Goal: Task Accomplishment & Management: Manage account settings

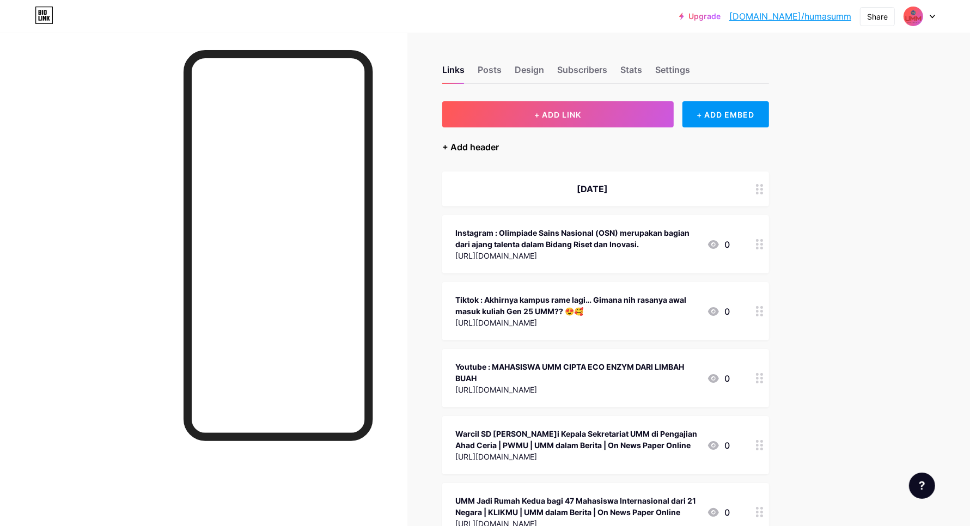
click at [488, 143] on div "+ Add header" at bounding box center [470, 146] width 57 height 13
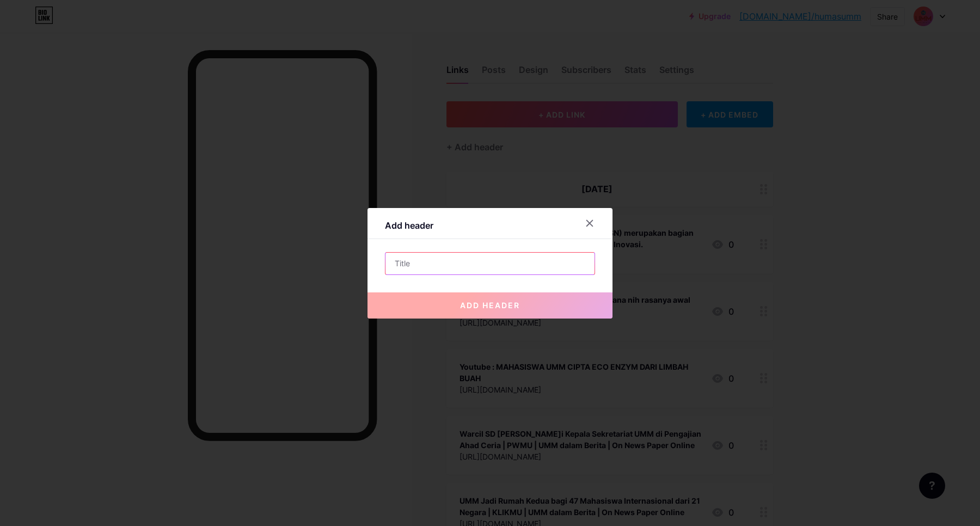
click at [529, 263] on input "text" at bounding box center [490, 264] width 209 height 22
click at [542, 261] on input "text" at bounding box center [490, 264] width 209 height 22
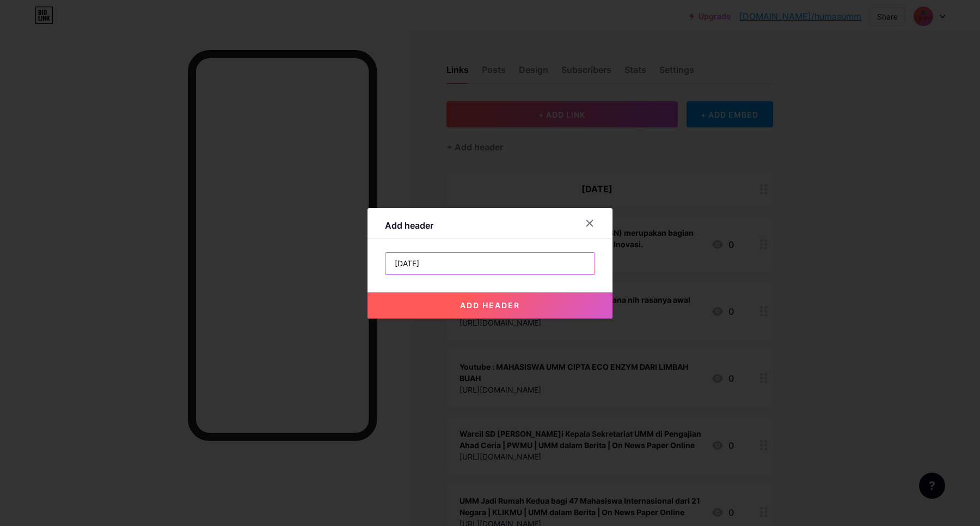
type input "[DATE]"
click at [505, 308] on span "add header" at bounding box center [490, 305] width 60 height 9
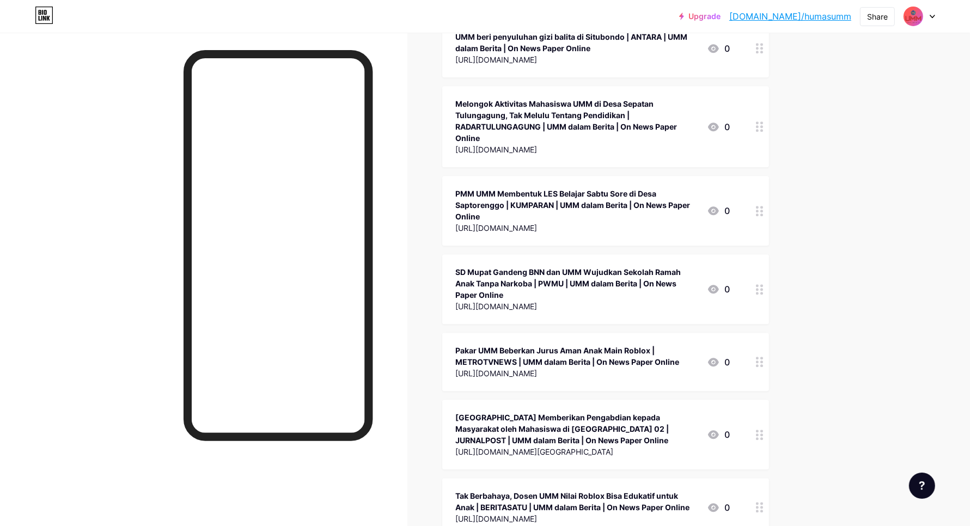
scroll to position [37776, 0]
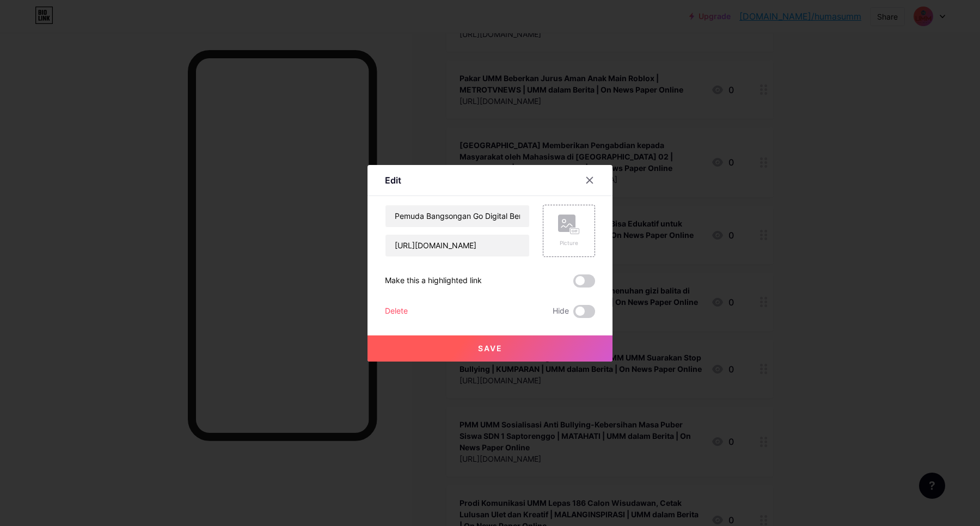
click at [407, 309] on div "Delete" at bounding box center [396, 311] width 23 height 13
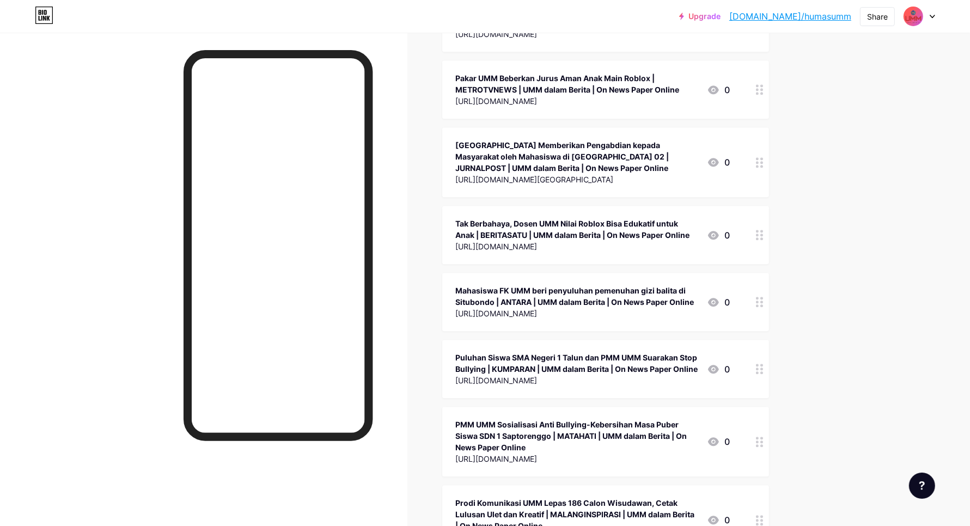
click at [537, 300] on span "Confirm" at bounding box center [546, 304] width 34 height 11
click at [763, 515] on icon at bounding box center [760, 520] width 8 height 10
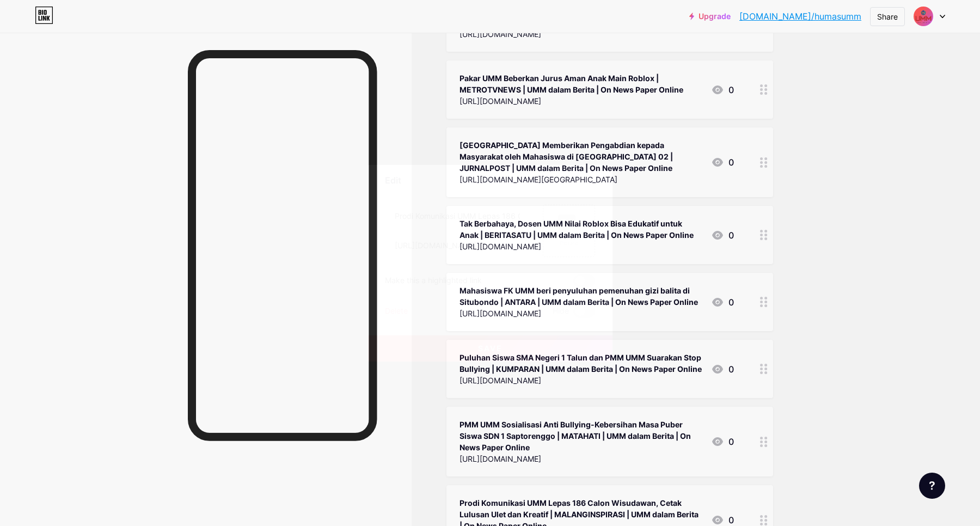
click at [401, 307] on div "Delete" at bounding box center [396, 311] width 23 height 13
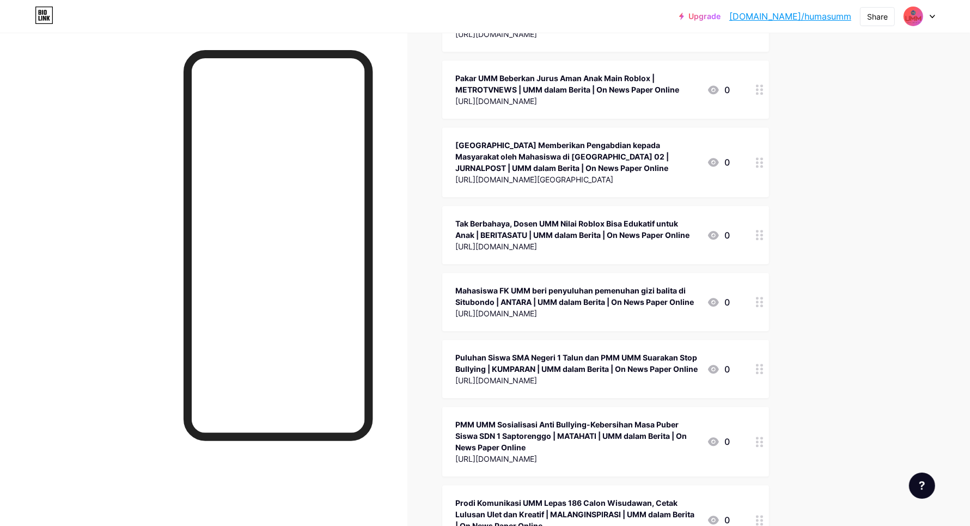
click at [505, 310] on button "Confirm" at bounding box center [546, 305] width 123 height 26
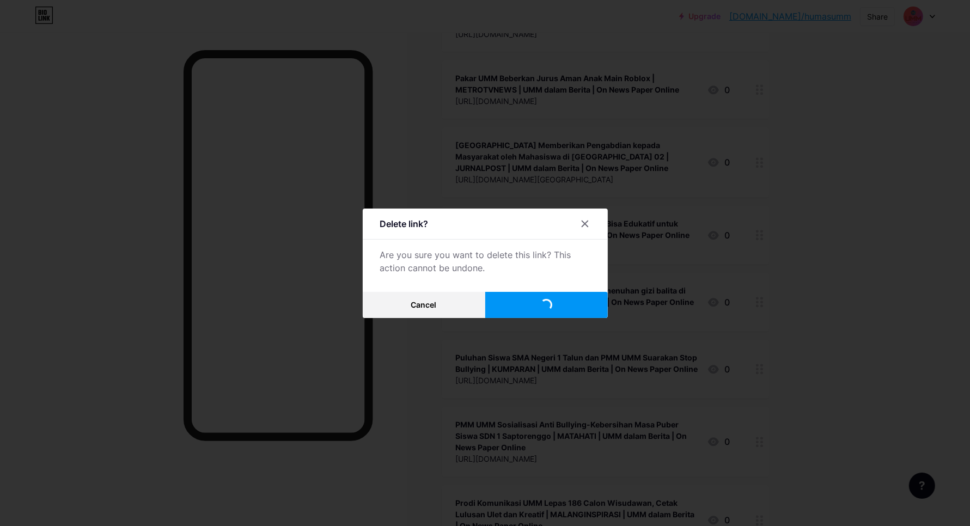
scroll to position [37699, 0]
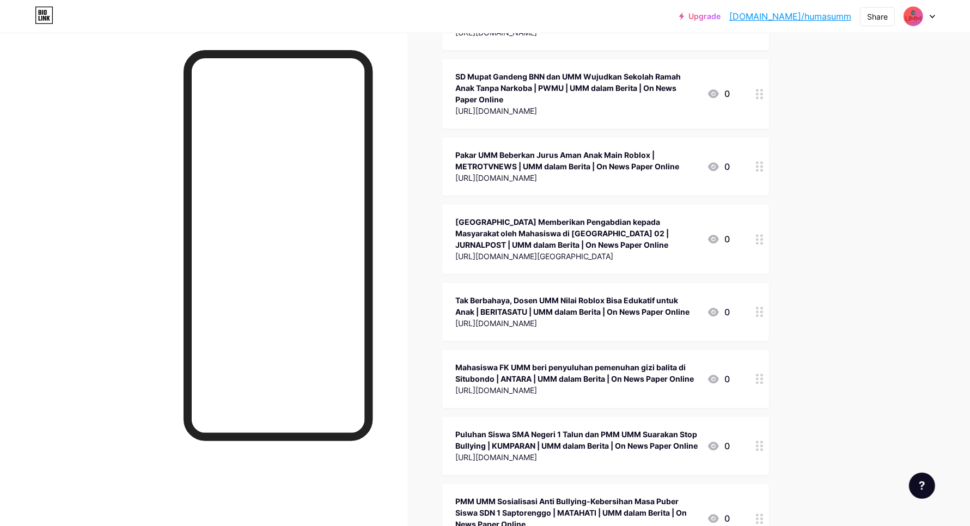
click at [763, 513] on icon at bounding box center [760, 518] width 8 height 10
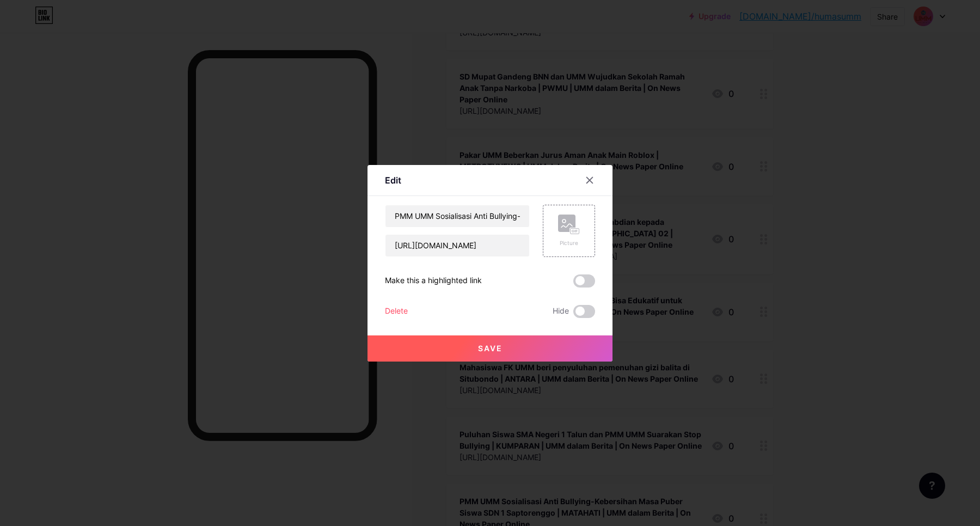
click at [397, 309] on div "Delete" at bounding box center [396, 311] width 23 height 13
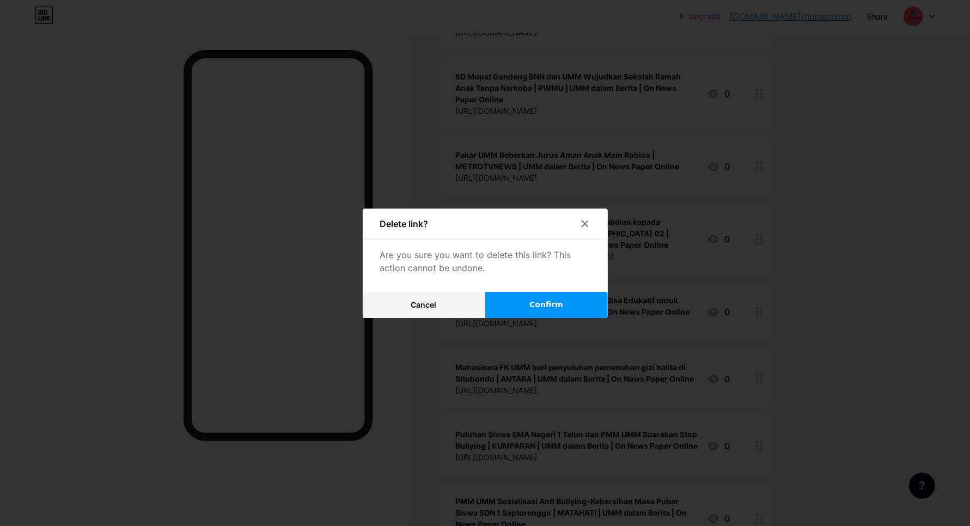
click at [533, 311] on button "Confirm" at bounding box center [546, 305] width 123 height 26
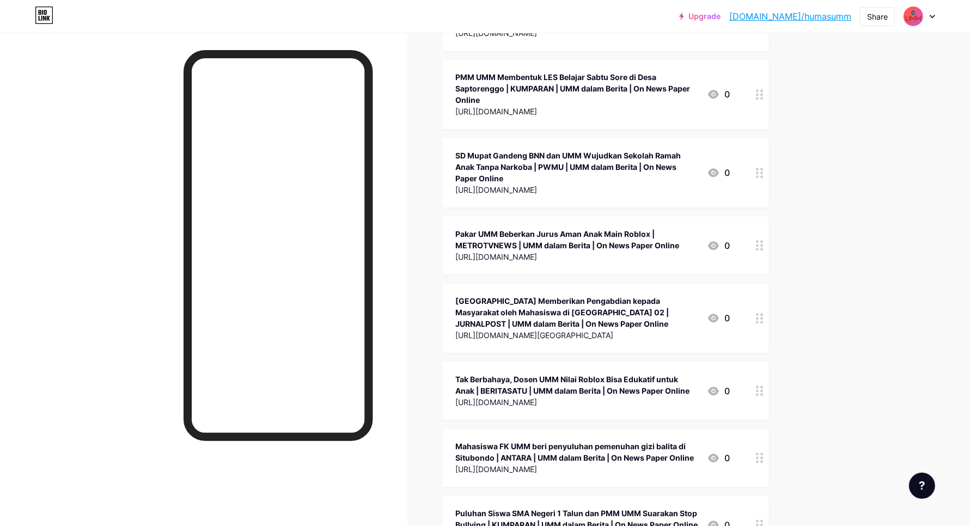
click at [759, 519] on circle at bounding box center [757, 520] width 3 height 3
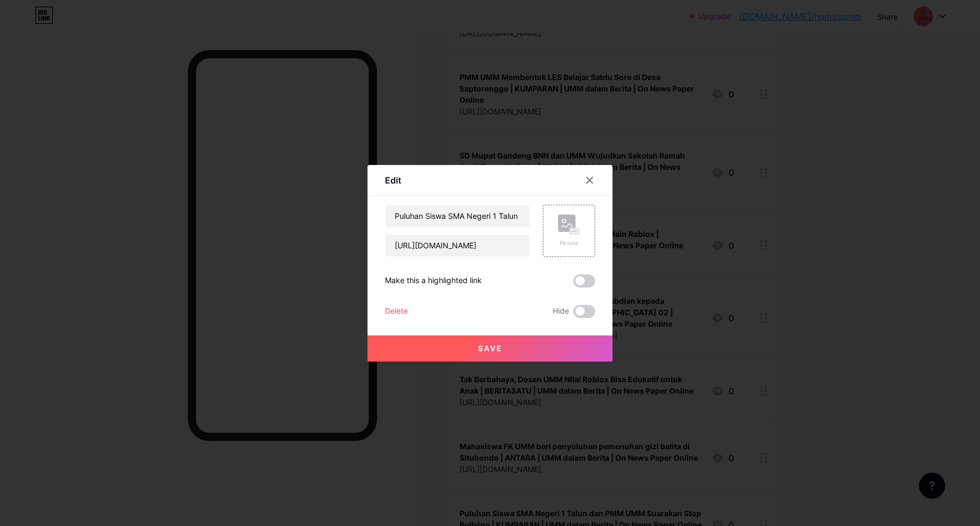
click at [409, 308] on div "Delete Hide" at bounding box center [490, 311] width 210 height 13
click at [397, 308] on div "Delete" at bounding box center [396, 311] width 23 height 13
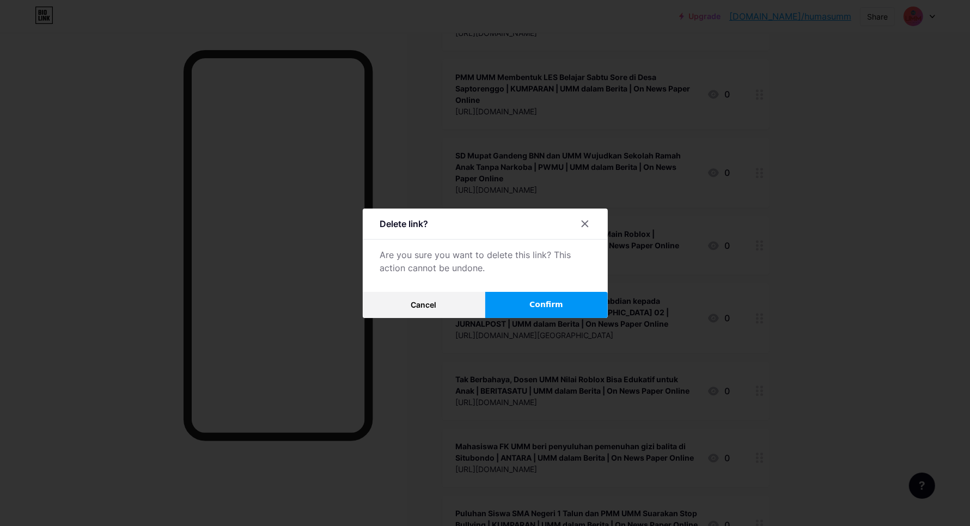
click at [531, 308] on button "Confirm" at bounding box center [546, 305] width 123 height 26
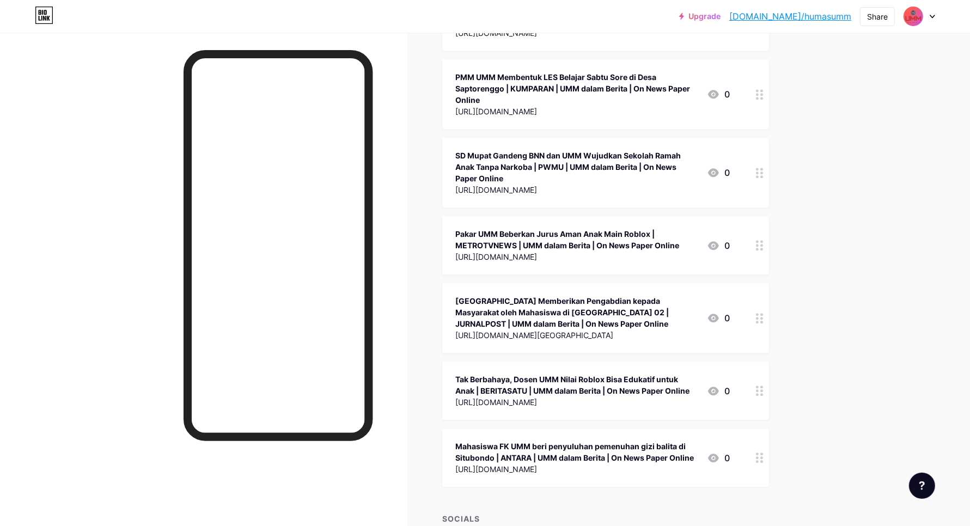
scroll to position [37542, 0]
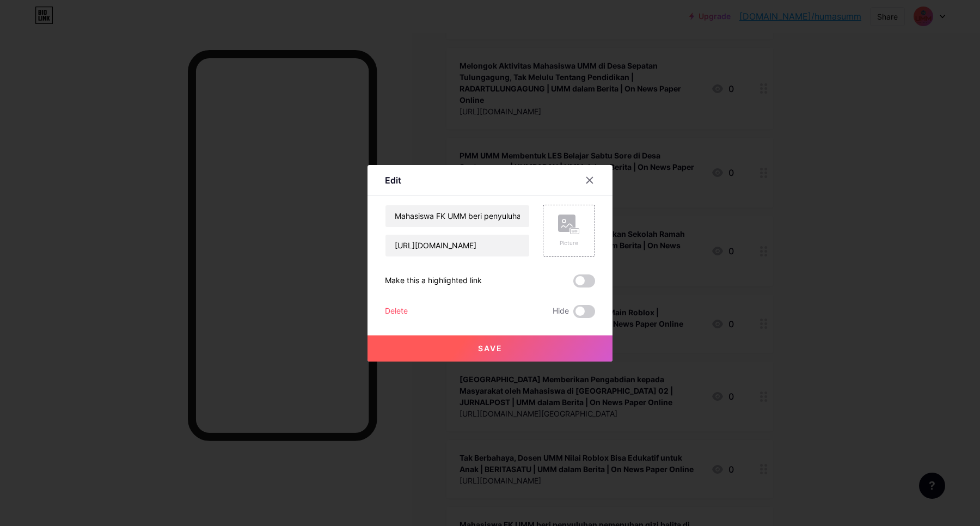
click at [392, 312] on div "Delete" at bounding box center [396, 311] width 23 height 13
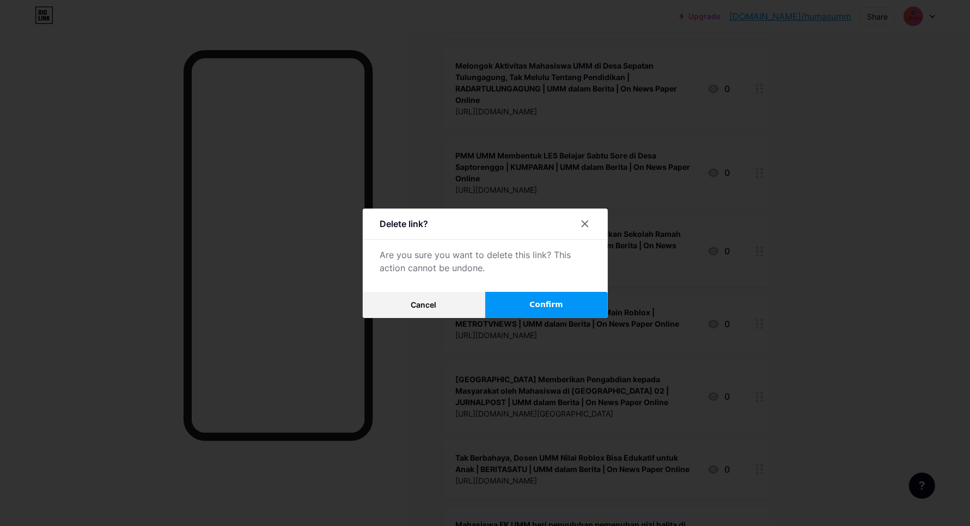
click at [548, 312] on button "Confirm" at bounding box center [546, 305] width 123 height 26
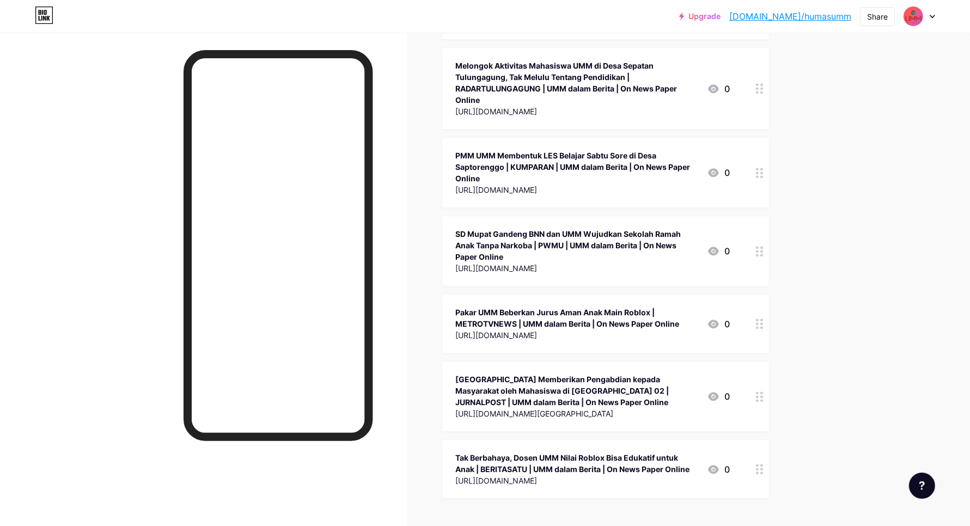
scroll to position [37475, 0]
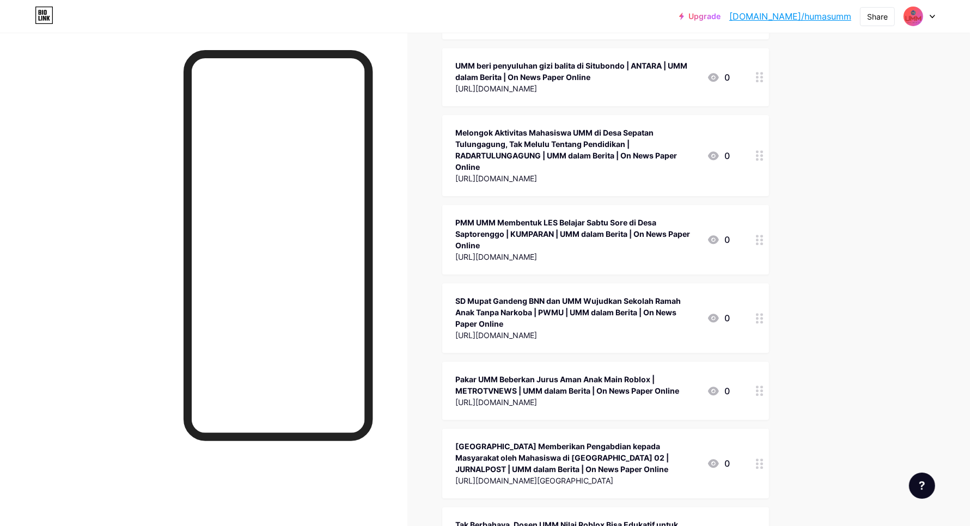
click at [768, 507] on div at bounding box center [759, 536] width 19 height 58
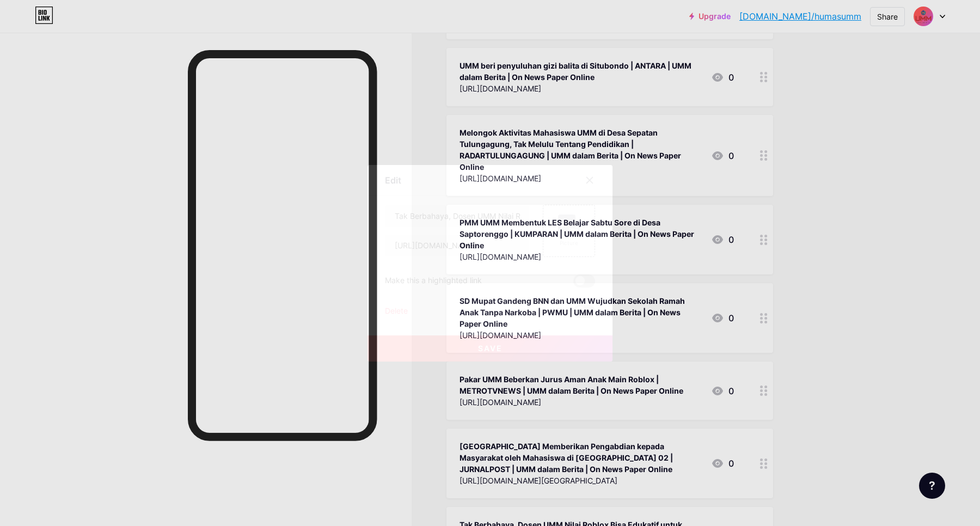
click at [395, 311] on div "Delete" at bounding box center [396, 311] width 23 height 13
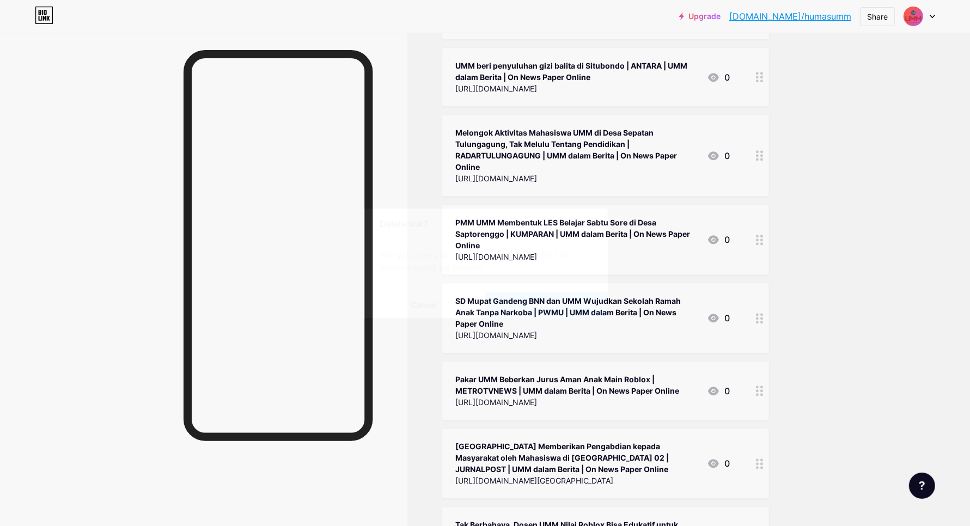
click at [520, 299] on button "Confirm" at bounding box center [546, 305] width 123 height 26
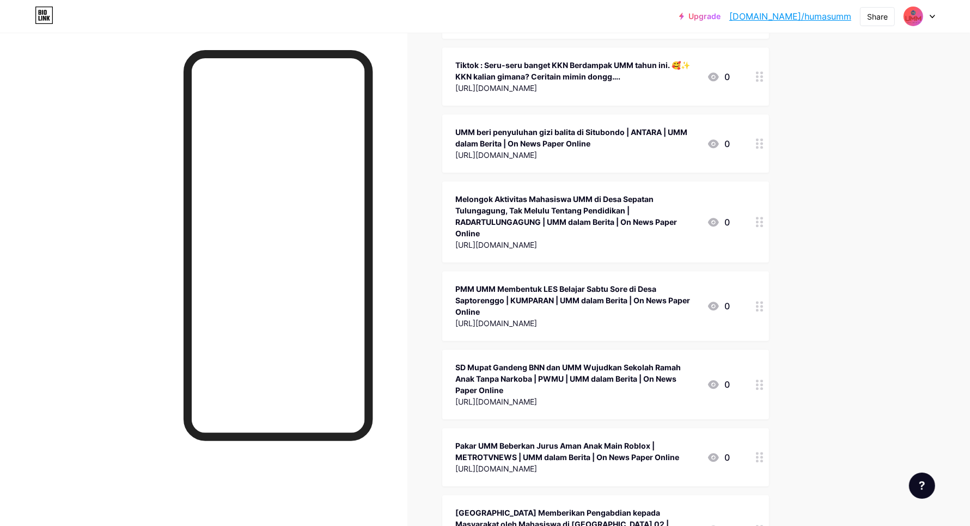
click at [760, 525] on icon at bounding box center [760, 530] width 8 height 10
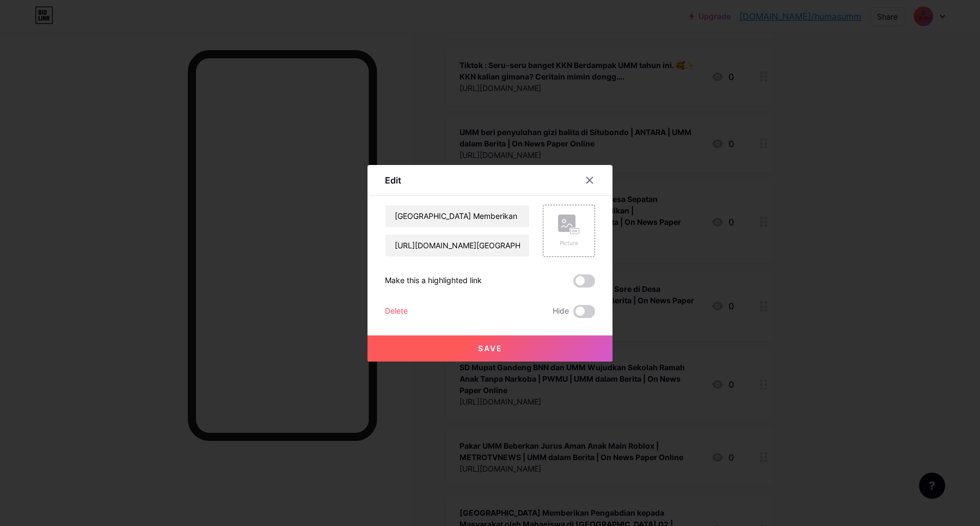
click at [401, 308] on div "Delete" at bounding box center [396, 311] width 23 height 13
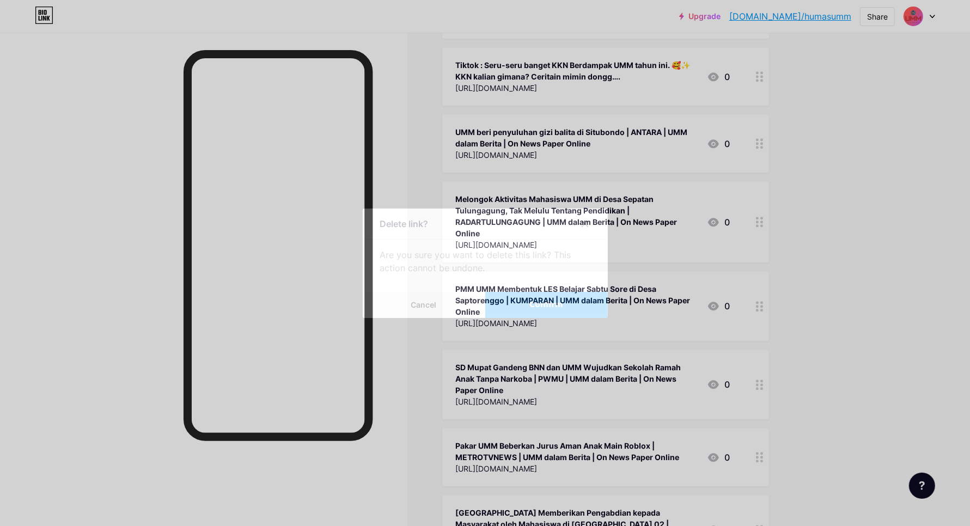
click at [518, 313] on button "Confirm" at bounding box center [546, 305] width 123 height 26
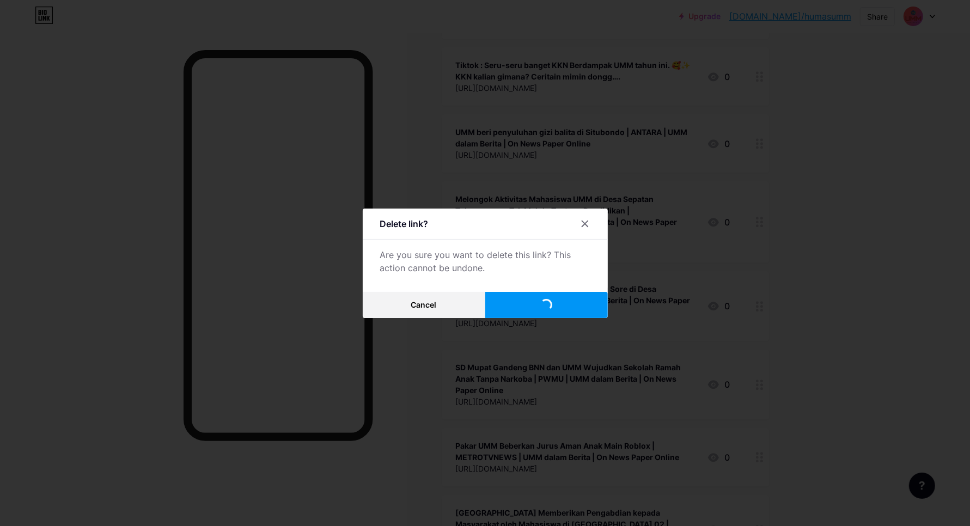
scroll to position [37329, 0]
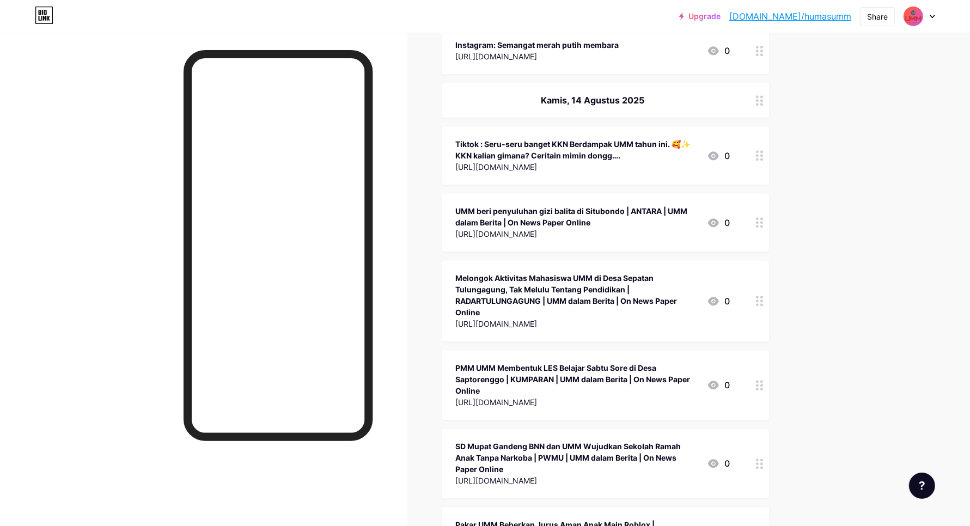
click at [768, 507] on div at bounding box center [759, 536] width 19 height 58
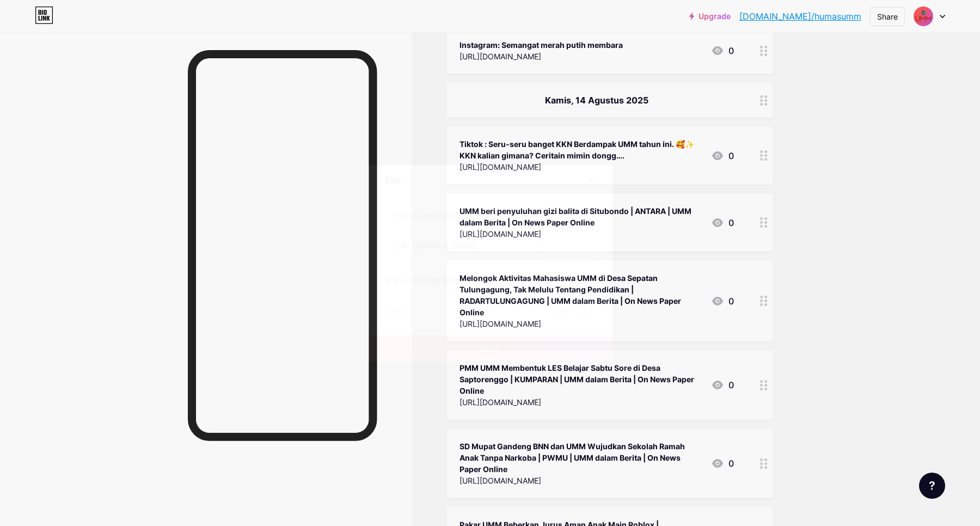
click at [394, 307] on div "Delete" at bounding box center [396, 311] width 23 height 13
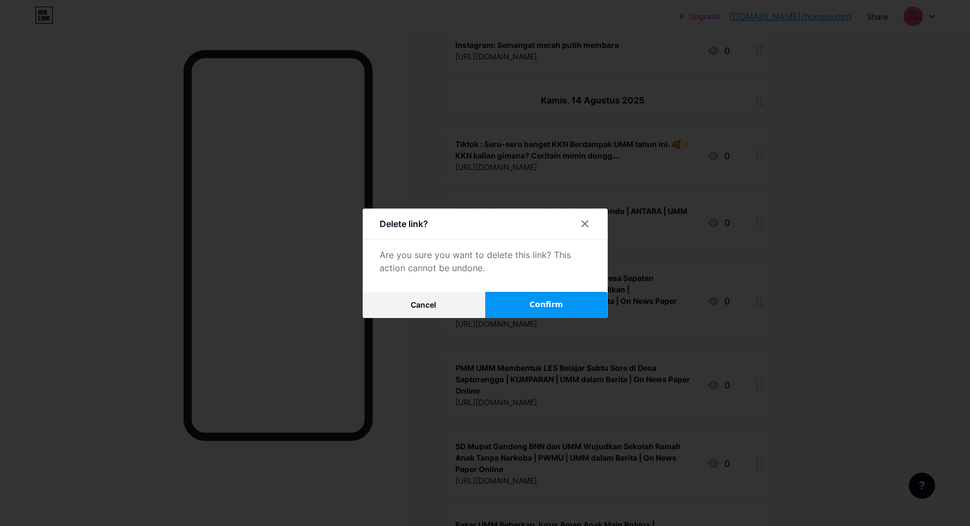
drag, startPoint x: 539, startPoint y: 302, endPoint x: 535, endPoint y: 297, distance: 6.6
click at [535, 297] on button "Confirm" at bounding box center [546, 305] width 123 height 26
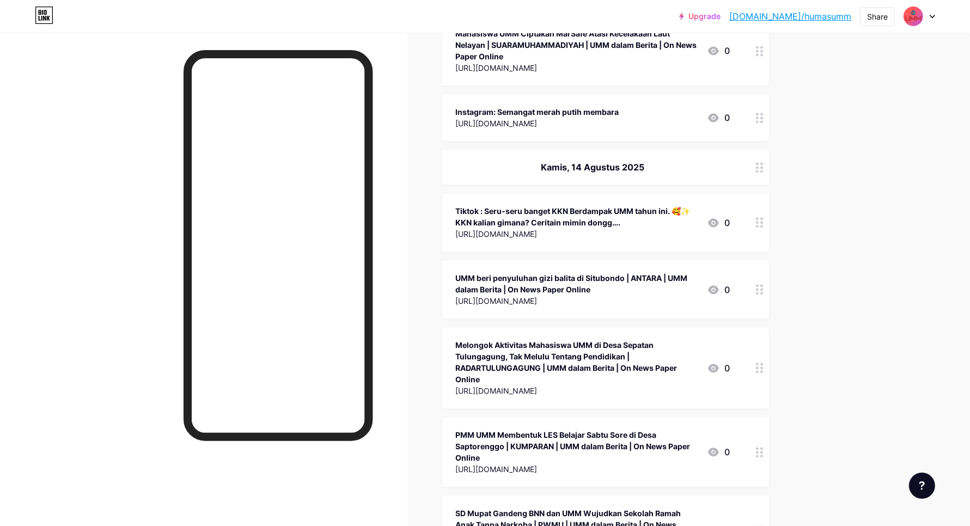
click at [761, 525] on icon at bounding box center [760, 530] width 8 height 10
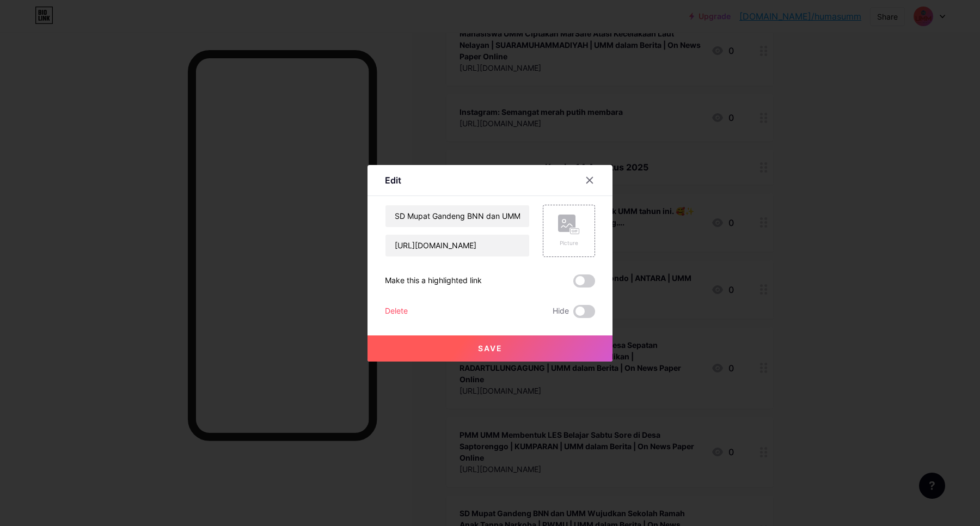
click at [395, 309] on div "Delete" at bounding box center [396, 311] width 23 height 13
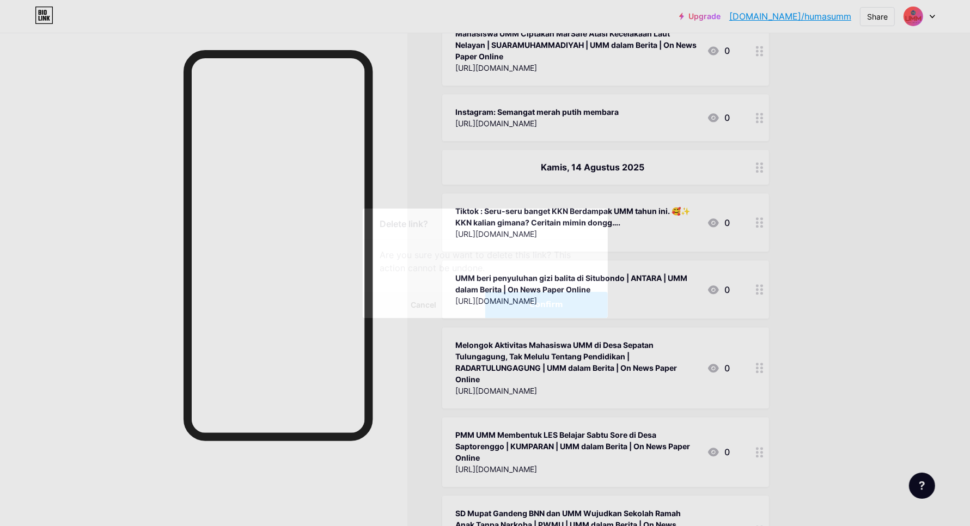
click at [543, 308] on span "Confirm" at bounding box center [546, 304] width 34 height 11
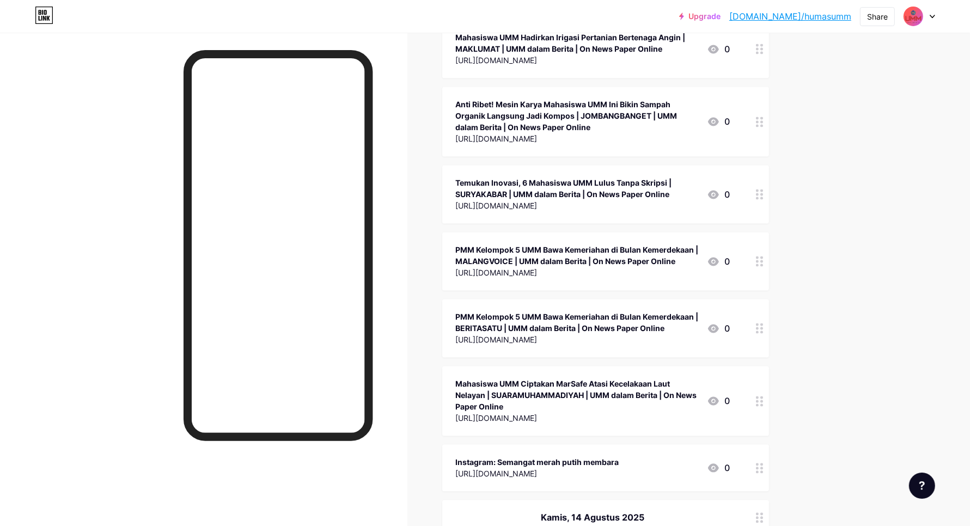
scroll to position [37048, 0]
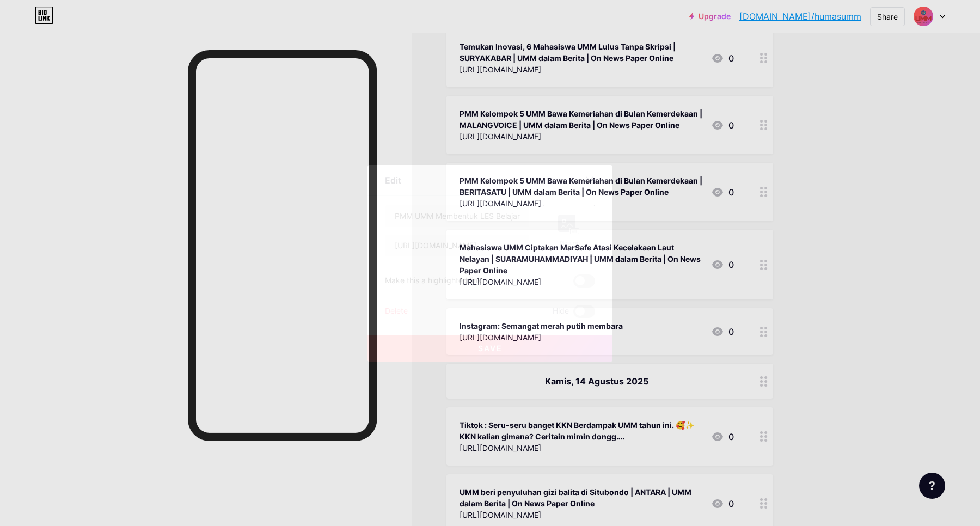
click at [393, 309] on div "Delete" at bounding box center [396, 311] width 23 height 13
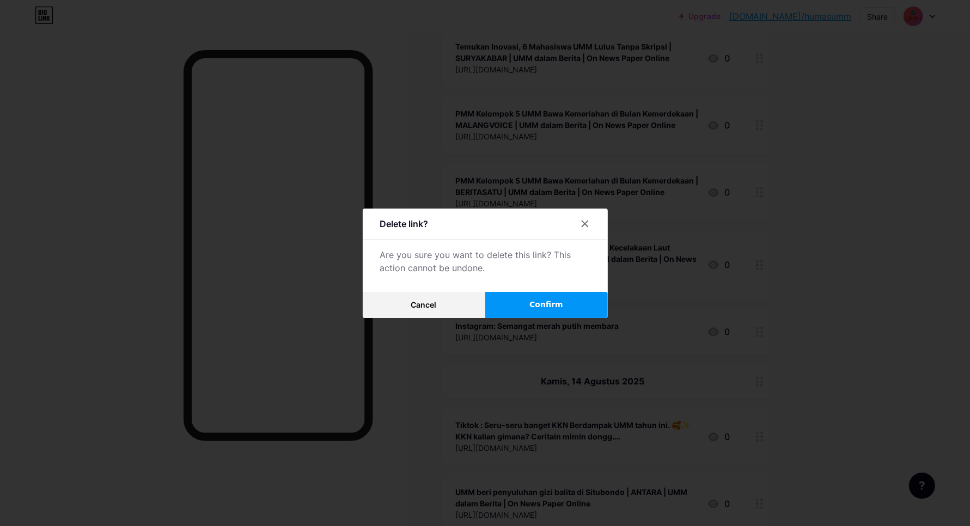
click at [525, 303] on button "Confirm" at bounding box center [546, 305] width 123 height 26
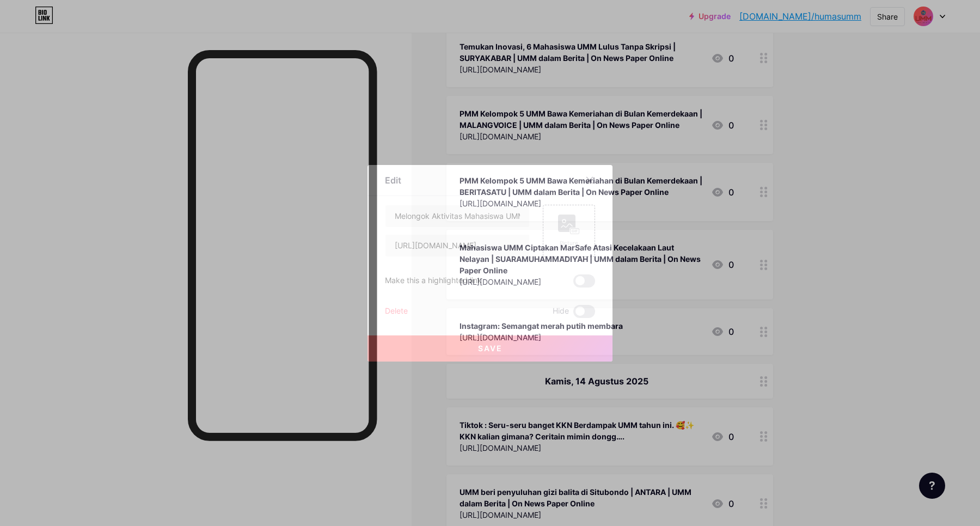
click at [402, 308] on div "Delete" at bounding box center [396, 311] width 23 height 13
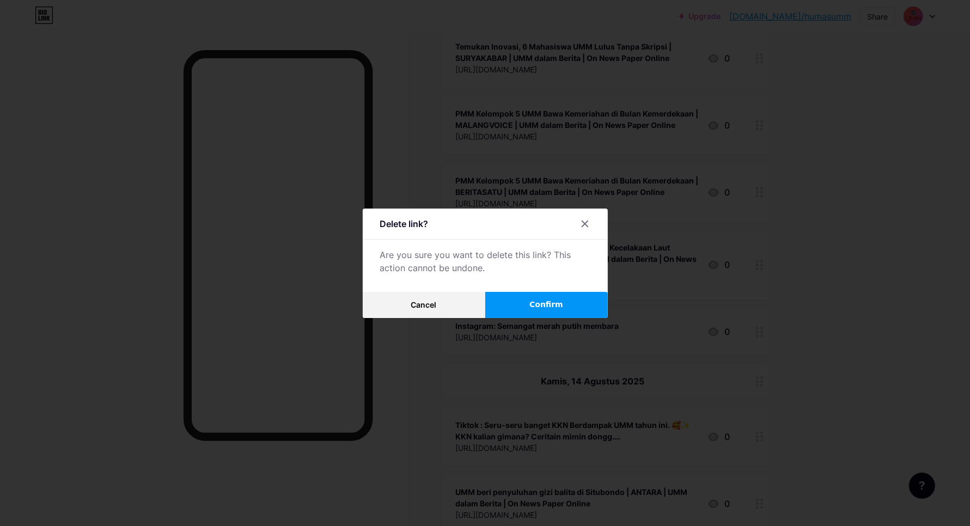
click at [518, 310] on button "Confirm" at bounding box center [546, 305] width 123 height 26
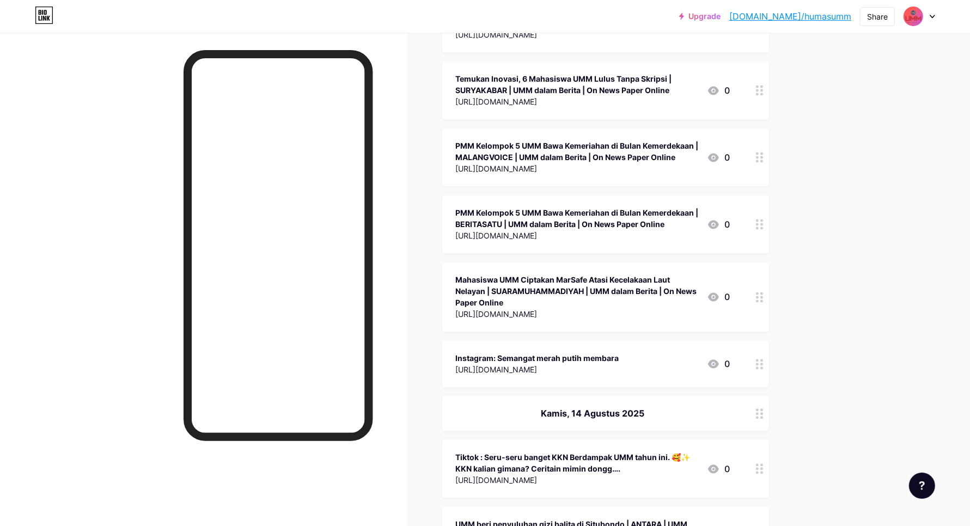
click at [769, 506] on div at bounding box center [759, 535] width 19 height 58
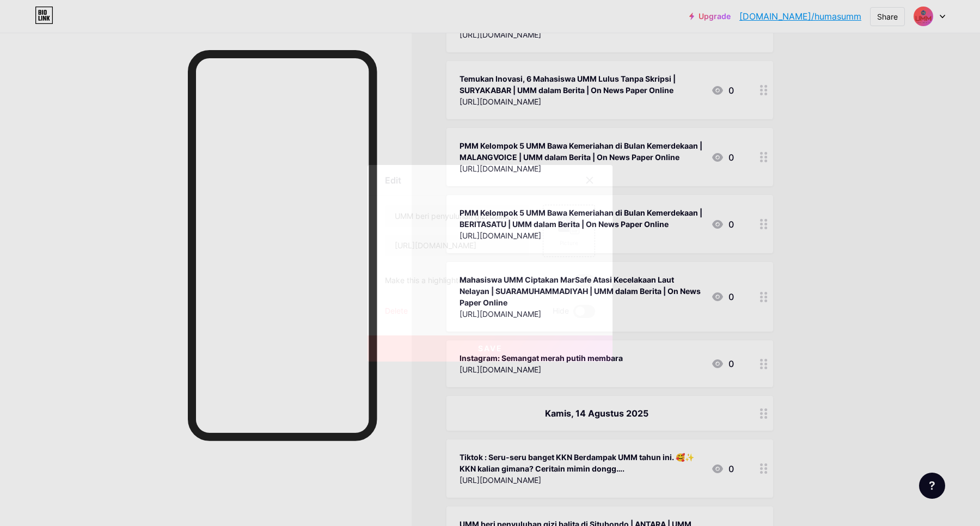
click at [399, 310] on div "Delete" at bounding box center [396, 311] width 23 height 13
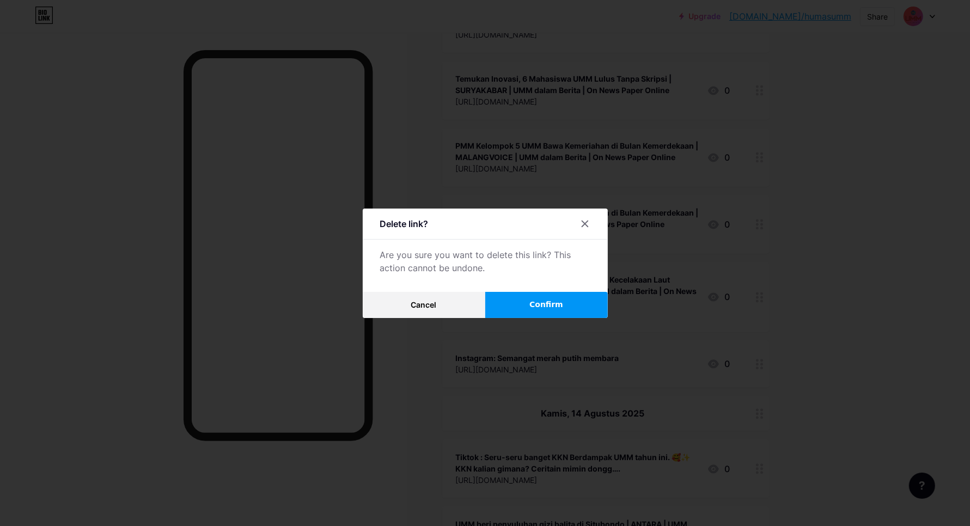
click at [570, 307] on button "Confirm" at bounding box center [546, 305] width 123 height 26
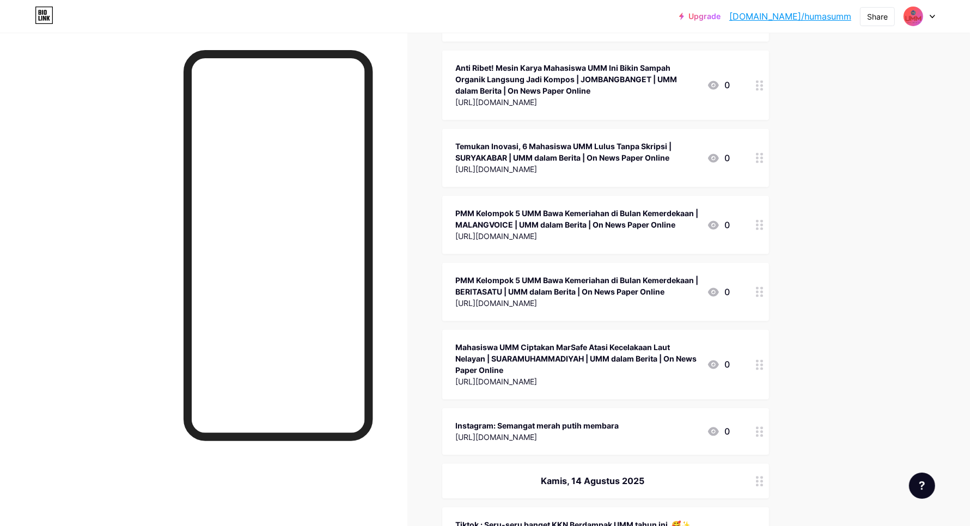
click at [763, 525] on icon at bounding box center [760, 536] width 8 height 10
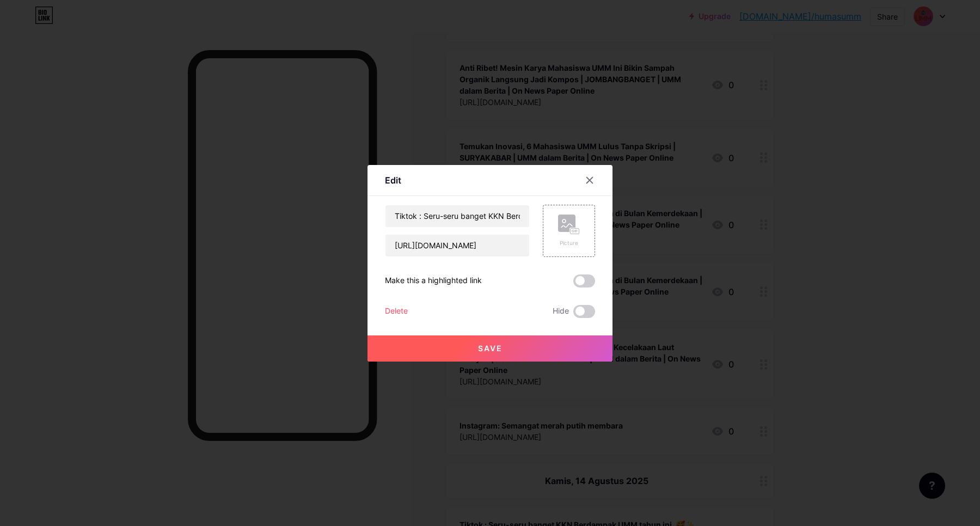
click at [390, 310] on div "Delete" at bounding box center [396, 311] width 23 height 13
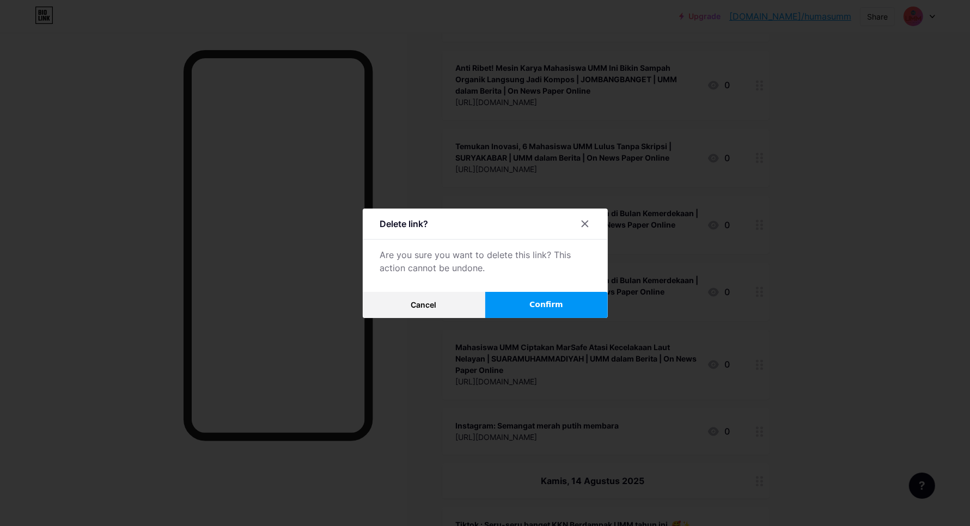
drag, startPoint x: 542, startPoint y: 308, endPoint x: 693, endPoint y: 286, distance: 152.3
click at [542, 308] on span "Confirm" at bounding box center [546, 304] width 34 height 11
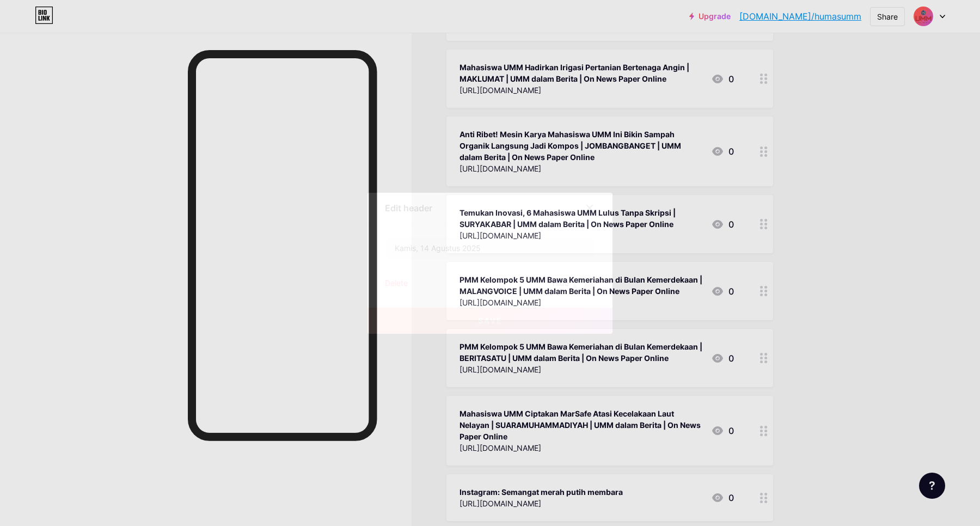
click at [401, 282] on div "Delete" at bounding box center [396, 283] width 23 height 13
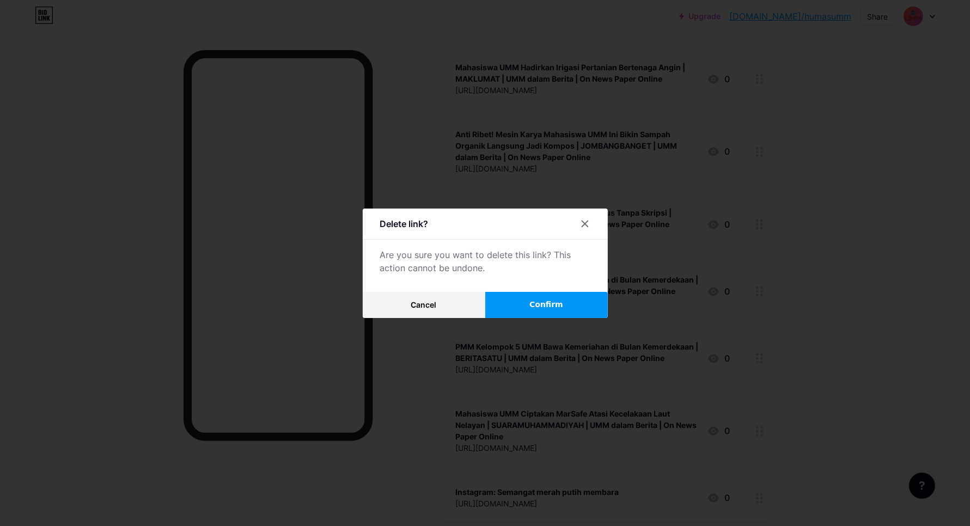
click at [570, 311] on button "Confirm" at bounding box center [546, 305] width 123 height 26
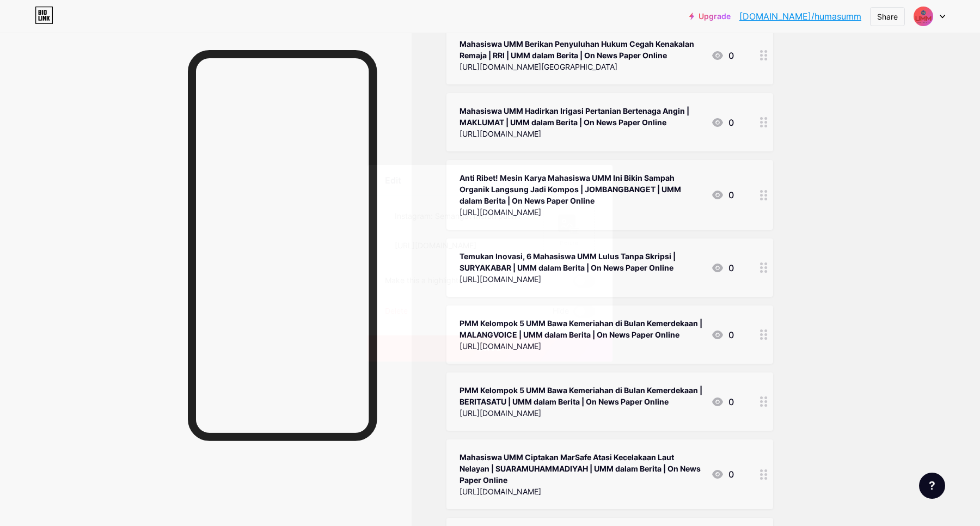
click at [399, 303] on div "Instagram: Semangat merah putih membara [URL][DOMAIN_NAME] Picture Make this a …" at bounding box center [490, 261] width 210 height 113
click at [403, 307] on div "Delete" at bounding box center [396, 311] width 23 height 13
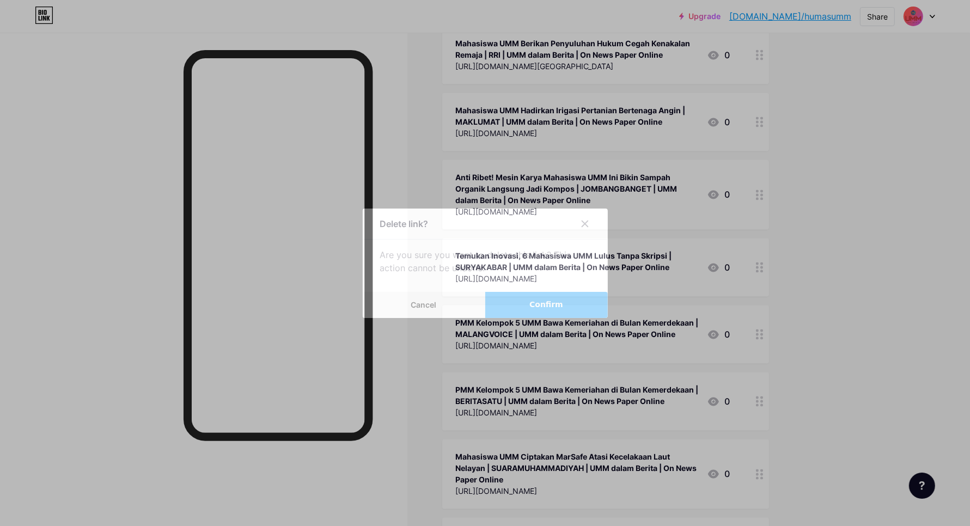
click at [510, 303] on button "Confirm" at bounding box center [546, 305] width 123 height 26
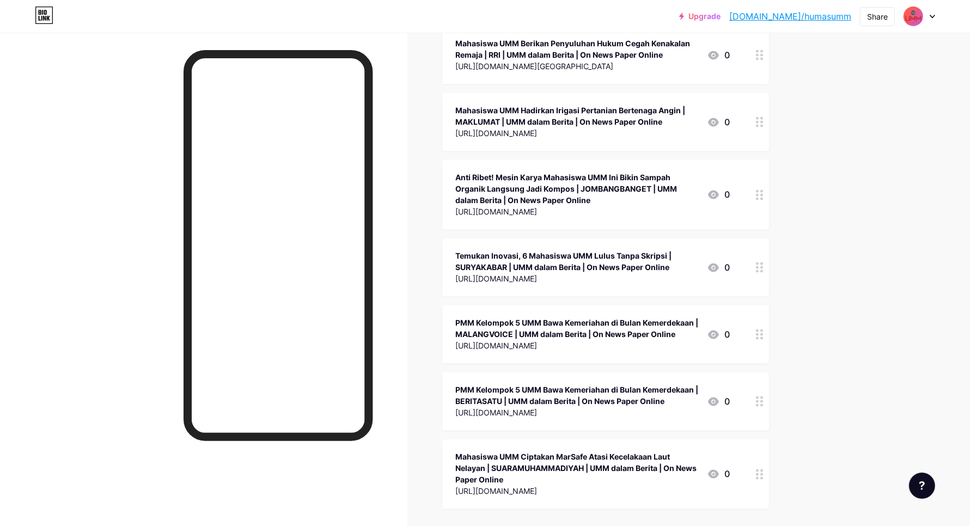
scroll to position [36783, 0]
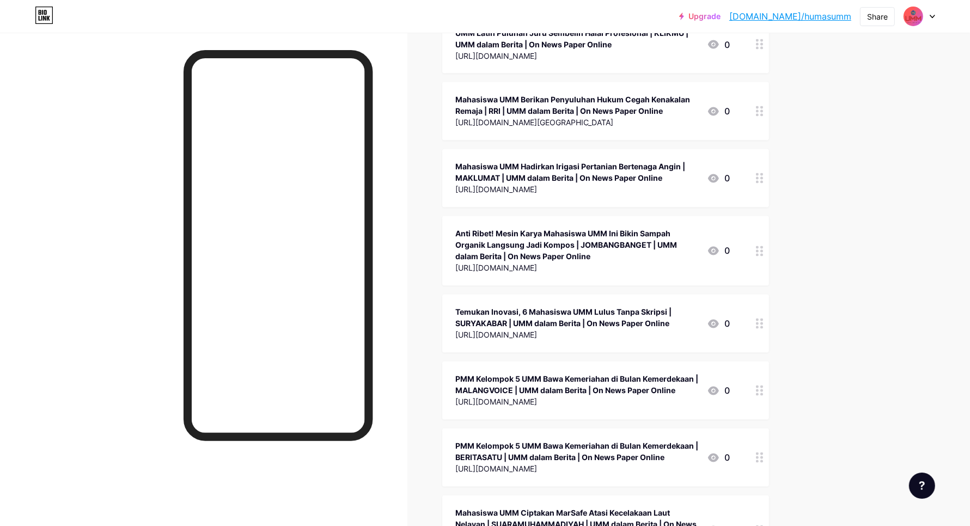
click at [763, 496] on div at bounding box center [759, 531] width 19 height 70
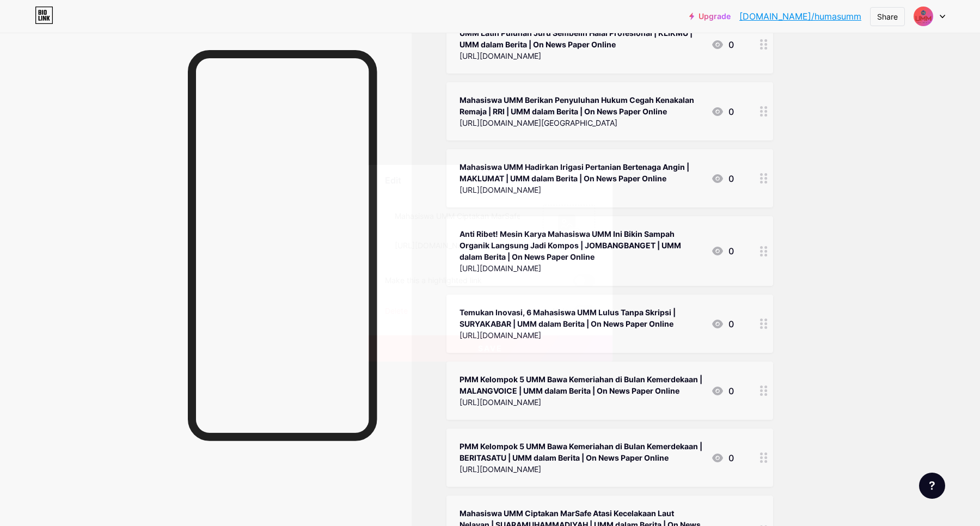
click at [393, 309] on div "Delete" at bounding box center [396, 311] width 23 height 13
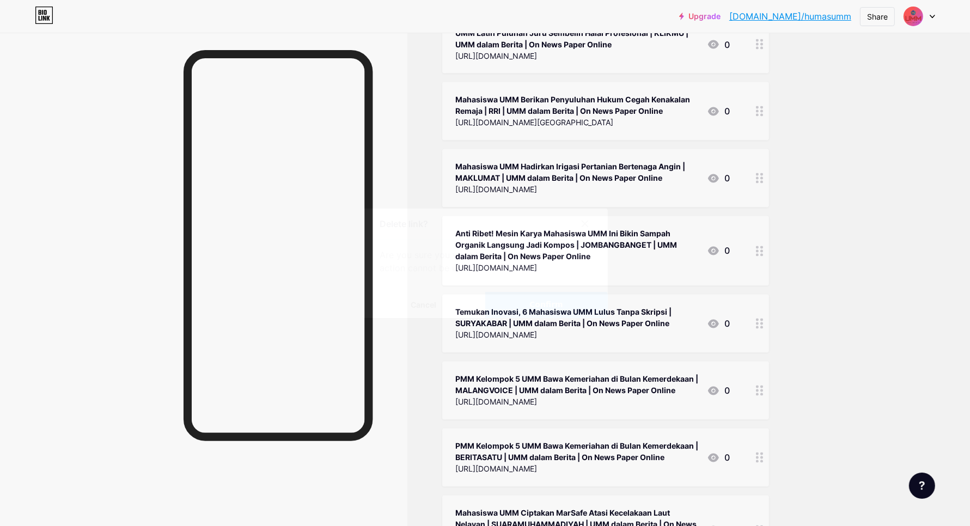
click at [541, 306] on span "Confirm" at bounding box center [546, 304] width 34 height 11
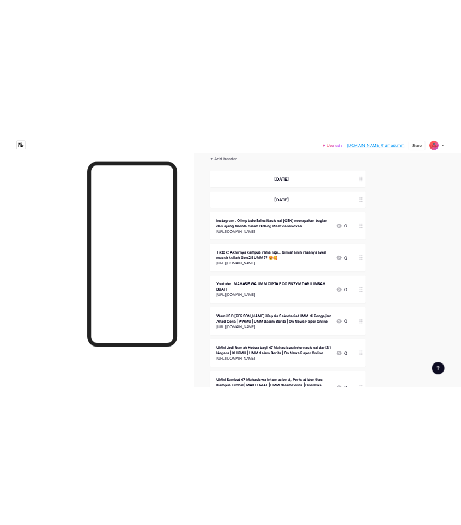
scroll to position [0, 0]
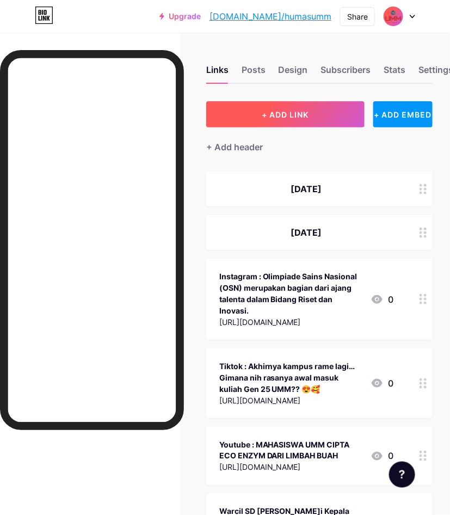
click at [296, 118] on span "+ ADD LINK" at bounding box center [285, 114] width 47 height 9
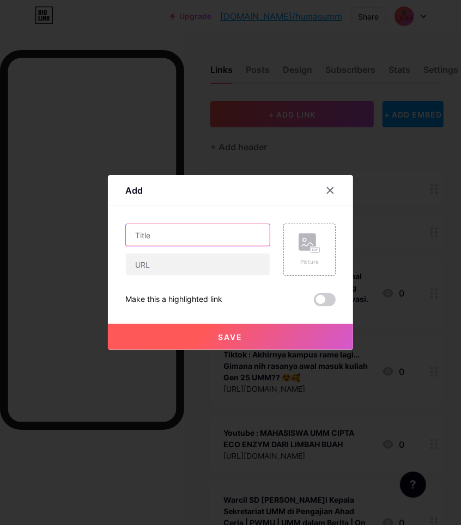
click at [225, 237] on input "text" at bounding box center [198, 235] width 144 height 22
type input "Instagram: Tidak ada prestasi yang tidak dihargai di Kampus Putih!"
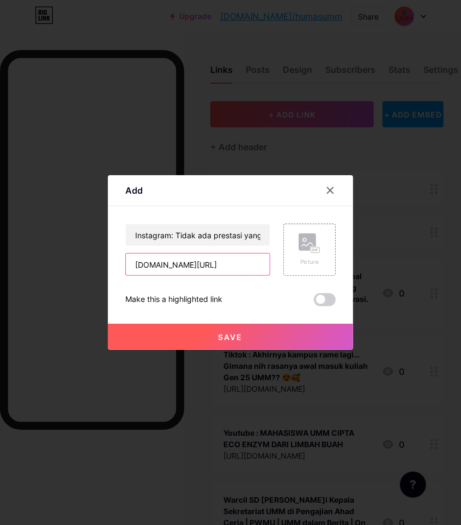
type input "[DOMAIN_NAME][URL]"
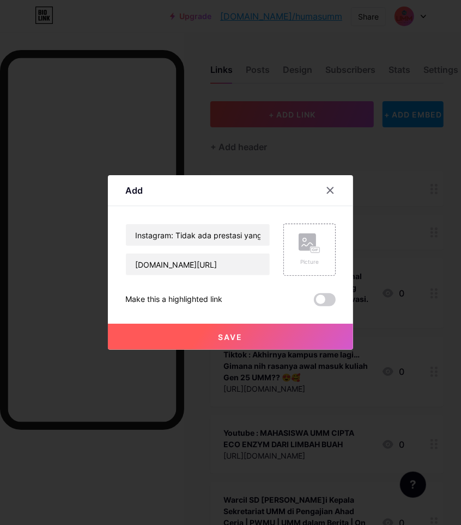
click at [219, 337] on span "Save" at bounding box center [230, 337] width 25 height 9
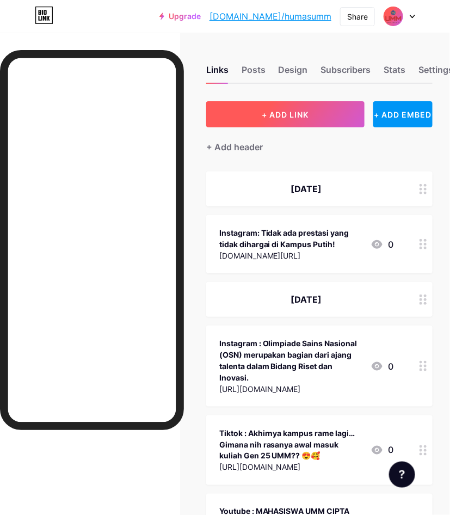
click at [299, 118] on span "+ ADD LINK" at bounding box center [285, 114] width 47 height 9
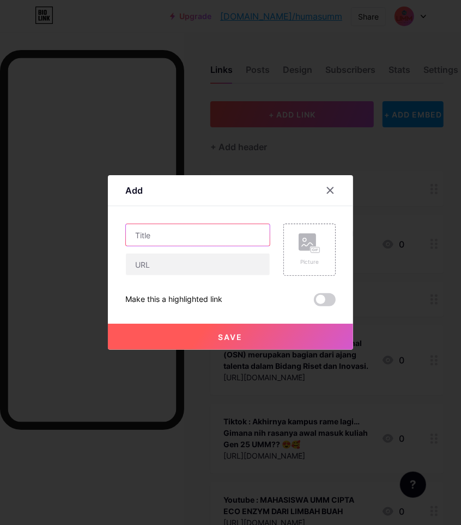
click at [160, 240] on input "text" at bounding box center [198, 235] width 144 height 22
type input "Instagram: UMM meneguhkan komitmennya mendorong pembinaan sinergi Antar-Disipli…"
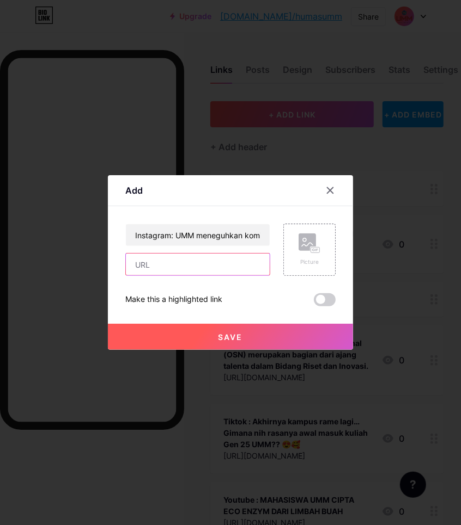
click at [227, 265] on input "text" at bounding box center [198, 265] width 144 height 22
paste input "[URL][DOMAIN_NAME]"
type input "[URL][DOMAIN_NAME]"
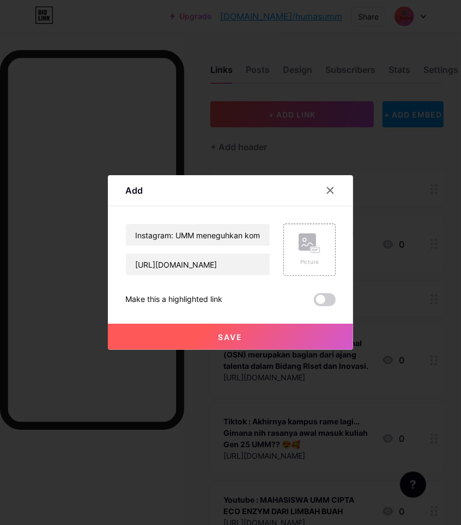
click at [271, 339] on button "Save" at bounding box center [230, 337] width 245 height 26
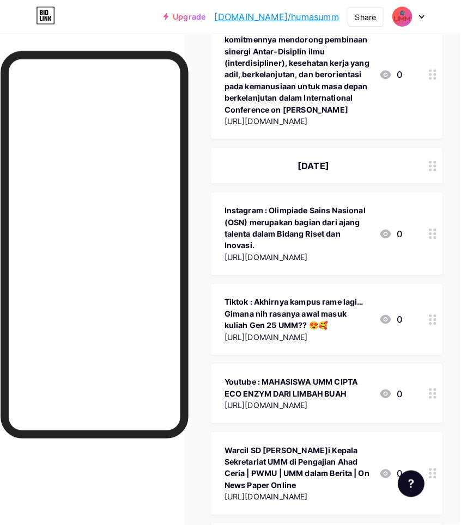
scroll to position [0, 0]
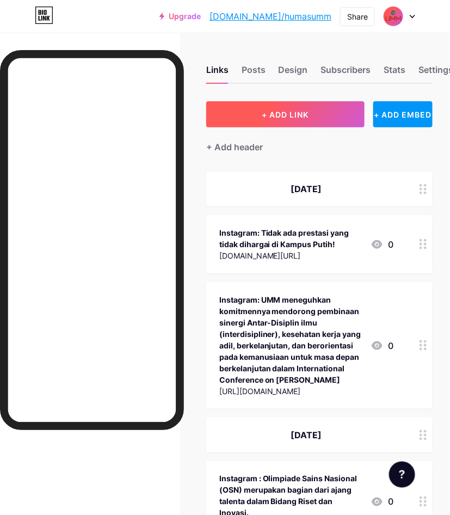
click at [301, 107] on button "+ ADD LINK" at bounding box center [285, 114] width 158 height 26
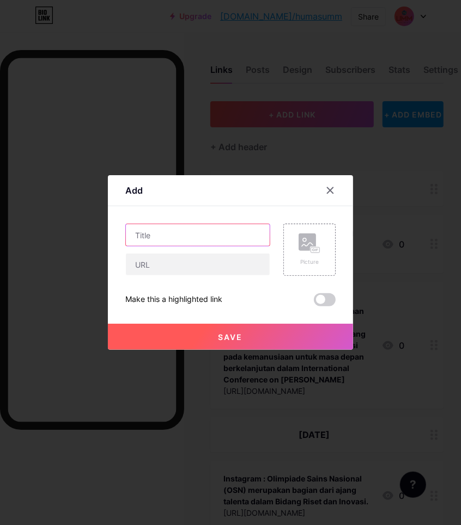
click at [191, 238] on input "text" at bounding box center [198, 235] width 144 height 22
type input "Tiktok: Joget bareng Gen 25 UMM, Menyalaa Maba Gen 25 UMM!!! ✨✨✨"
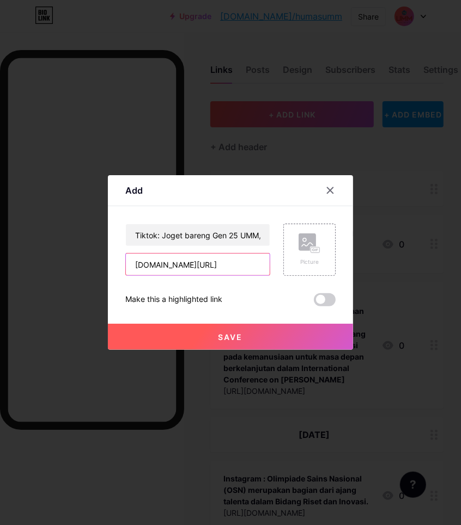
type input "[DOMAIN_NAME][URL]"
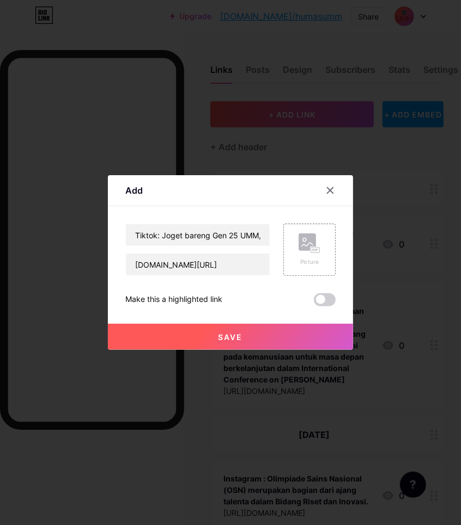
click at [276, 335] on button "Save" at bounding box center [230, 337] width 245 height 26
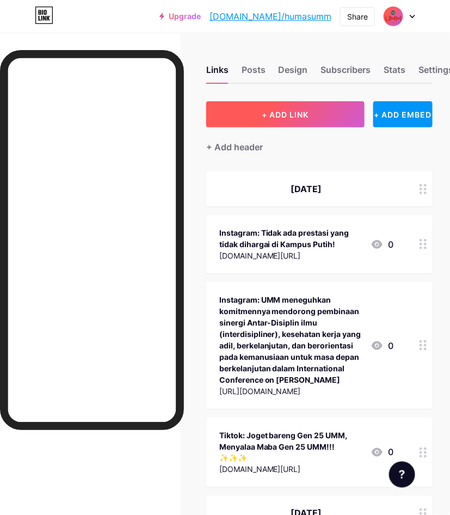
click at [304, 113] on span "+ ADD LINK" at bounding box center [285, 114] width 47 height 9
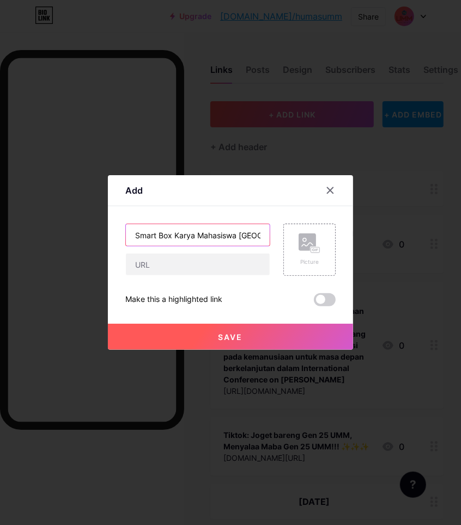
drag, startPoint x: 165, startPoint y: 243, endPoint x: 198, endPoint y: 234, distance: 33.8
click at [165, 242] on input "Smart Box Karya Mahasiswa [GEOGRAPHIC_DATA] Permudah Slow Learner Belajar Peta …" at bounding box center [198, 235] width 144 height 22
paste input "[URL][DOMAIN_NAME]"
type input "Smart Box Karya Mahasiswa [GEOGRAPHIC_DATA] Permudah Slow Learner Belajar Peta"
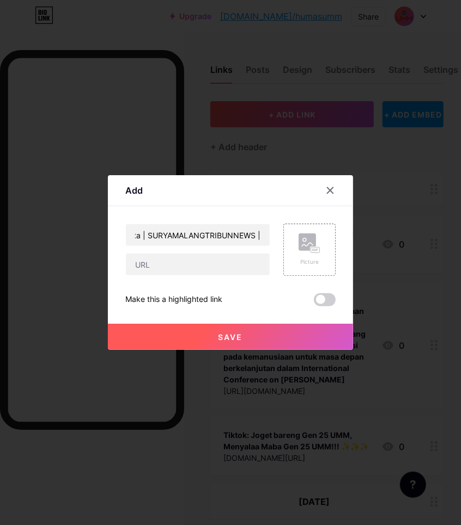
scroll to position [0, 0]
click at [187, 231] on input "Smart Box Karya Mahasiswa [GEOGRAPHIC_DATA] Permudah Slow Learner Belajar Peta …" at bounding box center [198, 235] width 144 height 22
paste input "UMM dalam Berita | On News Paper Online"
type input "Smart Box Karya Mahasiswa [GEOGRAPHIC_DATA] Permudah Slow Learner Belajar Peta …"
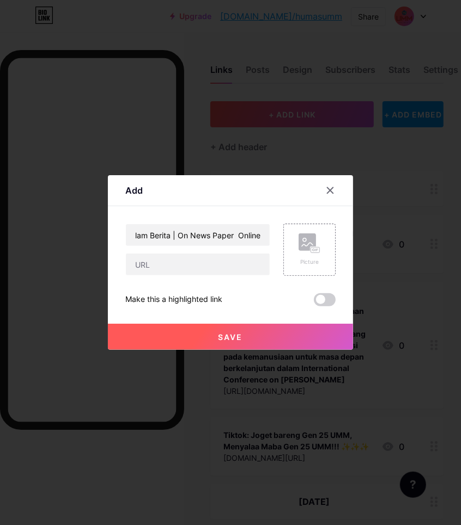
scroll to position [0, 0]
type input "[DOMAIN_NAME][URL][GEOGRAPHIC_DATA][GEOGRAPHIC_DATA]"
drag, startPoint x: 247, startPoint y: 336, endPoint x: 256, endPoint y: 326, distance: 13.9
click at [248, 337] on button "Save" at bounding box center [230, 337] width 245 height 26
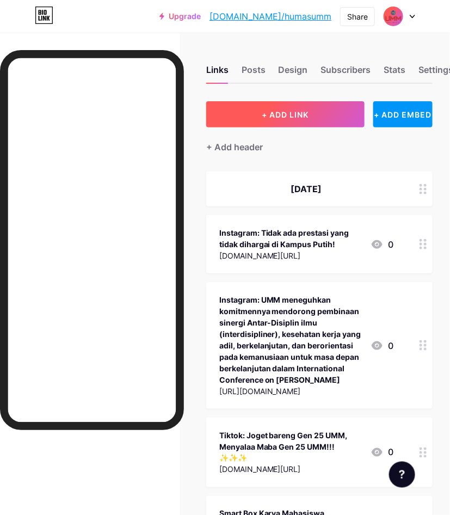
click at [295, 118] on span "+ ADD LINK" at bounding box center [285, 114] width 47 height 9
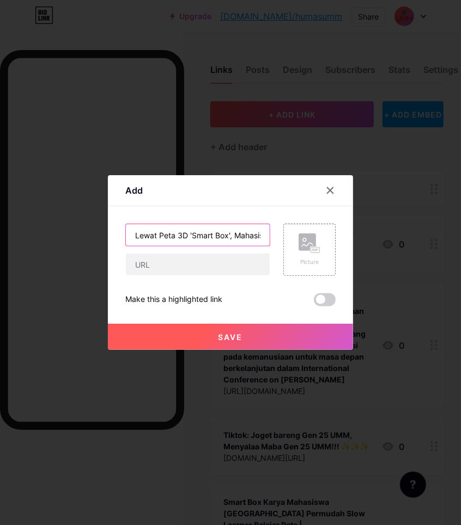
click at [236, 240] on input "Lewat Peta 3D 'Smart Box', Mahasiswa UMM Buat Siswa 'Slow Learner' di SDN Sukun…" at bounding box center [198, 235] width 144 height 22
paste input "UMM dalam Berita | On News Paper Online"
type input "Lewat Peta 3D 'Smart Box', Mahasiswa UMM Buat Siswa 'Slow Learner' di SDN Sukun…"
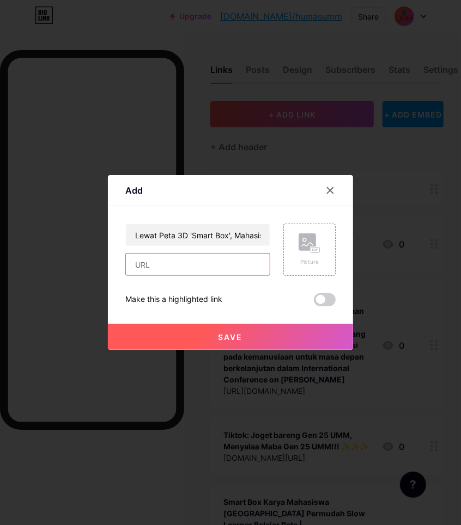
click at [201, 267] on input "text" at bounding box center [198, 265] width 144 height 22
paste input "[URL][DOMAIN_NAME]"
type input "[URL][DOMAIN_NAME]"
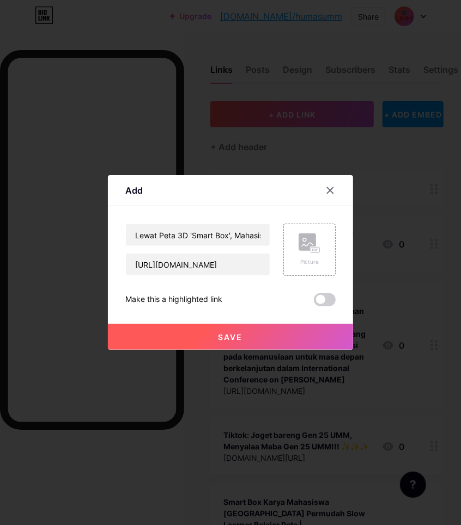
click at [219, 335] on span "Save" at bounding box center [230, 337] width 25 height 9
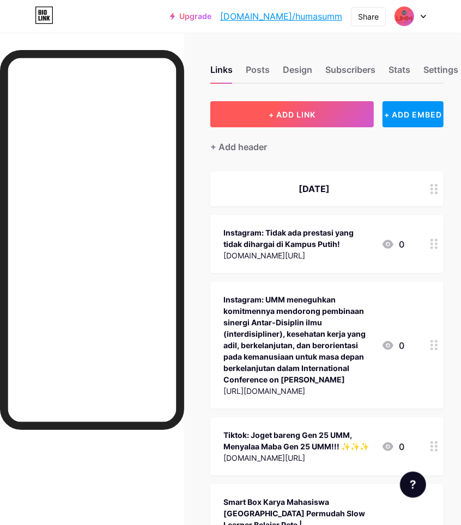
click at [290, 118] on span "+ ADD LINK" at bounding box center [291, 114] width 47 height 9
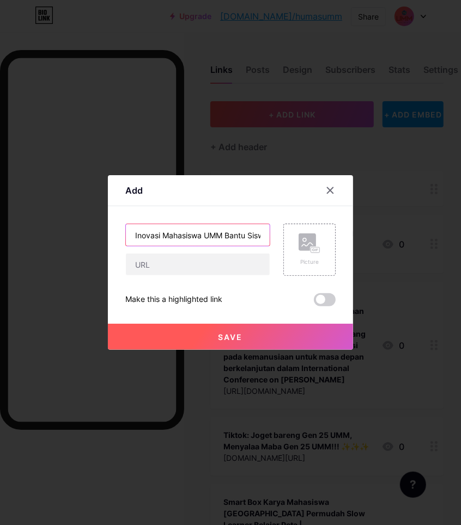
click at [200, 237] on input "Inovasi Mahasiswa UMM Bantu Siswa Slow Learner Belajar Peta Lewat Kotak Pintar …" at bounding box center [198, 235] width 144 height 22
paste input "UMM dalam Berita | On News Paper Online"
type input "Inovasi Mahasiswa UMM Bantu Siswa Slow Learner Belajar Peta Lewat Kotak Pintar …"
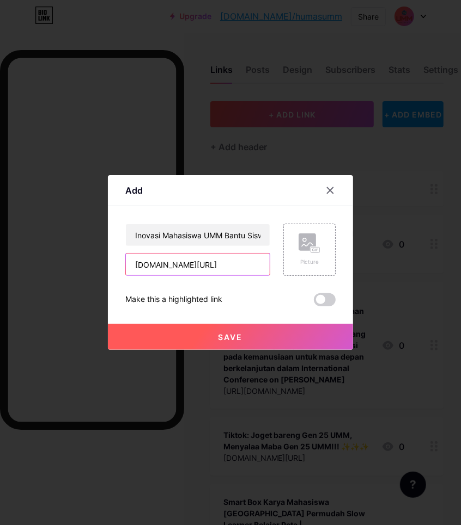
type input "[DOMAIN_NAME][URL]"
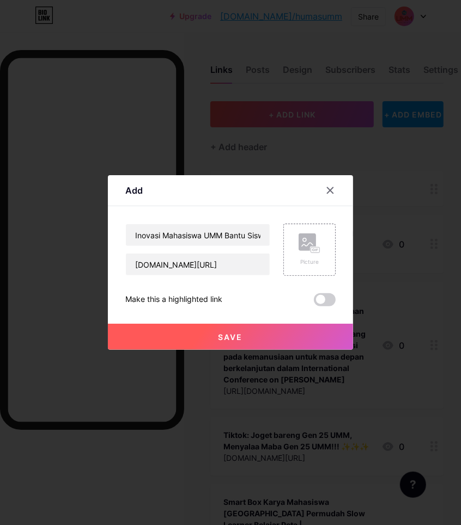
click at [259, 335] on button "Save" at bounding box center [230, 337] width 245 height 26
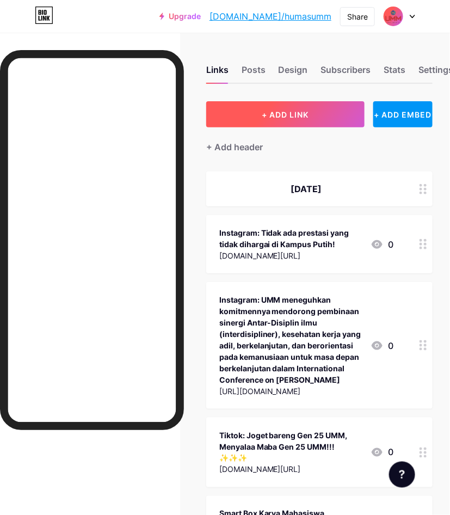
click at [314, 108] on button "+ ADD LINK" at bounding box center [285, 114] width 158 height 26
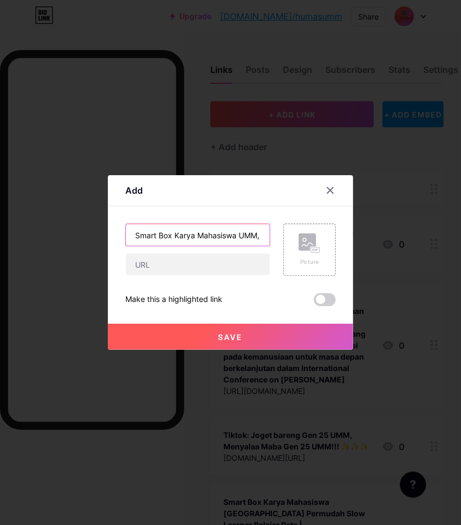
click at [252, 237] on input "Smart Box Karya Mahasiswa UMM, Angkat Semangat Belajar Siswa Slow Learner | PWM…" at bounding box center [198, 235] width 144 height 22
paste input "UMM dalam Berita | On News Paper Online"
type input "Smart Box Karya Mahasiswa UMM, Angkat Semangat Belajar Siswa Slow Learner | PWM…"
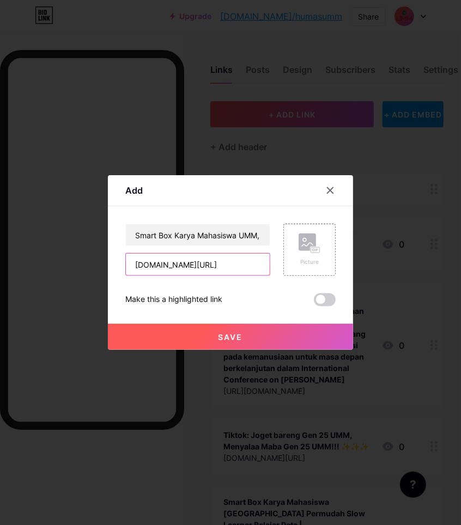
type input "[DOMAIN_NAME][URL]"
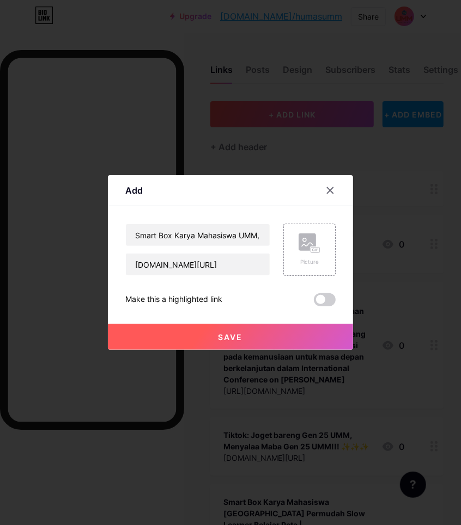
click at [224, 333] on span "Save" at bounding box center [230, 337] width 25 height 9
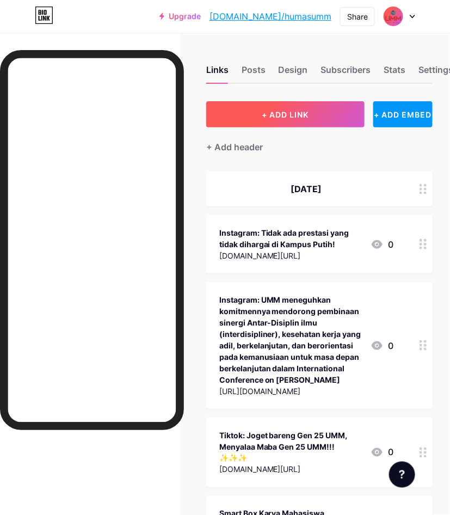
click at [335, 119] on button "+ ADD LINK" at bounding box center [285, 114] width 158 height 26
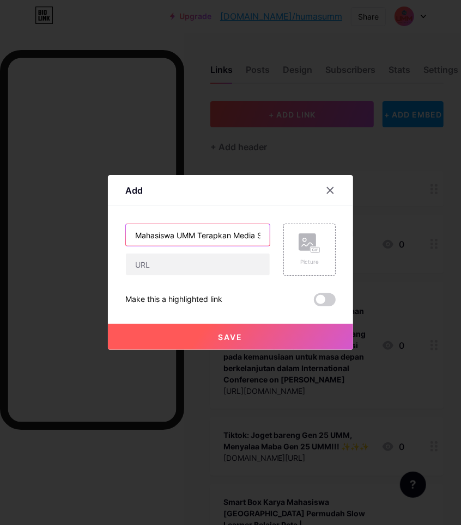
click at [204, 234] on input "Mahasiswa UMM Terapkan Media Smart Box Explorer Map Sebagai Inovasi Pembelajara…" at bounding box center [198, 235] width 144 height 22
paste input "UMM dalam Berita | On News Paper Online"
type input "Mahasiswa UMM Terapkan Media Smart Box Explorer Map Sebagai Inovasi Pembelajara…"
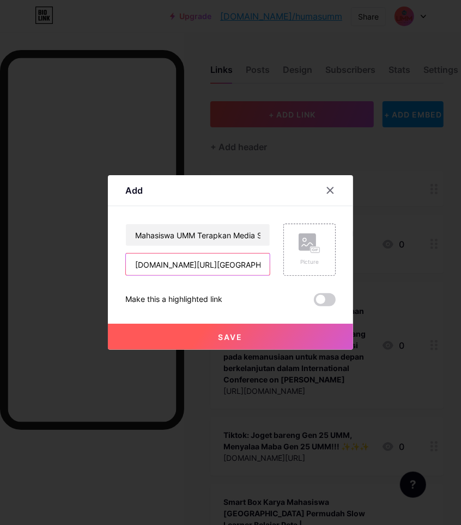
type input "[DOMAIN_NAME][URL][GEOGRAPHIC_DATA][GEOGRAPHIC_DATA]"
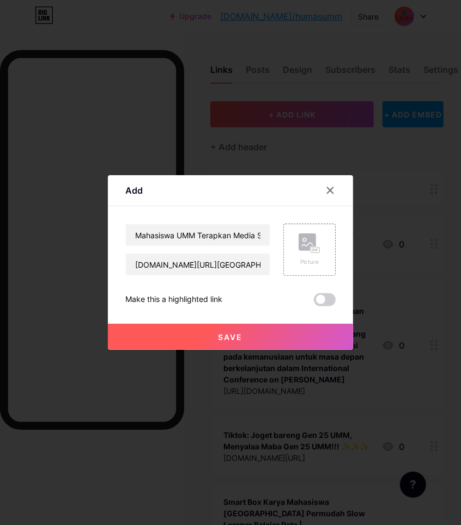
click at [244, 338] on button "Save" at bounding box center [230, 337] width 245 height 26
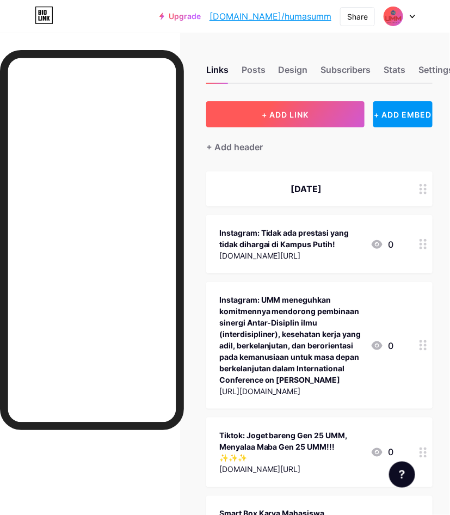
click at [290, 110] on span "+ ADD LINK" at bounding box center [285, 114] width 47 height 9
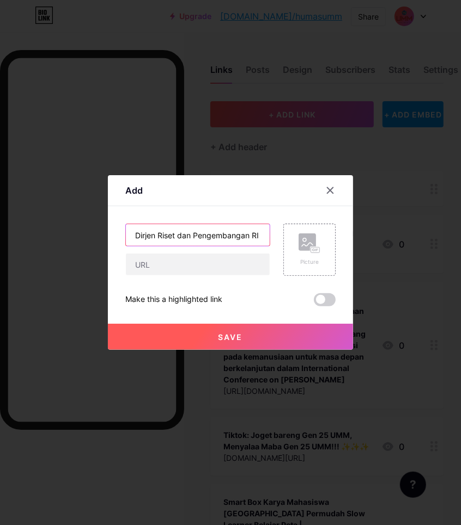
drag, startPoint x: 228, startPoint y: 241, endPoint x: 232, endPoint y: 233, distance: 8.8
click at [228, 240] on input "Dirjen Riset dan Pengembangan RI di UMM: Sinergi Lintas Disiplin Kunci Masa Dep…" at bounding box center [198, 235] width 144 height 22
paste input "UMM dalam Berita | On News Paper Online"
type input "Dirjen Riset dan Pengembangan RI di UMM: Sinergi Lintas Disiplin Kunci Masa Dep…"
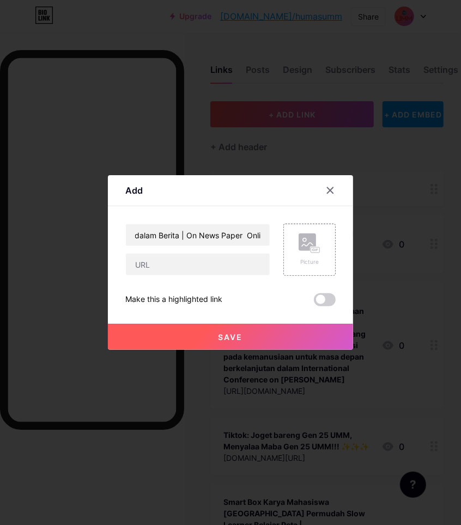
scroll to position [0, 0]
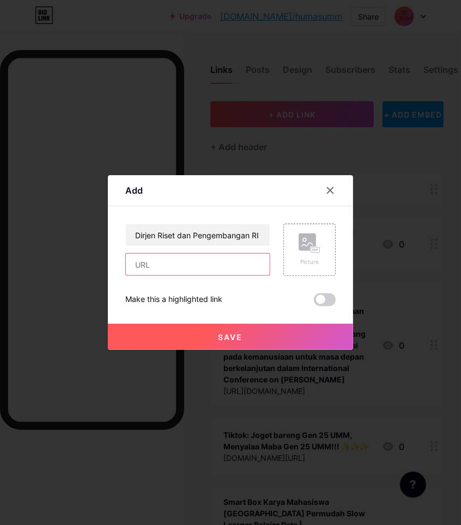
click at [208, 261] on input "text" at bounding box center [198, 265] width 144 height 22
paste input "[URL][DOMAIN_NAME]"
type input "[URL][DOMAIN_NAME]"
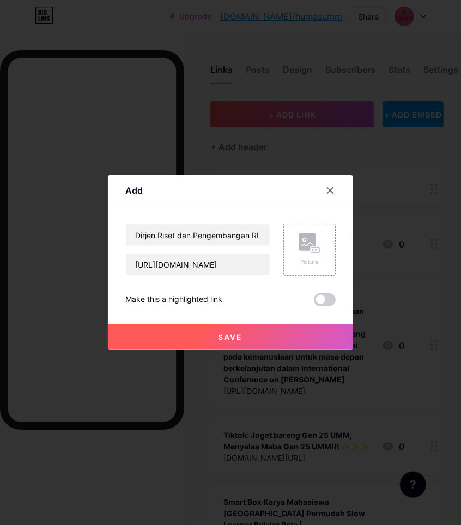
click at [238, 335] on span "Save" at bounding box center [230, 337] width 25 height 9
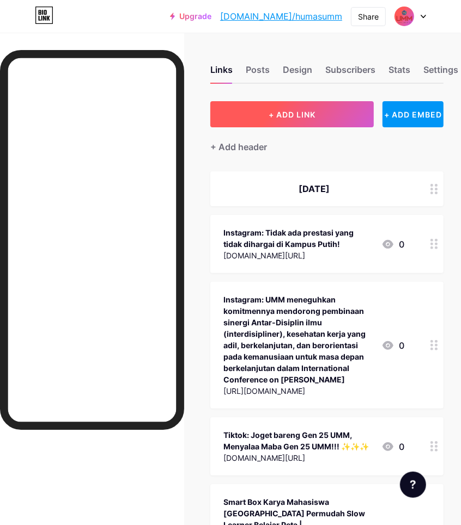
click at [322, 114] on button "+ ADD LINK" at bounding box center [291, 114] width 163 height 26
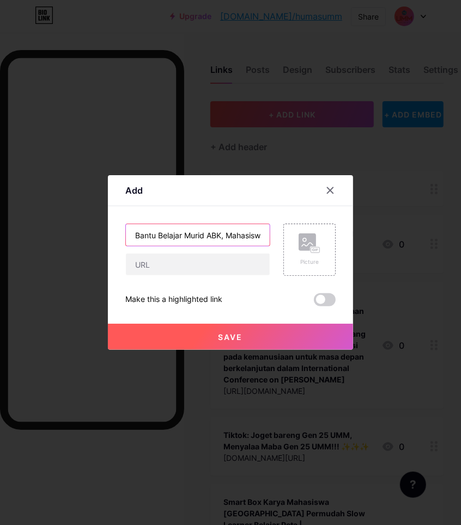
click at [182, 237] on input "Bantu Belajar Murid ABK, Mahasiswa UMM Ciptakan Media Kreatif Smart Box | KLIKM…" at bounding box center [198, 235] width 144 height 22
paste input "UMM dalam Berita | On News Paper Online"
type input "Bantu Belajar Murid ABK, Mahasiswa UMM Ciptakan Media Kreatif Smart Box | KLIKM…"
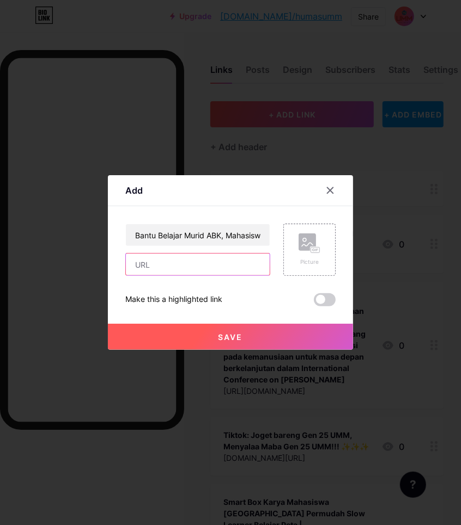
click at [187, 265] on input "text" at bounding box center [198, 265] width 144 height 22
paste input "[URL][DOMAIN_NAME]"
type input "[URL][DOMAIN_NAME]"
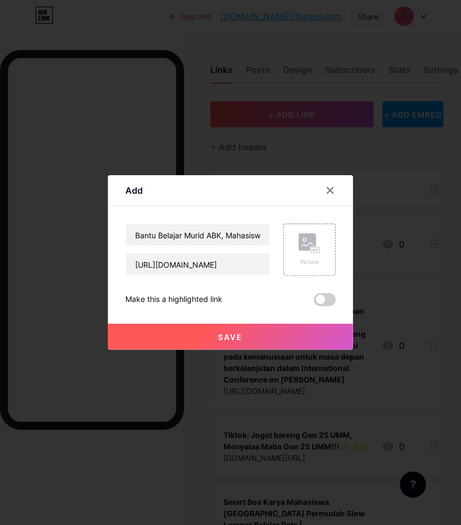
click at [211, 337] on button "Save" at bounding box center [230, 337] width 245 height 26
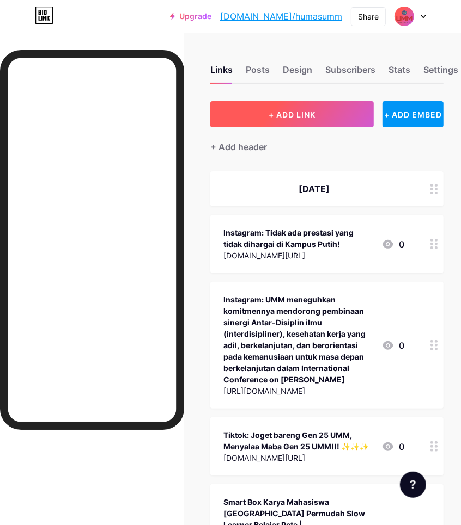
click at [294, 118] on span "+ ADD LINK" at bounding box center [291, 114] width 47 height 9
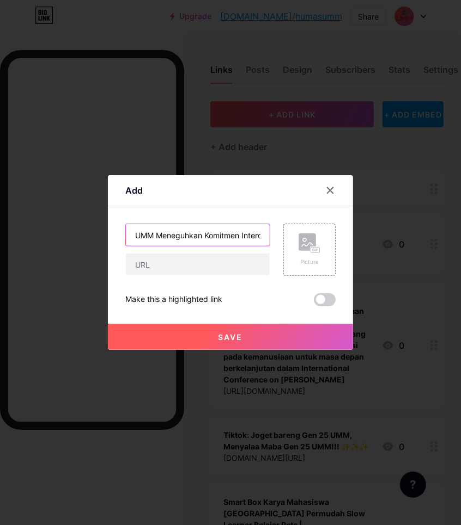
click at [216, 236] on input "UMM Meneguhkan Komitmen Interdisipliner Hadapi Tantangan Global | MAKLUMAT |" at bounding box center [198, 235] width 144 height 22
paste input "UMM dalam Berita | On News Paper Online"
type input "UMM Meneguhkan Komitmen Interdisipliner Hadapi Tantangan Global | MAKLUMAT | UM…"
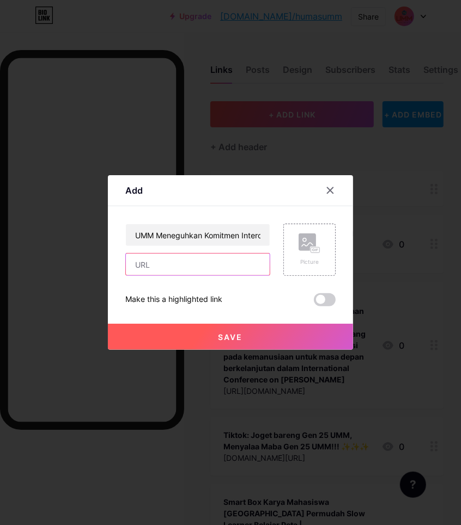
click at [199, 265] on input "text" at bounding box center [198, 265] width 144 height 22
paste input "[URL][DOMAIN_NAME]"
type input "[URL][DOMAIN_NAME]"
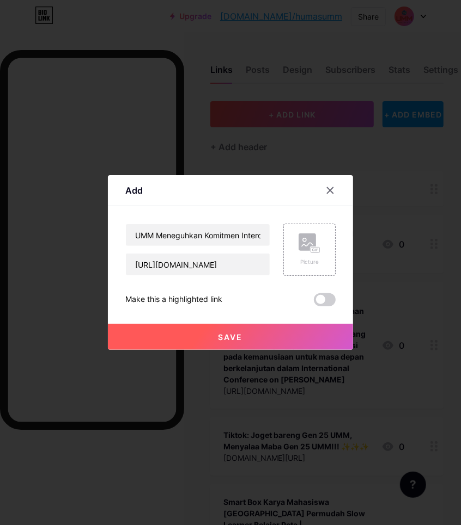
click at [209, 334] on button "Save" at bounding box center [230, 337] width 245 height 26
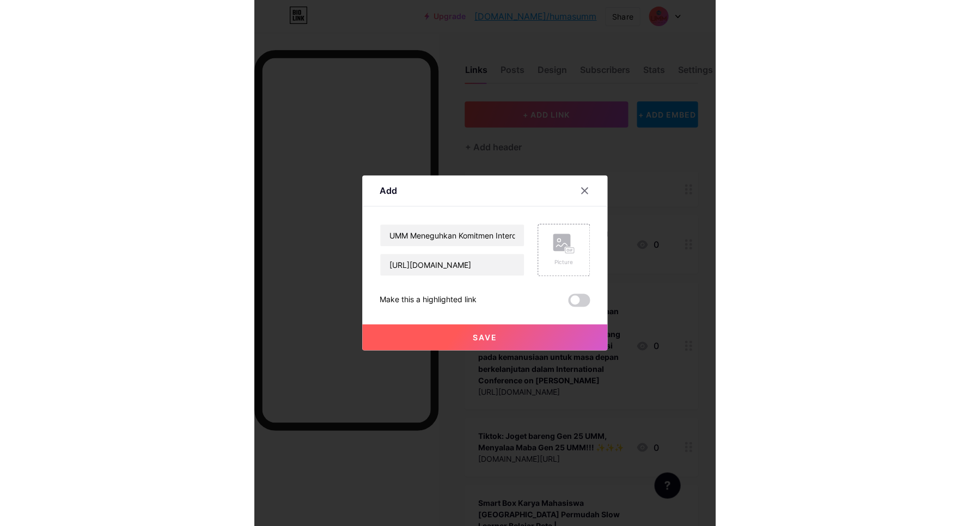
scroll to position [0, 0]
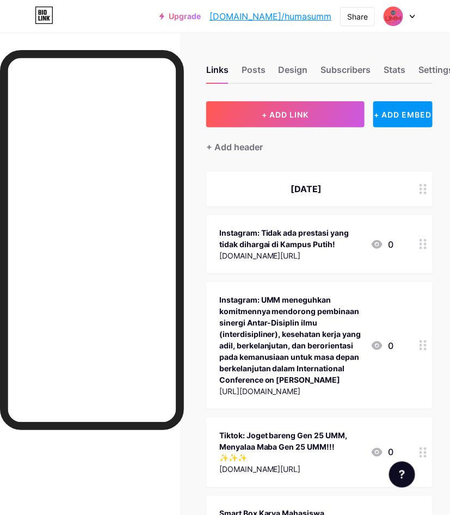
click at [279, 70] on div "Links Posts Design Subscribers Stats Settings" at bounding box center [319, 65] width 227 height 38
click at [297, 71] on div "Design" at bounding box center [293, 73] width 29 height 20
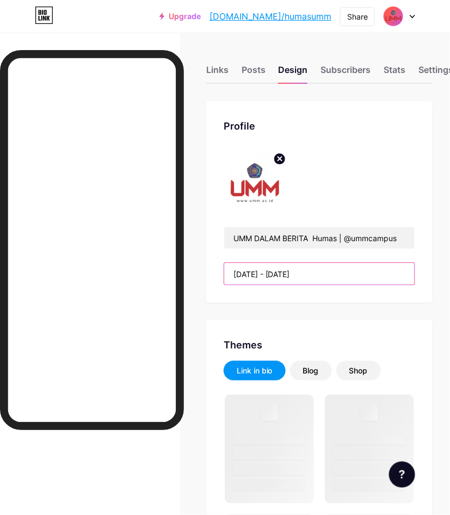
click at [329, 274] on input "[DATE] - [DATE]" at bounding box center [319, 274] width 191 height 22
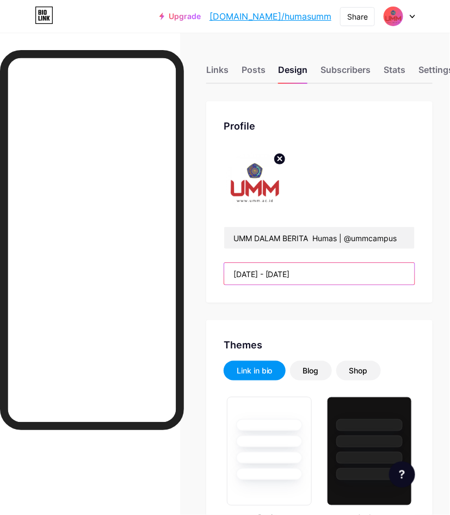
click at [329, 274] on input "[DATE] - [DATE]" at bounding box center [319, 274] width 191 height 22
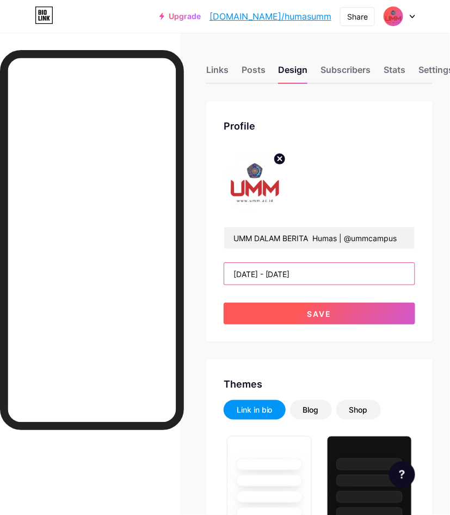
type input "[DATE] - [DATE]"
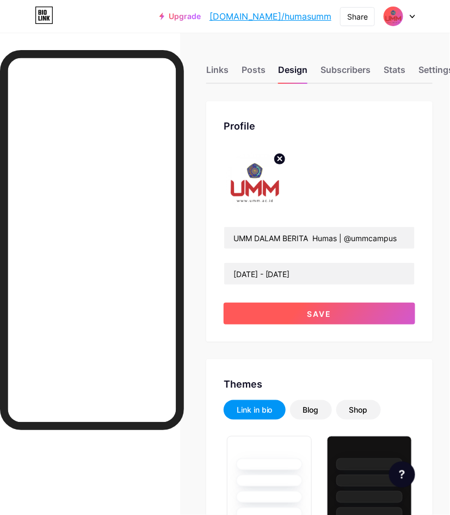
click at [322, 313] on span "Save" at bounding box center [319, 313] width 25 height 9
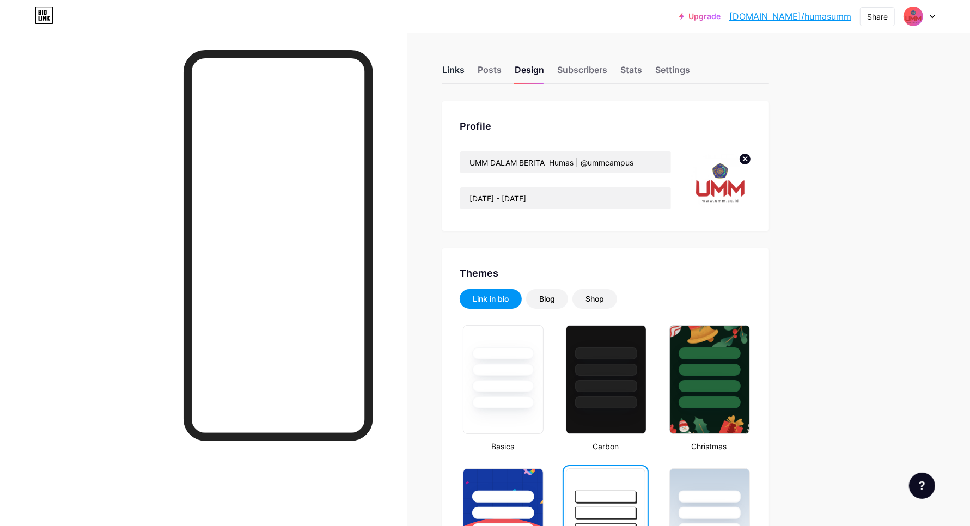
click at [461, 71] on div "Links" at bounding box center [453, 73] width 22 height 20
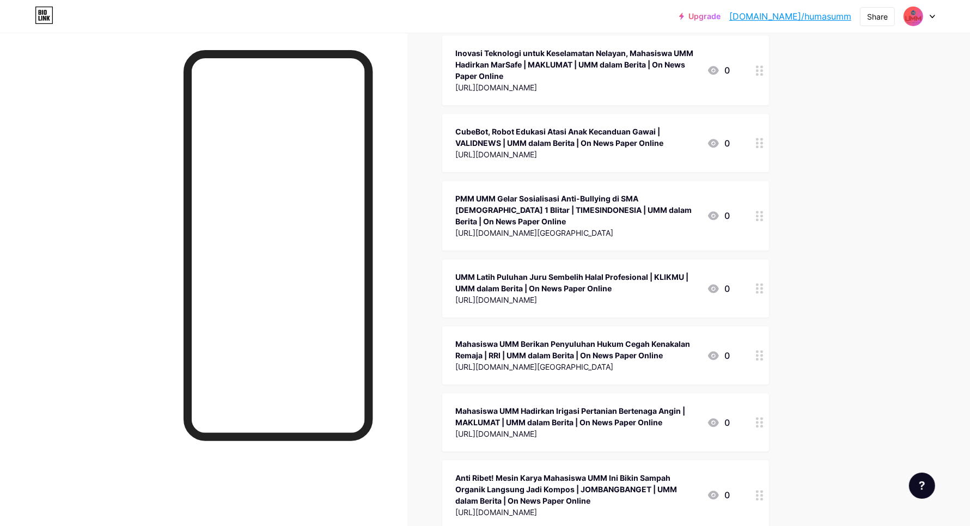
scroll to position [37567, 0]
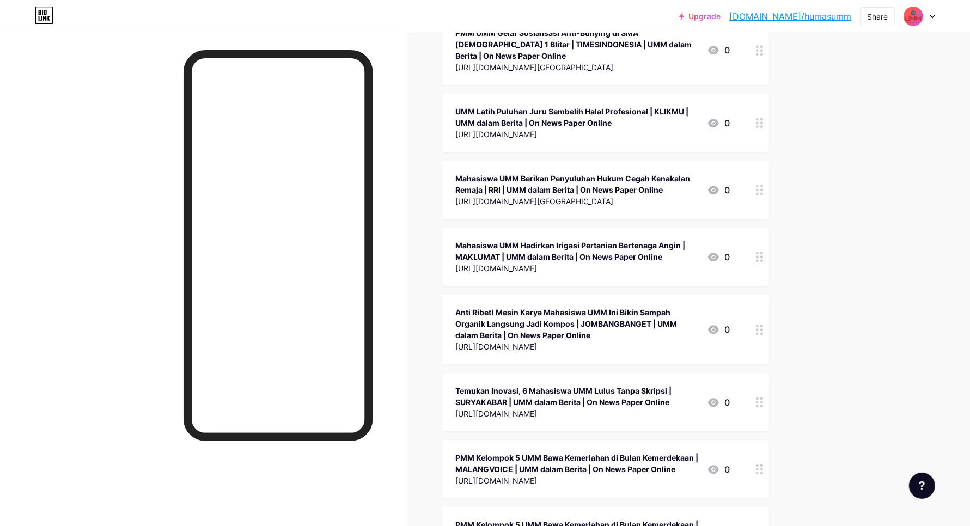
click at [760, 525] on icon at bounding box center [760, 536] width 8 height 10
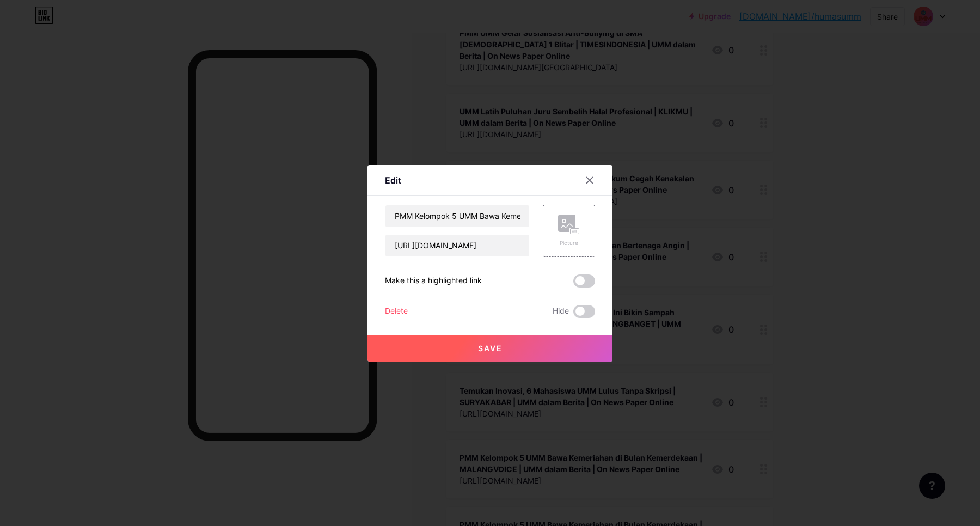
click at [390, 302] on div "PMM Kelompok 5 UMM Bawa Kemeriahan di Bulan Kemerdekaan | BERITASATU | UMM dala…" at bounding box center [490, 261] width 210 height 113
click at [396, 309] on div "Delete" at bounding box center [396, 311] width 23 height 13
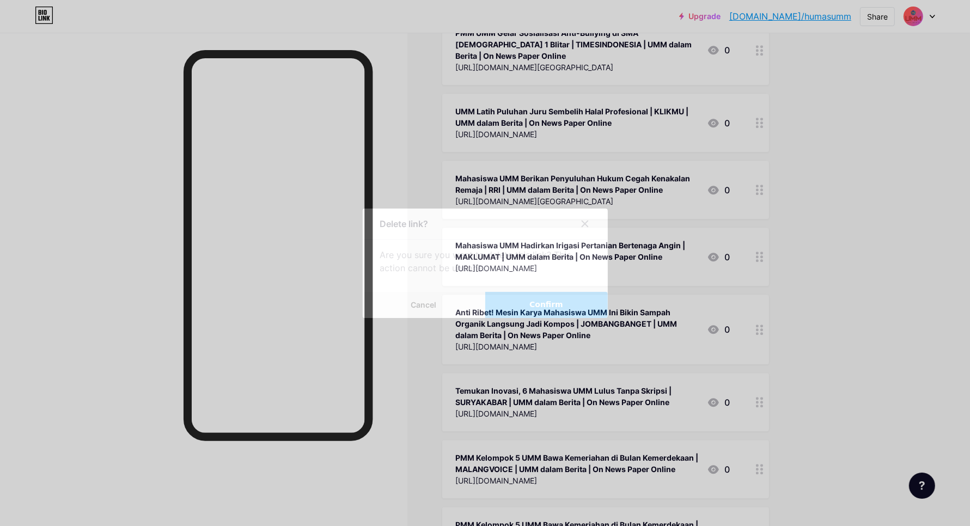
click at [563, 306] on span "Confirm" at bounding box center [546, 304] width 34 height 11
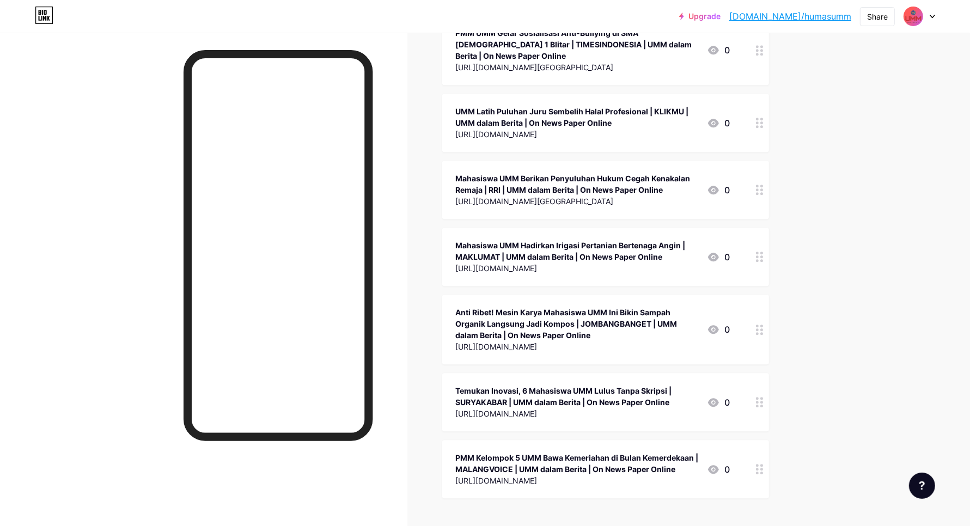
scroll to position [37500, 0]
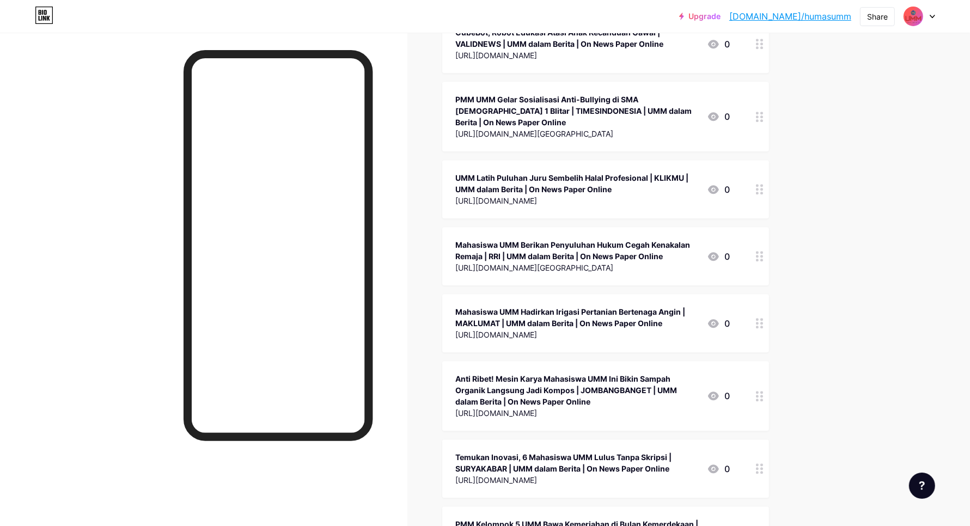
click at [760, 506] on div at bounding box center [759, 535] width 19 height 58
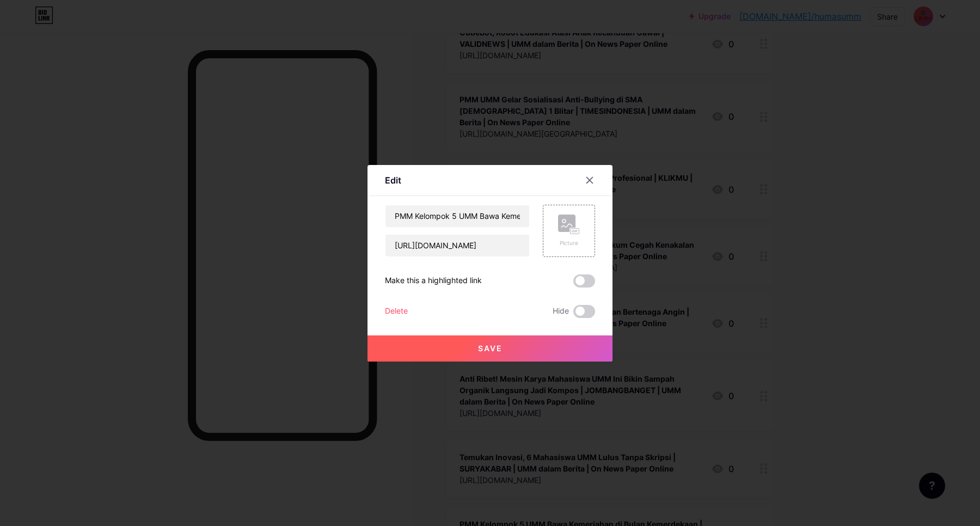
click at [407, 313] on div "Delete" at bounding box center [396, 311] width 23 height 13
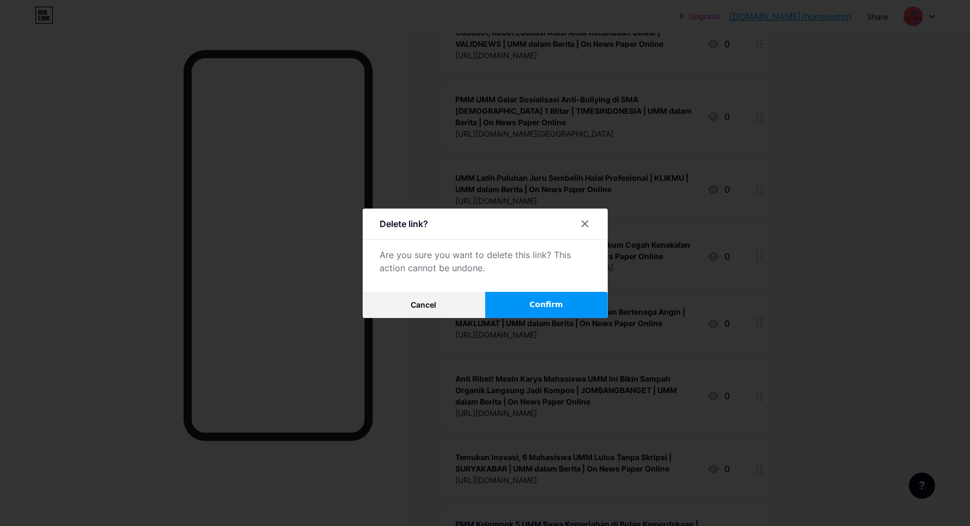
click at [548, 309] on span "Confirm" at bounding box center [546, 304] width 34 height 11
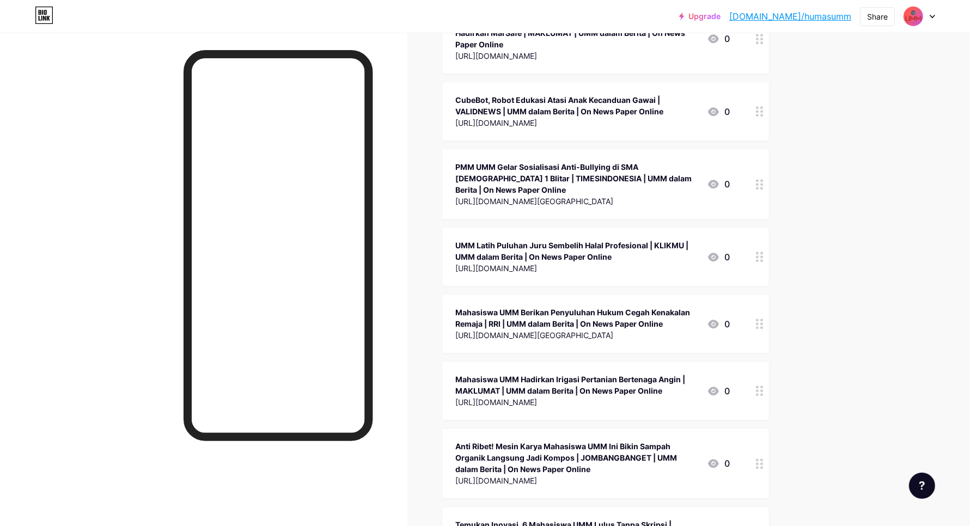
click at [760, 507] on div at bounding box center [759, 536] width 19 height 58
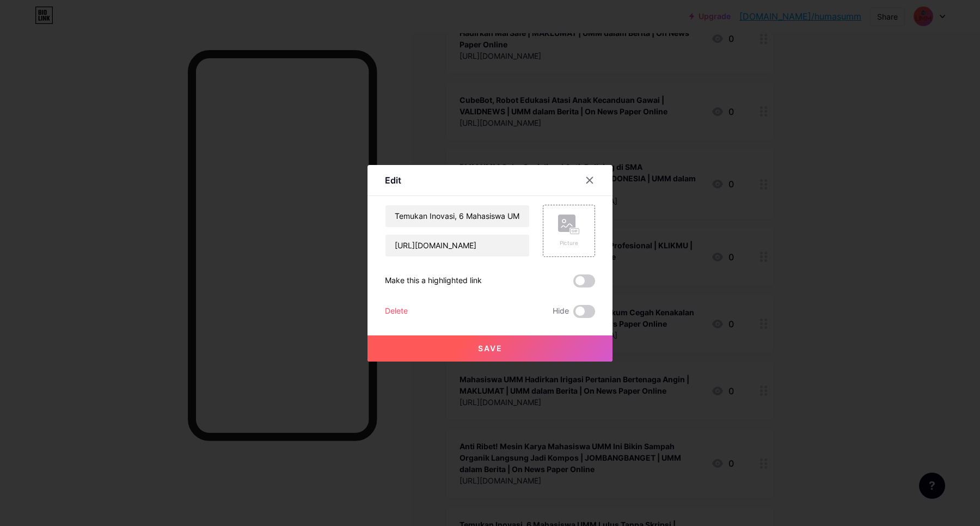
click at [400, 308] on div "Delete" at bounding box center [396, 311] width 23 height 13
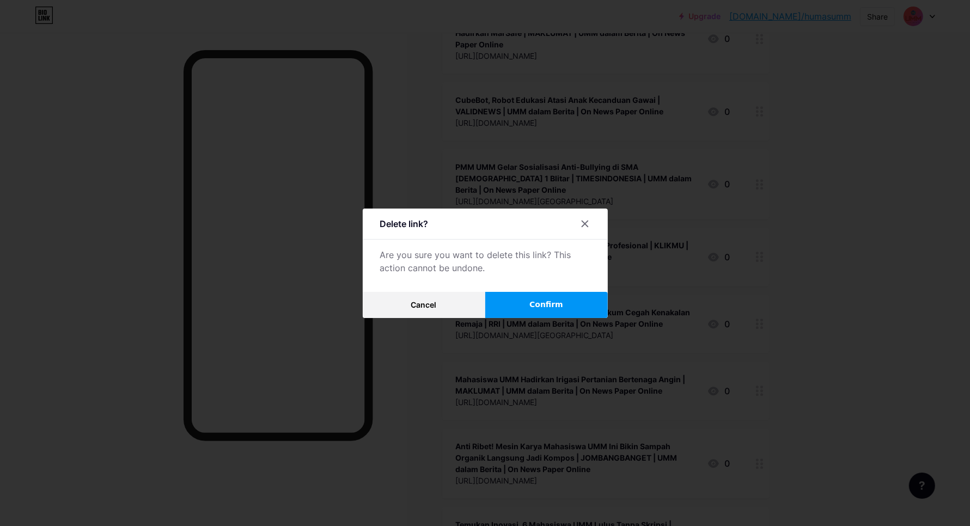
click at [571, 304] on button "Confirm" at bounding box center [546, 305] width 123 height 26
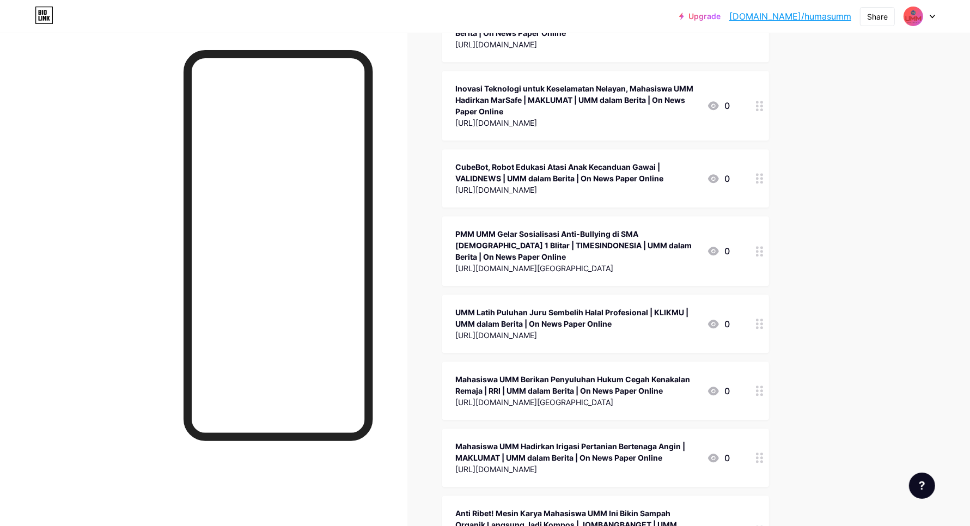
click at [763, 525] on icon at bounding box center [760, 530] width 8 height 10
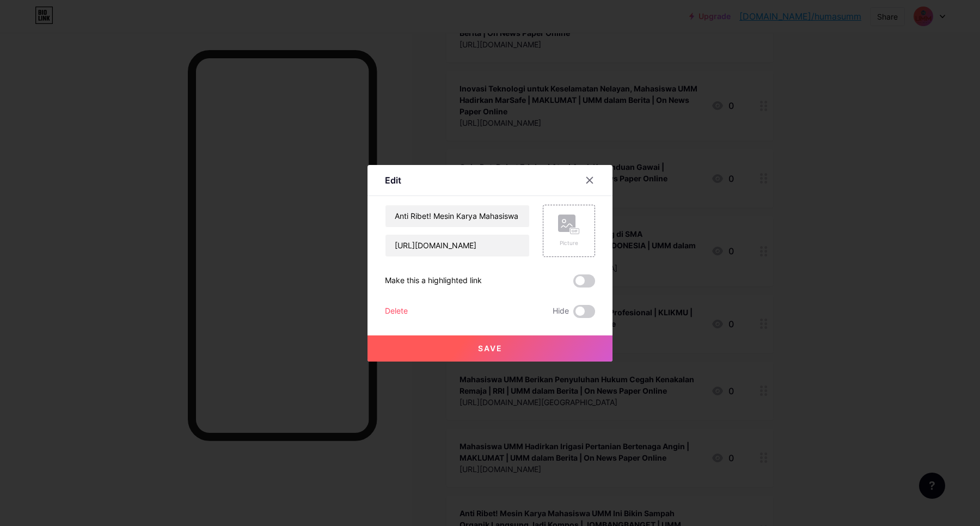
click at [401, 307] on div "Delete" at bounding box center [396, 311] width 23 height 13
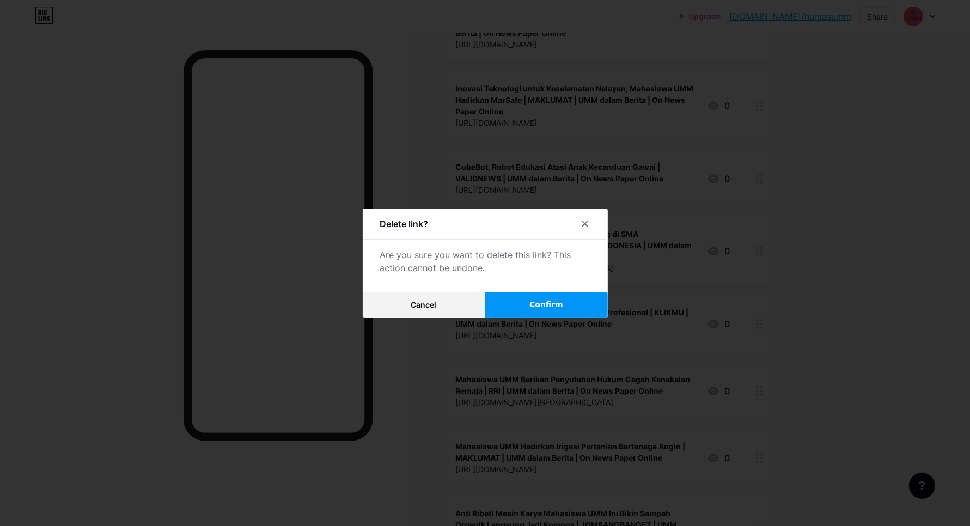
click at [523, 298] on button "Confirm" at bounding box center [546, 305] width 123 height 26
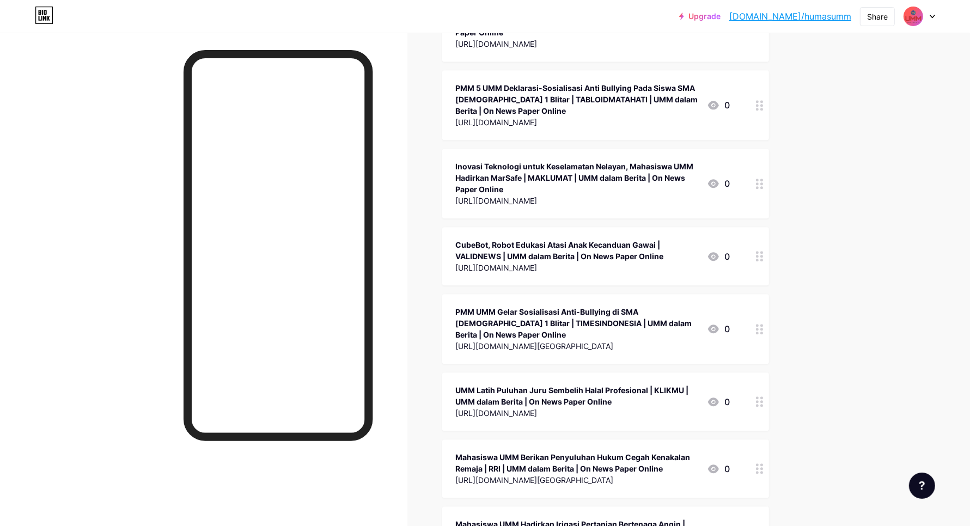
click at [767, 506] on div at bounding box center [759, 535] width 19 height 58
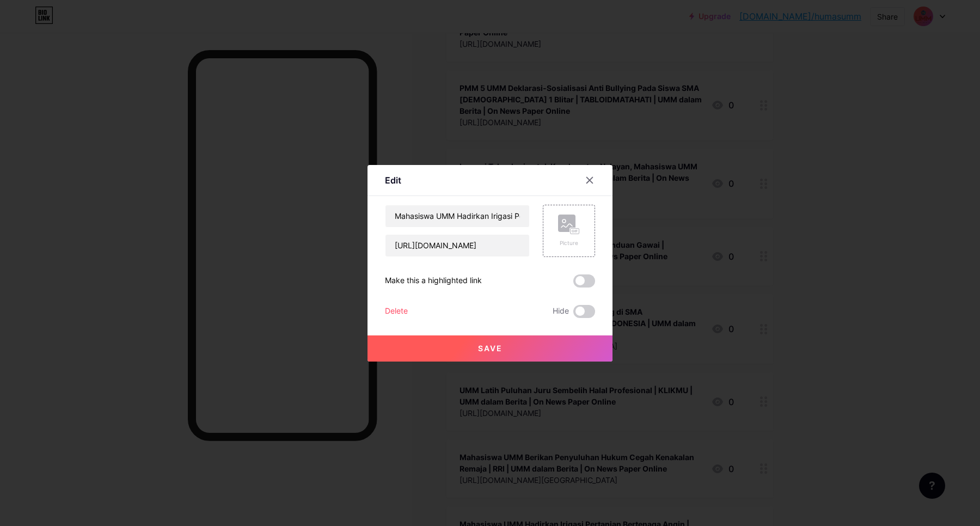
click at [396, 314] on div "Delete" at bounding box center [396, 311] width 23 height 13
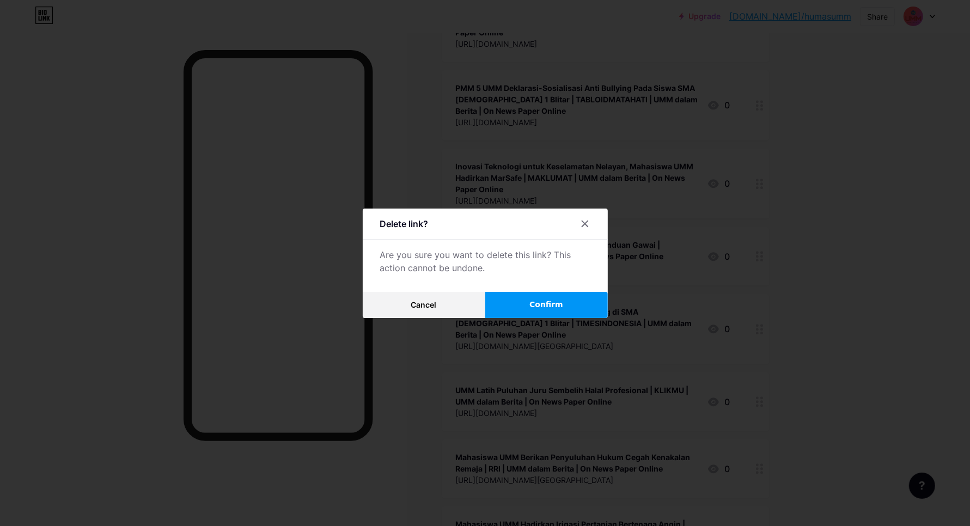
click at [535, 304] on button "Confirm" at bounding box center [546, 305] width 123 height 26
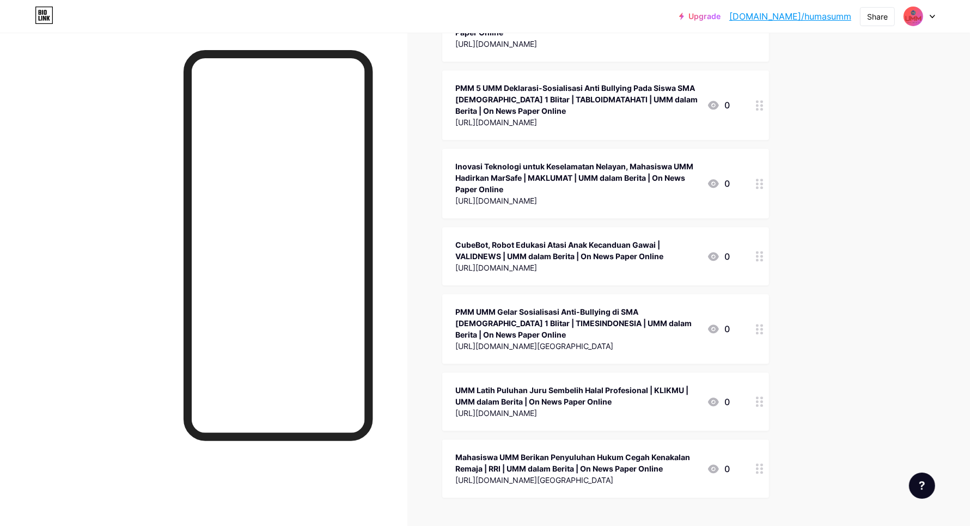
scroll to position [37220, 0]
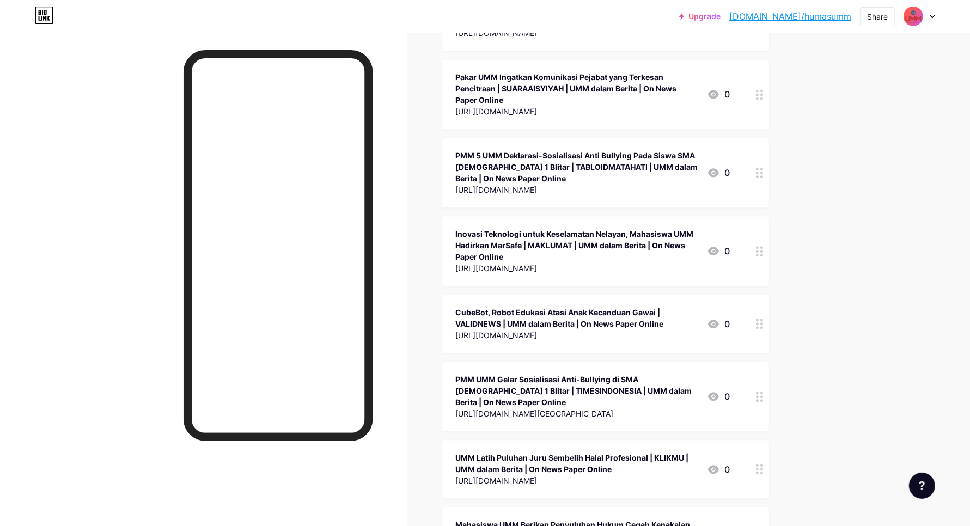
click at [768, 507] on div at bounding box center [759, 536] width 19 height 58
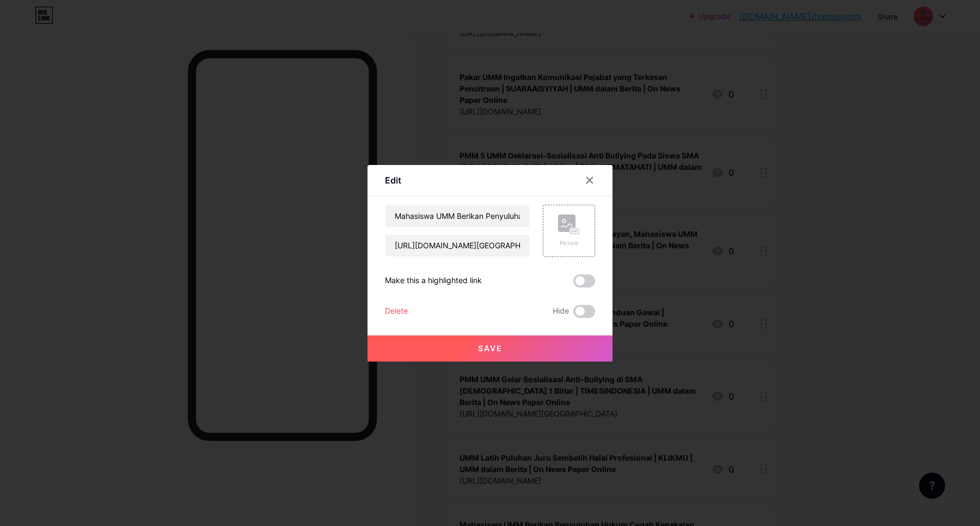
click at [404, 311] on div "Delete" at bounding box center [396, 311] width 23 height 13
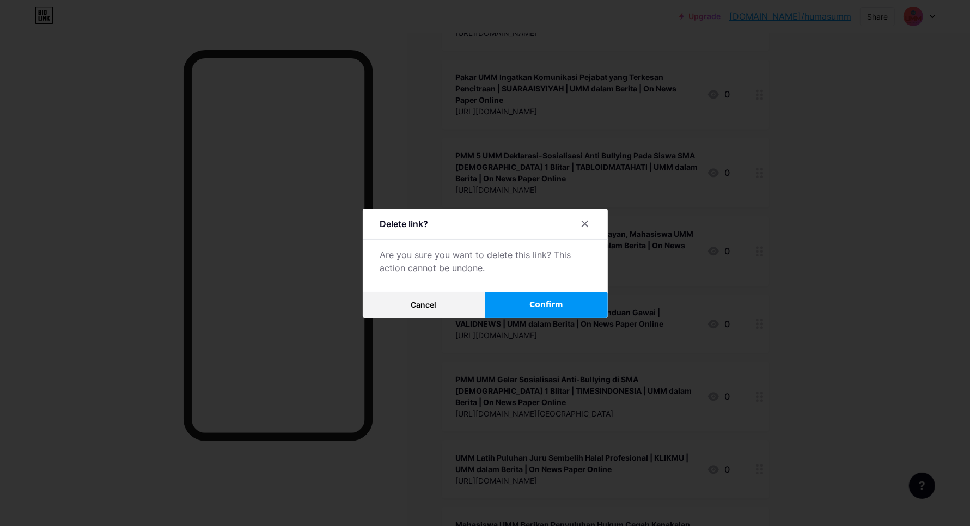
click at [581, 295] on button "Confirm" at bounding box center [546, 305] width 123 height 26
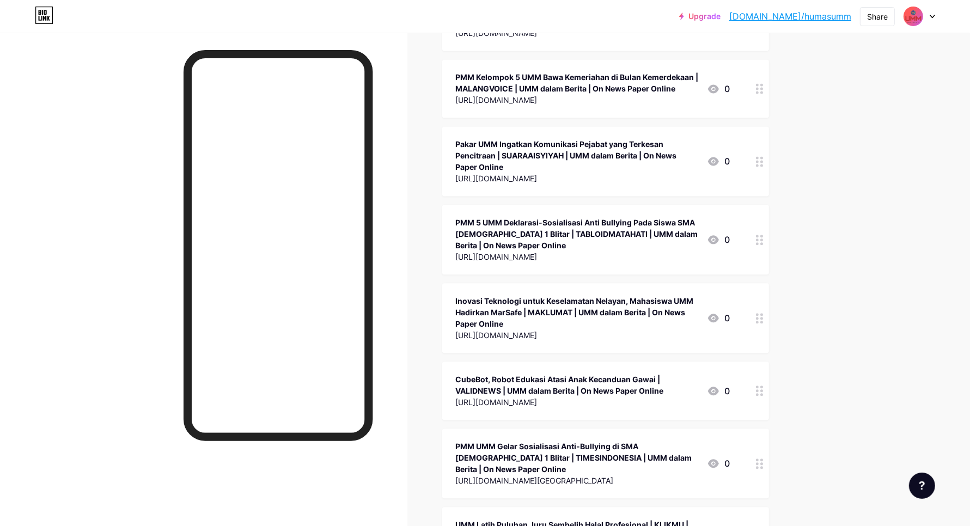
click at [760, 525] on icon at bounding box center [760, 536] width 8 height 10
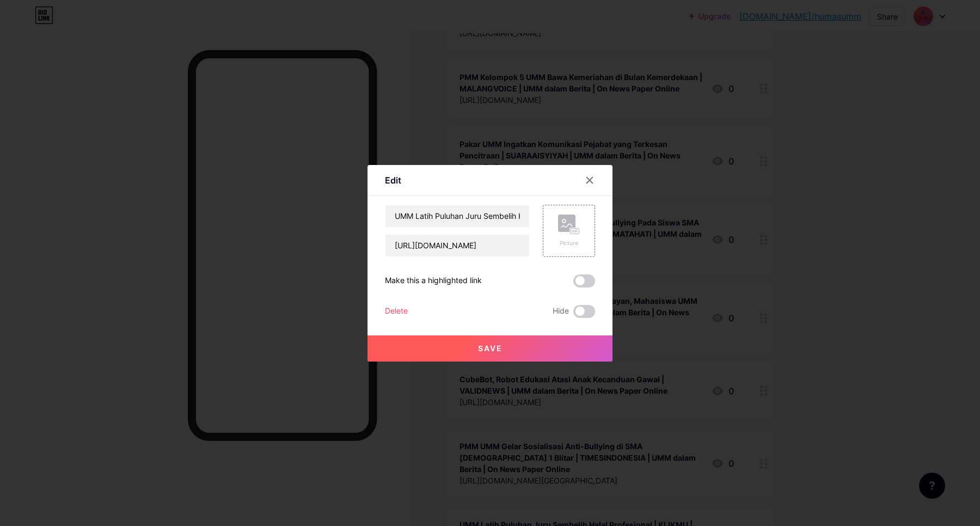
click at [399, 312] on div "Delete" at bounding box center [396, 311] width 23 height 13
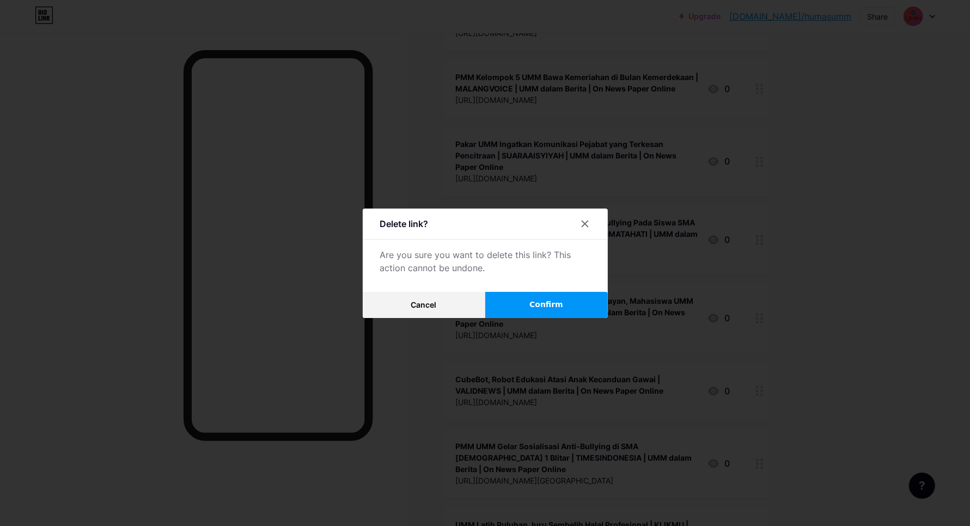
click at [538, 304] on span "Confirm" at bounding box center [546, 304] width 34 height 11
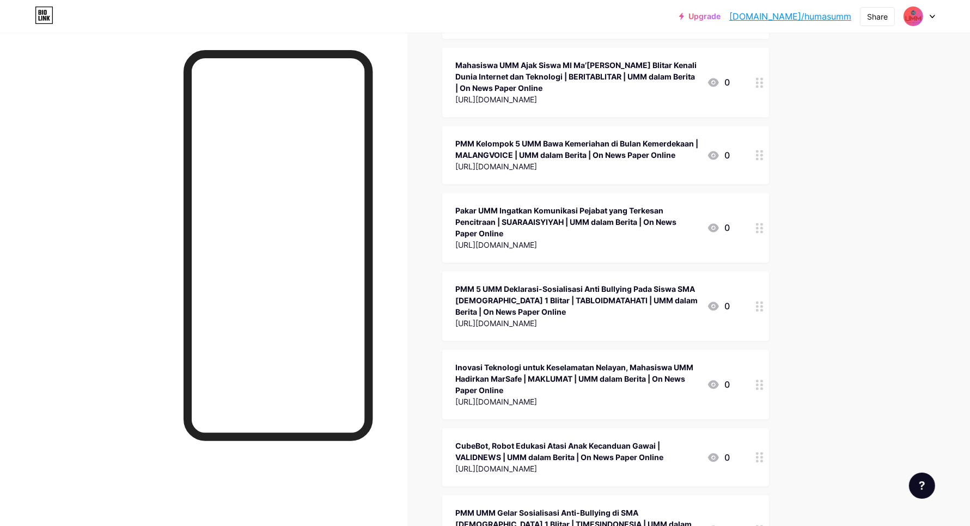
click at [761, 495] on div at bounding box center [759, 530] width 19 height 70
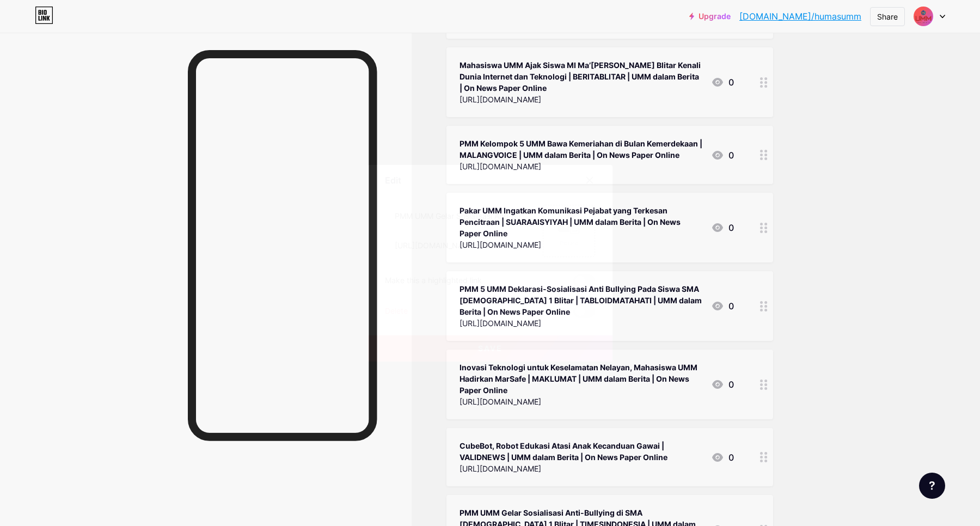
click at [405, 314] on div "Delete" at bounding box center [396, 311] width 23 height 13
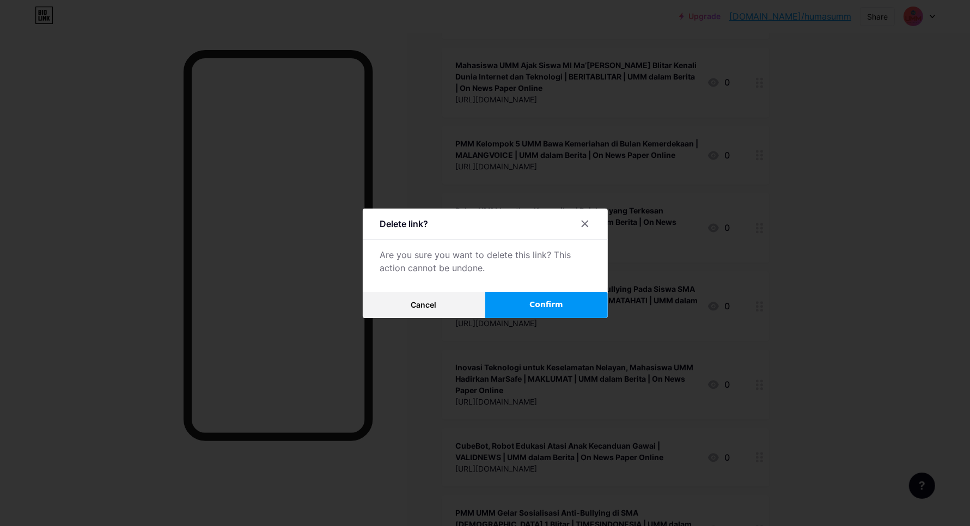
click at [575, 304] on button "Confirm" at bounding box center [546, 305] width 123 height 26
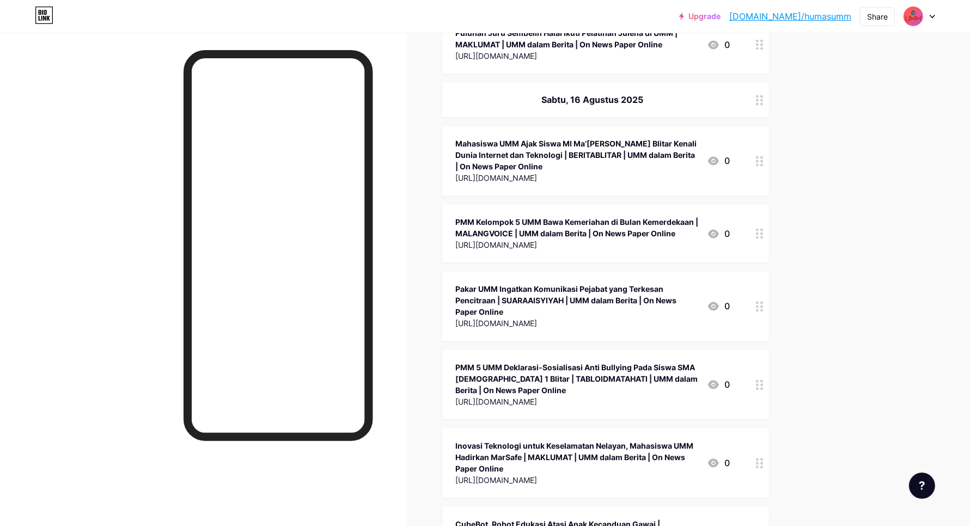
click at [763, 525] on icon at bounding box center [760, 535] width 8 height 10
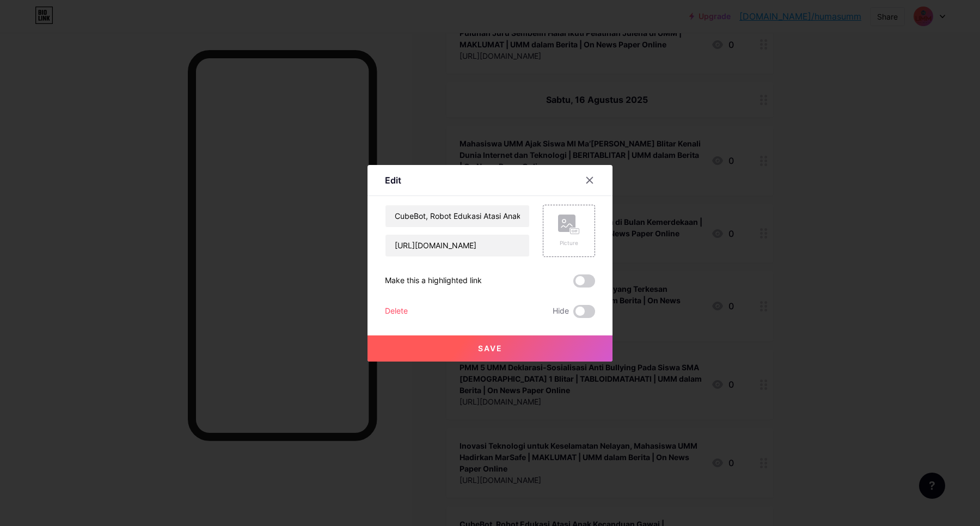
click at [395, 310] on div "Delete" at bounding box center [396, 311] width 23 height 13
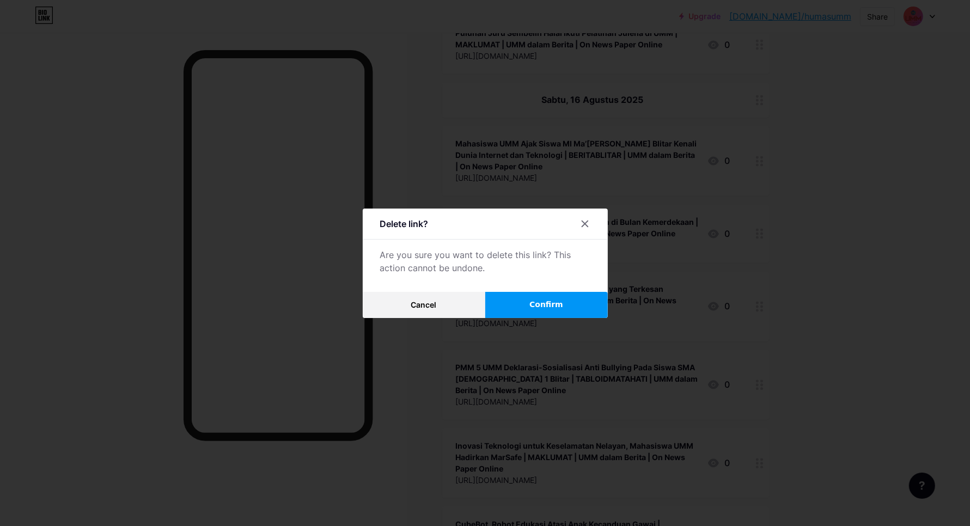
click at [533, 298] on button "Confirm" at bounding box center [546, 305] width 123 height 26
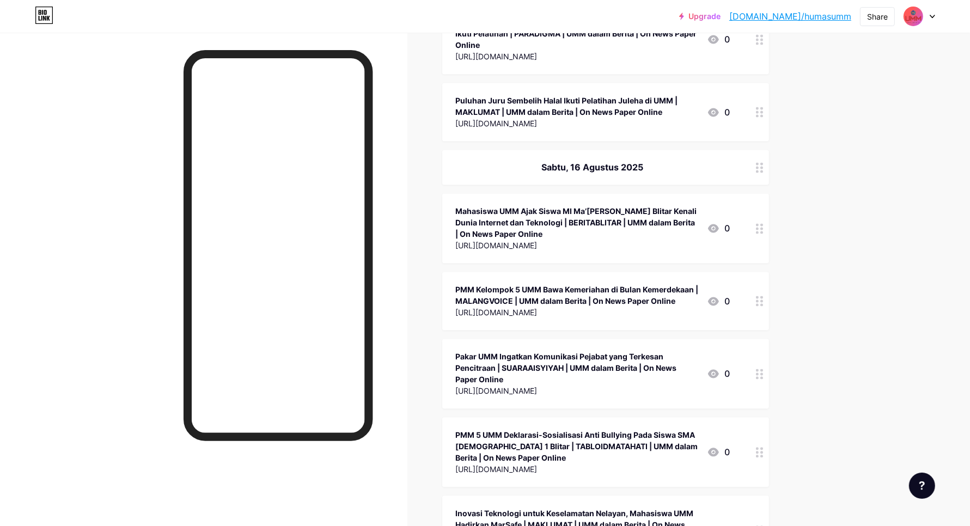
click at [764, 496] on div at bounding box center [759, 531] width 19 height 70
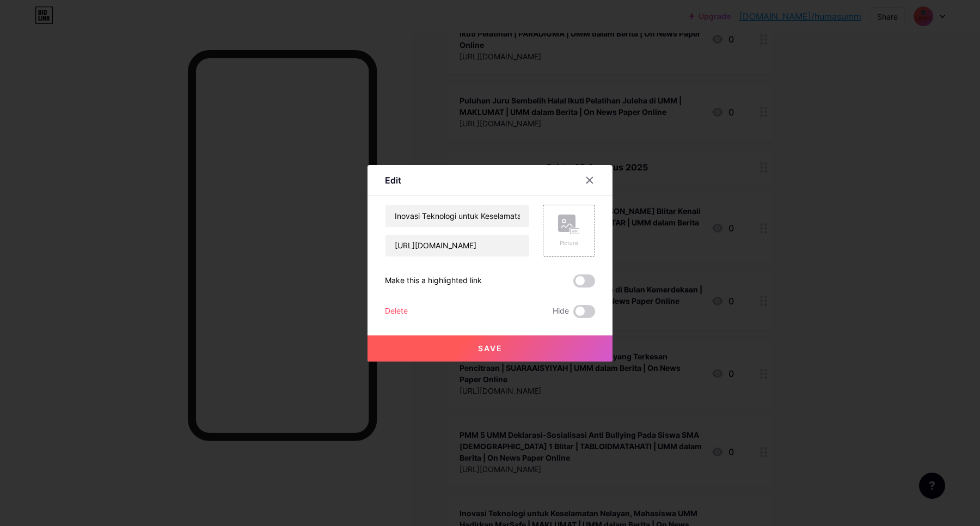
click at [399, 309] on div "Delete" at bounding box center [396, 311] width 23 height 13
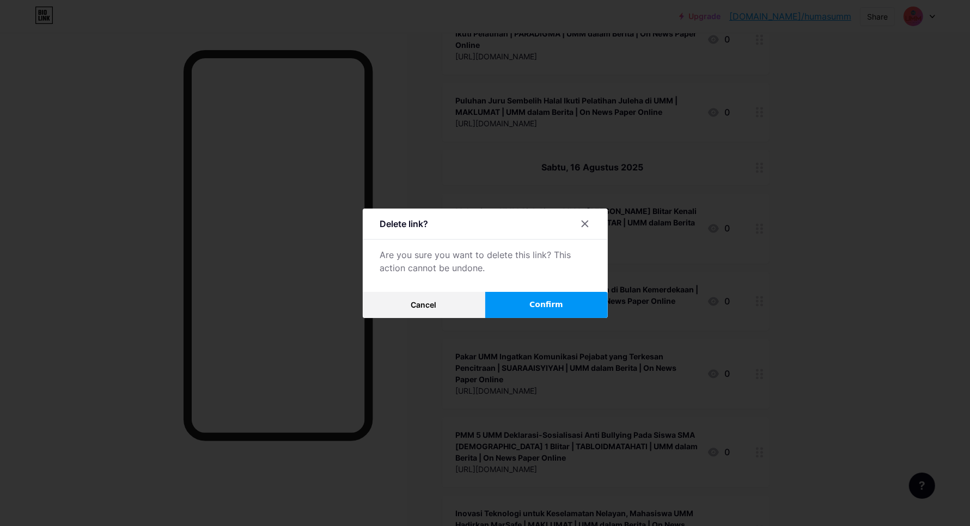
click at [588, 308] on button "Confirm" at bounding box center [546, 305] width 123 height 26
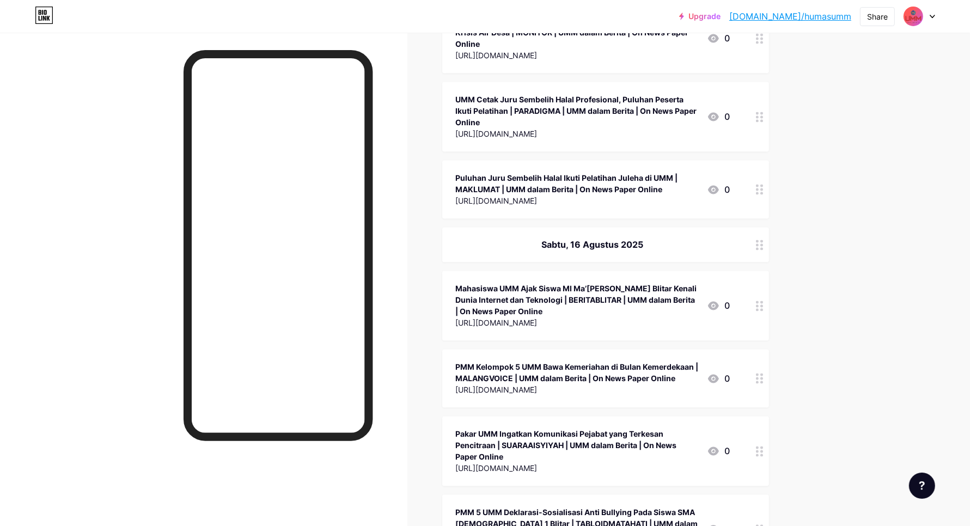
click at [759, 525] on circle at bounding box center [757, 530] width 3 height 3
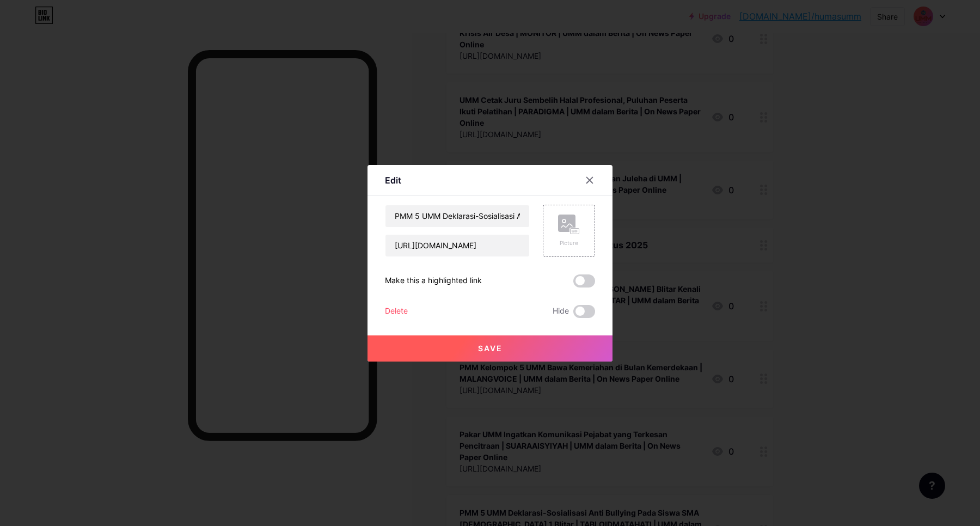
click at [398, 311] on div "Delete" at bounding box center [396, 311] width 23 height 13
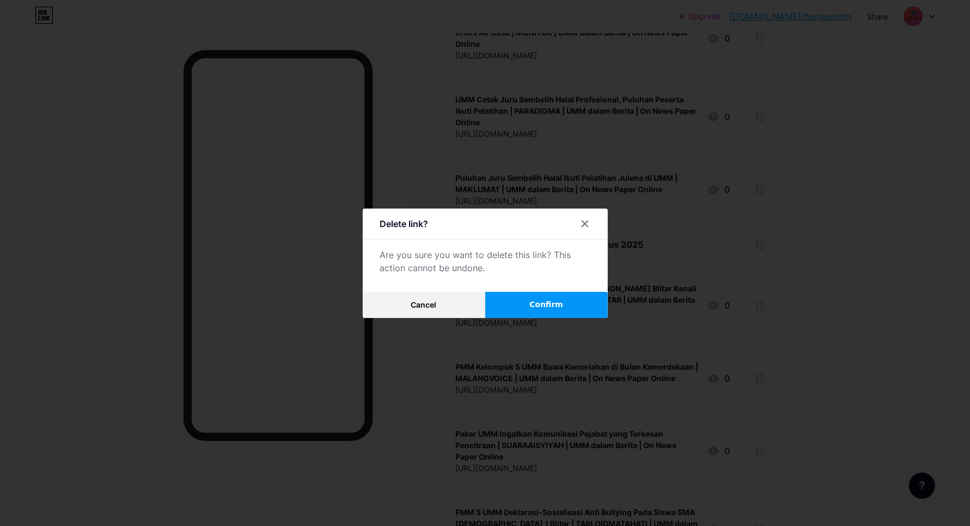
click at [562, 308] on span "Confirm" at bounding box center [546, 304] width 34 height 11
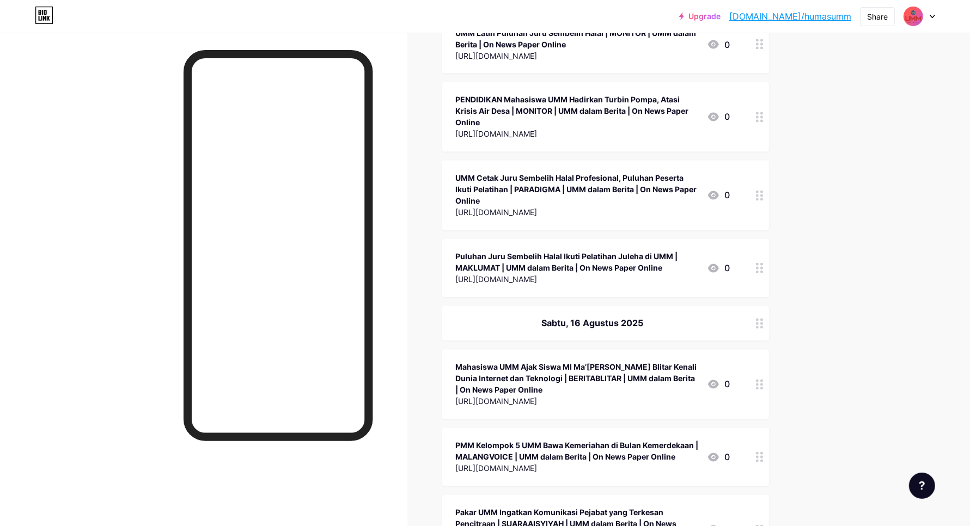
click at [763, 525] on icon at bounding box center [760, 530] width 8 height 10
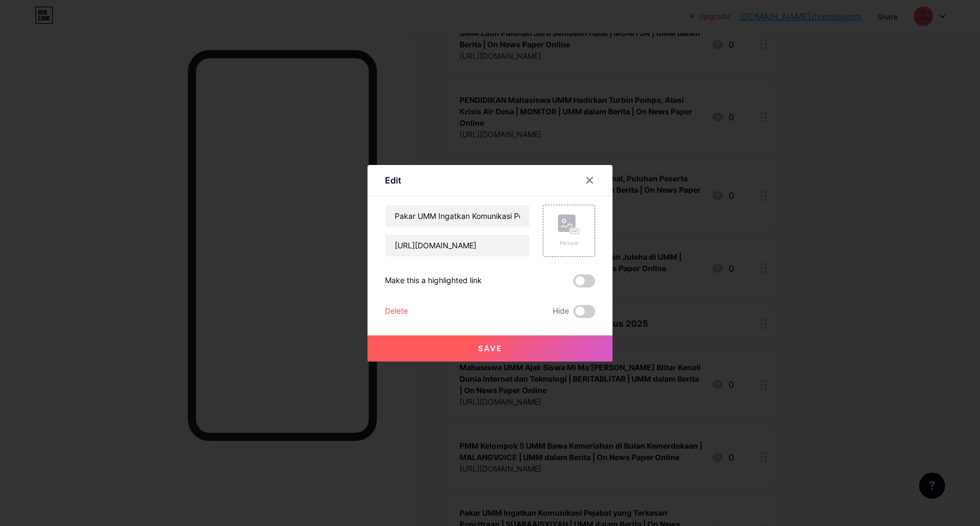
click at [396, 309] on div "Delete" at bounding box center [396, 311] width 23 height 13
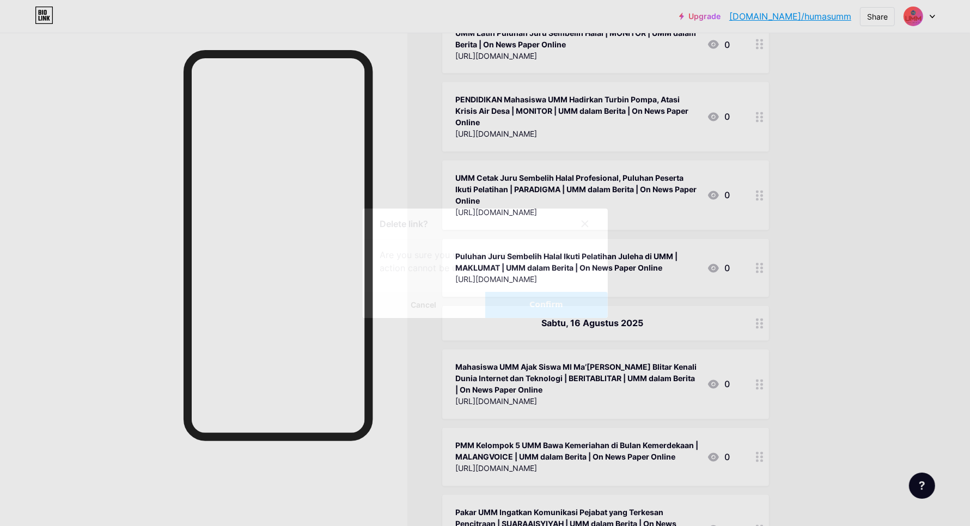
click at [553, 309] on span "Confirm" at bounding box center [546, 304] width 34 height 11
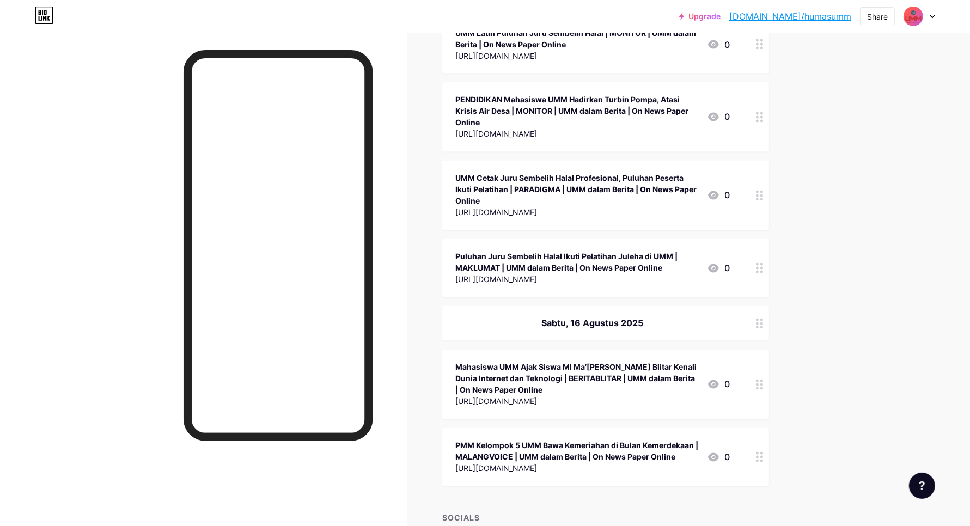
scroll to position [36706, 0]
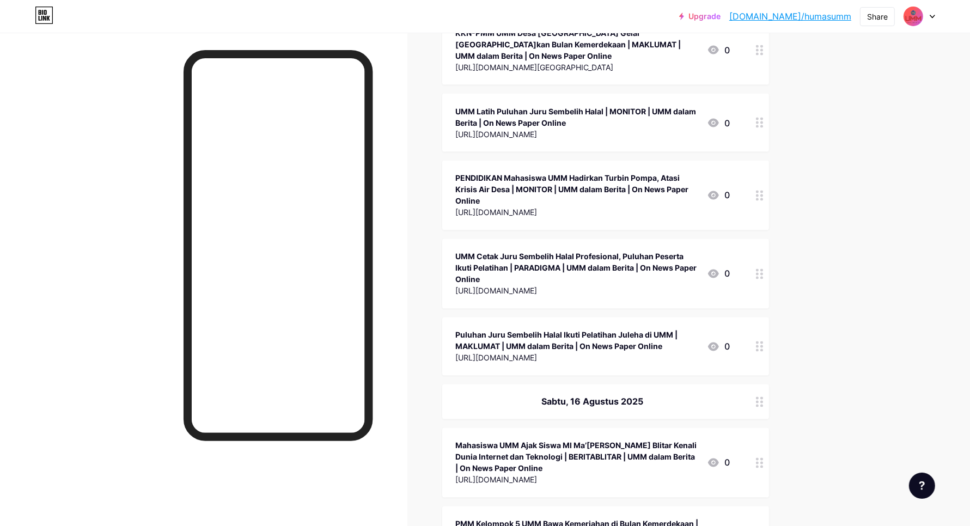
click at [762, 525] on icon at bounding box center [760, 535] width 8 height 10
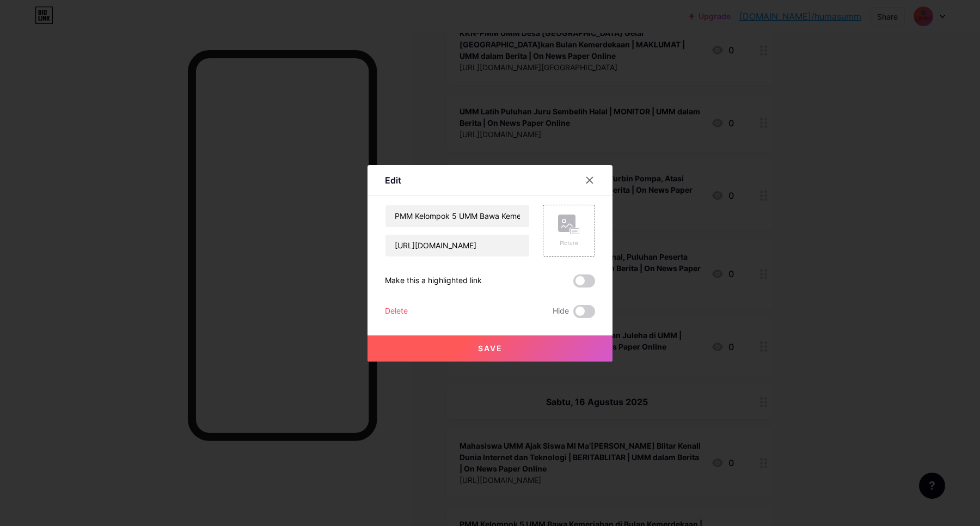
click at [391, 312] on div "Delete" at bounding box center [396, 311] width 23 height 13
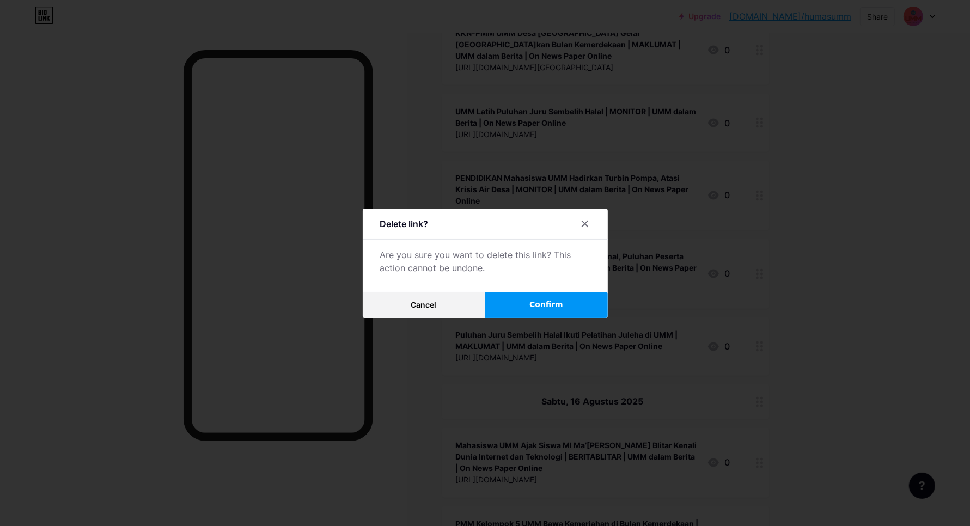
click at [539, 309] on span "Confirm" at bounding box center [546, 304] width 34 height 11
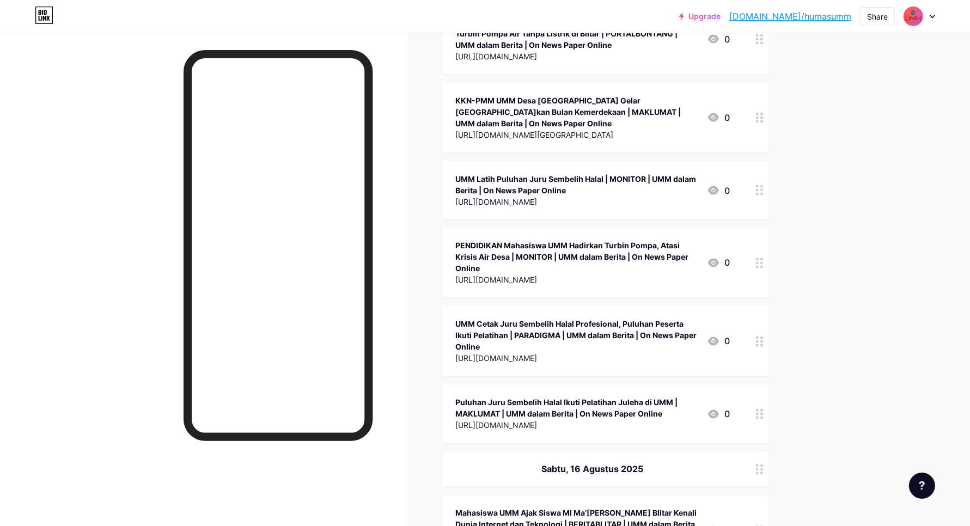
click at [763, 525] on icon at bounding box center [760, 530] width 8 height 10
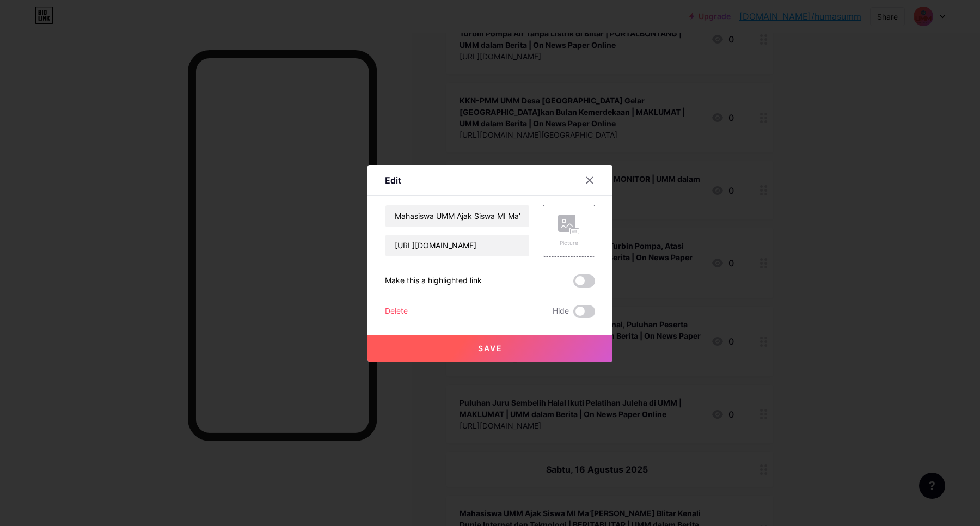
click at [395, 312] on div "Delete" at bounding box center [396, 311] width 23 height 13
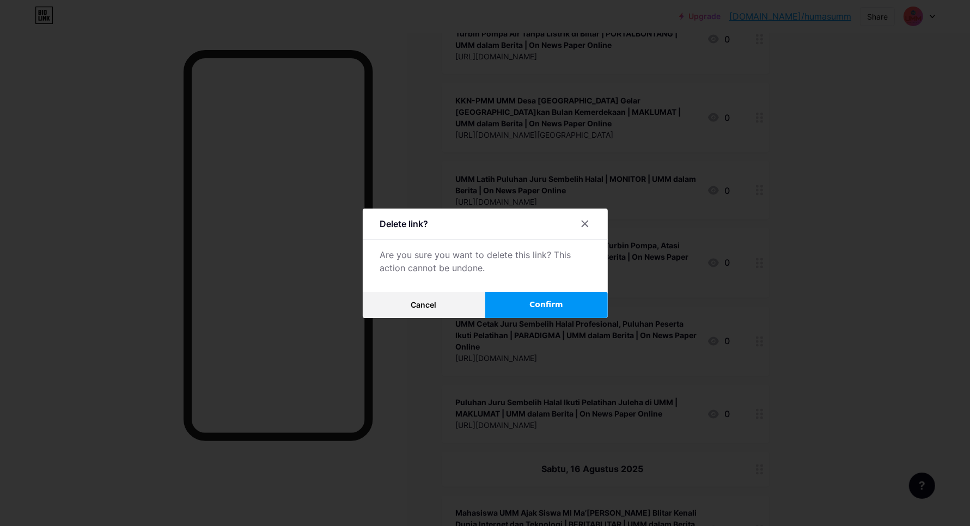
click at [534, 309] on button "Confirm" at bounding box center [546, 305] width 123 height 26
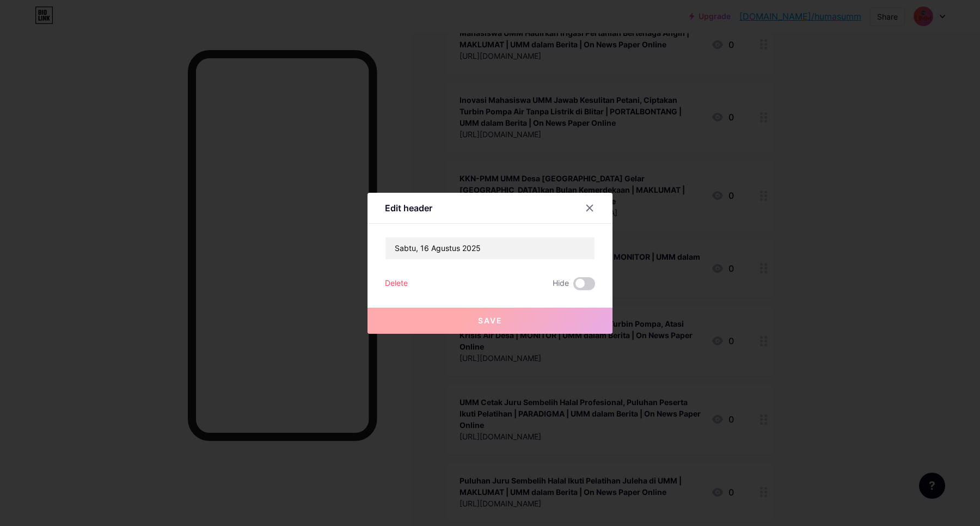
click at [396, 284] on div "Delete" at bounding box center [396, 283] width 23 height 13
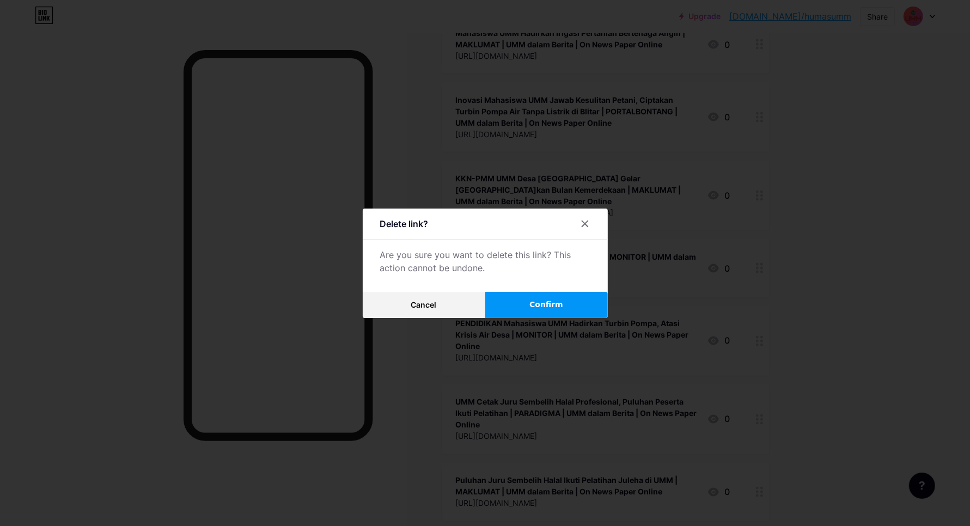
click at [550, 299] on span "Confirm" at bounding box center [546, 304] width 34 height 11
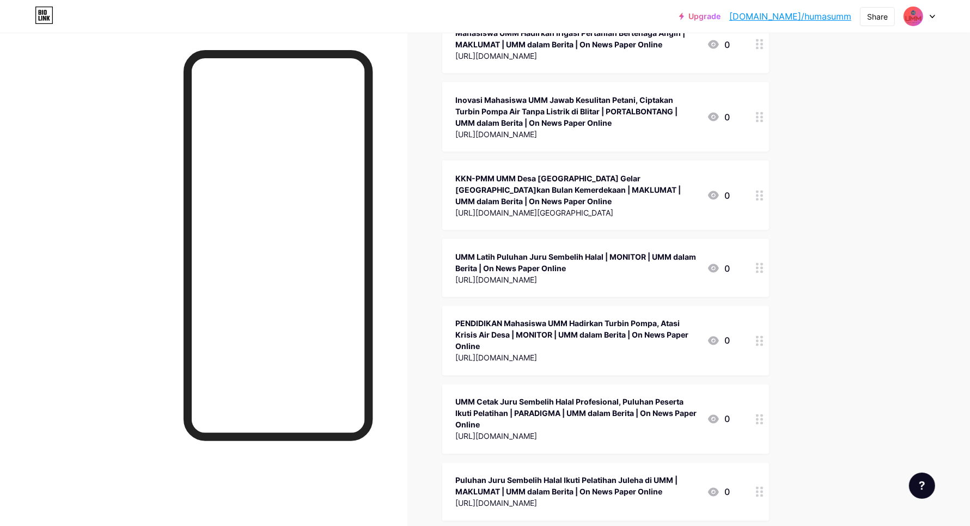
scroll to position [36517, 0]
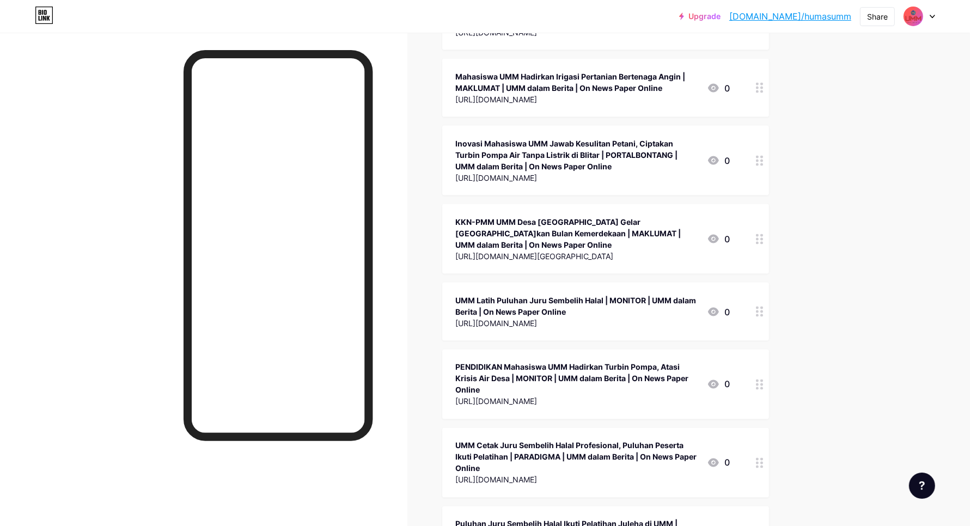
click at [763, 525] on icon at bounding box center [760, 535] width 8 height 10
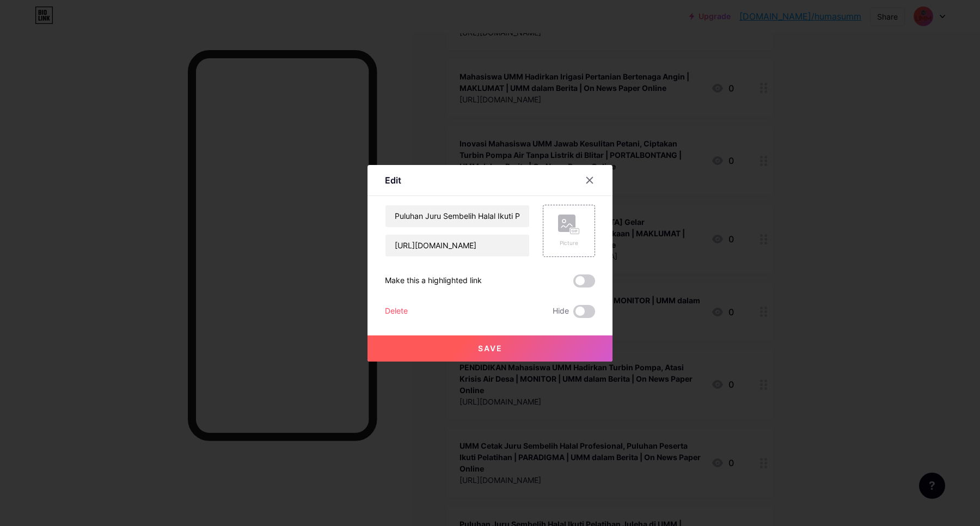
click at [394, 309] on div "Delete" at bounding box center [396, 311] width 23 height 13
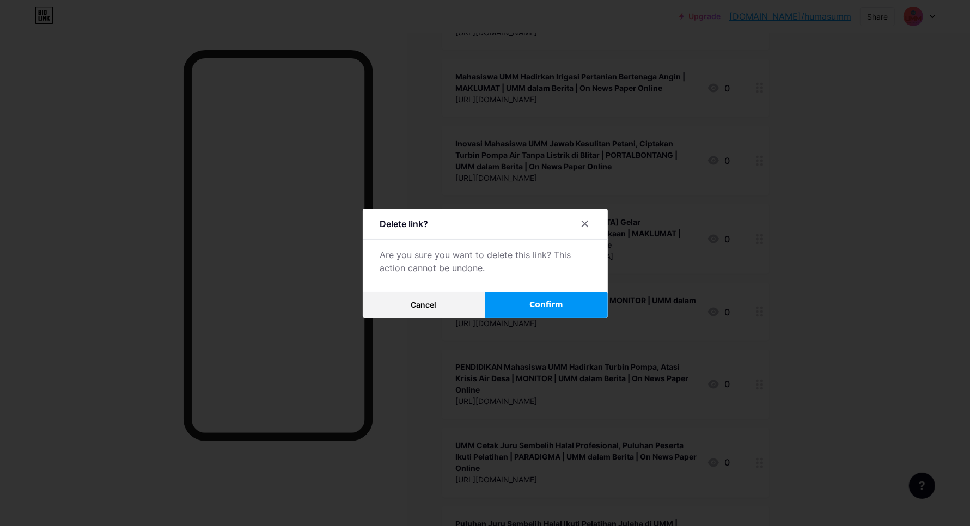
click at [541, 304] on span "Confirm" at bounding box center [546, 304] width 34 height 11
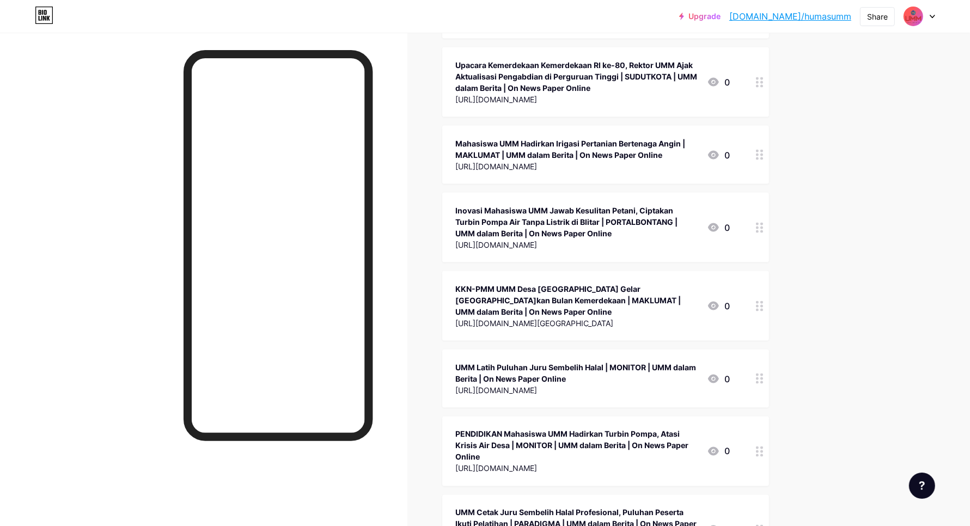
click at [764, 495] on div at bounding box center [759, 530] width 19 height 70
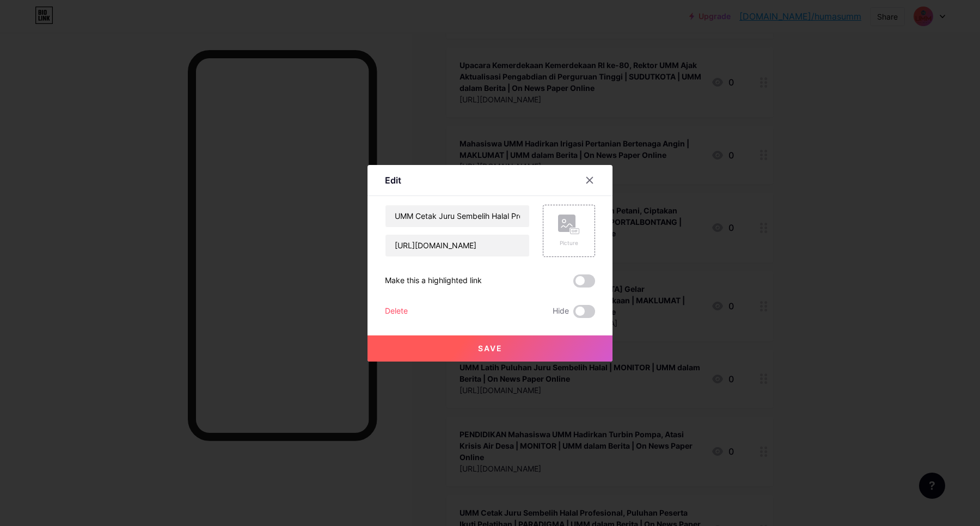
click at [388, 311] on div "Delete" at bounding box center [396, 311] width 23 height 13
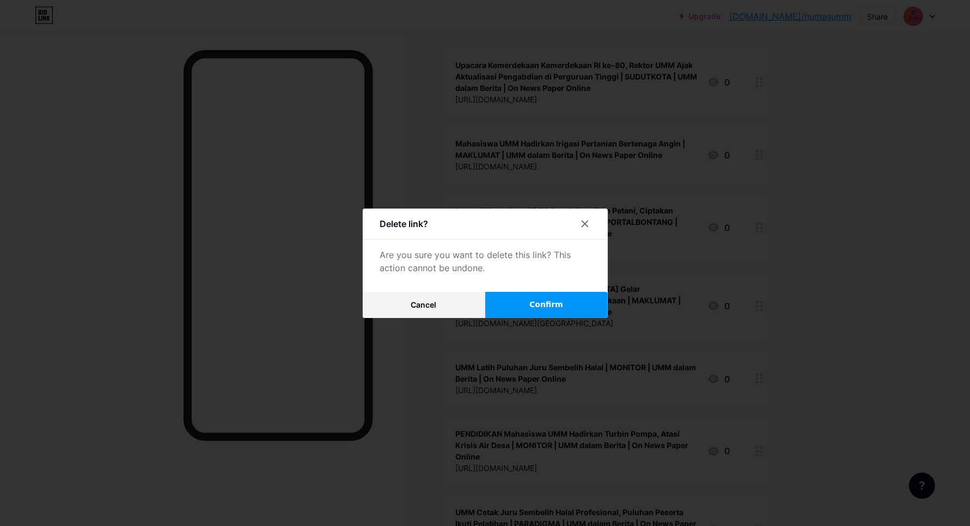
click at [555, 289] on div "Delete link? Are you sure you want to delete this link? This action cannot be u…" at bounding box center [485, 263] width 245 height 109
click at [550, 307] on span "Confirm" at bounding box center [546, 304] width 34 height 11
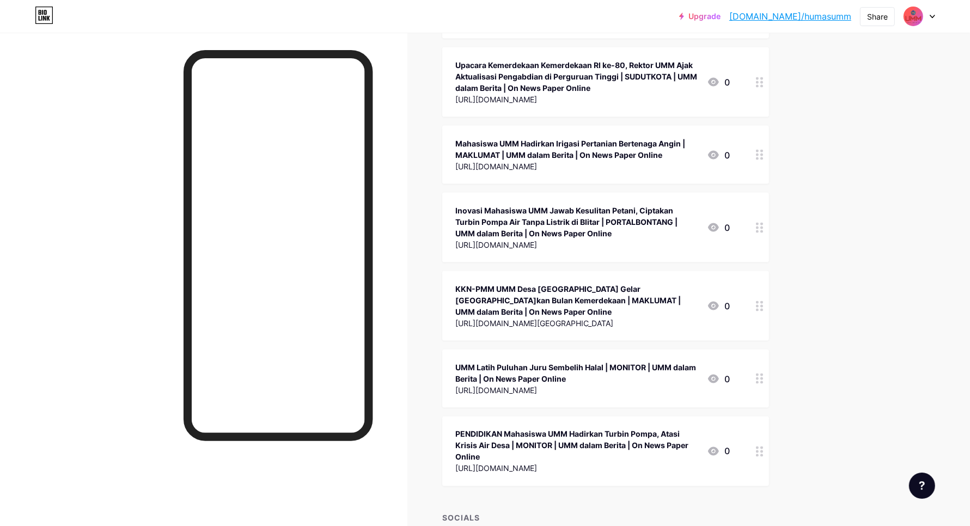
scroll to position [36372, 0]
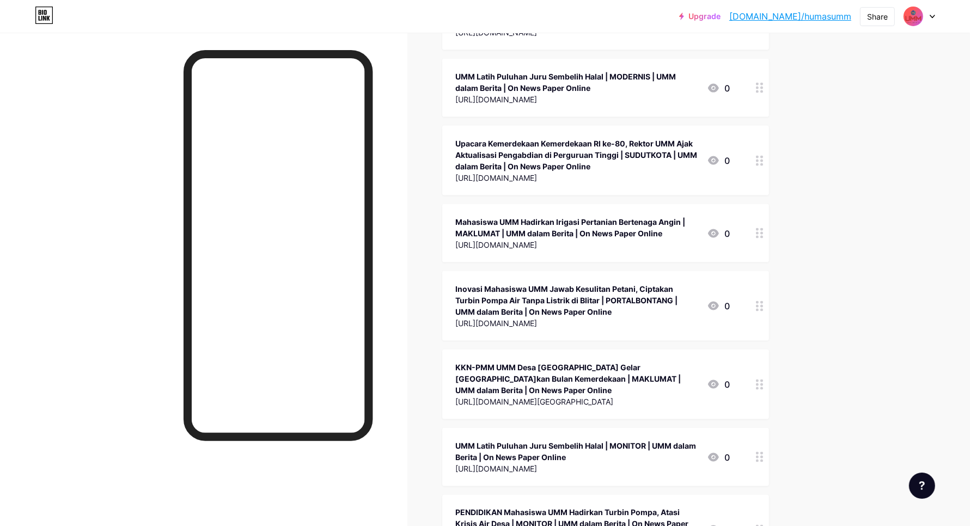
click at [763, 525] on circle at bounding box center [761, 534] width 3 height 3
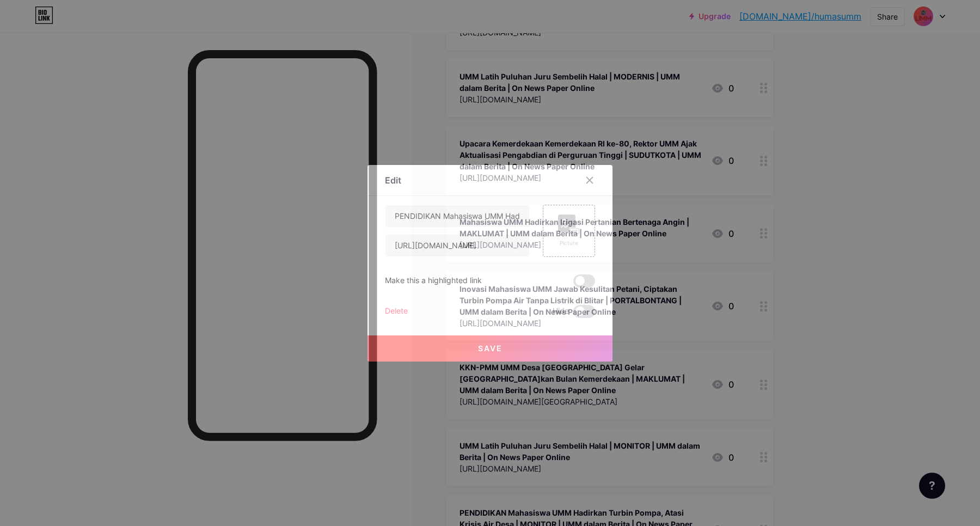
click at [391, 306] on div "Delete" at bounding box center [396, 311] width 23 height 13
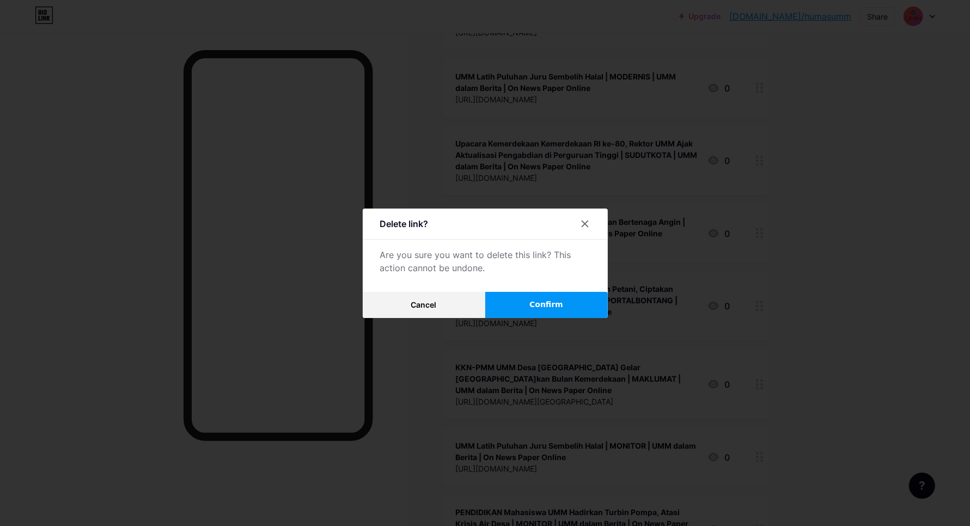
click at [548, 306] on span "Confirm" at bounding box center [546, 304] width 34 height 11
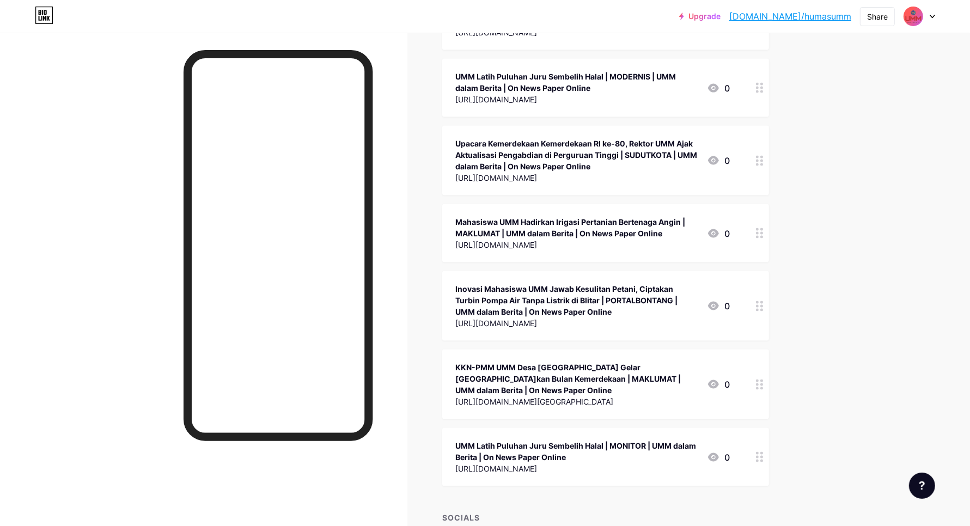
scroll to position [36293, 0]
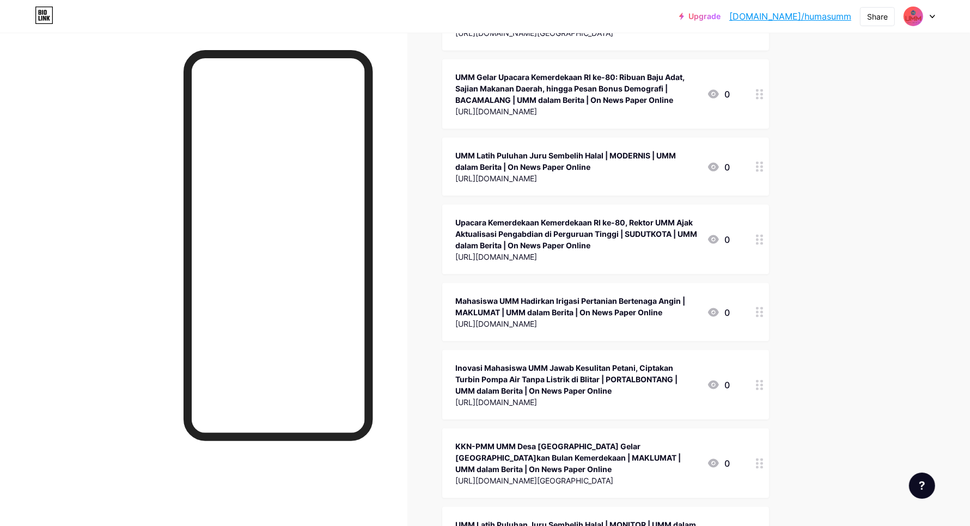
click at [759, 507] on div at bounding box center [759, 536] width 19 height 58
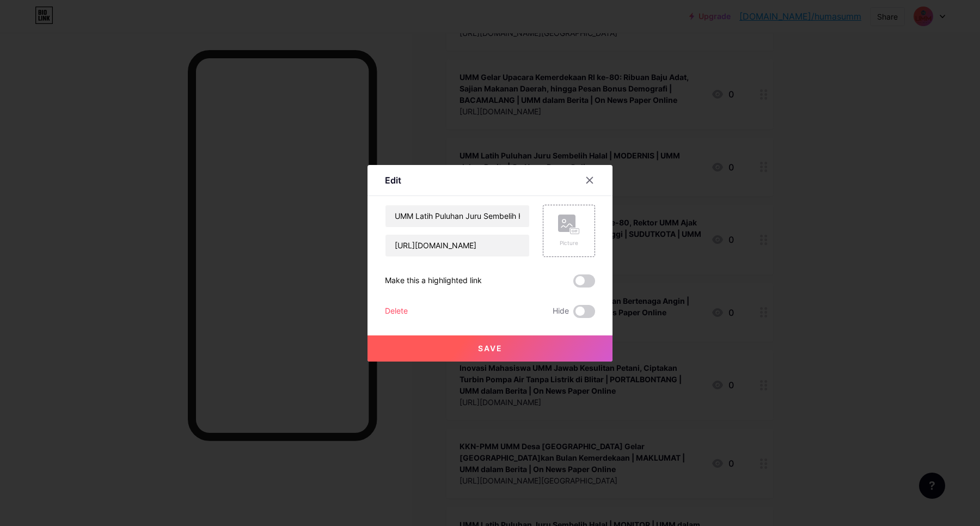
click at [399, 311] on div "Delete" at bounding box center [396, 311] width 23 height 13
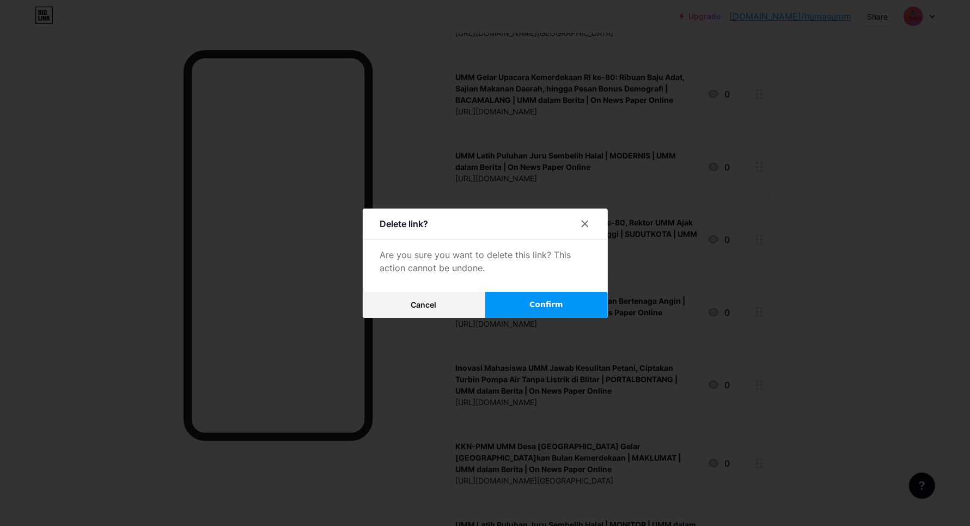
click at [539, 302] on span "Confirm" at bounding box center [546, 304] width 34 height 11
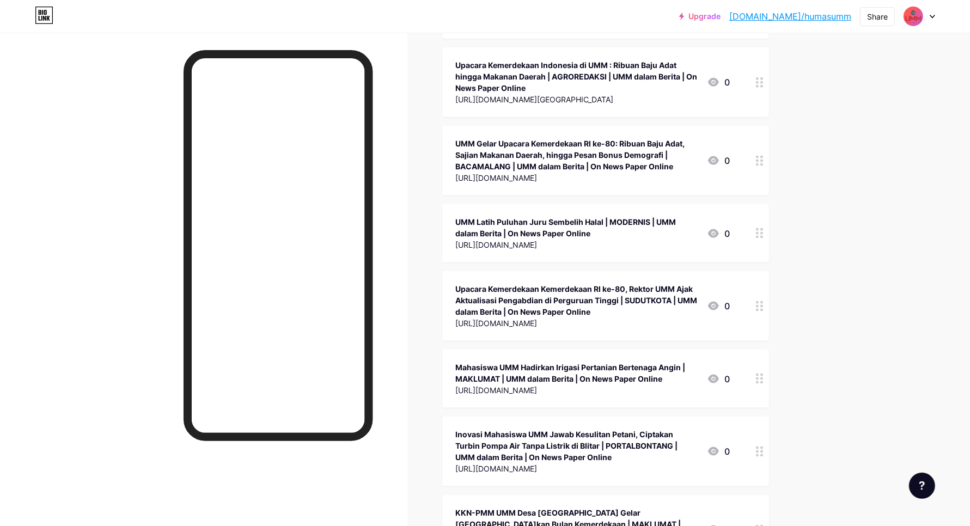
click at [769, 495] on div at bounding box center [759, 530] width 19 height 70
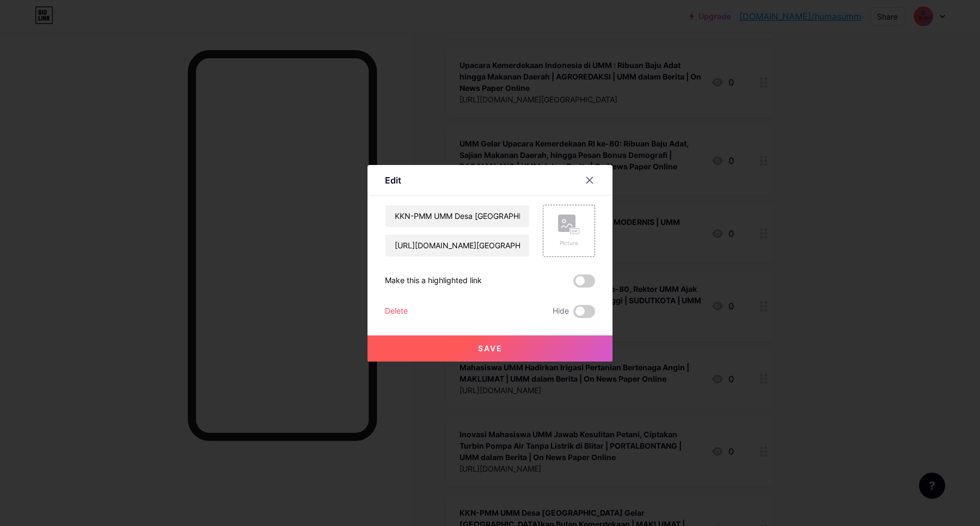
click at [390, 312] on div "Delete" at bounding box center [396, 311] width 23 height 13
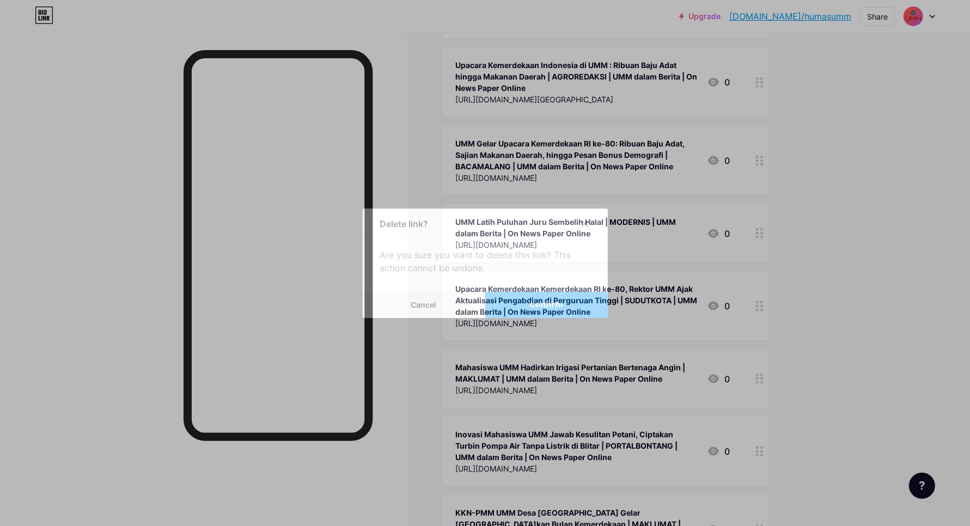
drag, startPoint x: 543, startPoint y: 306, endPoint x: 555, endPoint y: 301, distance: 12.9
click at [542, 305] on span "Confirm" at bounding box center [546, 304] width 34 height 11
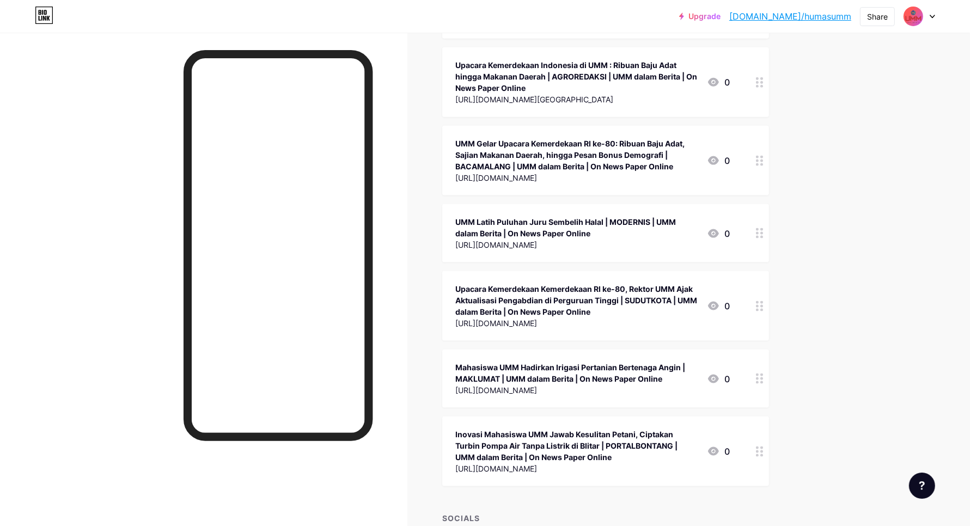
scroll to position [36148, 0]
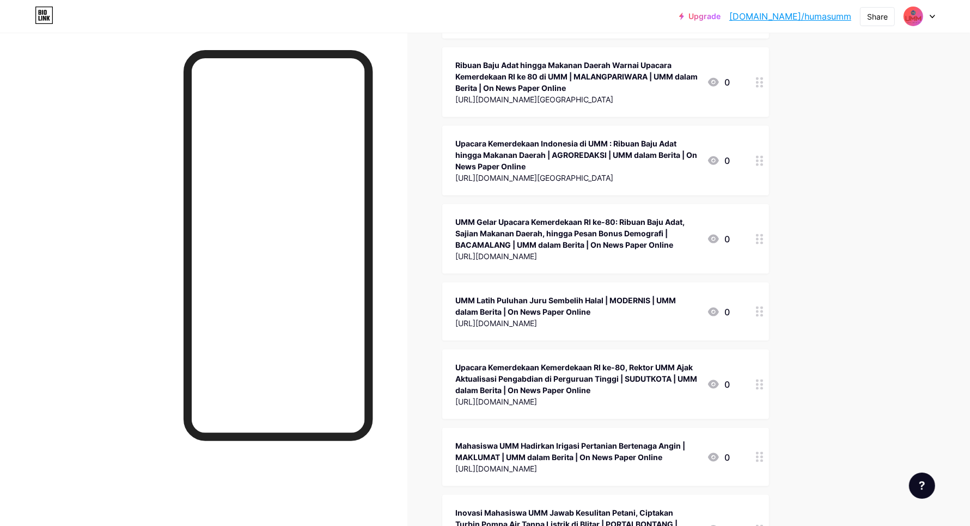
click at [765, 495] on div at bounding box center [759, 530] width 19 height 70
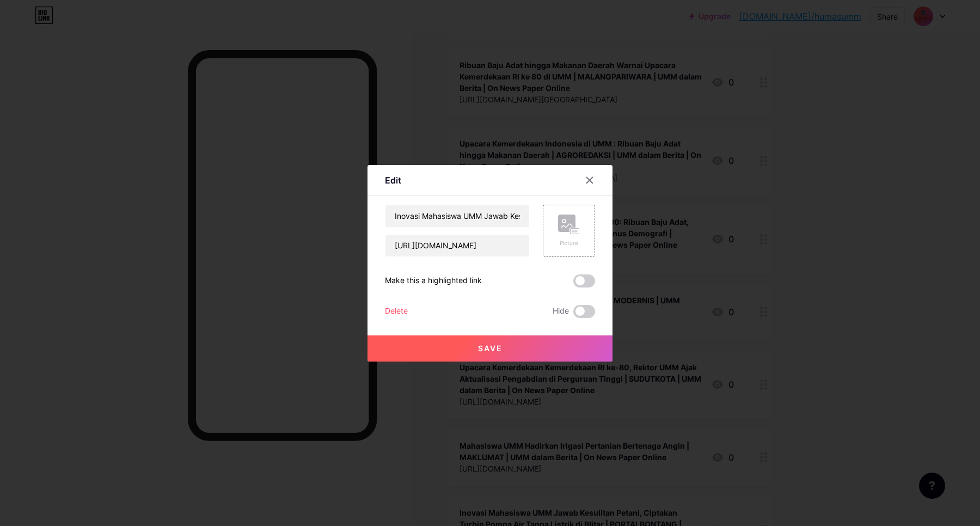
click at [390, 307] on div "Delete" at bounding box center [396, 311] width 23 height 13
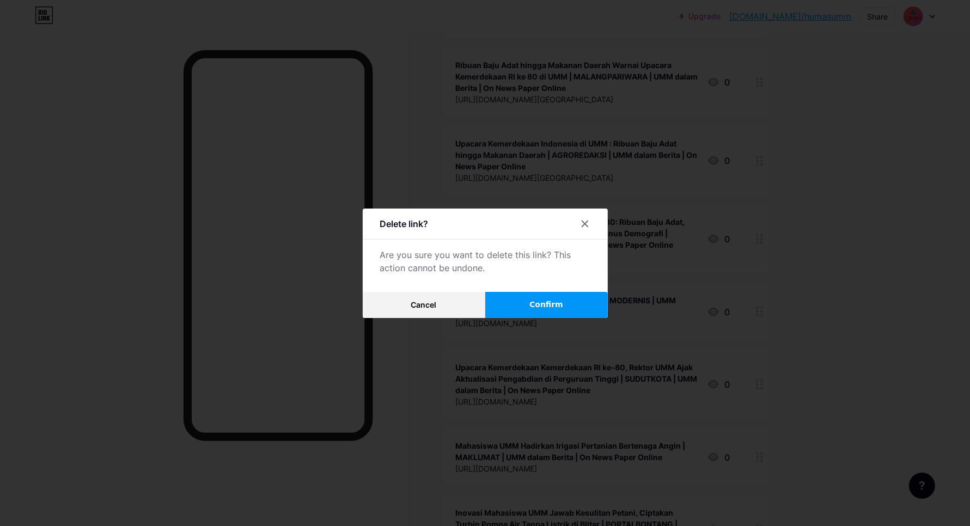
click at [513, 303] on button "Confirm" at bounding box center [546, 305] width 123 height 26
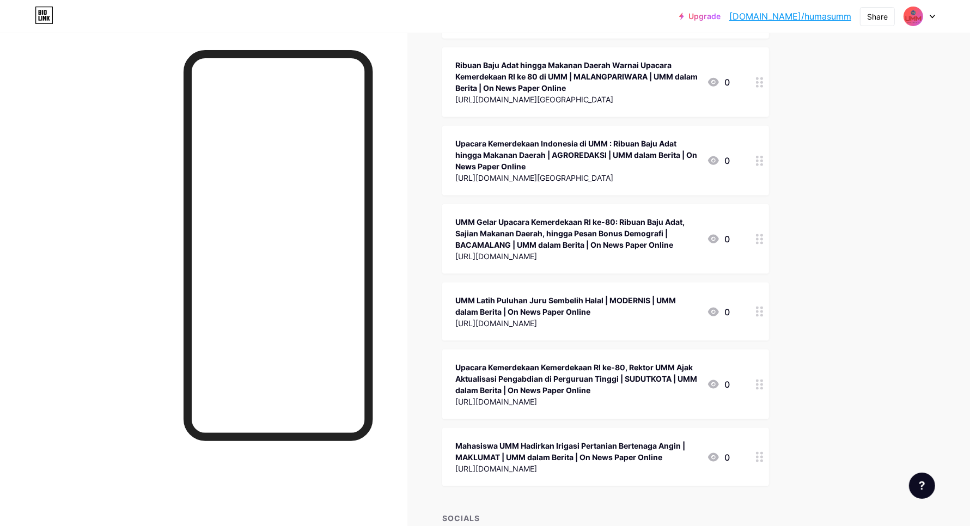
scroll to position [36070, 0]
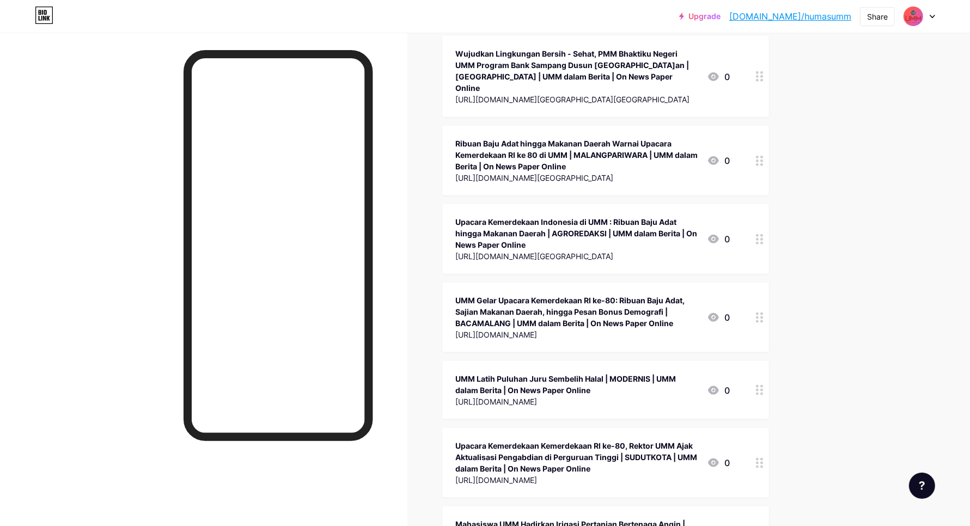
click at [763, 525] on circle at bounding box center [761, 535] width 3 height 3
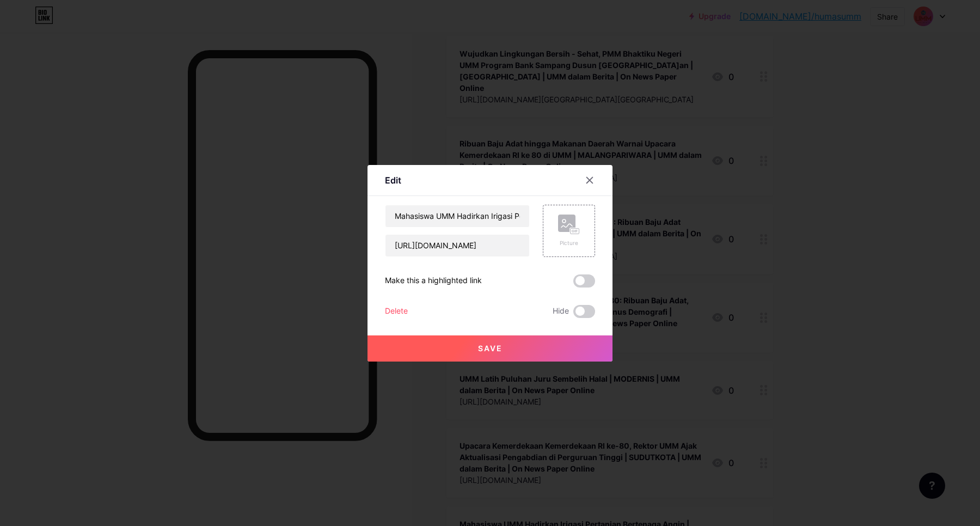
click at [405, 311] on div "Delete" at bounding box center [396, 311] width 23 height 13
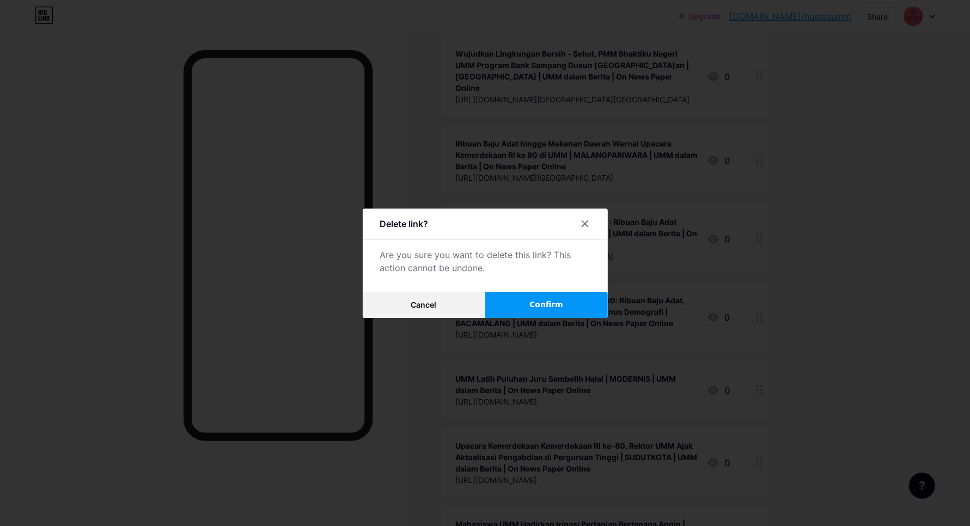
click at [543, 309] on span "Confirm" at bounding box center [546, 304] width 34 height 11
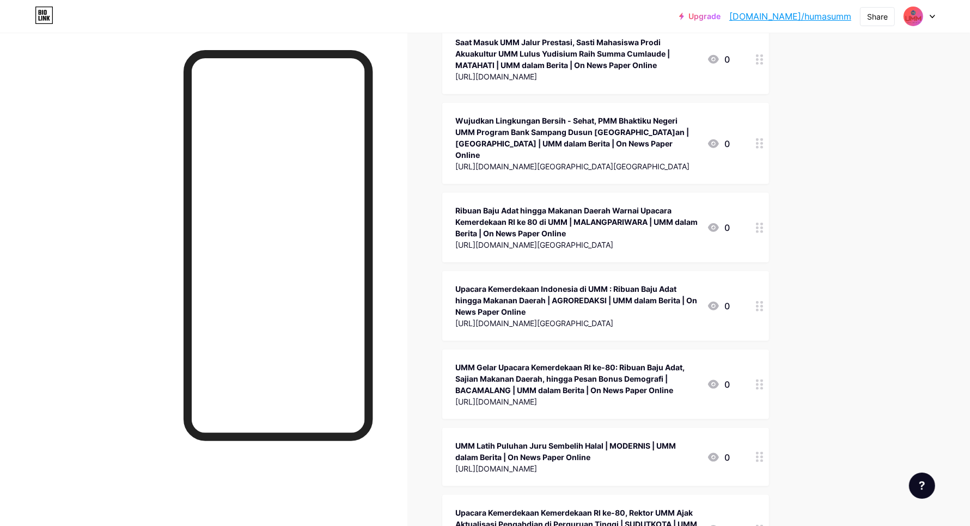
click at [765, 495] on div at bounding box center [759, 530] width 19 height 70
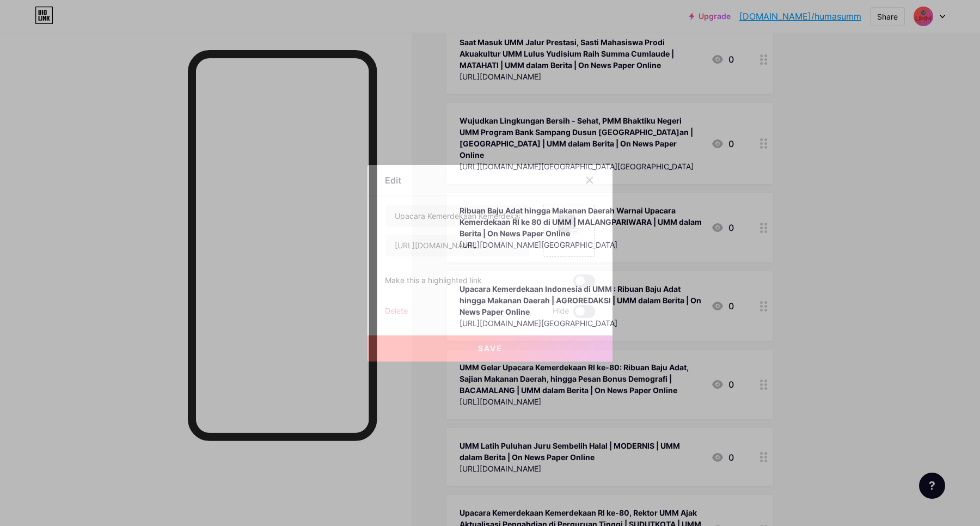
click at [392, 309] on div "Delete" at bounding box center [396, 311] width 23 height 13
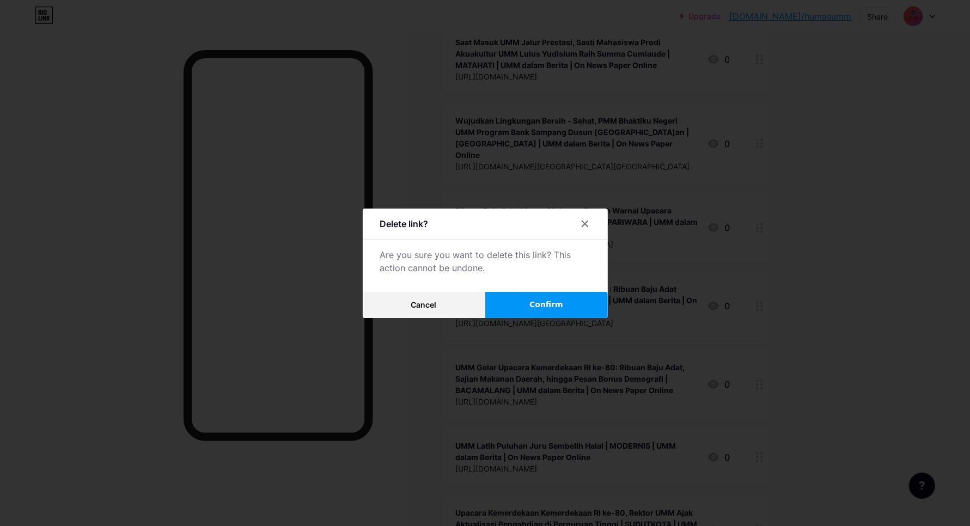
click at [543, 303] on span "Confirm" at bounding box center [546, 304] width 34 height 11
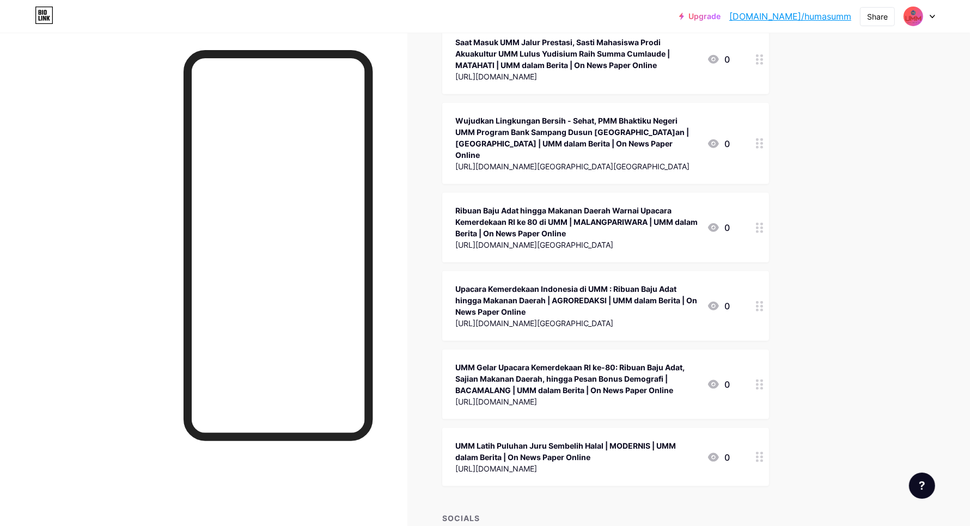
scroll to position [35924, 0]
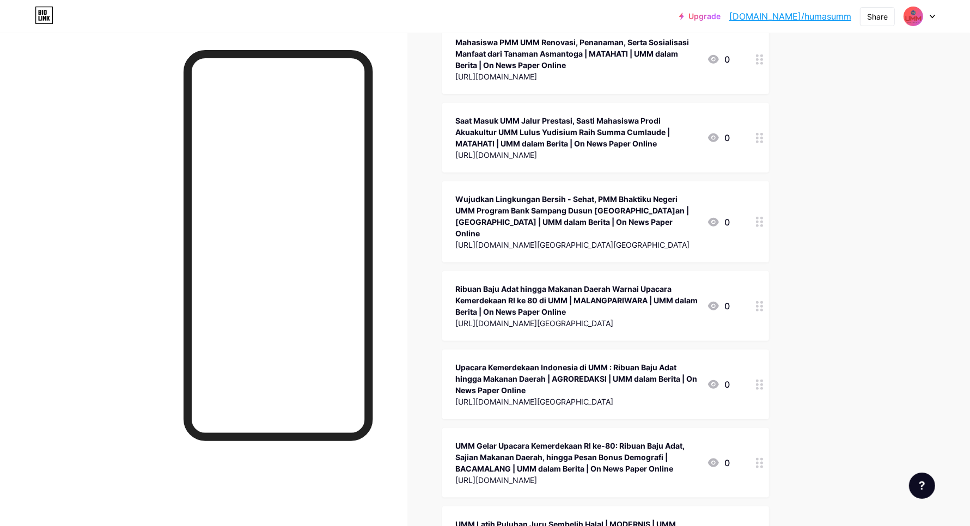
click at [760, 525] on icon at bounding box center [760, 535] width 8 height 10
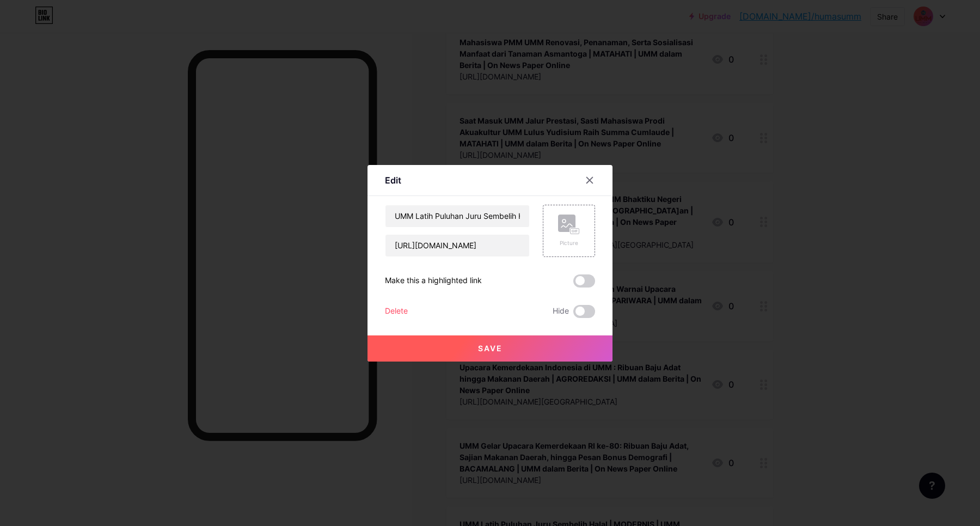
click at [390, 309] on div "Delete" at bounding box center [396, 311] width 23 height 13
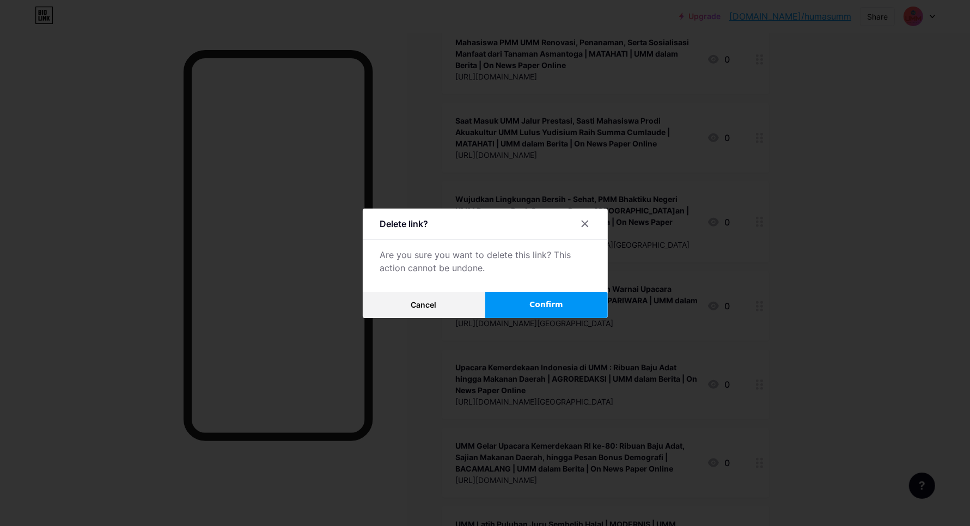
click at [526, 310] on button "Confirm" at bounding box center [546, 305] width 123 height 26
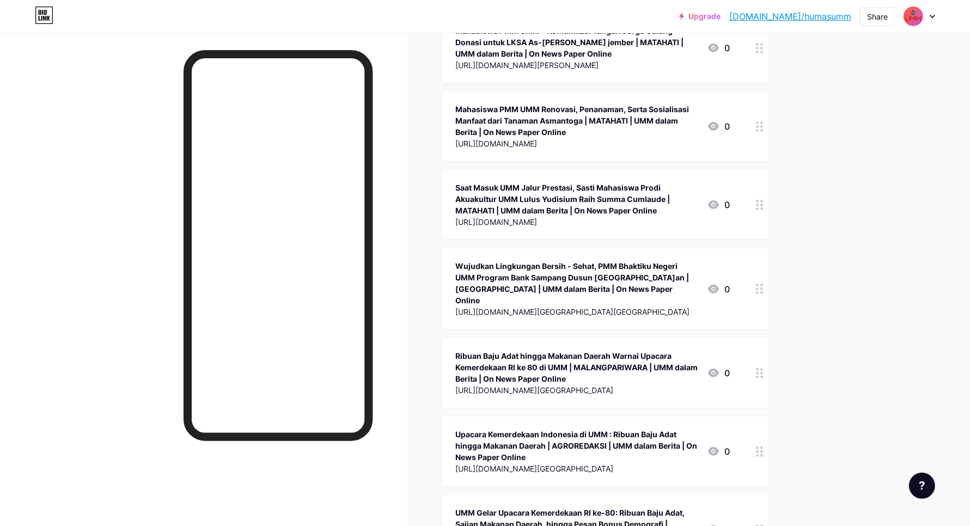
click at [759, 495] on div at bounding box center [759, 530] width 19 height 70
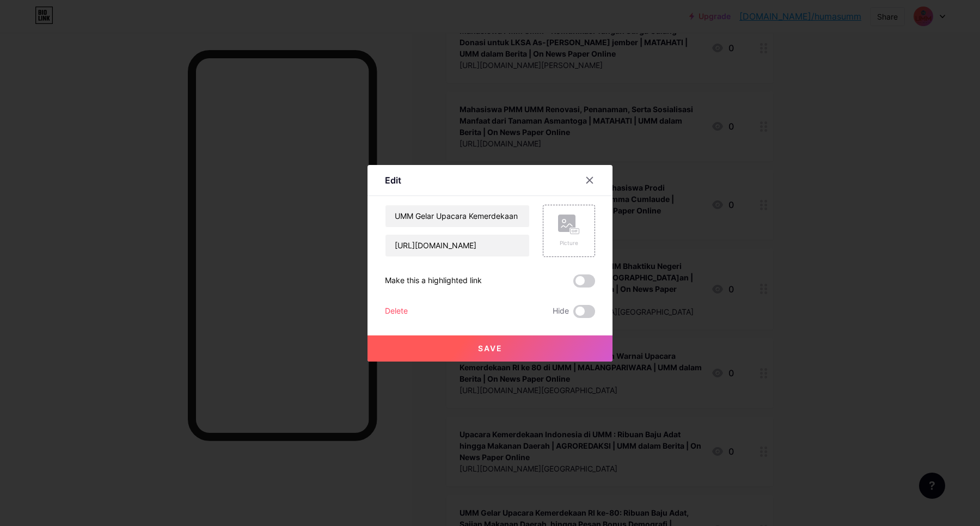
click at [399, 309] on div "Delete" at bounding box center [396, 311] width 23 height 13
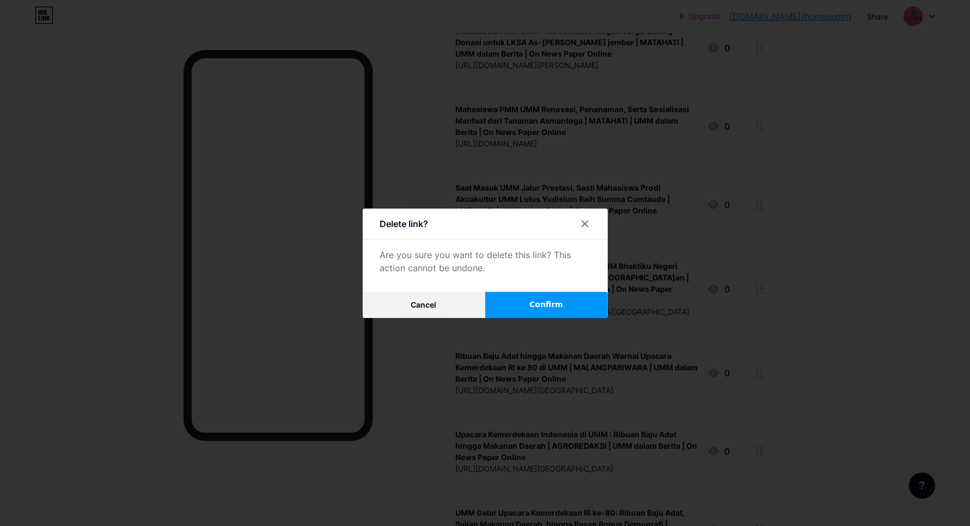
click at [579, 295] on button "Confirm" at bounding box center [546, 305] width 123 height 26
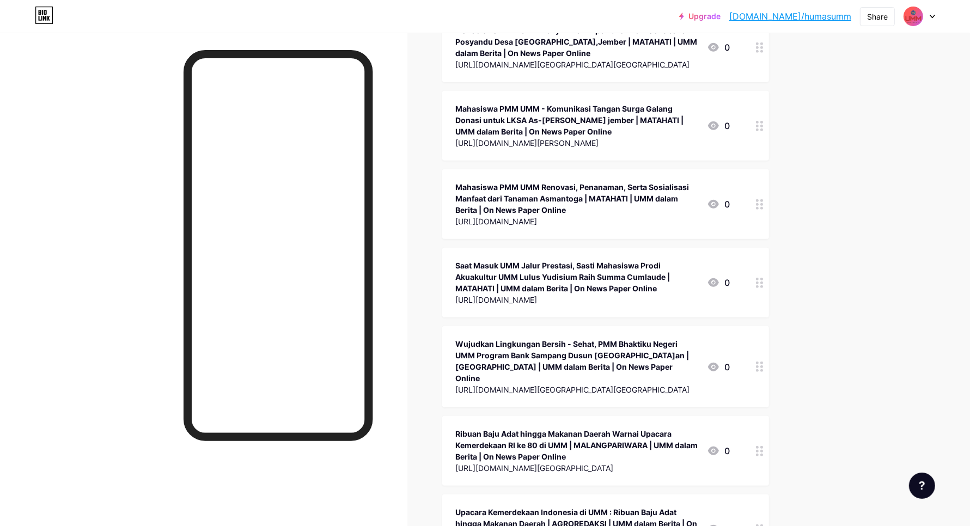
click at [759, 494] on div at bounding box center [759, 529] width 19 height 70
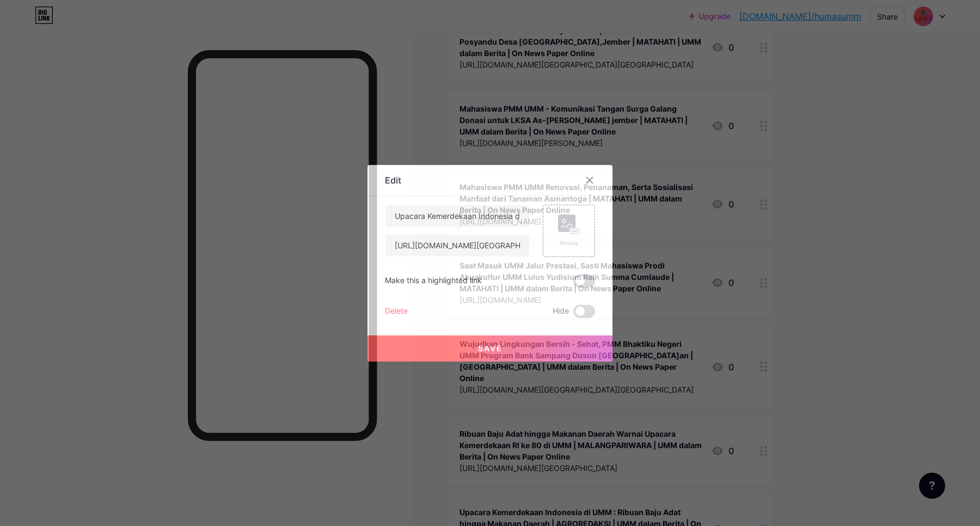
click at [395, 314] on div "Delete" at bounding box center [396, 311] width 23 height 13
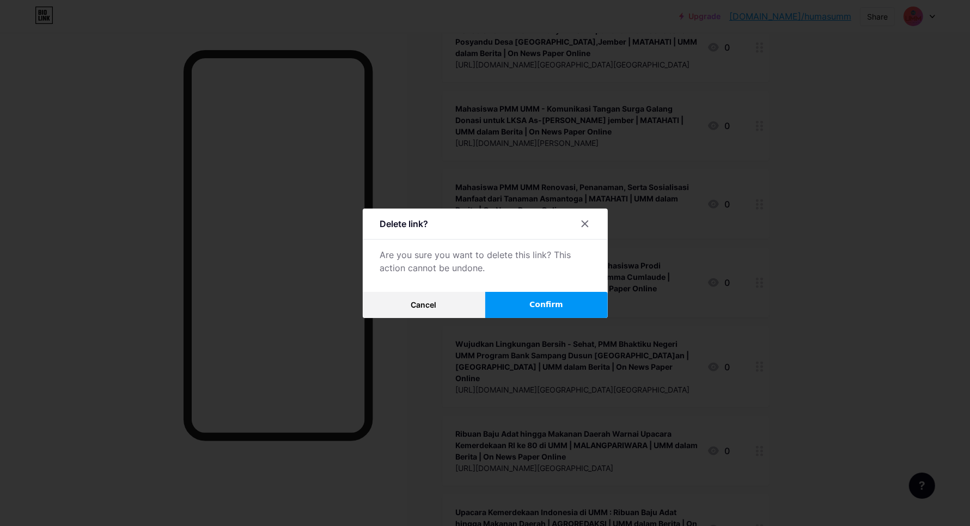
click at [563, 309] on span "Confirm" at bounding box center [546, 304] width 34 height 11
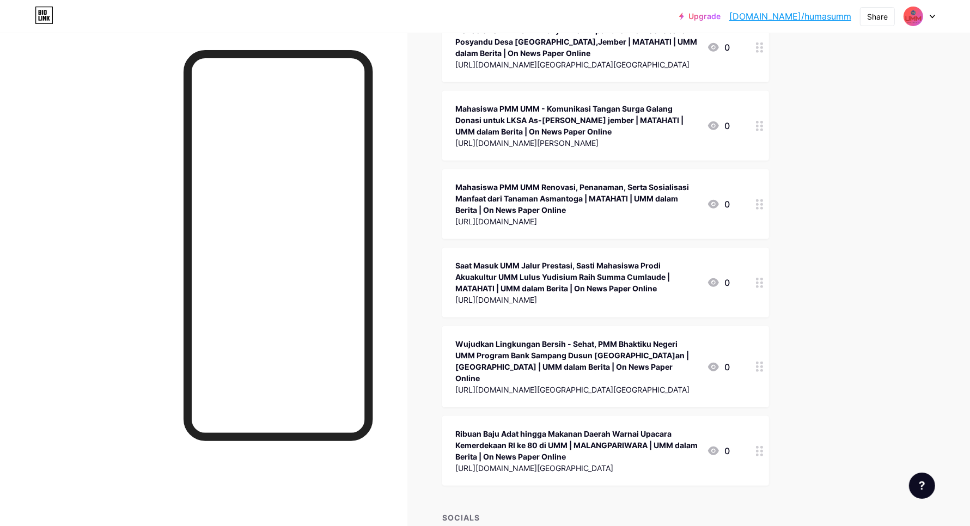
scroll to position [35701, 0]
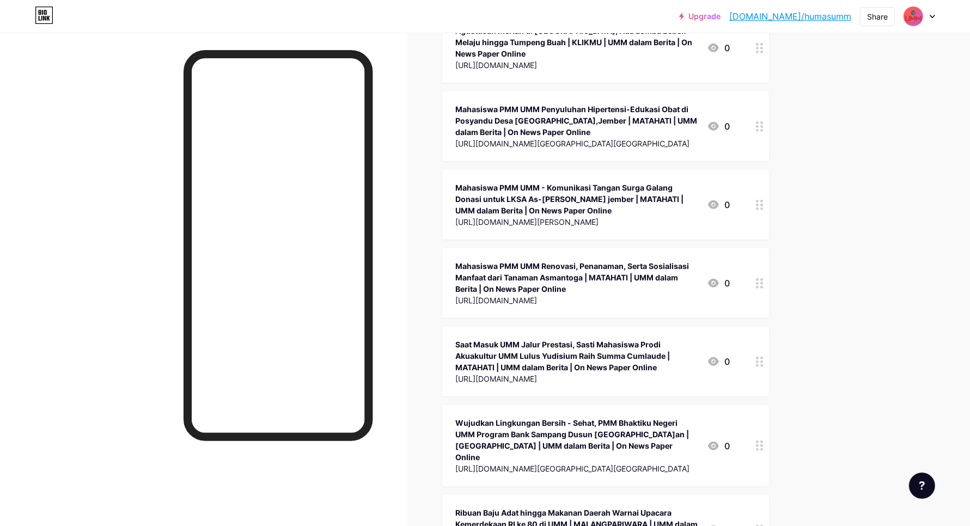
click at [760, 495] on div at bounding box center [759, 530] width 19 height 70
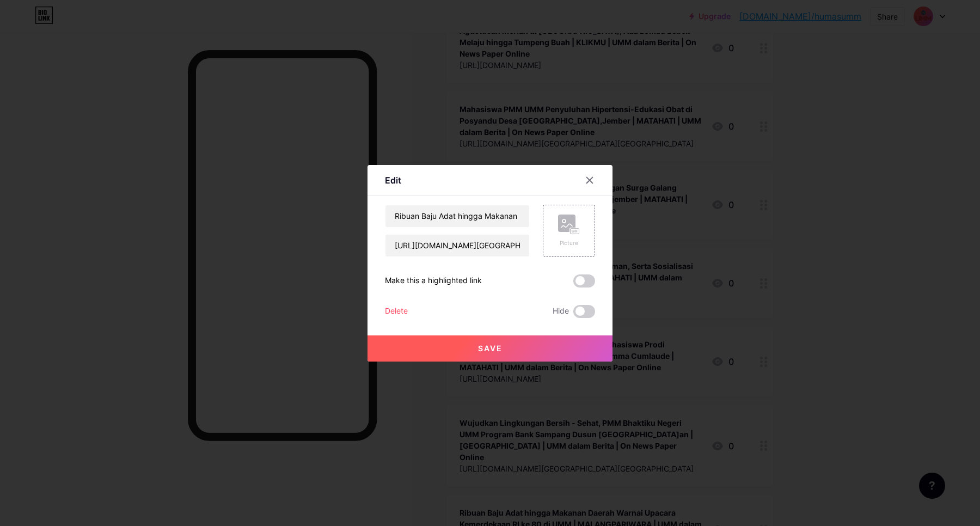
drag, startPoint x: 384, startPoint y: 311, endPoint x: 437, endPoint y: 311, distance: 53.4
click at [387, 311] on div "Edit Content YouTube Play YouTube video without leaving your page. ADD Vimeo Pl…" at bounding box center [490, 263] width 245 height 197
click at [397, 318] on div "Save" at bounding box center [490, 340] width 245 height 44
click at [401, 314] on div "Delete" at bounding box center [396, 311] width 23 height 13
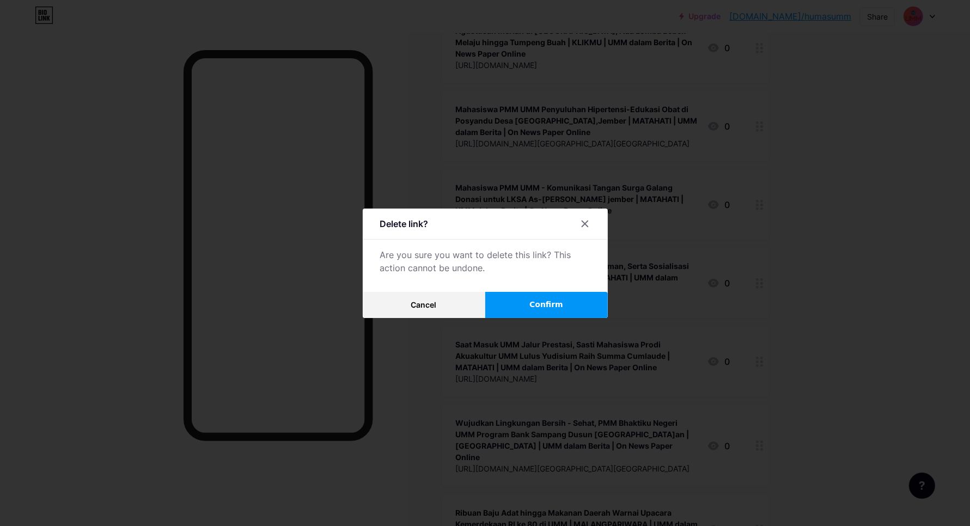
click at [521, 308] on button "Confirm" at bounding box center [546, 305] width 123 height 26
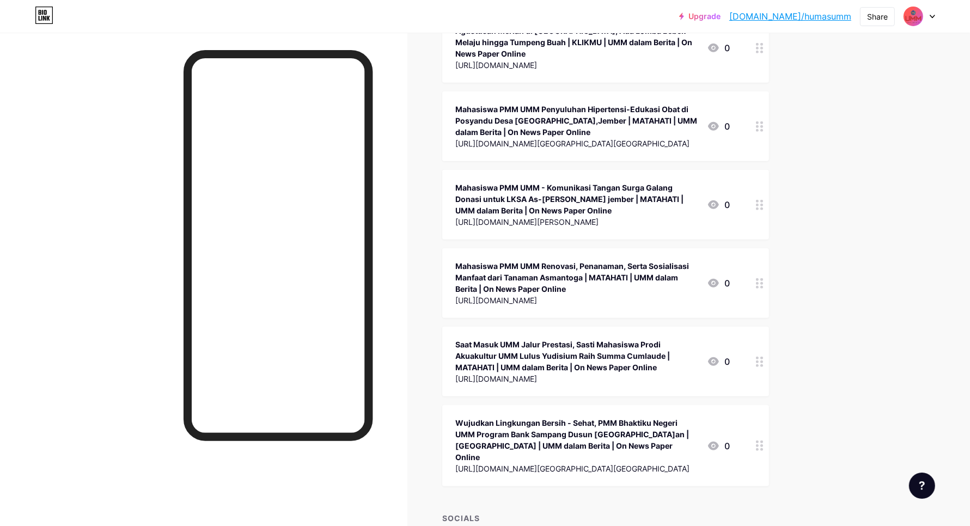
scroll to position [35622, 0]
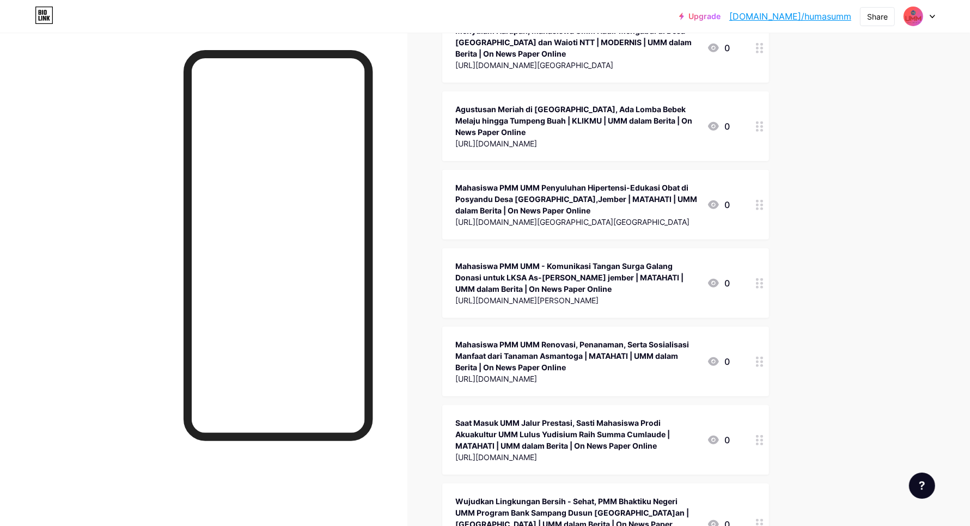
click at [763, 519] on icon at bounding box center [760, 524] width 8 height 10
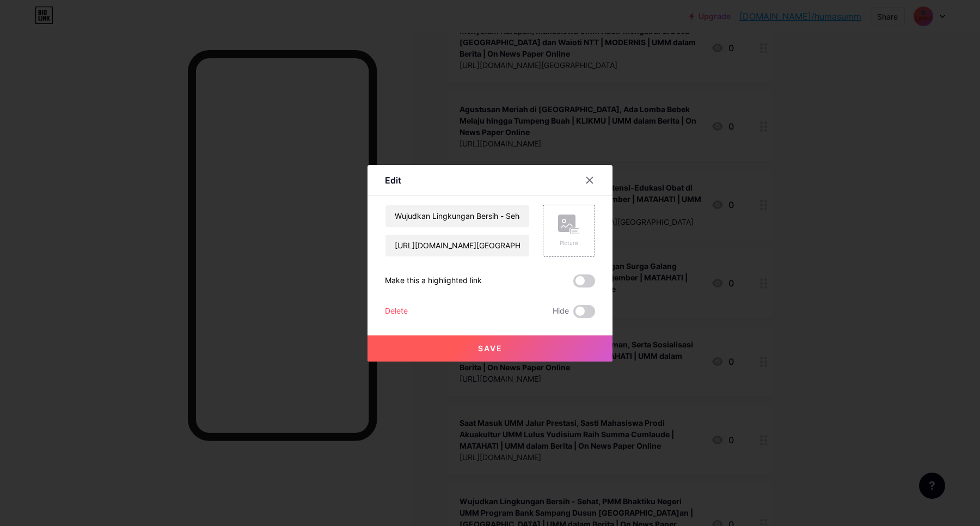
click at [392, 314] on div "Delete" at bounding box center [396, 311] width 23 height 13
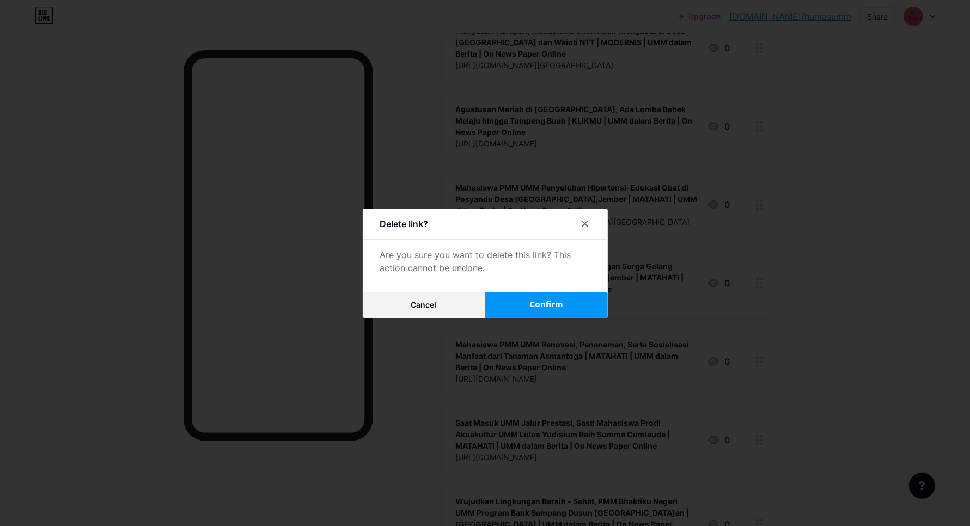
click at [525, 311] on button "Confirm" at bounding box center [546, 305] width 123 height 26
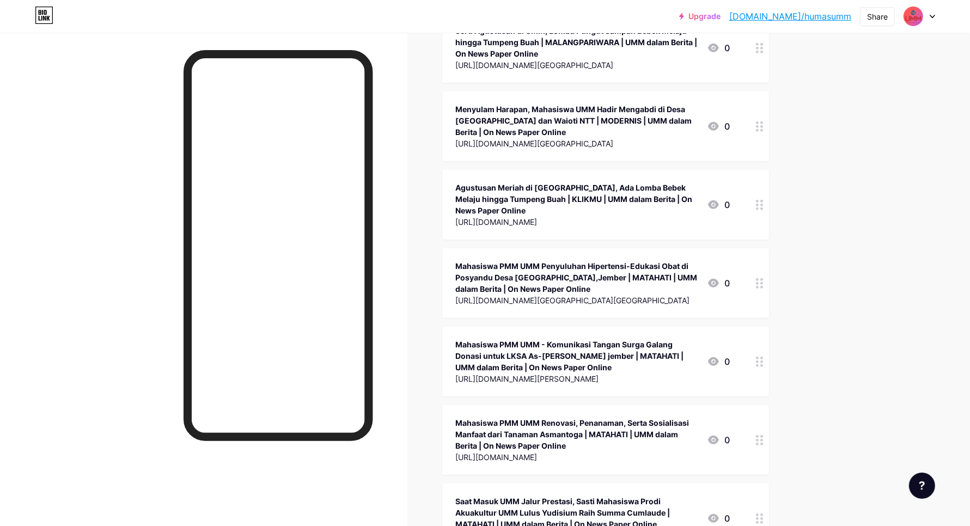
click at [763, 484] on div at bounding box center [759, 519] width 19 height 70
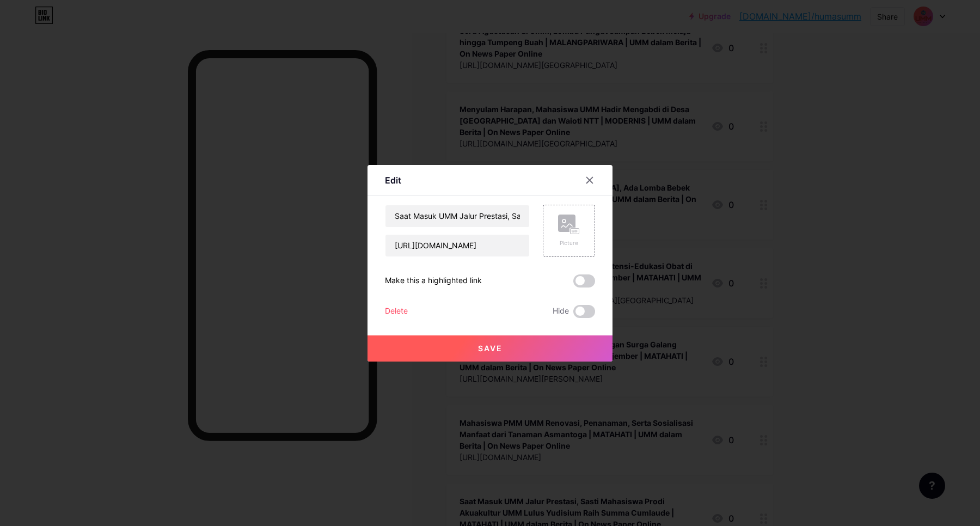
click at [388, 308] on div "Delete" at bounding box center [396, 311] width 23 height 13
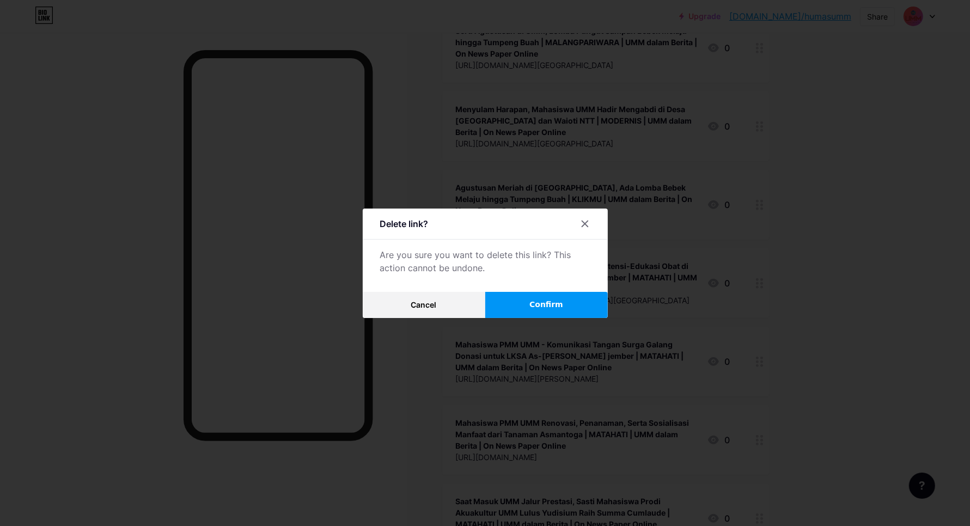
click at [556, 307] on span "Confirm" at bounding box center [546, 304] width 34 height 11
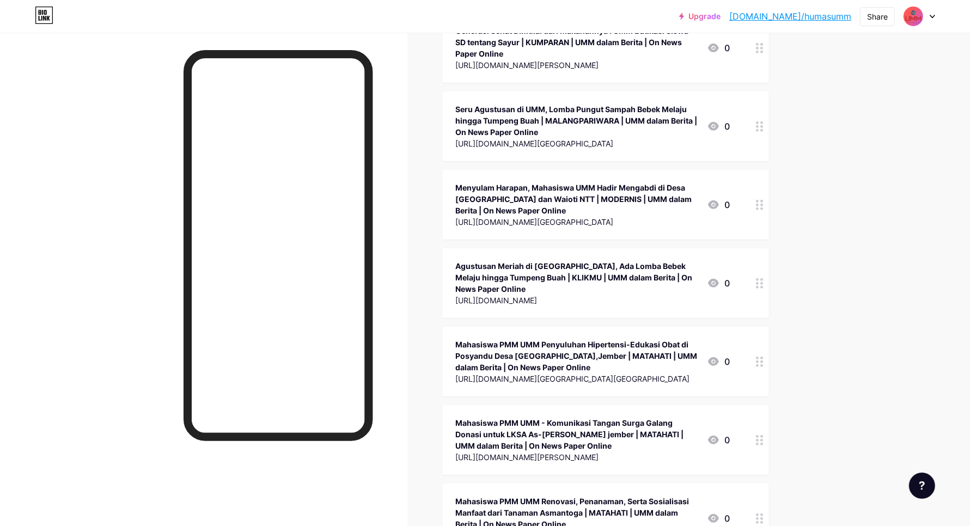
click at [760, 513] on icon at bounding box center [760, 518] width 8 height 10
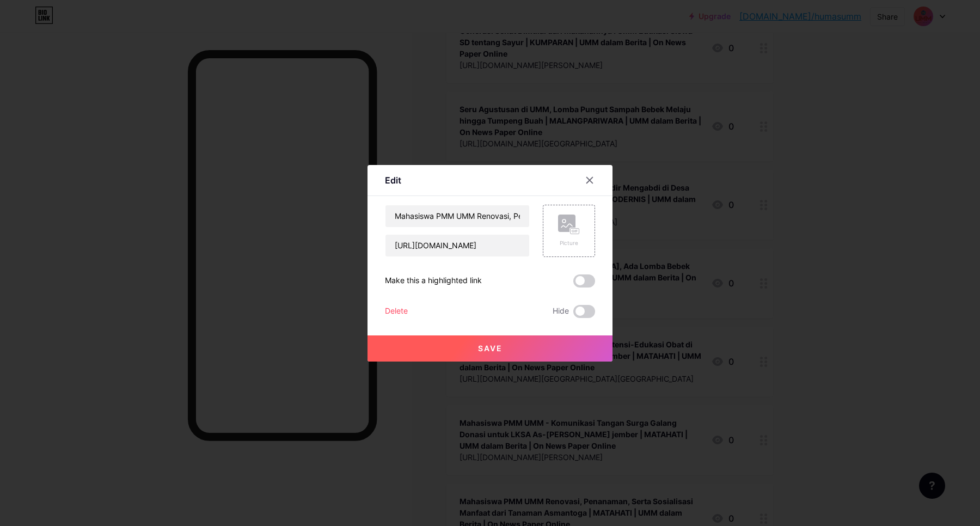
click at [399, 309] on div "Delete" at bounding box center [396, 311] width 23 height 13
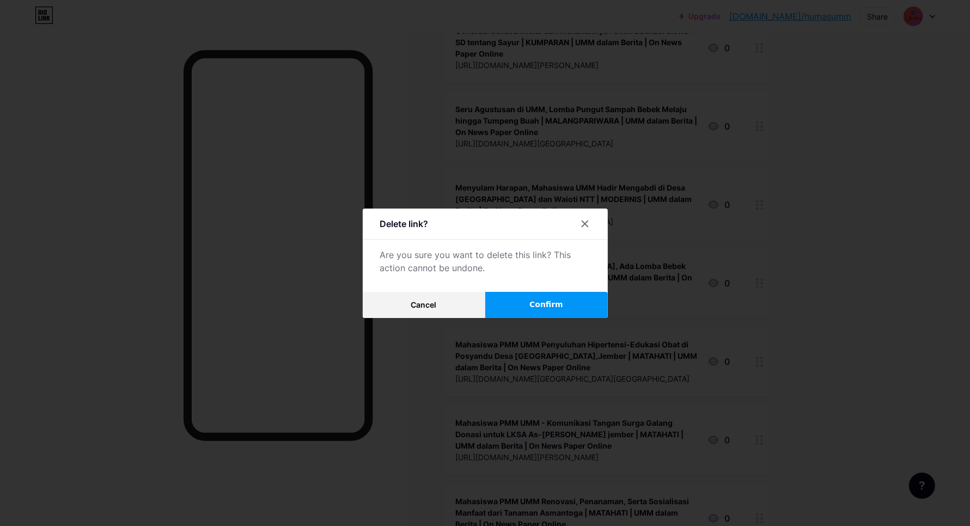
click at [522, 299] on button "Confirm" at bounding box center [546, 305] width 123 height 26
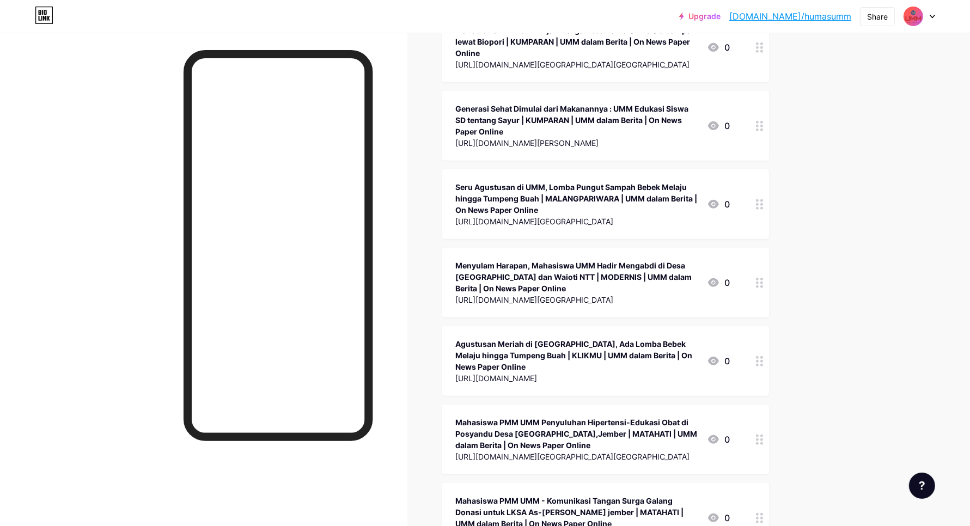
click at [767, 483] on div at bounding box center [759, 518] width 19 height 70
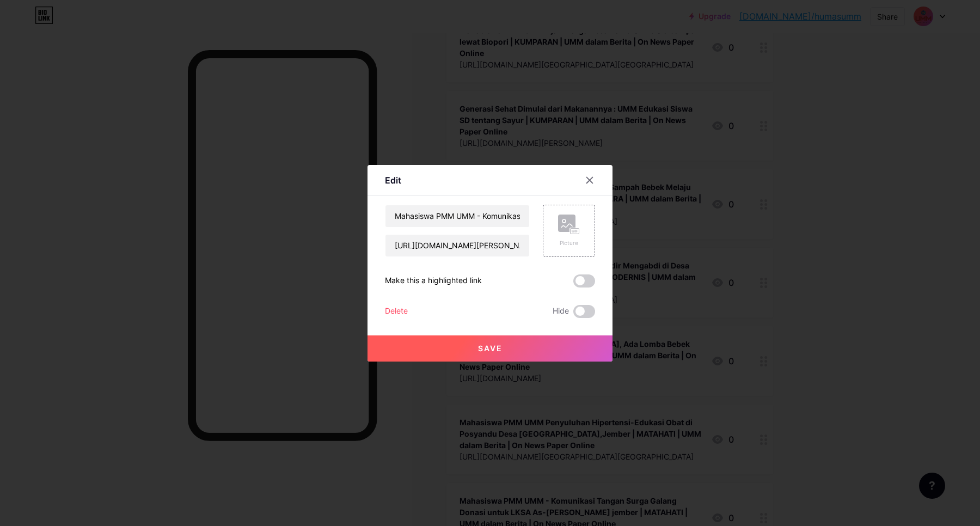
click at [396, 305] on div "Delete" at bounding box center [396, 311] width 23 height 13
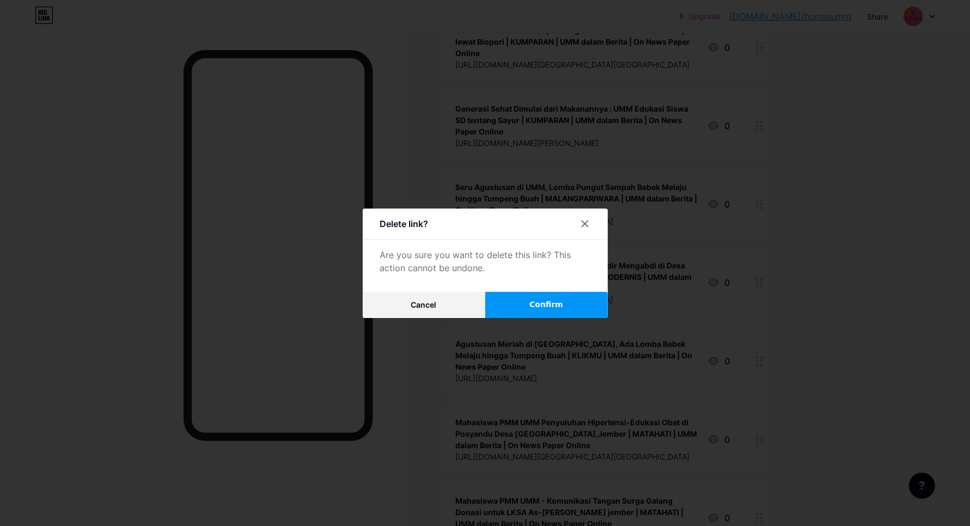
click at [555, 301] on span "Confirm" at bounding box center [546, 304] width 34 height 11
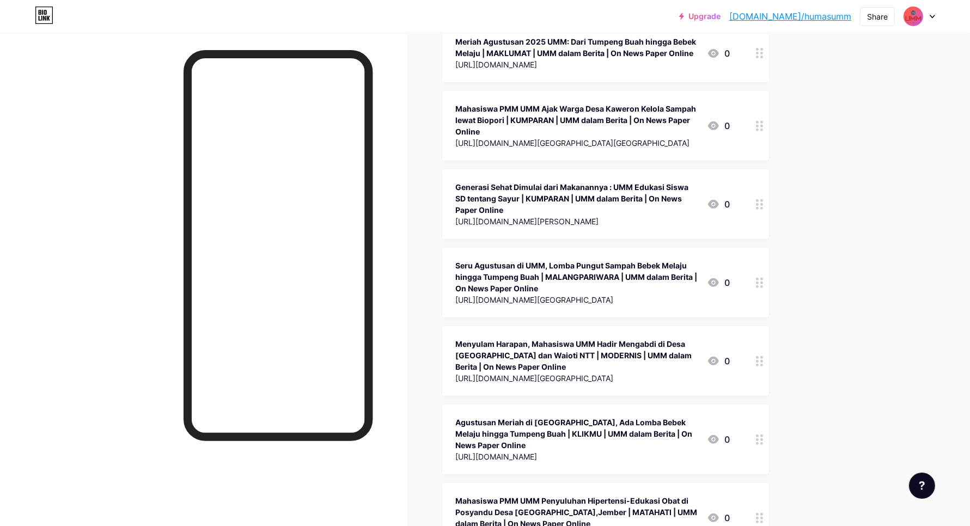
click at [763, 513] on circle at bounding box center [761, 514] width 3 height 3
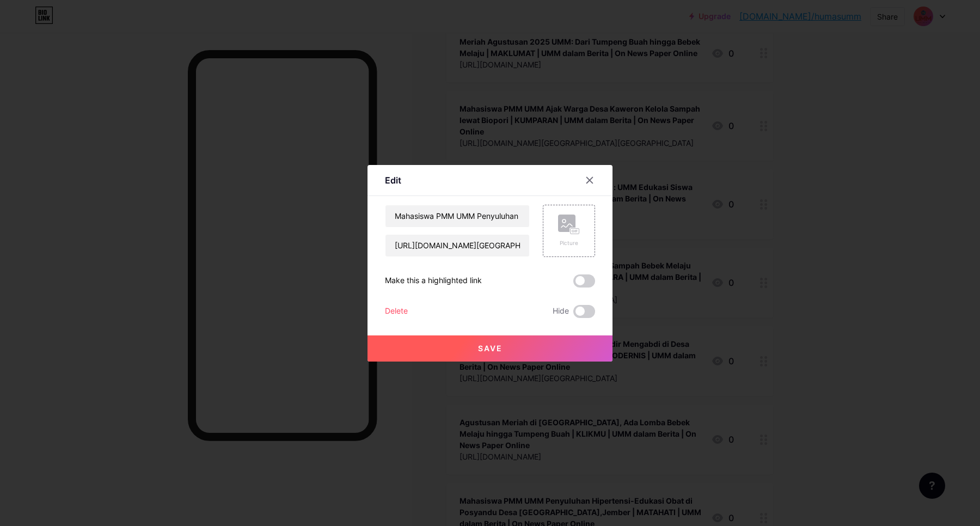
click at [397, 310] on div "Delete" at bounding box center [396, 311] width 23 height 13
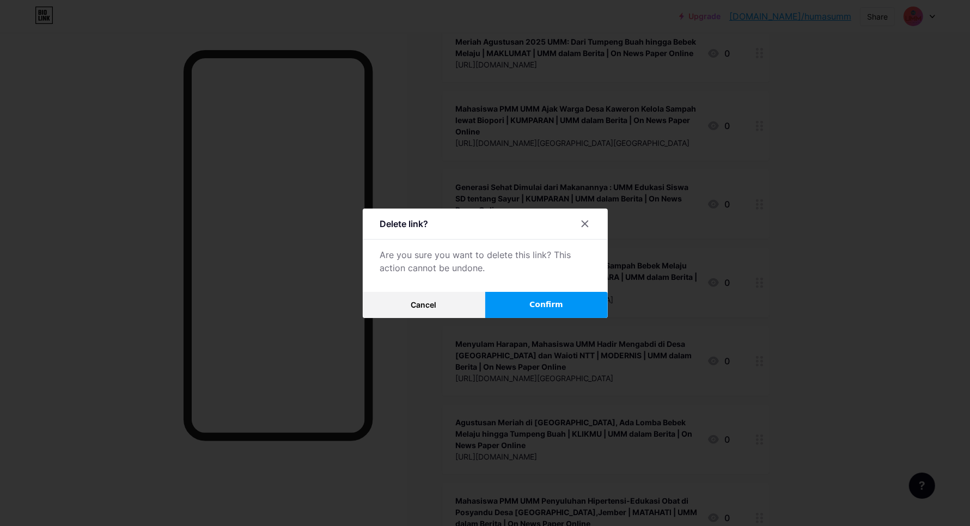
click at [527, 300] on button "Confirm" at bounding box center [546, 305] width 123 height 26
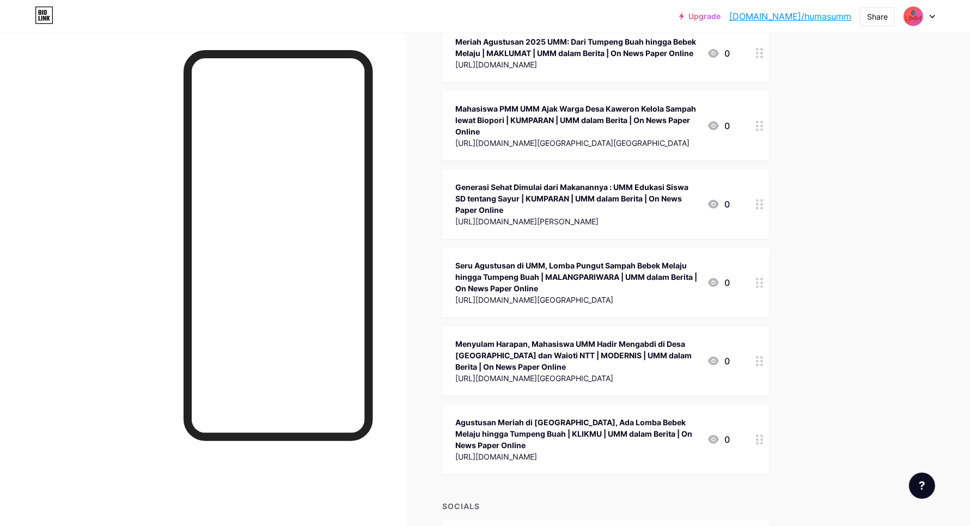
scroll to position [35230, 0]
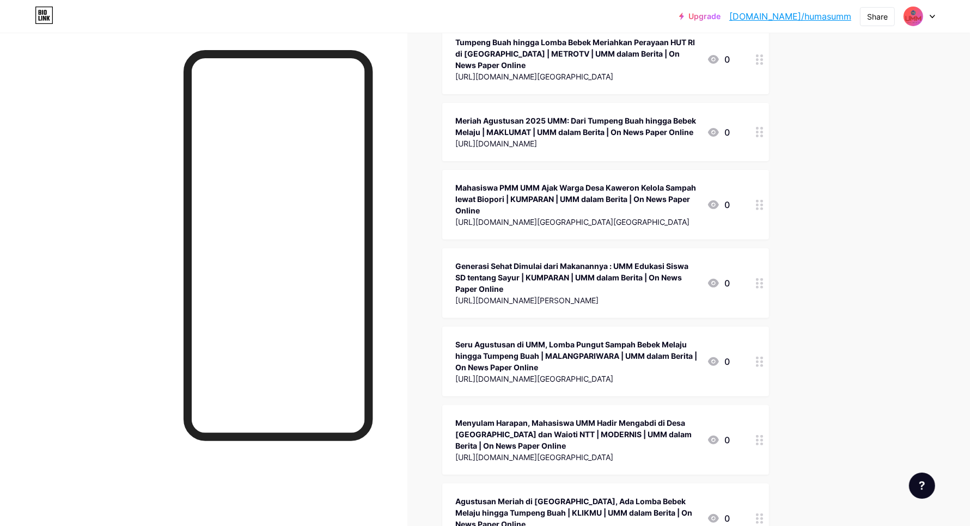
click at [761, 513] on icon at bounding box center [760, 518] width 8 height 10
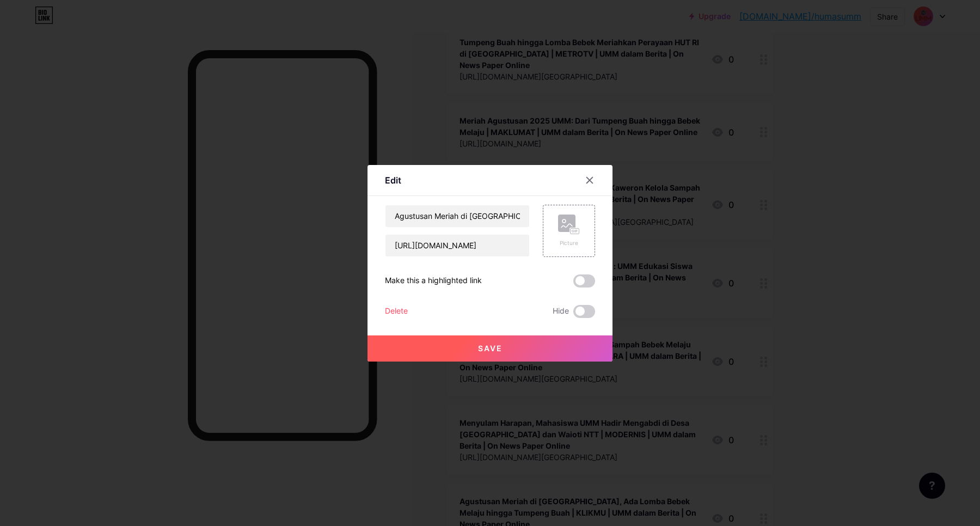
click at [404, 305] on div "Delete" at bounding box center [396, 311] width 23 height 13
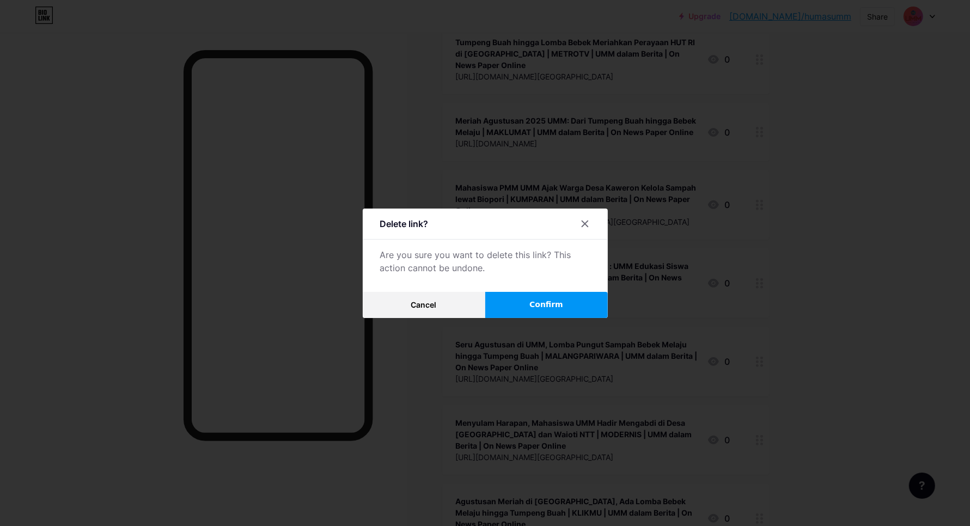
click at [505, 303] on button "Confirm" at bounding box center [546, 305] width 123 height 26
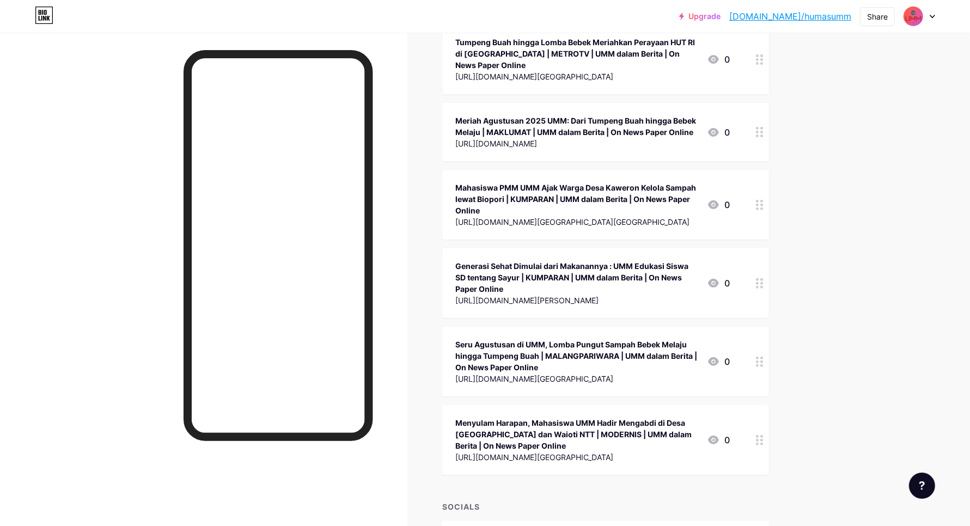
scroll to position [35152, 0]
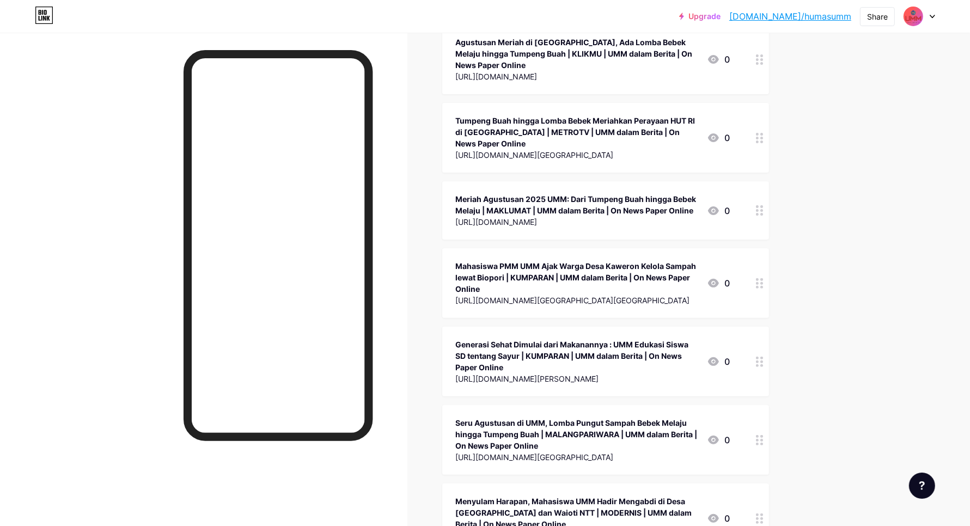
click at [763, 513] on icon at bounding box center [760, 518] width 8 height 10
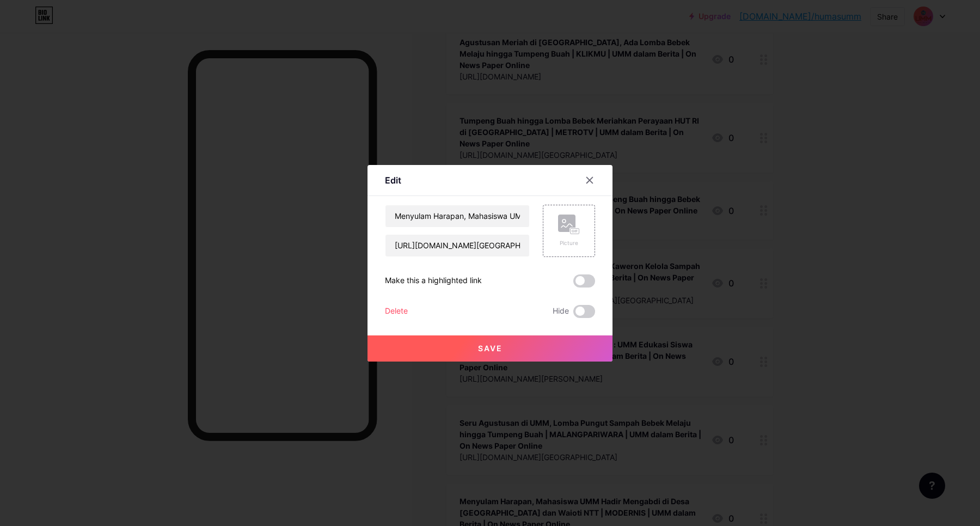
click at [407, 305] on div "Delete" at bounding box center [396, 311] width 23 height 13
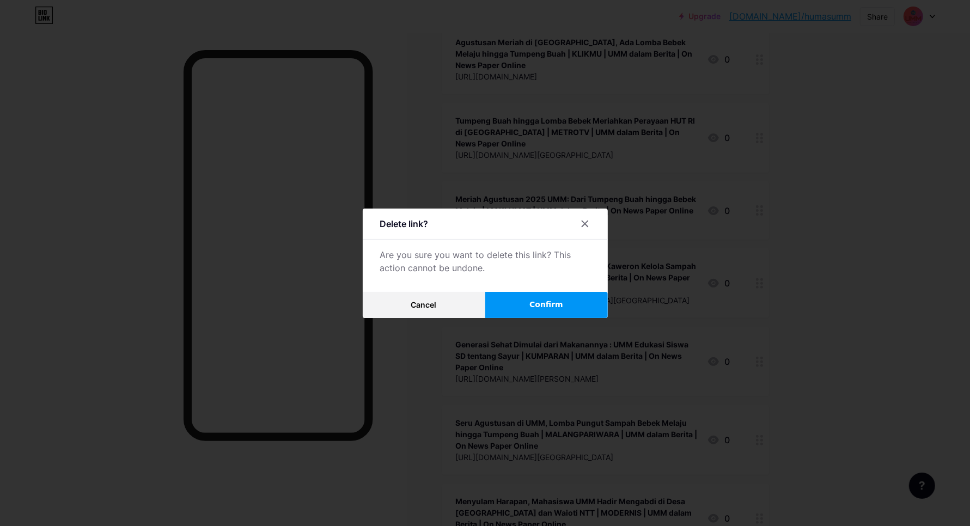
click at [527, 305] on button "Confirm" at bounding box center [546, 305] width 123 height 26
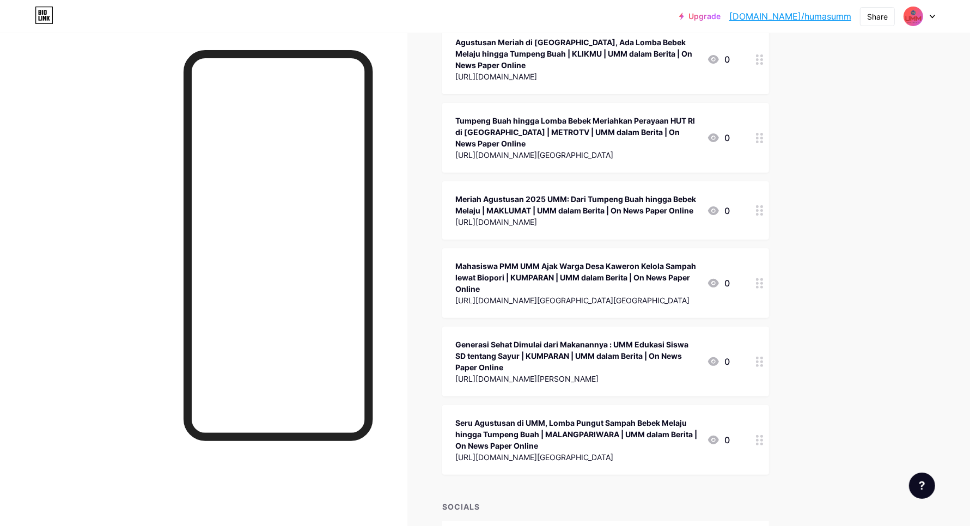
scroll to position [35073, 0]
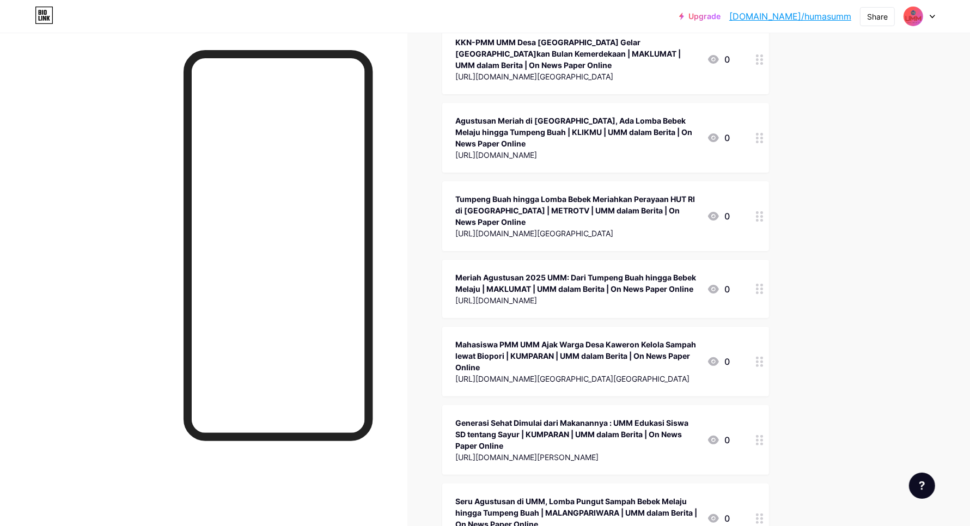
click at [763, 513] on icon at bounding box center [760, 518] width 8 height 10
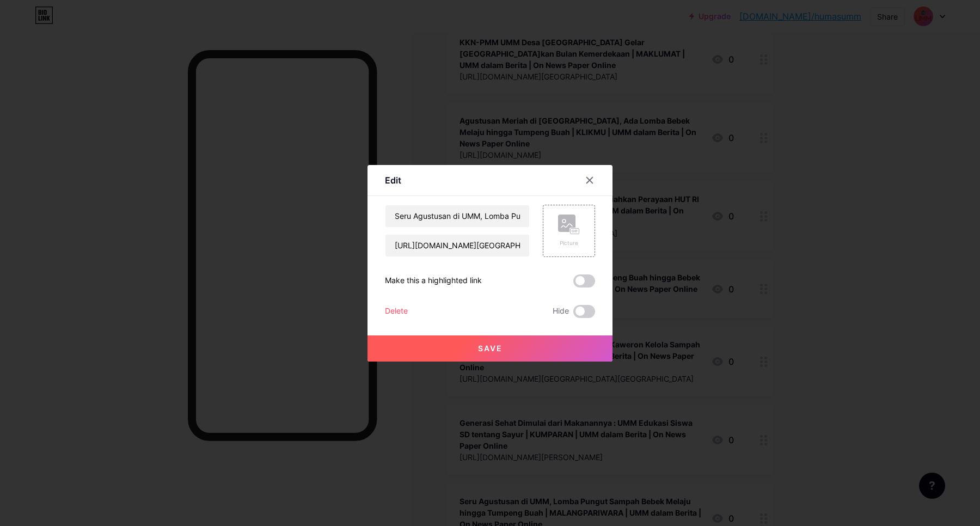
click at [403, 311] on div "Delete" at bounding box center [396, 311] width 23 height 13
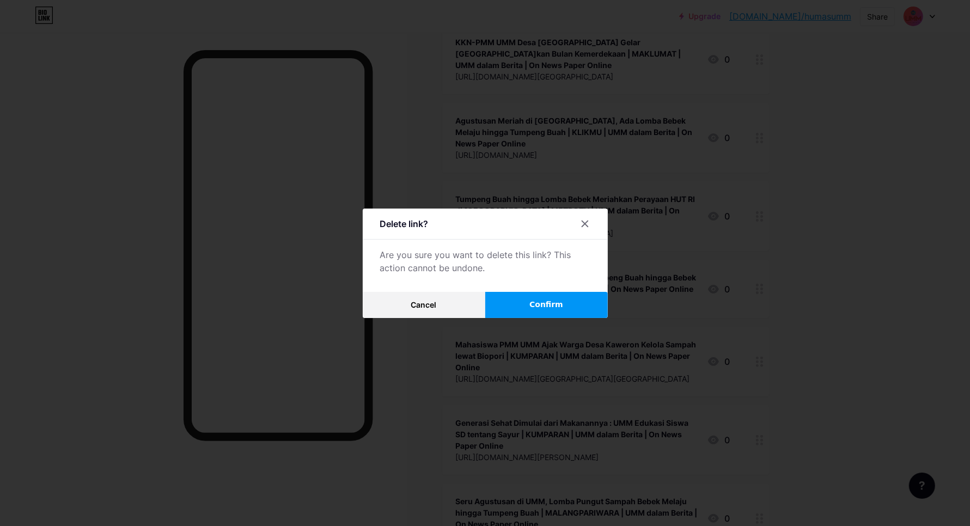
click at [507, 303] on button "Confirm" at bounding box center [546, 305] width 123 height 26
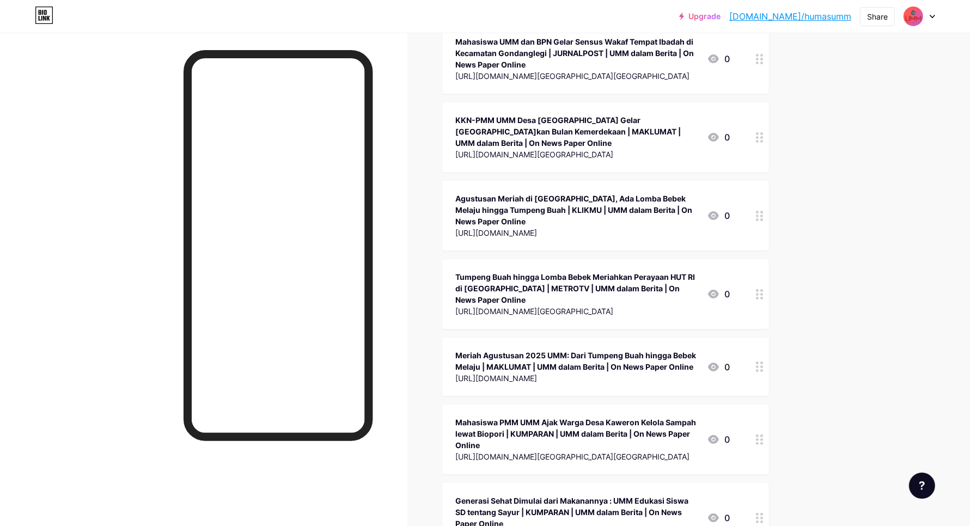
click at [763, 513] on icon at bounding box center [760, 518] width 8 height 10
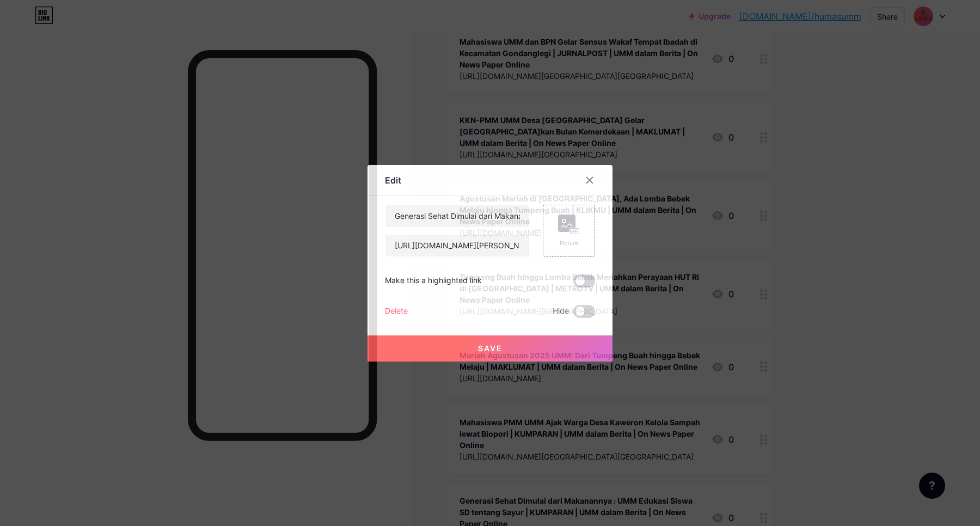
click at [390, 311] on div "Delete" at bounding box center [396, 311] width 23 height 13
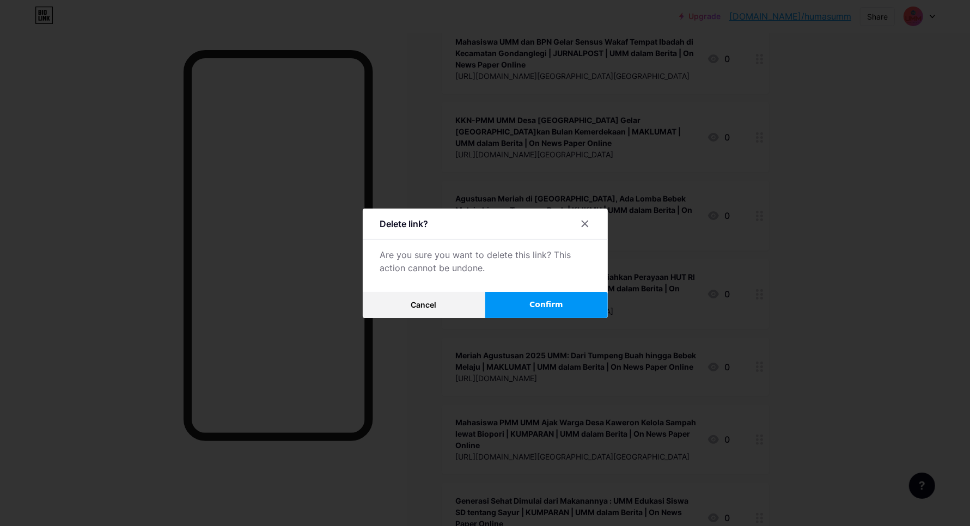
click at [512, 302] on button "Confirm" at bounding box center [546, 305] width 123 height 26
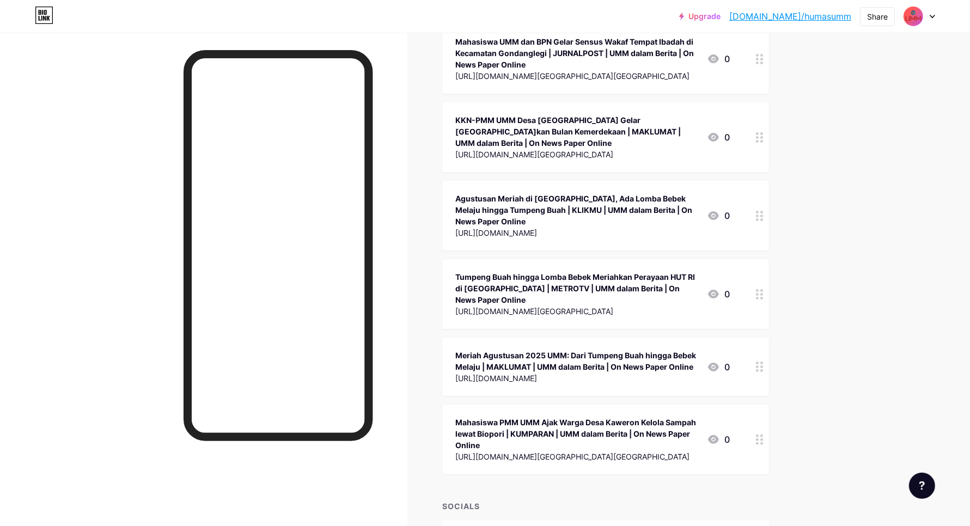
scroll to position [34917, 0]
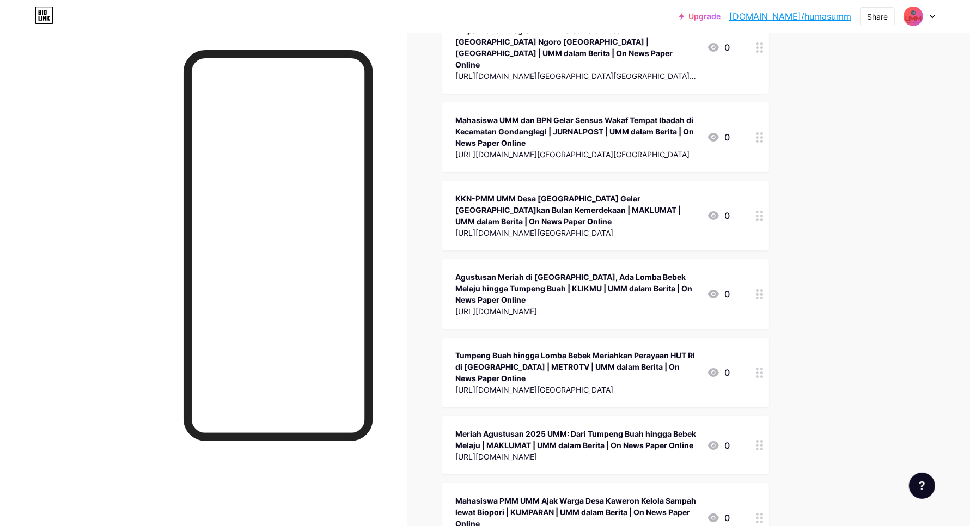
click at [763, 483] on div at bounding box center [759, 518] width 19 height 70
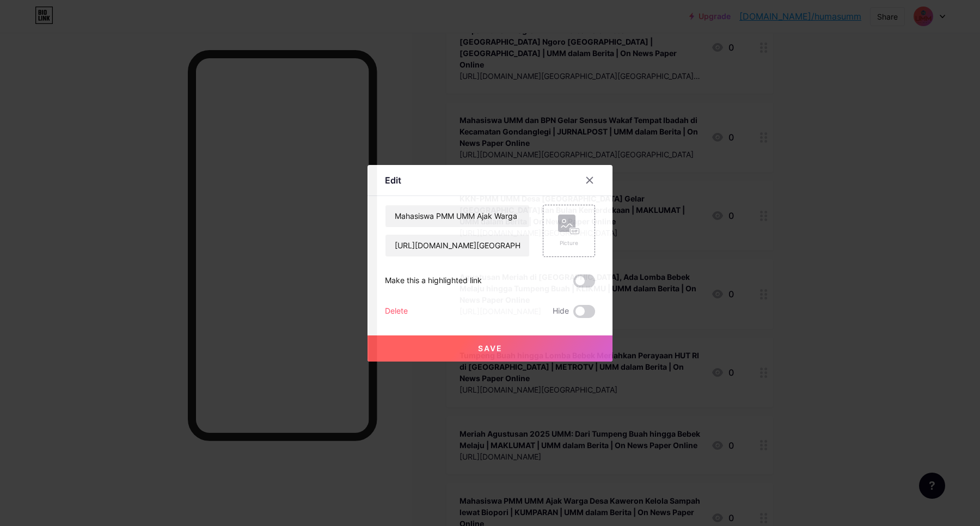
click at [403, 309] on div "Delete" at bounding box center [396, 311] width 23 height 13
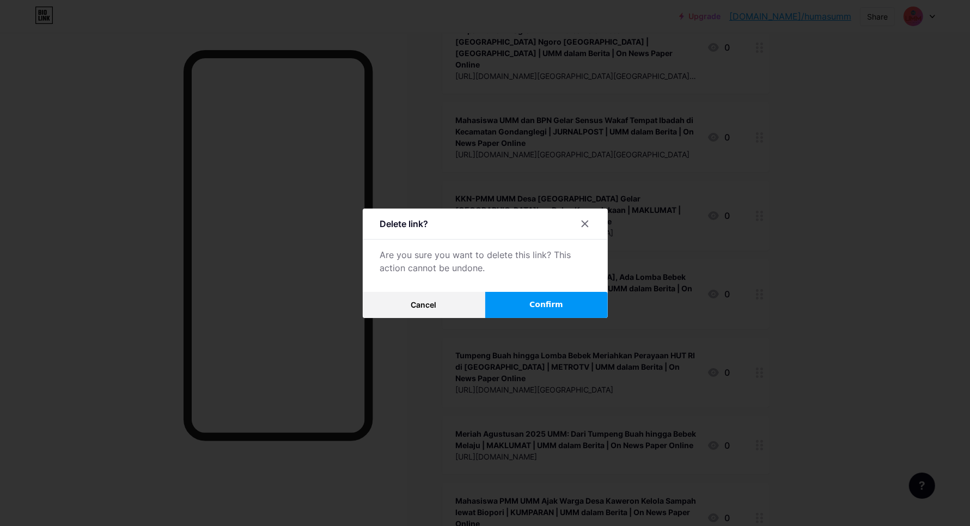
click at [506, 305] on button "Confirm" at bounding box center [546, 305] width 123 height 26
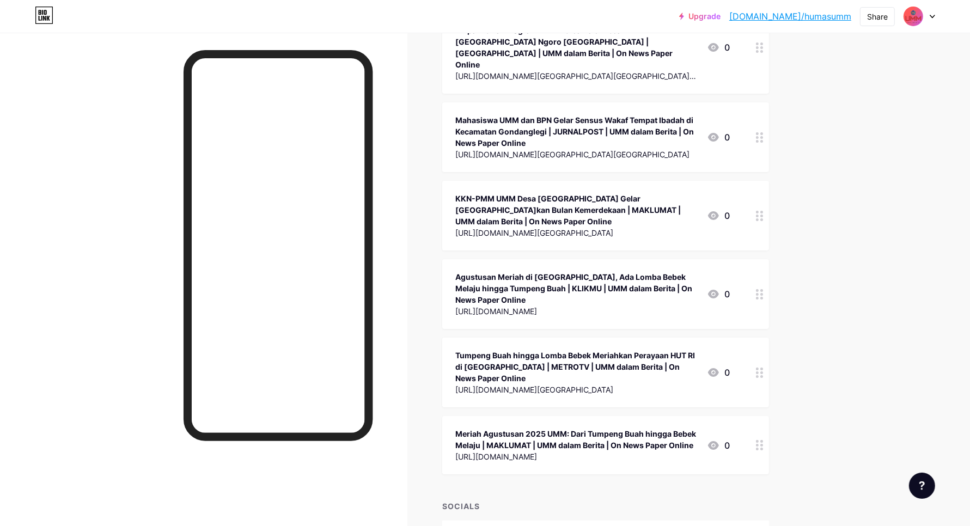
scroll to position [34839, 0]
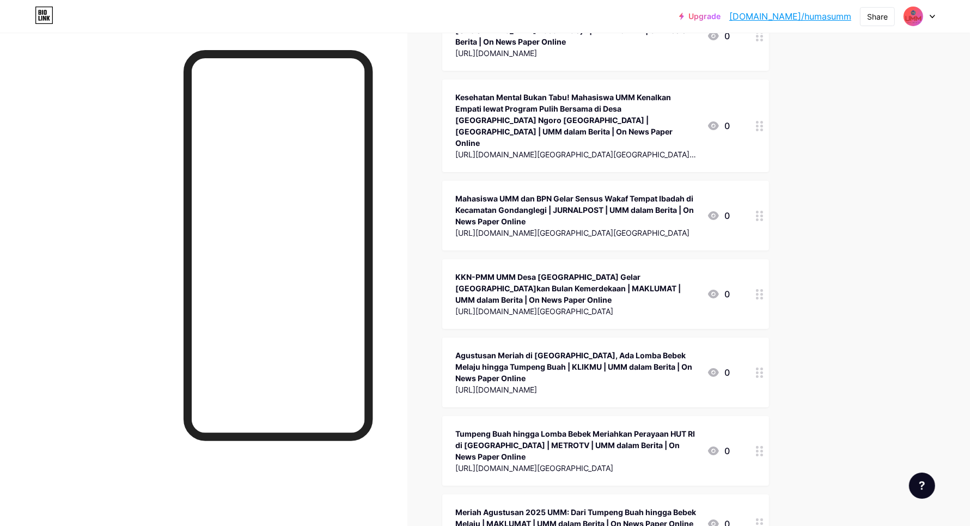
click at [763, 518] on icon at bounding box center [760, 523] width 8 height 10
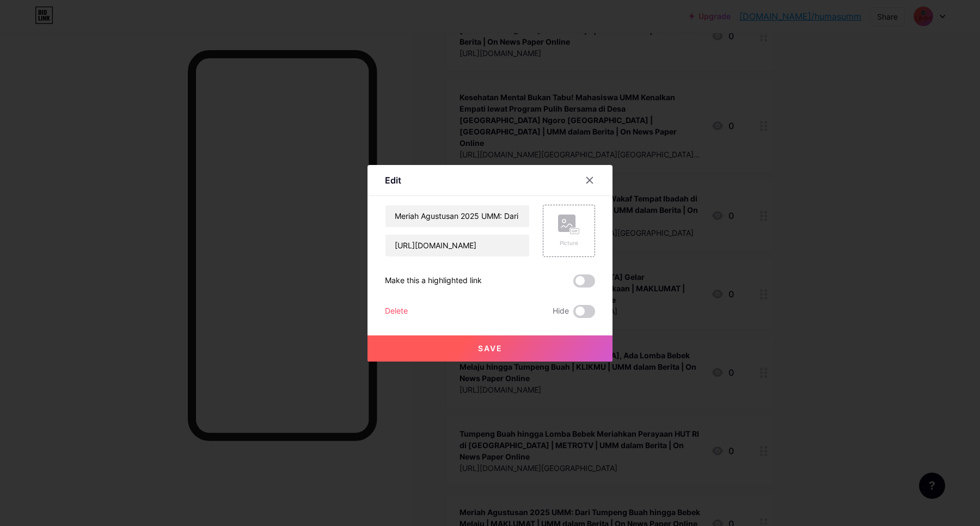
click at [389, 313] on div "Delete" at bounding box center [396, 311] width 23 height 13
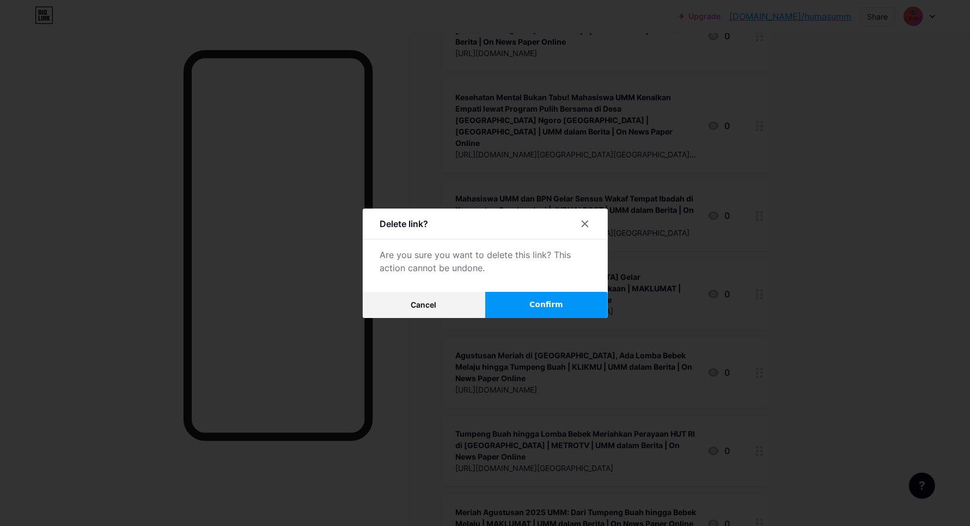
click at [524, 297] on button "Confirm" at bounding box center [546, 305] width 123 height 26
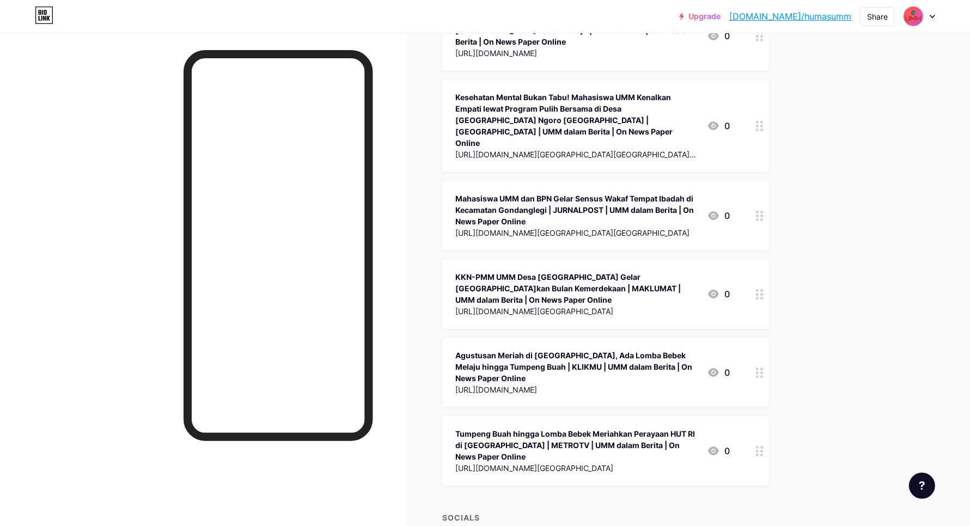
scroll to position [34771, 0]
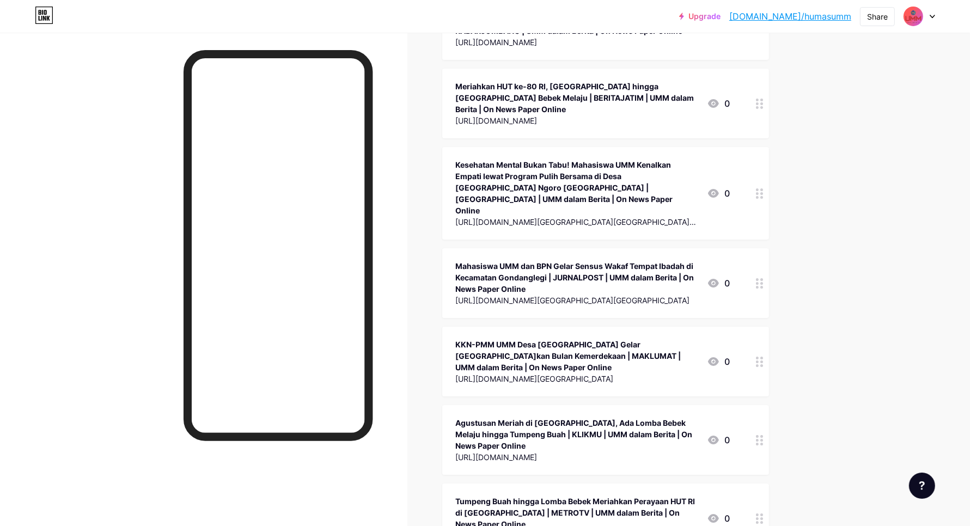
click at [759, 517] on circle at bounding box center [757, 518] width 3 height 3
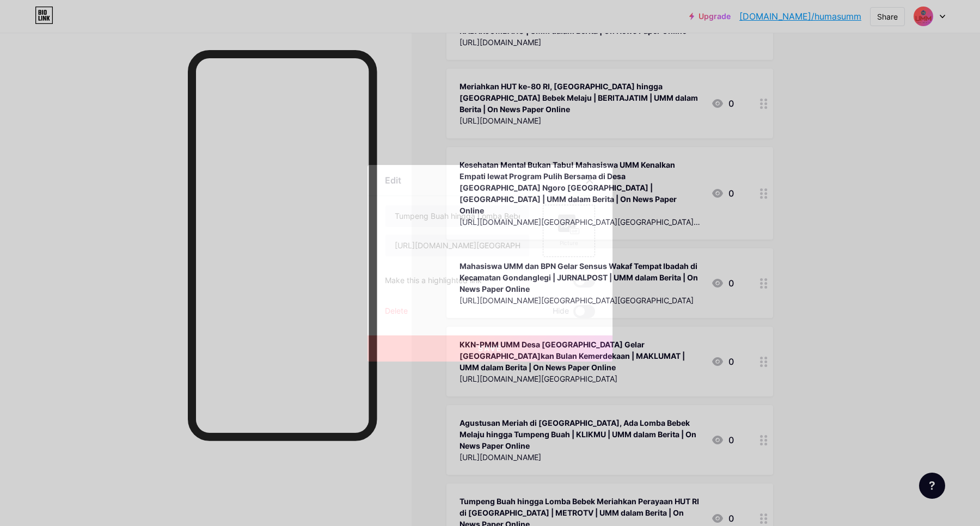
click at [398, 309] on div "Delete" at bounding box center [396, 311] width 23 height 13
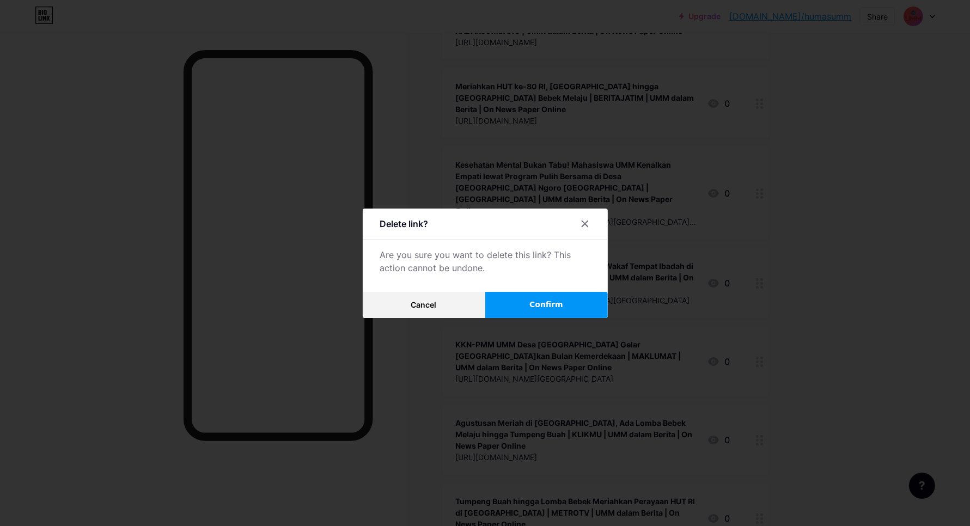
click at [577, 293] on button "Confirm" at bounding box center [546, 305] width 123 height 26
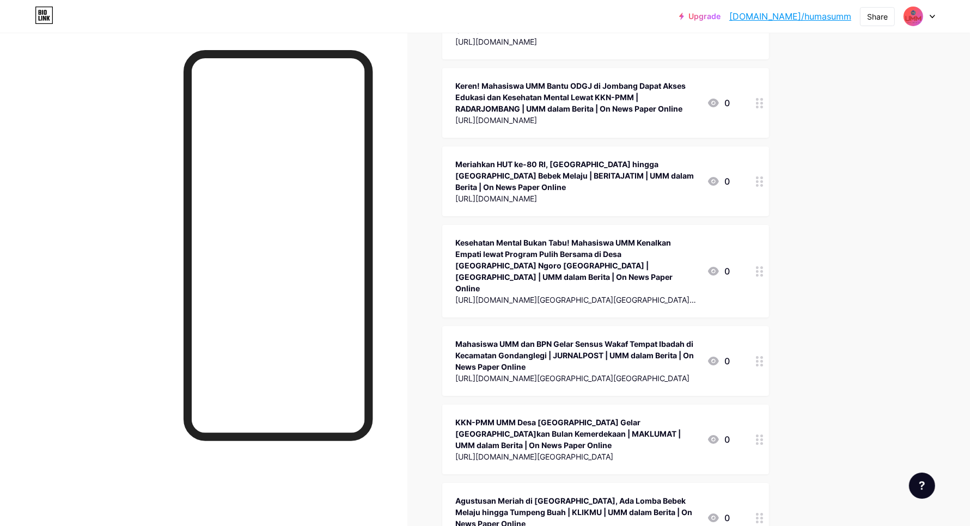
click at [761, 483] on div at bounding box center [759, 518] width 19 height 70
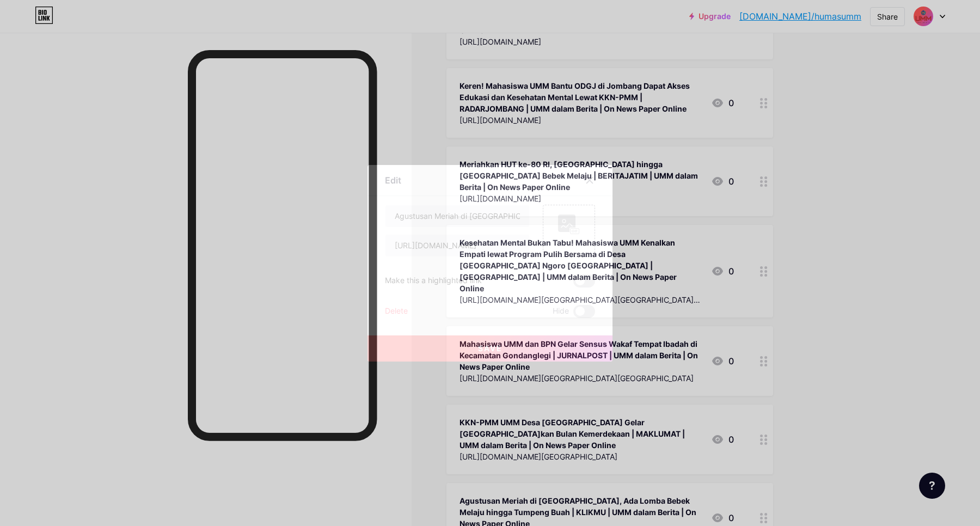
click at [390, 312] on div "Delete" at bounding box center [396, 311] width 23 height 13
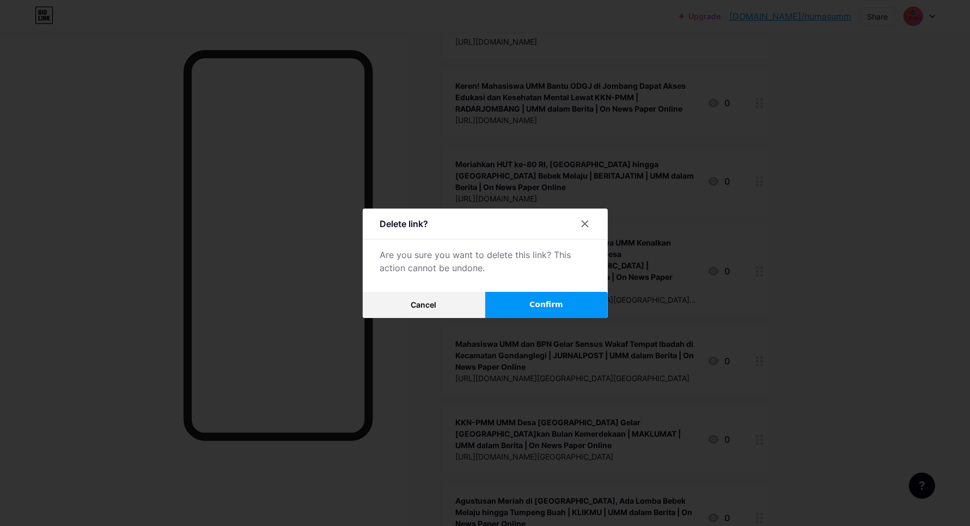
click at [537, 309] on span "Confirm" at bounding box center [546, 304] width 34 height 11
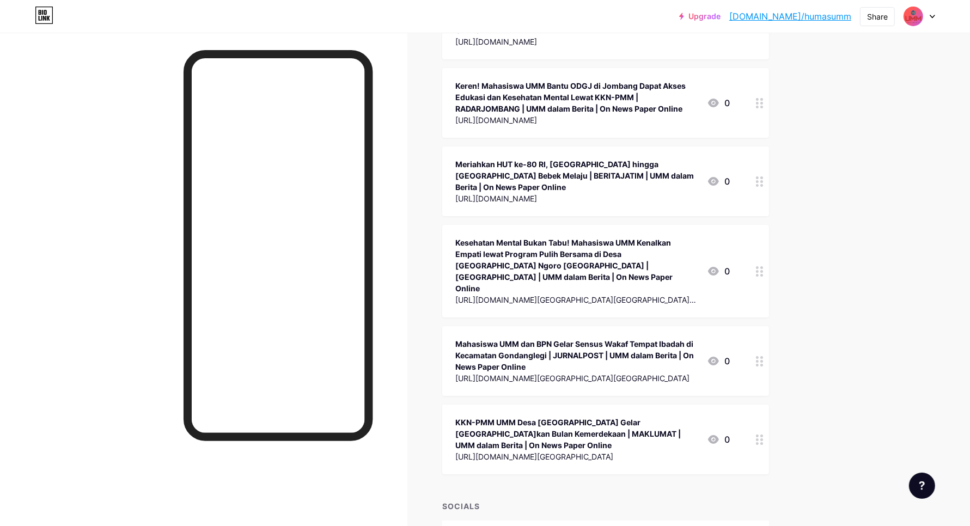
scroll to position [34615, 0]
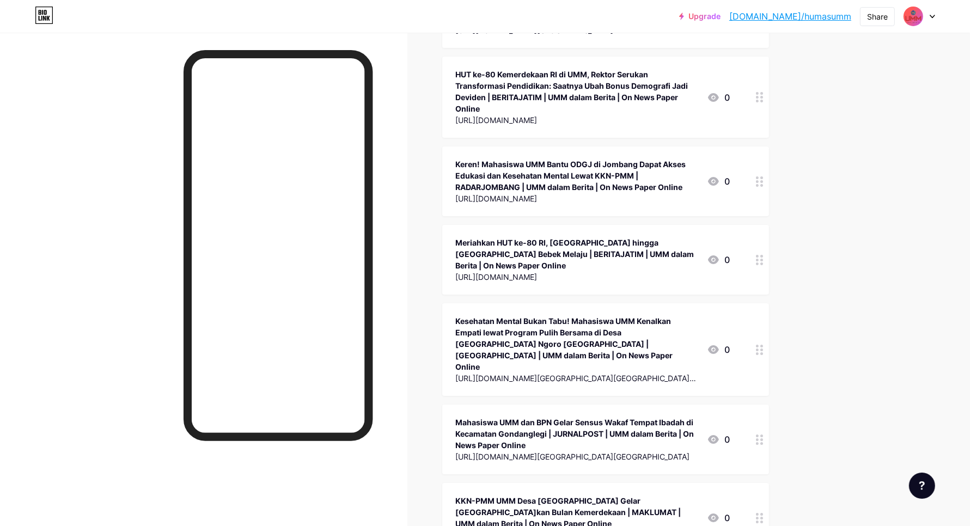
click at [760, 483] on div at bounding box center [759, 518] width 19 height 70
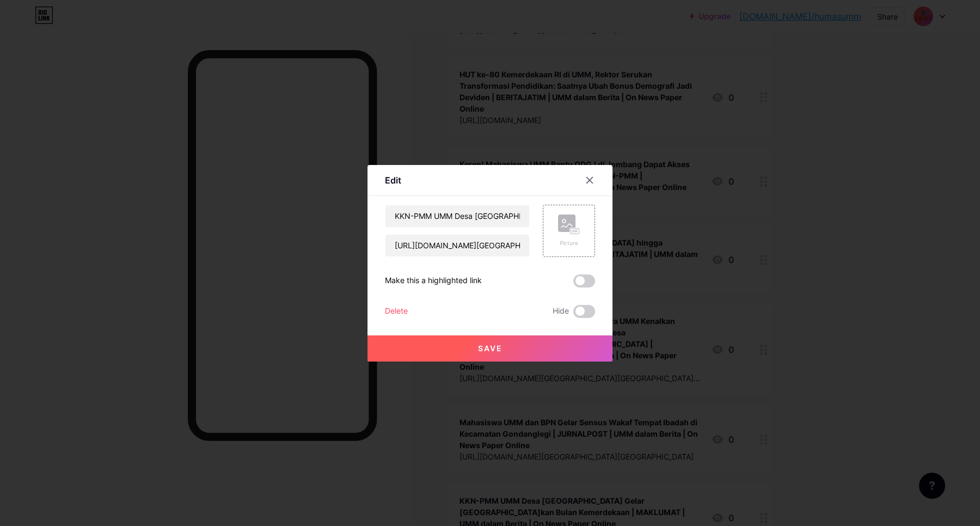
click at [393, 312] on div "Delete" at bounding box center [396, 311] width 23 height 13
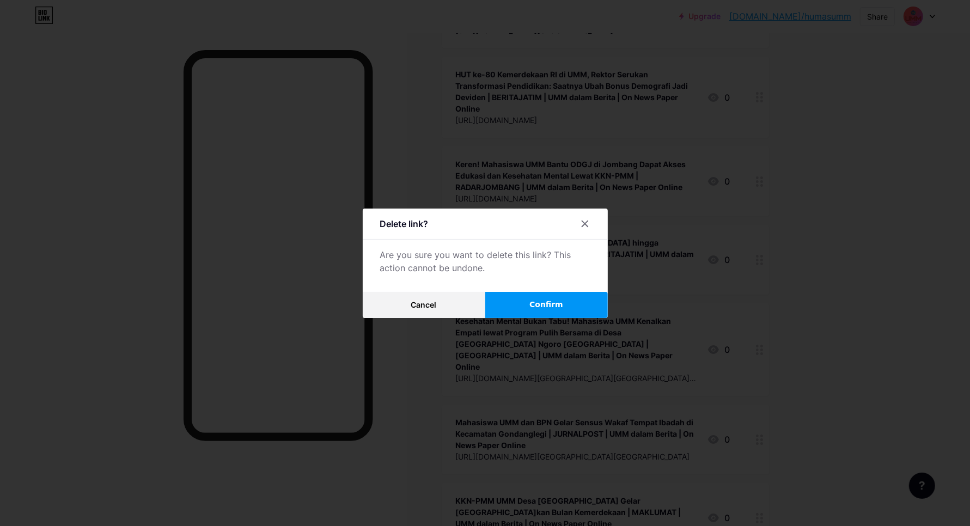
click at [521, 308] on button "Confirm" at bounding box center [546, 305] width 123 height 26
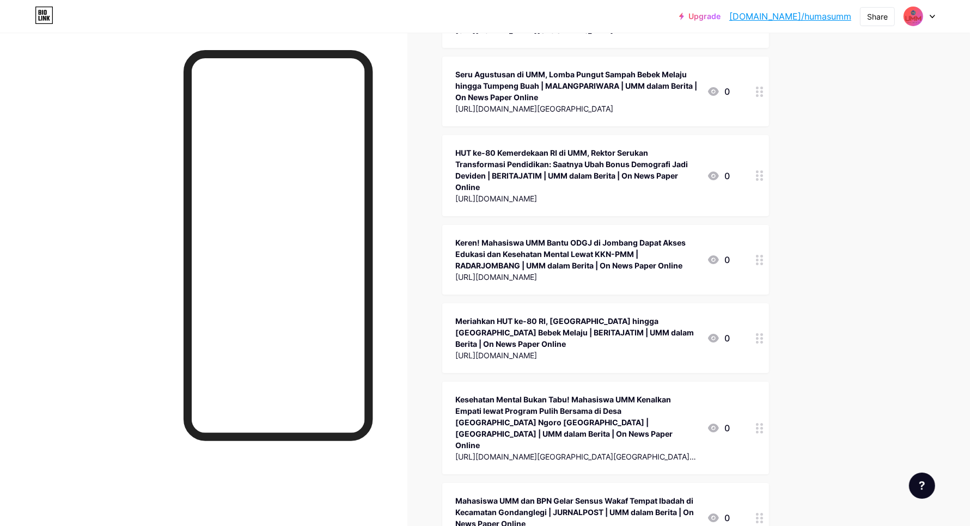
click at [766, 483] on div at bounding box center [759, 518] width 19 height 70
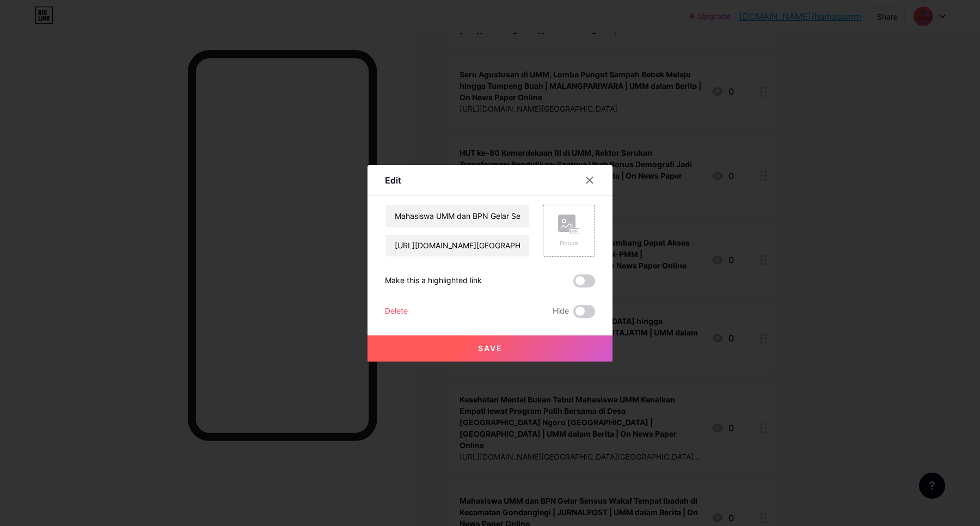
click at [393, 309] on div "Delete" at bounding box center [396, 311] width 23 height 13
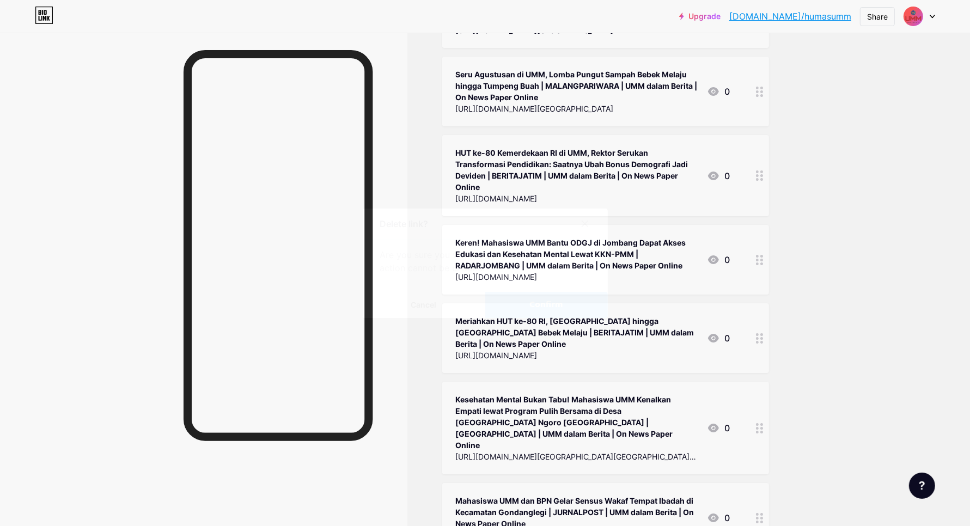
click at [568, 305] on button "Confirm" at bounding box center [546, 305] width 123 height 26
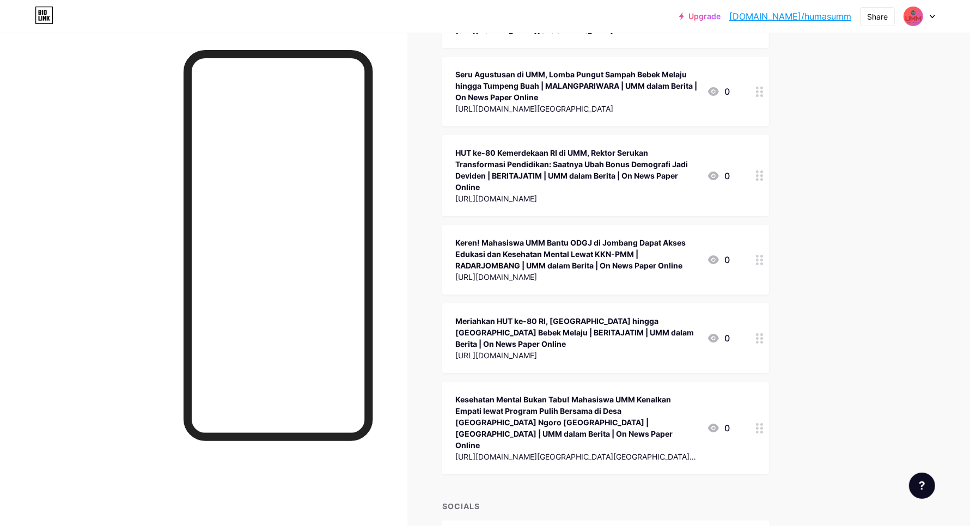
scroll to position [34458, 0]
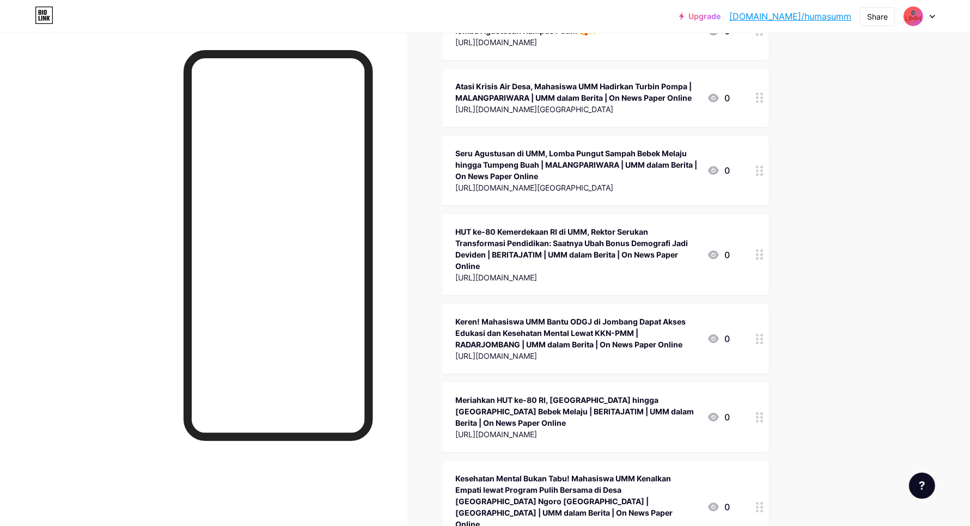
click at [763, 502] on icon at bounding box center [760, 507] width 8 height 10
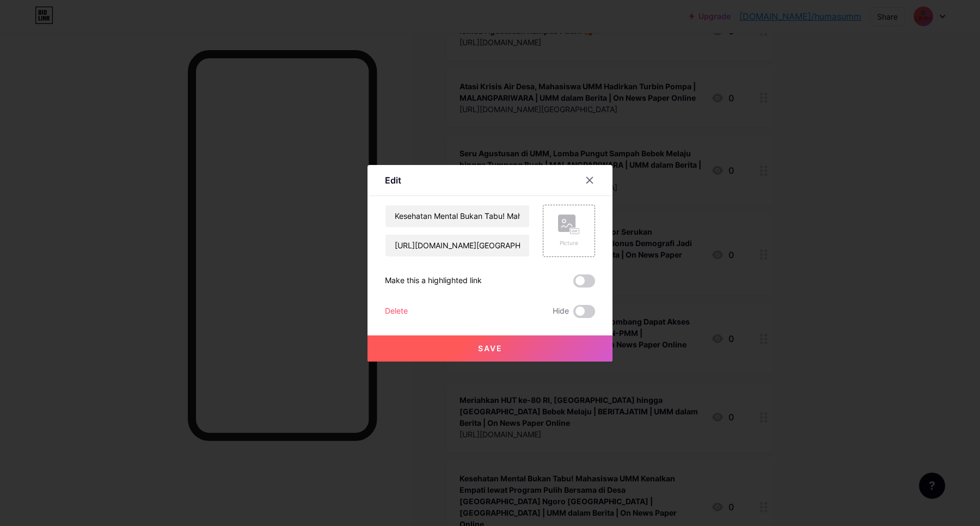
click at [405, 312] on div "Delete" at bounding box center [396, 311] width 23 height 13
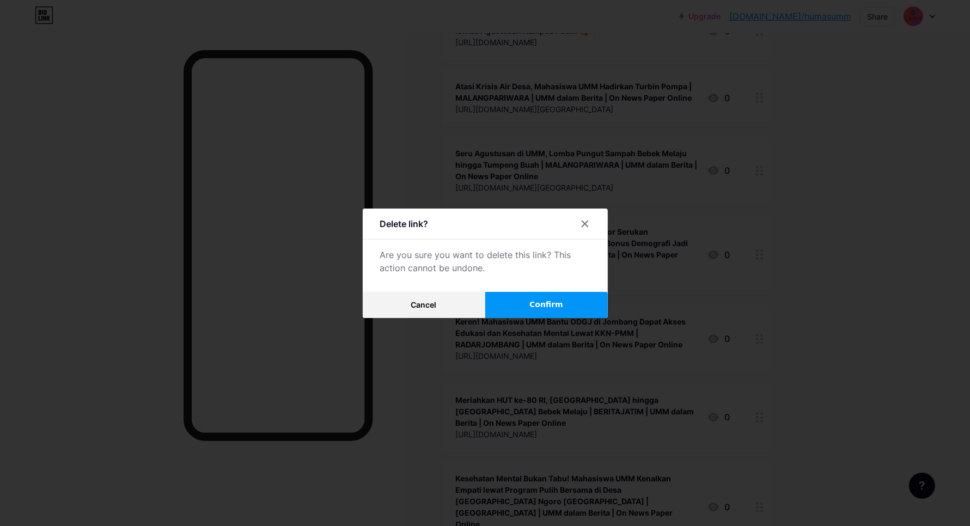
drag, startPoint x: 525, startPoint y: 309, endPoint x: 553, endPoint y: 308, distance: 27.3
click at [526, 309] on button "Confirm" at bounding box center [546, 305] width 123 height 26
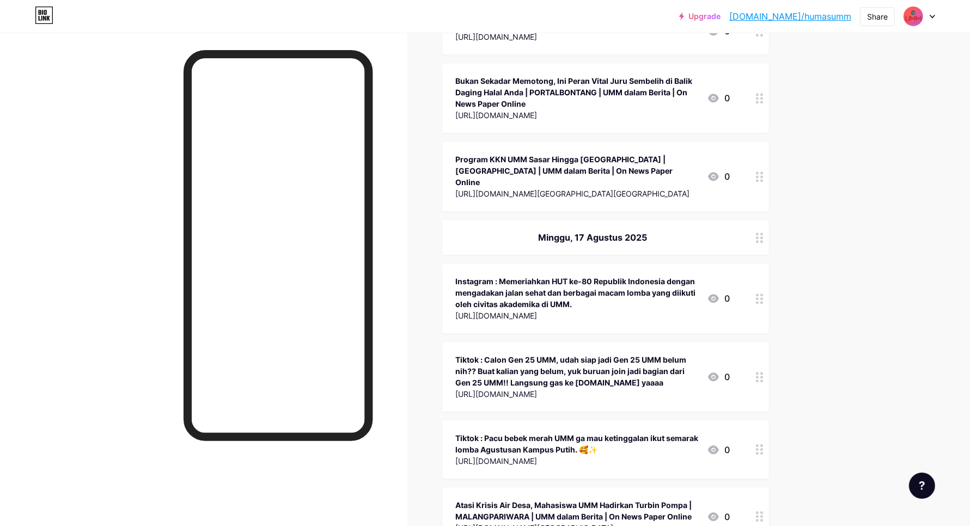
scroll to position [34379, 0]
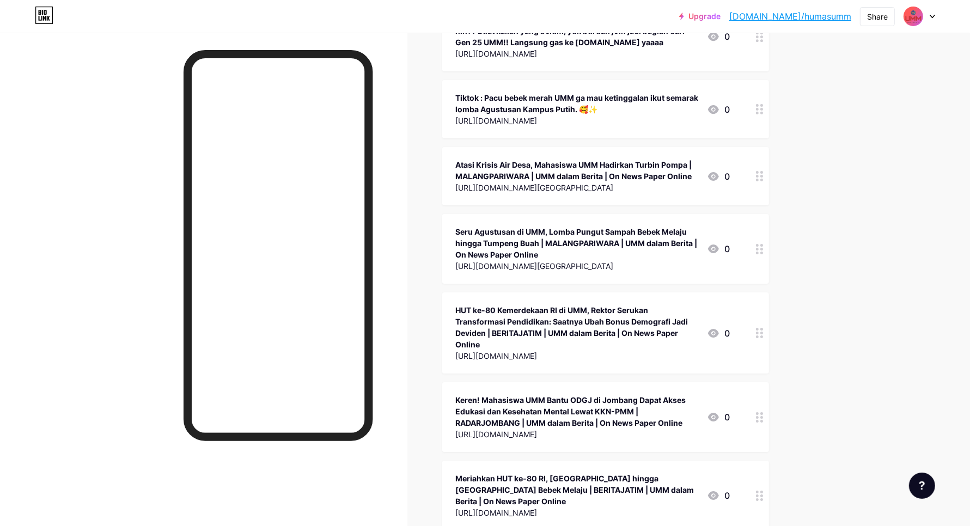
click at [769, 461] on div at bounding box center [759, 496] width 19 height 70
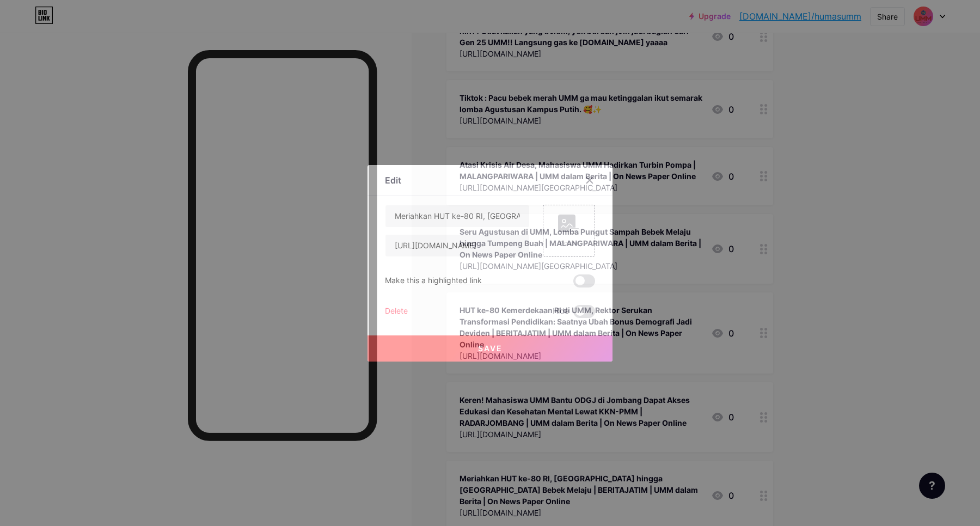
click at [390, 310] on div "Delete" at bounding box center [396, 311] width 23 height 13
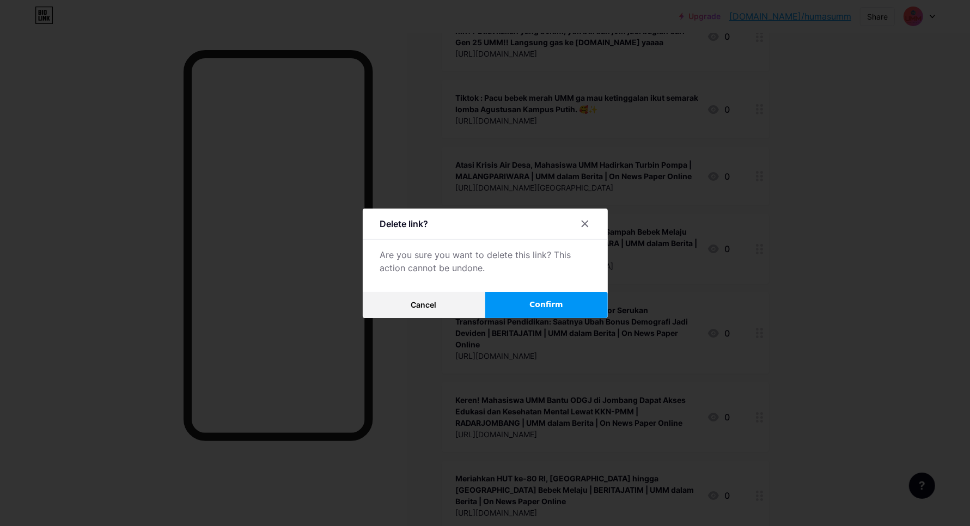
click at [521, 310] on button "Confirm" at bounding box center [546, 305] width 123 height 26
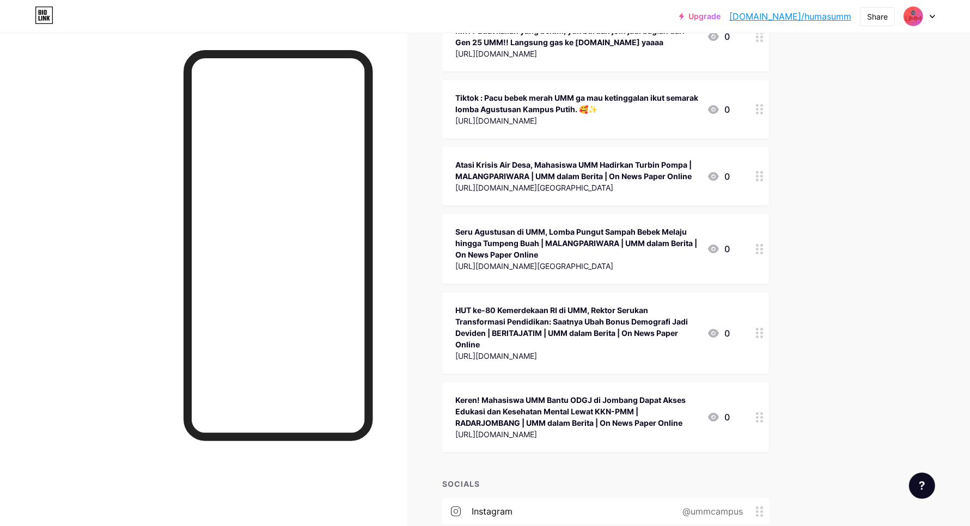
scroll to position [34301, 0]
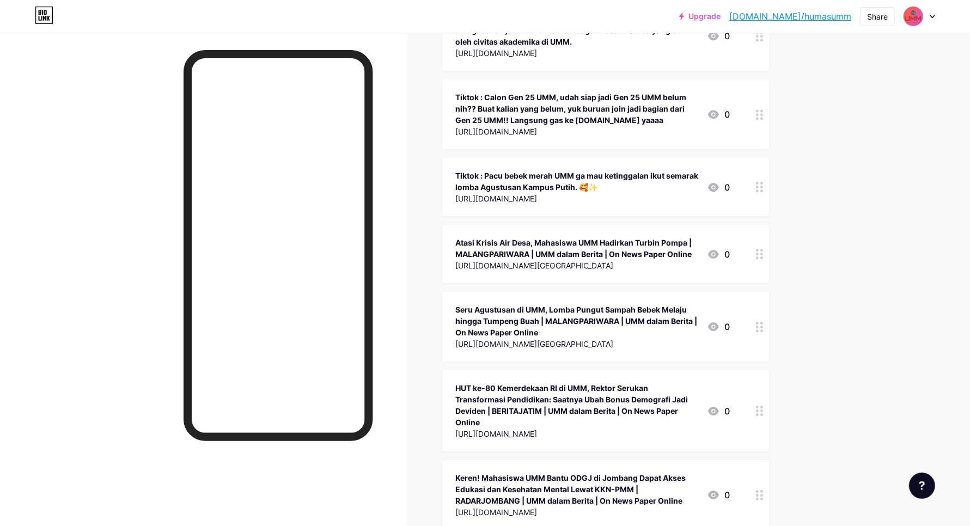
click at [759, 494] on circle at bounding box center [757, 495] width 3 height 3
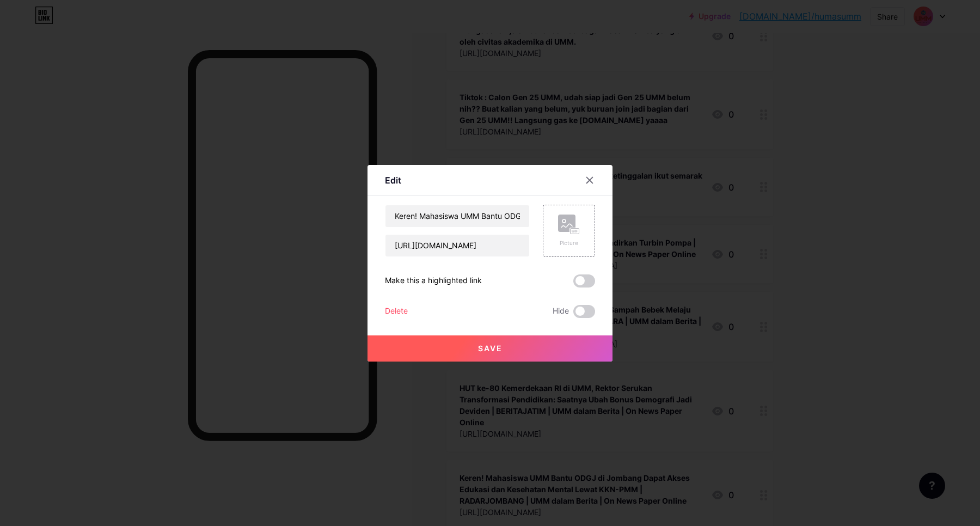
click at [396, 312] on div "Delete" at bounding box center [396, 311] width 23 height 13
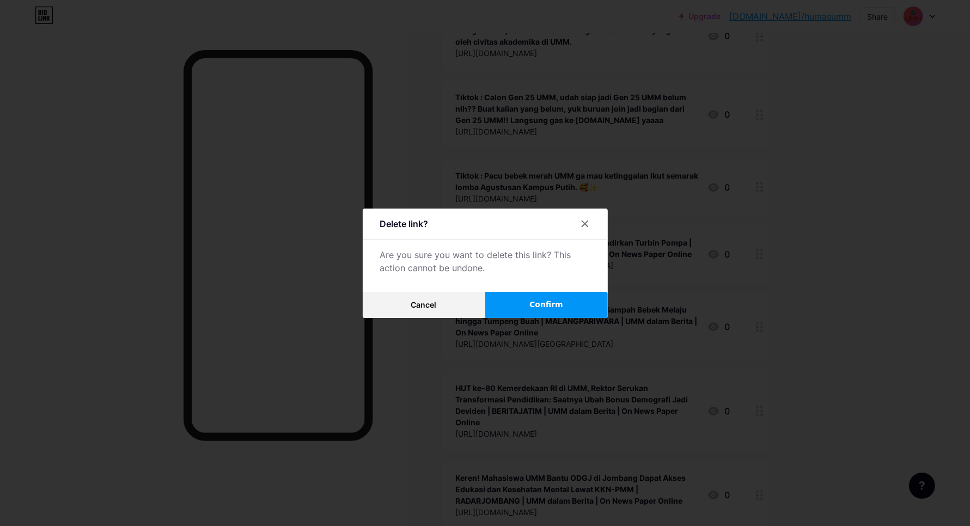
click at [499, 306] on button "Confirm" at bounding box center [546, 305] width 123 height 26
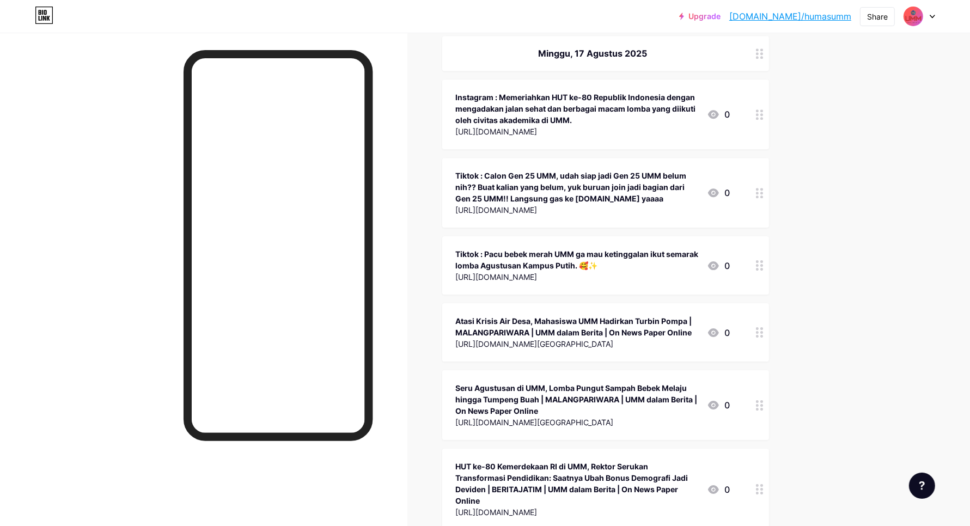
click at [763, 484] on icon at bounding box center [760, 489] width 8 height 10
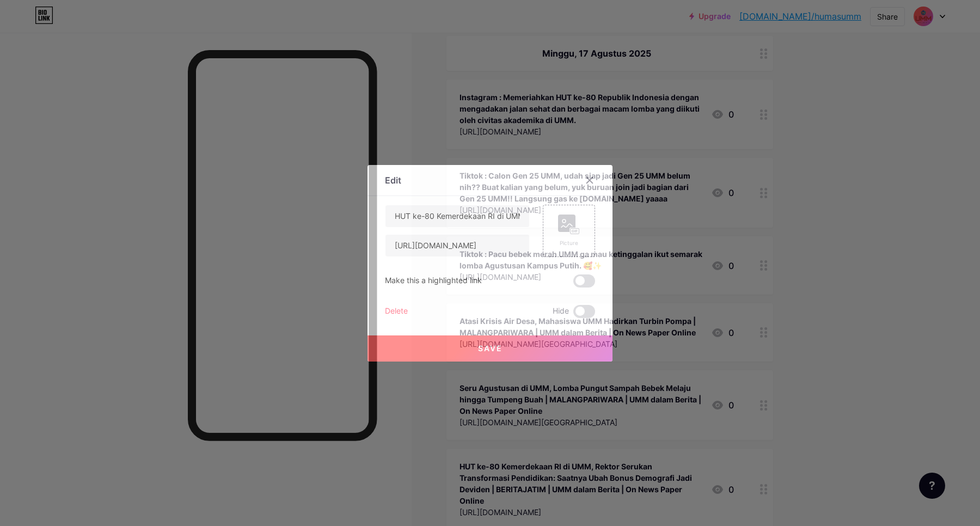
click at [397, 310] on div "Delete" at bounding box center [396, 311] width 23 height 13
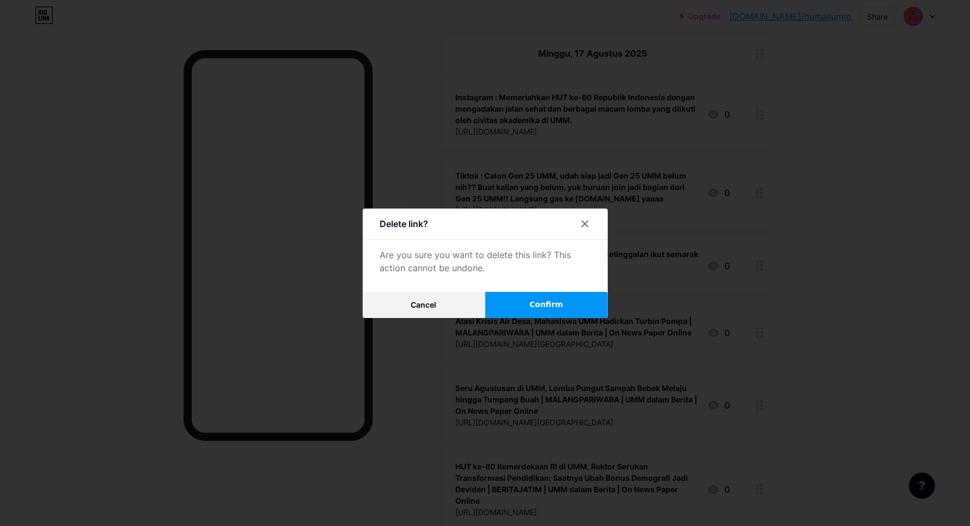
click at [536, 298] on button "Confirm" at bounding box center [546, 305] width 123 height 26
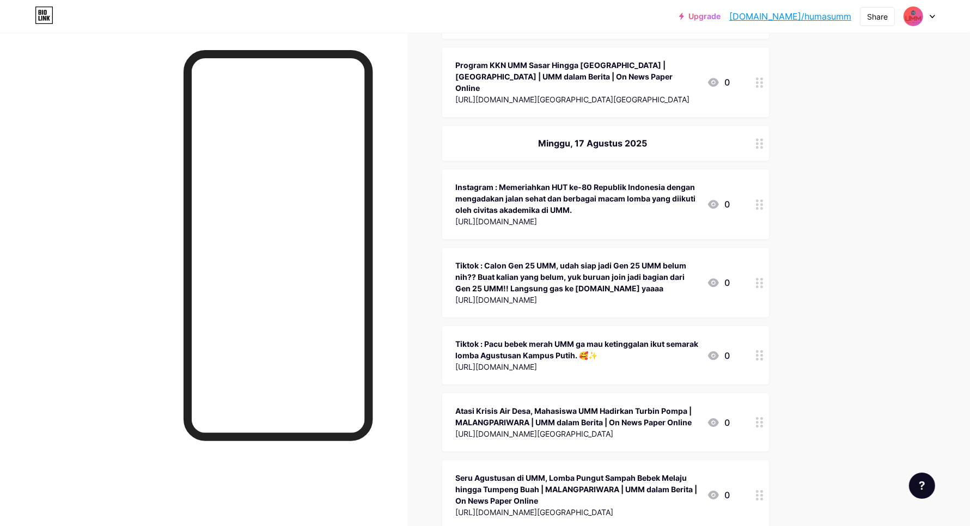
click at [759, 460] on div at bounding box center [759, 495] width 19 height 70
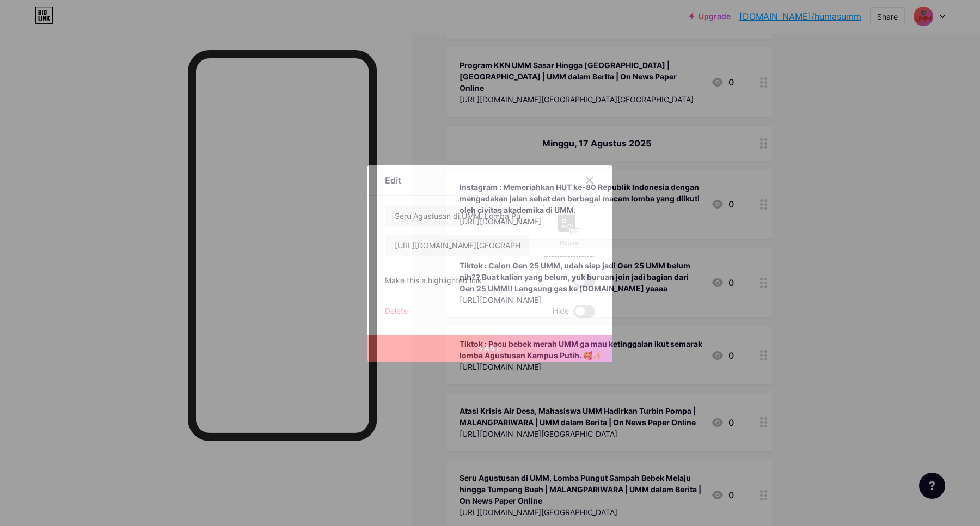
click at [393, 314] on div "Delete" at bounding box center [396, 311] width 23 height 13
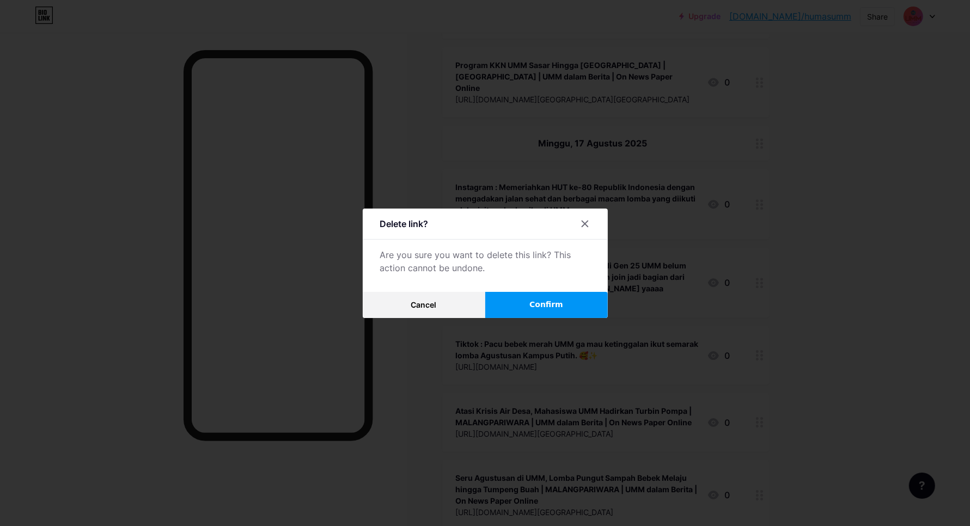
click at [531, 301] on button "Confirm" at bounding box center [546, 305] width 123 height 26
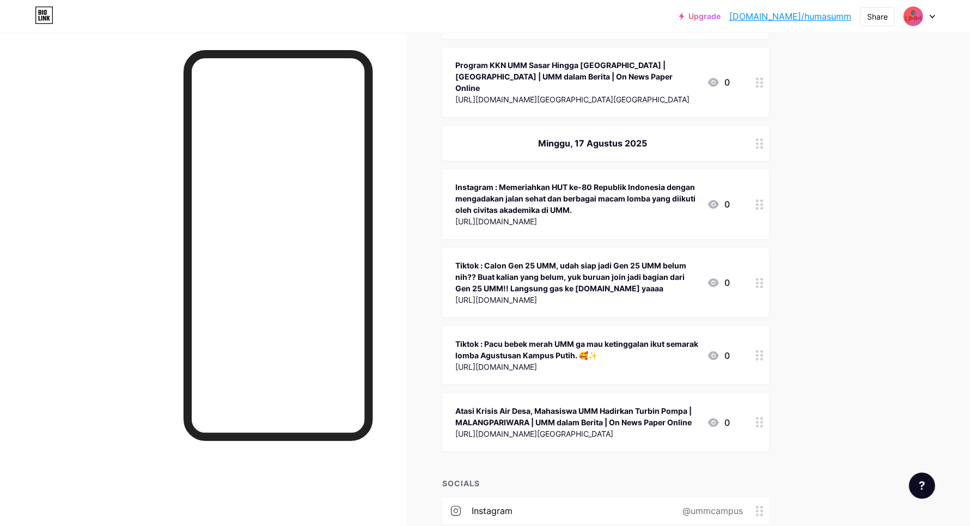
scroll to position [34055, 0]
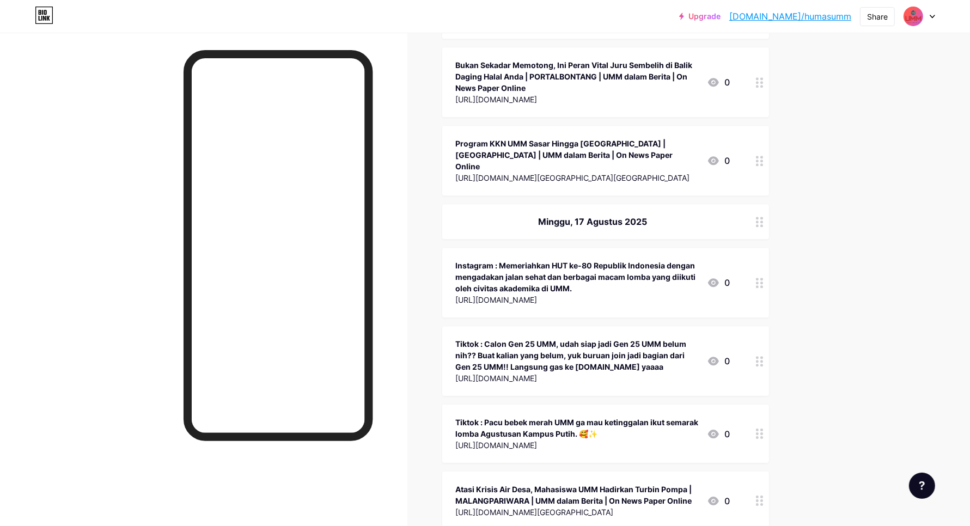
click at [763, 496] on icon at bounding box center [760, 501] width 8 height 10
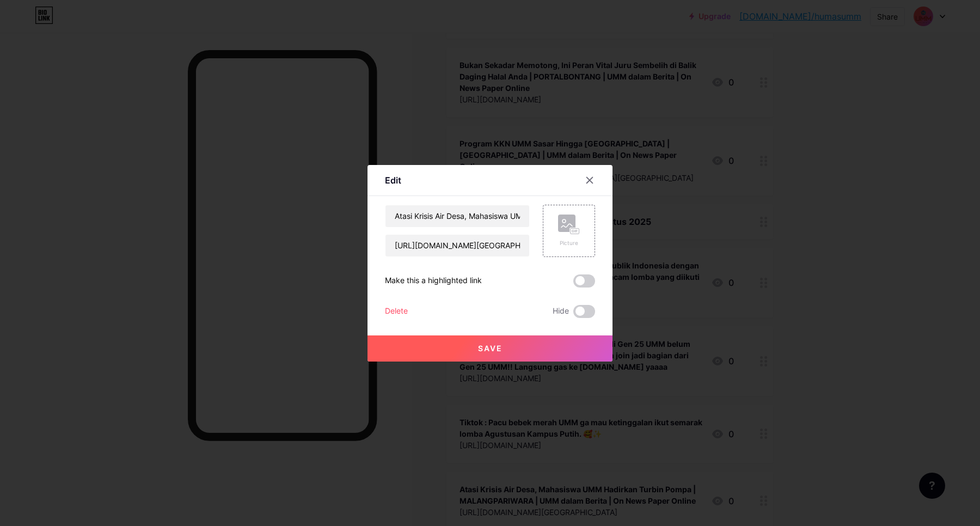
click at [393, 316] on div "Delete" at bounding box center [396, 311] width 23 height 13
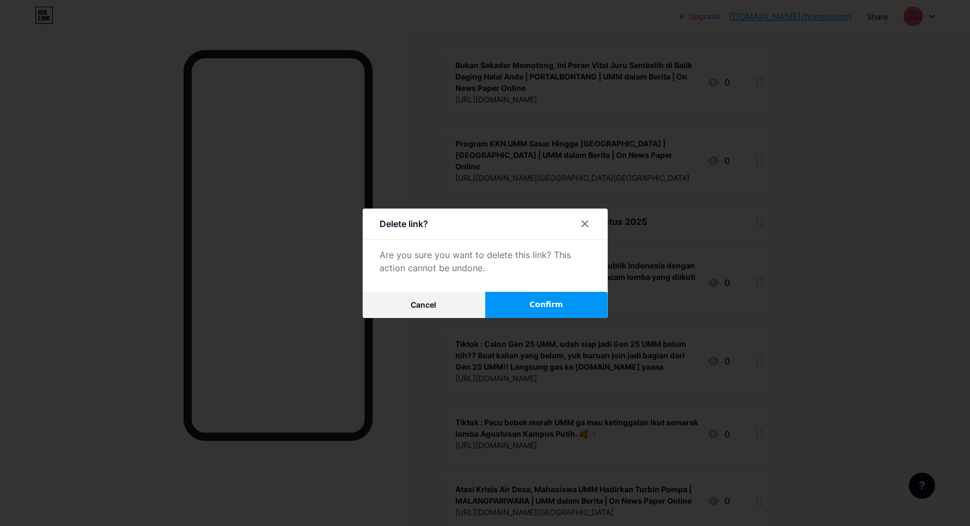
click at [574, 307] on button "Confirm" at bounding box center [546, 305] width 123 height 26
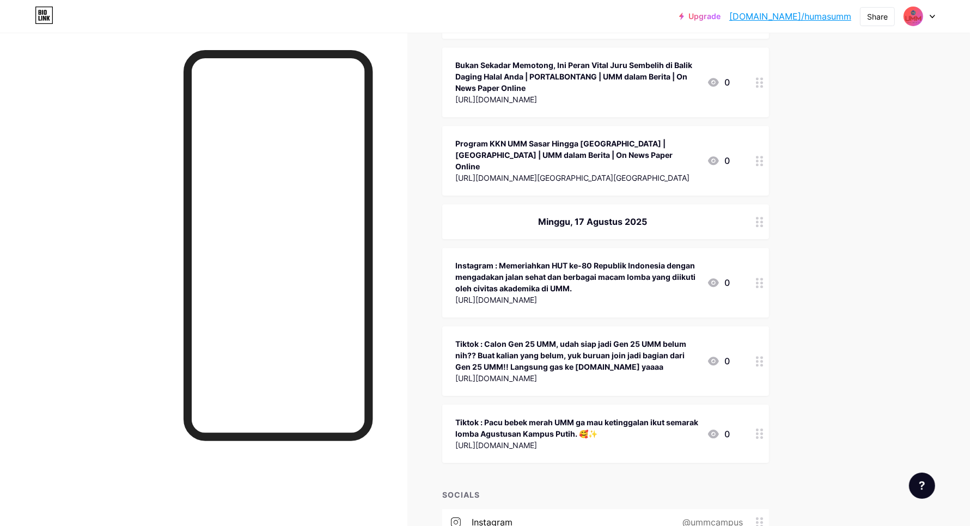
scroll to position [33987, 0]
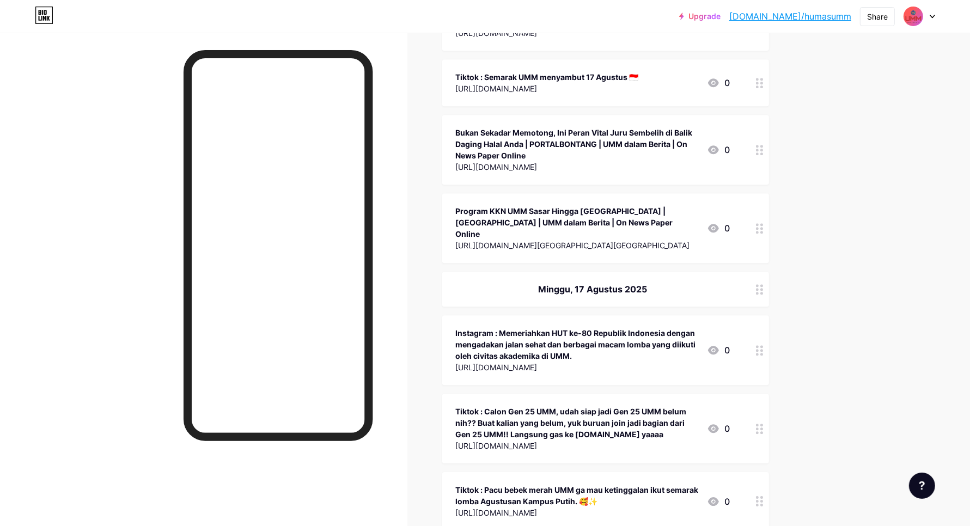
click at [763, 496] on icon at bounding box center [760, 501] width 8 height 10
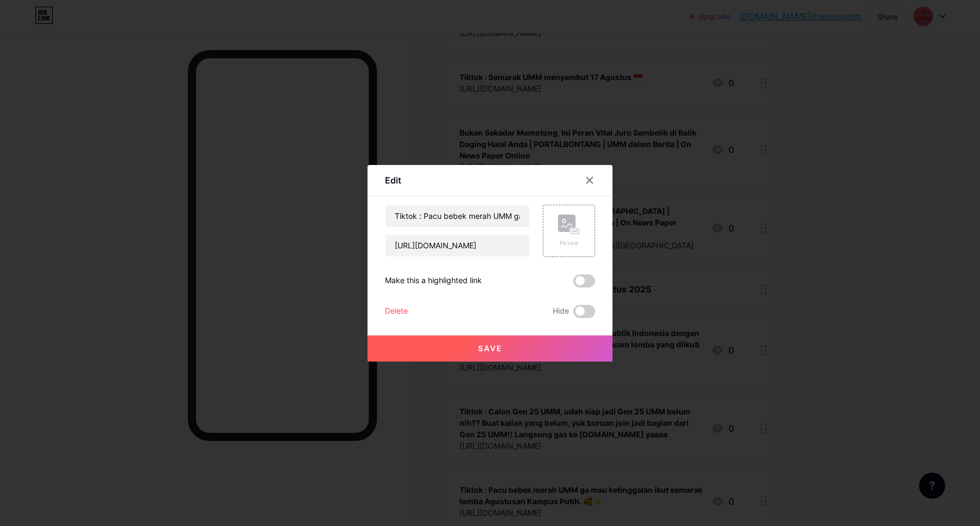
click at [392, 312] on div "Delete" at bounding box center [396, 311] width 23 height 13
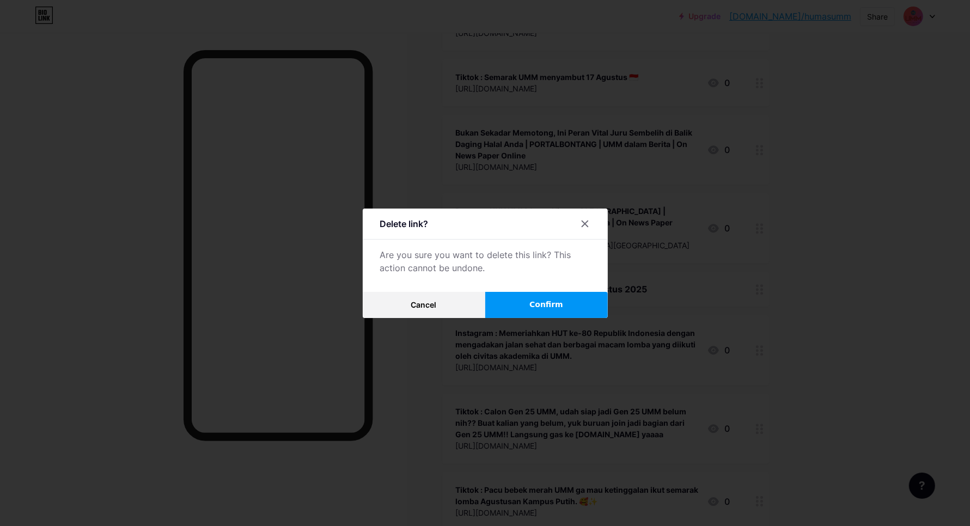
click at [567, 305] on button "Confirm" at bounding box center [546, 305] width 123 height 26
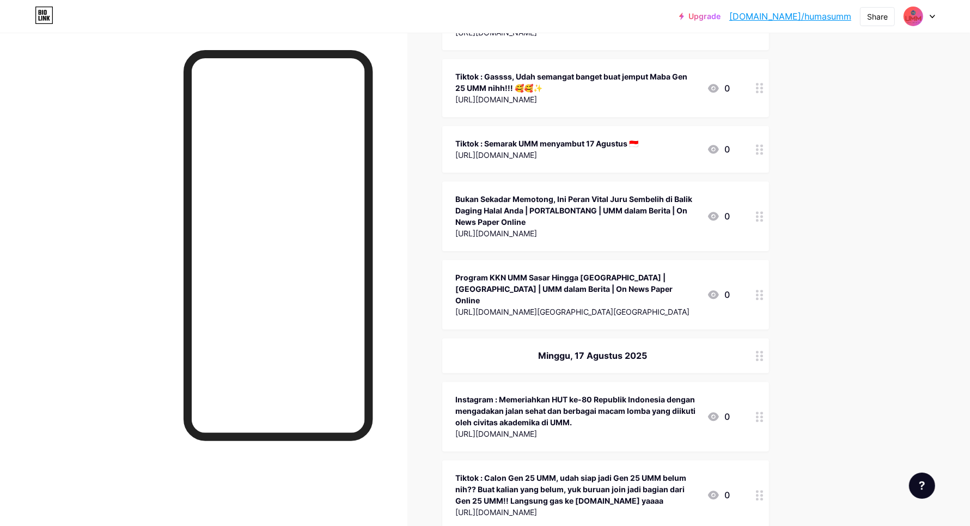
click at [766, 460] on div at bounding box center [759, 495] width 19 height 70
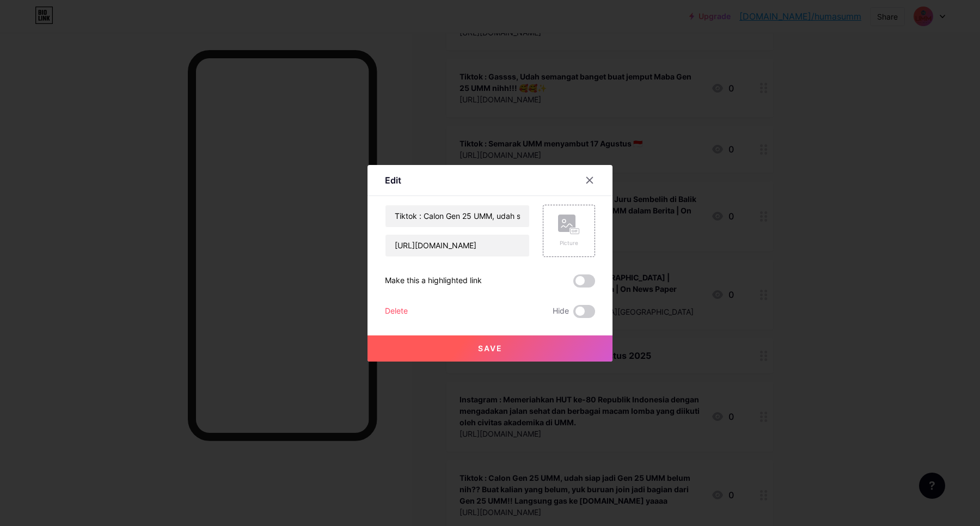
click at [401, 309] on div "Delete" at bounding box center [396, 311] width 23 height 13
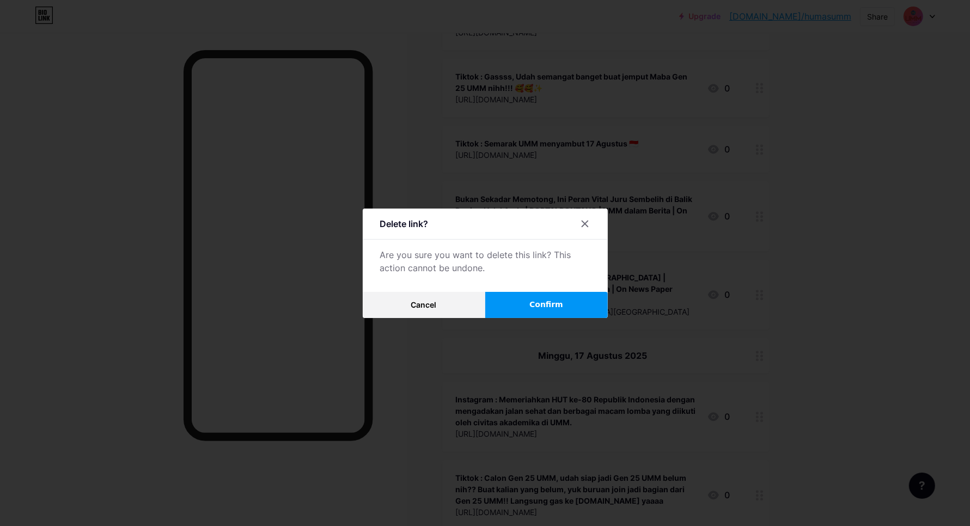
click at [542, 301] on span "Confirm" at bounding box center [546, 304] width 34 height 11
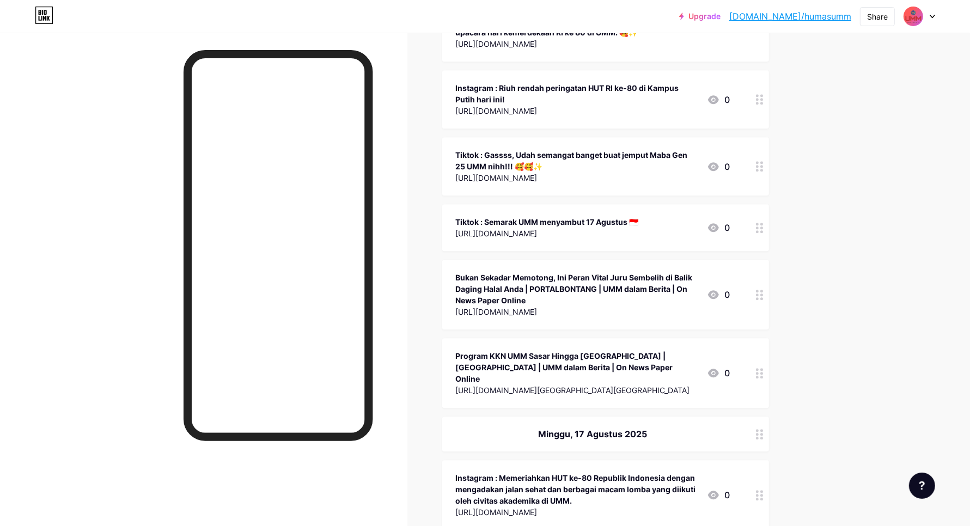
click at [763, 490] on icon at bounding box center [760, 495] width 8 height 10
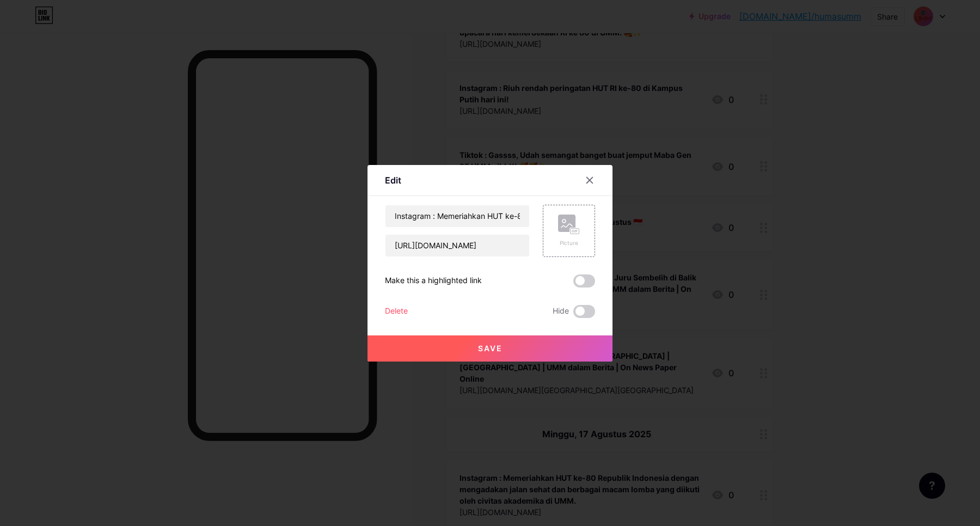
click at [398, 313] on div "Delete" at bounding box center [396, 311] width 23 height 13
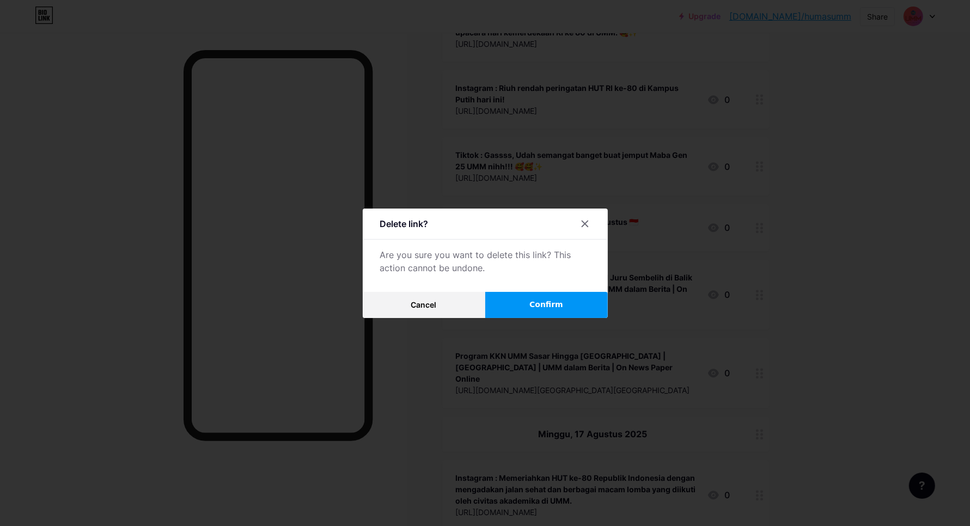
click at [575, 293] on button "Confirm" at bounding box center [546, 305] width 123 height 26
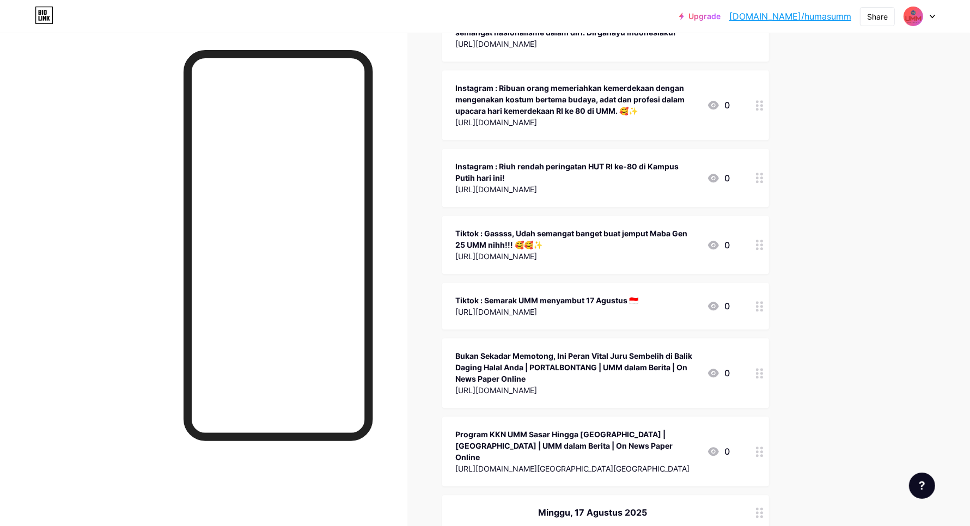
click at [763, 495] on div at bounding box center [759, 512] width 19 height 35
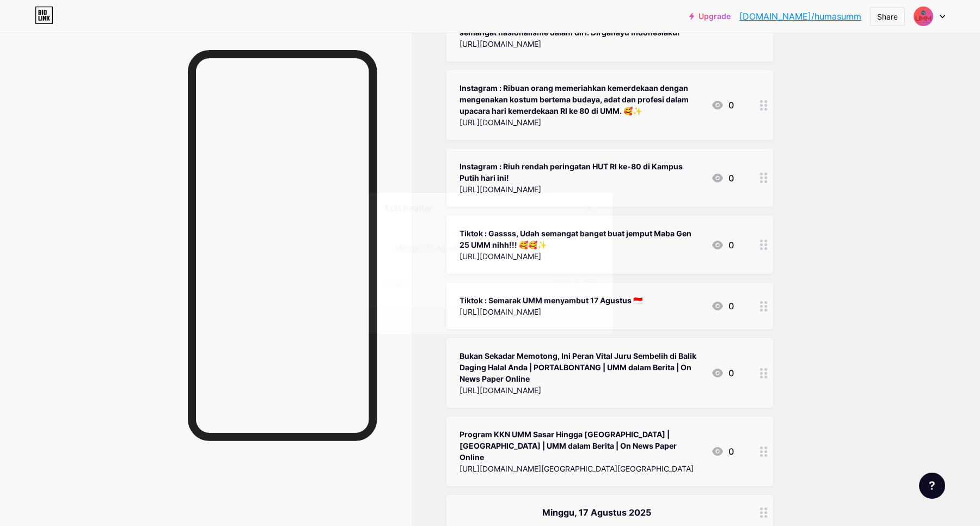
click at [399, 286] on div "Delete" at bounding box center [396, 283] width 23 height 13
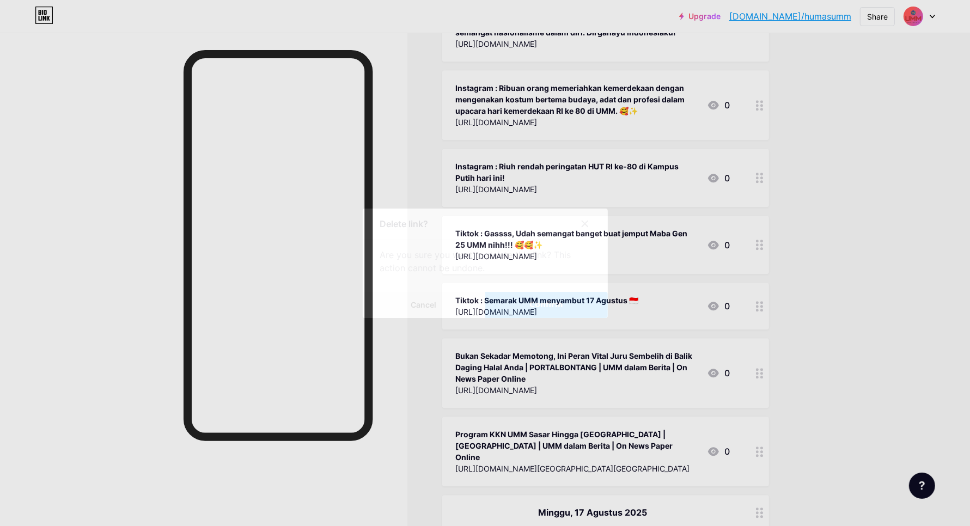
click at [569, 298] on button "Confirm" at bounding box center [546, 305] width 123 height 26
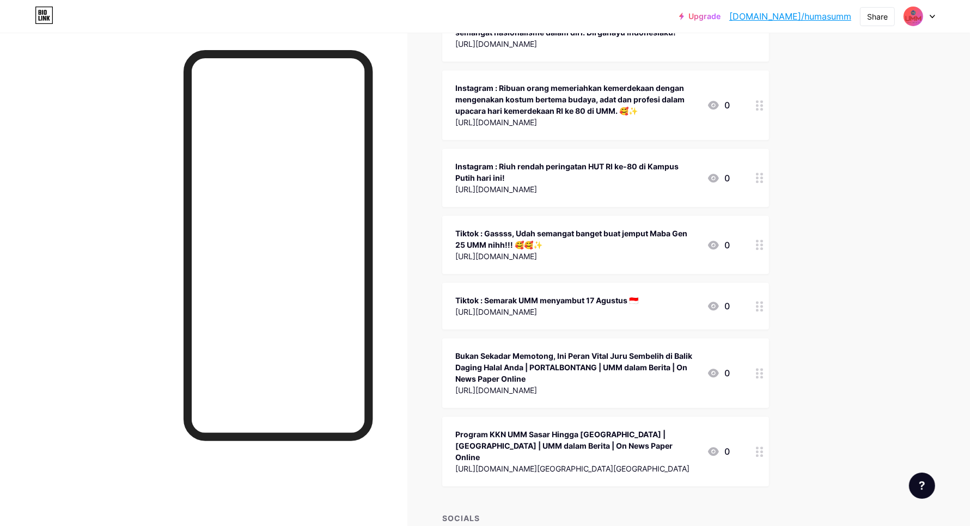
scroll to position [33720, 0]
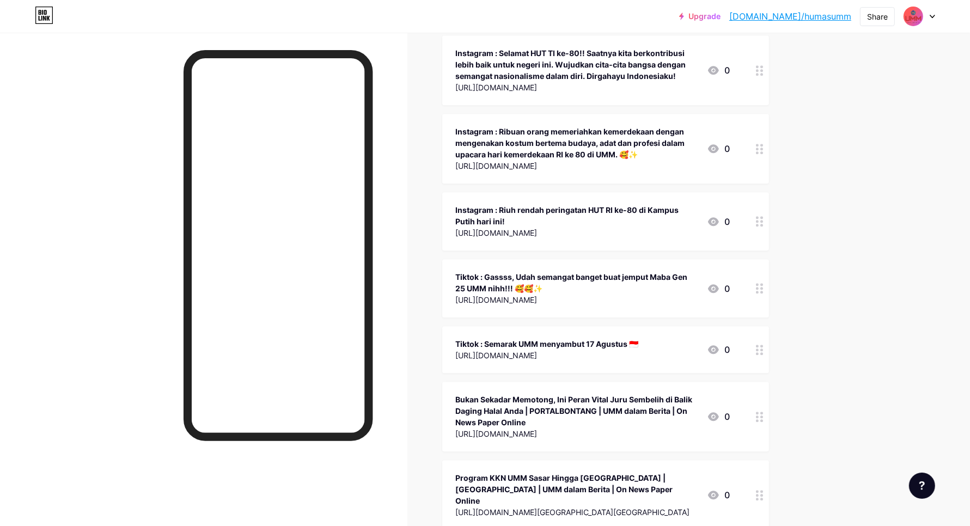
click at [759, 498] on circle at bounding box center [757, 499] width 3 height 3
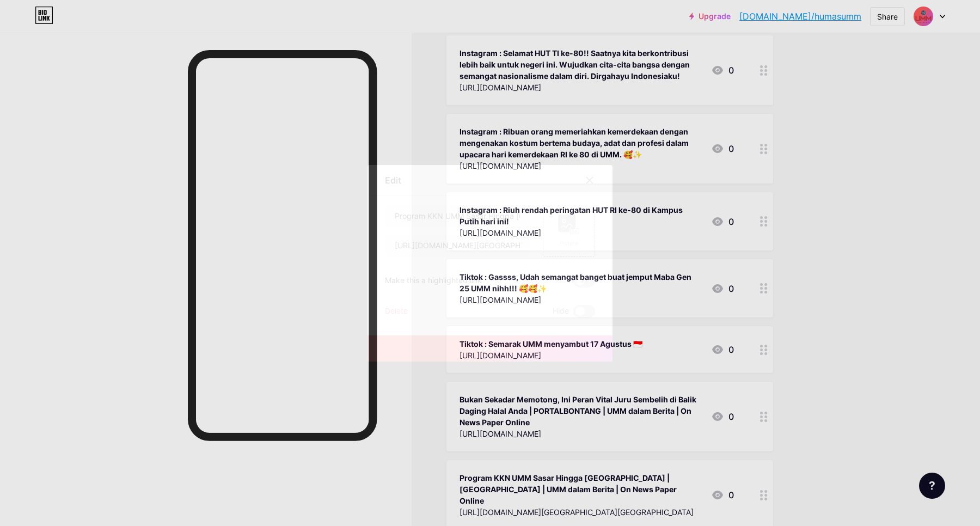
drag, startPoint x: 394, startPoint y: 305, endPoint x: 477, endPoint y: 309, distance: 83.4
click at [410, 306] on div "Delete Hide" at bounding box center [490, 311] width 210 height 13
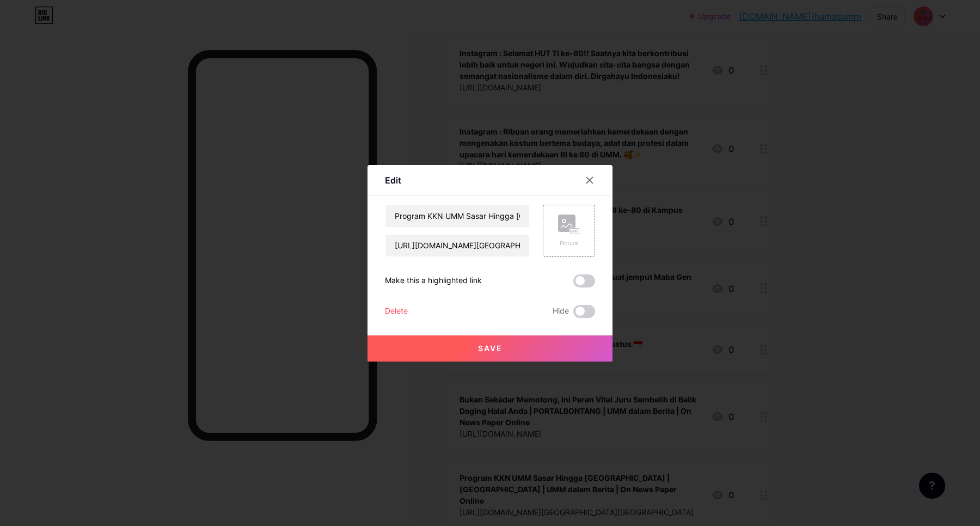
click at [387, 308] on div "Delete" at bounding box center [396, 311] width 23 height 13
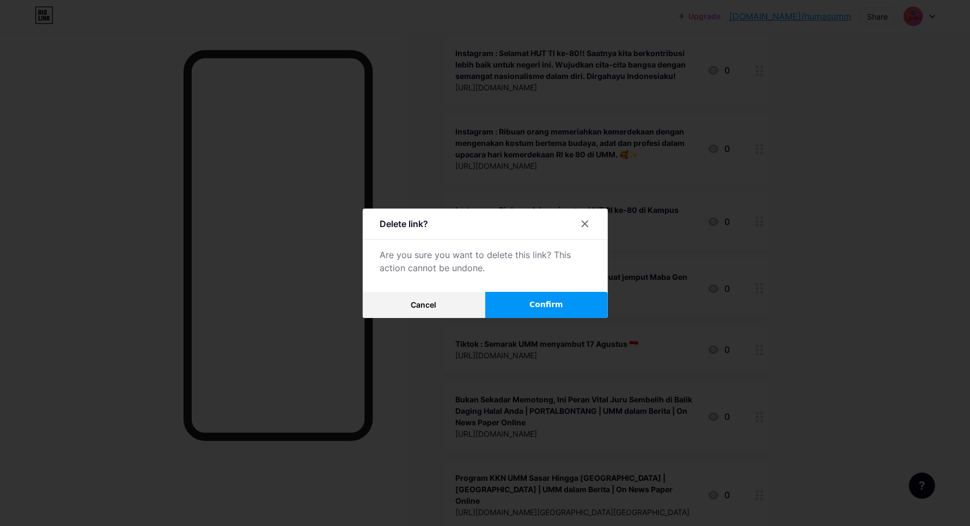
click at [527, 308] on button "Confirm" at bounding box center [546, 305] width 123 height 26
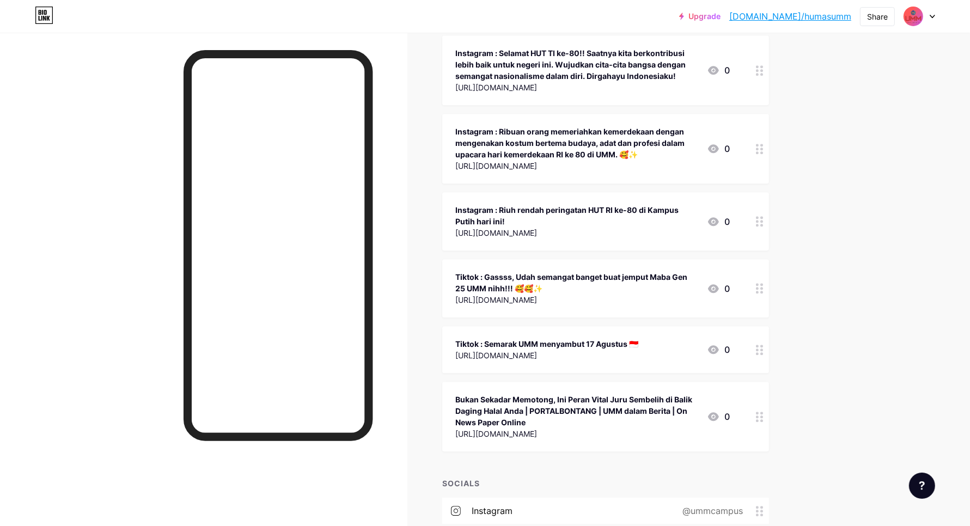
scroll to position [33653, 0]
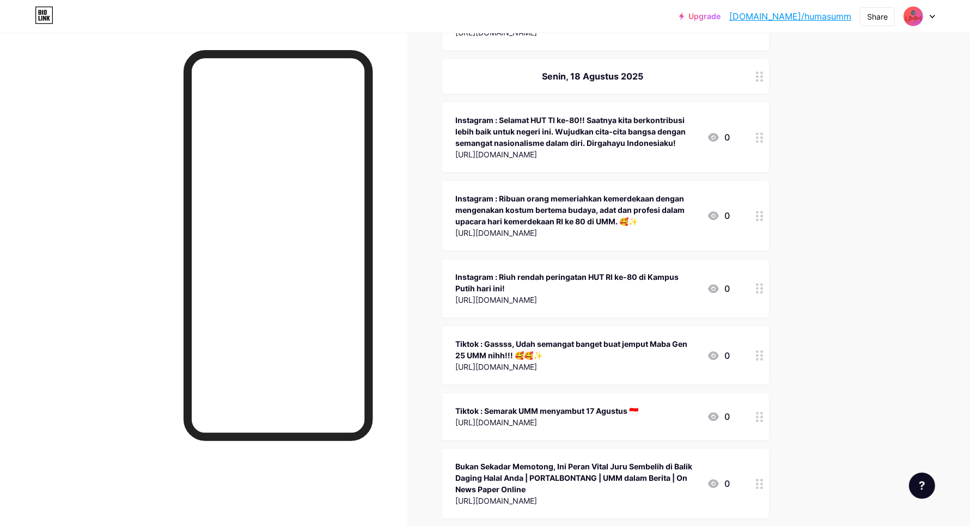
click at [763, 479] on icon at bounding box center [760, 484] width 8 height 10
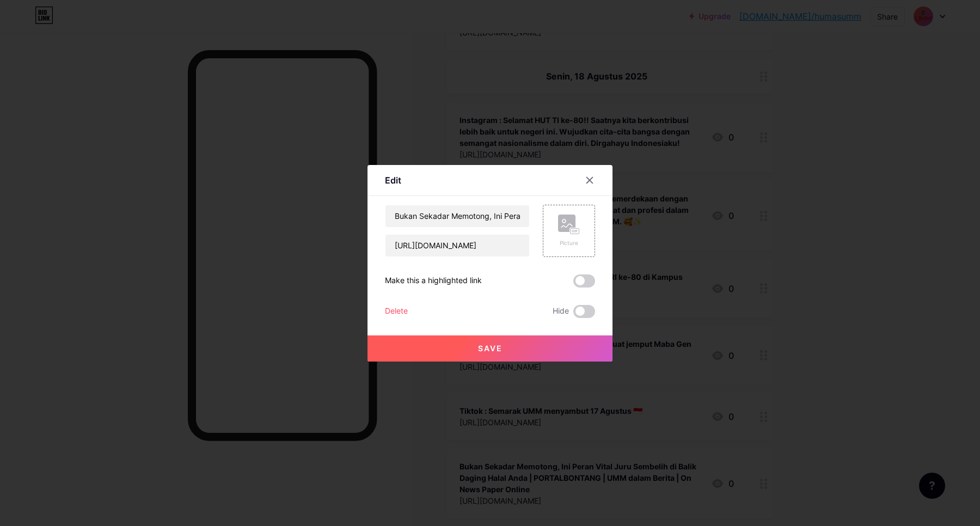
click at [387, 309] on div "Delete" at bounding box center [396, 311] width 23 height 13
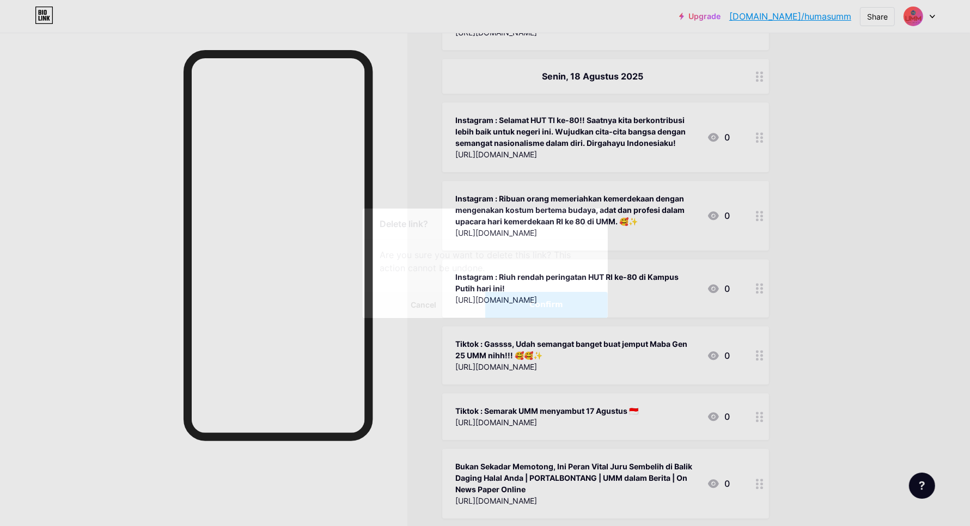
click at [535, 305] on button "Confirm" at bounding box center [546, 305] width 123 height 26
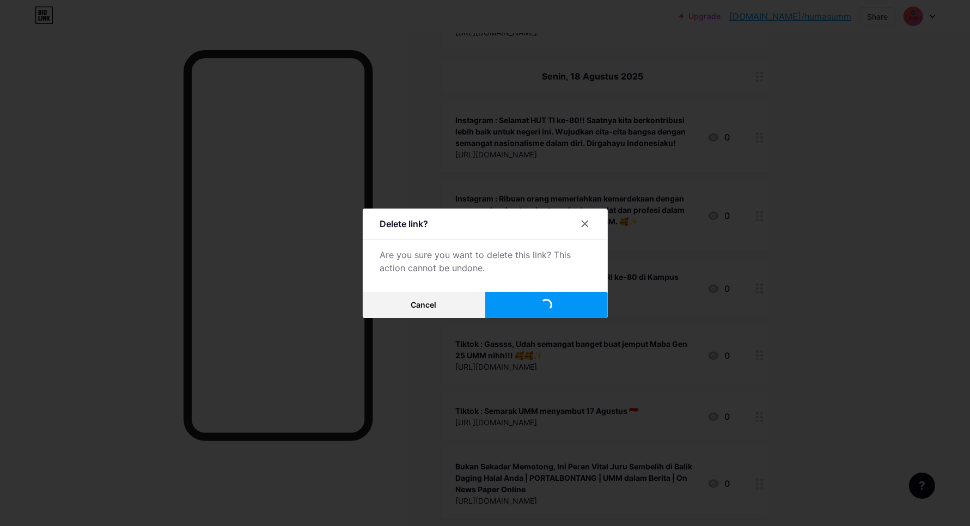
scroll to position [33575, 0]
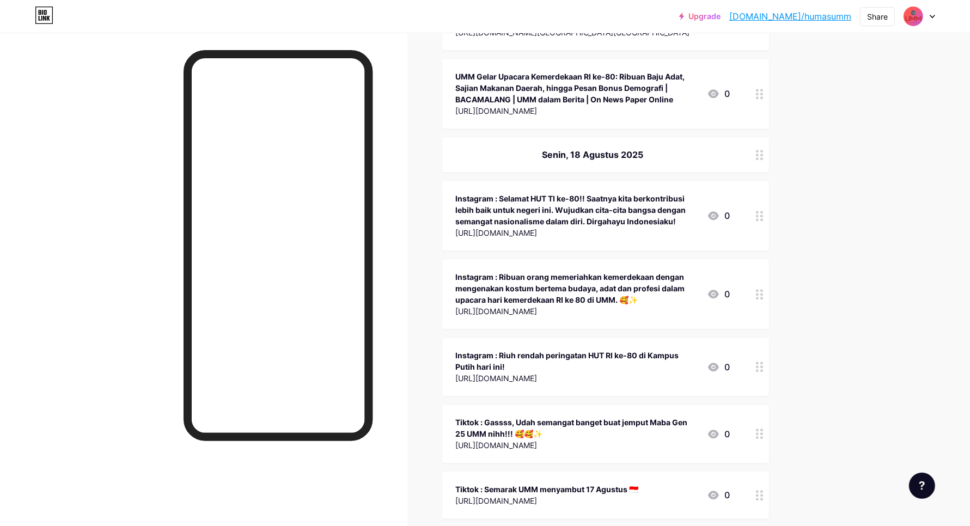
click at [763, 490] on icon at bounding box center [760, 495] width 8 height 10
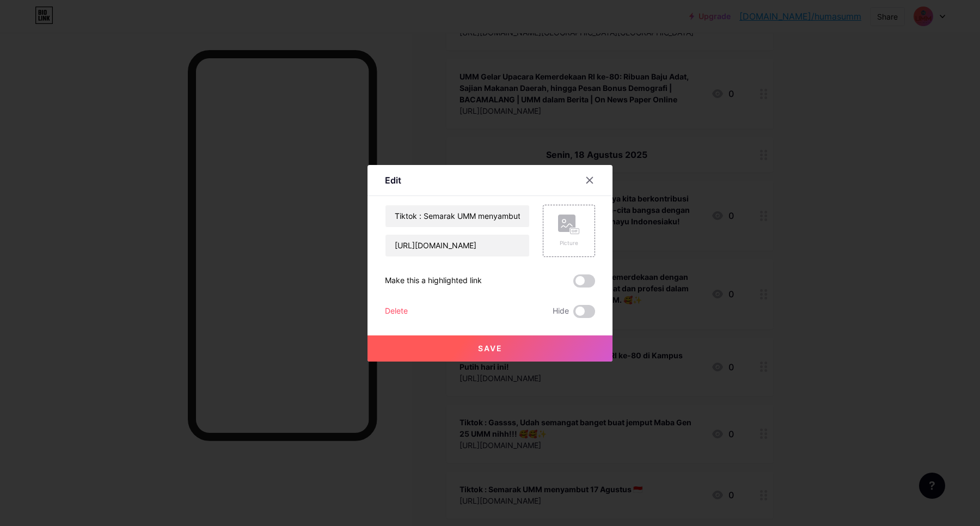
click at [395, 311] on div "Delete" at bounding box center [396, 311] width 23 height 13
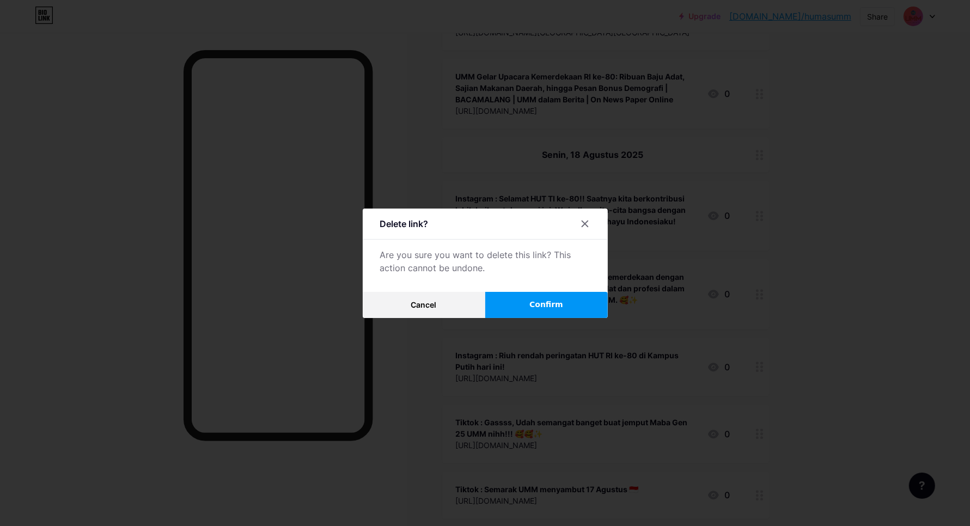
click at [554, 295] on button "Confirm" at bounding box center [546, 305] width 123 height 26
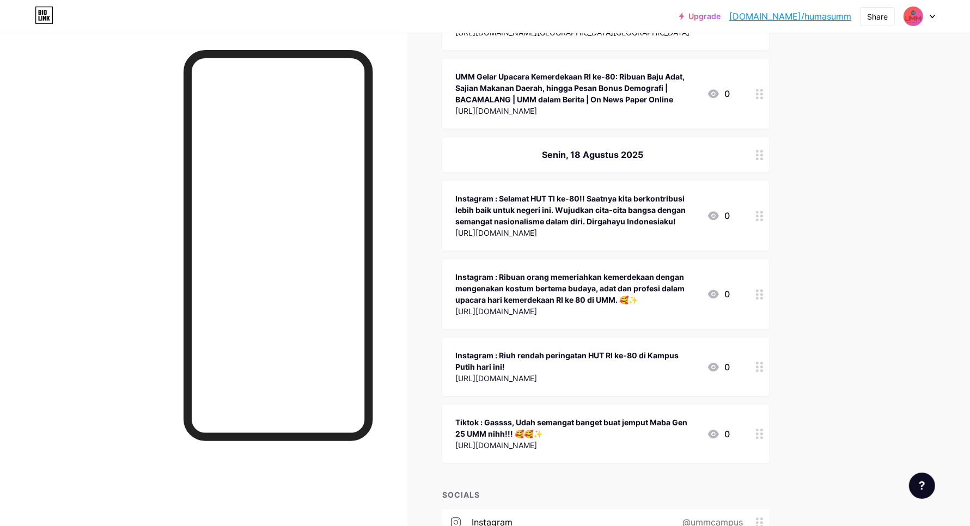
scroll to position [33520, 0]
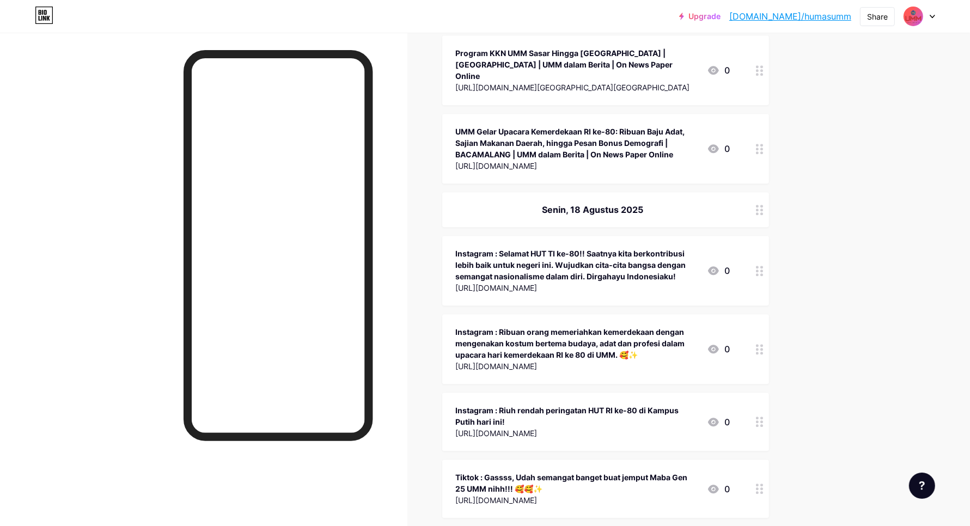
click at [769, 460] on div at bounding box center [759, 489] width 19 height 58
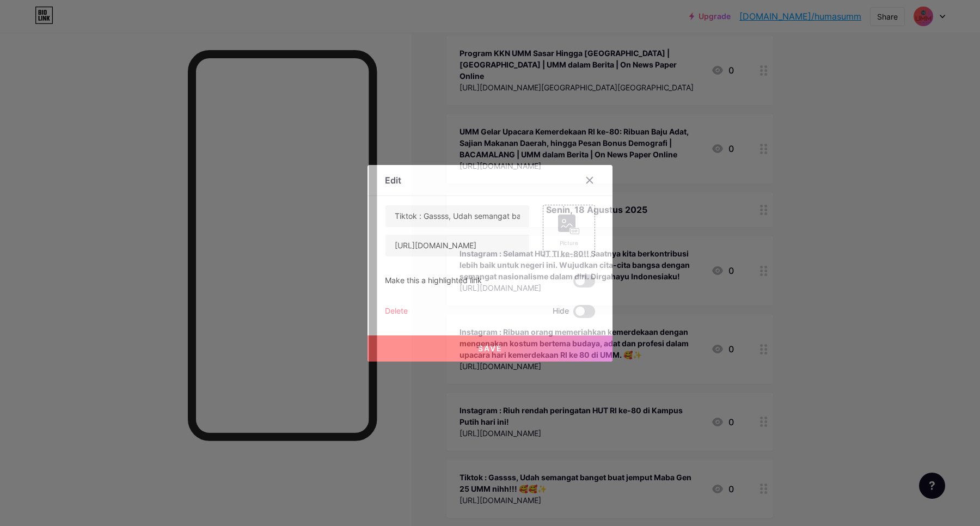
click at [397, 305] on div "Delete" at bounding box center [396, 311] width 23 height 13
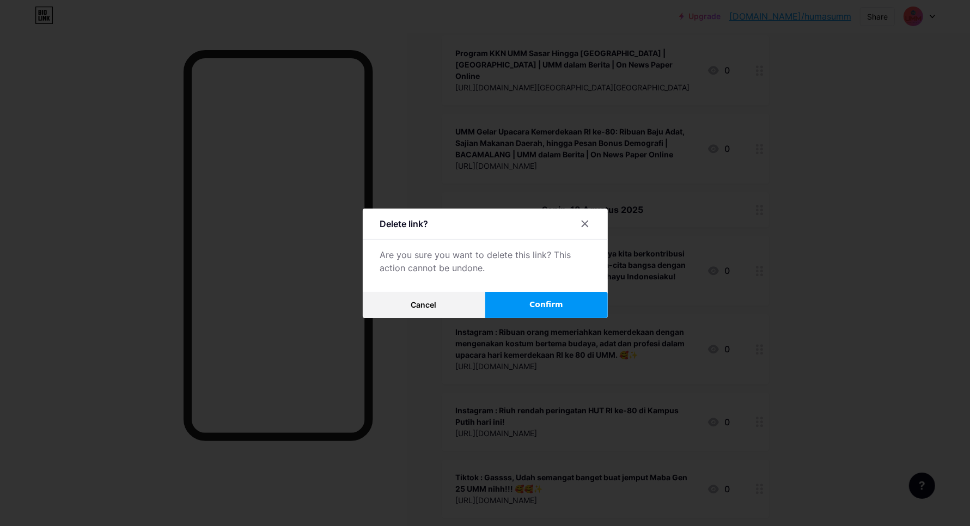
click at [559, 303] on span "Confirm" at bounding box center [546, 304] width 34 height 11
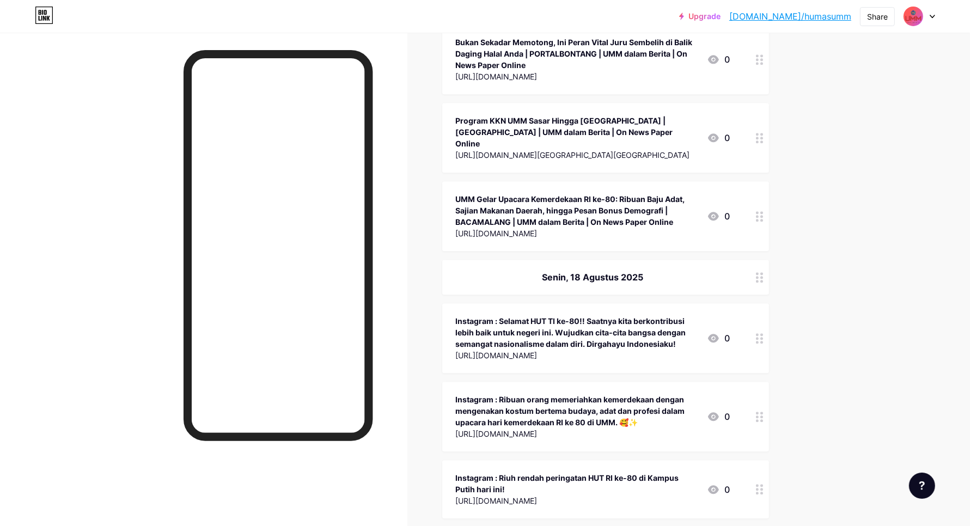
click at [763, 488] on circle at bounding box center [761, 489] width 3 height 3
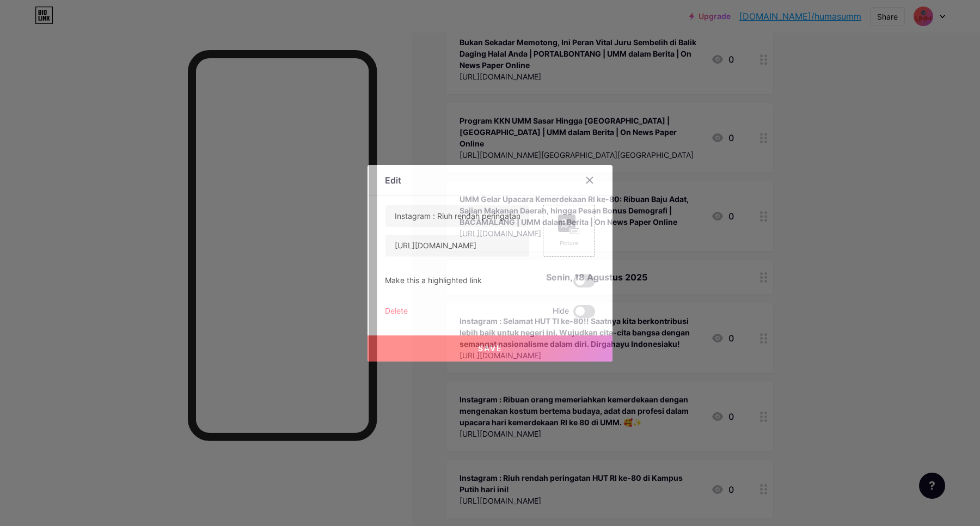
click at [398, 310] on div "Delete" at bounding box center [396, 311] width 23 height 13
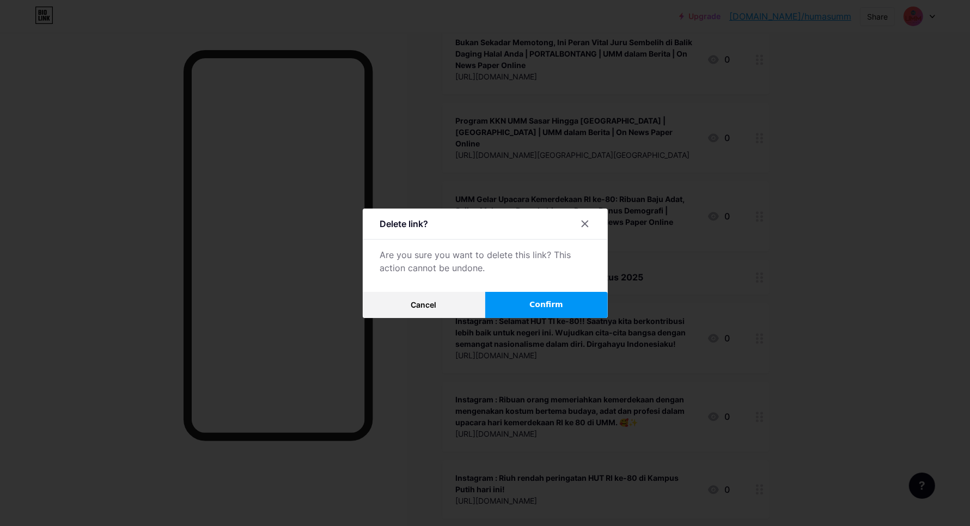
click at [550, 308] on span "Confirm" at bounding box center [546, 304] width 34 height 11
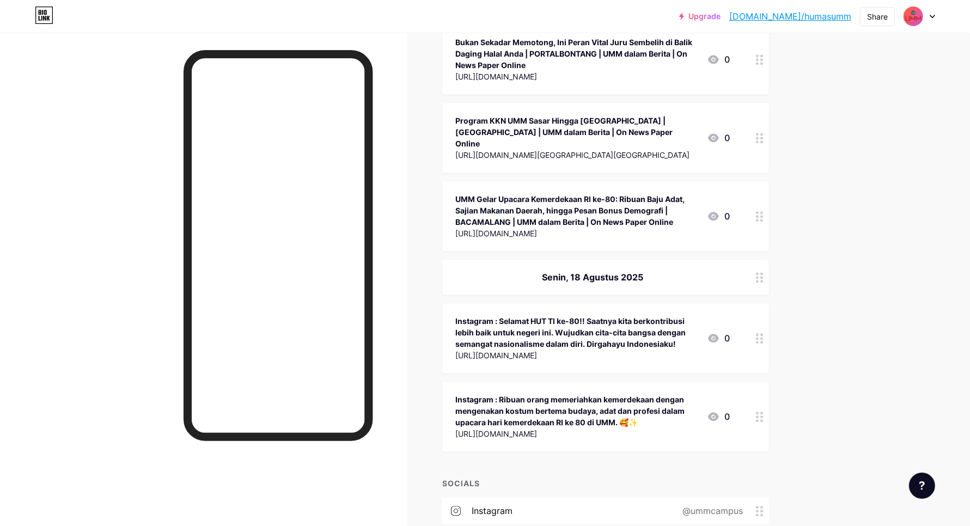
scroll to position [33385, 0]
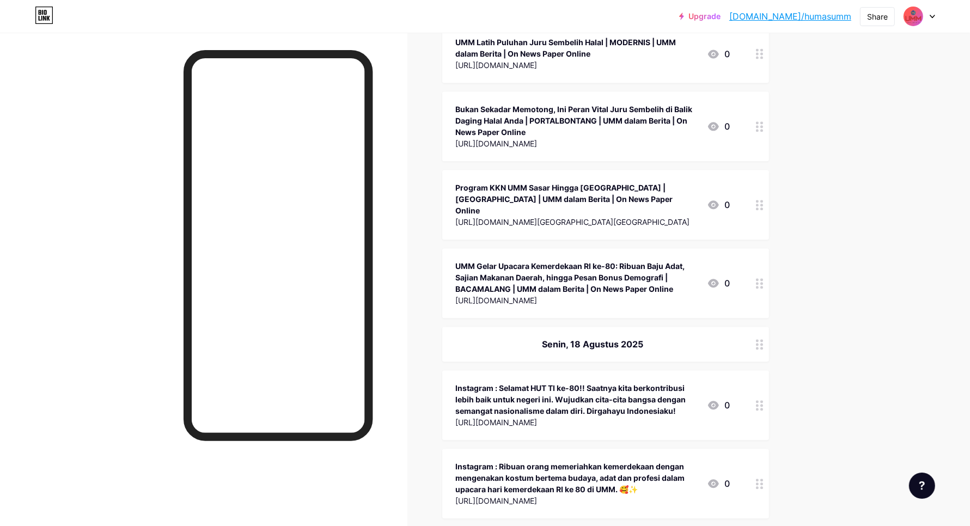
click at [768, 449] on div at bounding box center [759, 484] width 19 height 70
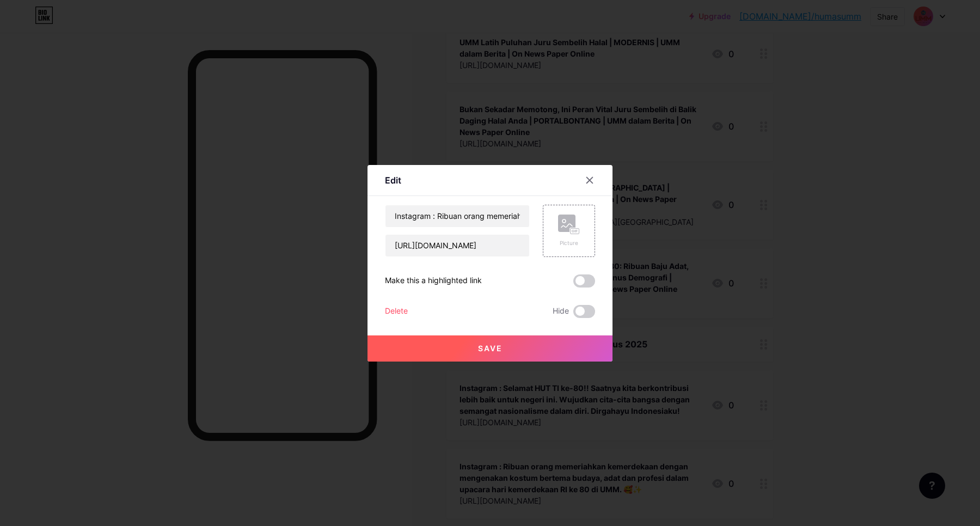
click at [383, 308] on div "Edit Content YouTube Play YouTube video without leaving your page. ADD Vimeo Pl…" at bounding box center [490, 263] width 245 height 197
click at [393, 313] on div "Delete" at bounding box center [396, 311] width 23 height 13
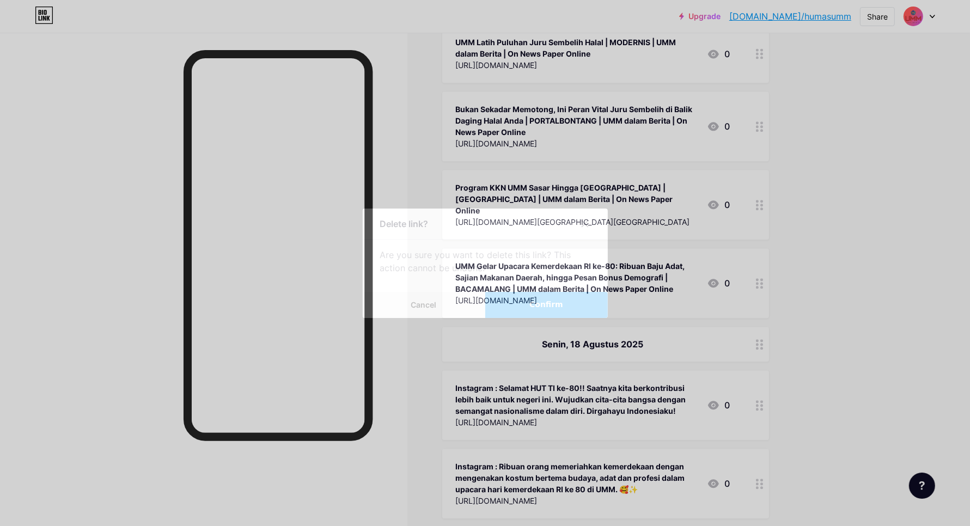
click at [516, 305] on button "Confirm" at bounding box center [546, 305] width 123 height 26
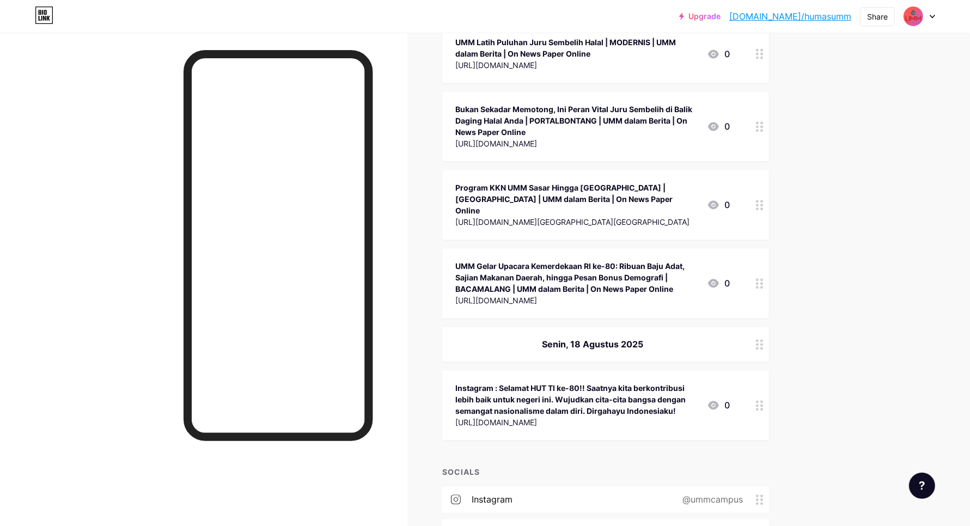
scroll to position [33308, 0]
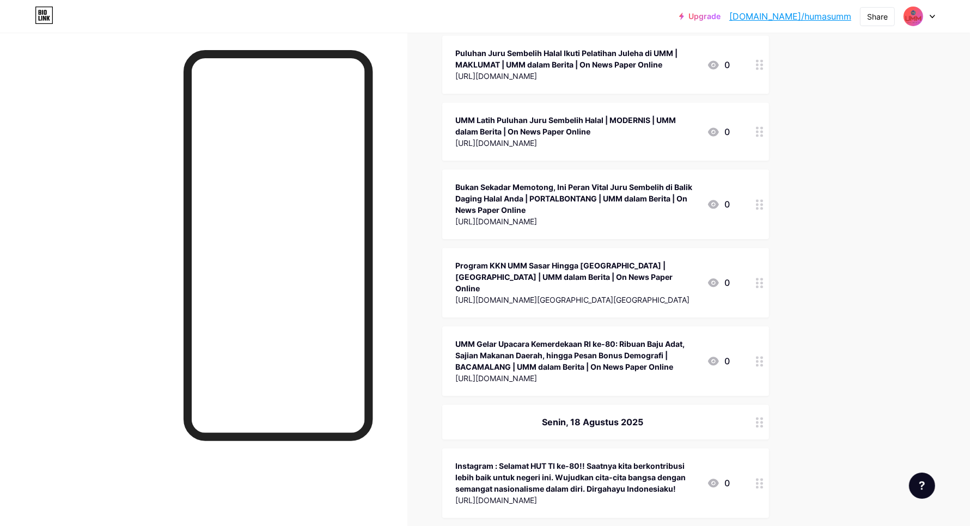
click at [763, 478] on icon at bounding box center [760, 483] width 8 height 10
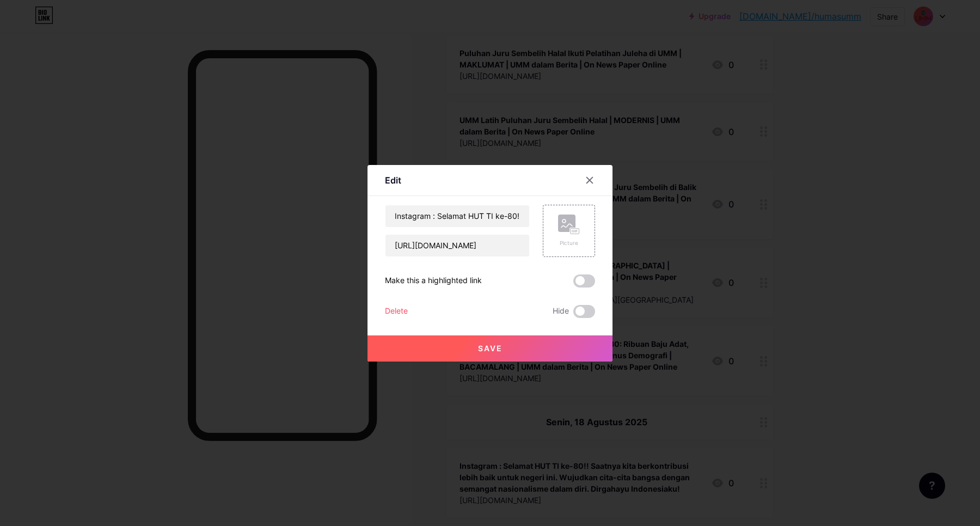
click at [387, 309] on div "Delete" at bounding box center [396, 311] width 23 height 13
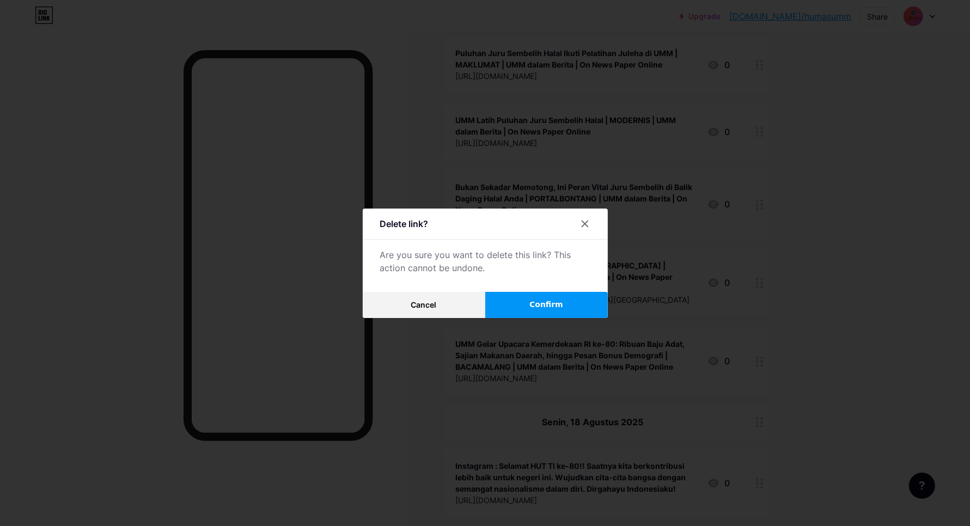
click at [575, 304] on button "Confirm" at bounding box center [546, 305] width 123 height 26
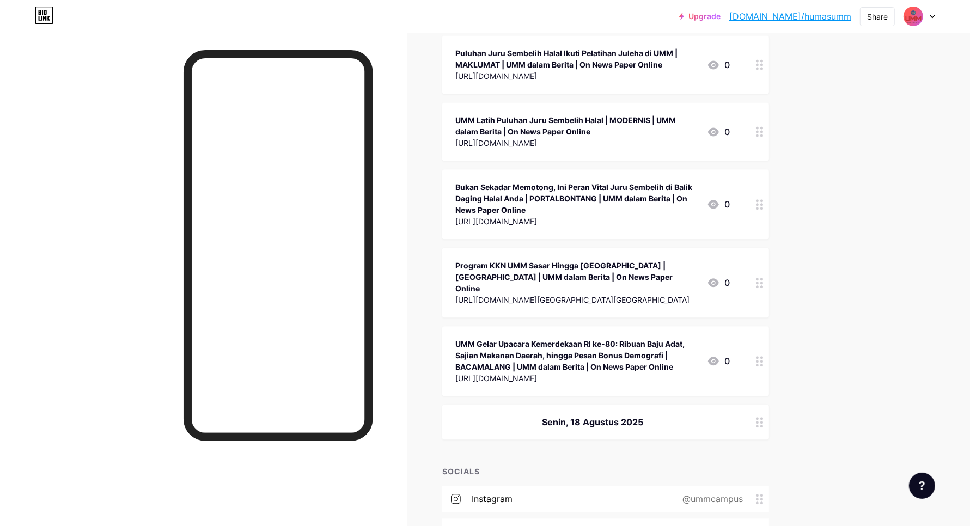
scroll to position [33229, 0]
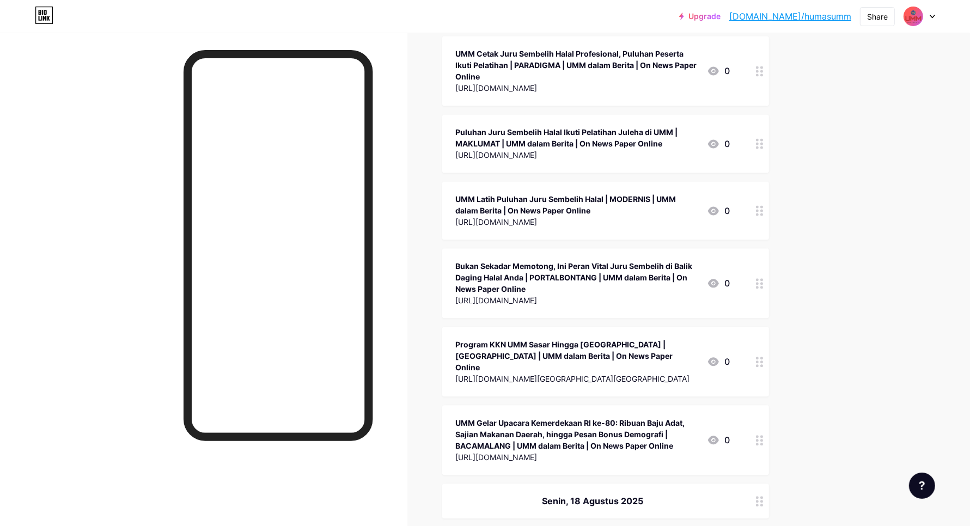
click at [766, 484] on div at bounding box center [759, 501] width 19 height 35
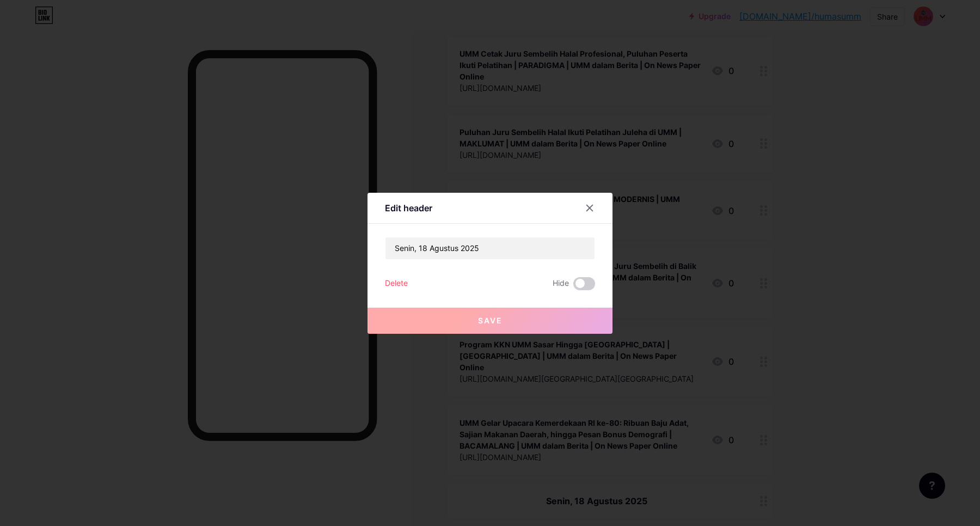
click at [407, 280] on div "Delete Hide" at bounding box center [490, 283] width 210 height 13
click at [389, 282] on div "Delete" at bounding box center [396, 283] width 23 height 13
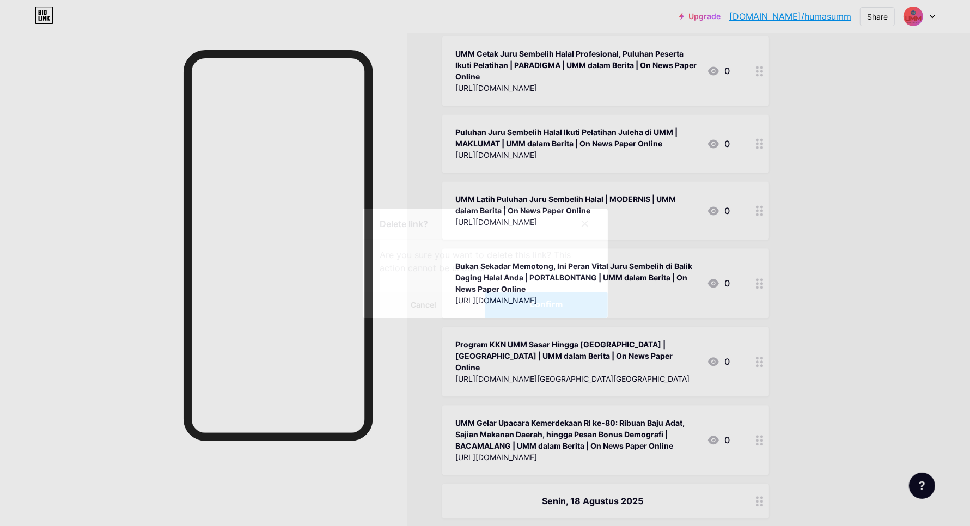
click at [556, 303] on span "Confirm" at bounding box center [546, 304] width 34 height 11
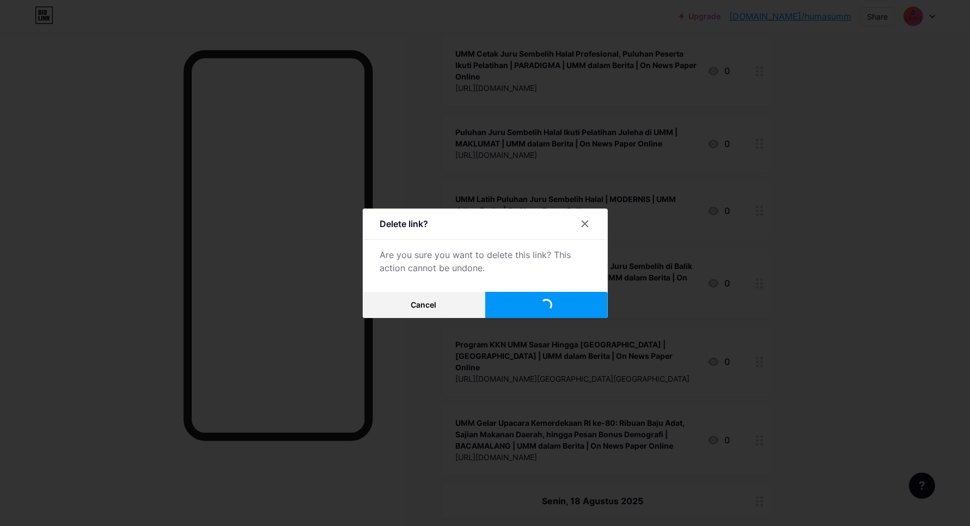
scroll to position [33186, 0]
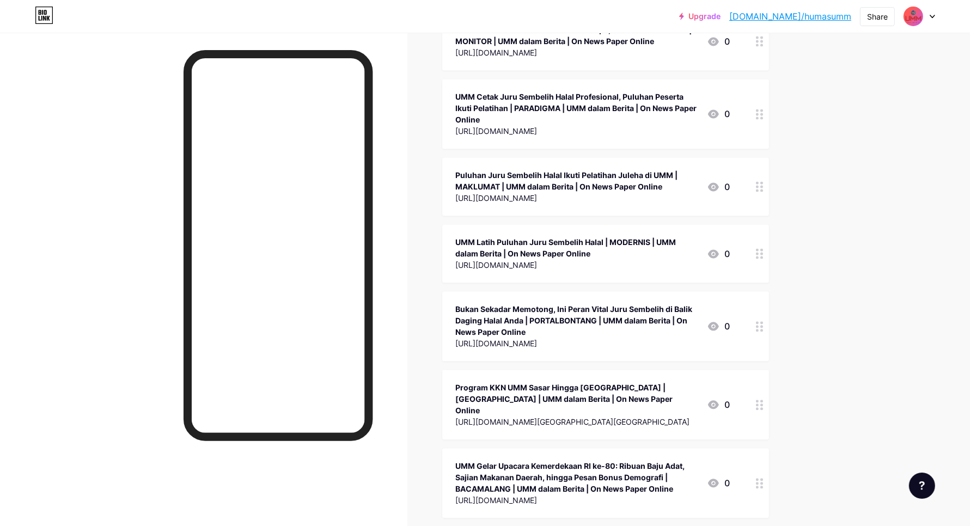
click at [763, 482] on circle at bounding box center [761, 483] width 3 height 3
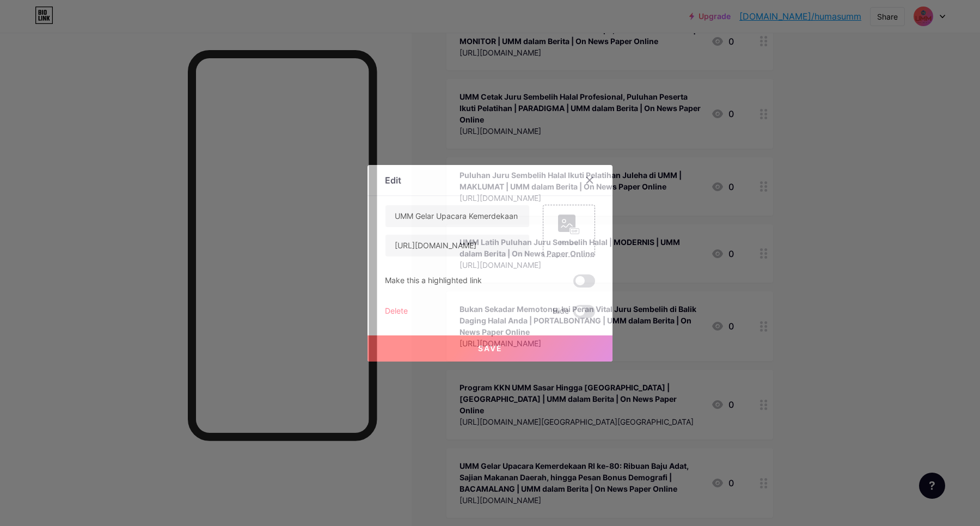
click at [398, 309] on div "Delete" at bounding box center [396, 311] width 23 height 13
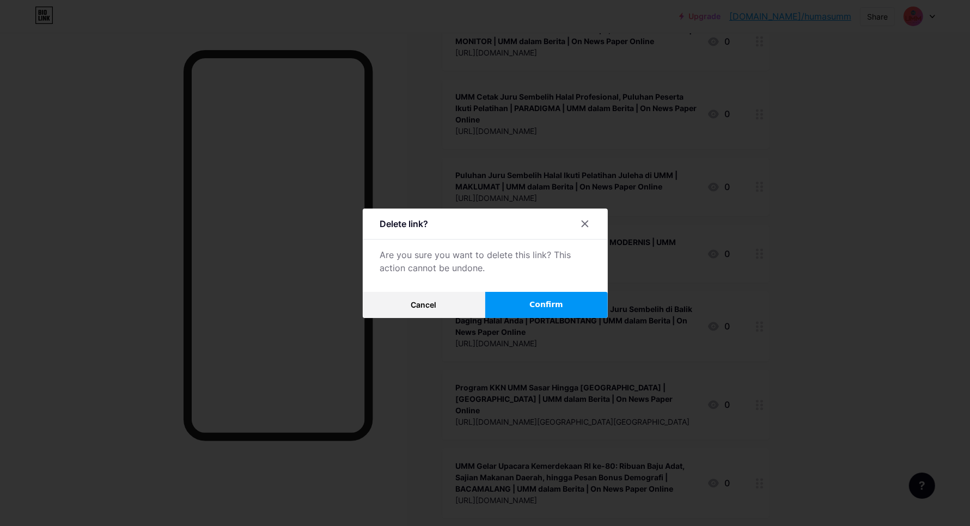
click at [515, 309] on button "Confirm" at bounding box center [546, 305] width 123 height 26
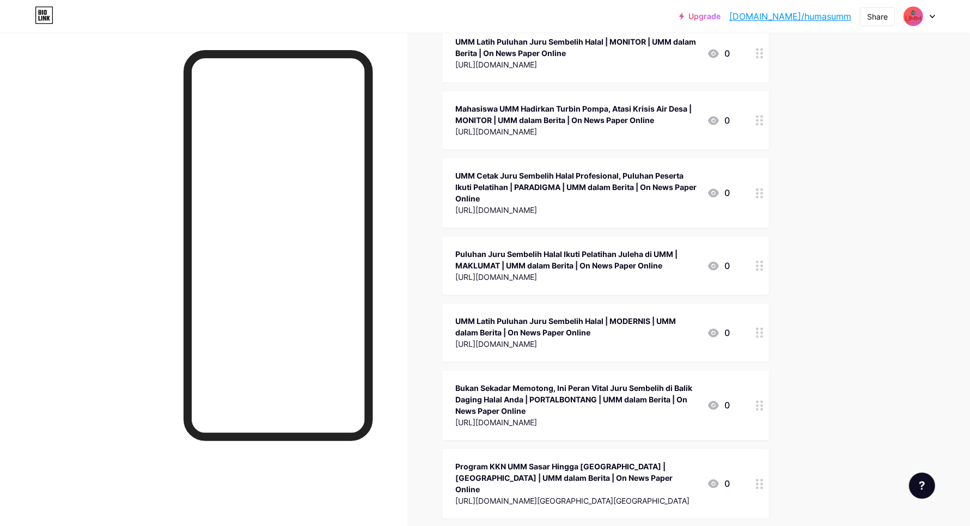
click at [759, 479] on circle at bounding box center [757, 480] width 3 height 3
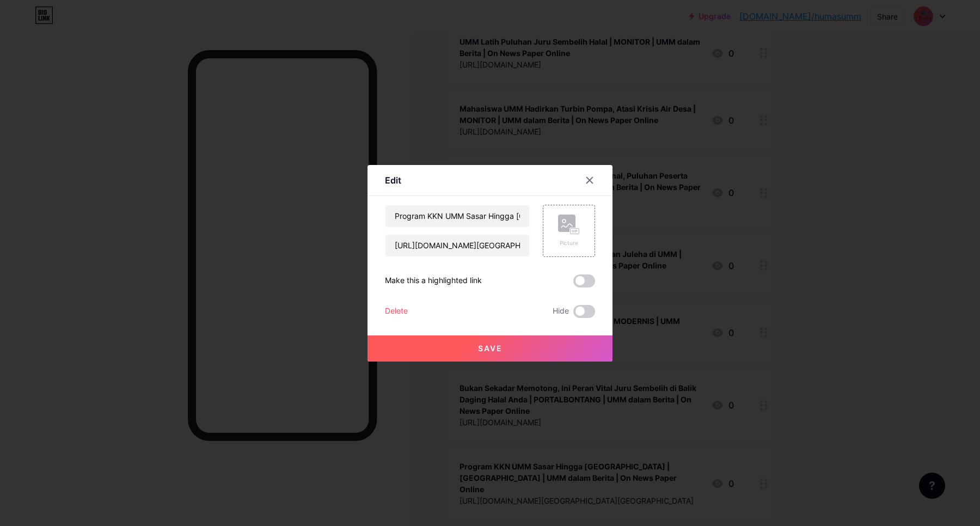
click at [402, 307] on div "Delete" at bounding box center [396, 311] width 23 height 13
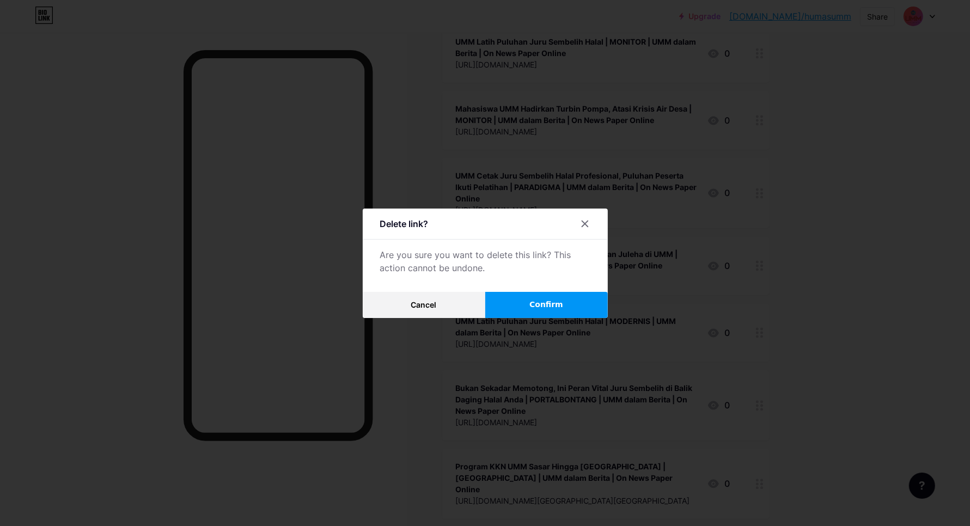
click at [510, 304] on button "Confirm" at bounding box center [546, 305] width 123 height 26
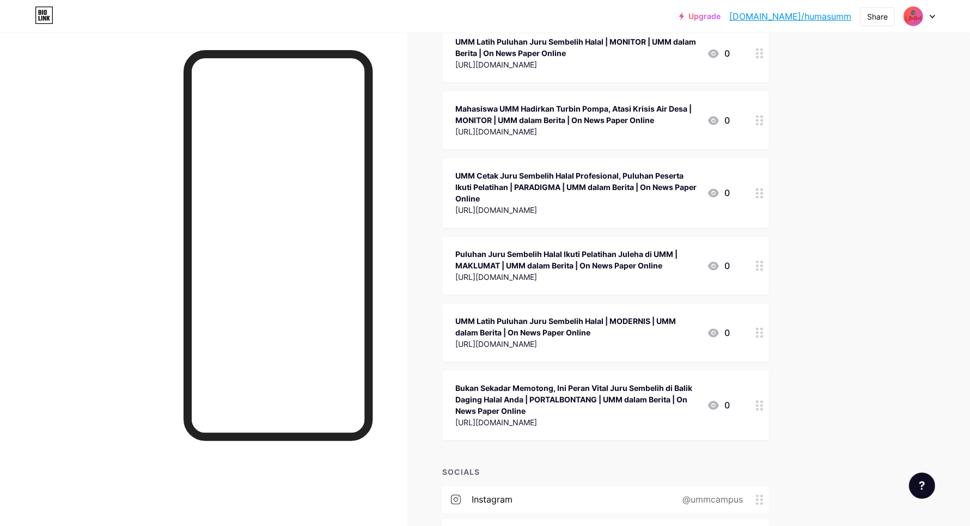
scroll to position [33040, 0]
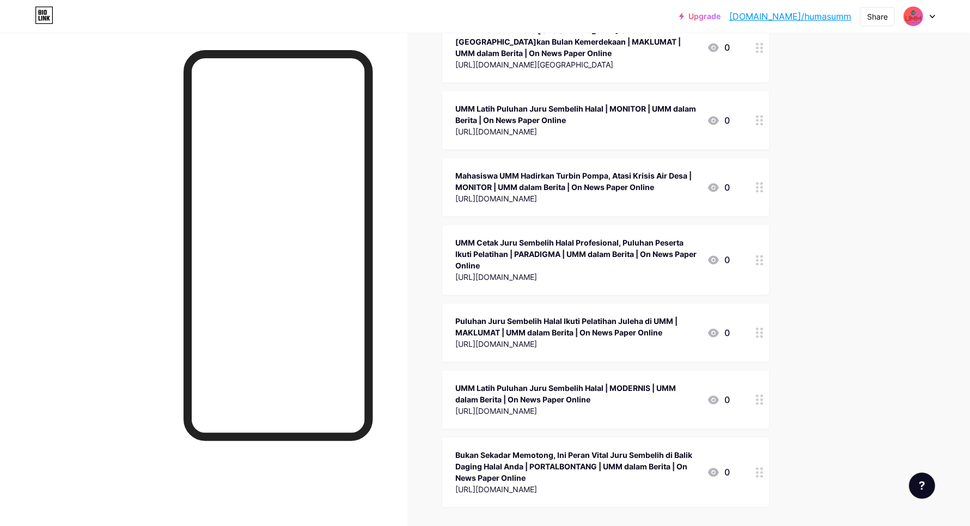
click at [763, 467] on icon at bounding box center [760, 472] width 8 height 10
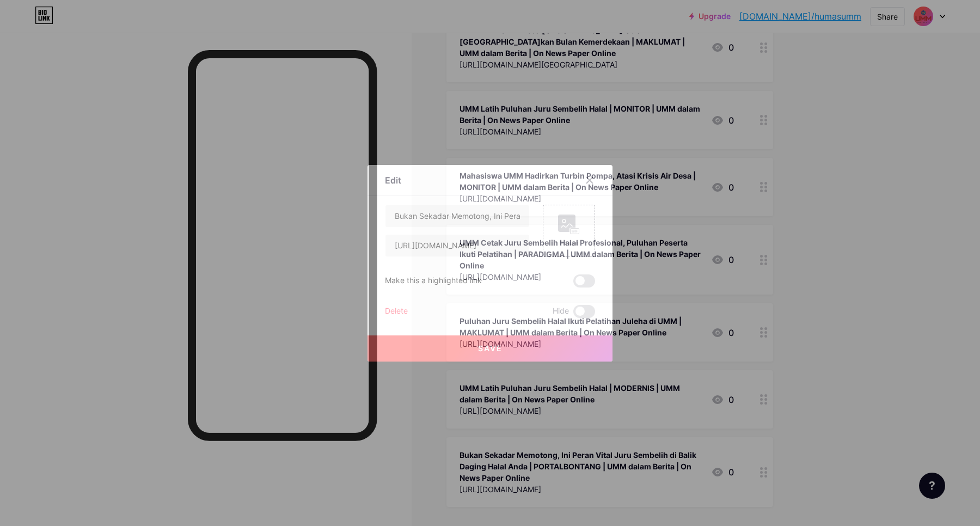
click at [393, 308] on div "Delete" at bounding box center [396, 311] width 23 height 13
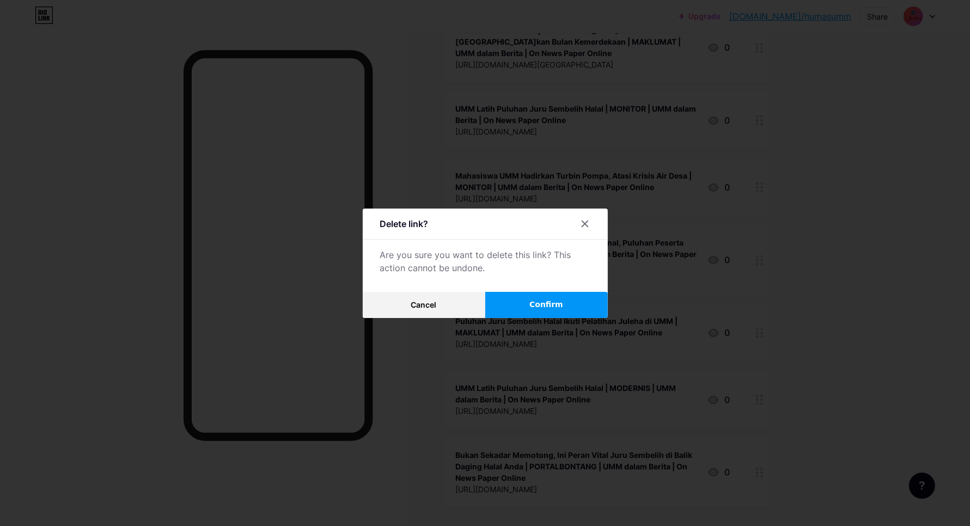
drag, startPoint x: 515, startPoint y: 311, endPoint x: 591, endPoint y: 309, distance: 76.3
click at [516, 311] on button "Confirm" at bounding box center [546, 305] width 123 height 26
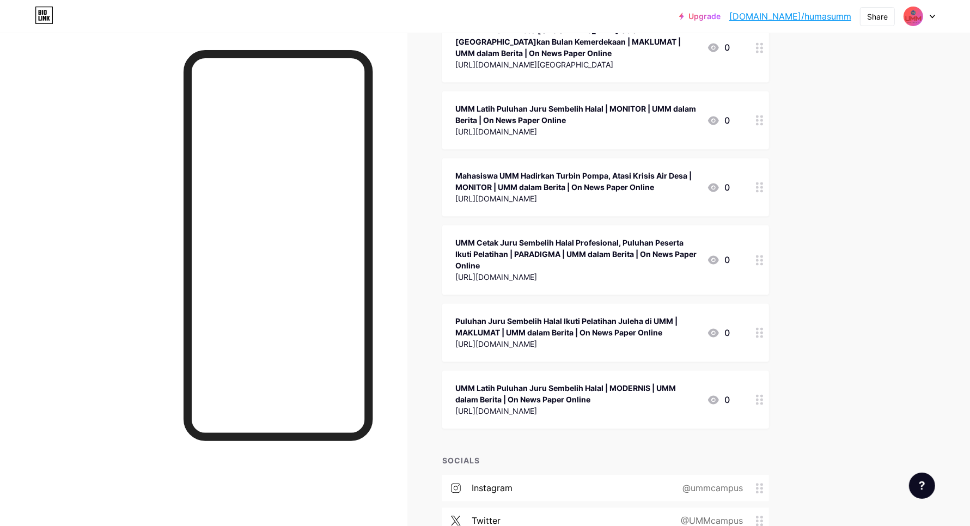
scroll to position [32962, 0]
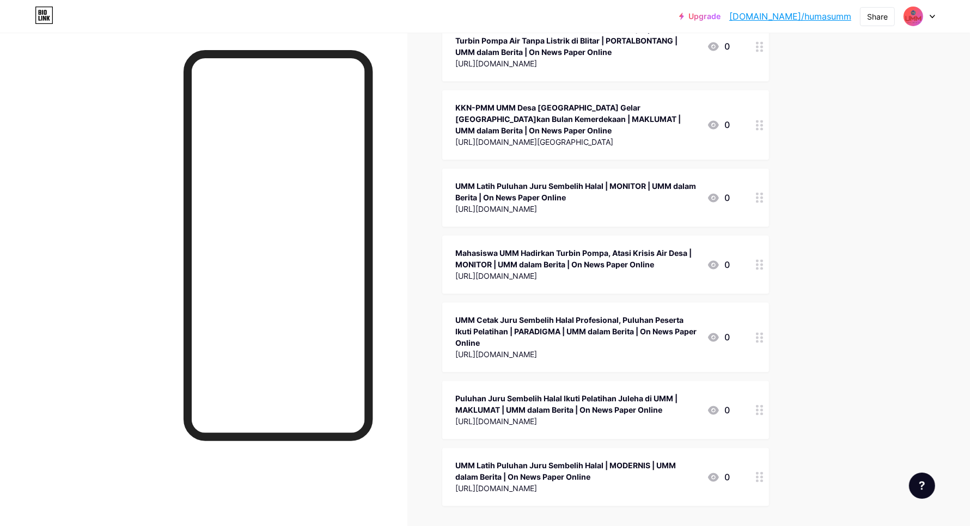
click at [759, 476] on circle at bounding box center [757, 477] width 3 height 3
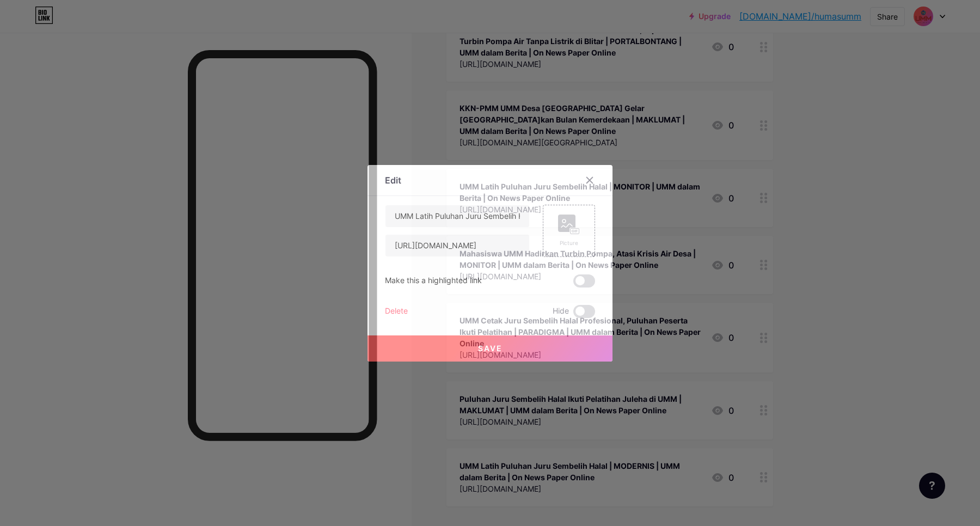
click at [406, 309] on div "Delete" at bounding box center [396, 311] width 23 height 13
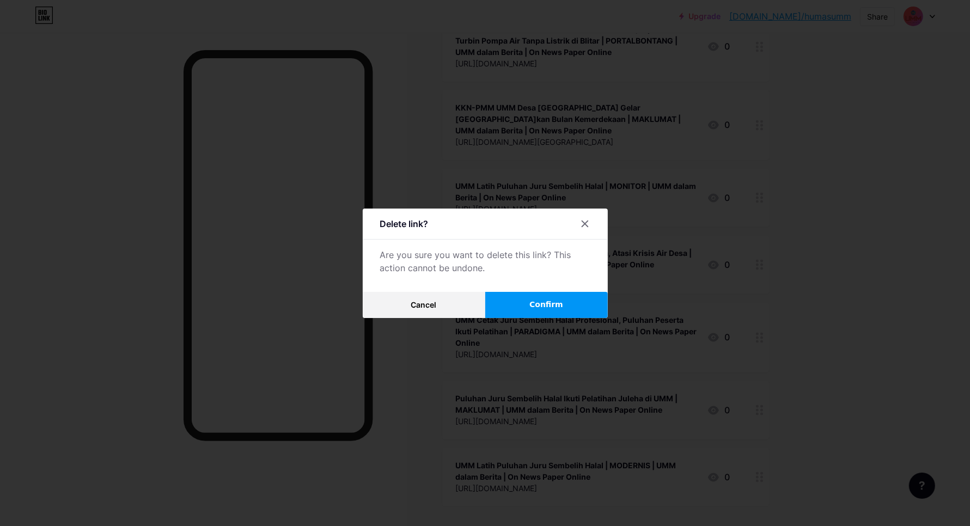
click at [493, 311] on button "Confirm" at bounding box center [546, 305] width 123 height 26
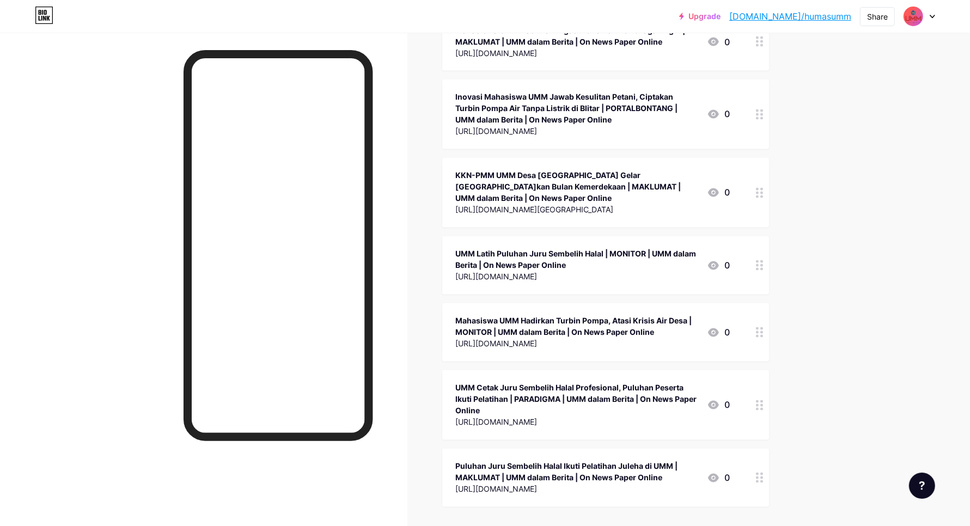
click at [761, 449] on div at bounding box center [759, 478] width 19 height 58
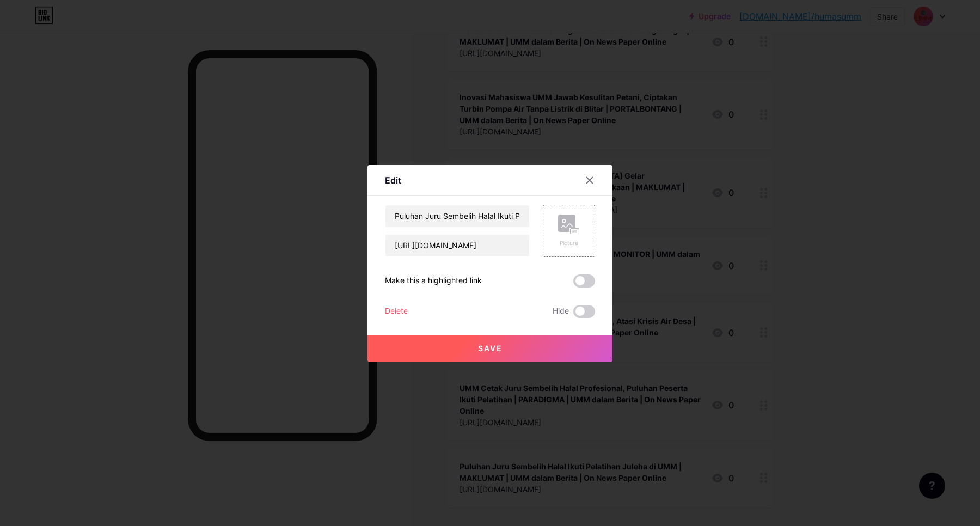
click at [388, 309] on div "Delete" at bounding box center [396, 311] width 23 height 13
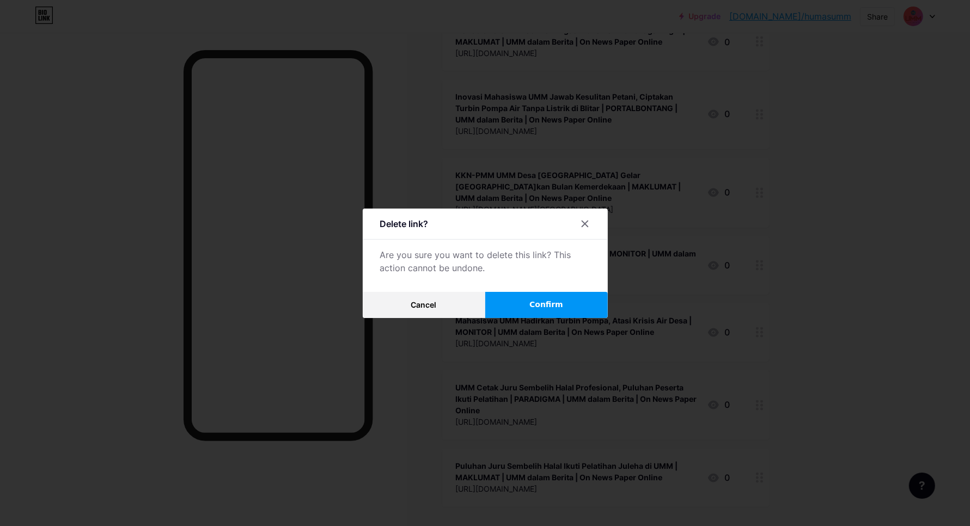
click at [511, 311] on button "Confirm" at bounding box center [546, 305] width 123 height 26
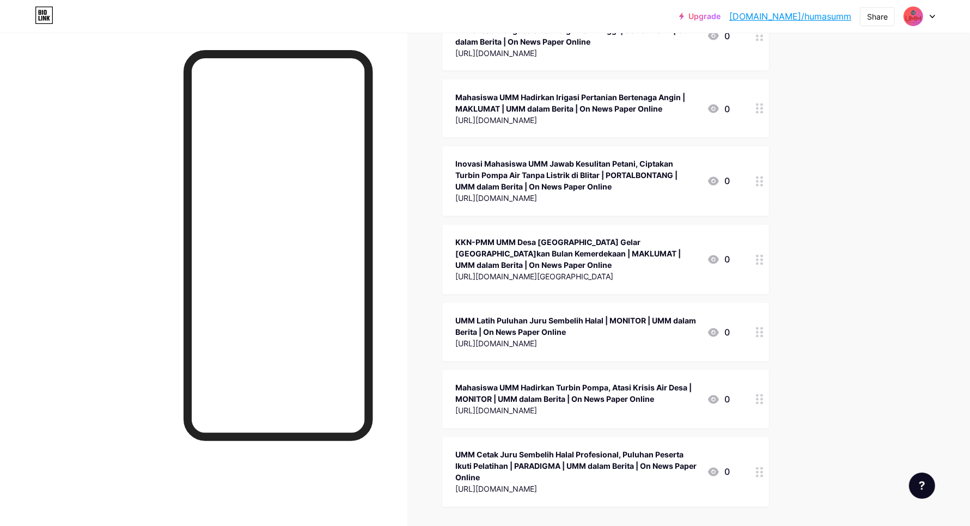
click at [761, 437] on div at bounding box center [759, 472] width 19 height 70
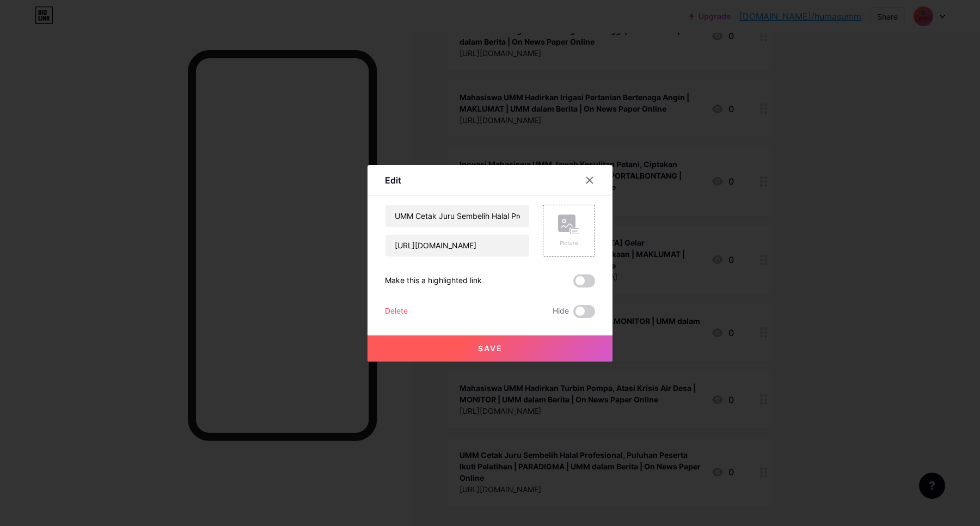
click at [390, 312] on div "Delete" at bounding box center [396, 311] width 23 height 13
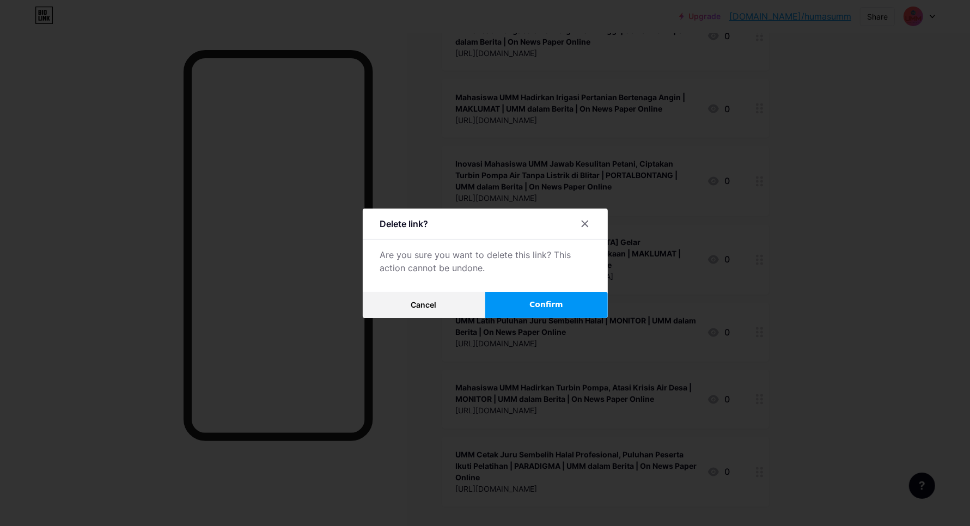
click at [521, 309] on button "Confirm" at bounding box center [546, 305] width 123 height 26
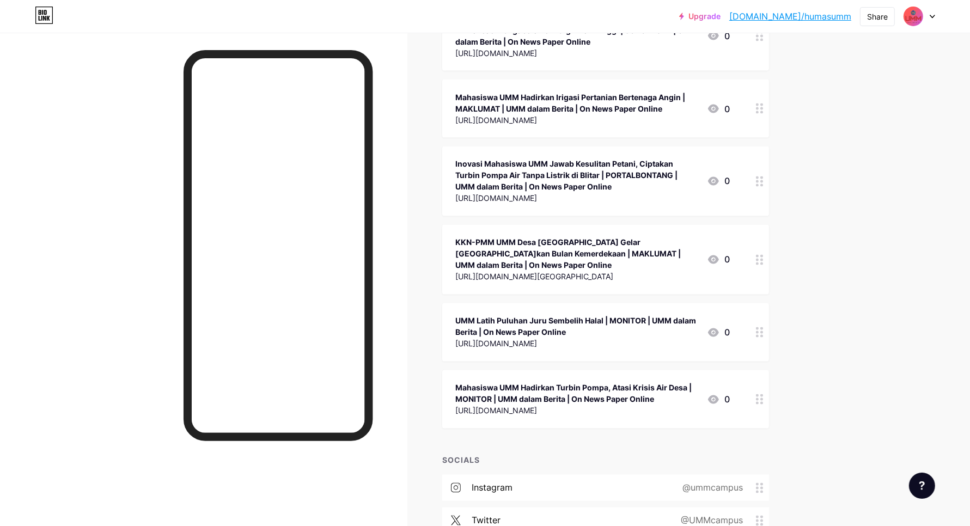
scroll to position [32749, 0]
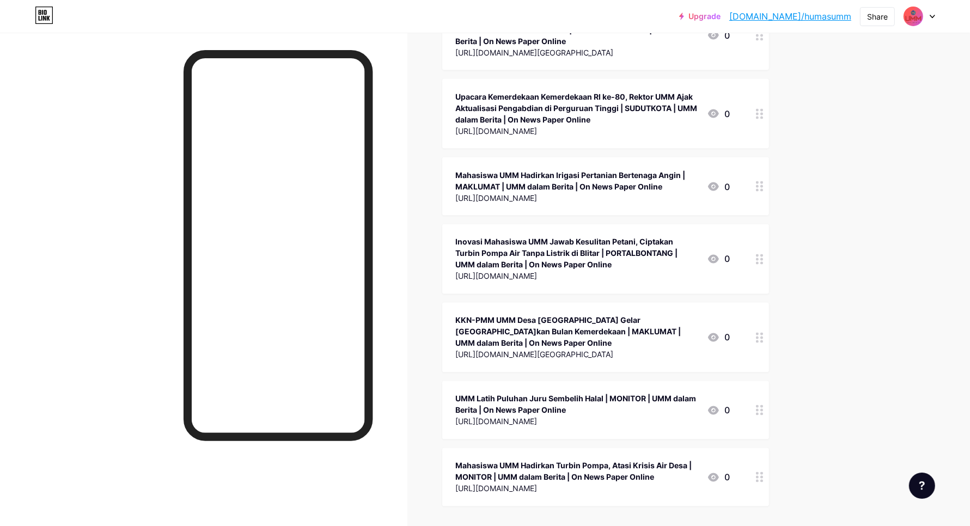
click at [761, 448] on div at bounding box center [759, 477] width 19 height 58
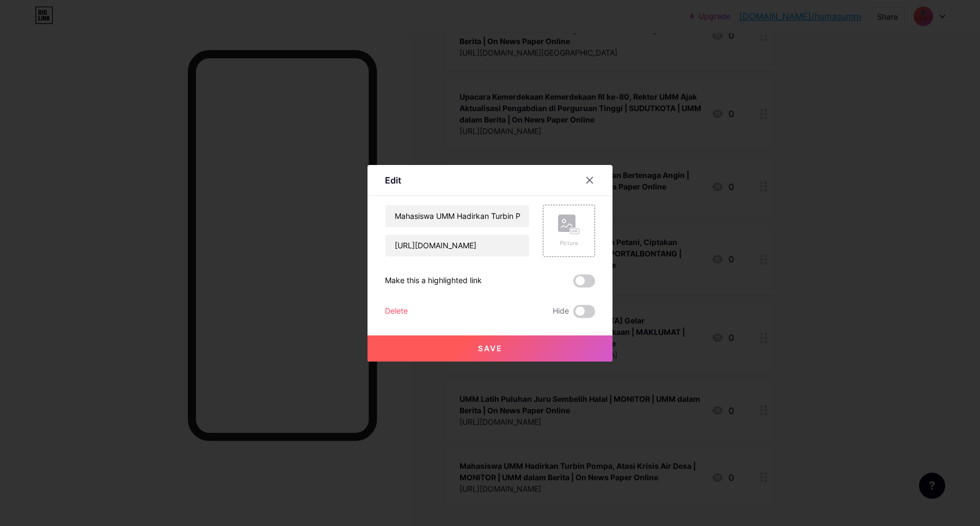
click at [395, 314] on div "Delete" at bounding box center [396, 311] width 23 height 13
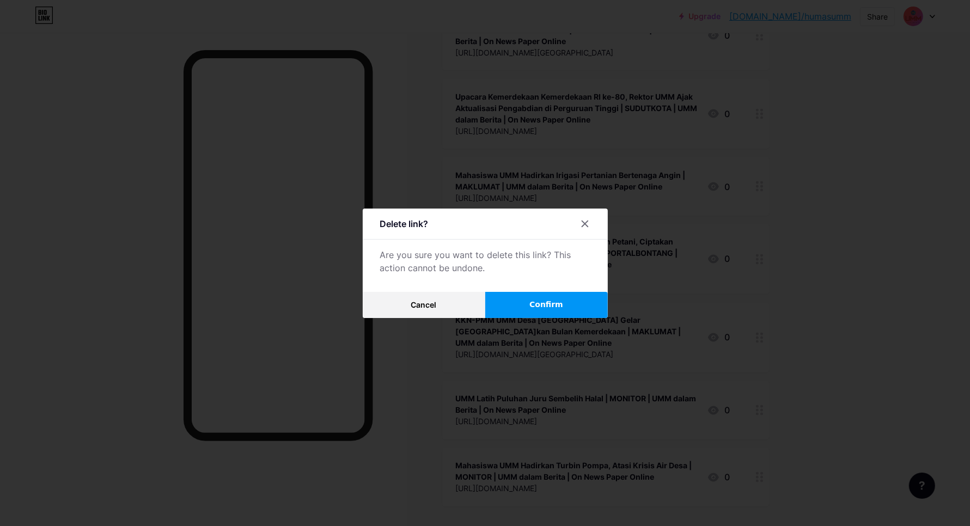
click at [539, 308] on span "Confirm" at bounding box center [546, 304] width 34 height 11
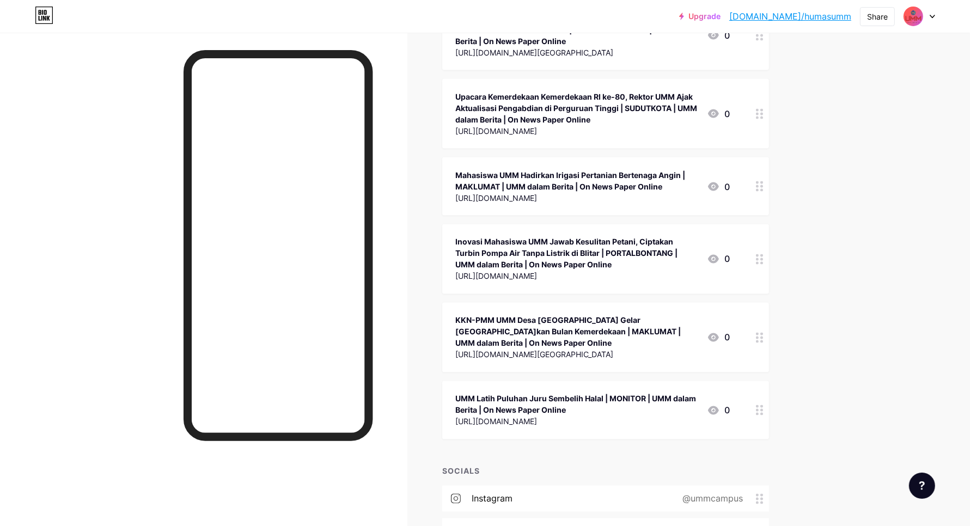
scroll to position [32682, 0]
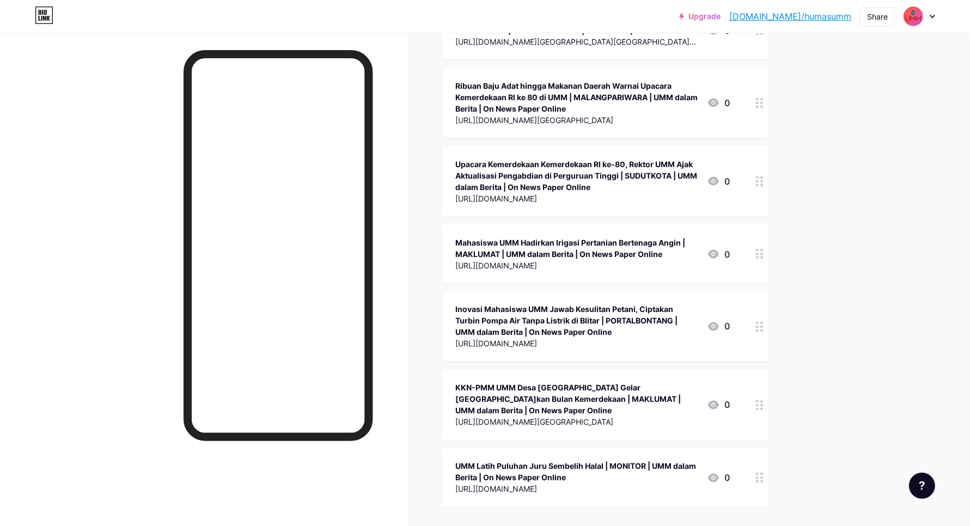
click at [763, 473] on icon at bounding box center [760, 478] width 8 height 10
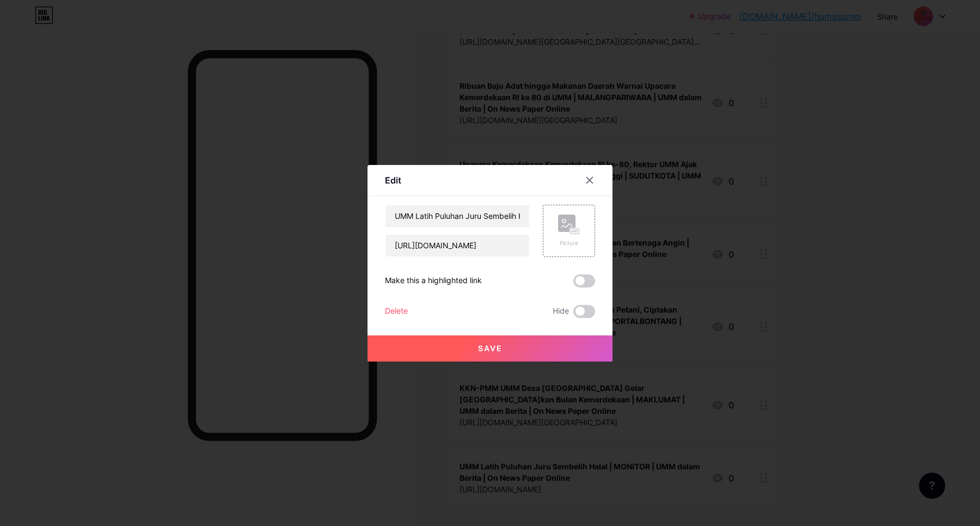
click at [382, 308] on div "Edit Content YouTube Play YouTube video without leaving your page. ADD Vimeo Pl…" at bounding box center [490, 263] width 245 height 197
click at [389, 308] on div "Delete" at bounding box center [396, 311] width 23 height 13
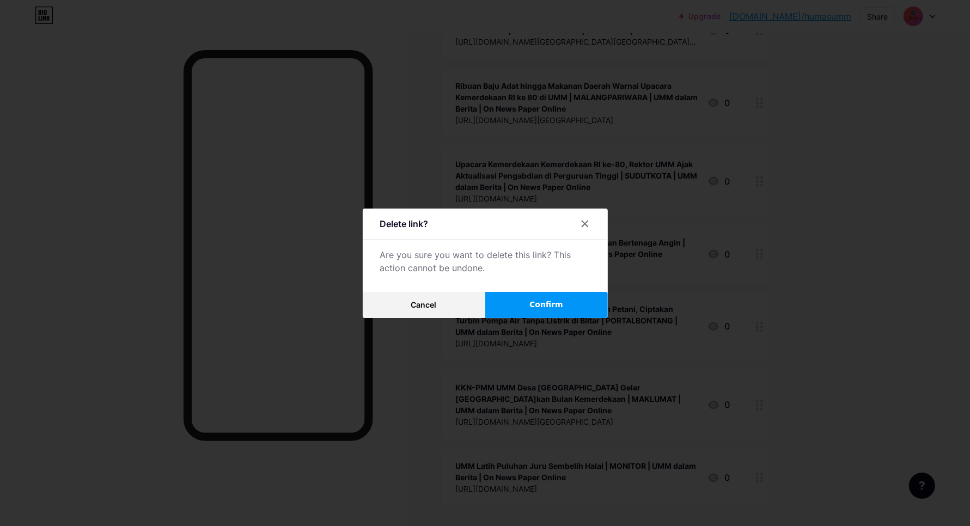
drag, startPoint x: 532, startPoint y: 310, endPoint x: 639, endPoint y: 286, distance: 109.4
click at [533, 309] on button "Confirm" at bounding box center [546, 305] width 123 height 26
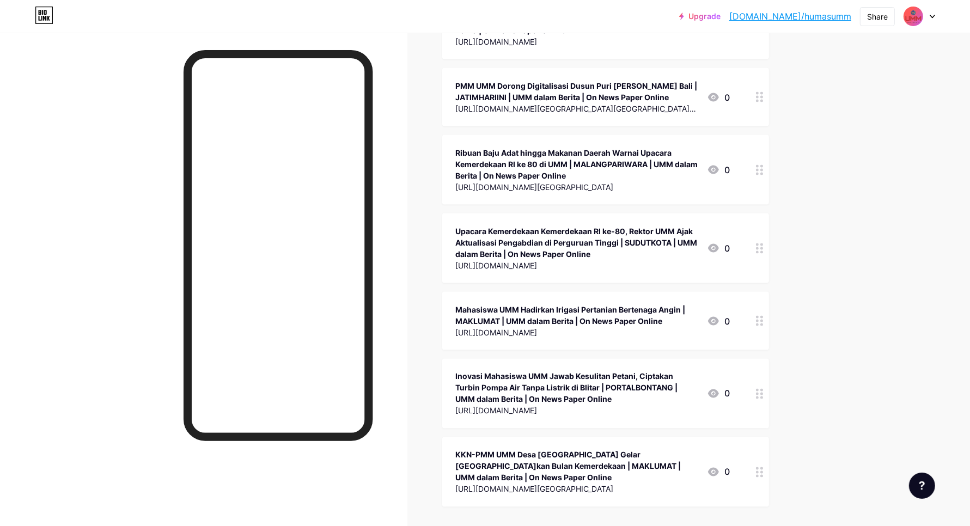
click at [763, 475] on circle at bounding box center [761, 476] width 3 height 3
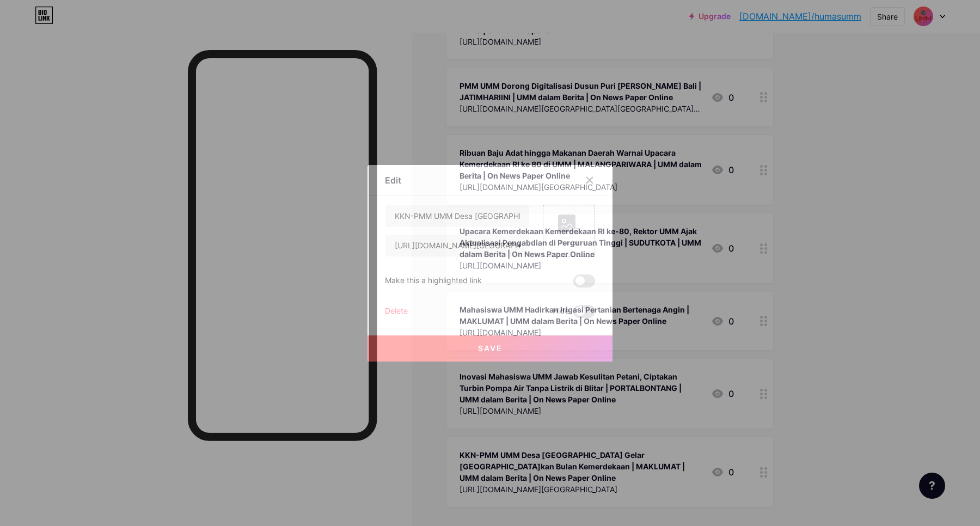
click at [403, 307] on div "Delete" at bounding box center [396, 311] width 23 height 13
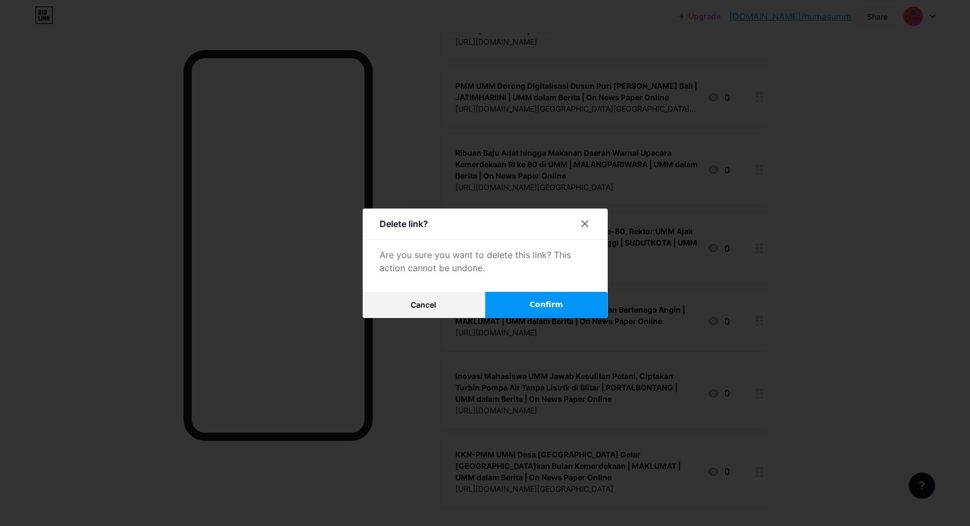
drag, startPoint x: 554, startPoint y: 311, endPoint x: 621, endPoint y: 300, distance: 67.9
click at [554, 311] on button "Confirm" at bounding box center [546, 305] width 123 height 26
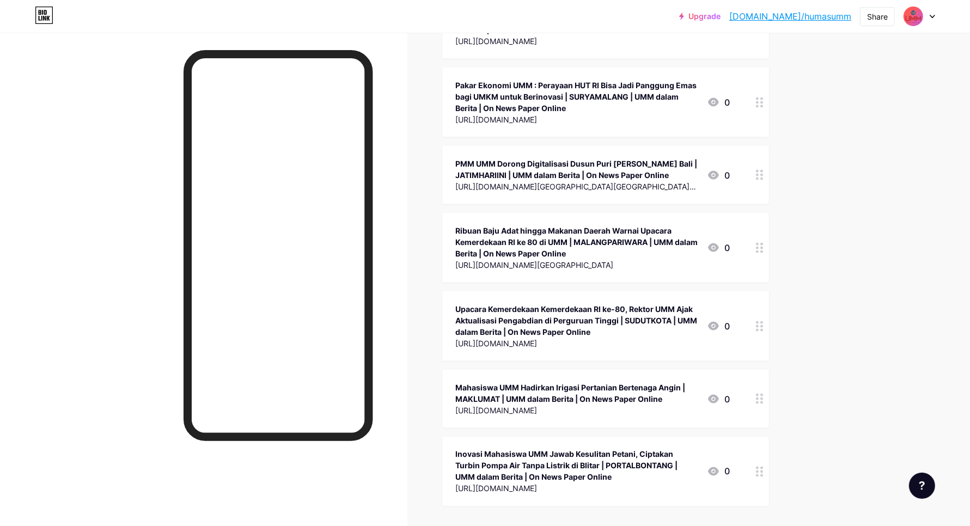
click at [763, 467] on icon at bounding box center [760, 472] width 8 height 10
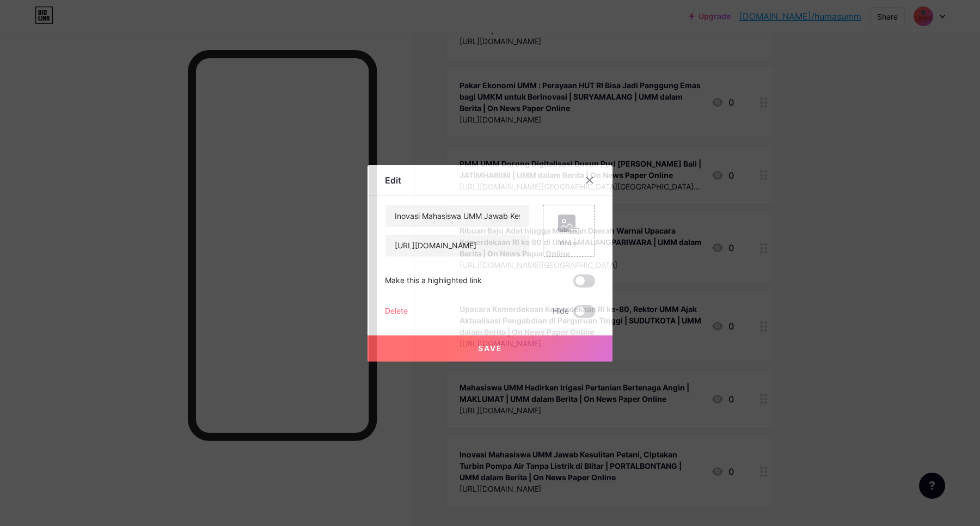
click at [402, 308] on div "Delete" at bounding box center [396, 311] width 23 height 13
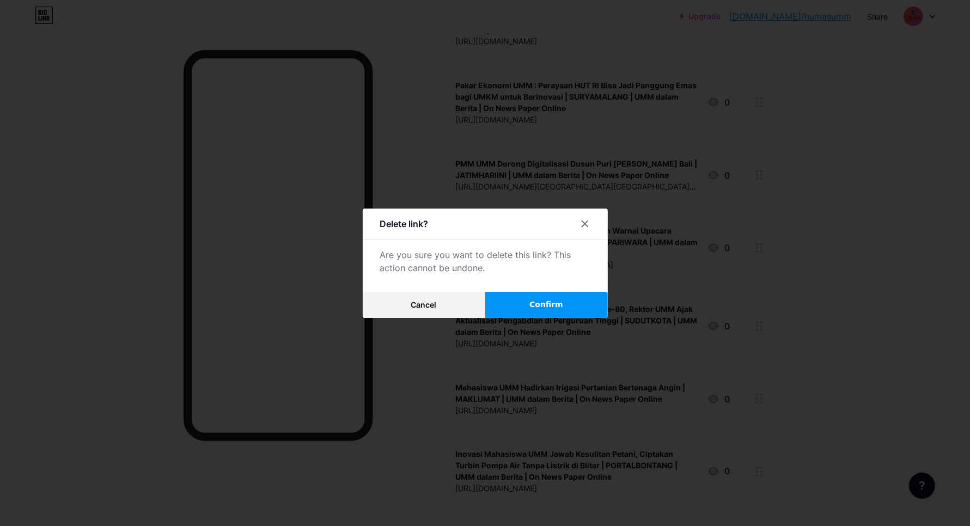
click at [548, 308] on span "Confirm" at bounding box center [546, 304] width 34 height 11
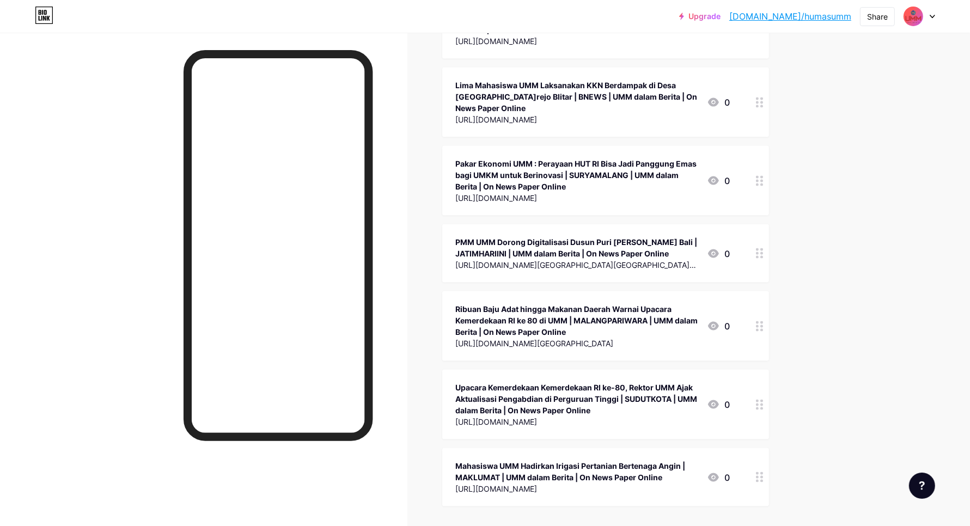
click at [761, 448] on div at bounding box center [759, 477] width 19 height 58
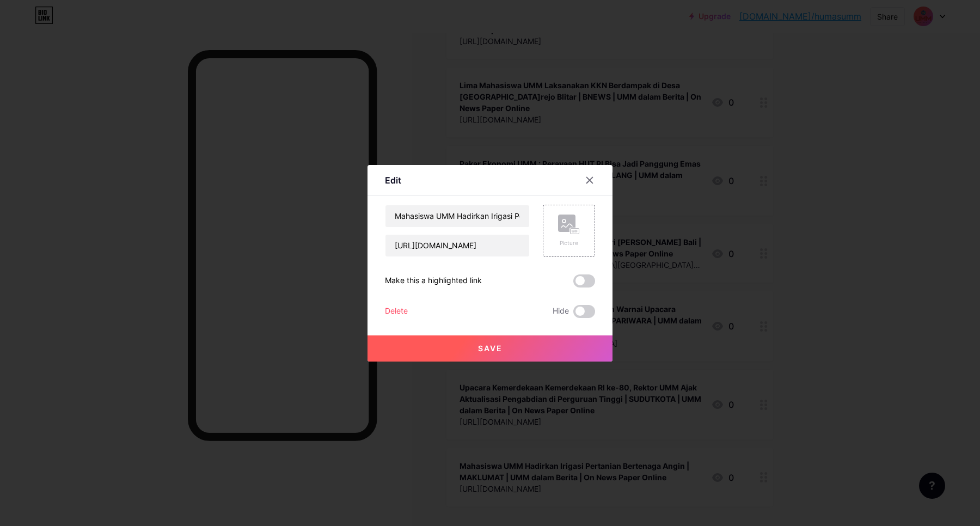
click at [412, 306] on div "Delete Hide" at bounding box center [490, 311] width 210 height 13
click at [400, 309] on div "Delete" at bounding box center [396, 311] width 23 height 13
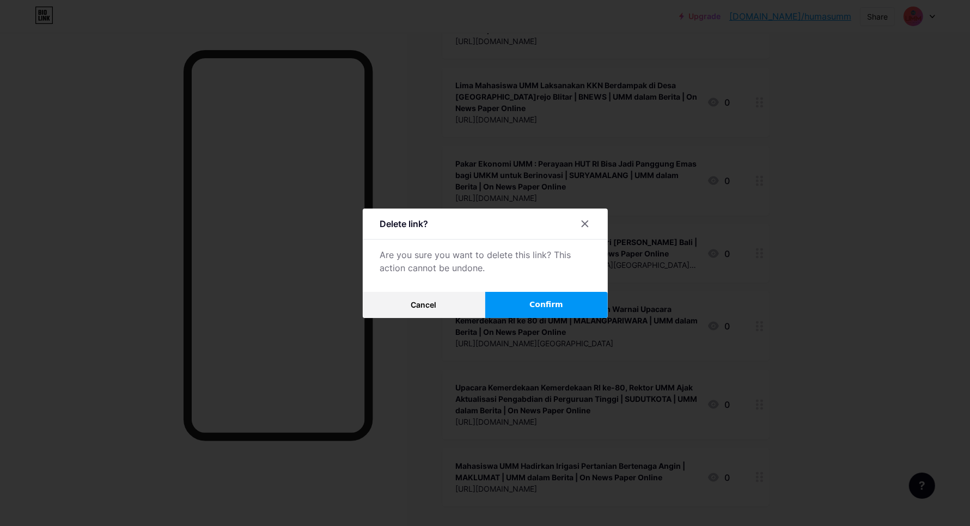
click at [575, 298] on button "Confirm" at bounding box center [546, 305] width 123 height 26
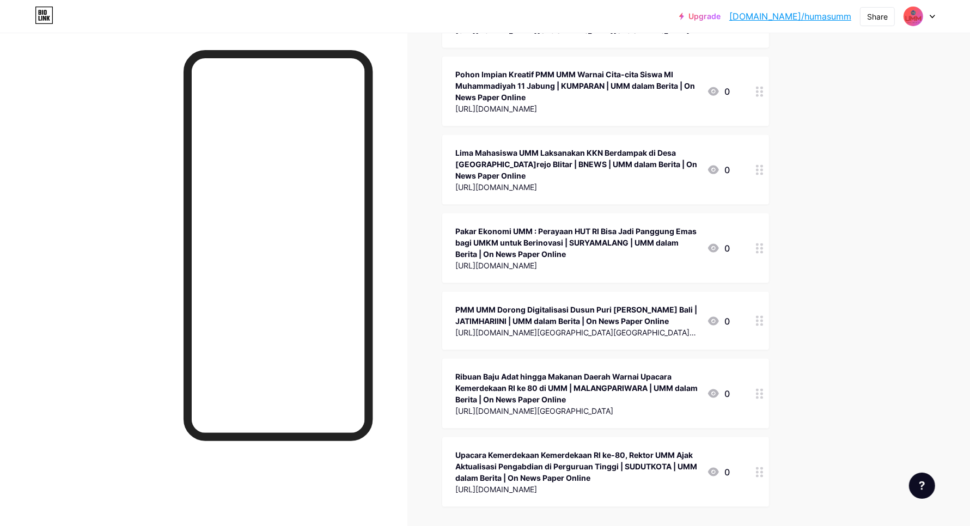
click at [764, 437] on div at bounding box center [759, 472] width 19 height 70
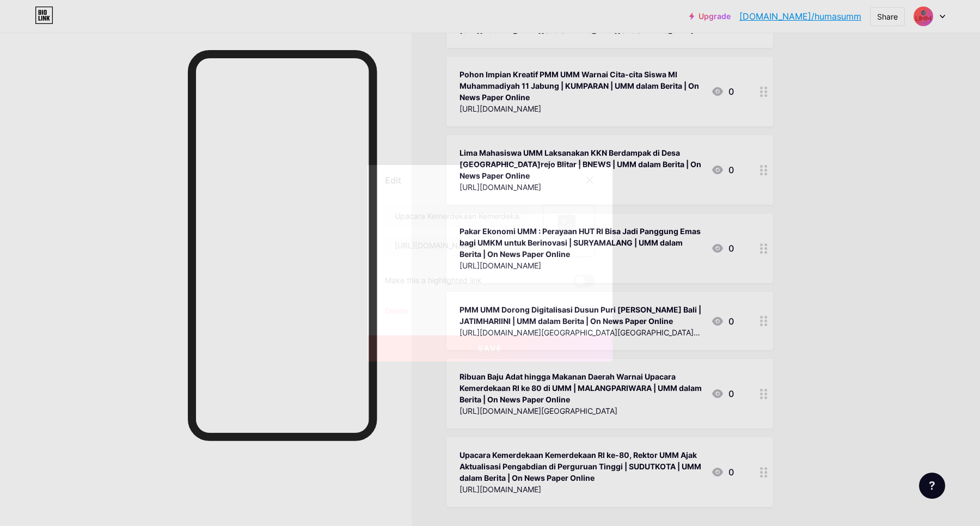
click at [388, 311] on div "Delete" at bounding box center [396, 311] width 23 height 13
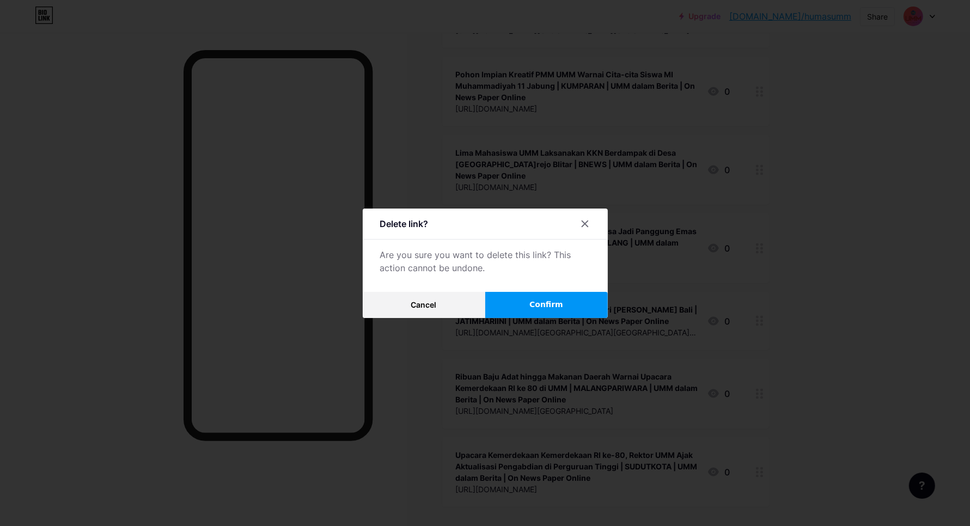
click at [554, 312] on button "Confirm" at bounding box center [546, 305] width 123 height 26
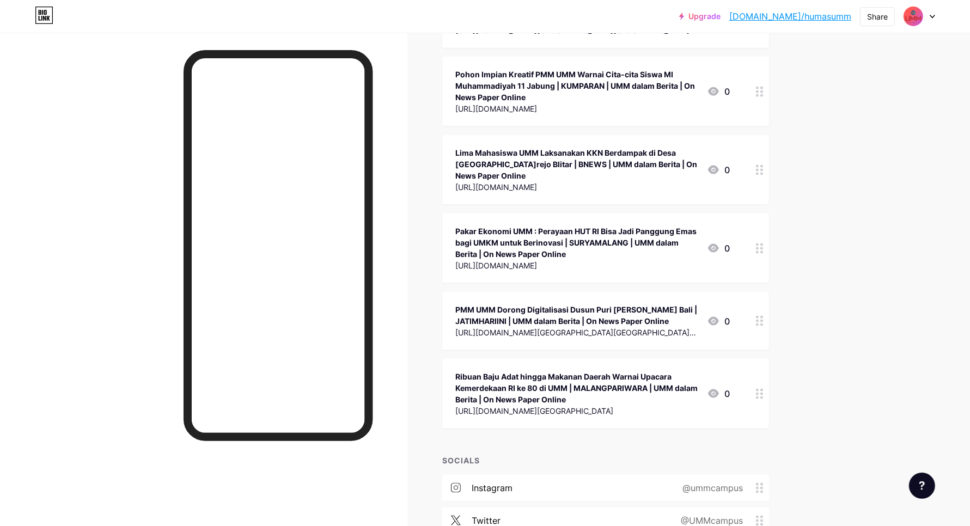
scroll to position [32313, 0]
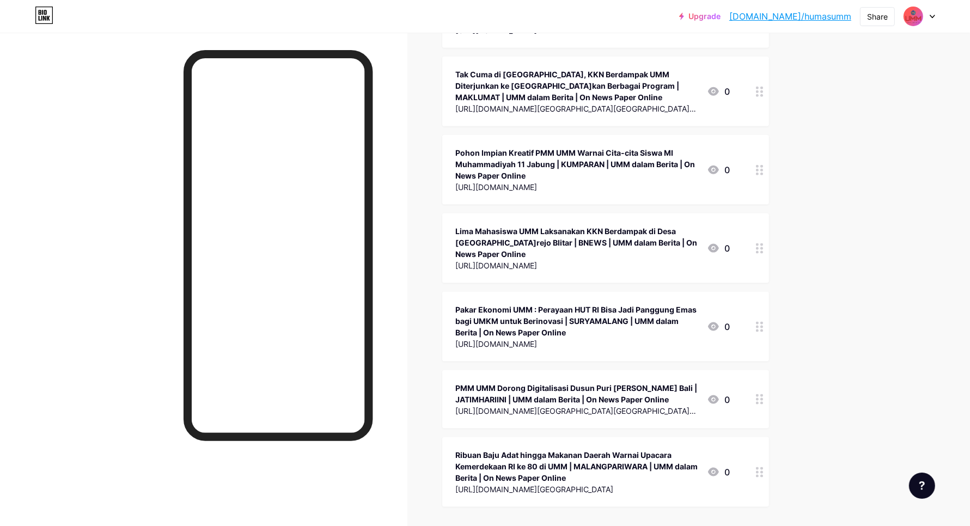
click at [764, 437] on div at bounding box center [759, 472] width 19 height 70
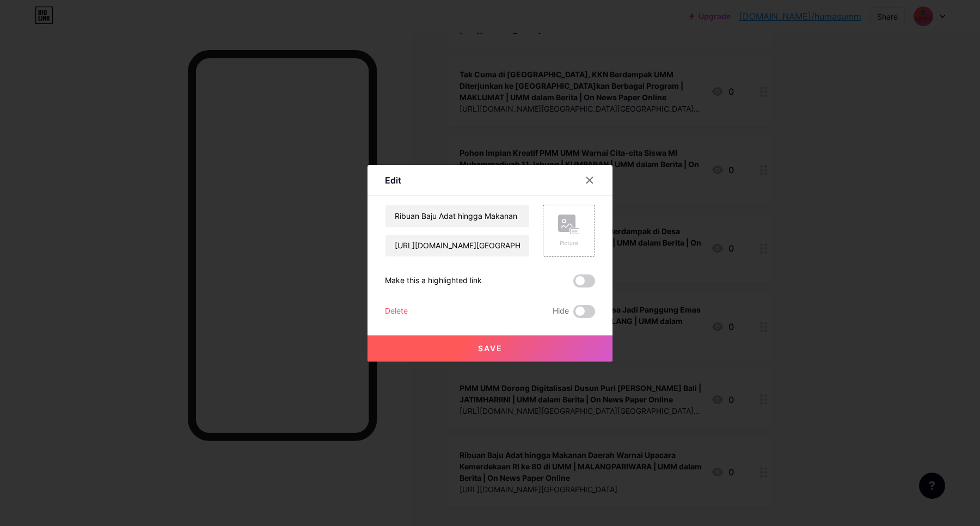
click at [390, 309] on div "Delete" at bounding box center [396, 311] width 23 height 13
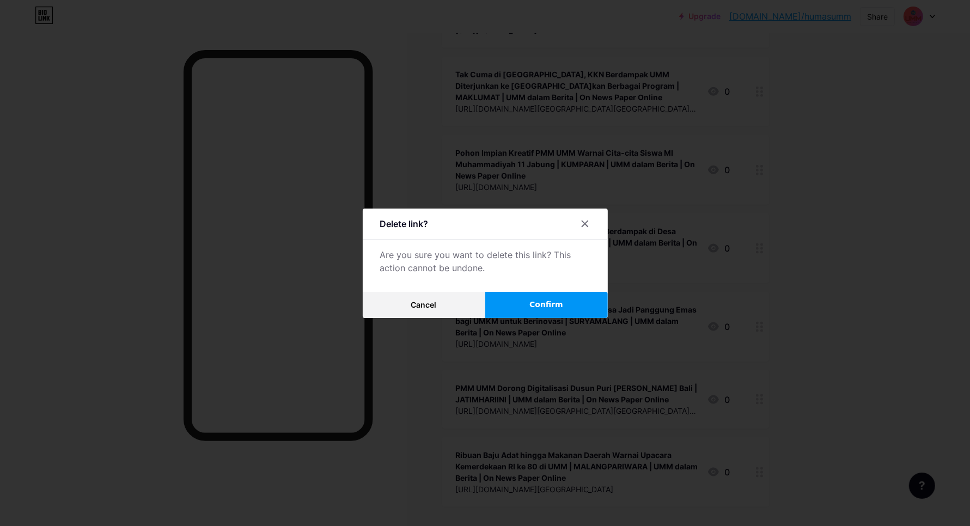
click at [600, 311] on button "Confirm" at bounding box center [546, 305] width 123 height 26
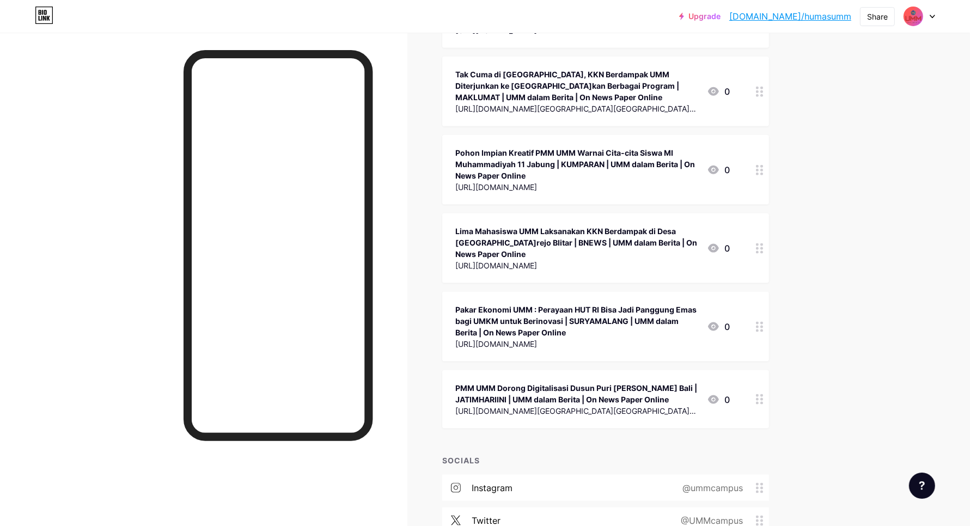
scroll to position [32235, 0]
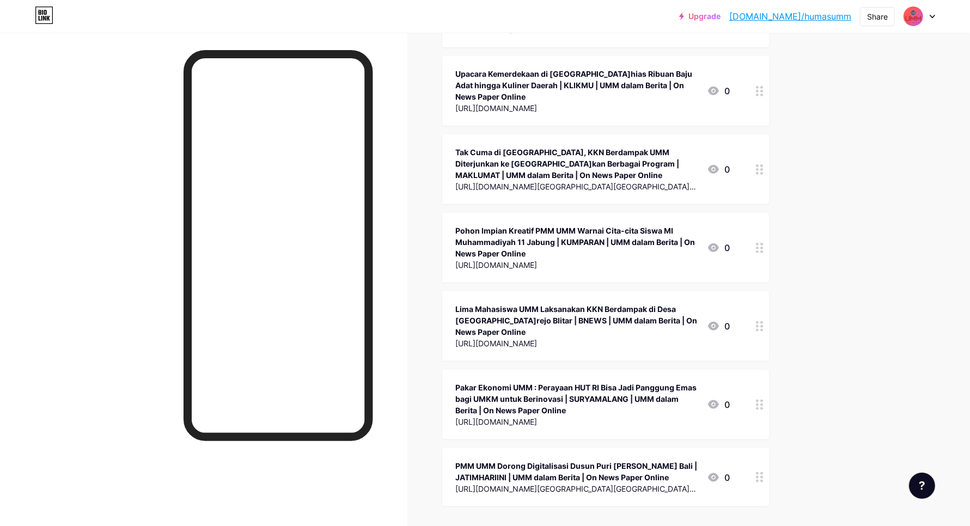
click at [767, 448] on div at bounding box center [759, 477] width 19 height 58
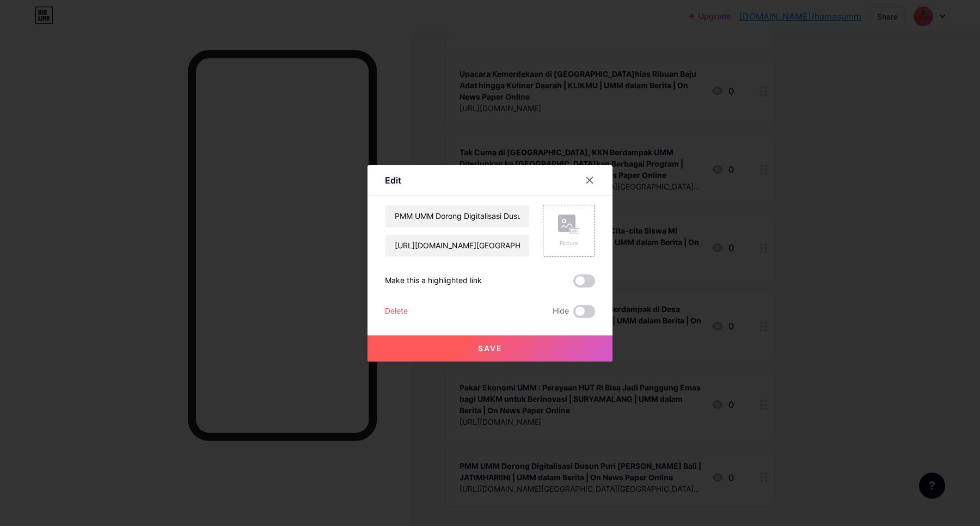
click at [402, 308] on div "Delete" at bounding box center [396, 311] width 23 height 13
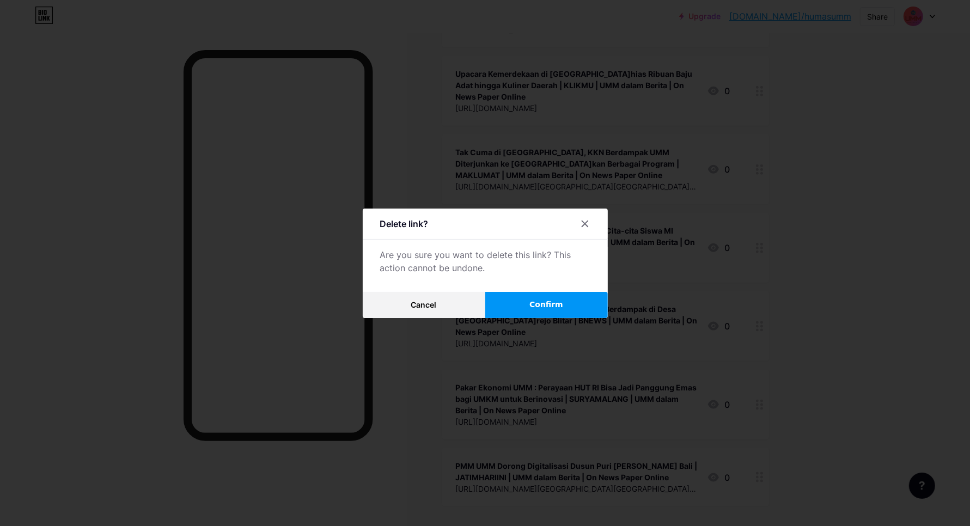
click at [566, 309] on button "Confirm" at bounding box center [546, 305] width 123 height 26
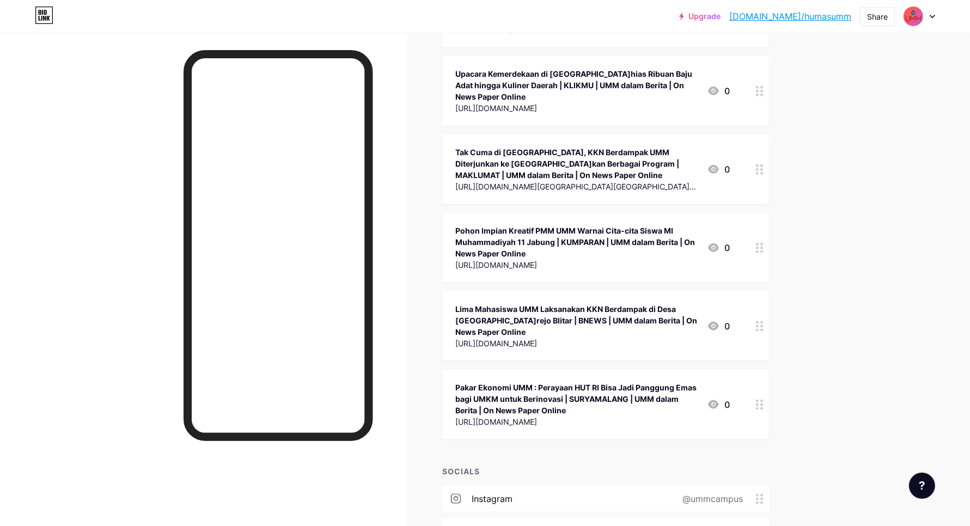
scroll to position [32168, 0]
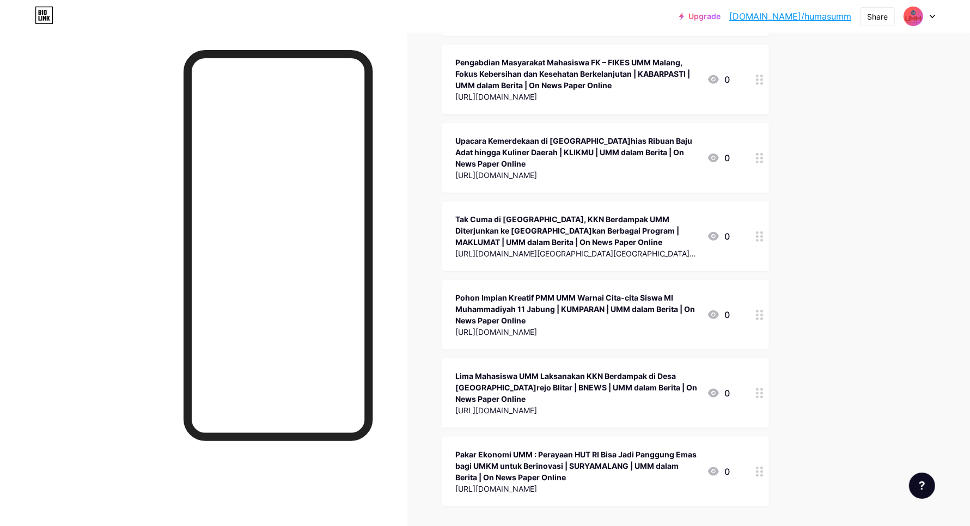
click at [759, 437] on div at bounding box center [759, 472] width 19 height 70
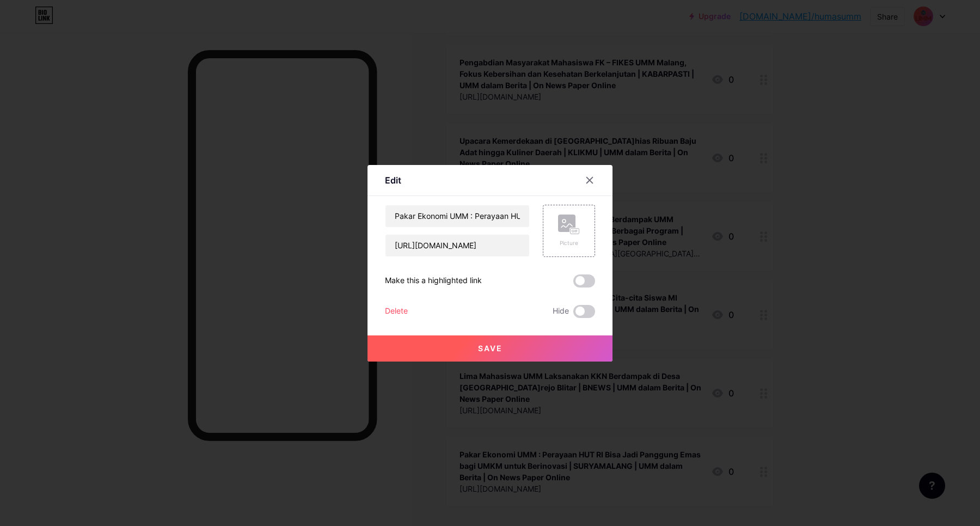
click at [393, 314] on div "Delete" at bounding box center [396, 311] width 23 height 13
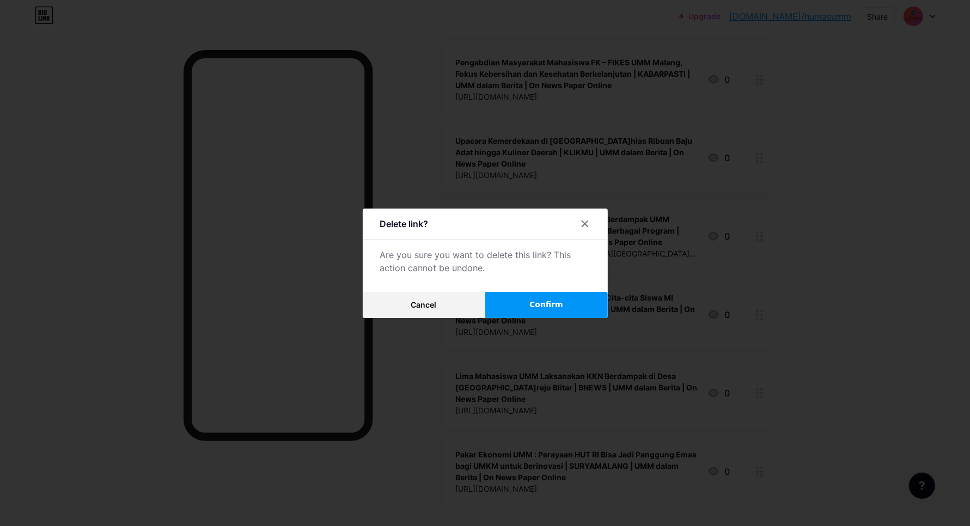
click at [543, 300] on span "Confirm" at bounding box center [546, 304] width 34 height 11
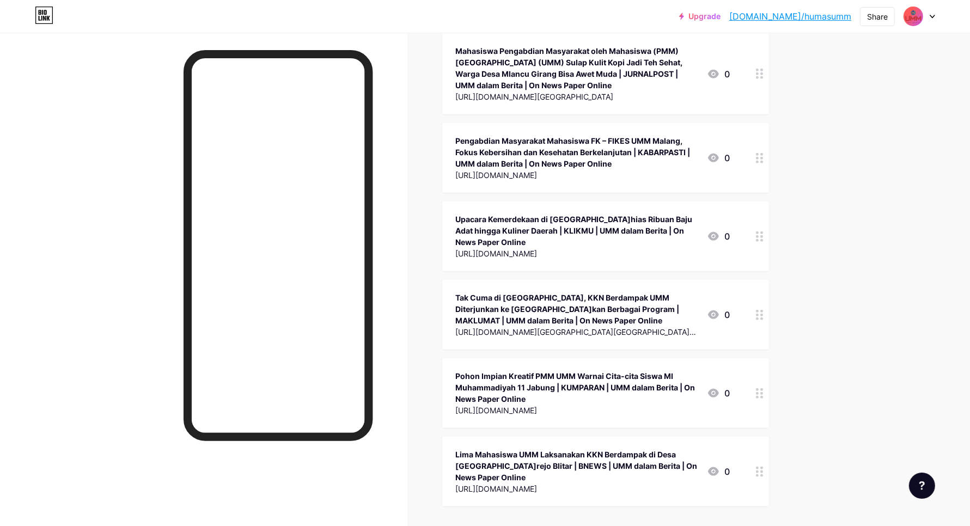
click at [769, 437] on div at bounding box center [759, 472] width 19 height 70
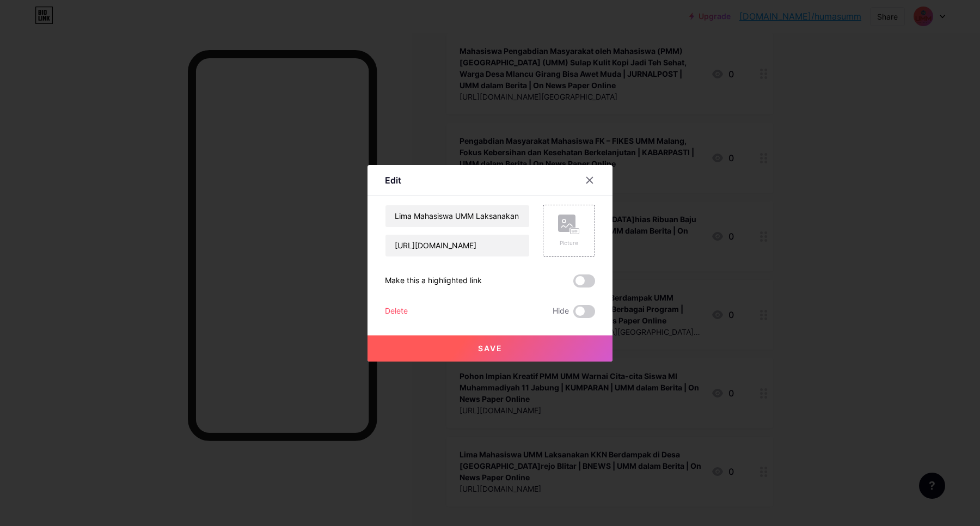
click at [393, 310] on div "Delete" at bounding box center [396, 311] width 23 height 13
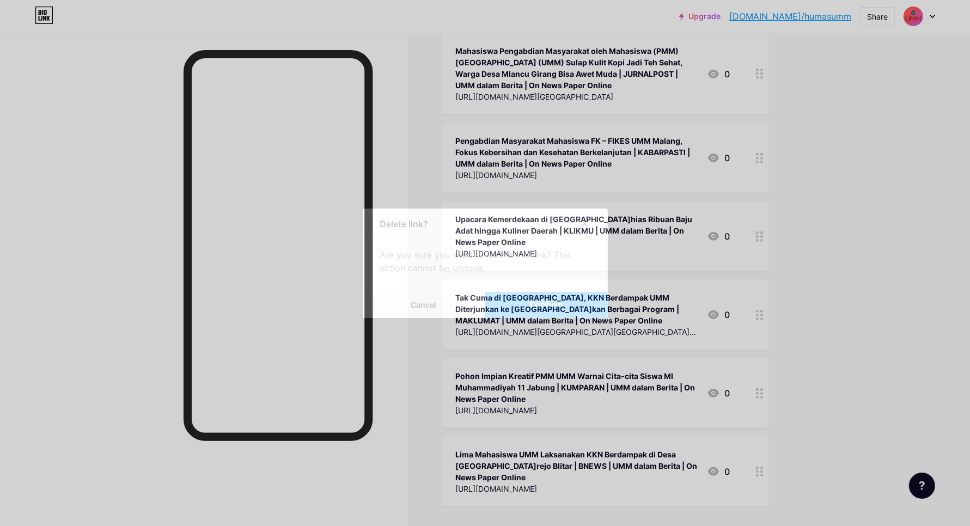
click at [588, 305] on button "Confirm" at bounding box center [546, 305] width 123 height 26
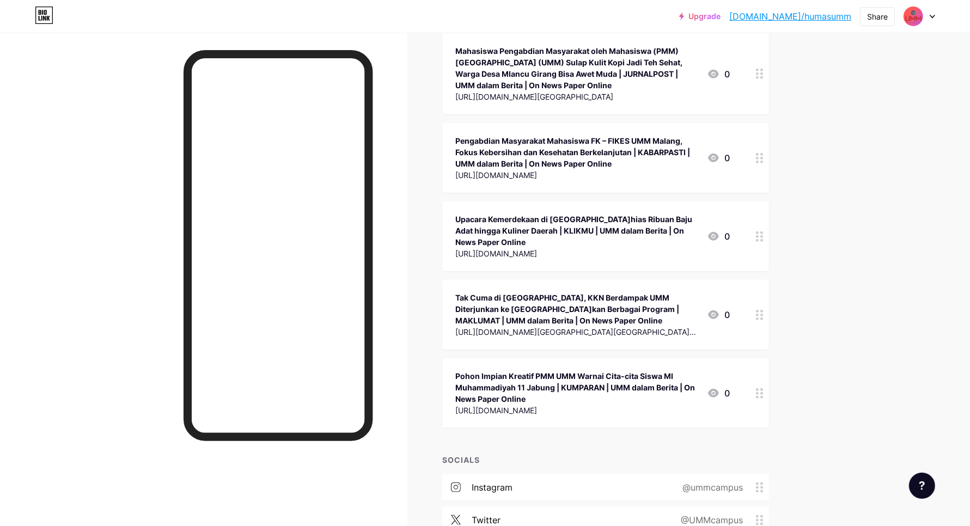
scroll to position [32011, 0]
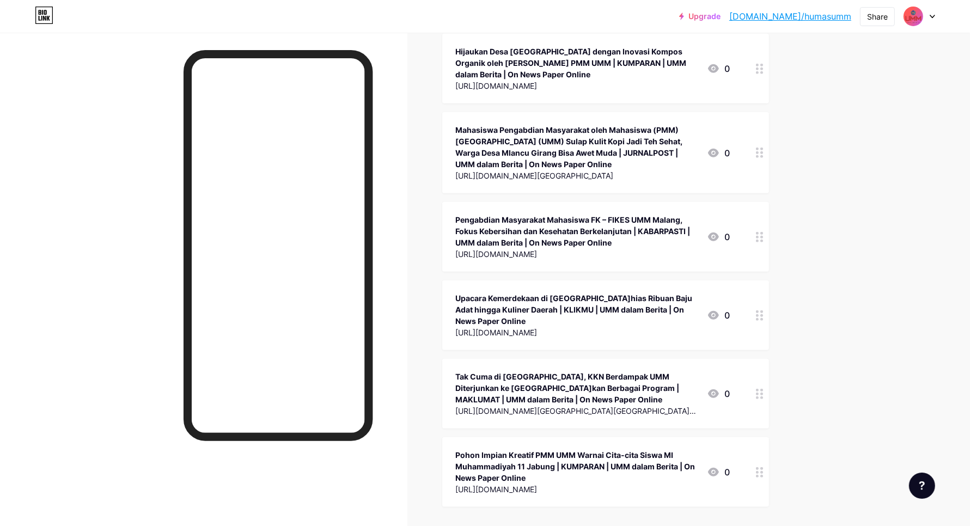
click at [767, 437] on div at bounding box center [759, 472] width 19 height 70
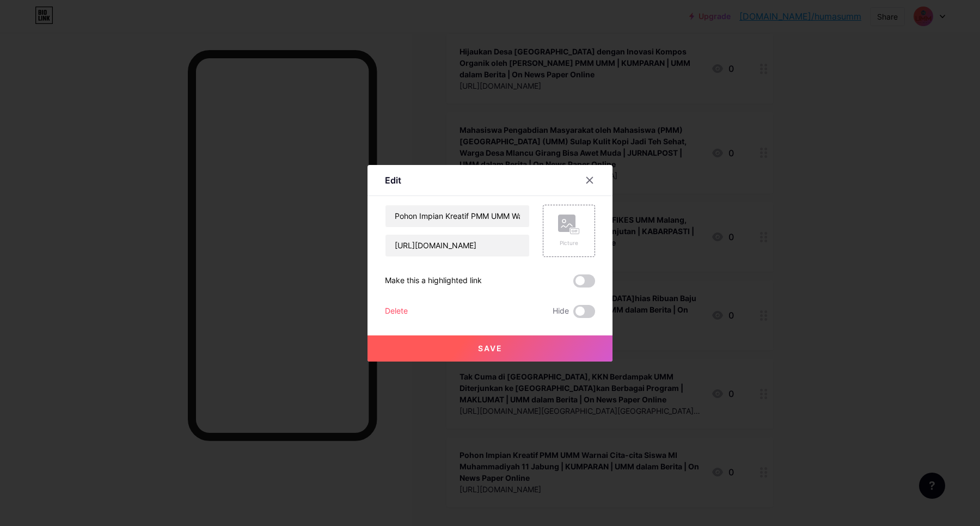
click at [403, 311] on div "Delete" at bounding box center [396, 311] width 23 height 13
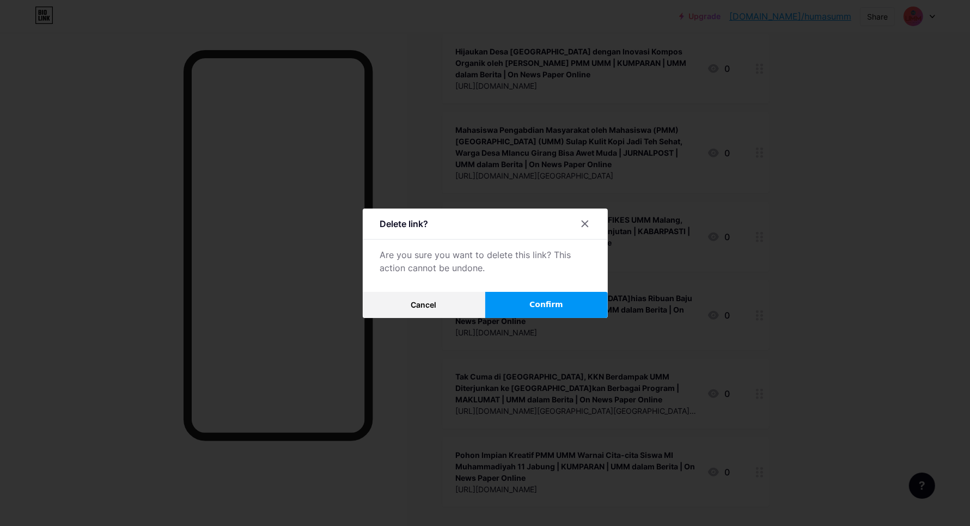
click at [591, 300] on button "Confirm" at bounding box center [546, 305] width 123 height 26
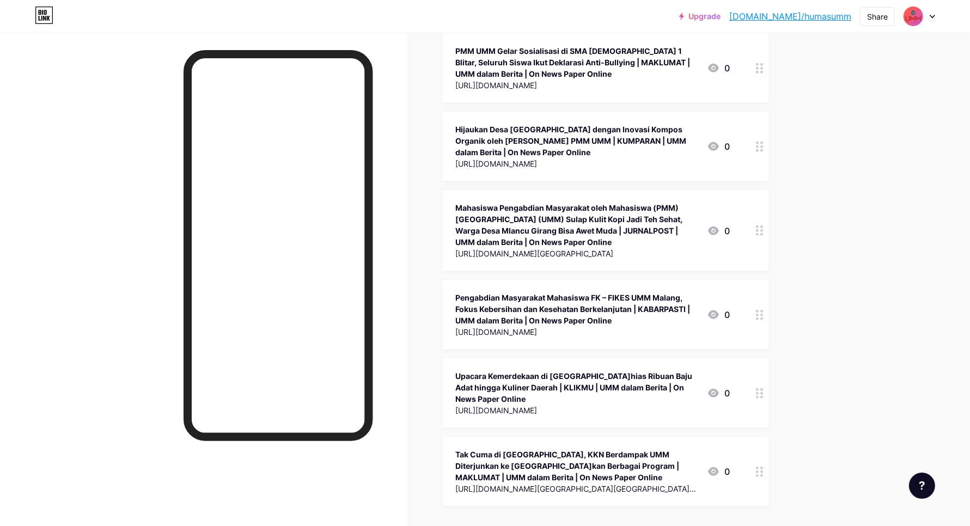
click at [766, 437] on div at bounding box center [759, 472] width 19 height 70
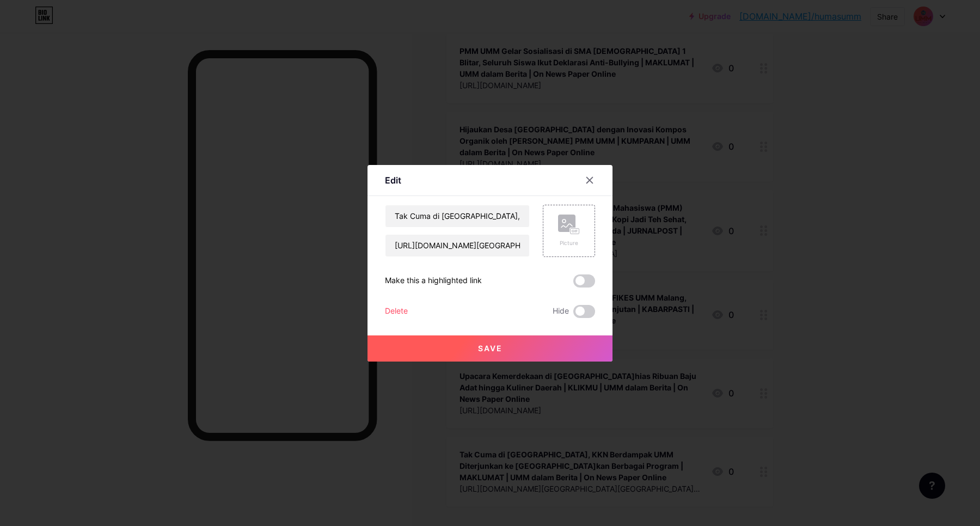
click at [395, 308] on div "Delete" at bounding box center [396, 311] width 23 height 13
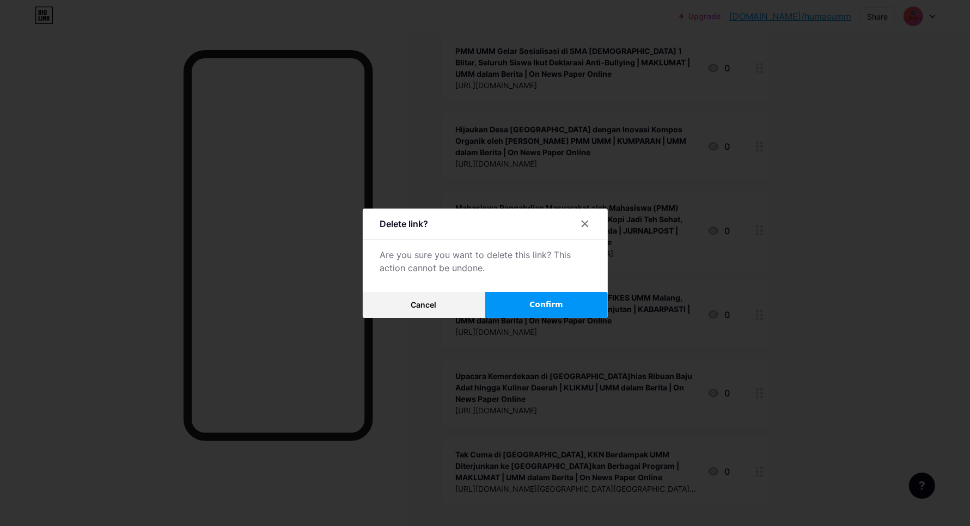
click at [531, 305] on button "Confirm" at bounding box center [546, 305] width 123 height 26
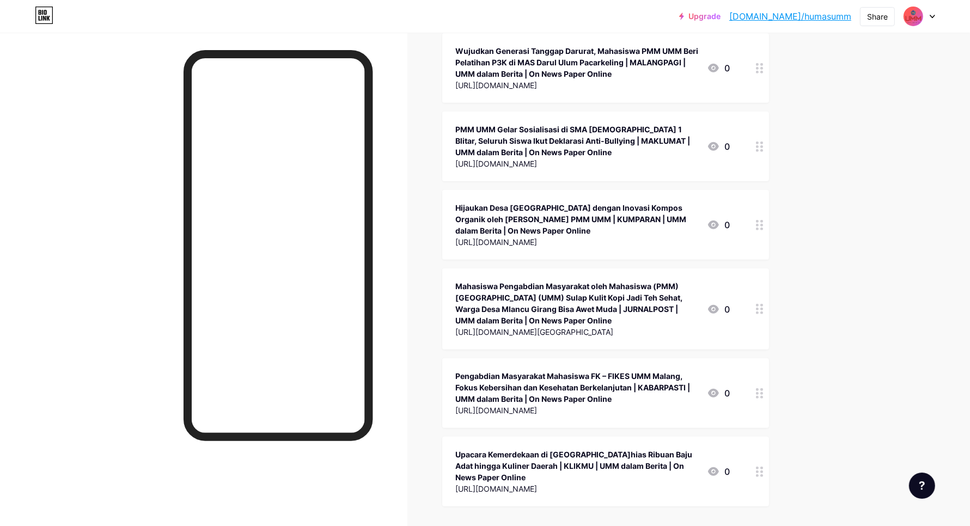
click at [759, 437] on div at bounding box center [759, 472] width 19 height 70
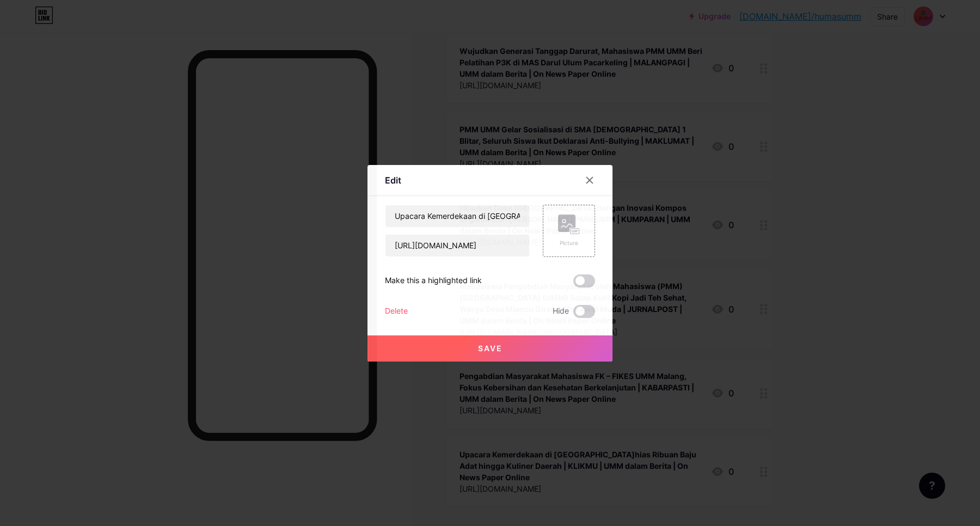
click at [395, 310] on div "Delete" at bounding box center [396, 311] width 23 height 13
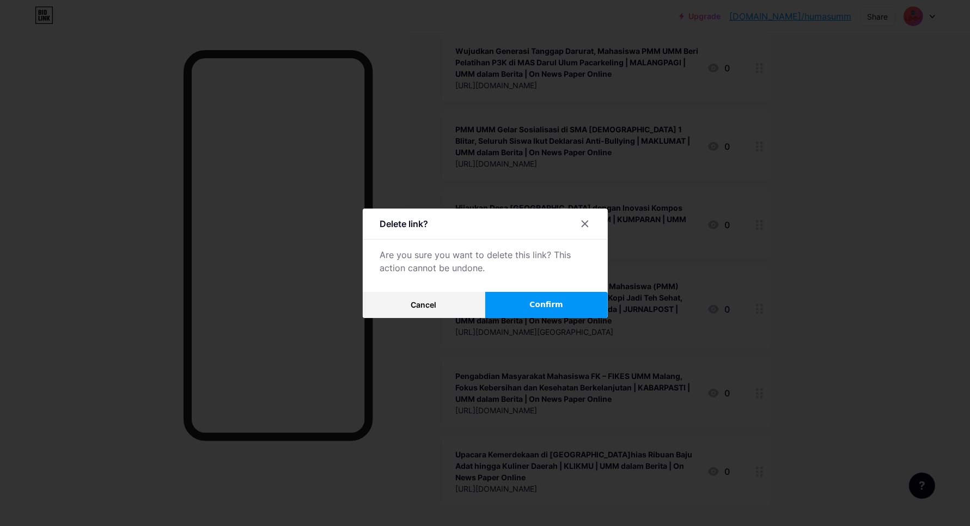
click at [572, 303] on button "Confirm" at bounding box center [546, 305] width 123 height 26
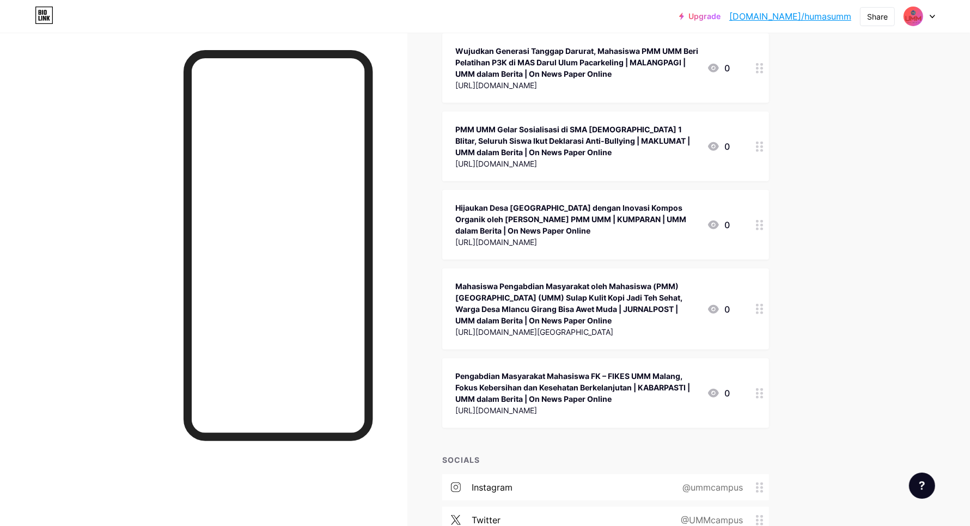
scroll to position [31776, 0]
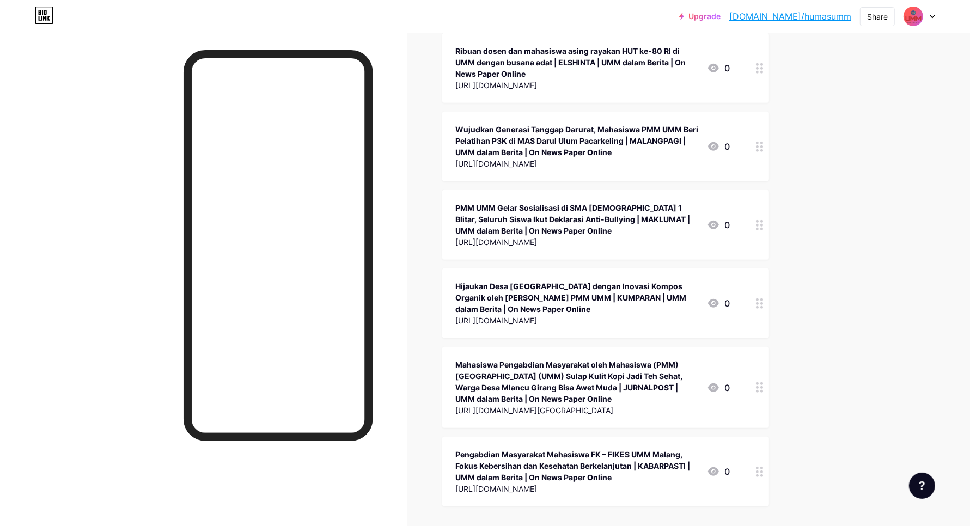
click at [760, 467] on icon at bounding box center [760, 472] width 8 height 10
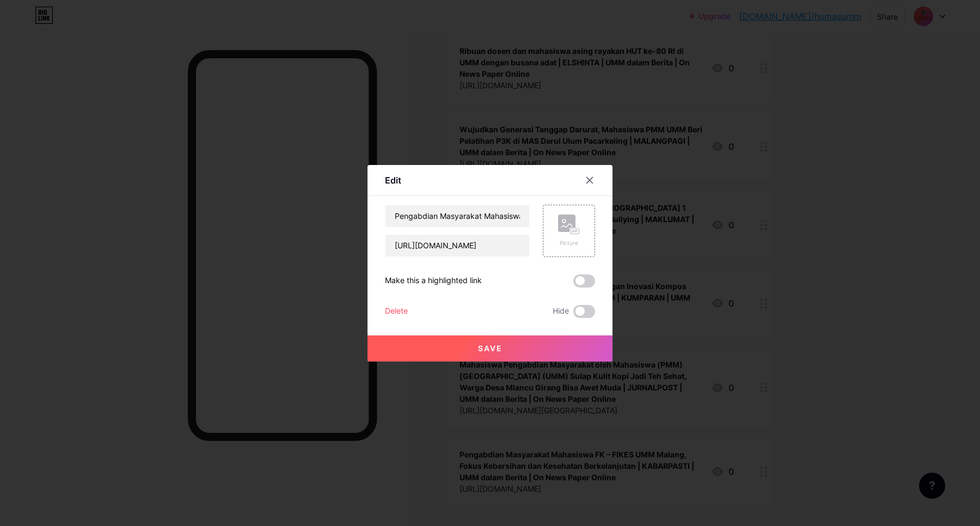
click at [396, 308] on div "Delete" at bounding box center [396, 311] width 23 height 13
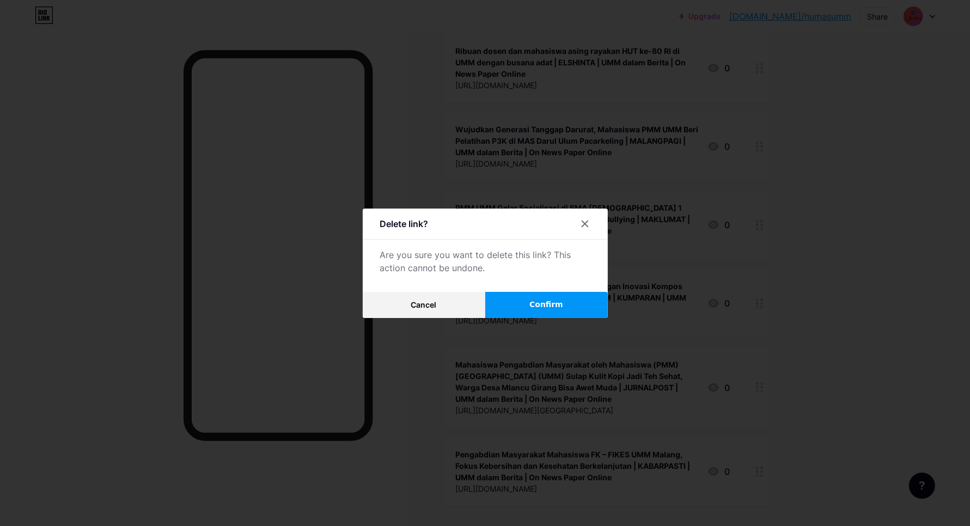
click at [584, 301] on button "Confirm" at bounding box center [546, 305] width 123 height 26
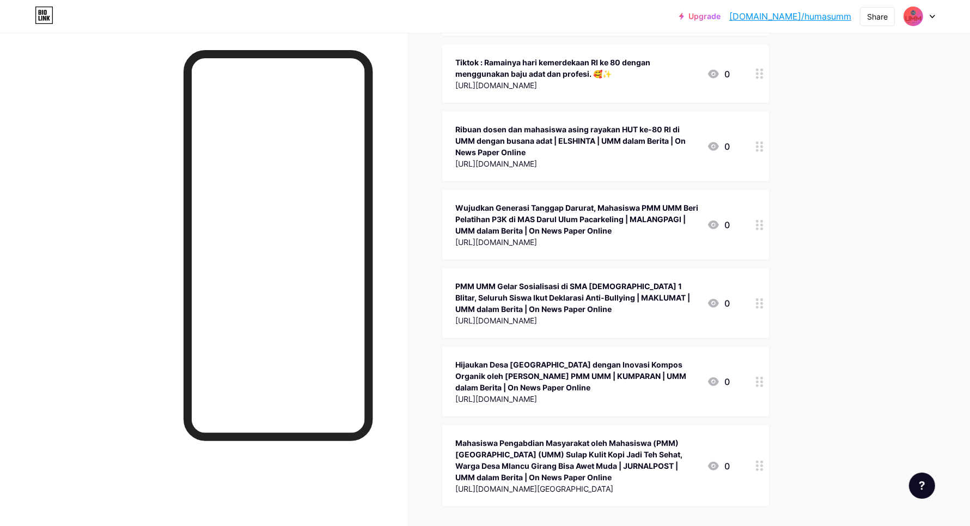
click at [759, 425] on div at bounding box center [759, 465] width 19 height 81
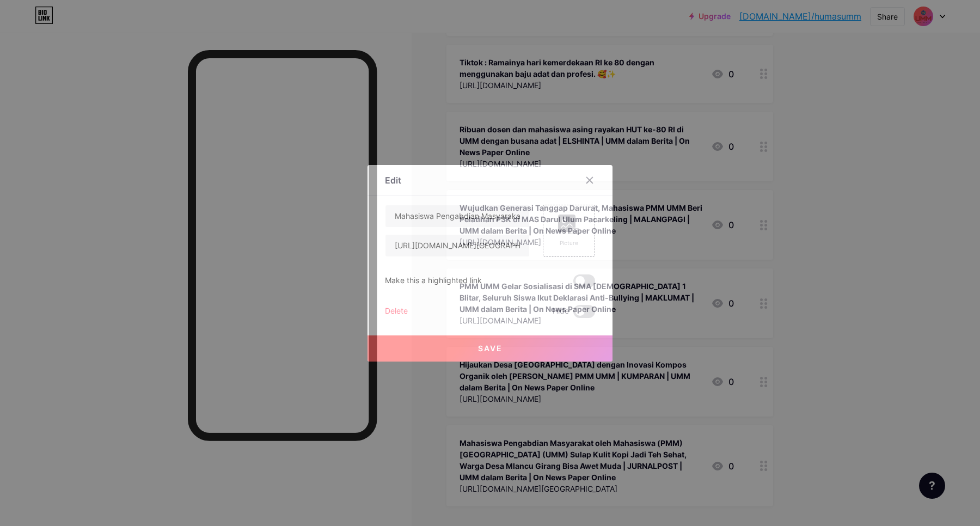
click at [387, 313] on div "Delete" at bounding box center [396, 311] width 23 height 13
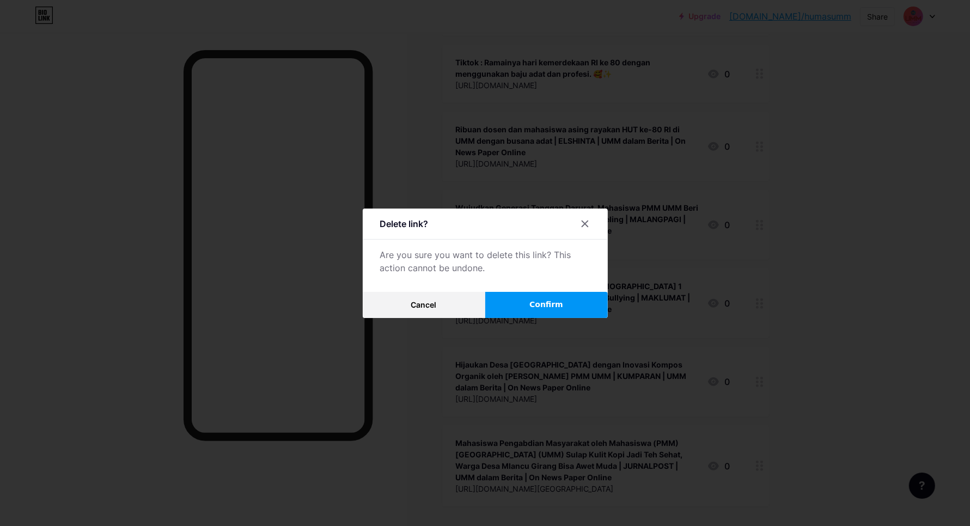
click at [531, 308] on button "Confirm" at bounding box center [546, 305] width 123 height 26
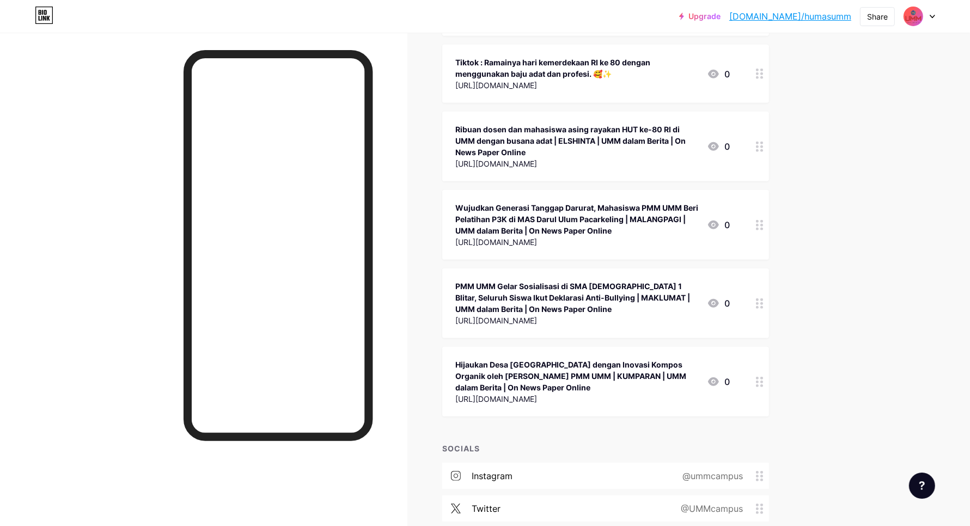
scroll to position [31608, 0]
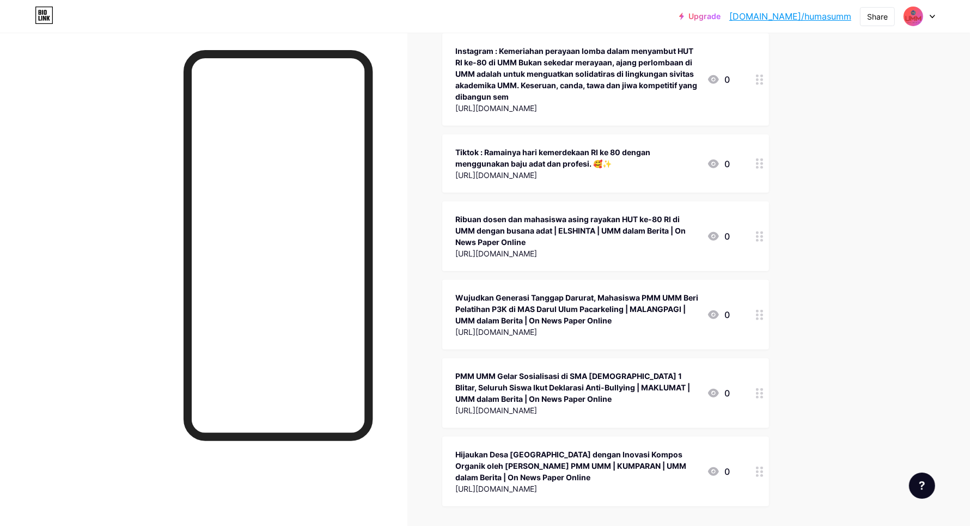
click at [763, 467] on circle at bounding box center [761, 468] width 3 height 3
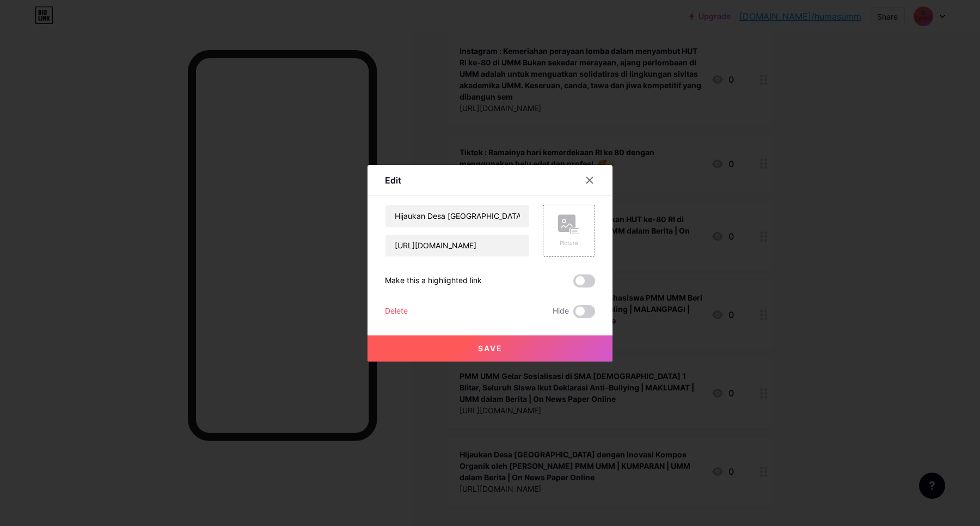
click at [396, 311] on div "Delete" at bounding box center [396, 311] width 23 height 13
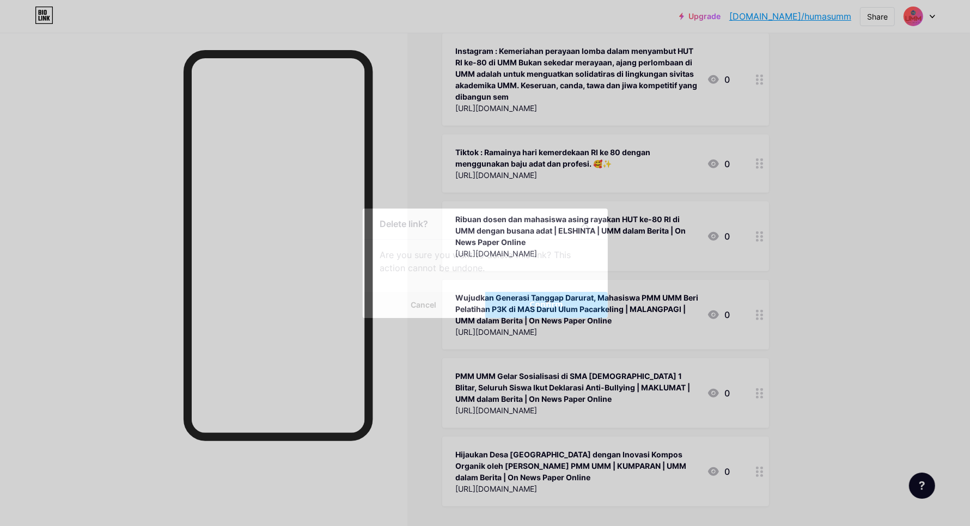
click at [550, 309] on span "Confirm" at bounding box center [546, 304] width 34 height 11
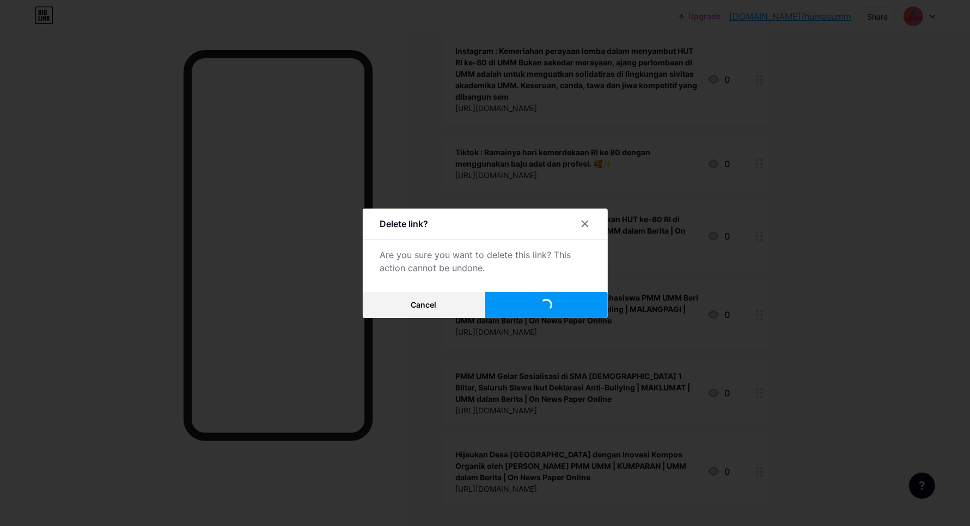
scroll to position [31530, 0]
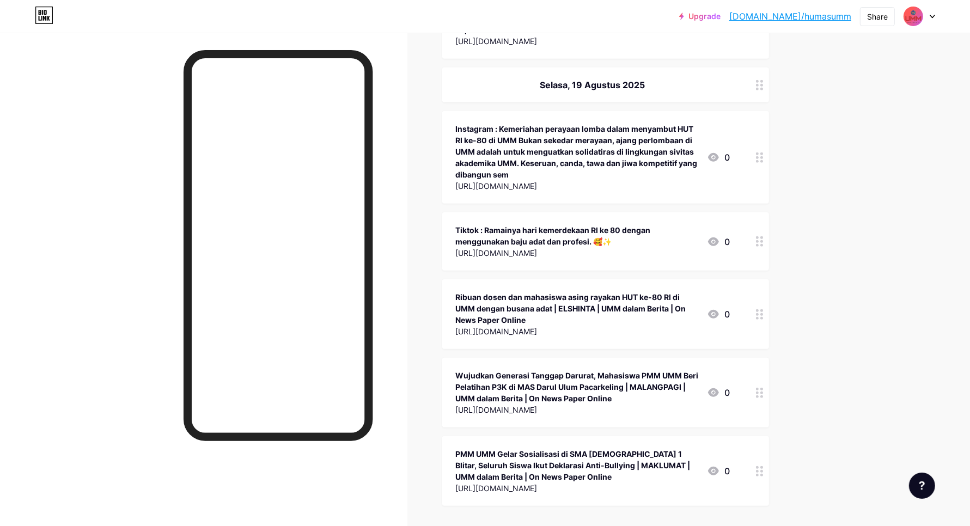
click at [763, 436] on div at bounding box center [759, 471] width 19 height 70
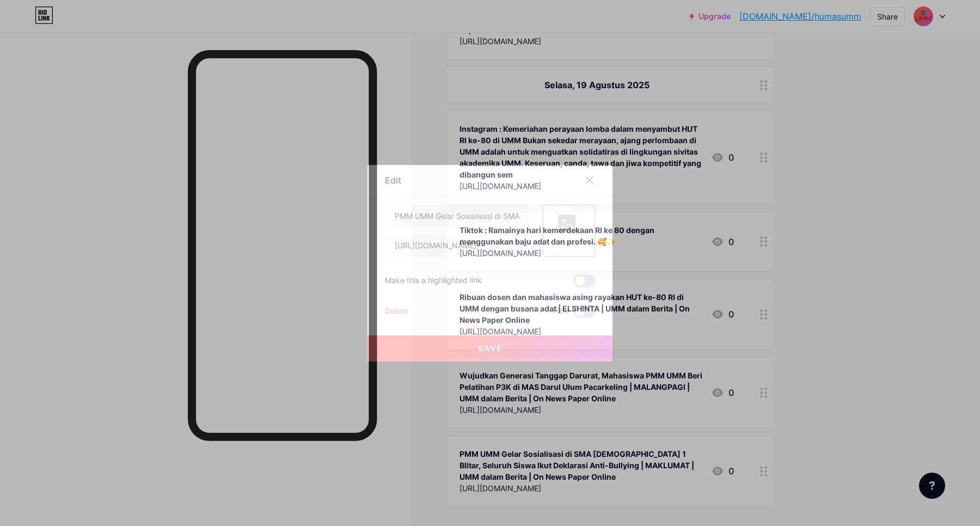
click at [401, 311] on div "Delete" at bounding box center [396, 311] width 23 height 13
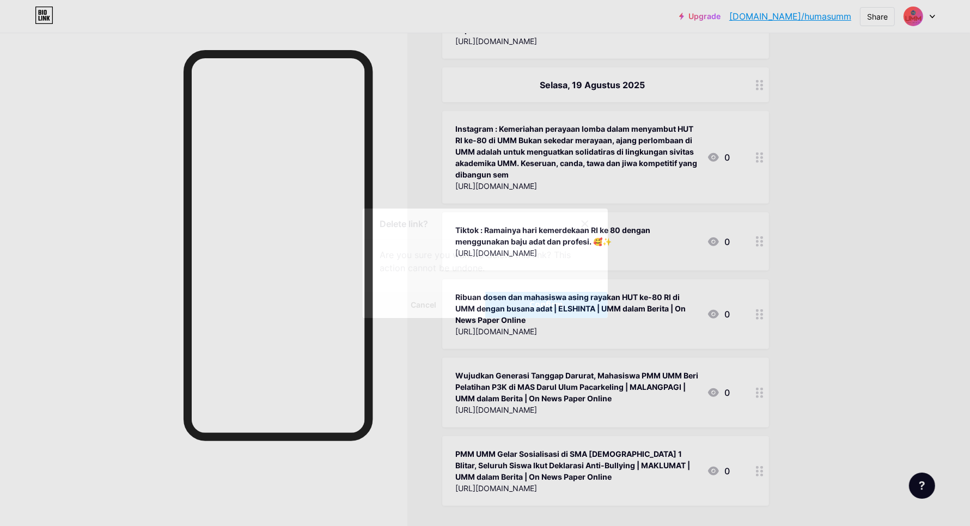
click at [513, 303] on button "Confirm" at bounding box center [546, 305] width 123 height 26
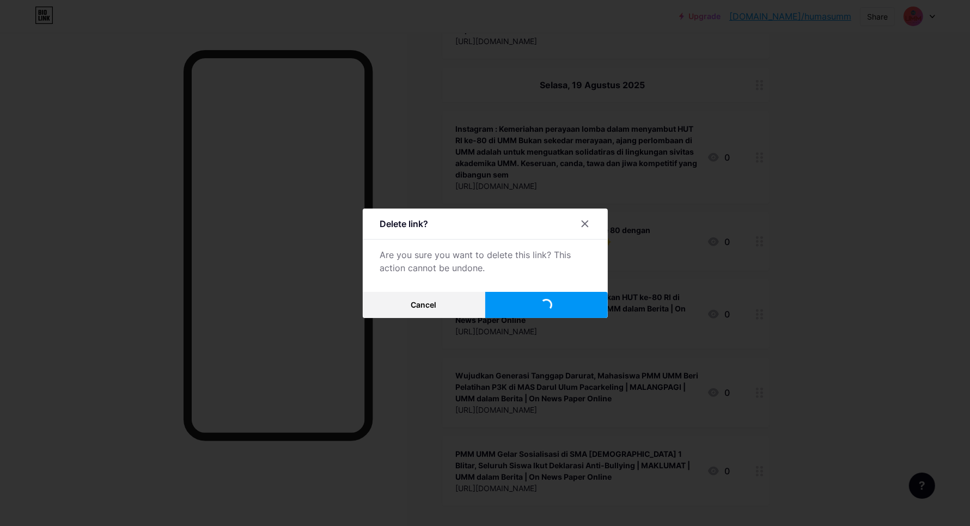
scroll to position [31451, 0]
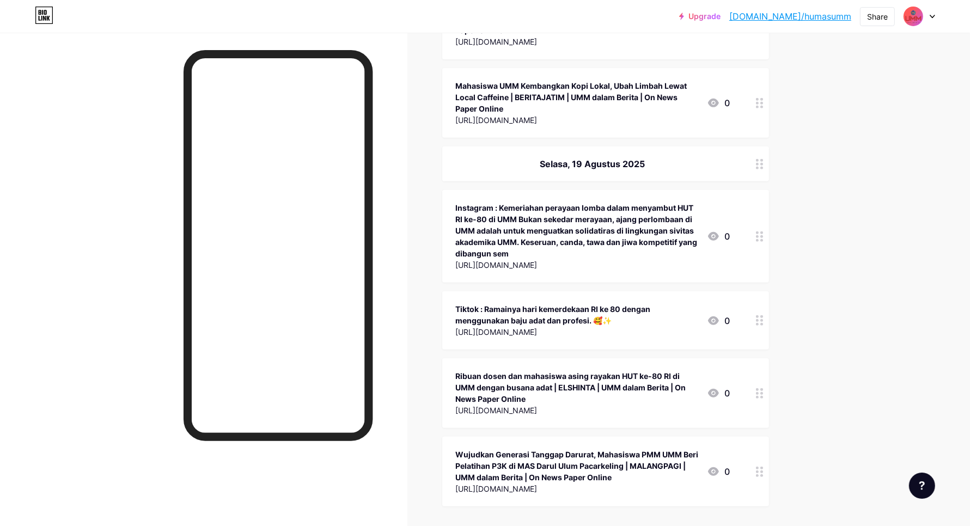
click at [759, 470] on circle at bounding box center [757, 471] width 3 height 3
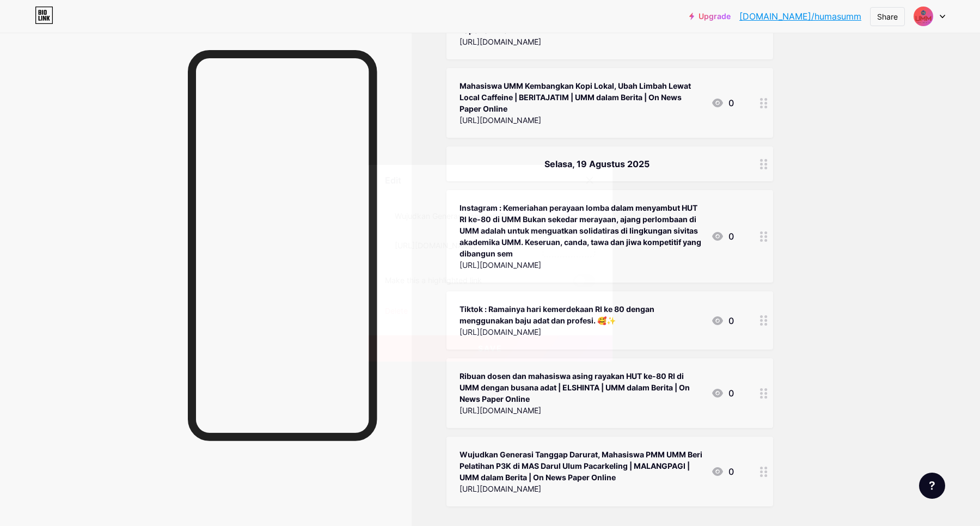
click at [400, 314] on div "Delete" at bounding box center [396, 311] width 23 height 13
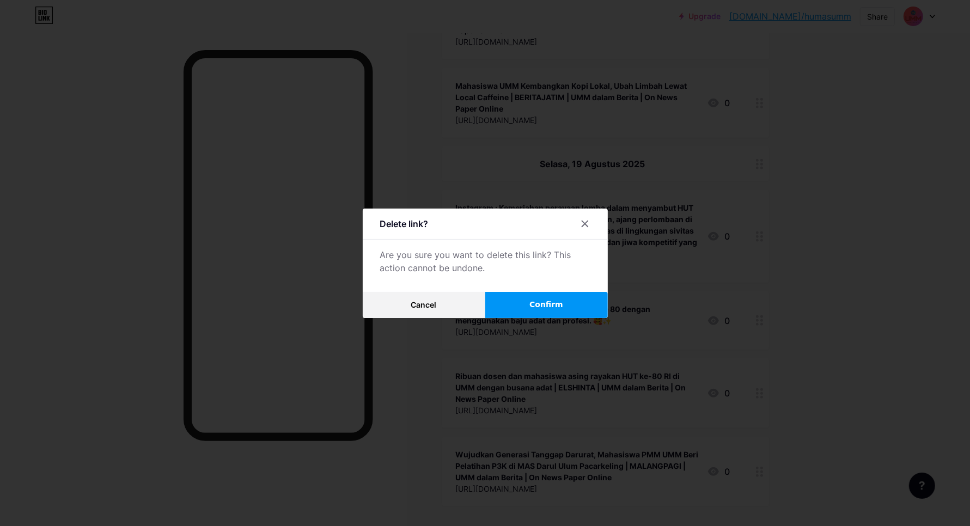
click at [537, 305] on span "Confirm" at bounding box center [546, 304] width 34 height 11
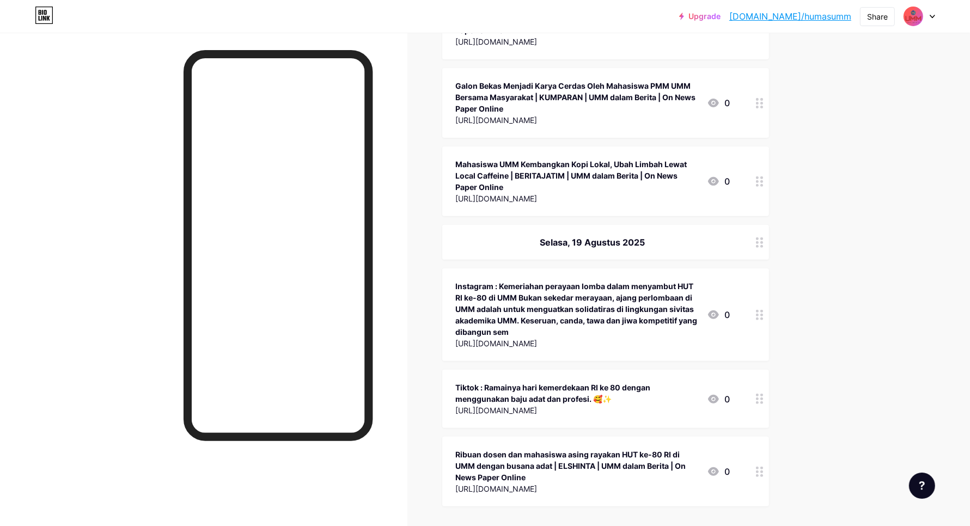
click at [763, 467] on icon at bounding box center [760, 472] width 8 height 10
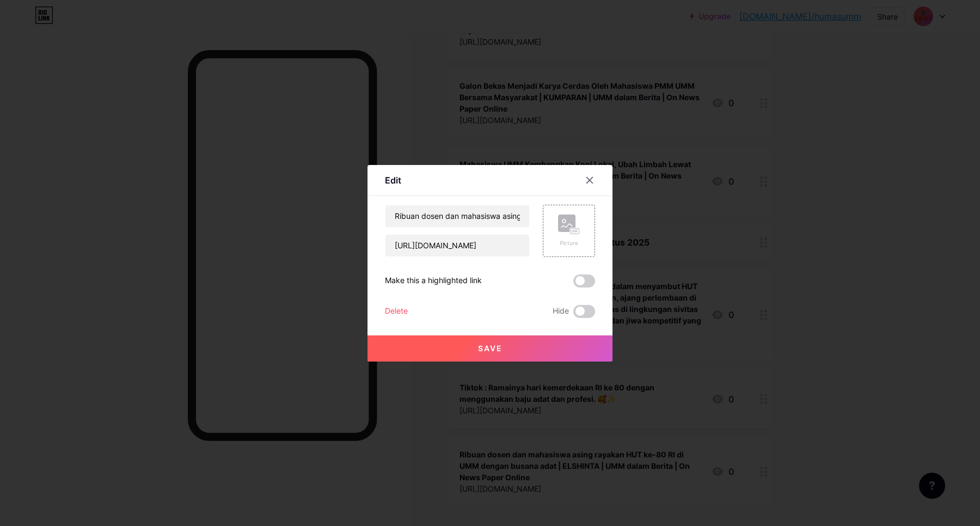
click at [396, 314] on div "Delete" at bounding box center [396, 311] width 23 height 13
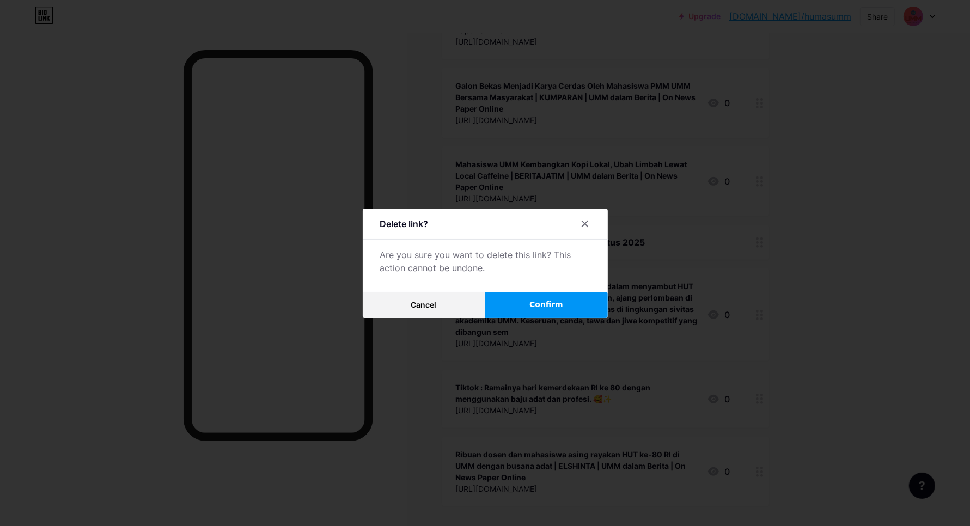
click at [595, 305] on button "Confirm" at bounding box center [546, 305] width 123 height 26
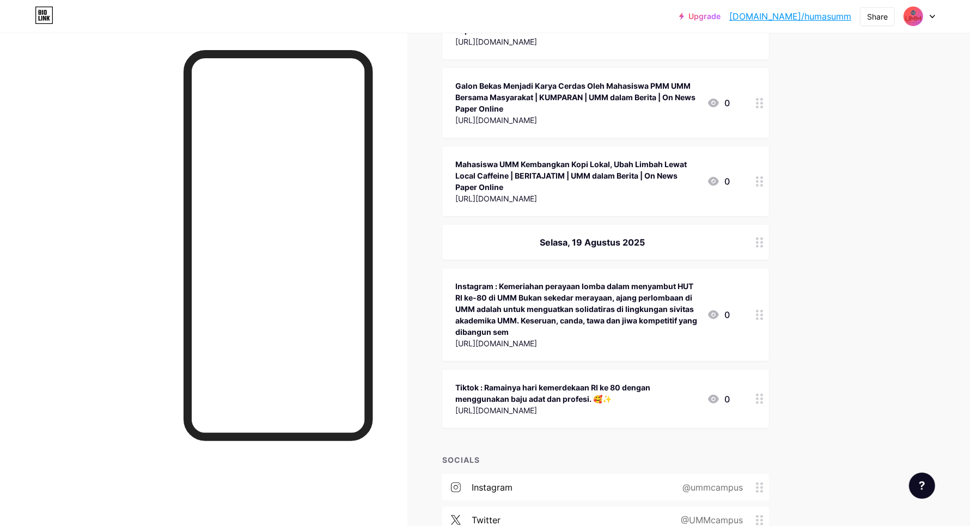
scroll to position [31294, 0]
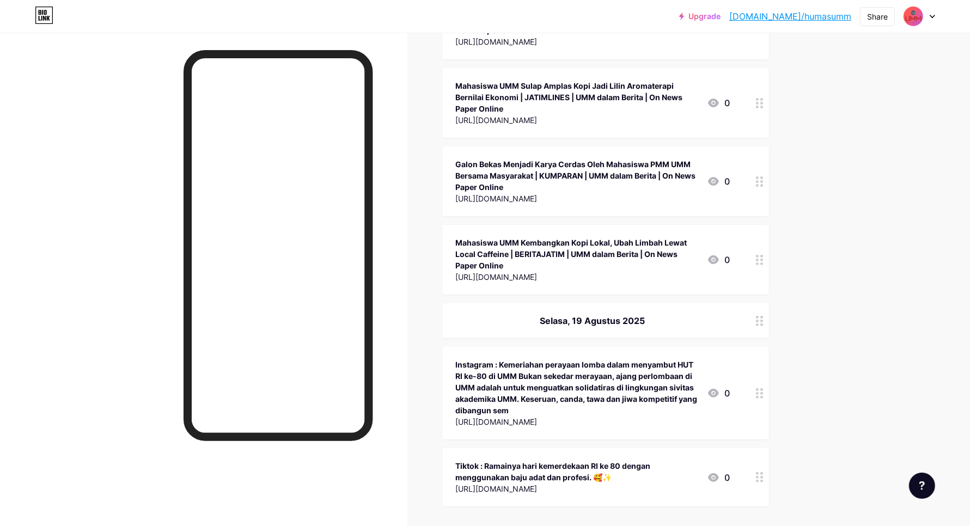
click at [759, 476] on circle at bounding box center [757, 477] width 3 height 3
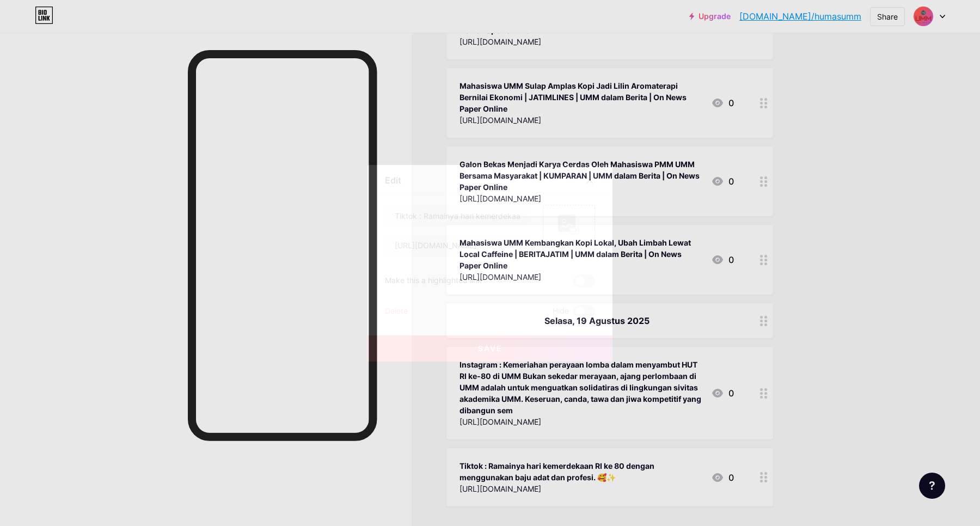
click at [395, 312] on div "Delete" at bounding box center [396, 311] width 23 height 13
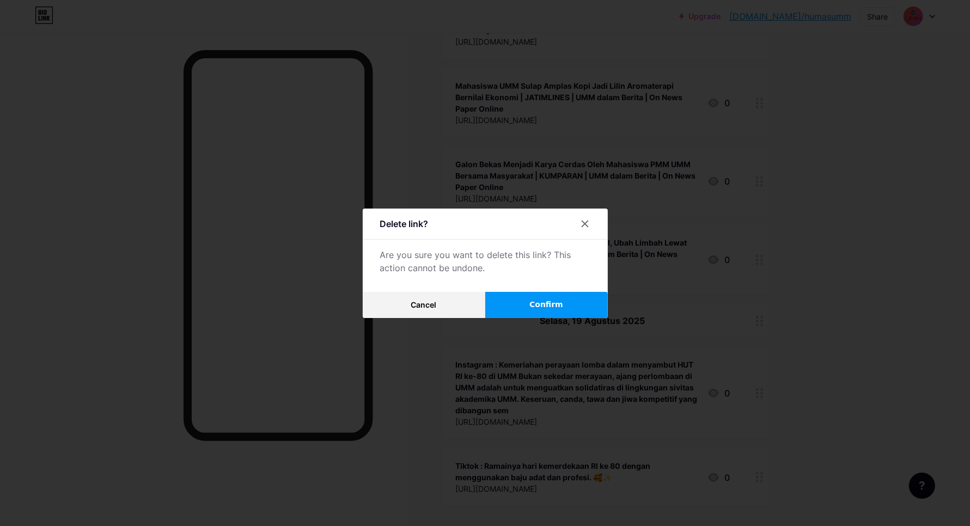
click at [585, 305] on button "Confirm" at bounding box center [546, 305] width 123 height 26
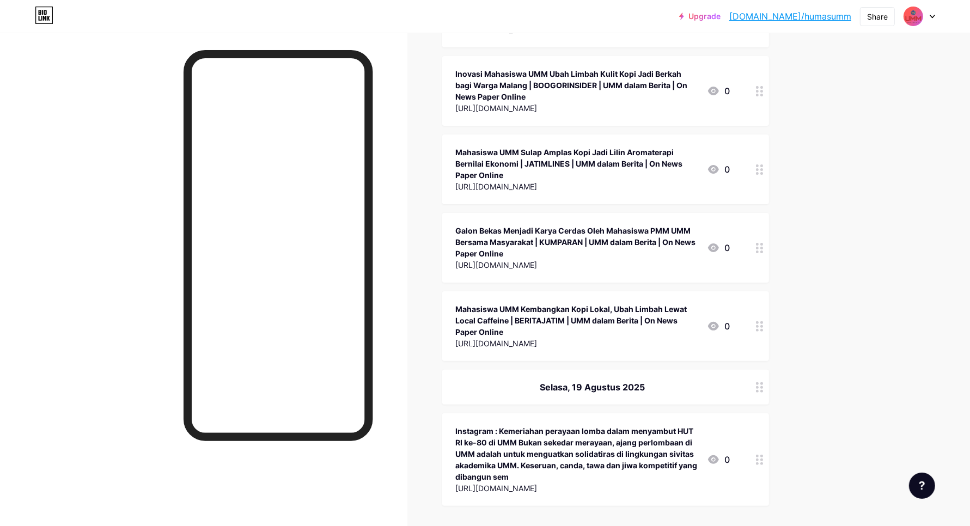
click at [760, 413] on div at bounding box center [759, 459] width 19 height 93
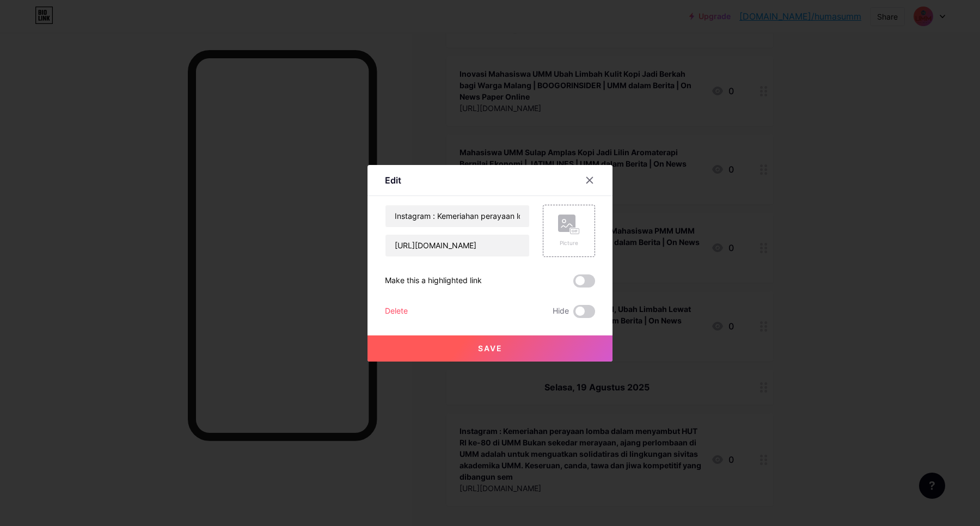
click at [400, 309] on div "Delete" at bounding box center [396, 311] width 23 height 13
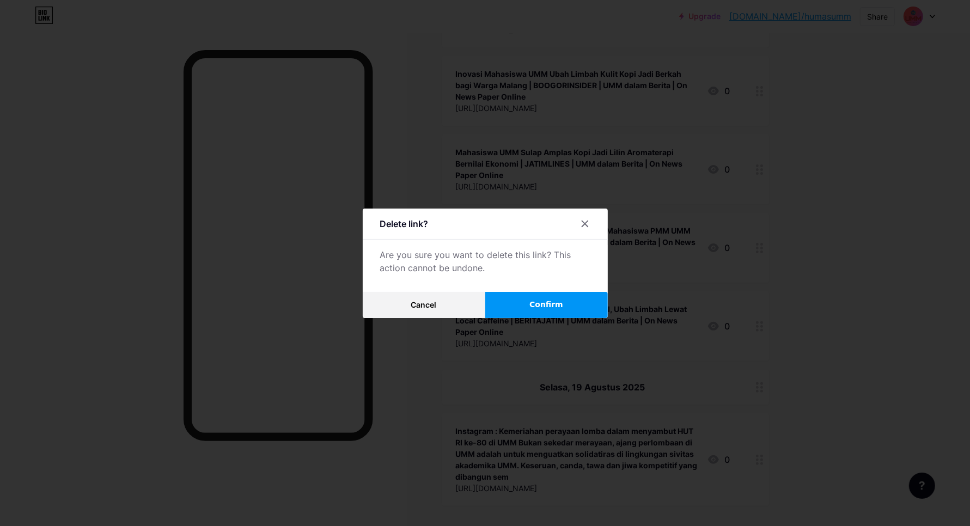
click at [527, 302] on button "Confirm" at bounding box center [546, 305] width 123 height 26
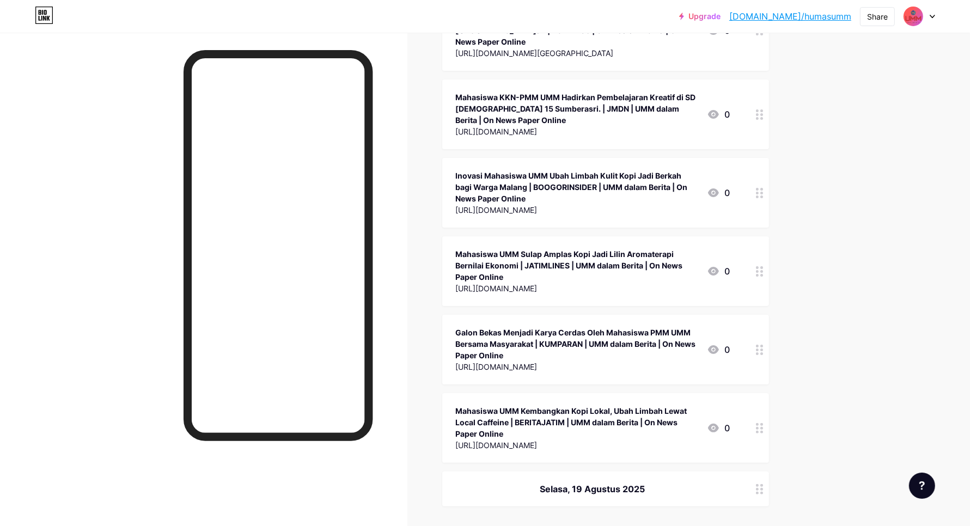
click at [763, 484] on icon at bounding box center [760, 489] width 8 height 10
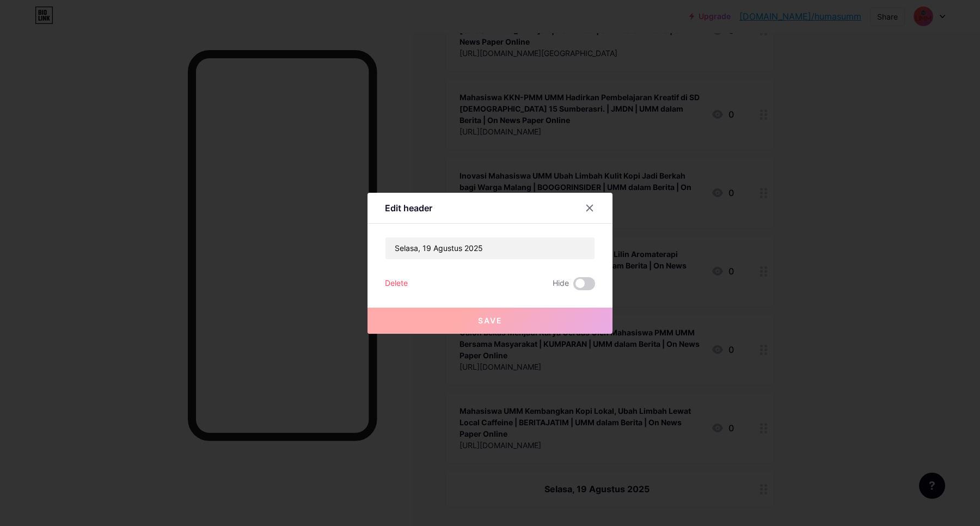
drag, startPoint x: 396, startPoint y: 277, endPoint x: 426, endPoint y: 279, distance: 29.5
click at [399, 276] on div "[DATE] Delete Hide Save" at bounding box center [490, 263] width 210 height 53
click at [395, 282] on div "Delete" at bounding box center [396, 283] width 23 height 13
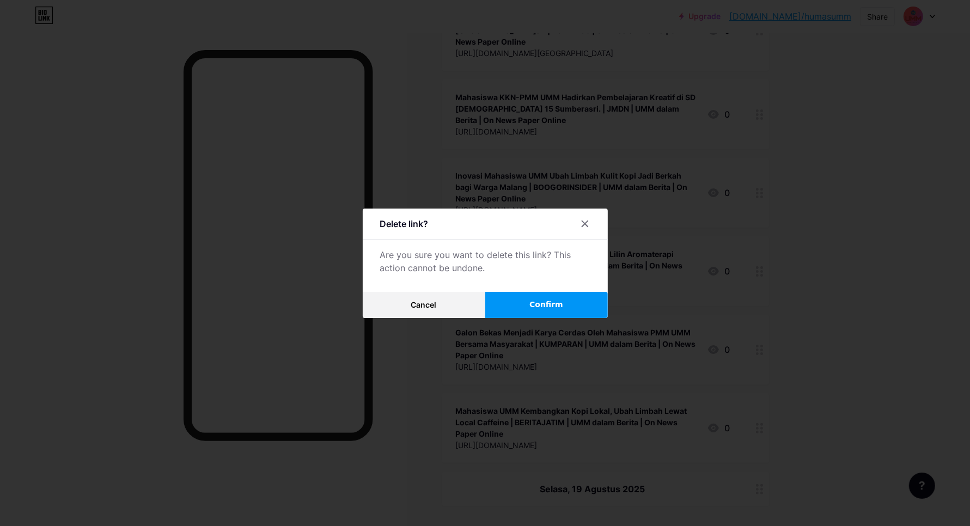
click at [559, 311] on button "Confirm" at bounding box center [546, 305] width 123 height 26
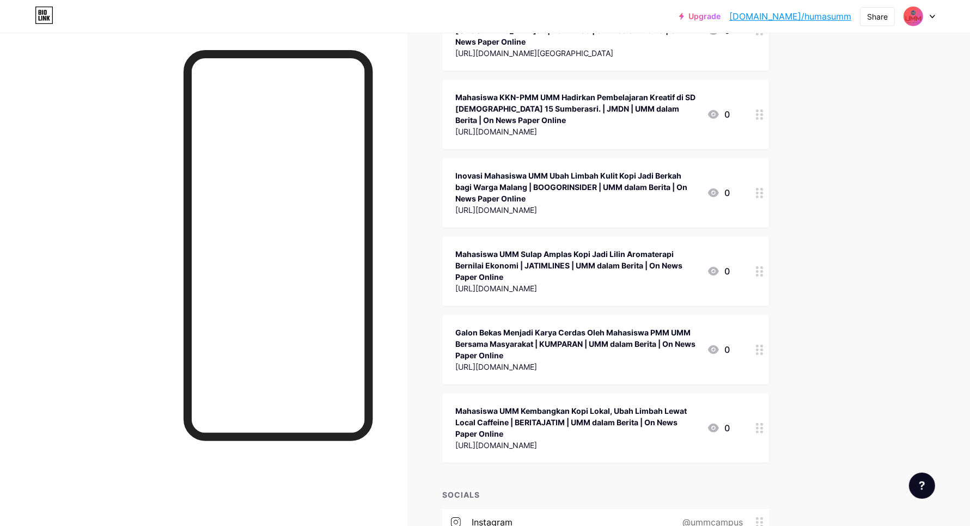
scroll to position [31082, 0]
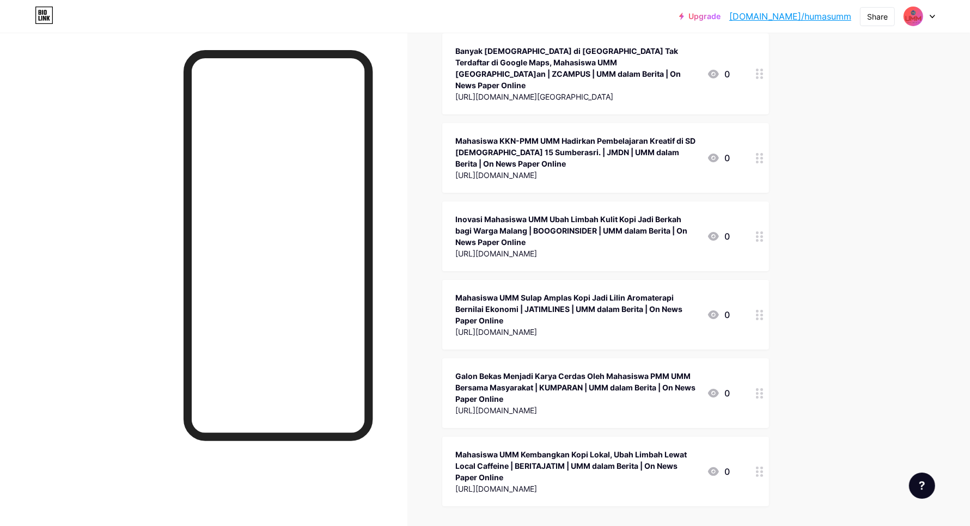
click at [768, 437] on div at bounding box center [759, 472] width 19 height 70
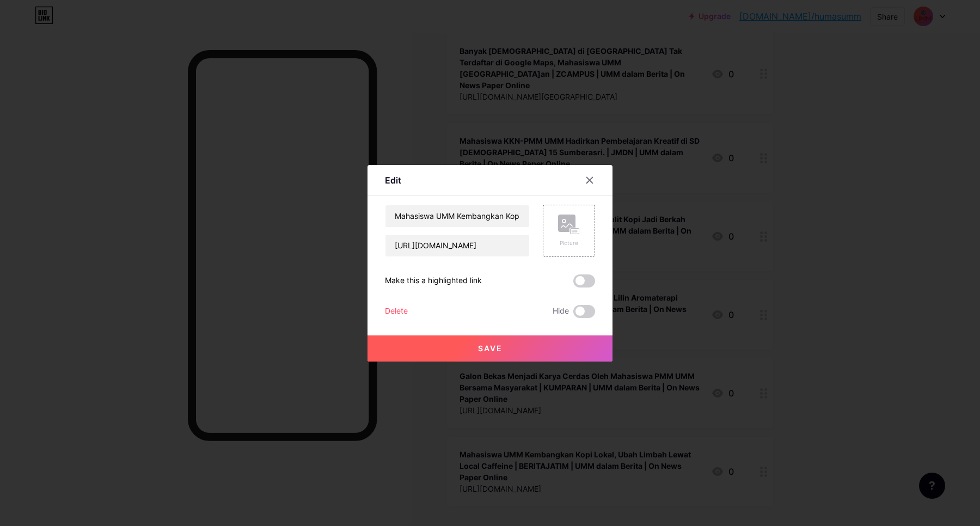
click at [405, 308] on div "Delete" at bounding box center [396, 311] width 23 height 13
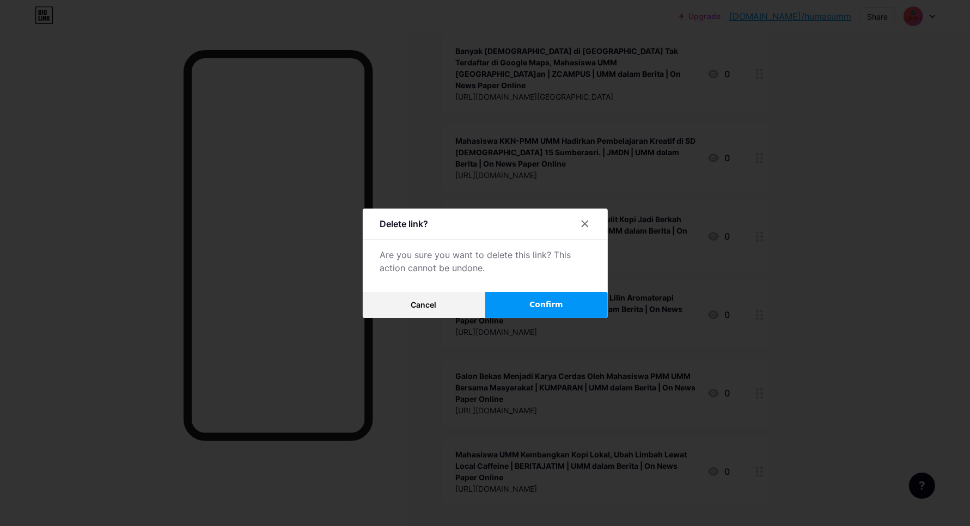
click at [557, 299] on span "Confirm" at bounding box center [546, 304] width 34 height 11
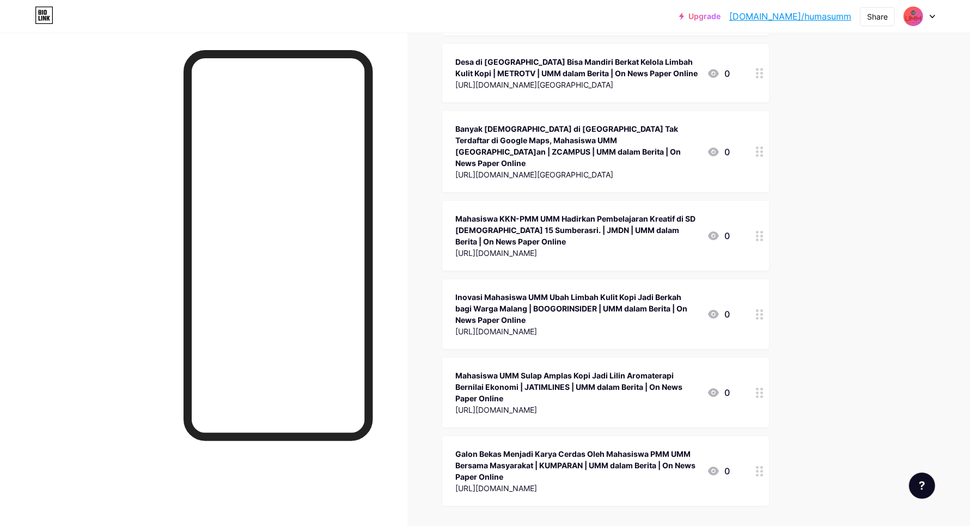
click at [758, 436] on div at bounding box center [759, 471] width 19 height 70
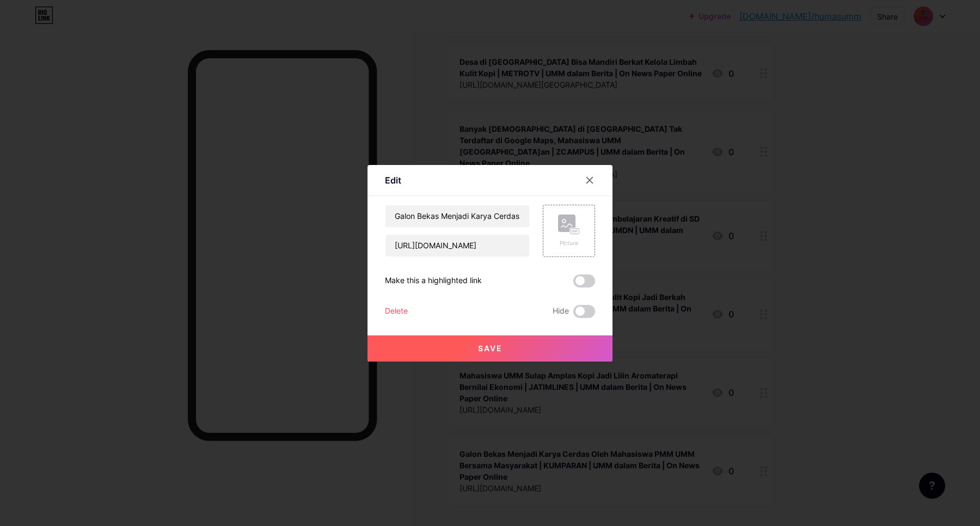
click at [396, 312] on div "Delete" at bounding box center [396, 311] width 23 height 13
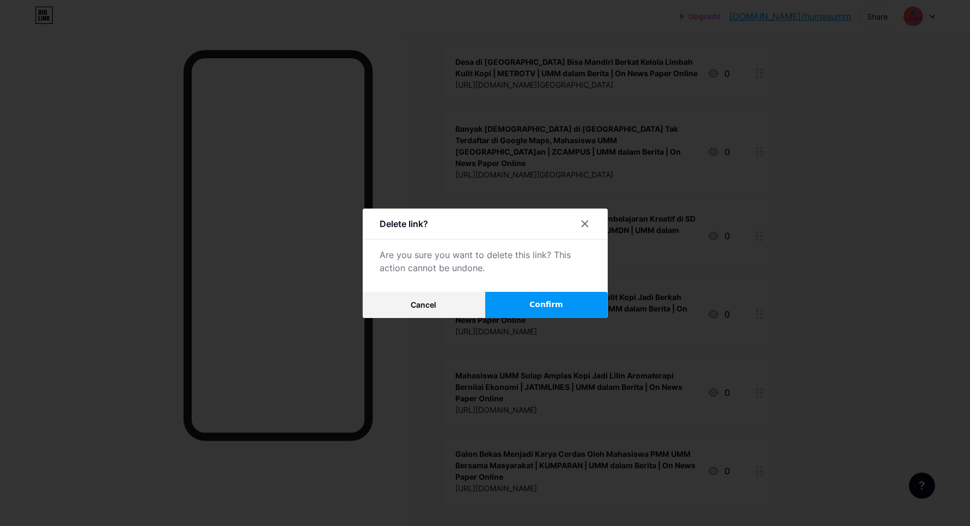
click at [531, 301] on button "Confirm" at bounding box center [546, 305] width 123 height 26
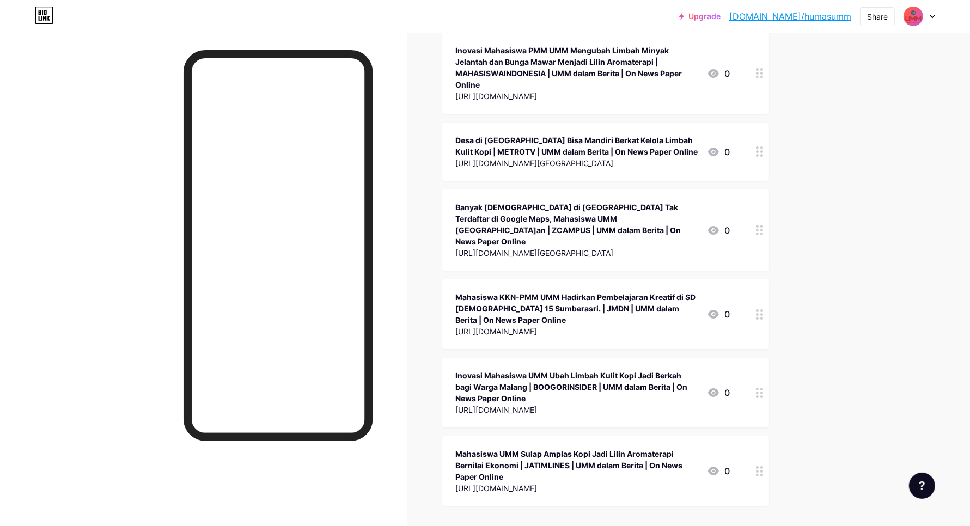
click at [769, 436] on div at bounding box center [759, 471] width 19 height 70
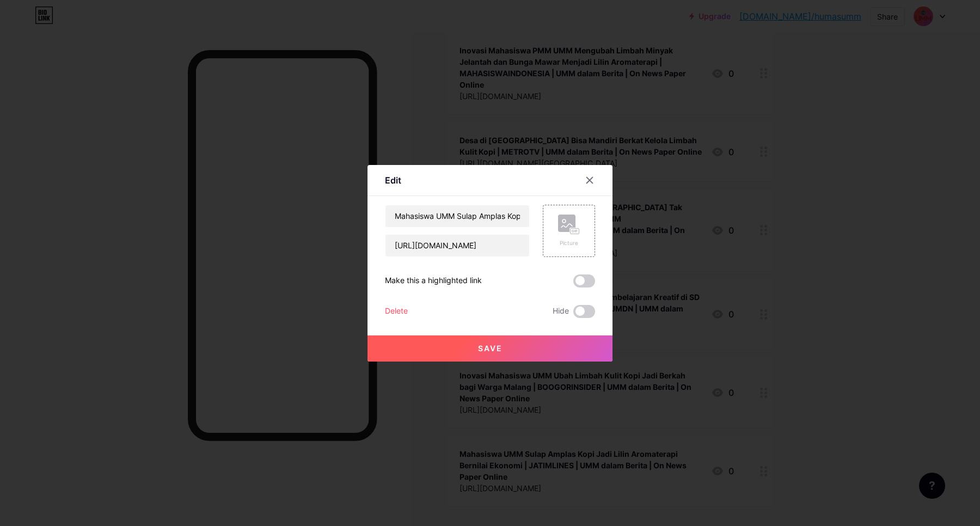
click at [393, 314] on div "Delete" at bounding box center [396, 311] width 23 height 13
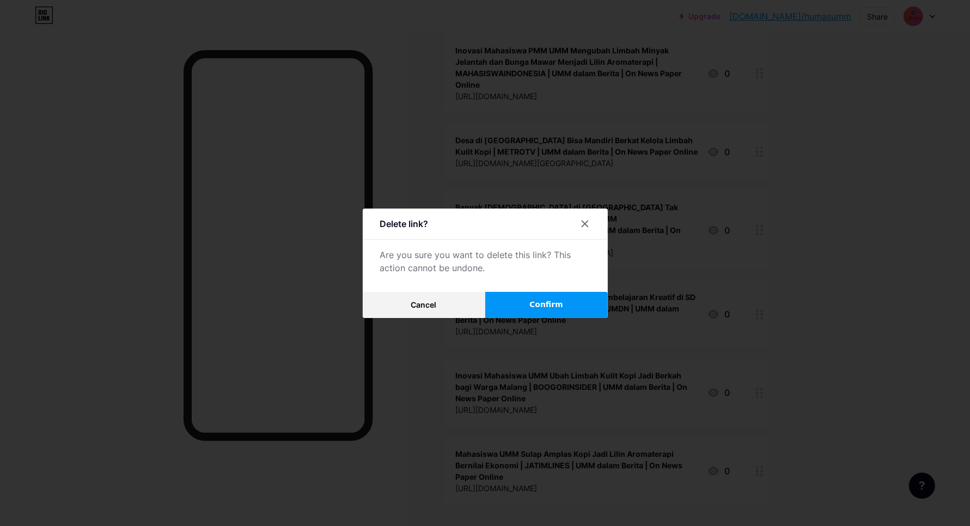
click at [579, 309] on button "Confirm" at bounding box center [546, 305] width 123 height 26
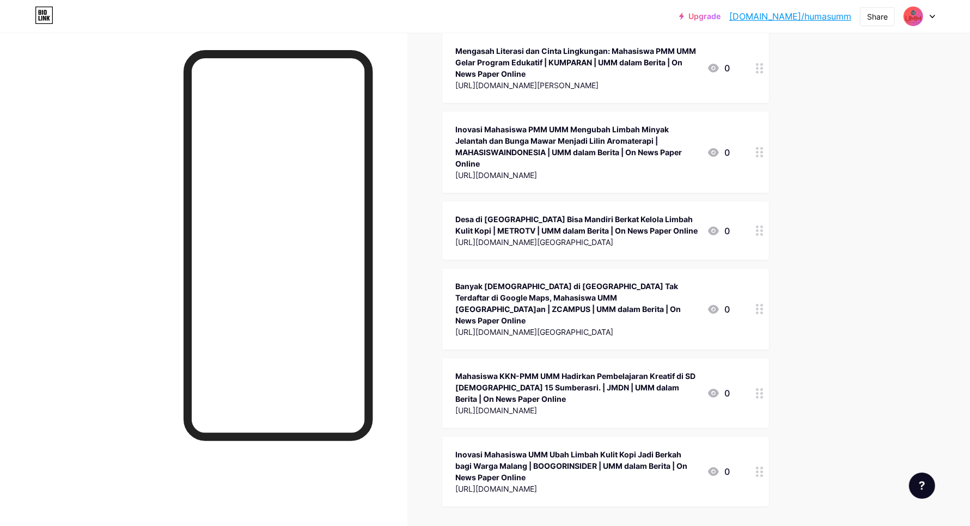
click at [763, 467] on icon at bounding box center [760, 472] width 8 height 10
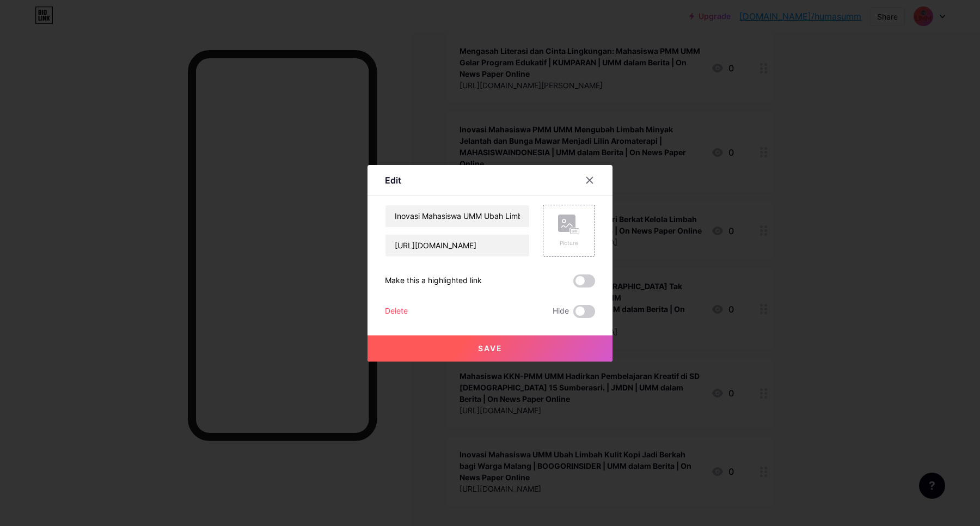
click at [394, 310] on div "Delete" at bounding box center [396, 311] width 23 height 13
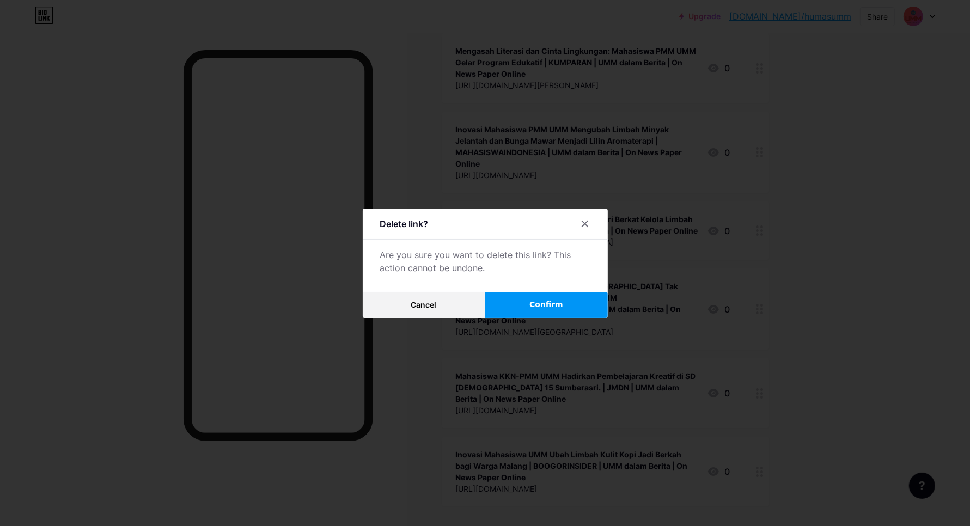
click at [513, 311] on button "Confirm" at bounding box center [546, 305] width 123 height 26
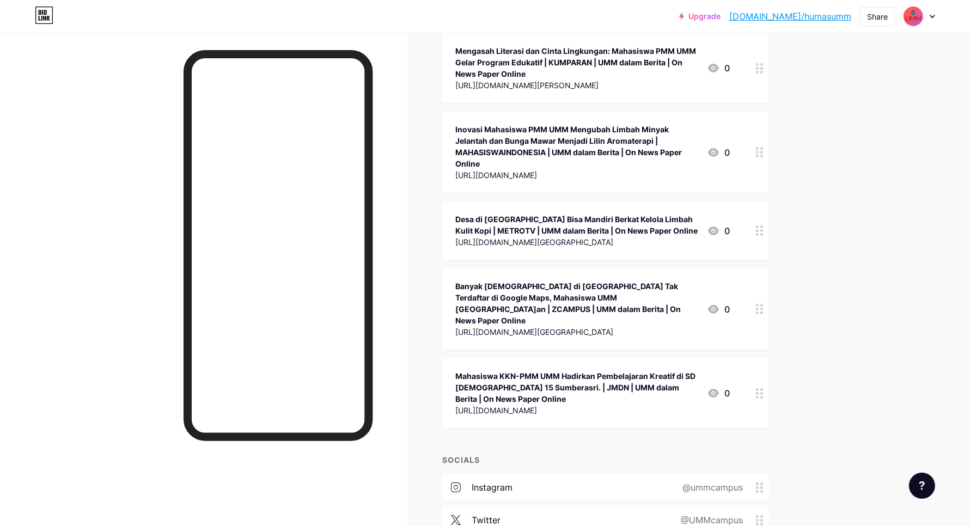
scroll to position [30769, 0]
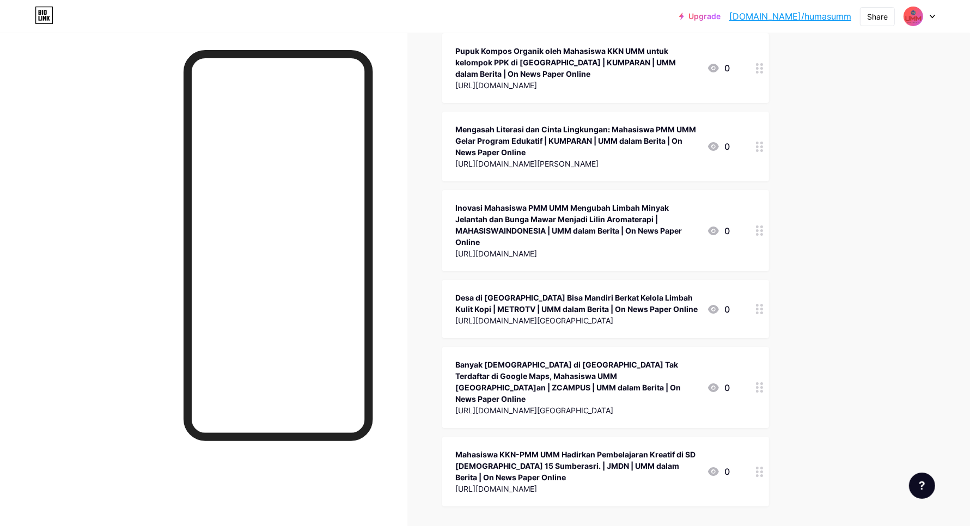
click at [760, 437] on div at bounding box center [759, 472] width 19 height 70
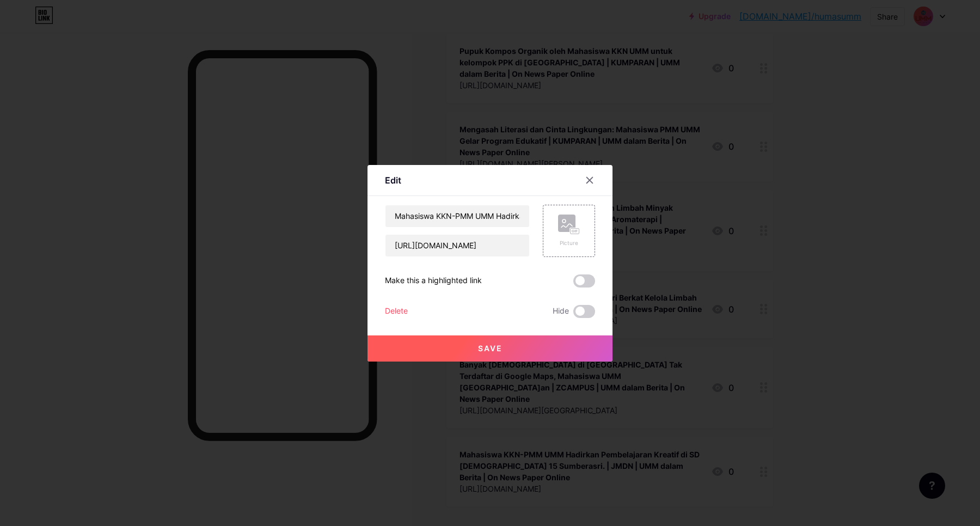
click at [400, 305] on div "Delete" at bounding box center [396, 311] width 23 height 13
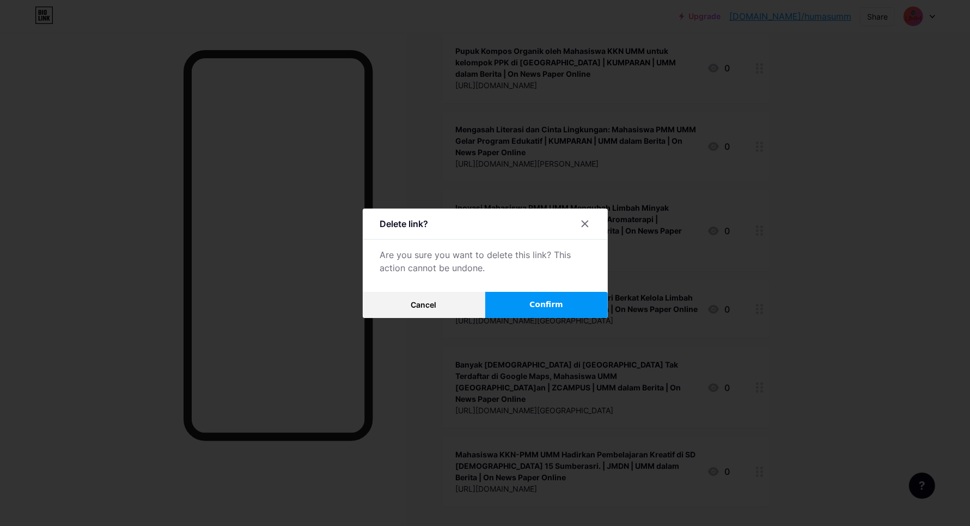
click at [570, 302] on button "Confirm" at bounding box center [546, 305] width 123 height 26
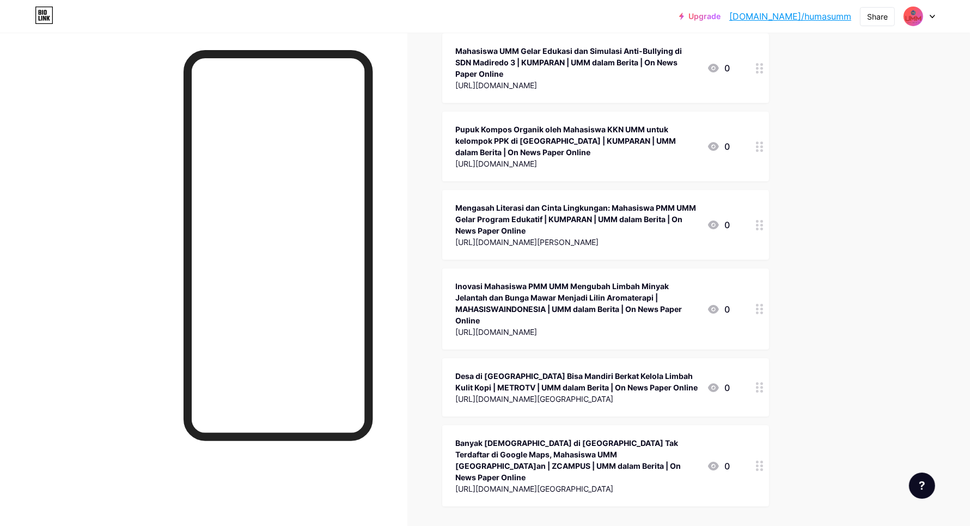
click at [763, 461] on icon at bounding box center [760, 466] width 8 height 10
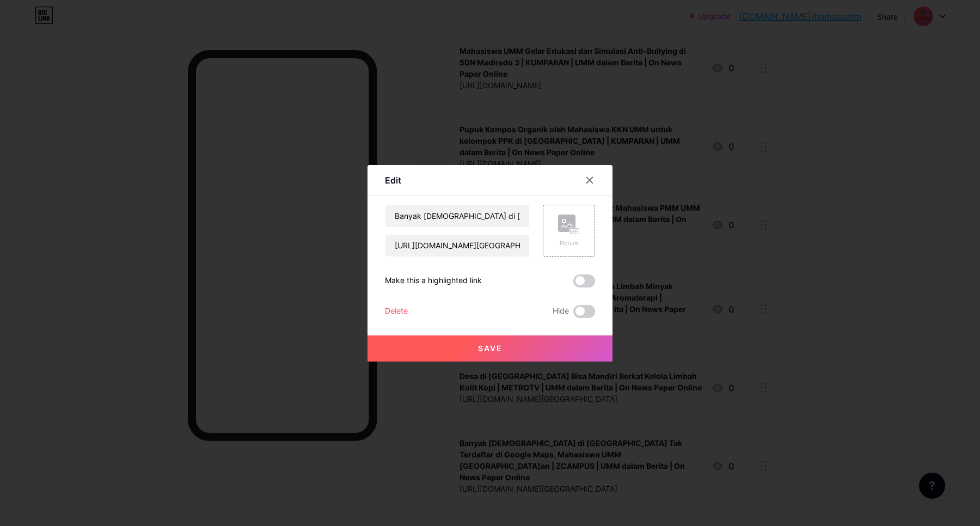
click at [387, 309] on div "Delete" at bounding box center [396, 311] width 23 height 13
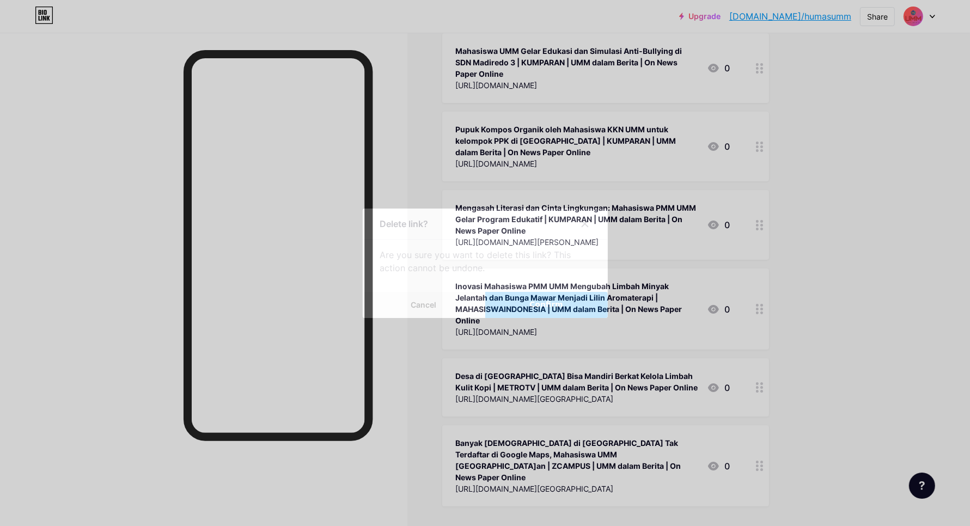
click at [525, 309] on button "Confirm" at bounding box center [546, 305] width 123 height 26
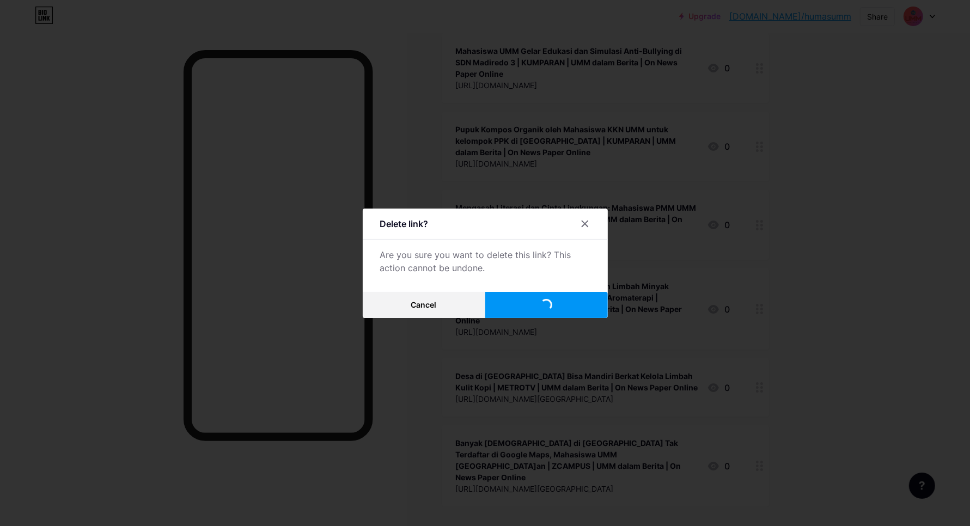
scroll to position [30612, 0]
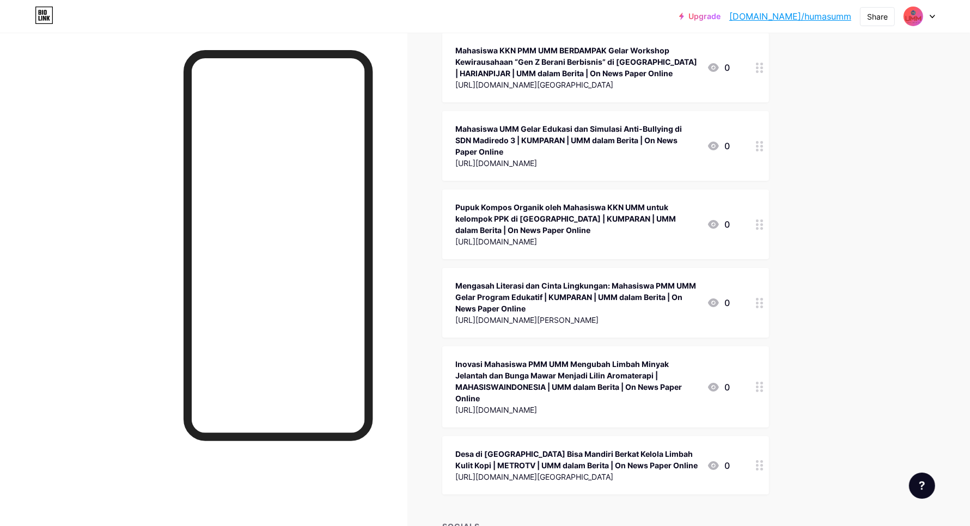
click at [764, 436] on div at bounding box center [759, 465] width 19 height 58
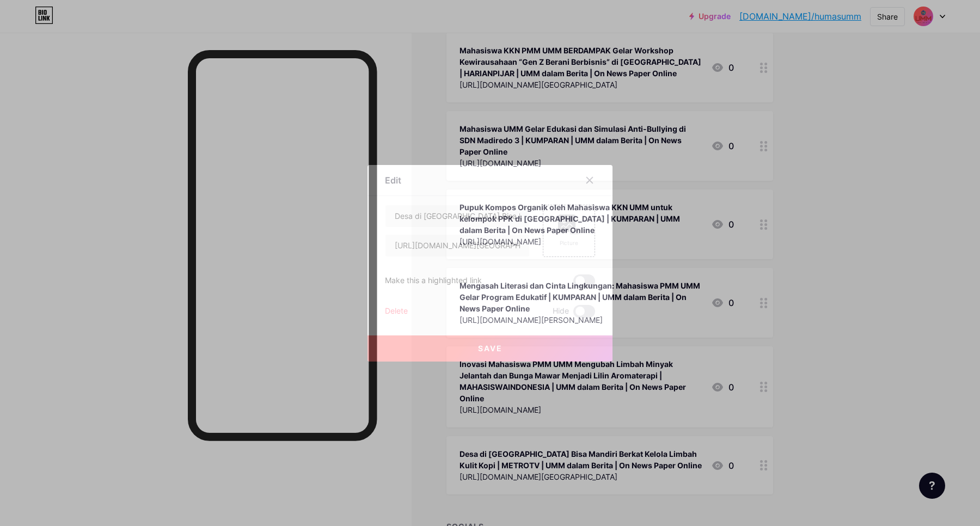
click at [395, 309] on div "Delete" at bounding box center [396, 311] width 23 height 13
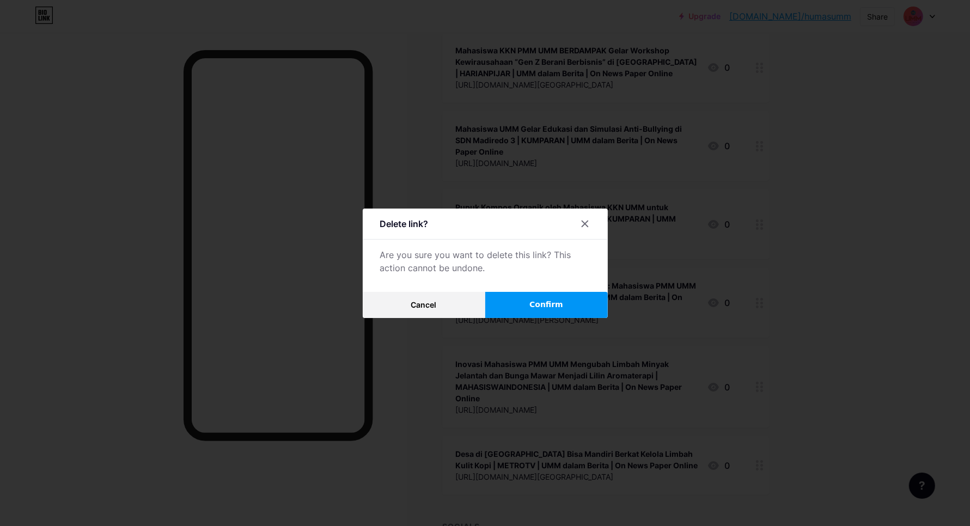
click at [499, 311] on button "Confirm" at bounding box center [546, 305] width 123 height 26
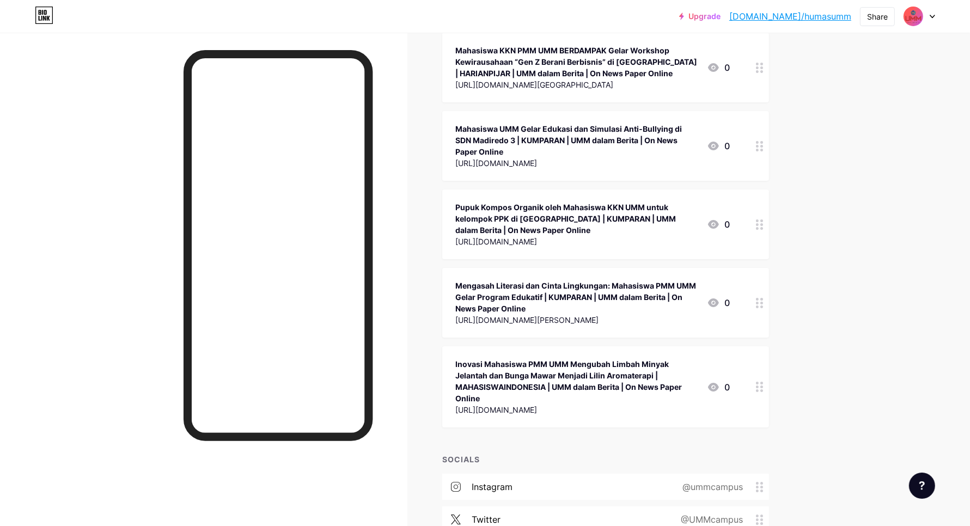
scroll to position [30545, 0]
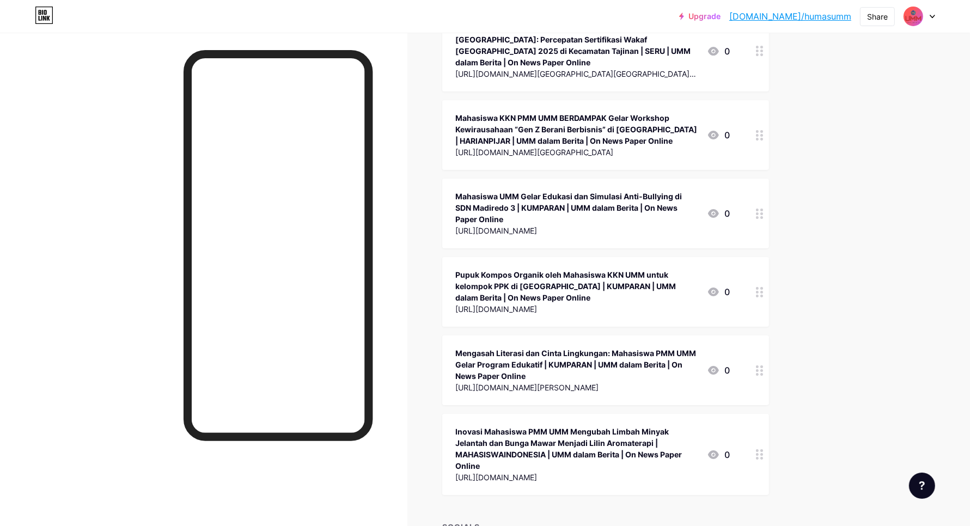
click at [762, 414] on div at bounding box center [759, 454] width 19 height 81
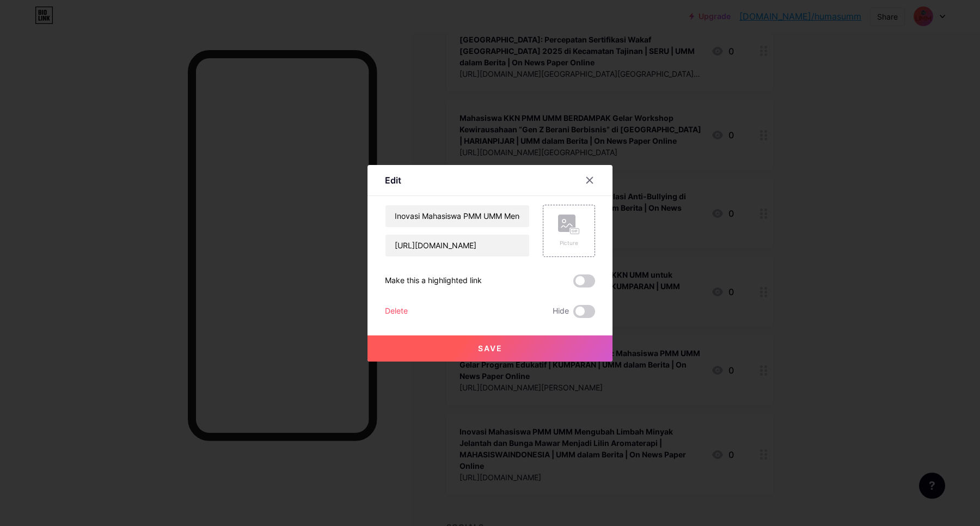
click at [393, 313] on div "Delete" at bounding box center [396, 311] width 23 height 13
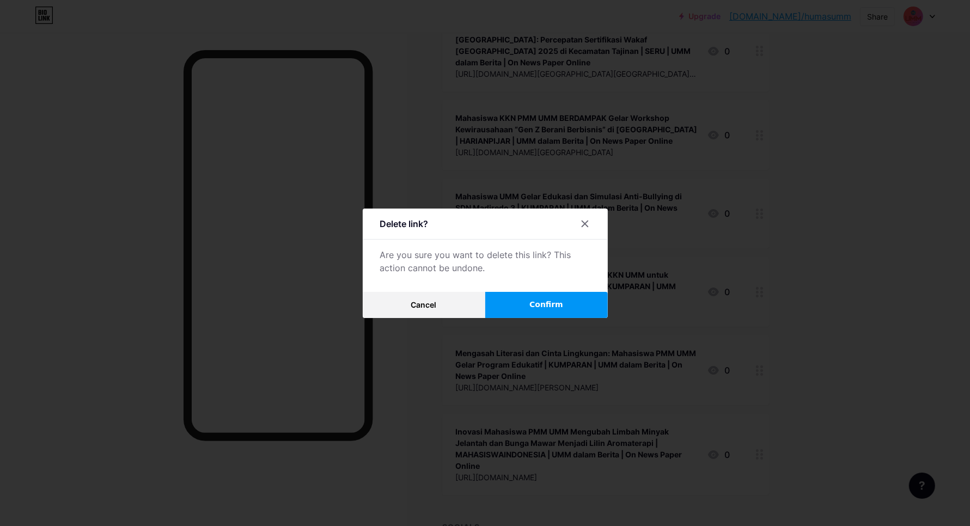
click at [515, 301] on button "Confirm" at bounding box center [546, 305] width 123 height 26
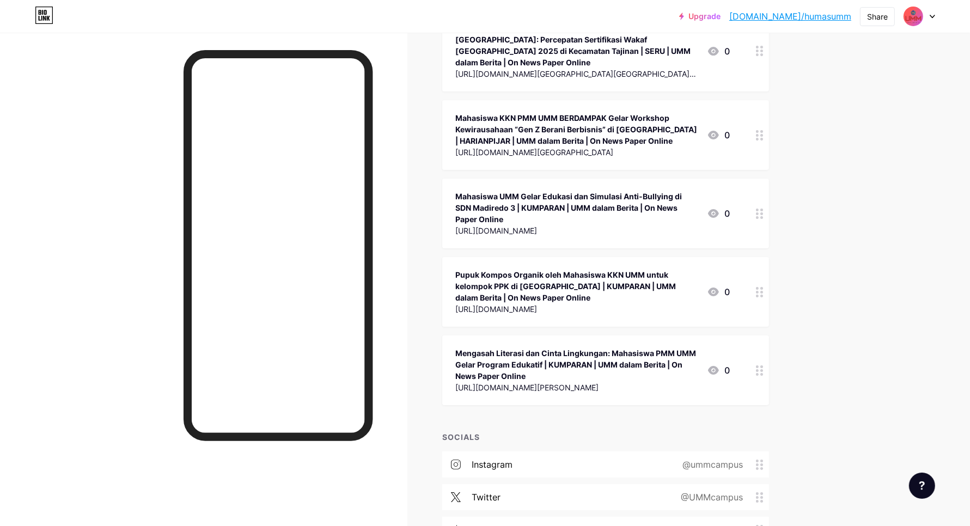
scroll to position [30455, 0]
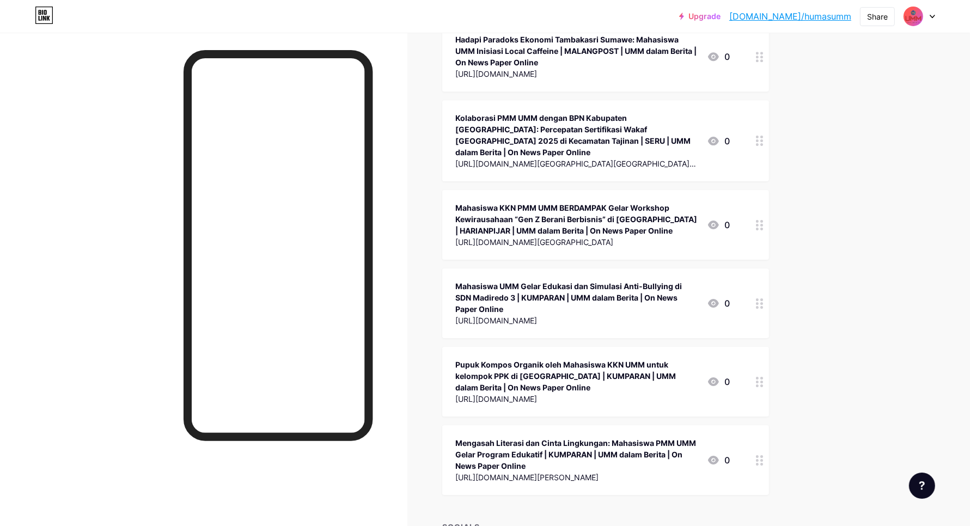
click at [761, 455] on icon at bounding box center [760, 460] width 8 height 10
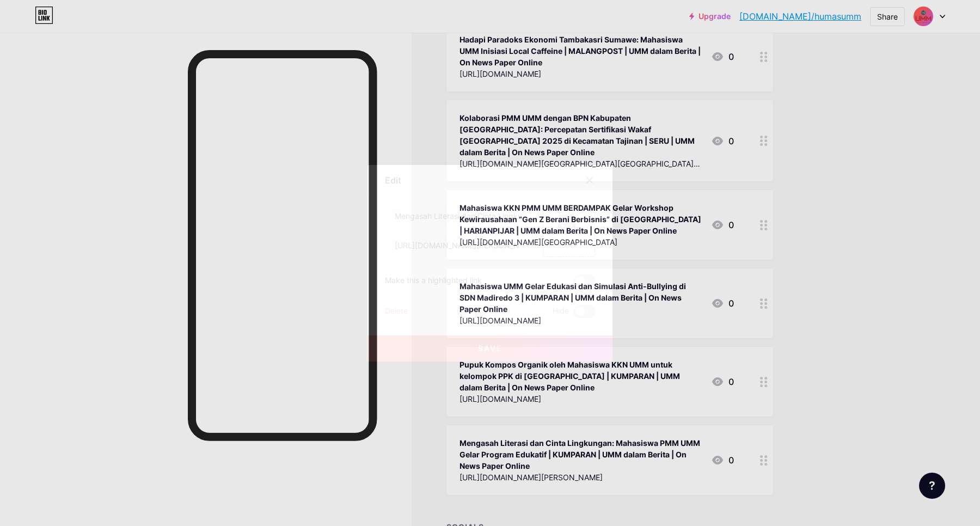
click at [399, 311] on div "Delete" at bounding box center [396, 311] width 23 height 13
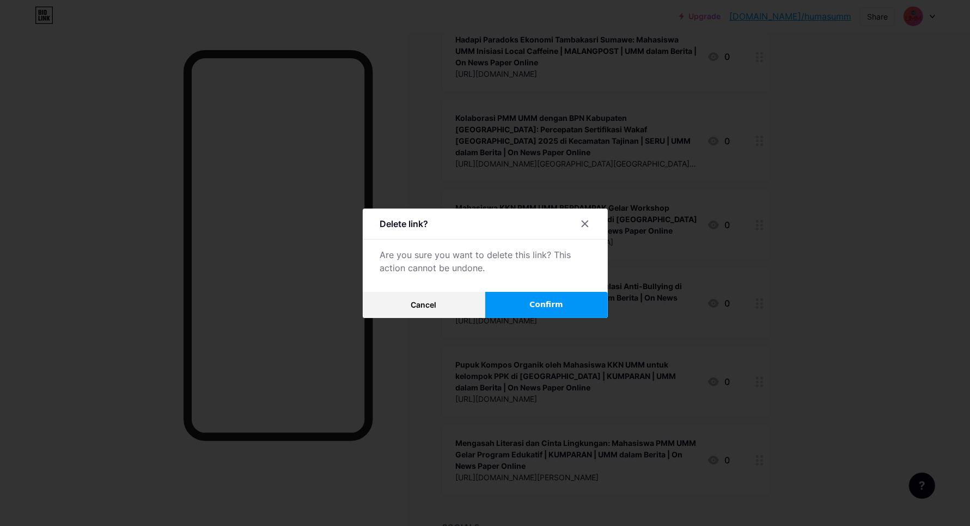
click at [511, 315] on button "Confirm" at bounding box center [546, 305] width 123 height 26
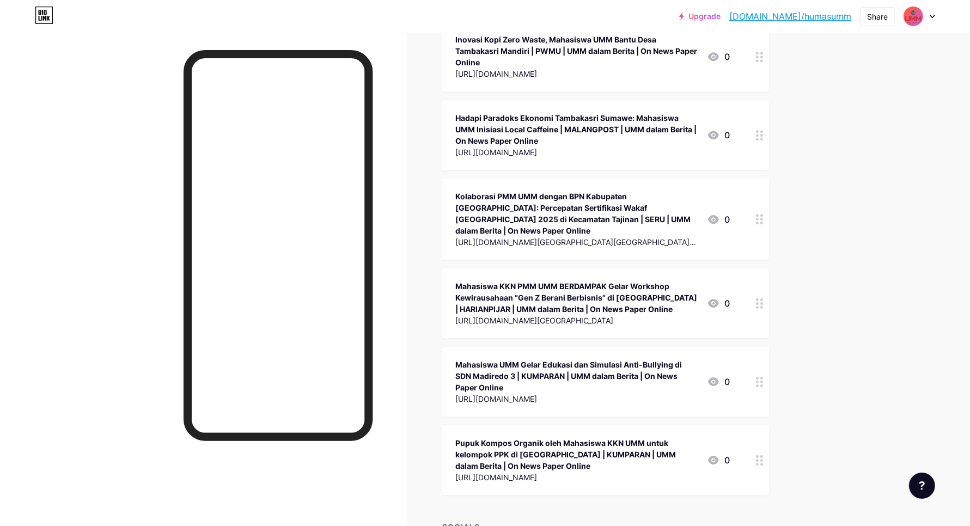
click at [763, 455] on icon at bounding box center [760, 460] width 8 height 10
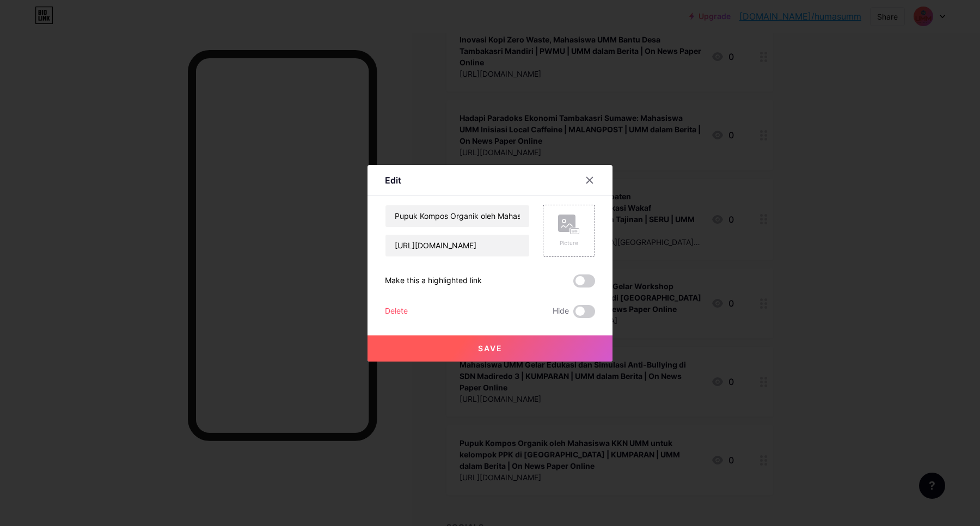
click at [396, 305] on div "Delete" at bounding box center [396, 311] width 23 height 13
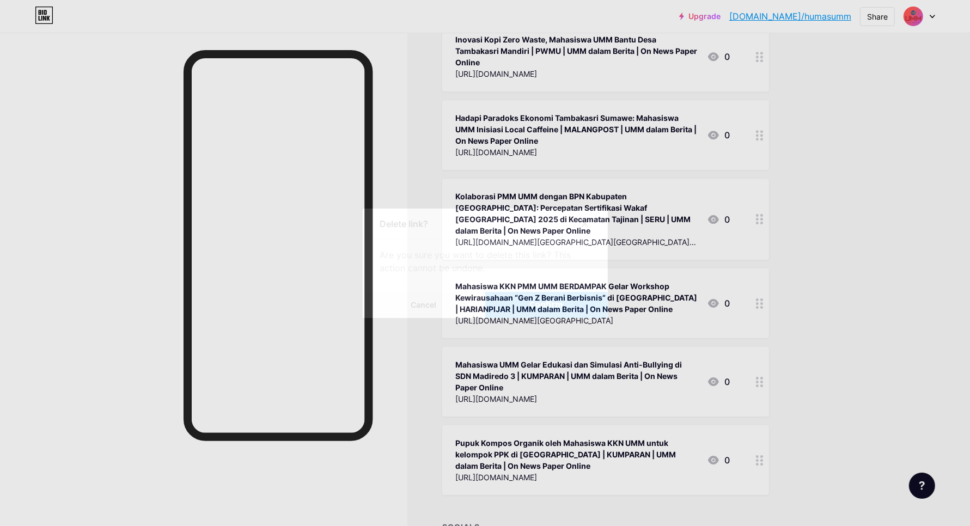
click at [509, 303] on button "Confirm" at bounding box center [546, 305] width 123 height 26
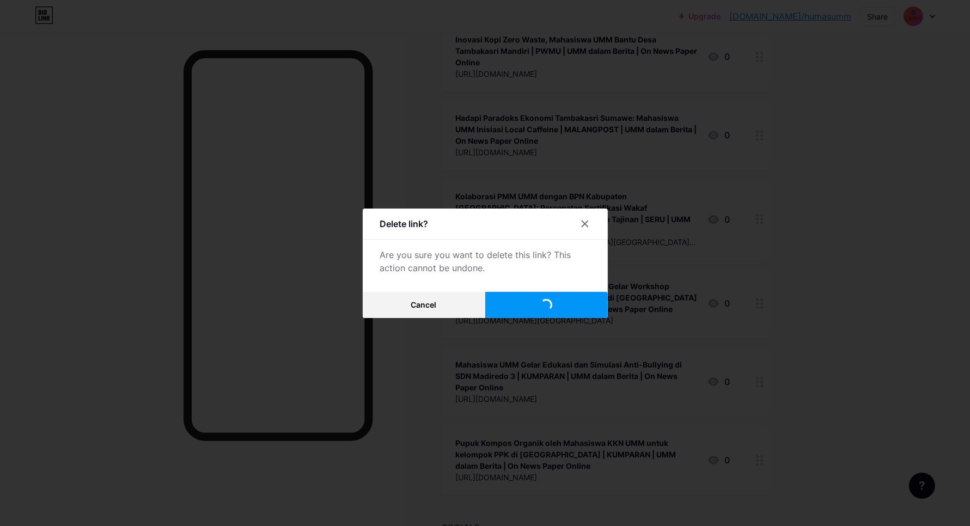
scroll to position [30298, 0]
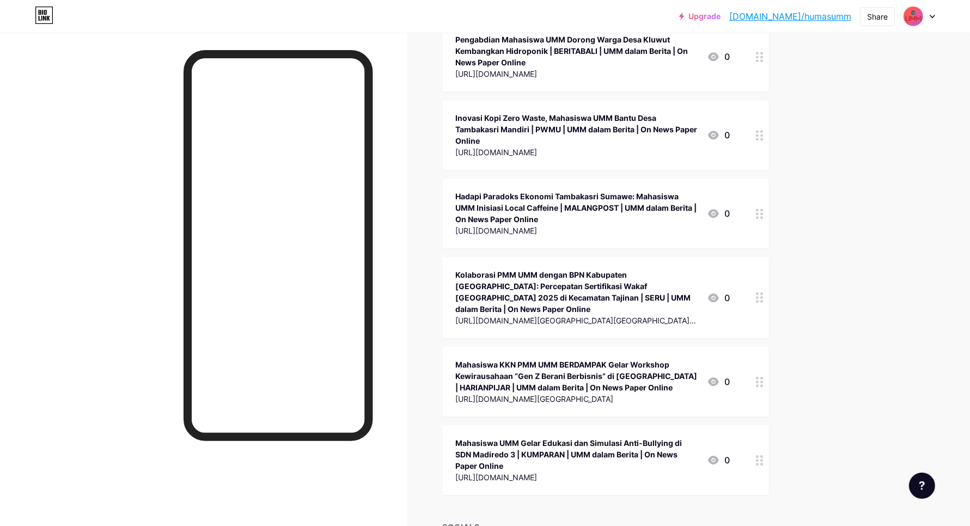
click at [763, 455] on icon at bounding box center [760, 460] width 8 height 10
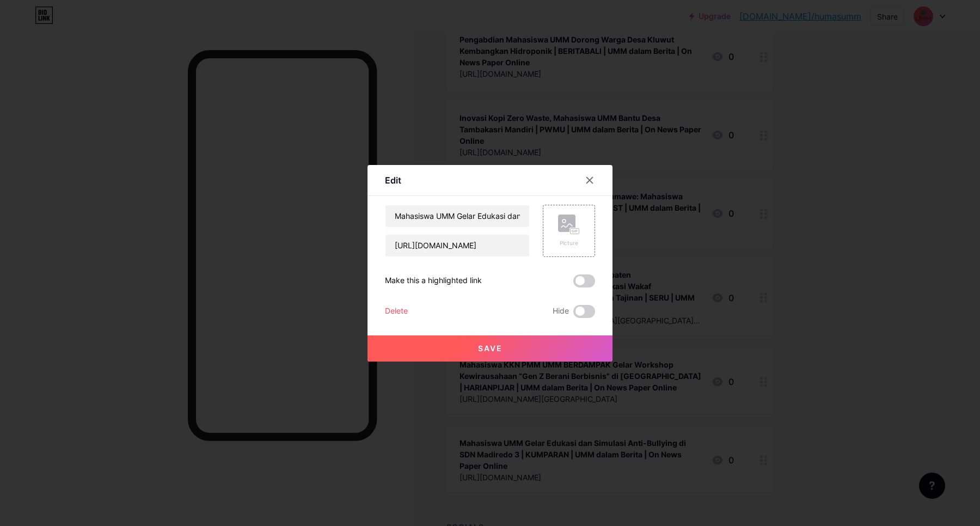
click at [401, 309] on div "Delete" at bounding box center [396, 311] width 23 height 13
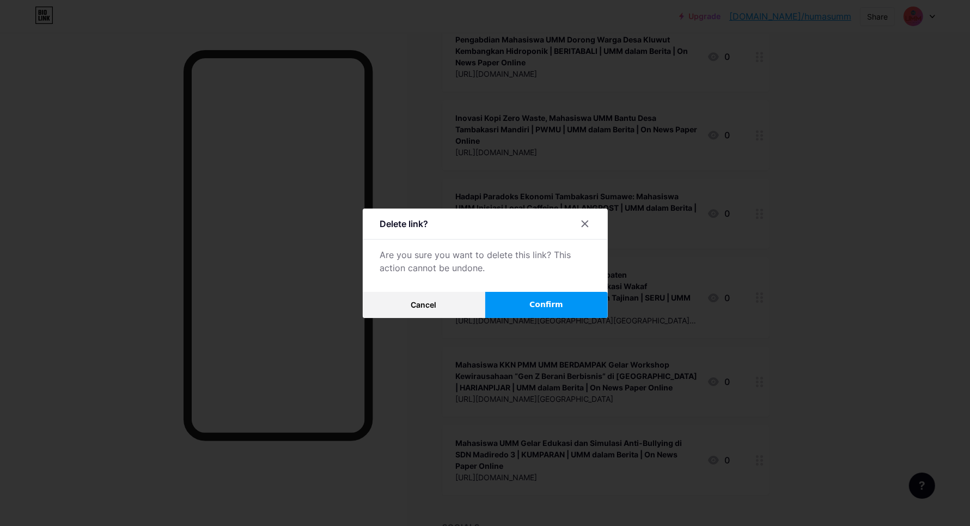
click at [559, 300] on span "Confirm" at bounding box center [546, 304] width 34 height 11
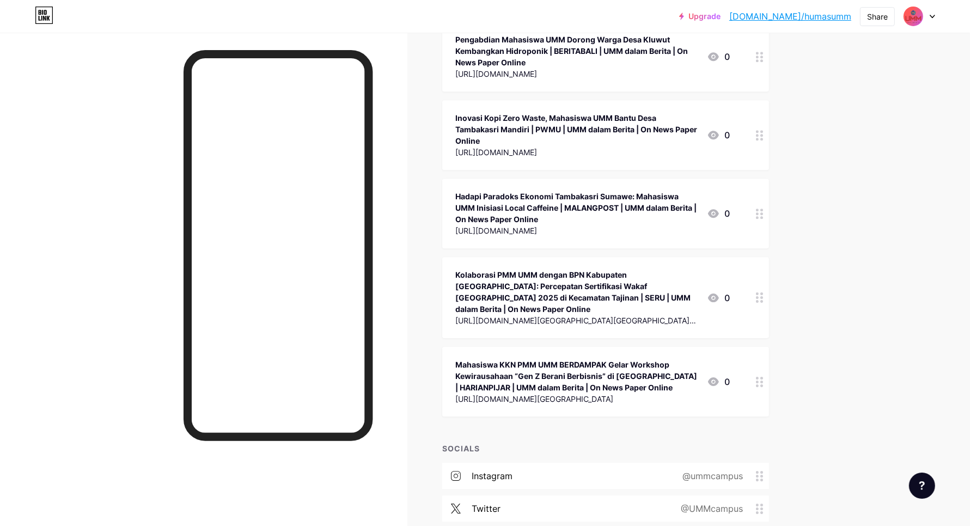
scroll to position [30220, 0]
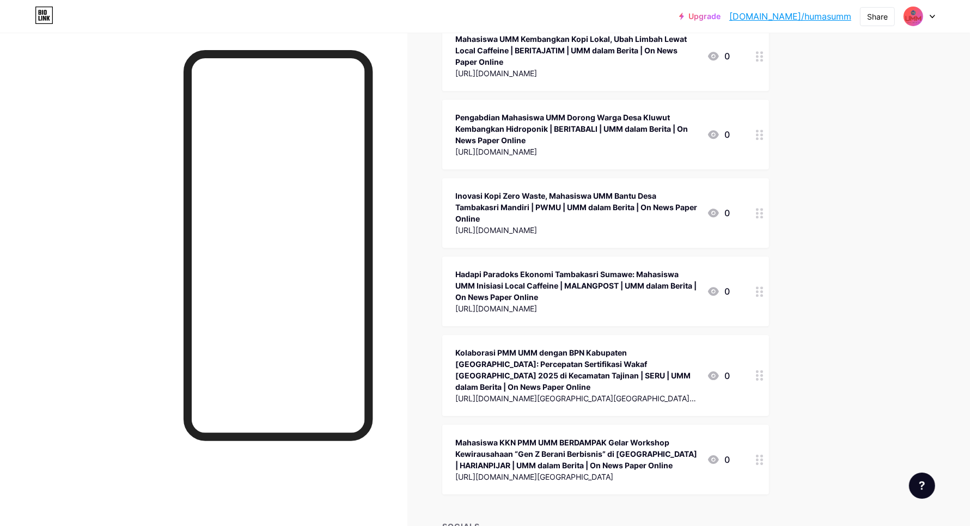
click at [761, 425] on div at bounding box center [759, 460] width 19 height 70
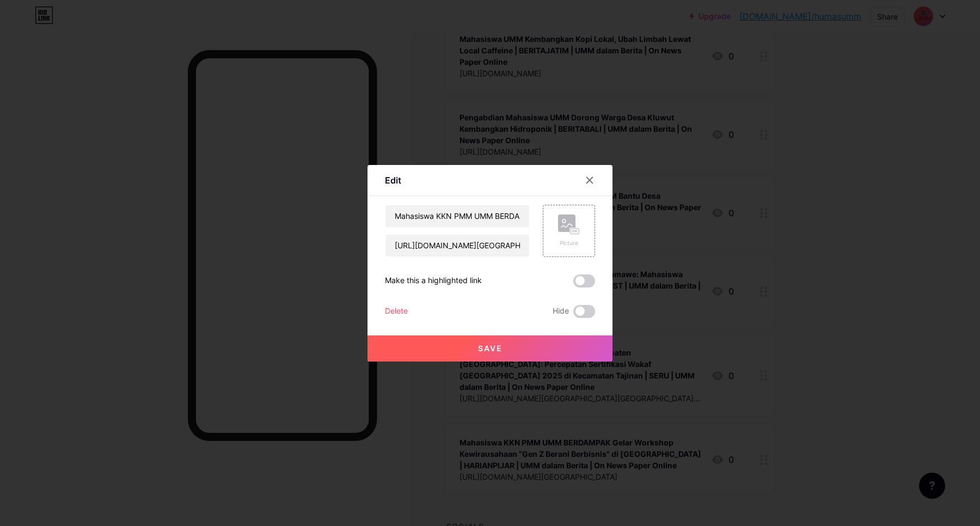
click at [397, 309] on div "Delete" at bounding box center [396, 311] width 23 height 13
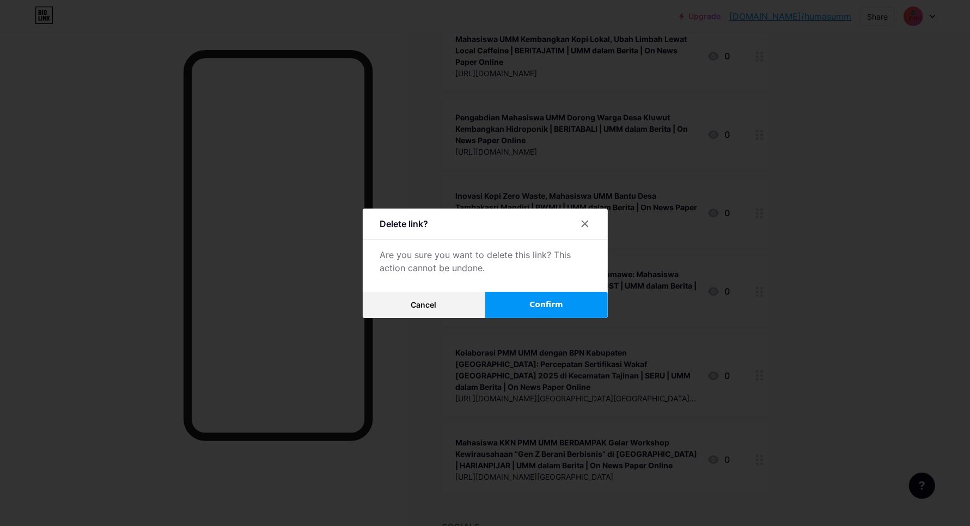
drag, startPoint x: 589, startPoint y: 300, endPoint x: 610, endPoint y: 297, distance: 20.9
click at [589, 299] on button "Confirm" at bounding box center [546, 305] width 123 height 26
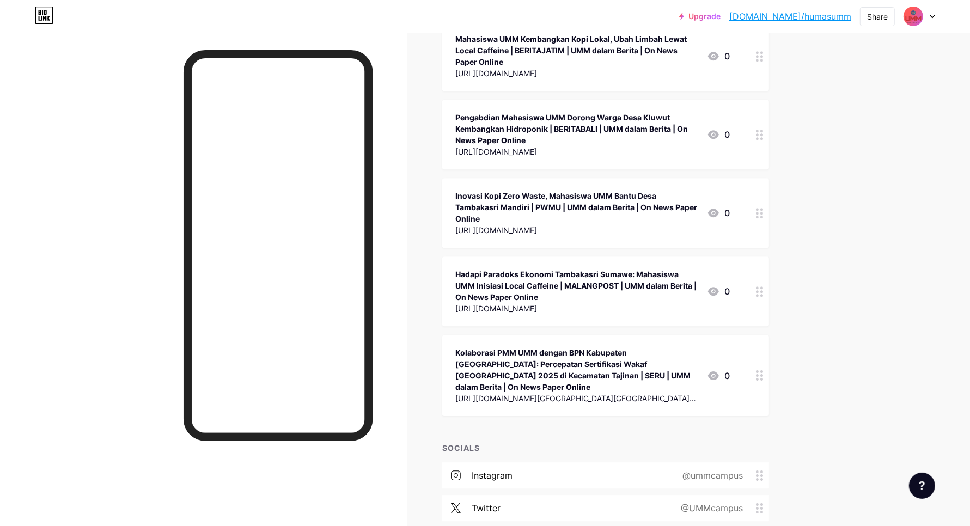
scroll to position [30130, 0]
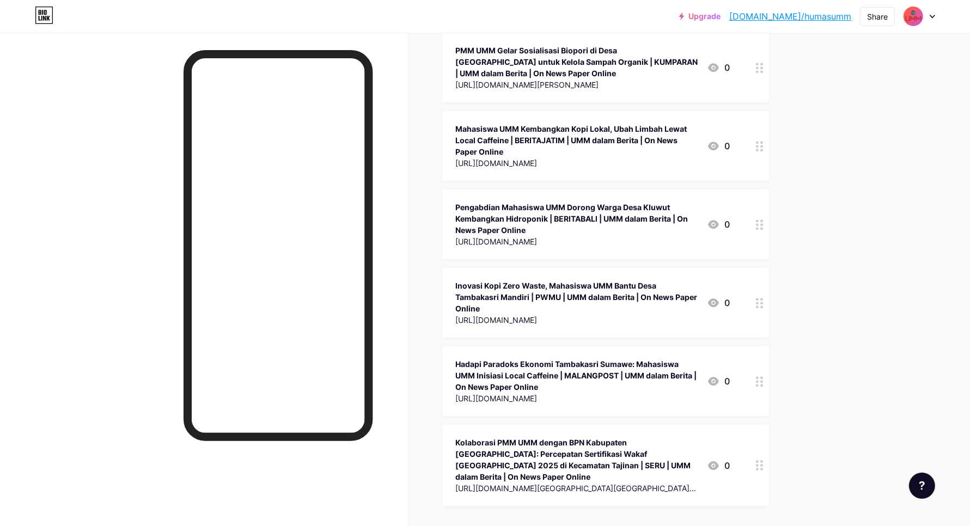
click at [763, 460] on icon at bounding box center [760, 465] width 8 height 10
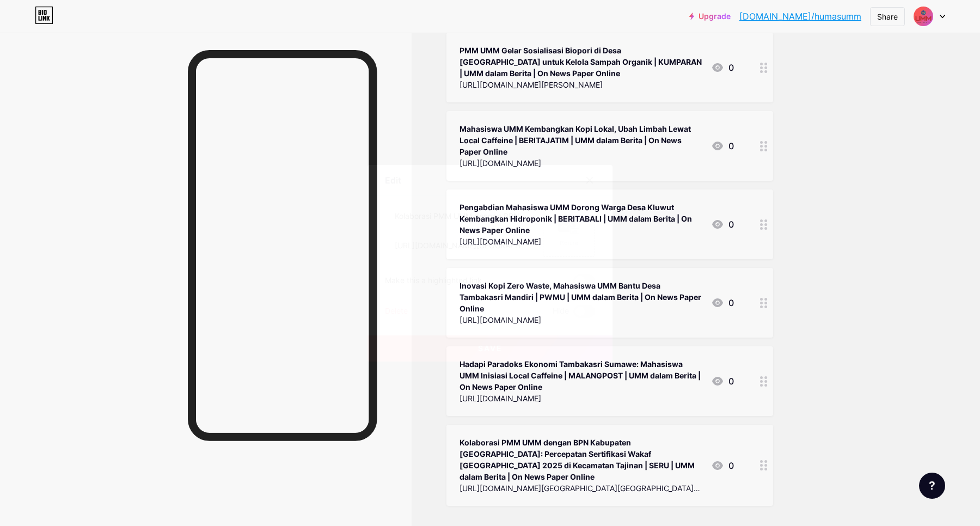
click at [395, 311] on div "Delete" at bounding box center [396, 311] width 23 height 13
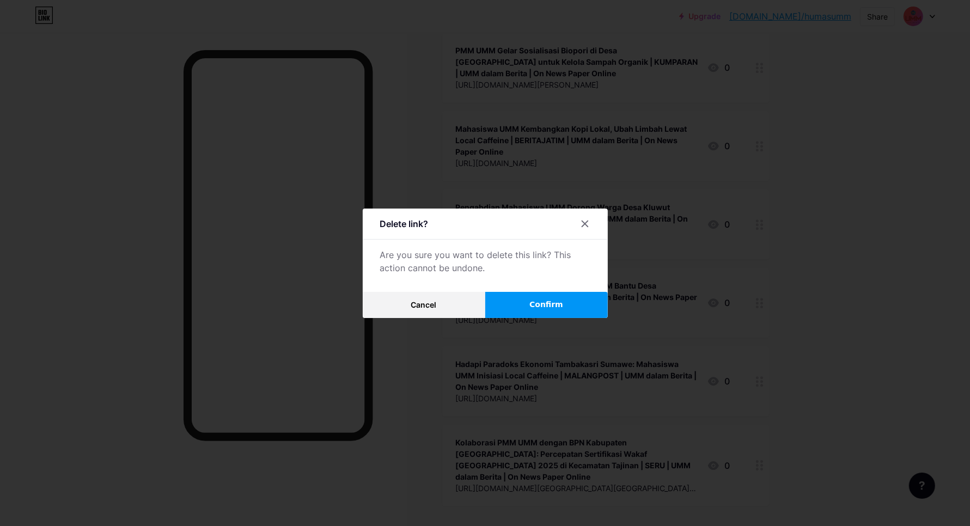
click at [580, 307] on button "Confirm" at bounding box center [546, 305] width 123 height 26
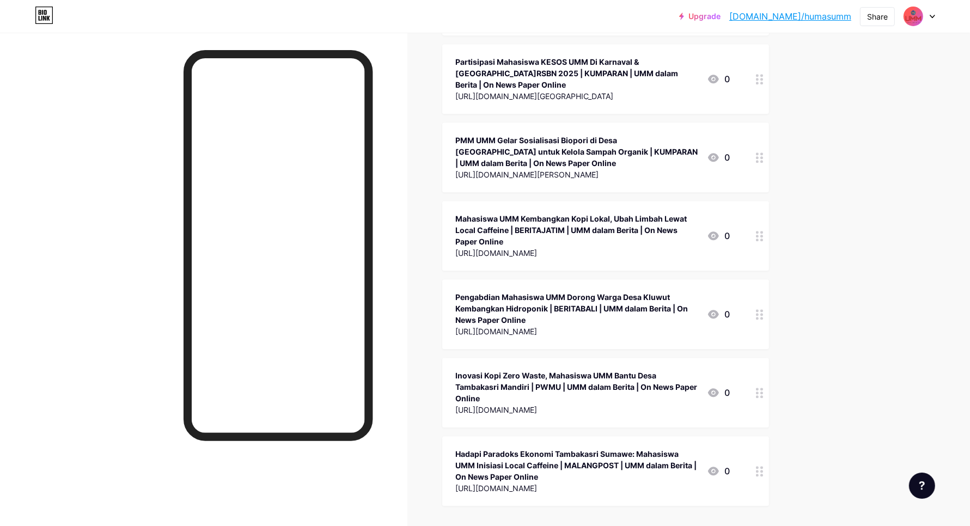
click at [758, 436] on div at bounding box center [759, 471] width 19 height 70
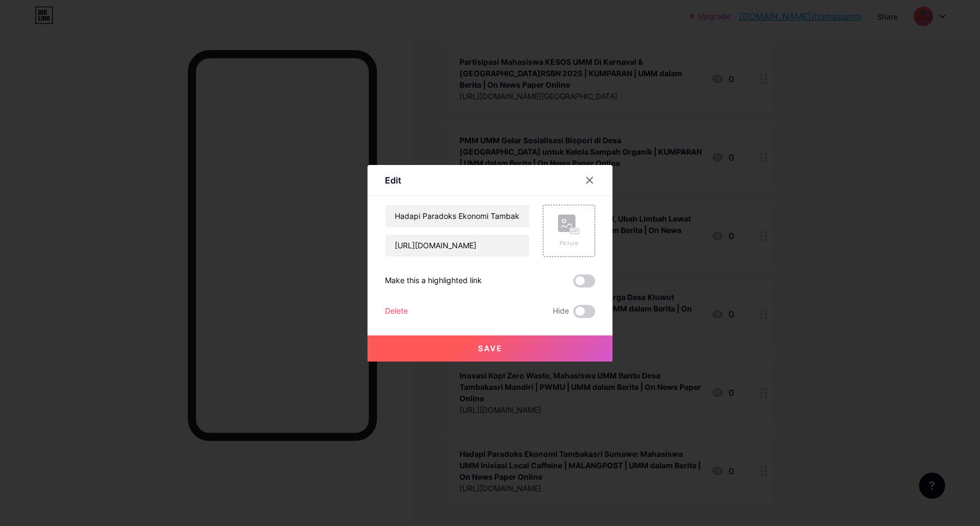
click at [401, 309] on div "Delete" at bounding box center [396, 311] width 23 height 13
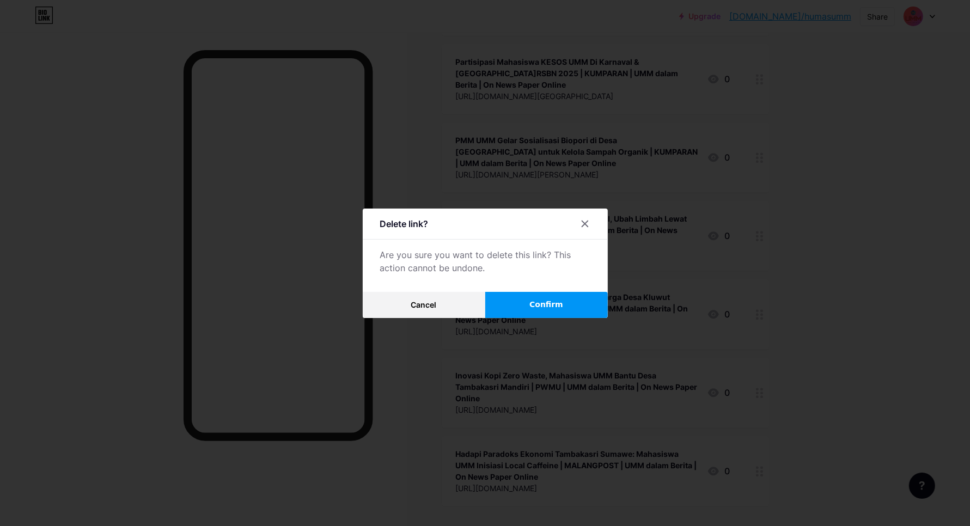
drag, startPoint x: 522, startPoint y: 303, endPoint x: 516, endPoint y: 298, distance: 7.0
click at [520, 300] on button "Confirm" at bounding box center [546, 305] width 123 height 26
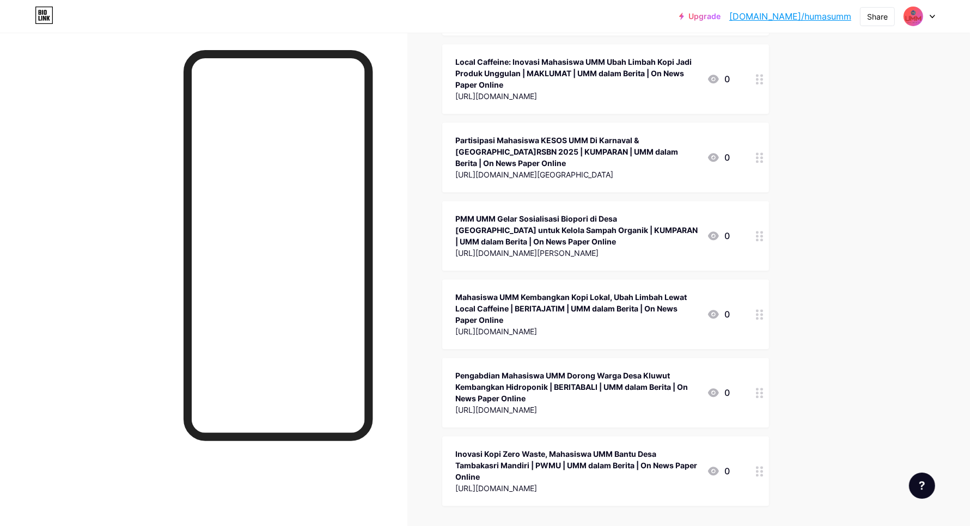
click at [762, 466] on icon at bounding box center [760, 471] width 8 height 10
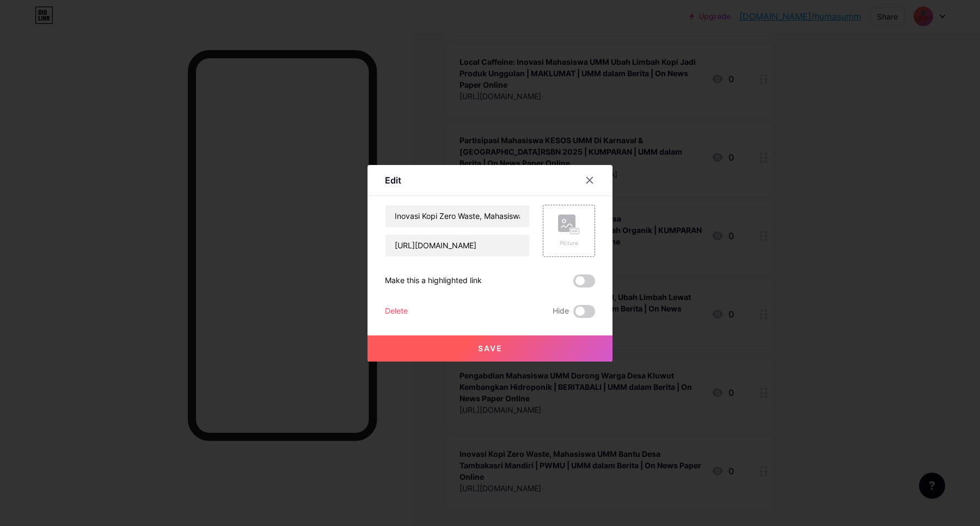
click at [392, 309] on div "Delete" at bounding box center [396, 311] width 23 height 13
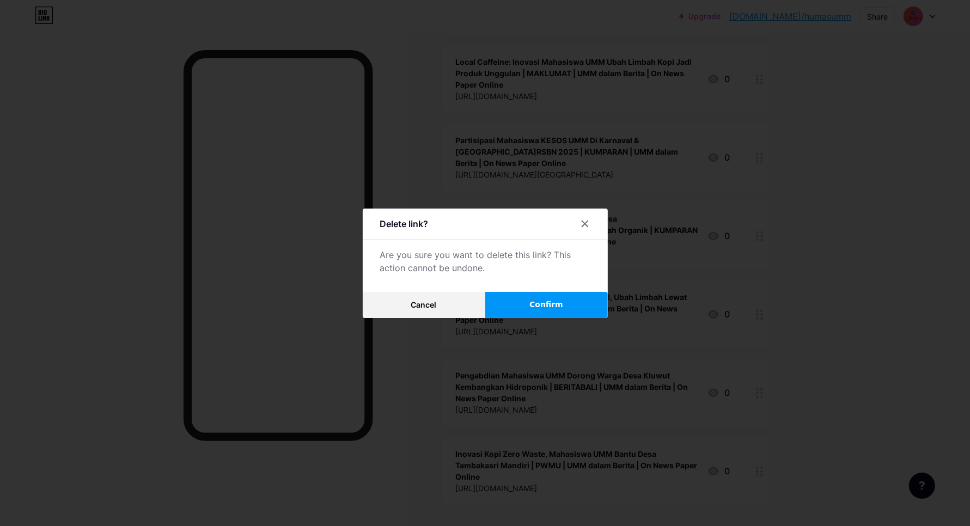
click at [575, 298] on button "Confirm" at bounding box center [546, 305] width 123 height 26
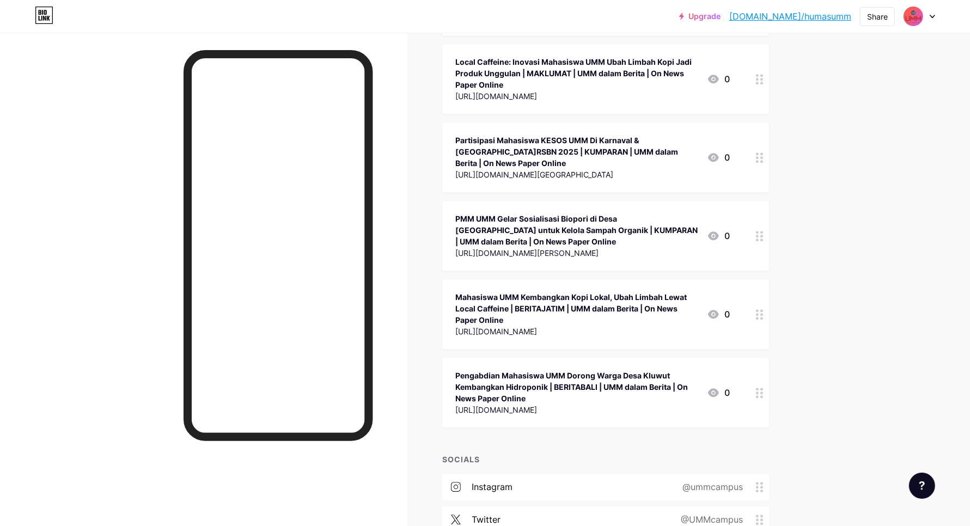
scroll to position [29895, 0]
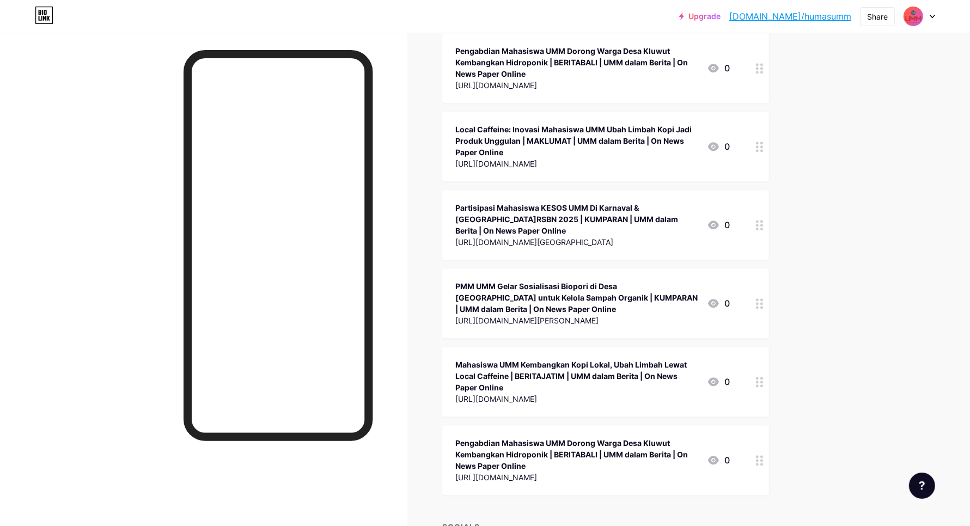
click at [763, 455] on icon at bounding box center [760, 460] width 8 height 10
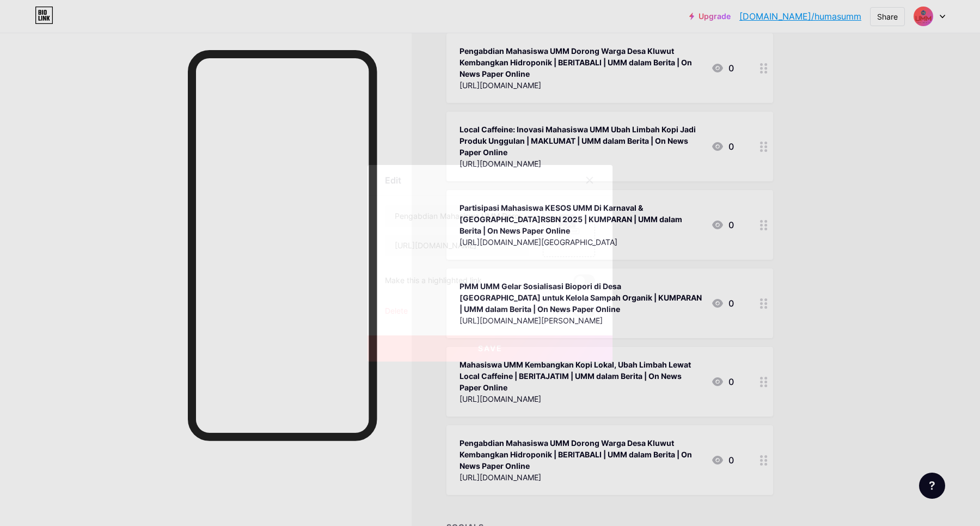
click at [395, 308] on div "Delete" at bounding box center [396, 311] width 23 height 13
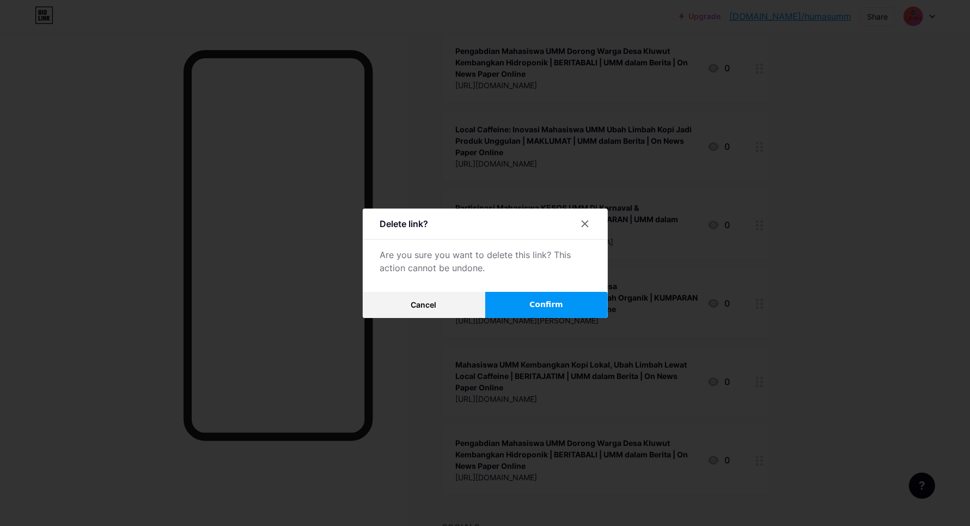
click at [561, 299] on span "Confirm" at bounding box center [546, 304] width 34 height 11
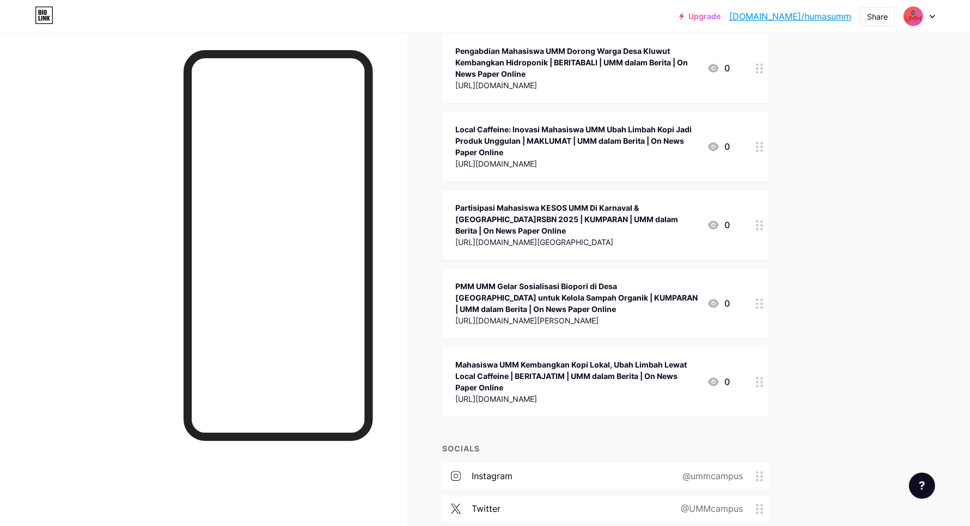
scroll to position [29816, 0]
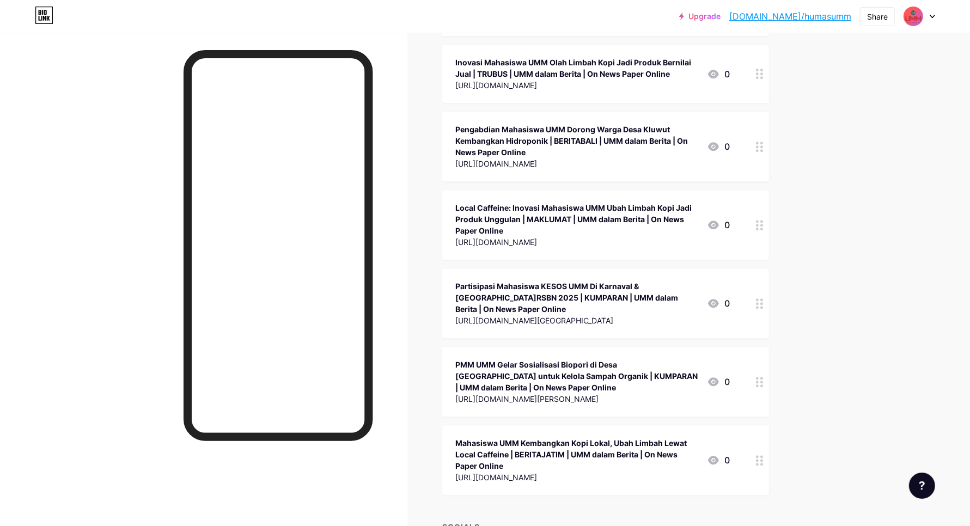
click at [763, 455] on icon at bounding box center [760, 460] width 8 height 10
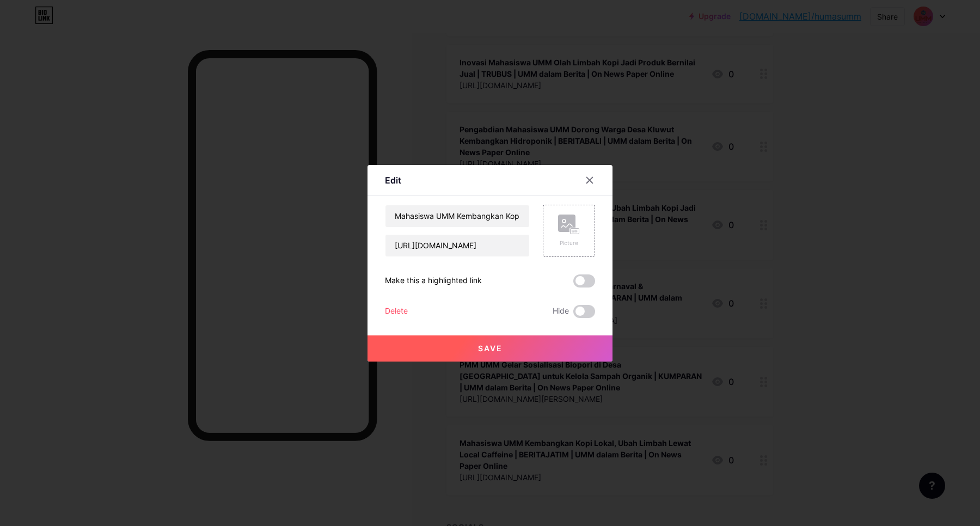
click at [395, 311] on div "Delete" at bounding box center [396, 311] width 23 height 13
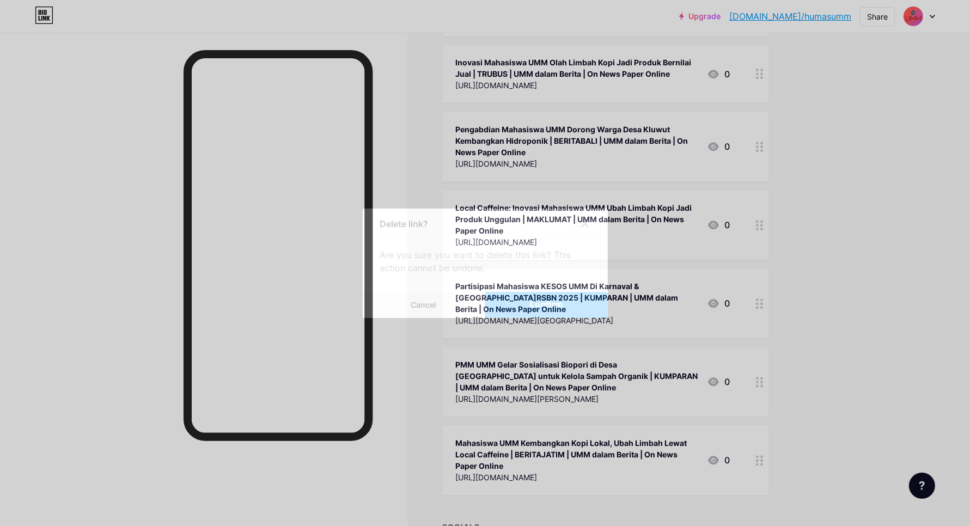
drag, startPoint x: 551, startPoint y: 311, endPoint x: 542, endPoint y: 307, distance: 10.5
click at [545, 310] on button "Confirm" at bounding box center [546, 305] width 123 height 26
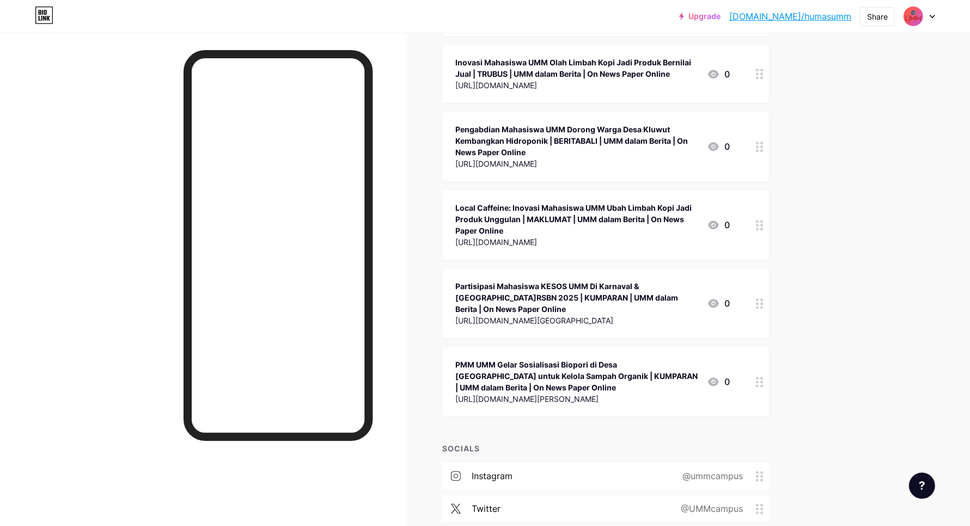
scroll to position [29738, 0]
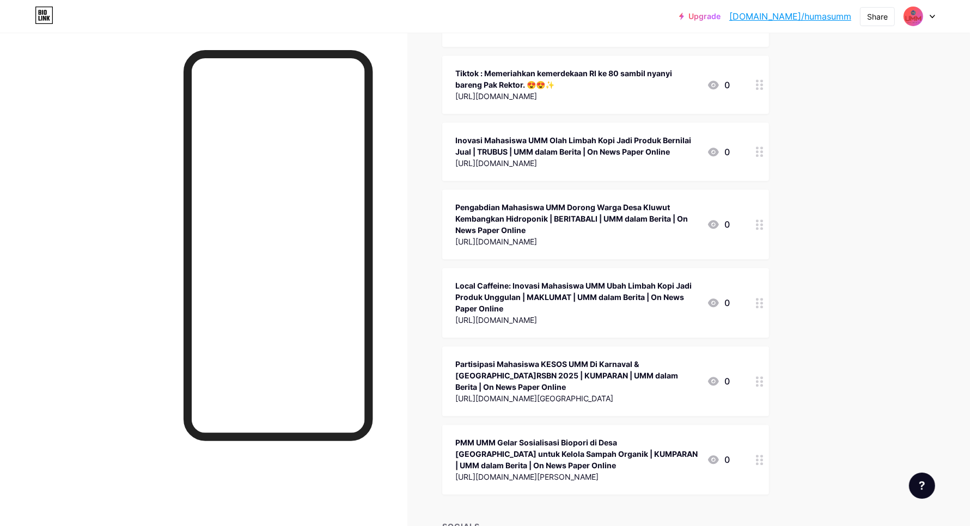
click at [763, 455] on icon at bounding box center [760, 460] width 8 height 10
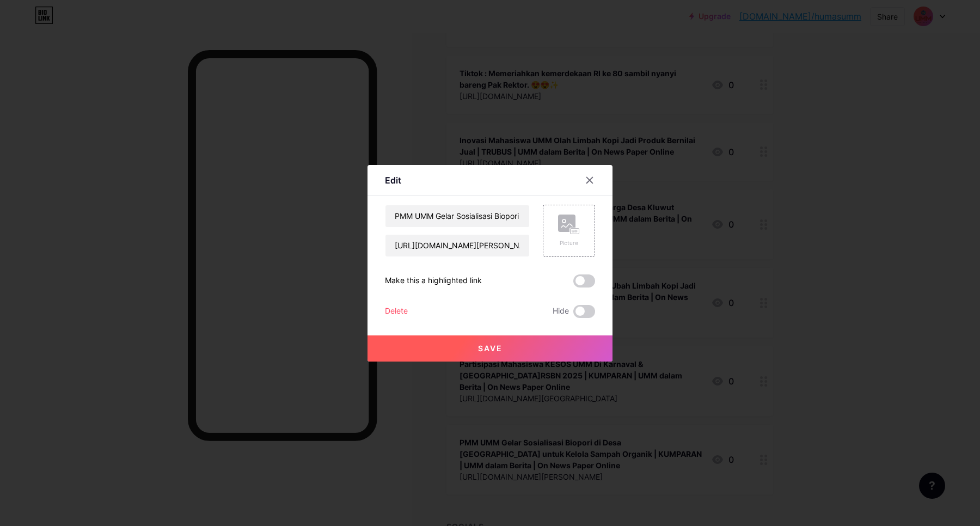
click at [403, 308] on div "Delete" at bounding box center [396, 311] width 23 height 13
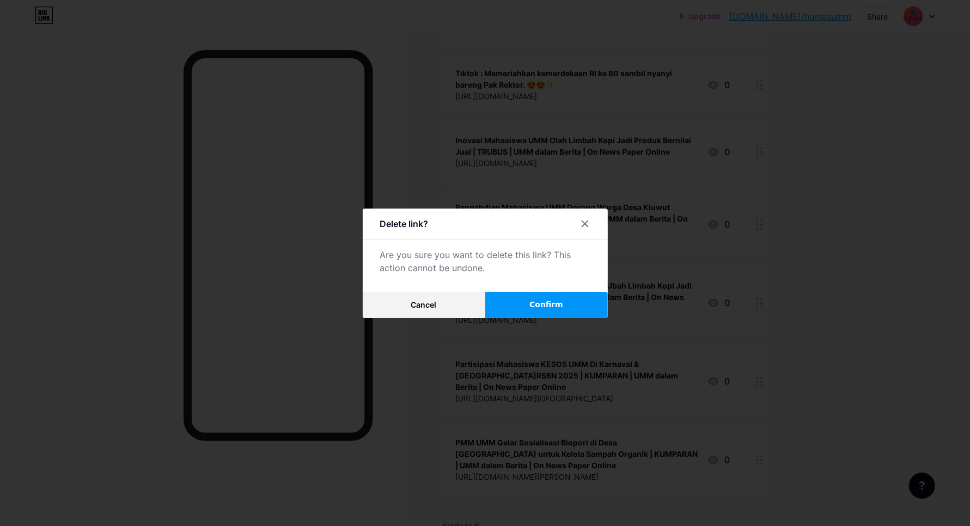
click at [543, 309] on span "Confirm" at bounding box center [546, 304] width 34 height 11
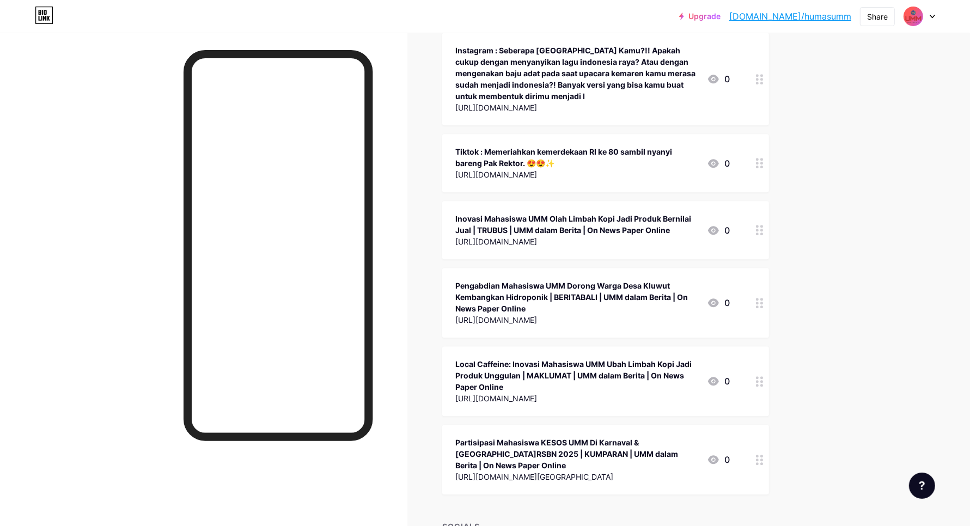
click at [763, 455] on icon at bounding box center [760, 460] width 8 height 10
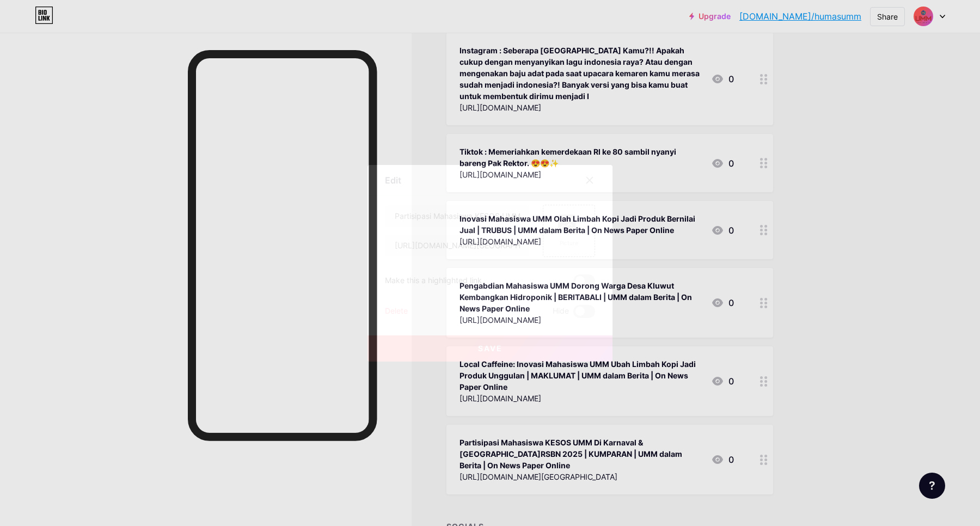
click at [401, 307] on div "Delete" at bounding box center [396, 311] width 23 height 13
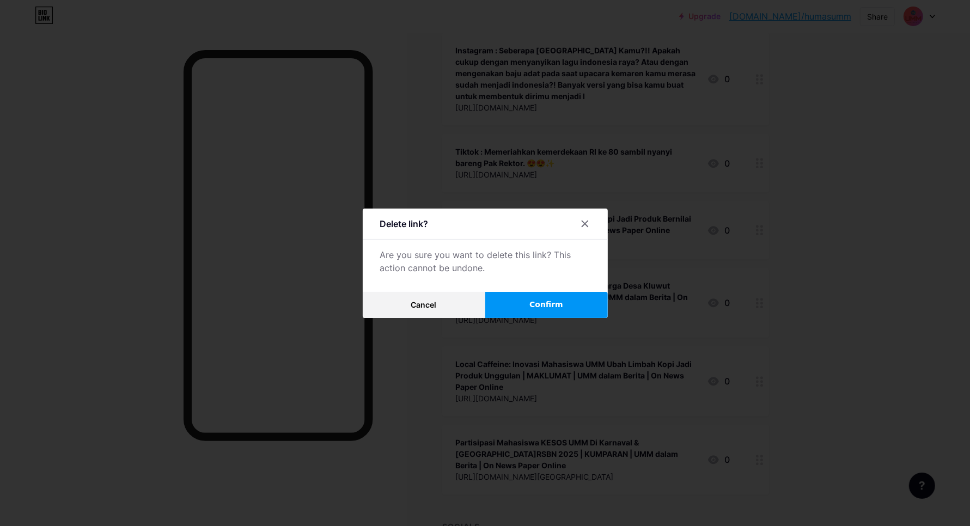
drag, startPoint x: 570, startPoint y: 309, endPoint x: 561, endPoint y: 305, distance: 9.0
click at [566, 309] on button "Confirm" at bounding box center [546, 305] width 123 height 26
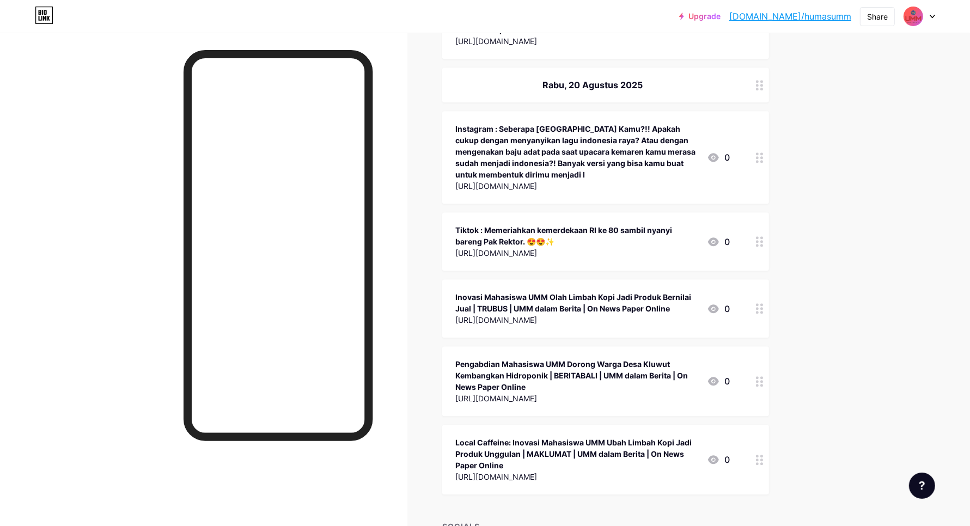
click at [763, 462] on circle at bounding box center [761, 463] width 3 height 3
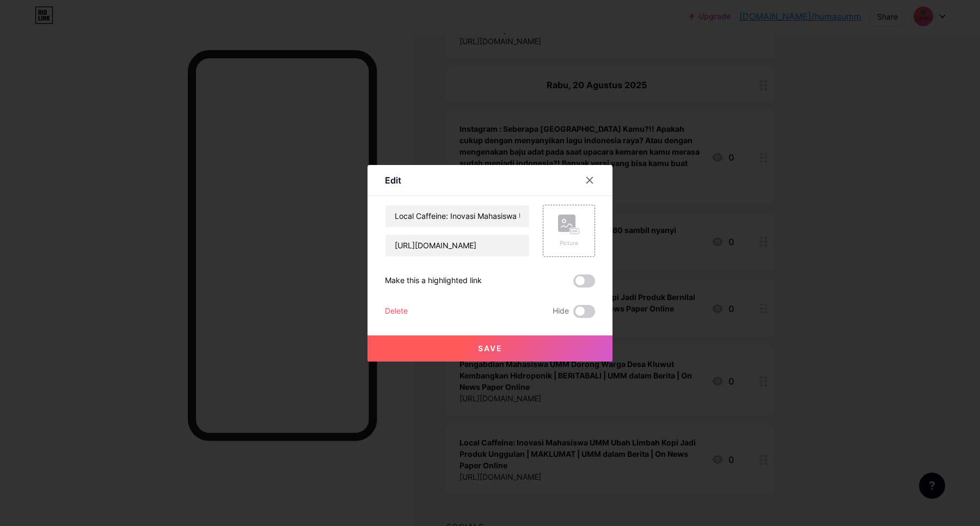
click at [401, 310] on div "Delete" at bounding box center [396, 311] width 23 height 13
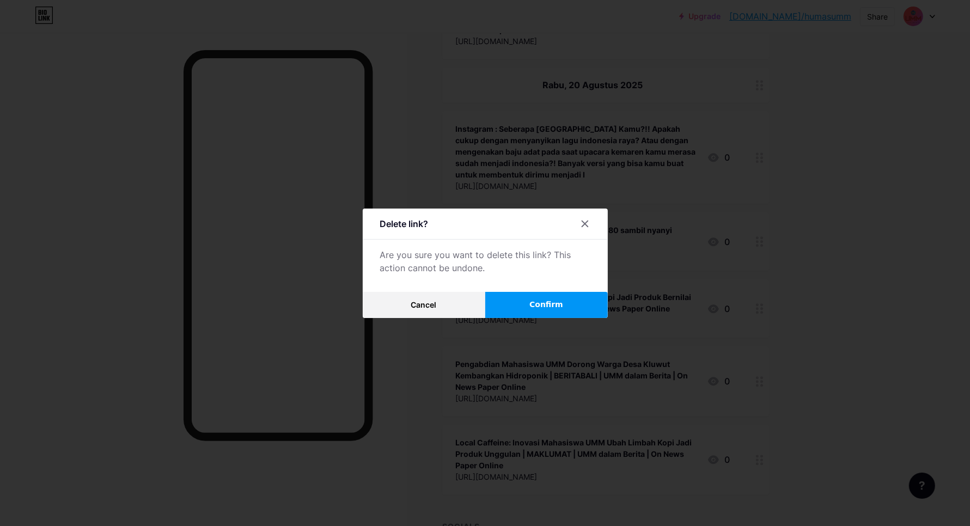
click at [559, 305] on span "Confirm" at bounding box center [546, 304] width 34 height 11
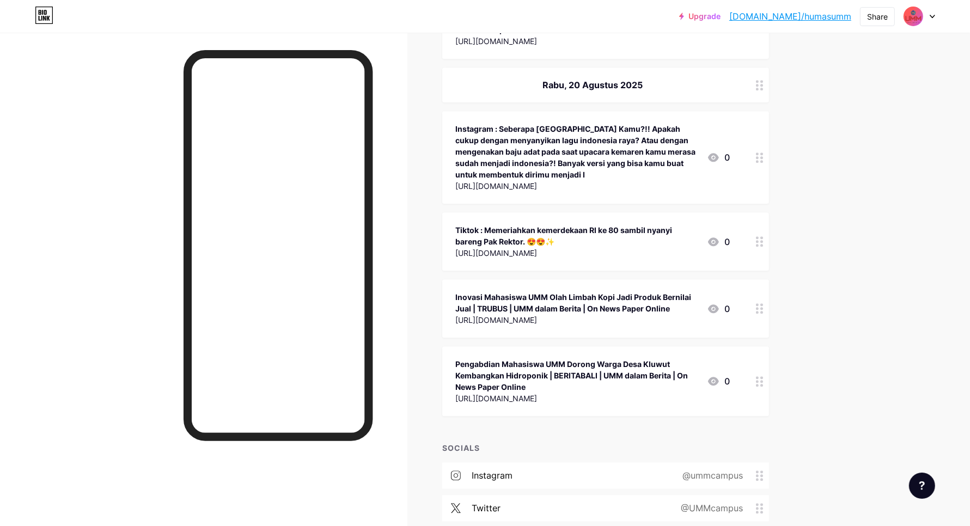
scroll to position [29503, 0]
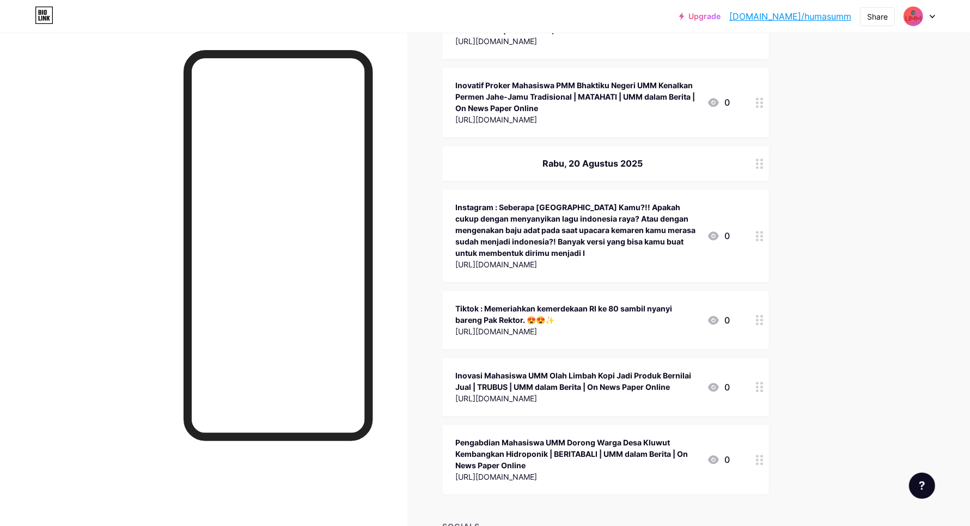
click at [768, 425] on div at bounding box center [759, 460] width 19 height 70
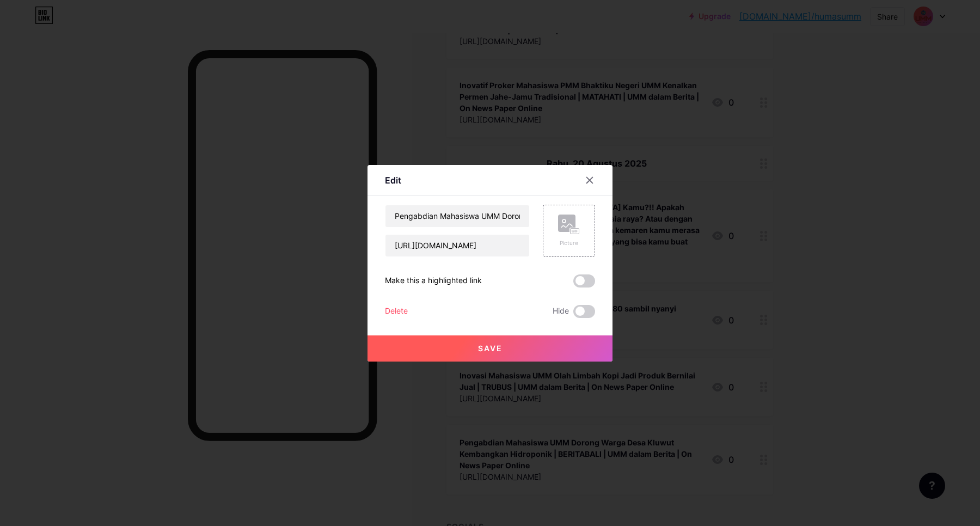
click at [398, 313] on div "Delete" at bounding box center [396, 311] width 23 height 13
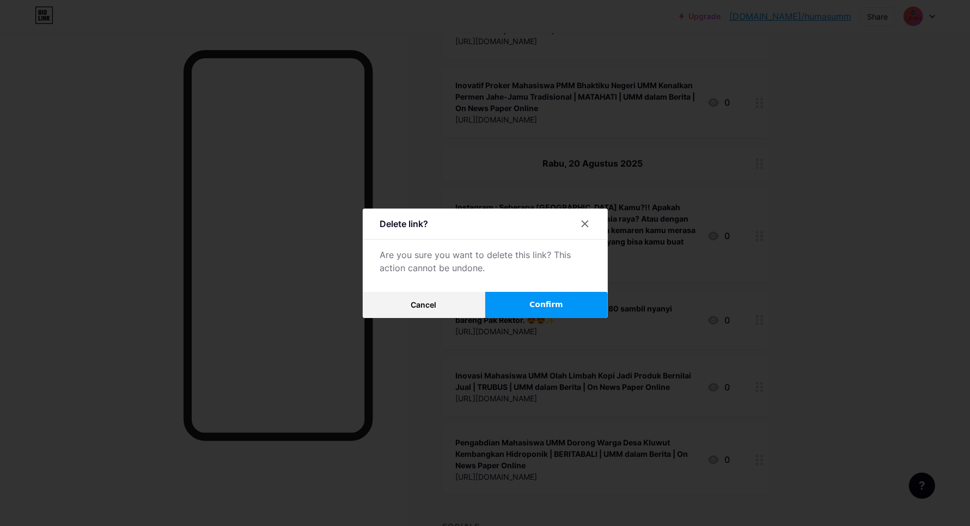
click at [548, 303] on span "Confirm" at bounding box center [546, 304] width 34 height 11
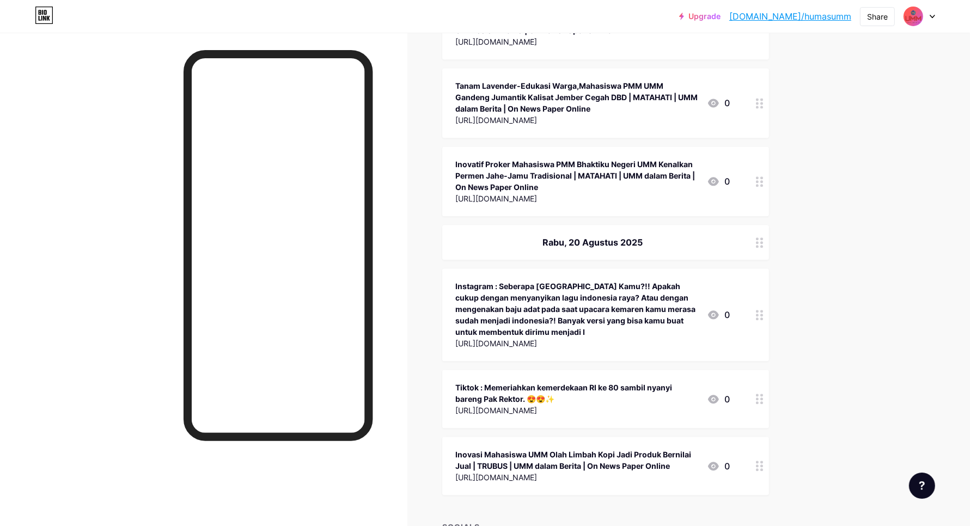
click at [769, 437] on div at bounding box center [759, 466] width 19 height 58
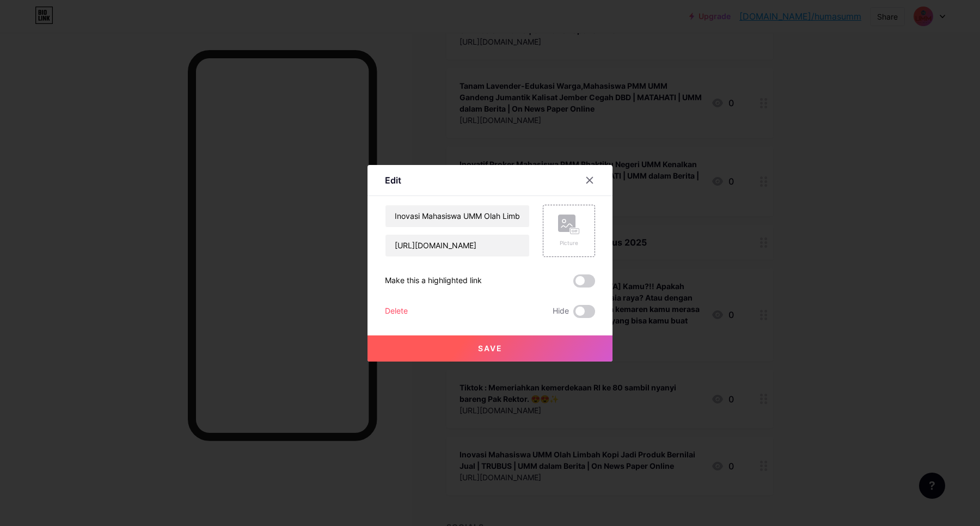
click at [402, 312] on div "Delete" at bounding box center [396, 311] width 23 height 13
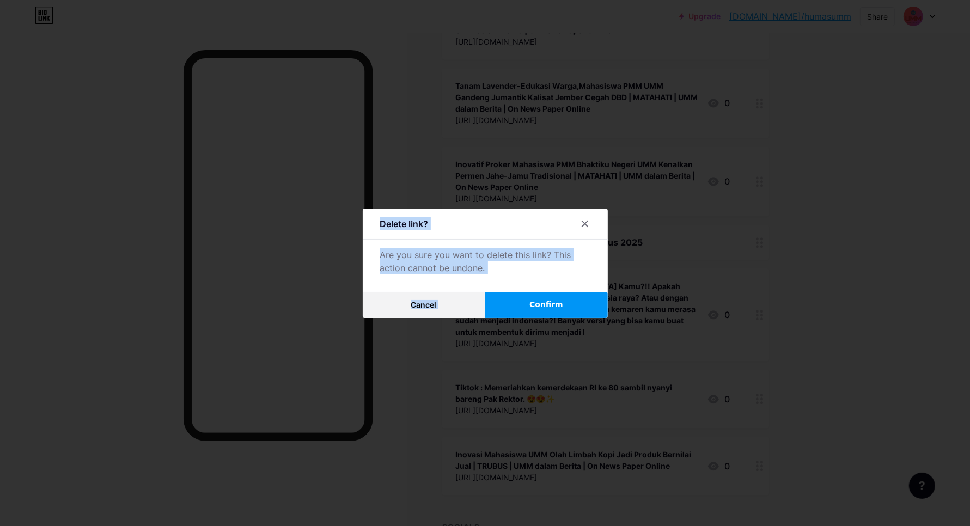
drag, startPoint x: 536, startPoint y: 314, endPoint x: 547, endPoint y: 305, distance: 13.6
click at [540, 307] on div "Delete link? Are you sure you want to delete this link? This action cannot be u…" at bounding box center [485, 263] width 970 height 526
click at [548, 305] on span "Confirm" at bounding box center [546, 304] width 34 height 11
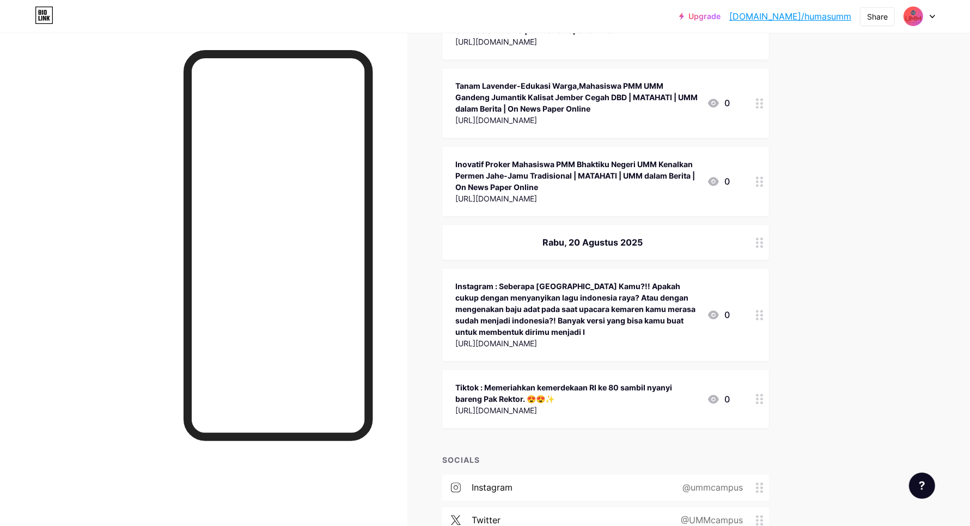
scroll to position [29358, 0]
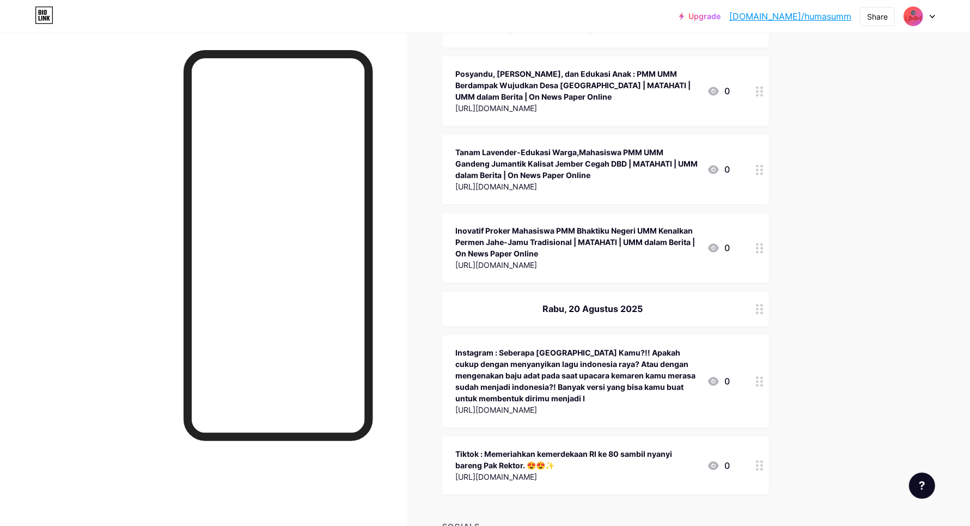
click at [763, 460] on icon at bounding box center [760, 465] width 8 height 10
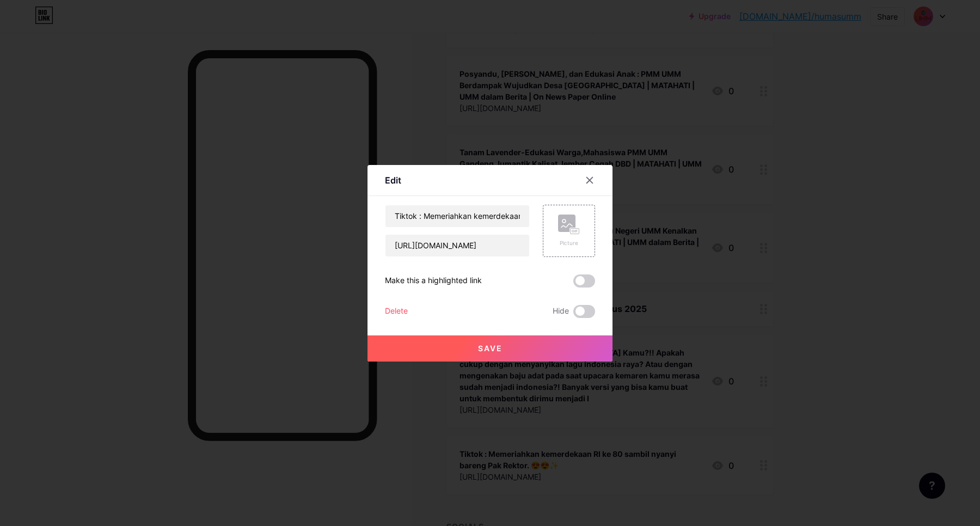
click at [392, 311] on div "Delete" at bounding box center [396, 311] width 23 height 13
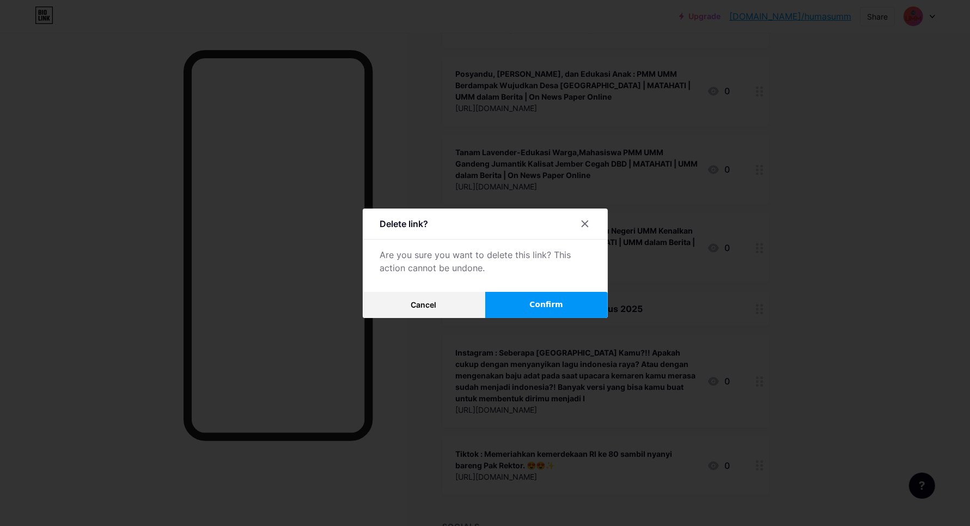
click at [511, 308] on button "Confirm" at bounding box center [546, 305] width 123 height 26
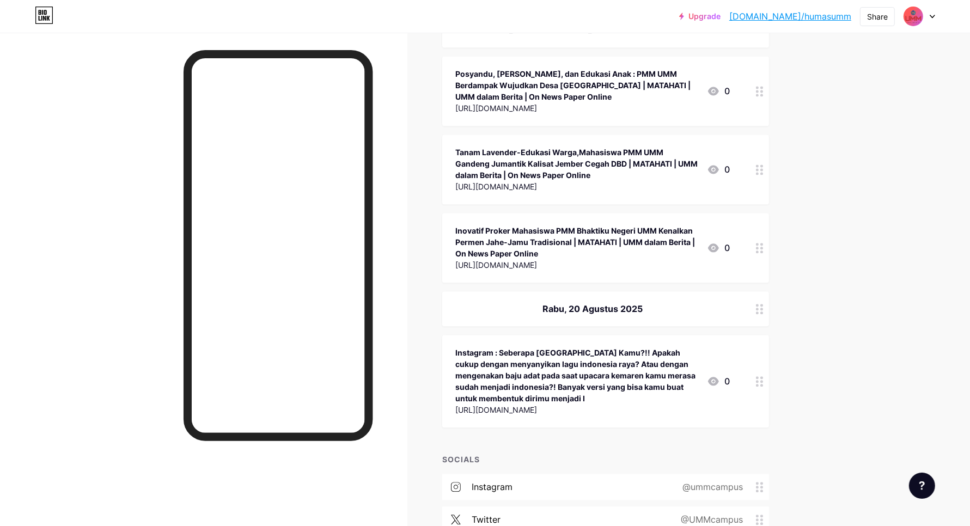
scroll to position [29291, 0]
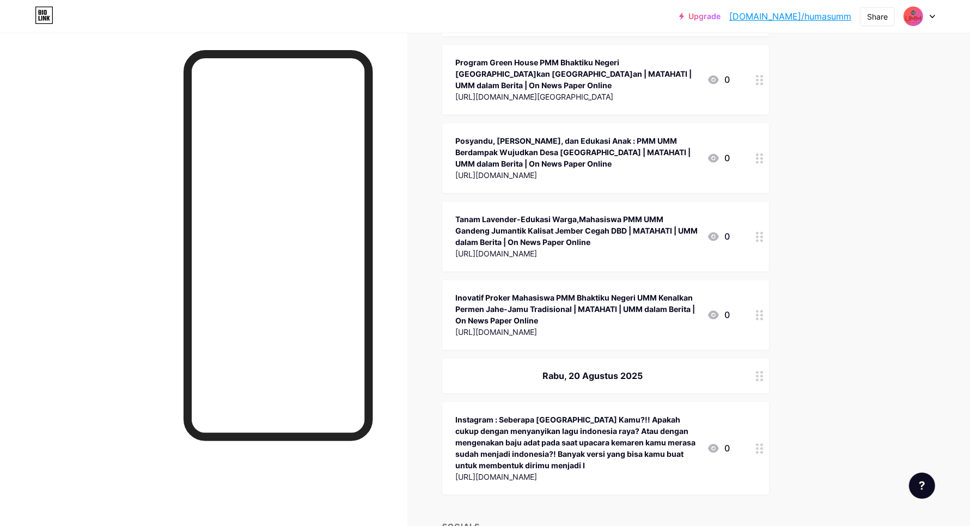
click at [763, 443] on icon at bounding box center [760, 448] width 8 height 10
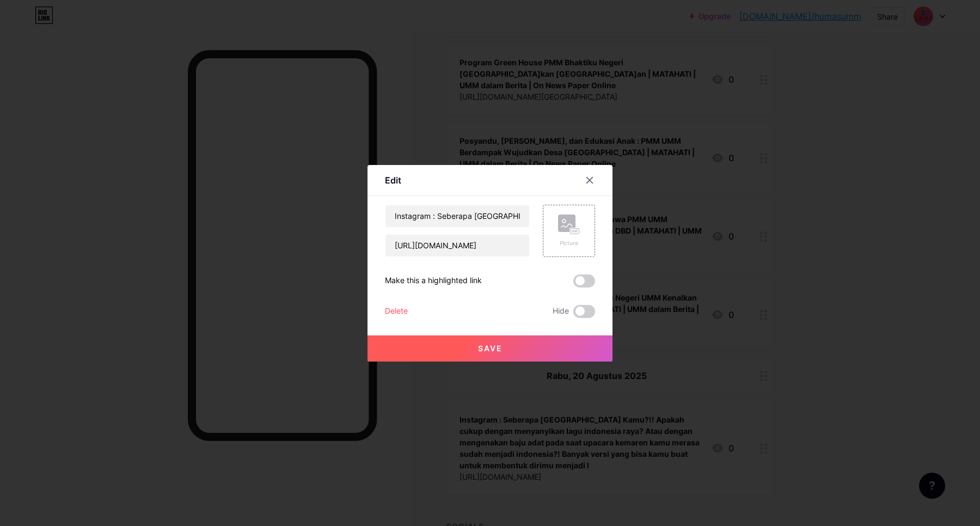
click at [391, 312] on div "Delete" at bounding box center [396, 311] width 23 height 13
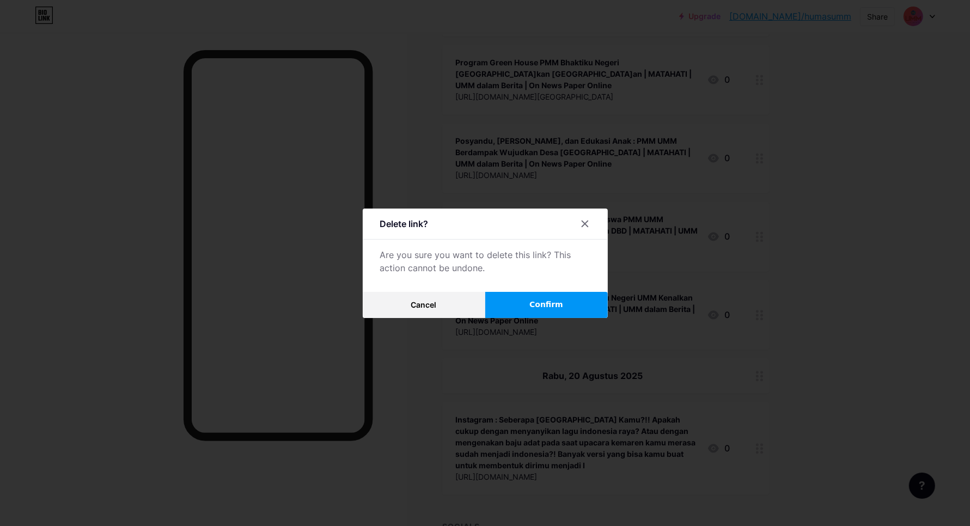
click at [528, 311] on button "Confirm" at bounding box center [546, 305] width 123 height 26
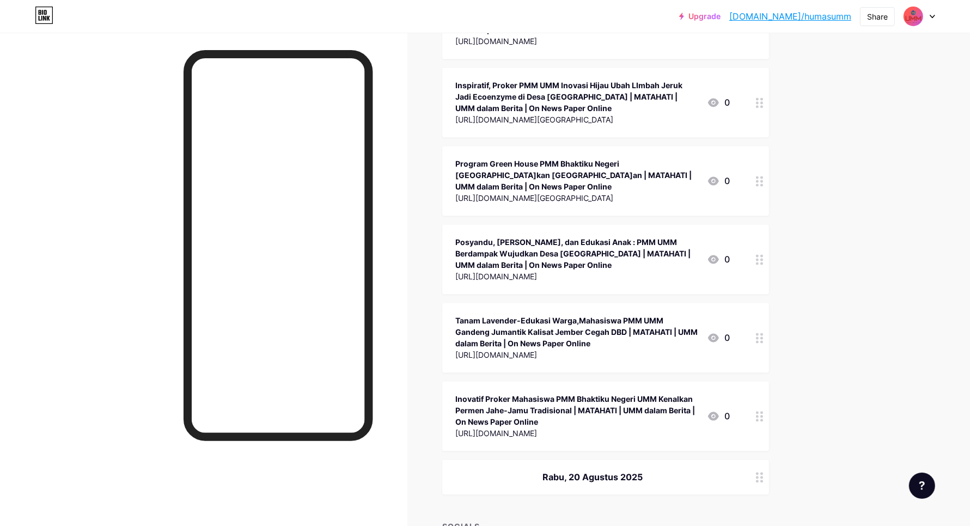
click at [766, 460] on div at bounding box center [759, 477] width 19 height 35
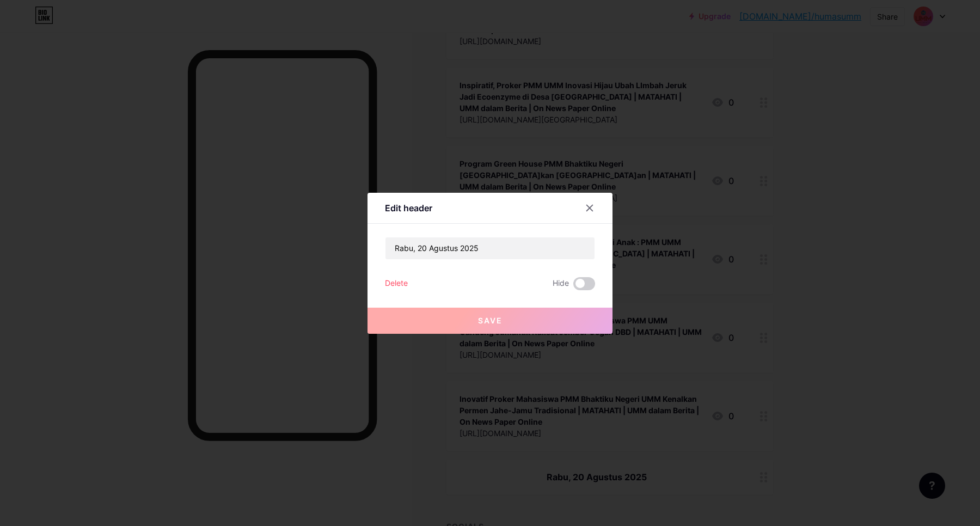
click at [396, 286] on div "Delete" at bounding box center [396, 283] width 23 height 13
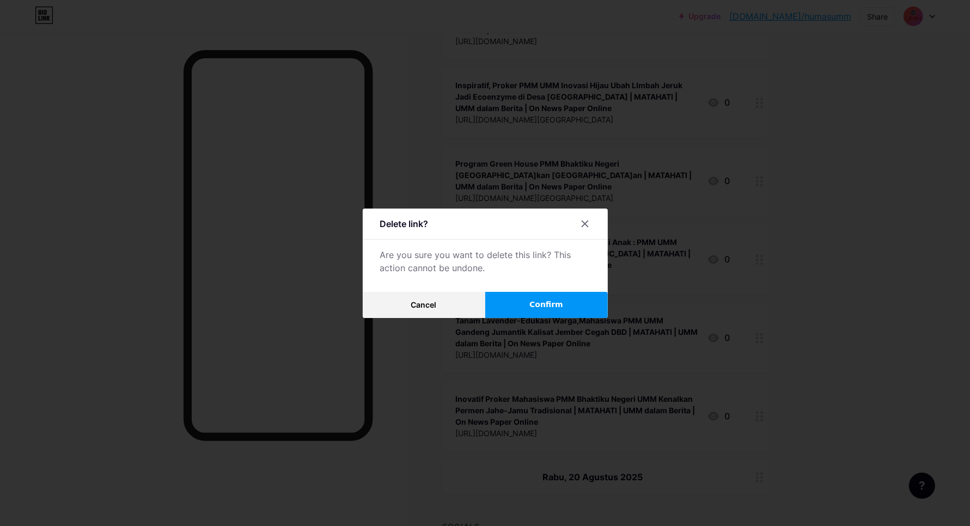
click at [527, 297] on button "Confirm" at bounding box center [546, 305] width 123 height 26
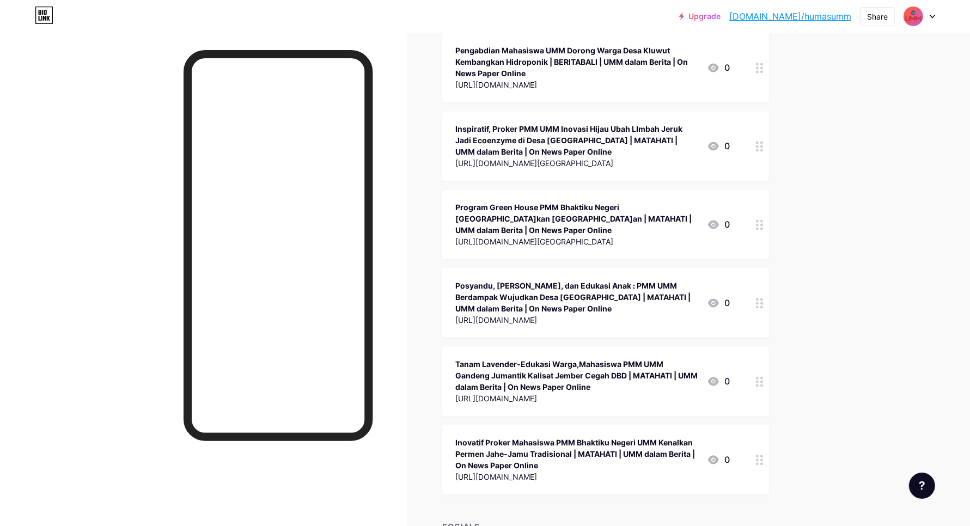
click at [761, 455] on icon at bounding box center [760, 460] width 8 height 10
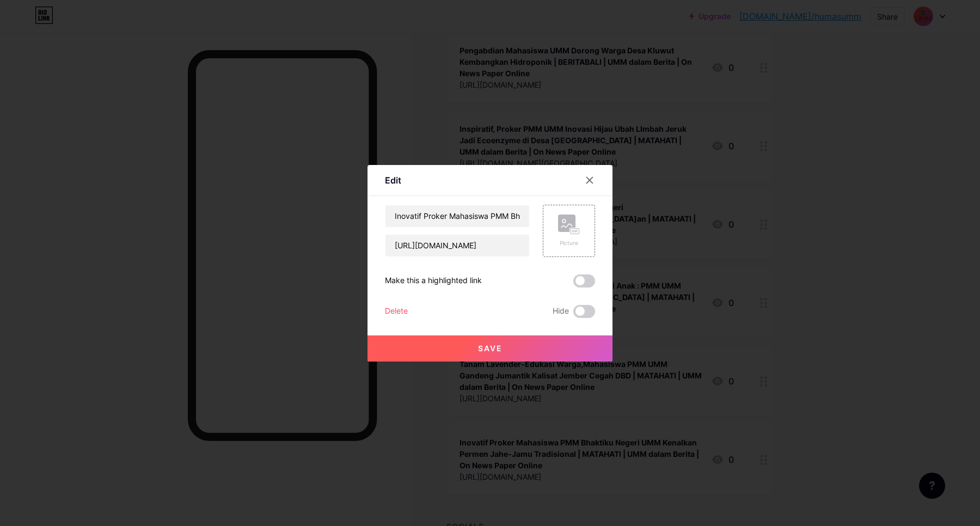
click at [390, 313] on div "Delete" at bounding box center [396, 311] width 23 height 13
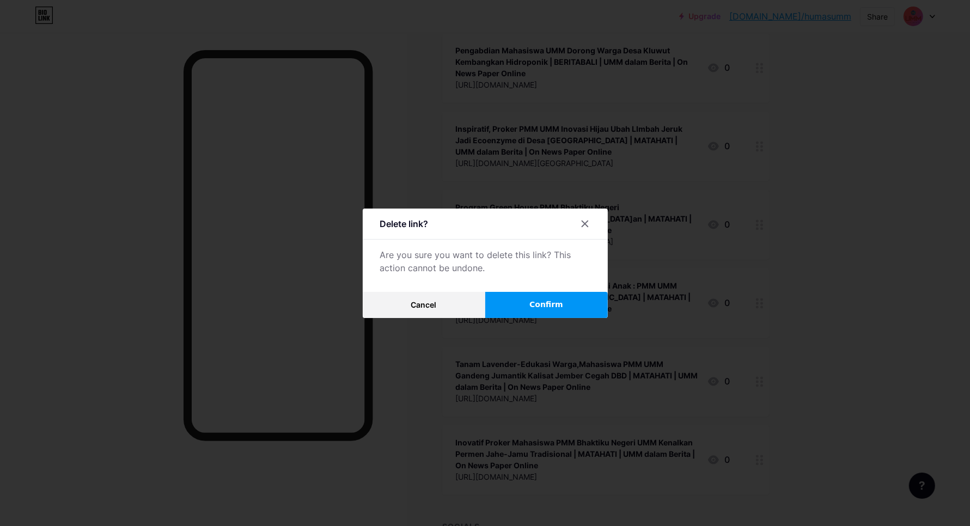
click at [586, 309] on button "Confirm" at bounding box center [546, 305] width 123 height 26
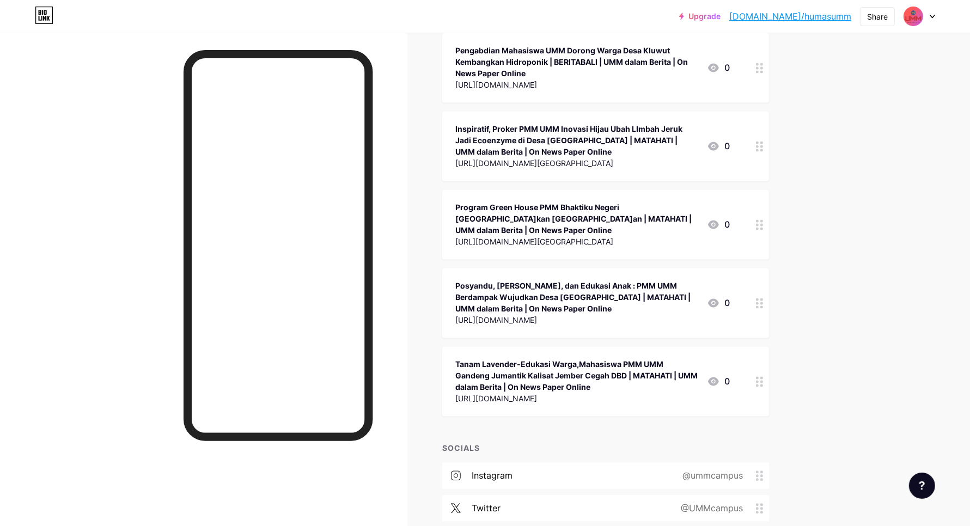
scroll to position [29068, 0]
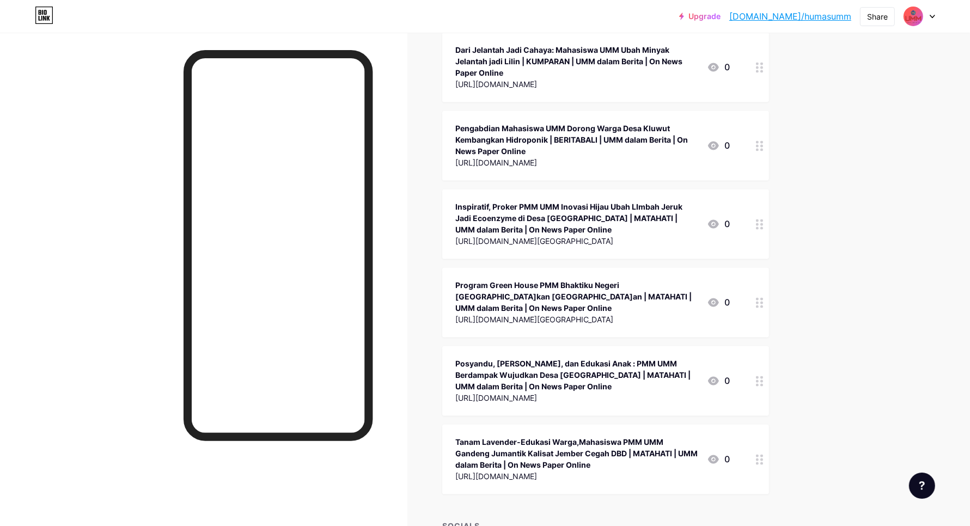
click at [763, 455] on circle at bounding box center [761, 456] width 3 height 3
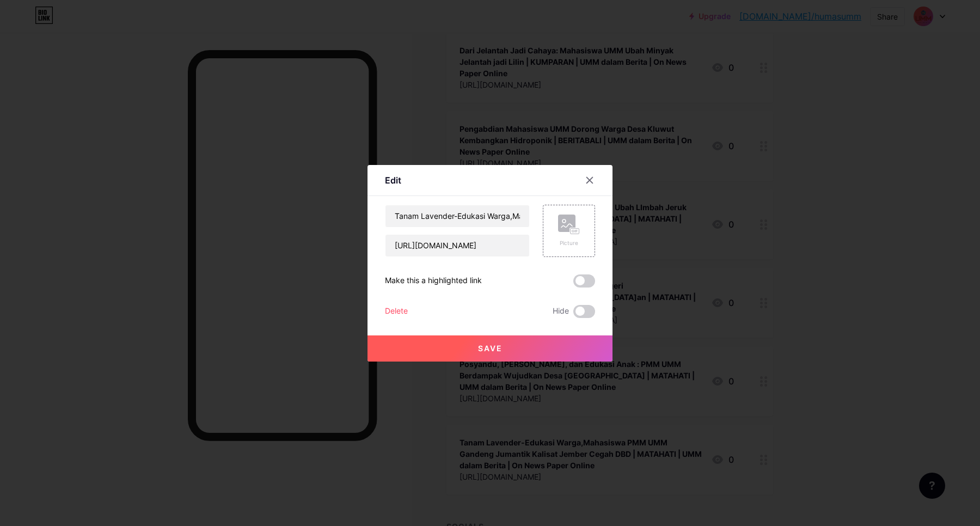
click at [401, 305] on div "Delete" at bounding box center [396, 311] width 23 height 13
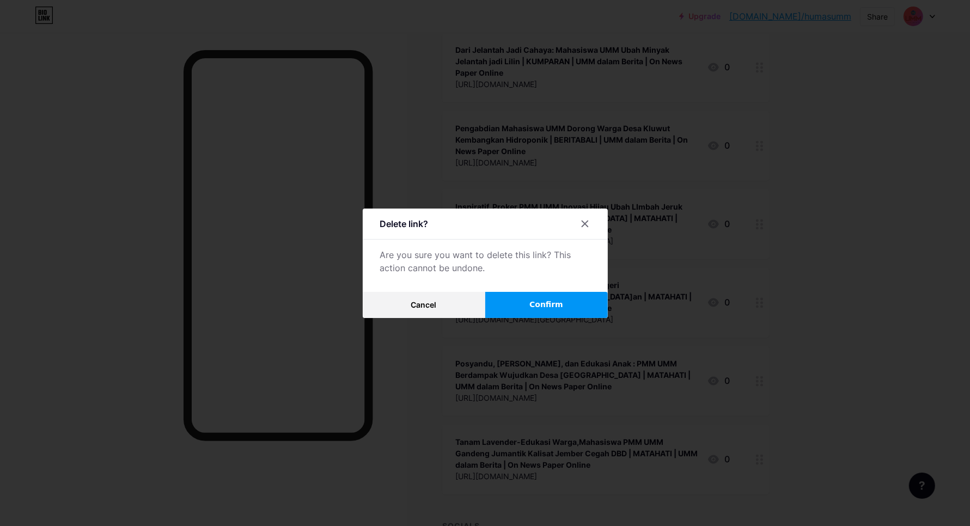
click at [542, 300] on span "Confirm" at bounding box center [546, 304] width 34 height 11
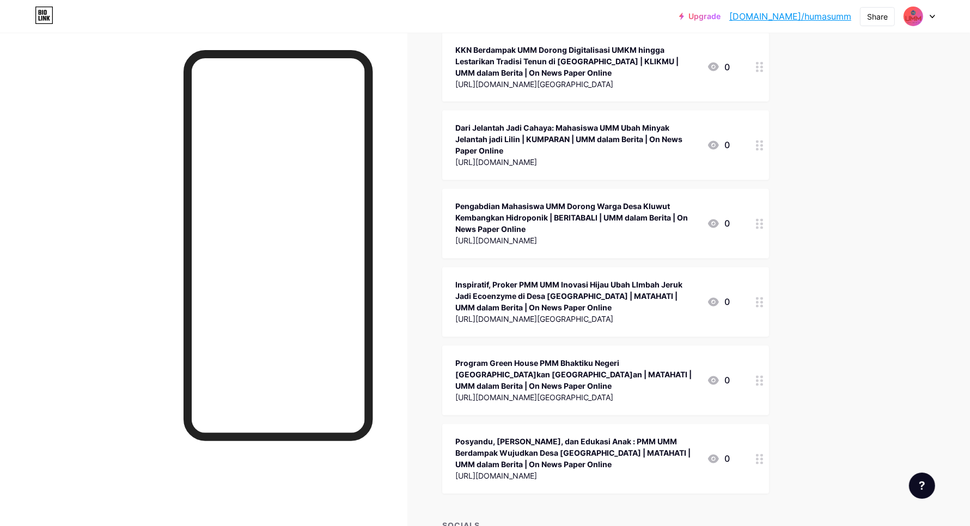
click at [757, 424] on div at bounding box center [759, 459] width 19 height 70
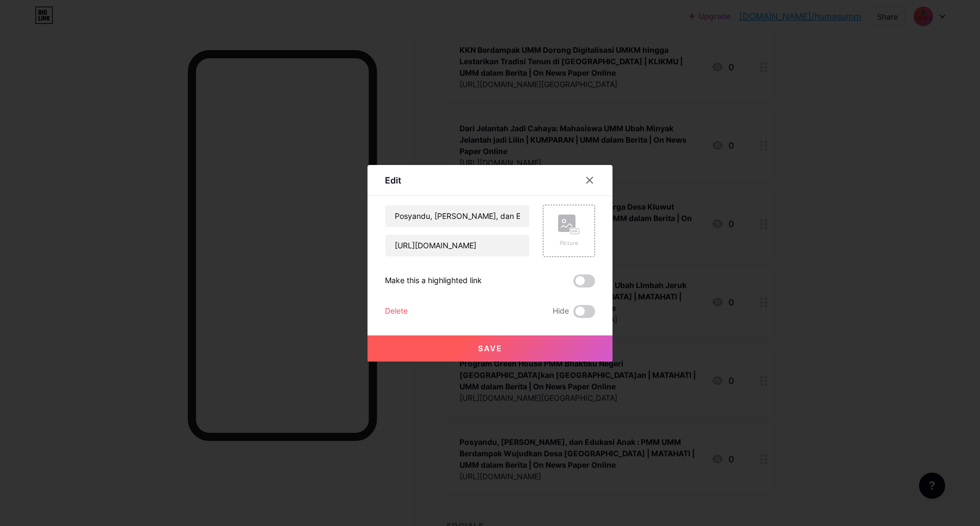
click at [396, 308] on div "Delete" at bounding box center [396, 311] width 23 height 13
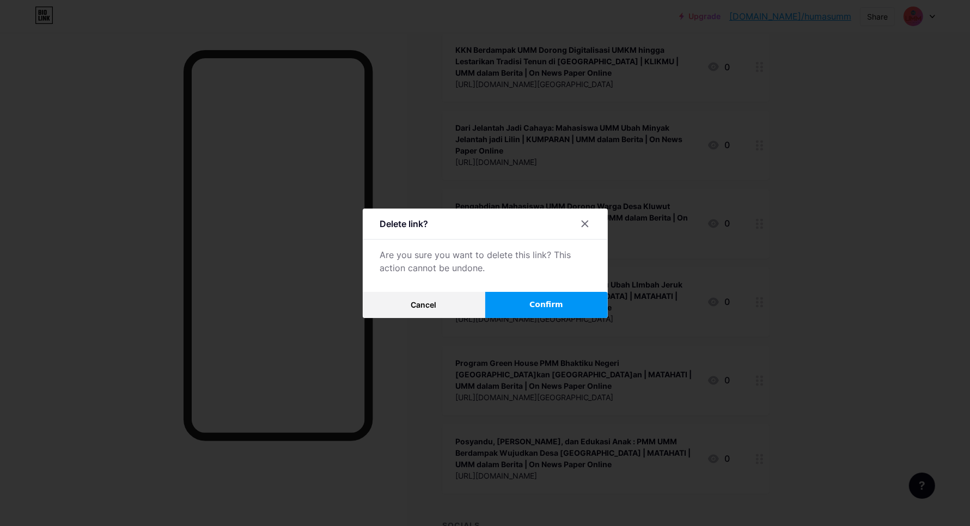
click at [561, 306] on span "Confirm" at bounding box center [546, 304] width 34 height 11
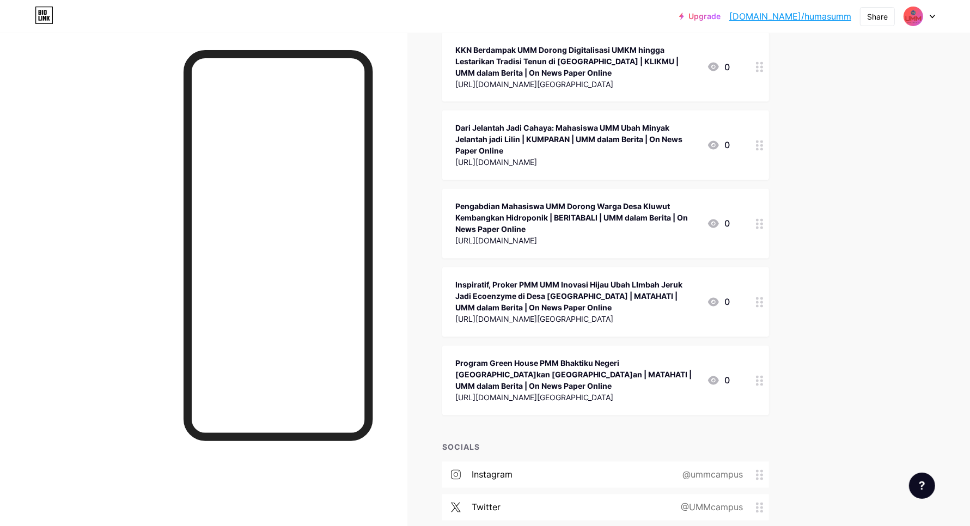
scroll to position [28911, 0]
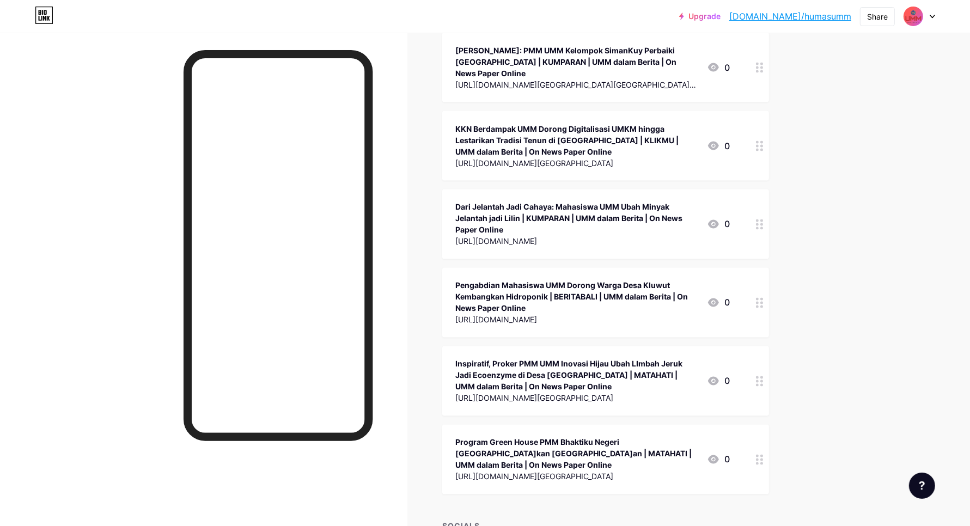
click at [761, 425] on div at bounding box center [759, 460] width 19 height 70
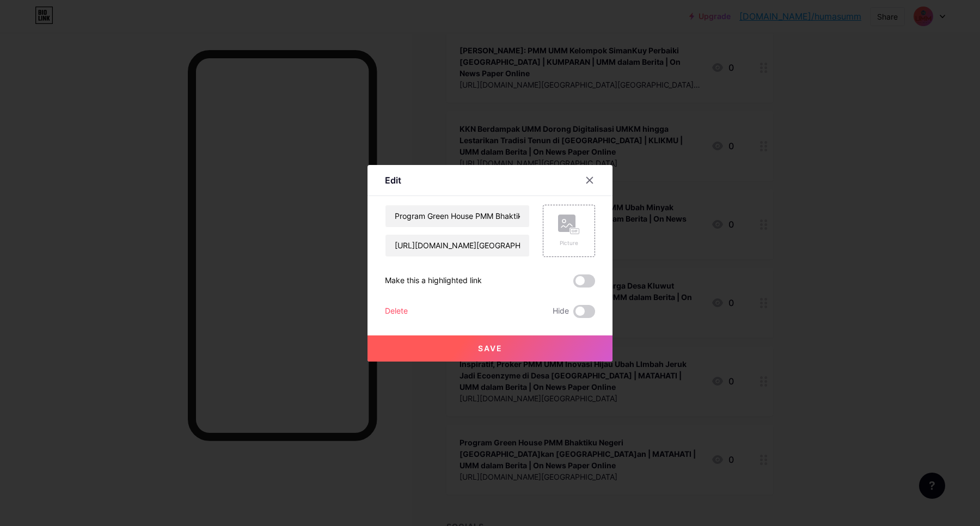
click at [395, 311] on div "Delete" at bounding box center [396, 311] width 23 height 13
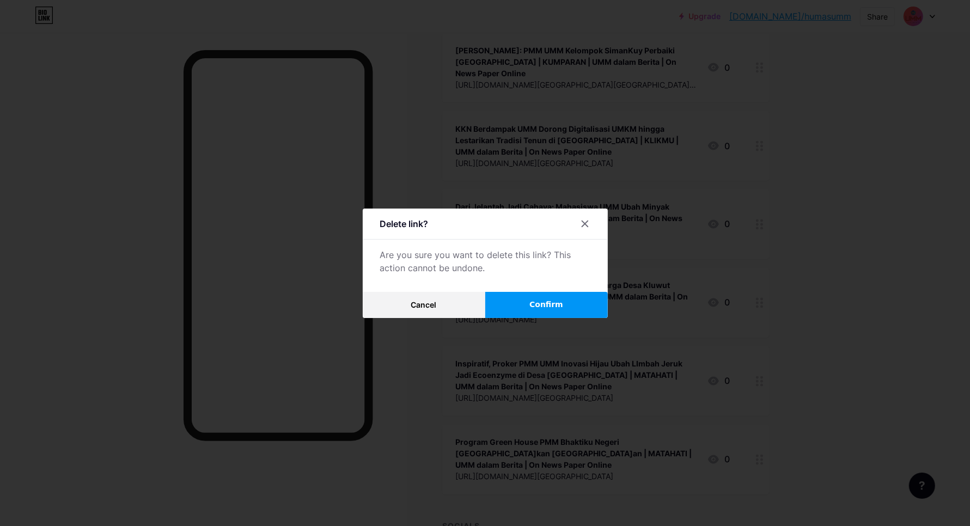
click at [535, 308] on button "Confirm" at bounding box center [546, 305] width 123 height 26
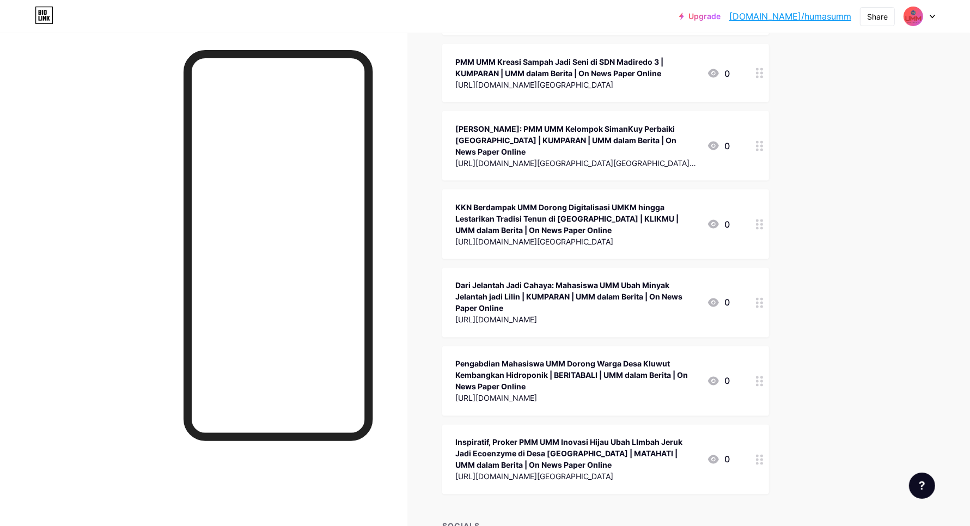
click at [763, 455] on icon at bounding box center [760, 460] width 8 height 10
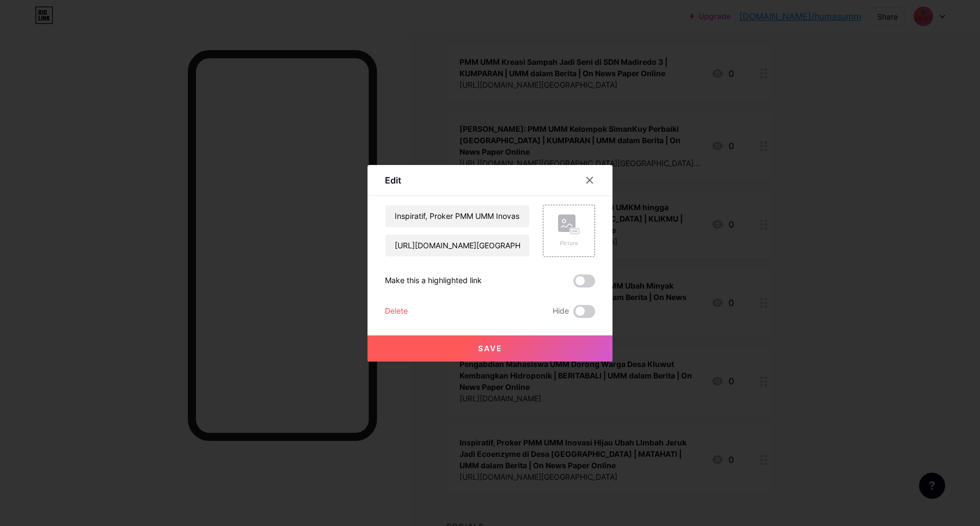
click at [387, 308] on div "Delete" at bounding box center [396, 311] width 23 height 13
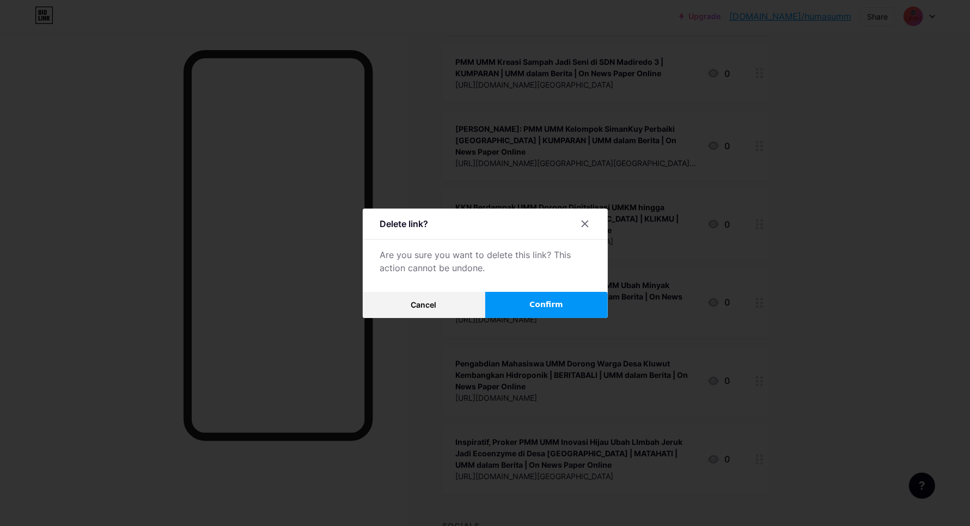
click at [556, 295] on button "Confirm" at bounding box center [546, 305] width 123 height 26
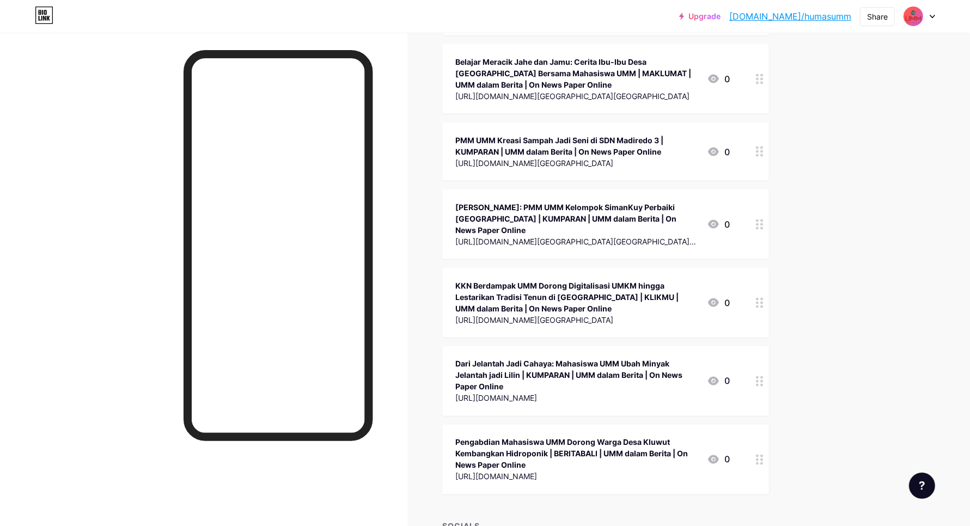
click at [763, 455] on icon at bounding box center [760, 460] width 8 height 10
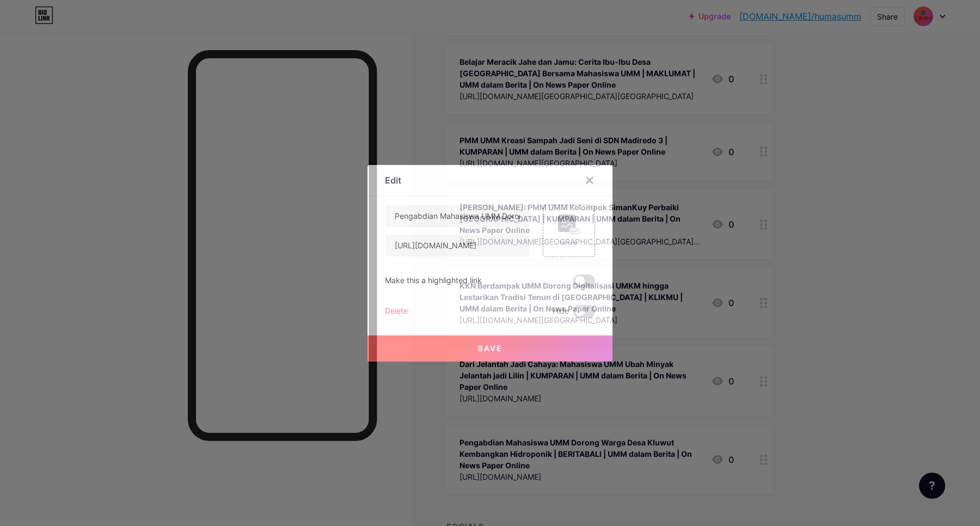
click at [391, 314] on div "Delete" at bounding box center [396, 311] width 23 height 13
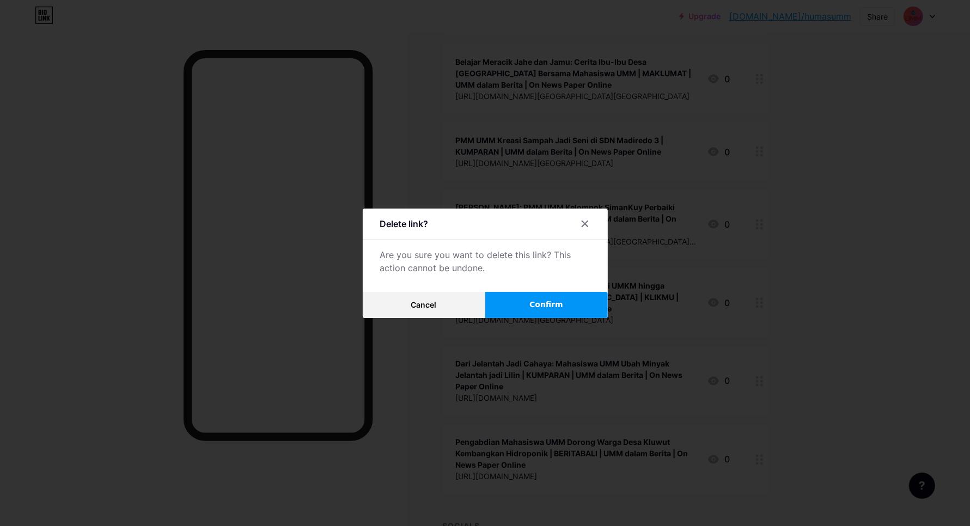
click at [528, 295] on button "Confirm" at bounding box center [546, 305] width 123 height 26
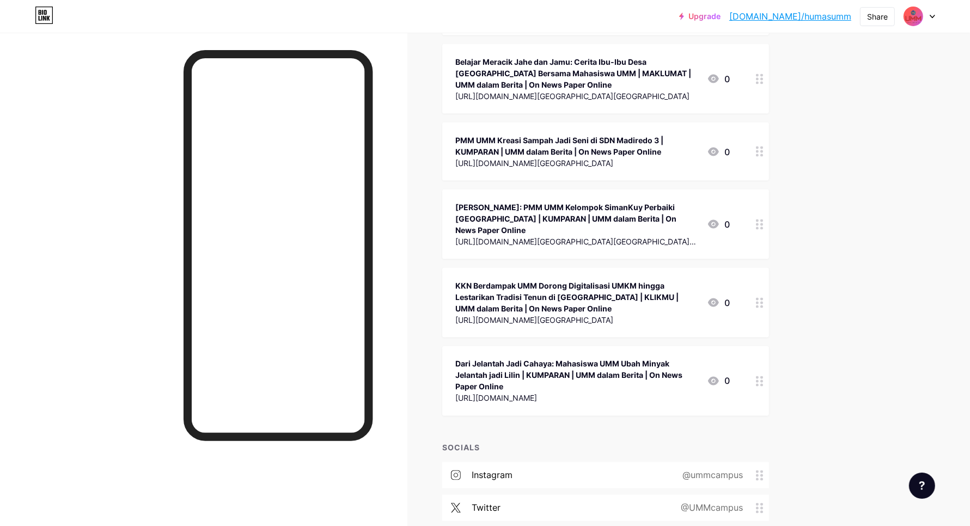
scroll to position [28675, 0]
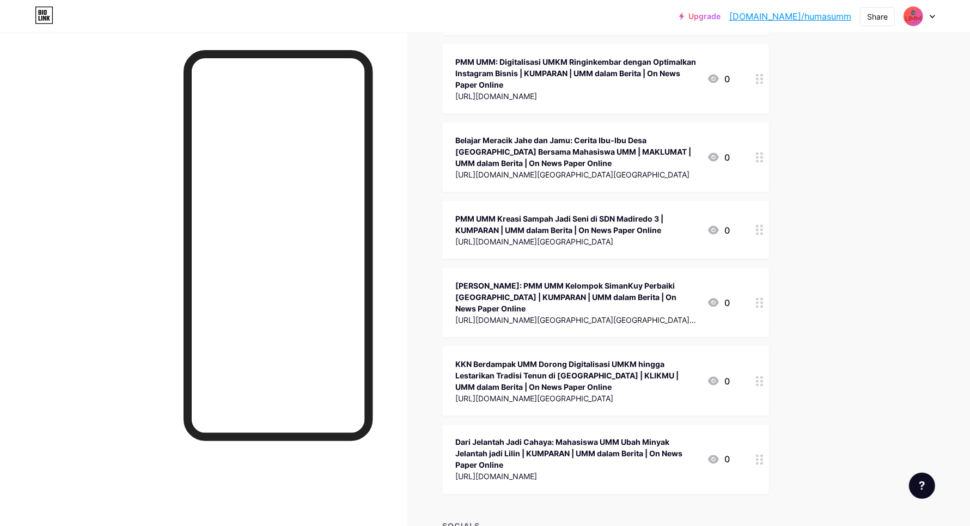
click at [763, 455] on icon at bounding box center [760, 460] width 8 height 10
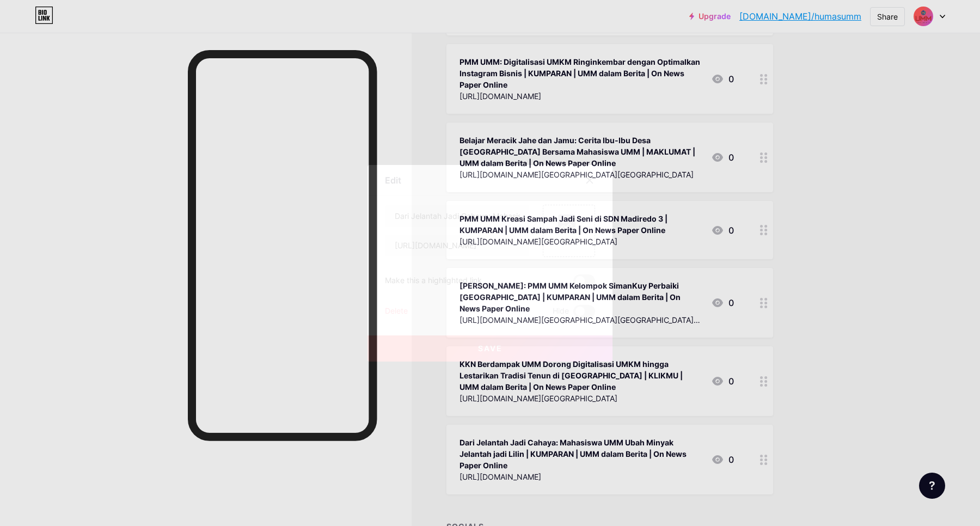
click at [387, 311] on div "Delete" at bounding box center [396, 311] width 23 height 13
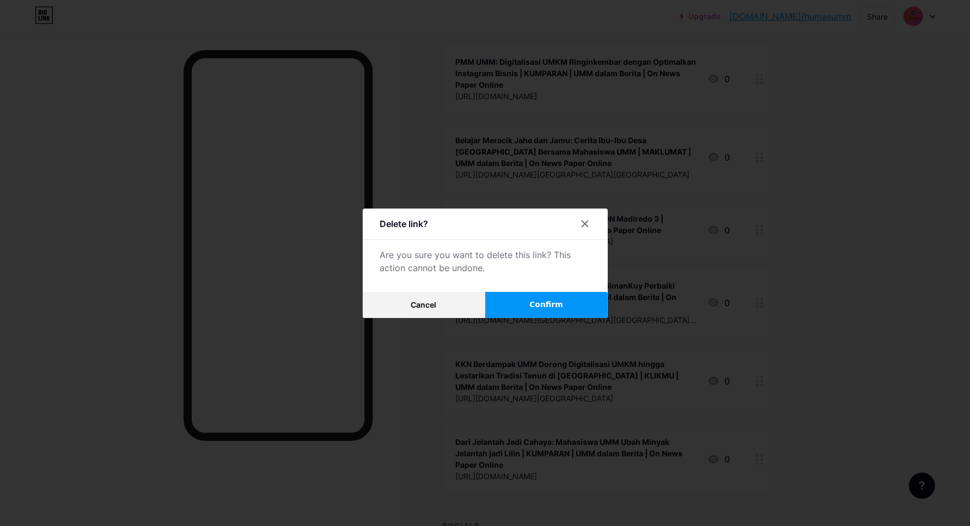
click at [531, 298] on button "Confirm" at bounding box center [546, 305] width 123 height 26
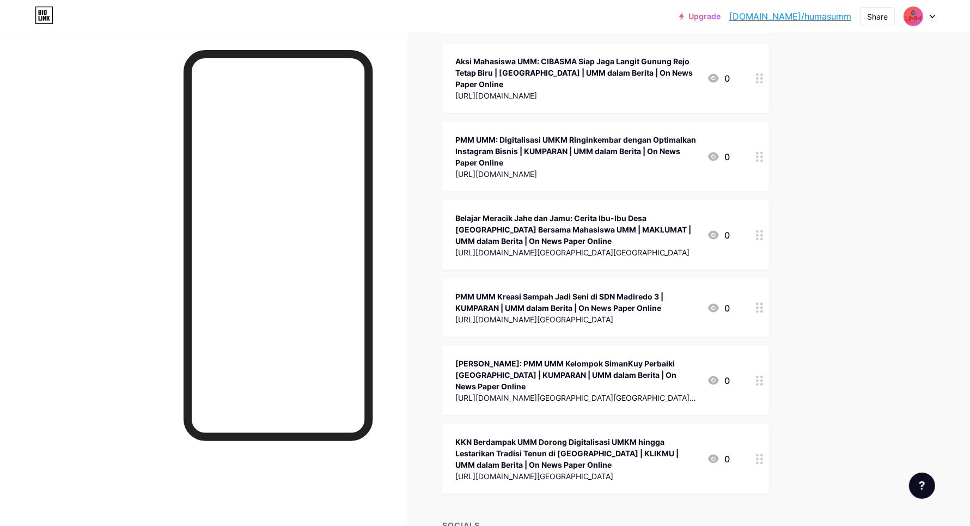
click at [759, 462] on circle at bounding box center [757, 463] width 3 height 3
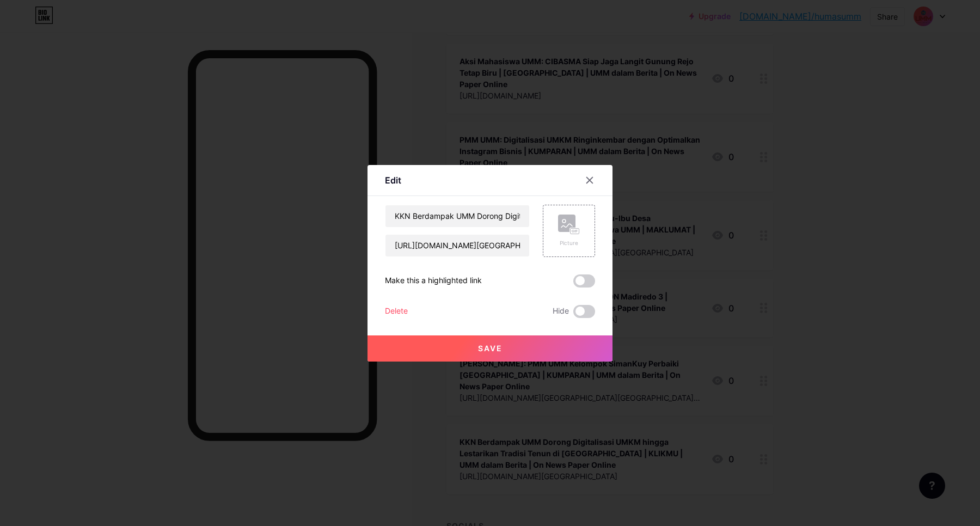
click at [399, 309] on div "Delete" at bounding box center [396, 311] width 23 height 13
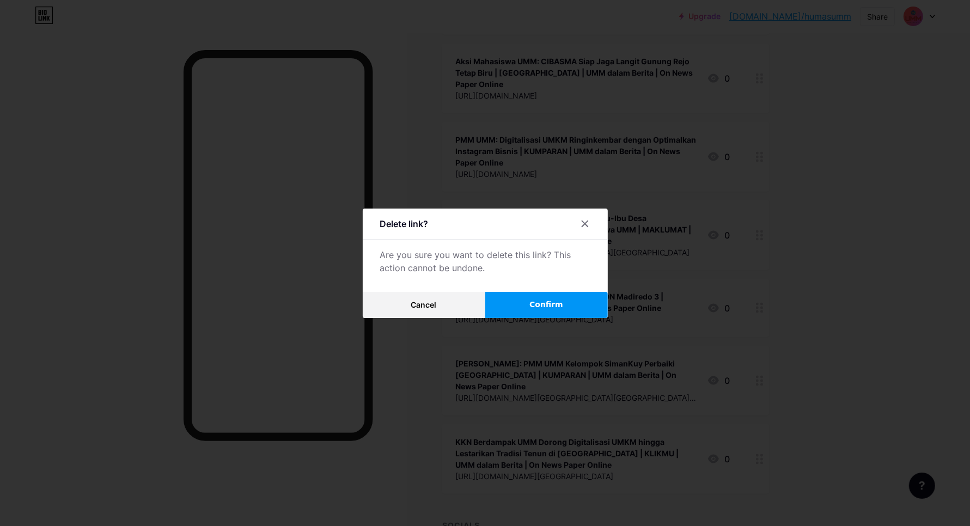
click at [508, 302] on button "Confirm" at bounding box center [546, 305] width 123 height 26
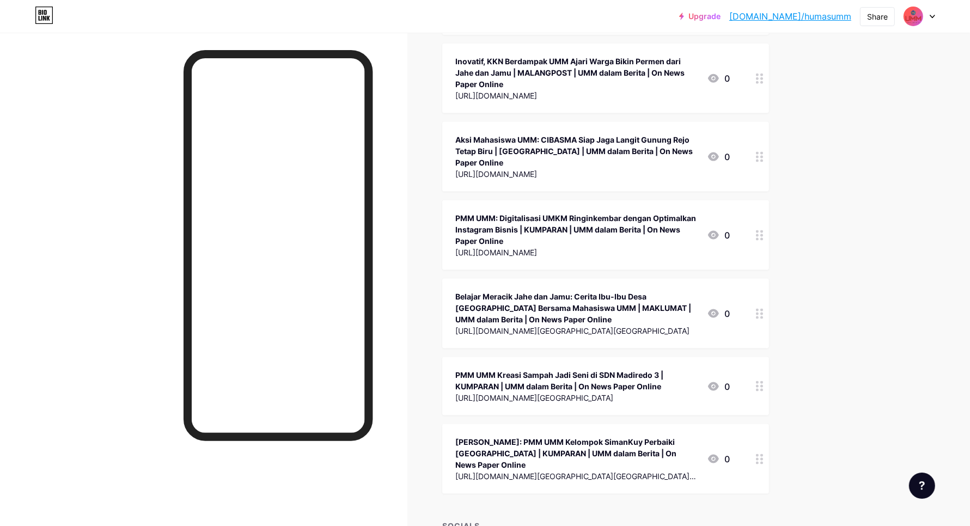
click at [762, 424] on div at bounding box center [759, 459] width 19 height 70
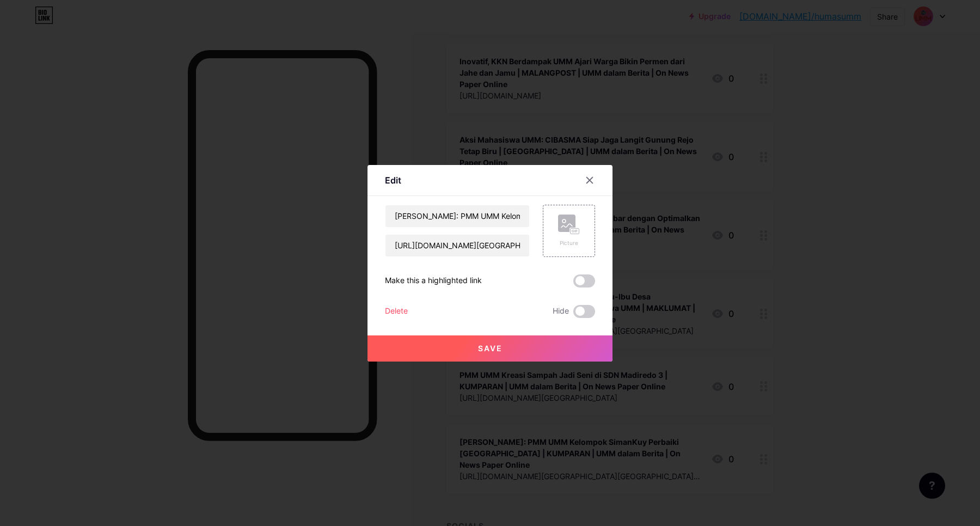
click at [405, 305] on div "Delete" at bounding box center [396, 311] width 23 height 13
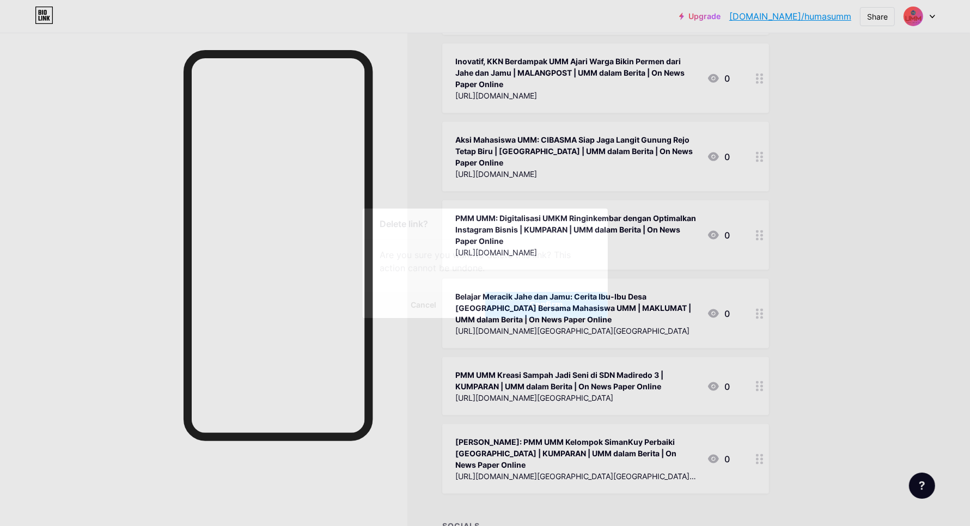
click at [546, 303] on span "Confirm" at bounding box center [546, 304] width 34 height 11
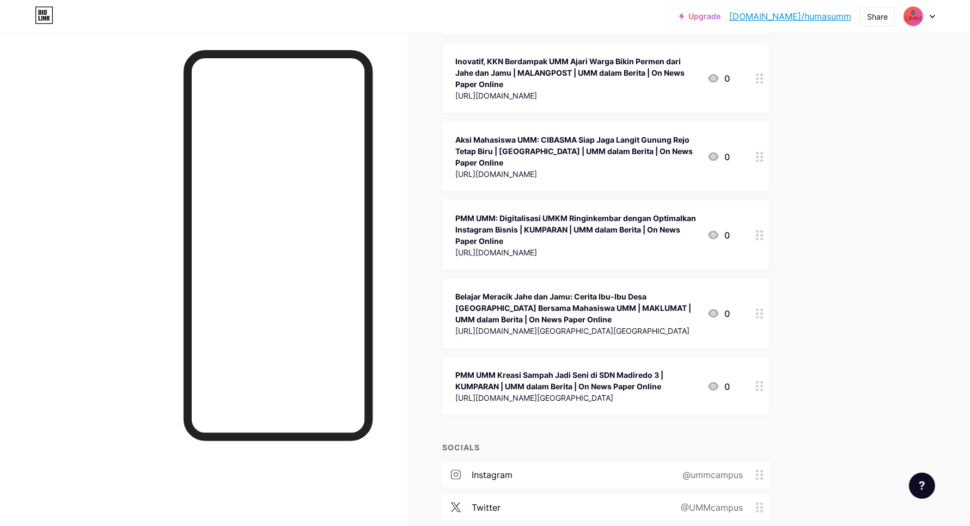
scroll to position [28440, 0]
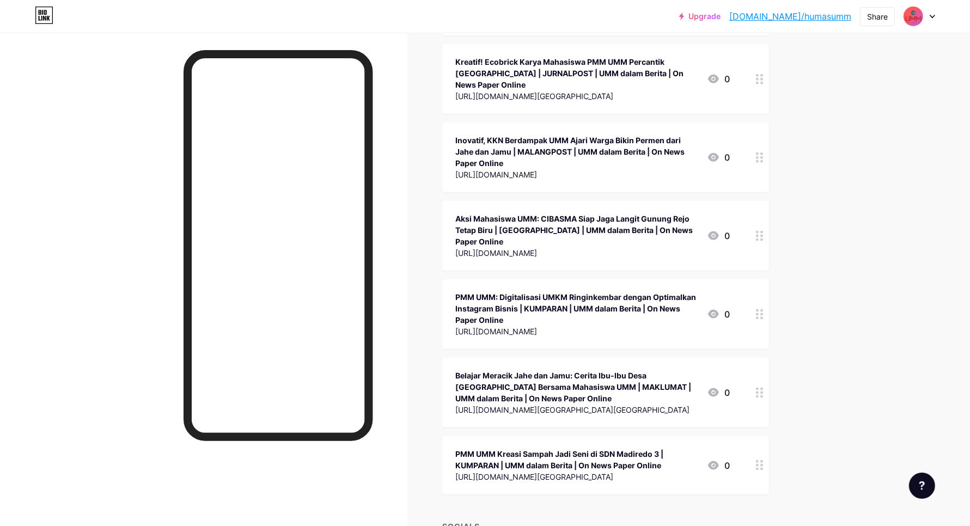
click at [763, 460] on icon at bounding box center [760, 465] width 8 height 10
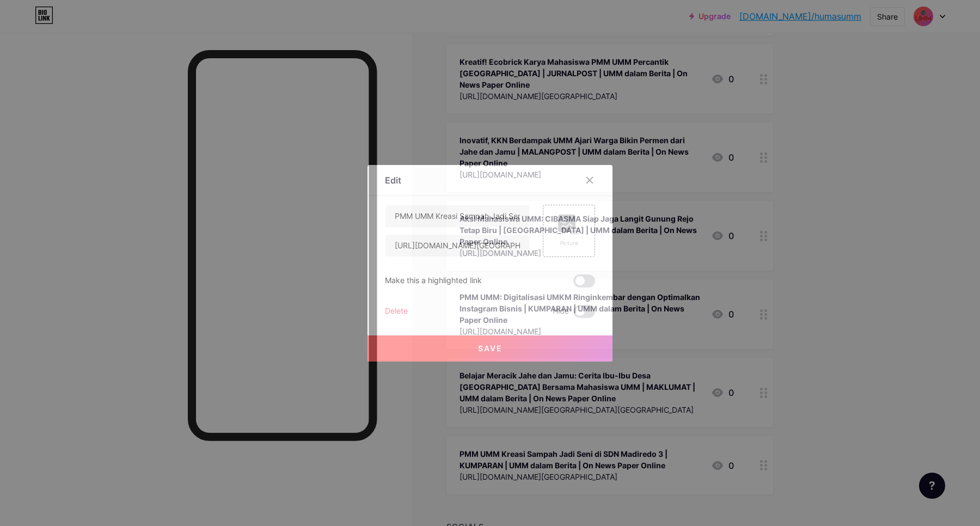
click at [396, 306] on div "Delete" at bounding box center [396, 311] width 23 height 13
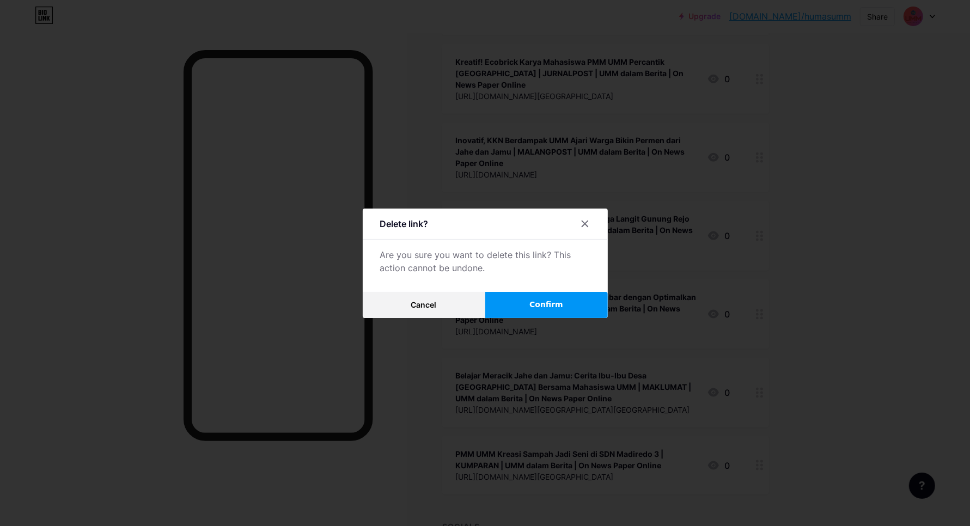
click at [524, 297] on button "Confirm" at bounding box center [546, 305] width 123 height 26
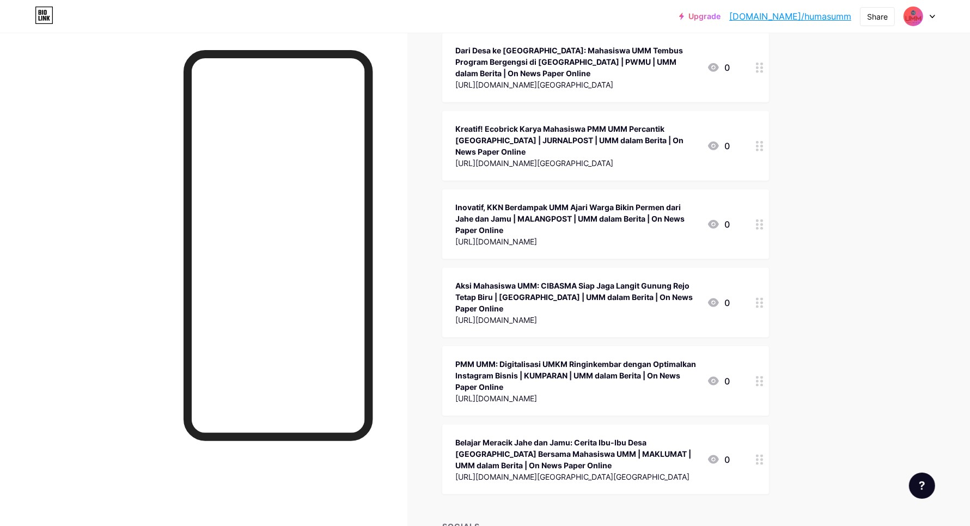
click at [763, 425] on div at bounding box center [759, 460] width 19 height 70
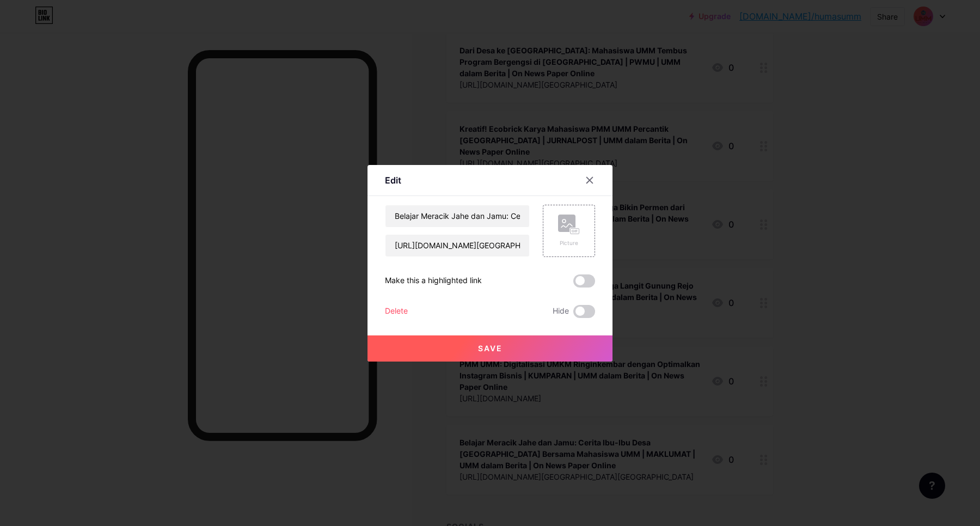
click at [395, 310] on div "Delete" at bounding box center [396, 311] width 23 height 13
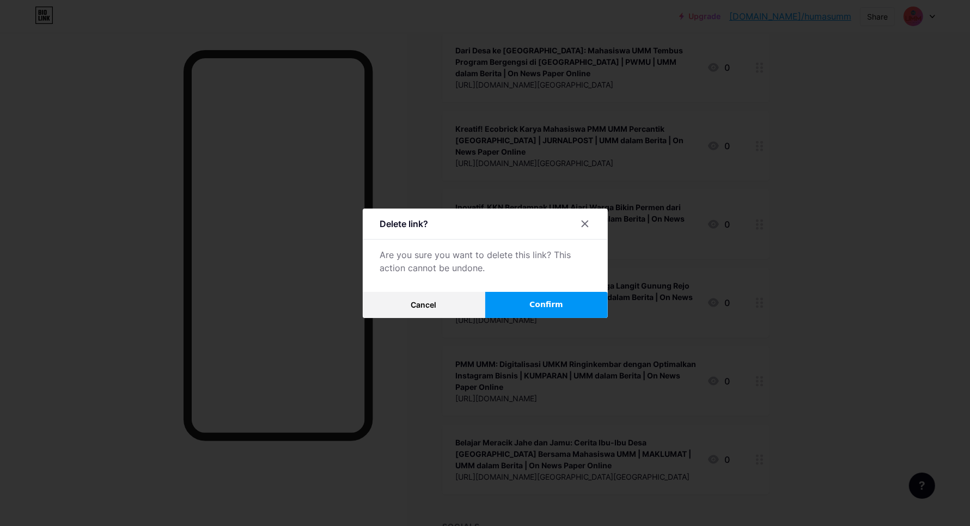
click at [524, 303] on button "Confirm" at bounding box center [546, 305] width 123 height 26
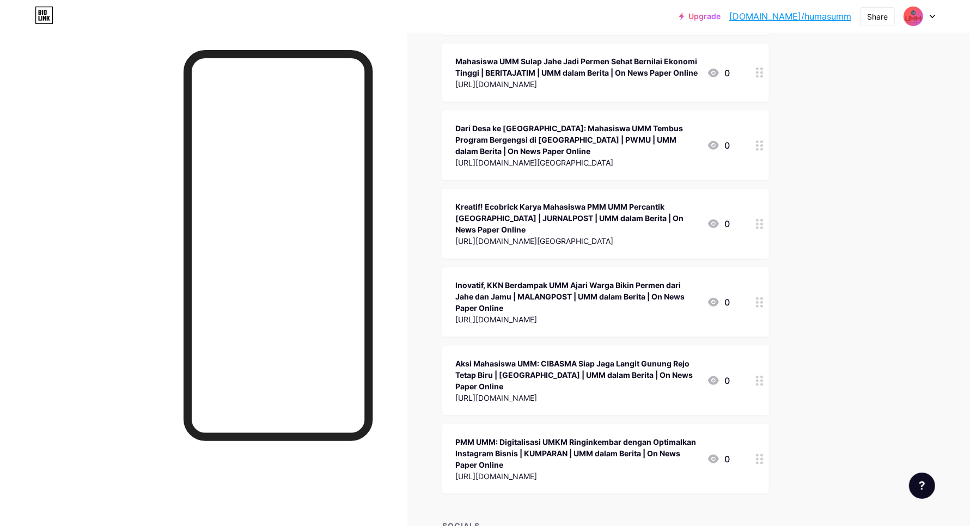
click at [763, 454] on icon at bounding box center [760, 459] width 8 height 10
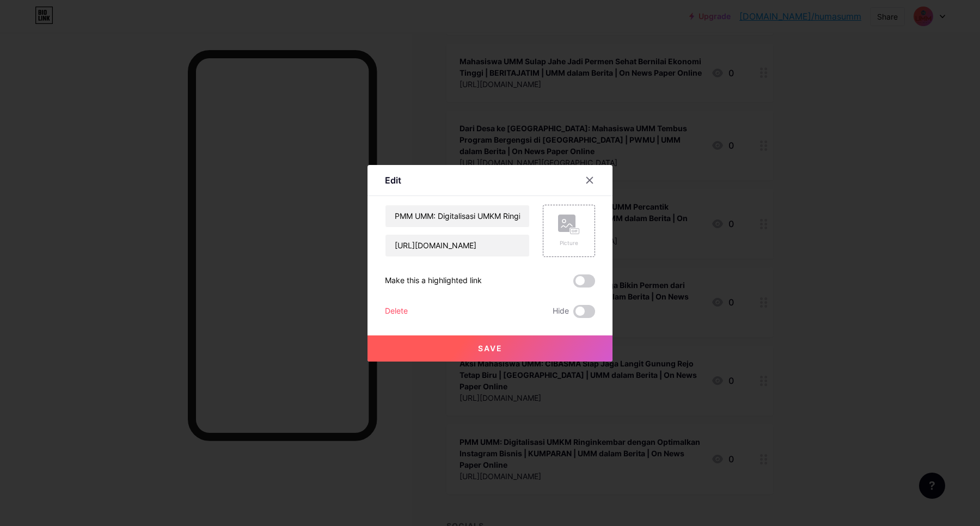
click at [401, 309] on div "Delete" at bounding box center [396, 311] width 23 height 13
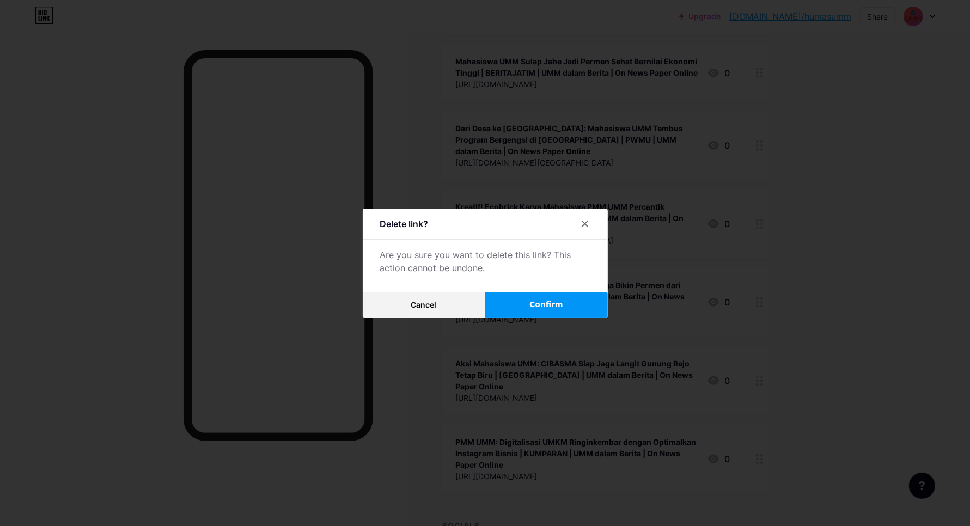
click at [603, 300] on button "Confirm" at bounding box center [546, 305] width 123 height 26
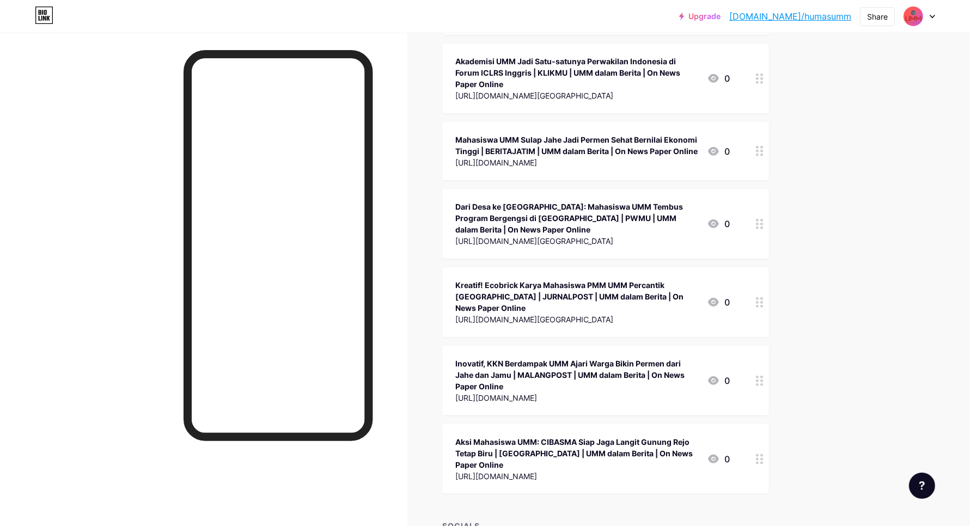
click at [761, 454] on icon at bounding box center [760, 459] width 8 height 10
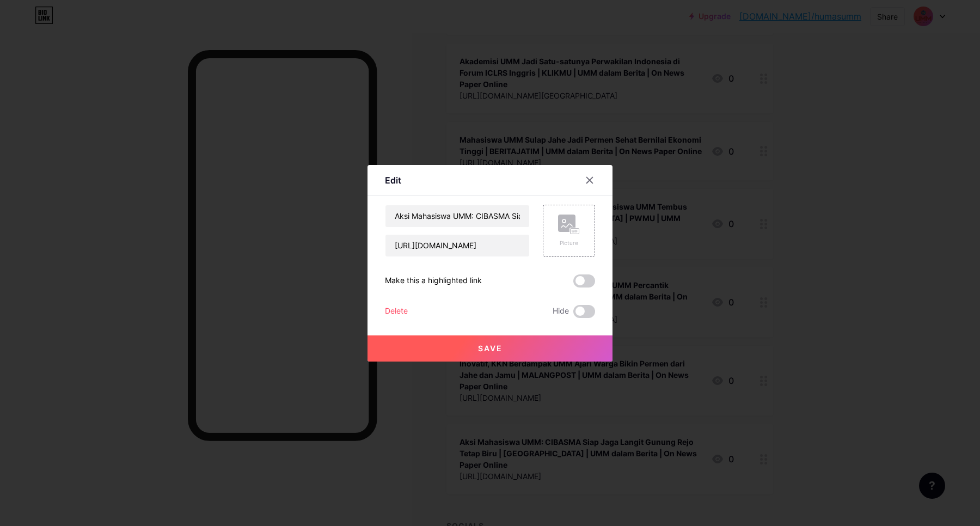
click at [400, 307] on div "Delete" at bounding box center [396, 311] width 23 height 13
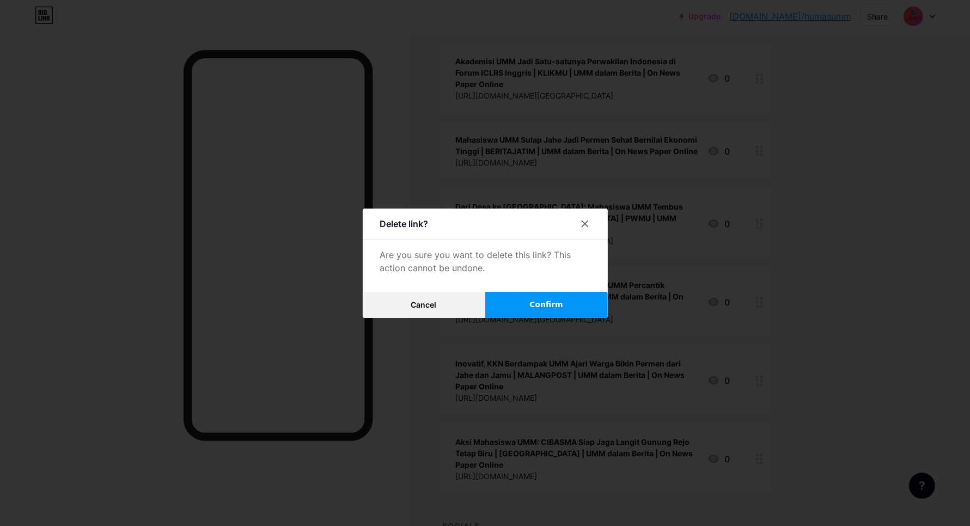
click at [524, 307] on button "Confirm" at bounding box center [546, 305] width 123 height 26
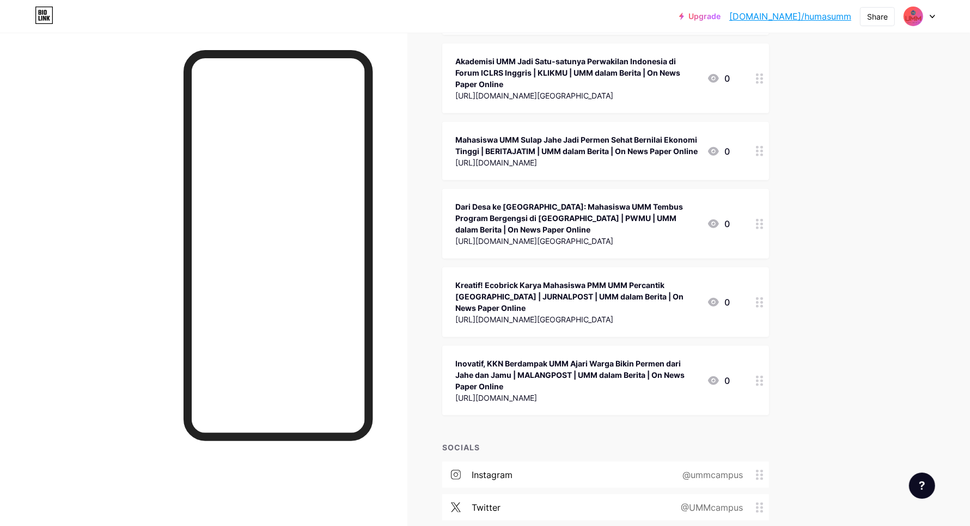
scroll to position [28139, 0]
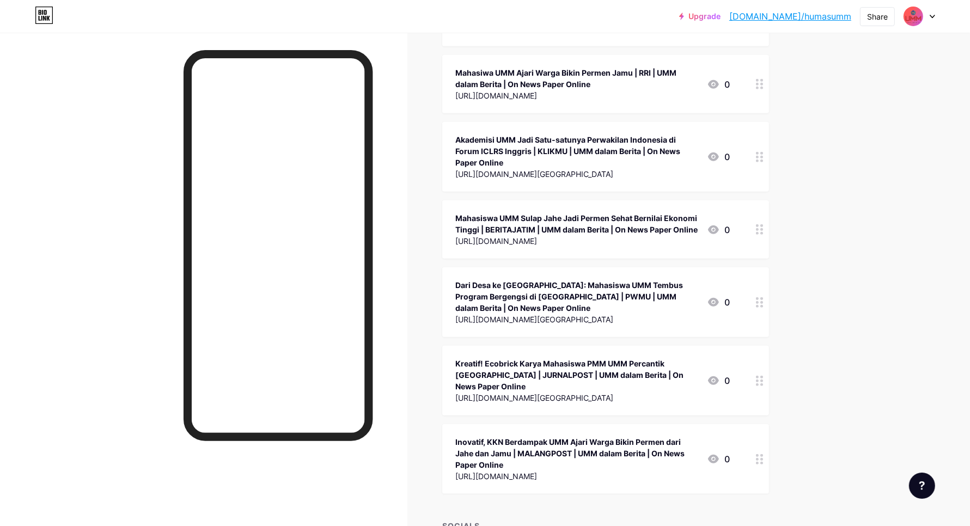
click at [769, 424] on div at bounding box center [759, 459] width 19 height 70
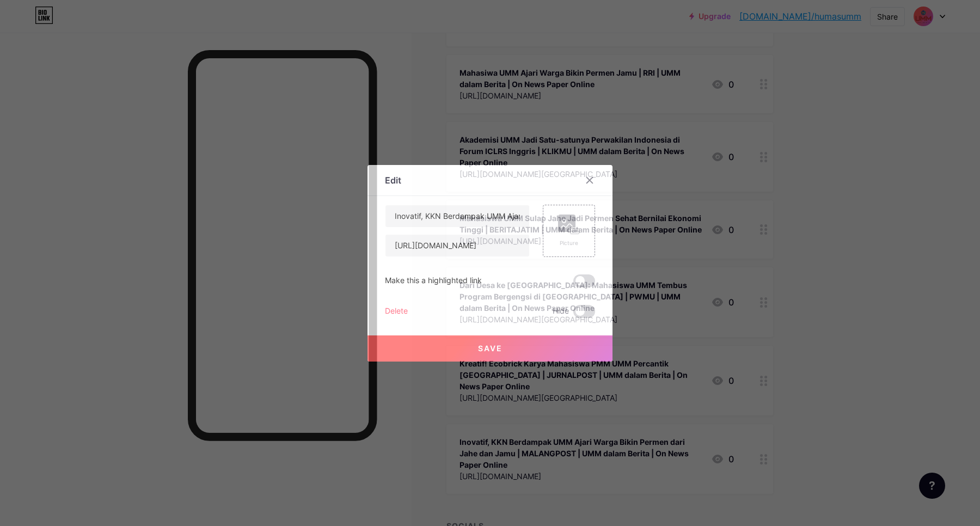
click at [406, 311] on div "Delete" at bounding box center [396, 311] width 23 height 13
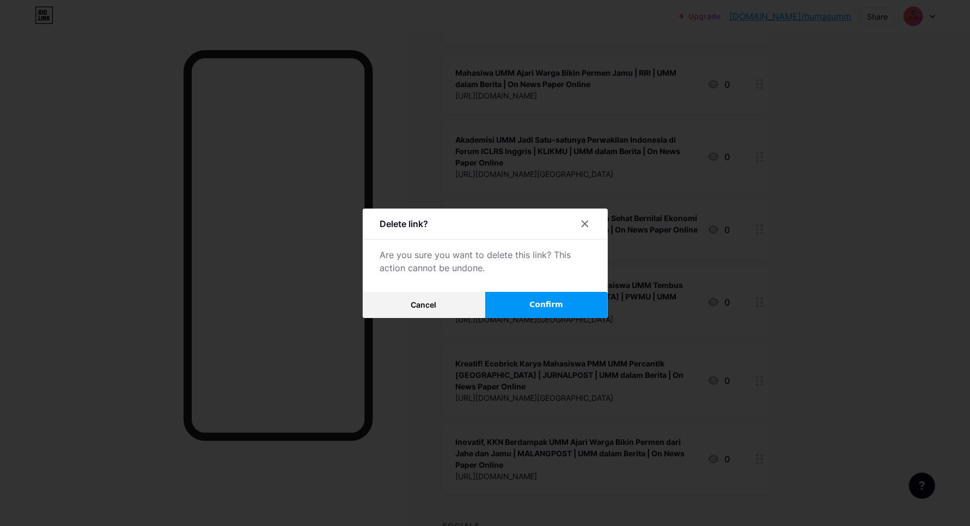
drag, startPoint x: 529, startPoint y: 307, endPoint x: 556, endPoint y: 305, distance: 27.3
click at [530, 307] on button "Confirm" at bounding box center [546, 305] width 123 height 26
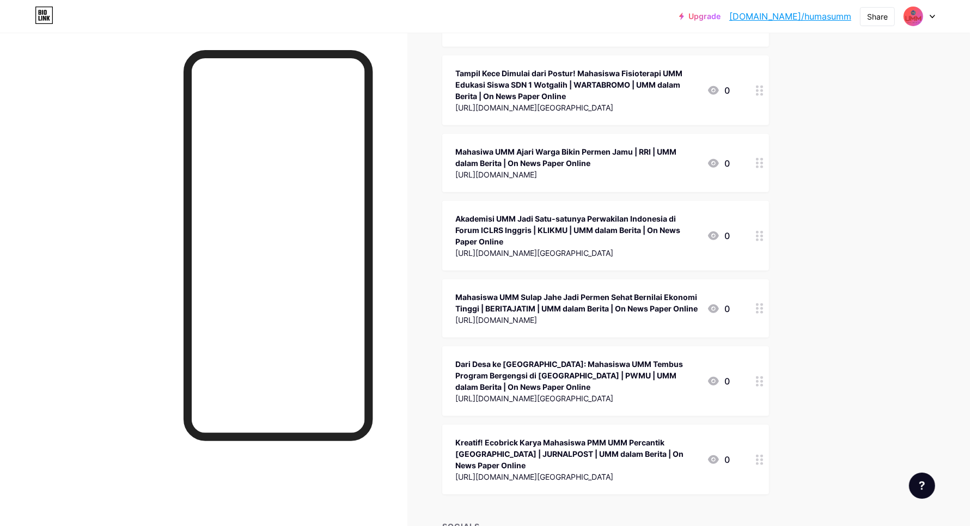
click at [763, 455] on icon at bounding box center [760, 460] width 8 height 10
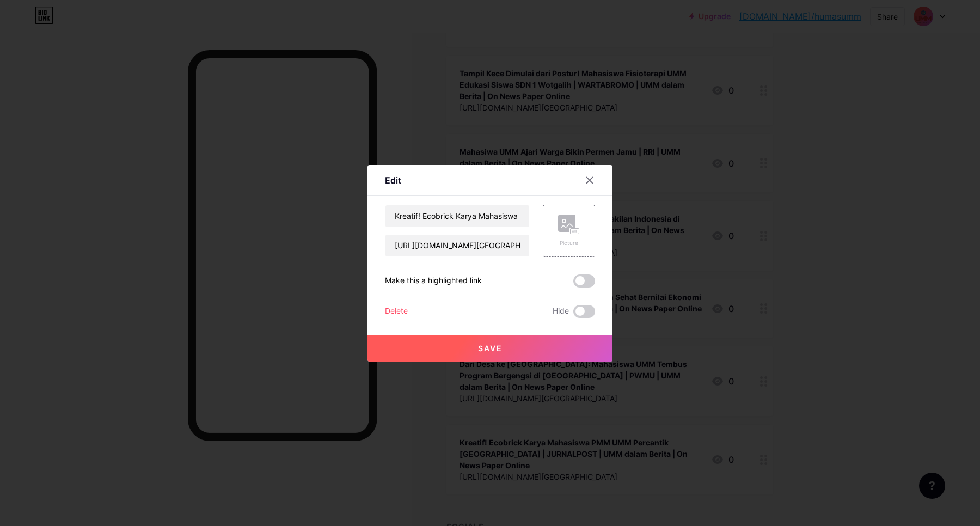
drag, startPoint x: 396, startPoint y: 308, endPoint x: 403, endPoint y: 307, distance: 7.3
click at [403, 307] on div "Delete" at bounding box center [396, 311] width 23 height 13
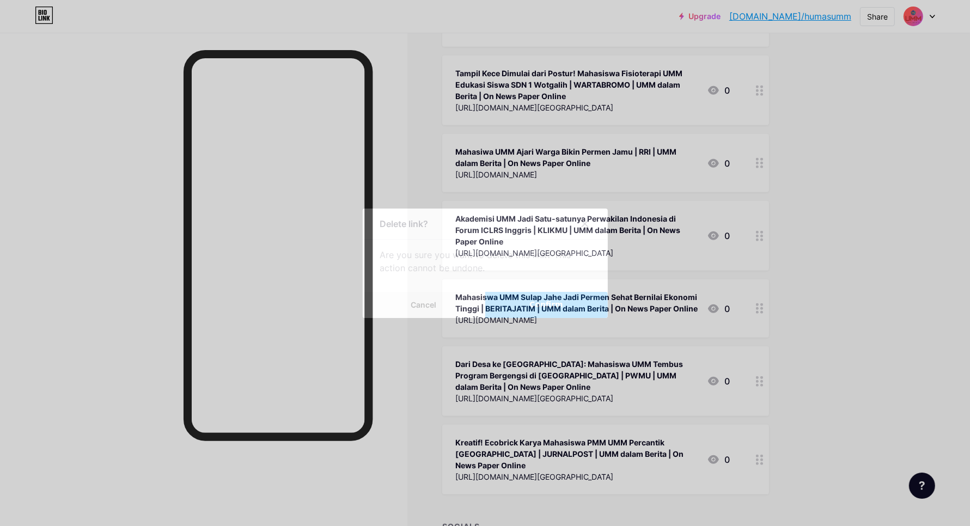
drag, startPoint x: 526, startPoint y: 307, endPoint x: 573, endPoint y: 305, distance: 47.4
click at [528, 306] on button "Confirm" at bounding box center [546, 305] width 123 height 26
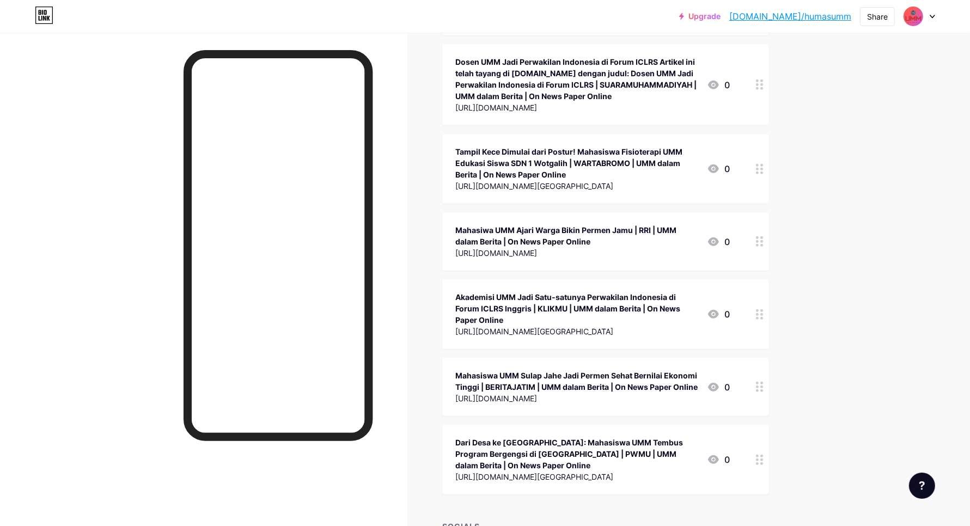
scroll to position [27913, 0]
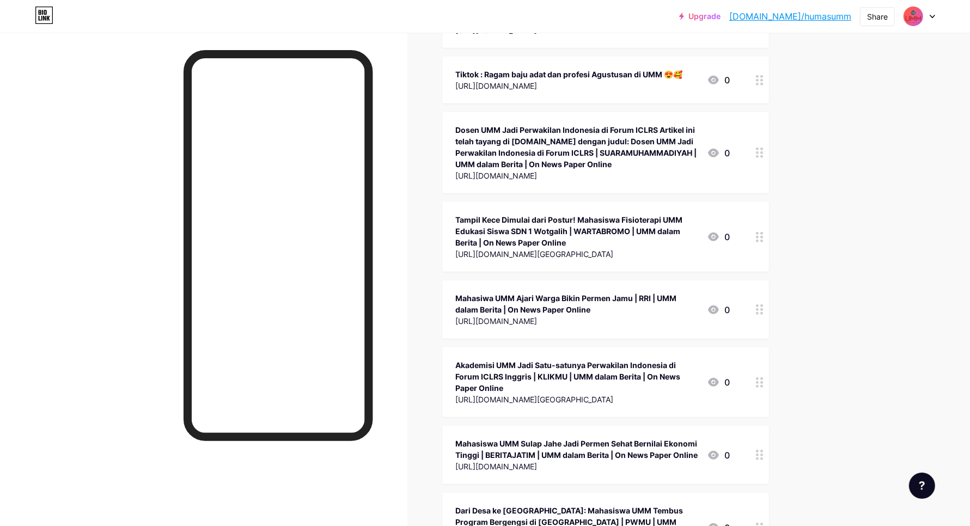
click at [763, 525] on circle at bounding box center [761, 528] width 3 height 3
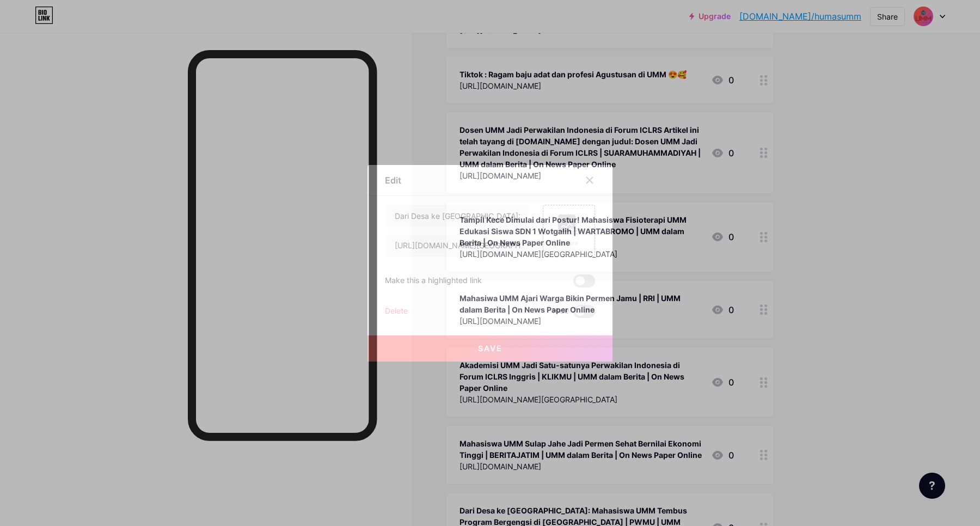
drag, startPoint x: 401, startPoint y: 311, endPoint x: 420, endPoint y: 311, distance: 19.6
click at [408, 311] on div "Delete Hide" at bounding box center [490, 311] width 210 height 13
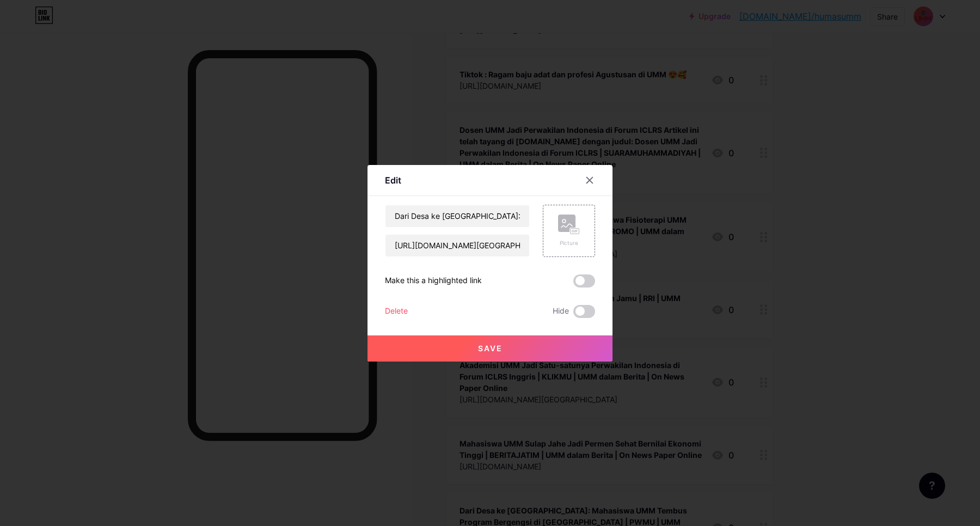
click at [392, 309] on div "Delete" at bounding box center [396, 311] width 23 height 13
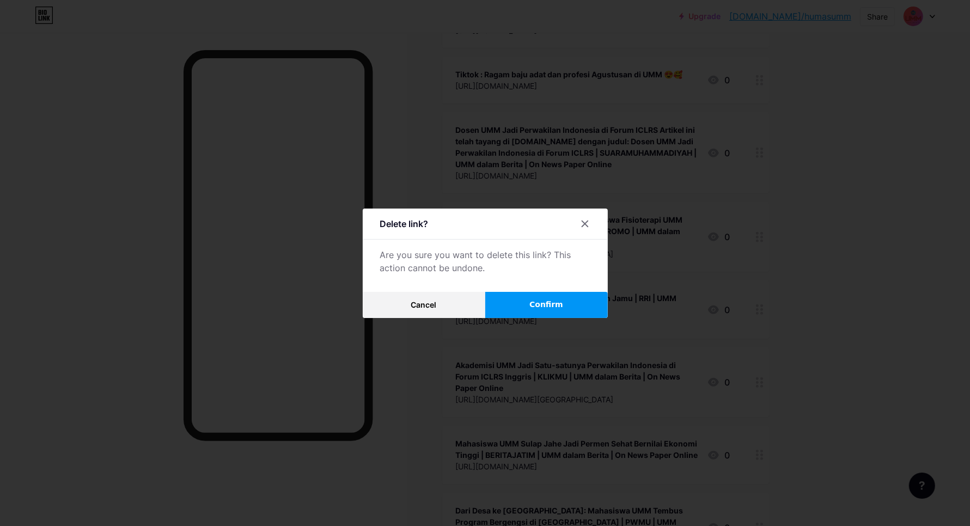
click at [543, 297] on button "Confirm" at bounding box center [546, 305] width 123 height 26
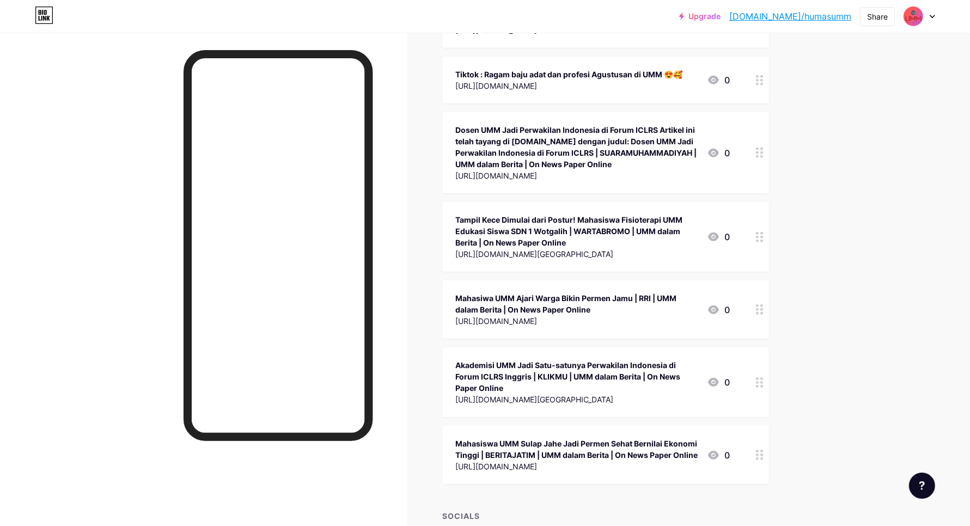
scroll to position [27903, 0]
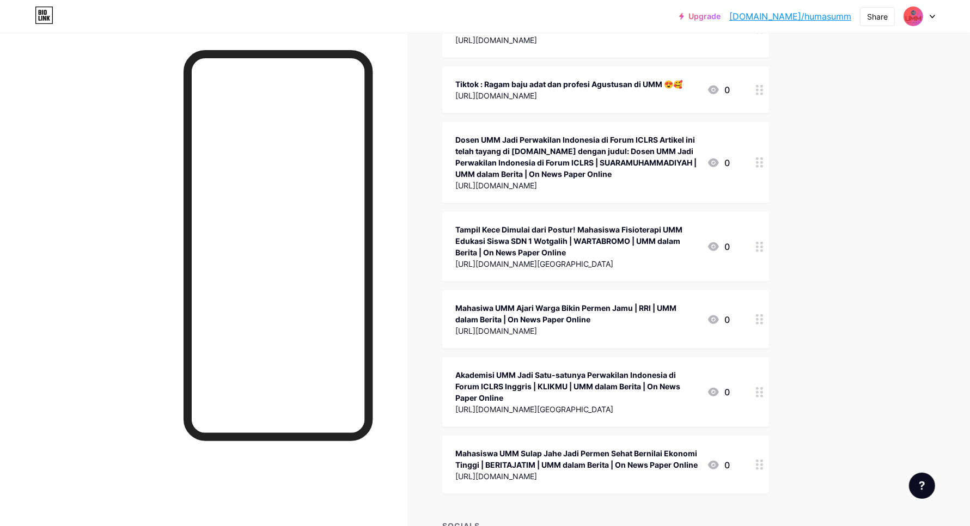
click at [763, 460] on icon at bounding box center [760, 465] width 8 height 10
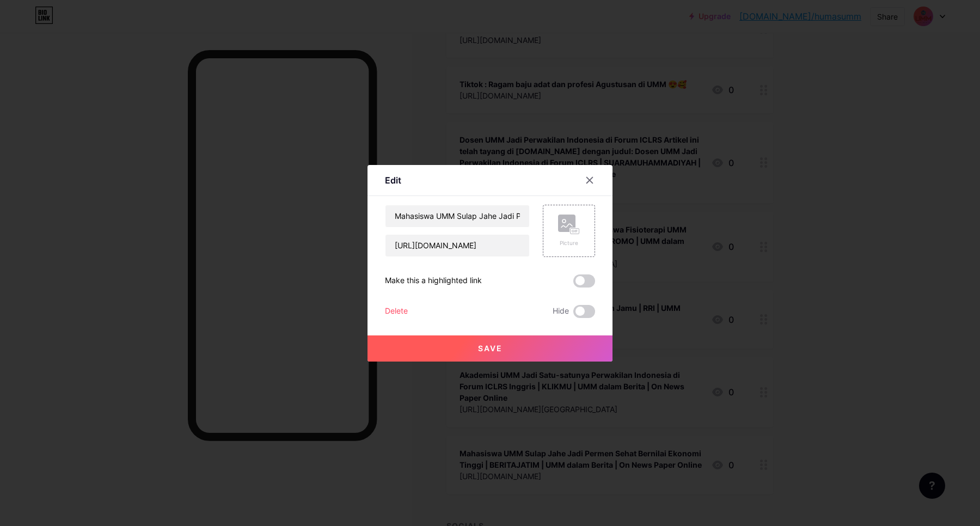
click at [405, 305] on div "Delete" at bounding box center [396, 311] width 23 height 13
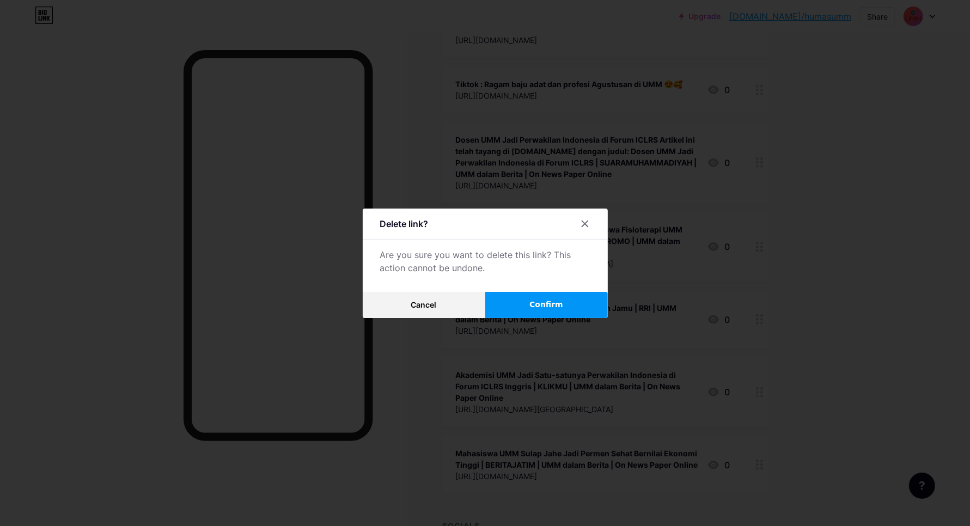
click at [548, 301] on span "Confirm" at bounding box center [546, 304] width 34 height 11
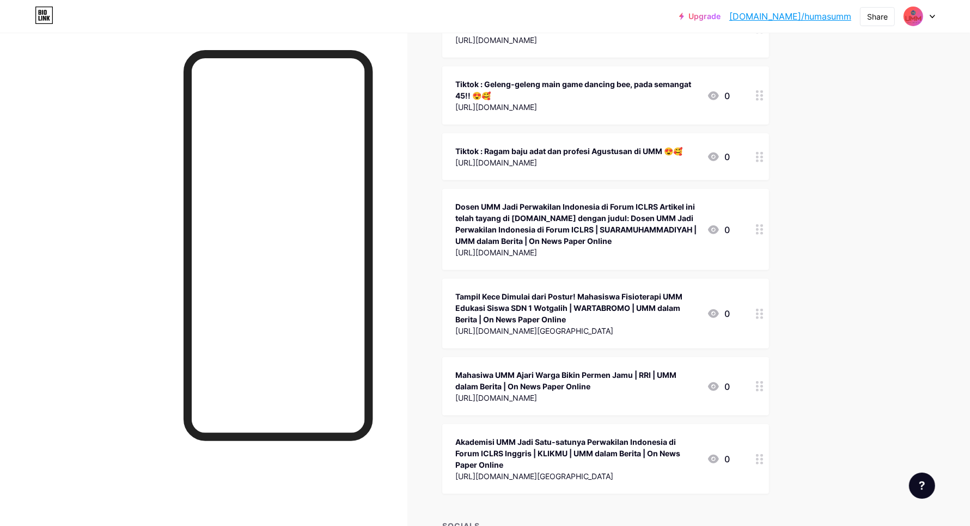
scroll to position [27700, 0]
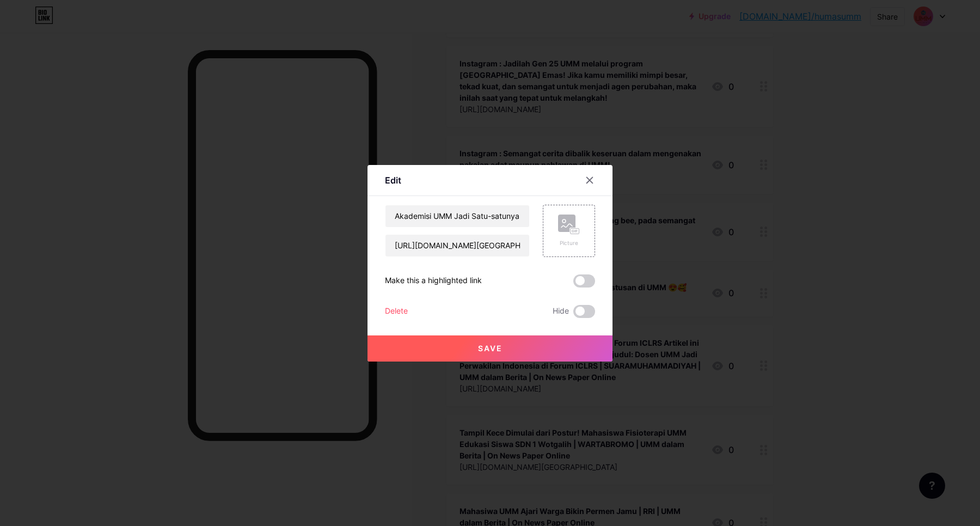
click at [408, 311] on div "Delete Hide" at bounding box center [490, 311] width 210 height 13
click at [393, 309] on div "Delete" at bounding box center [396, 311] width 23 height 13
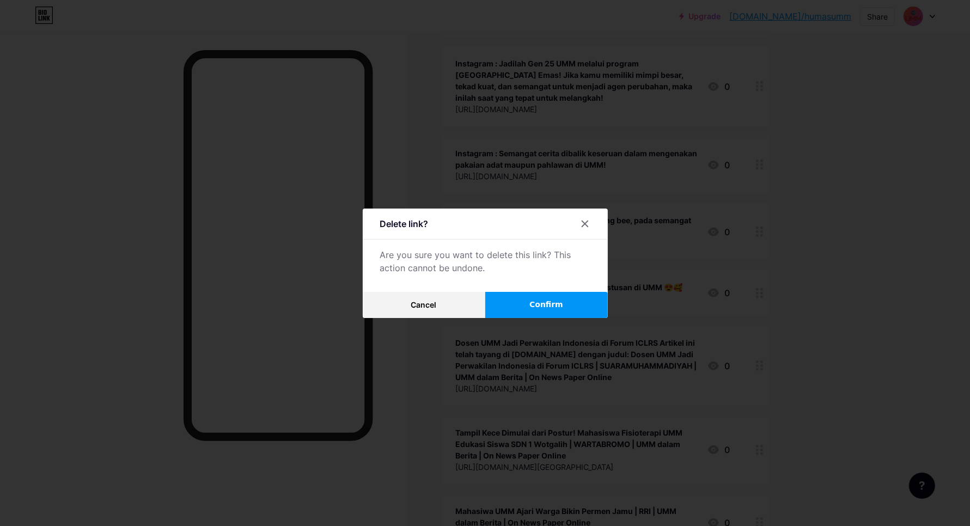
click at [552, 307] on span "Confirm" at bounding box center [546, 304] width 34 height 11
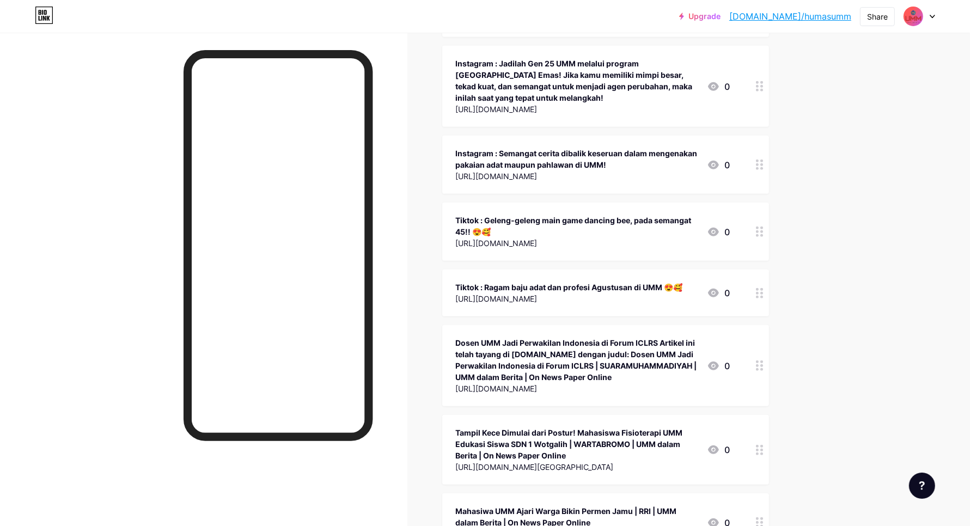
click at [759, 493] on div at bounding box center [759, 522] width 19 height 58
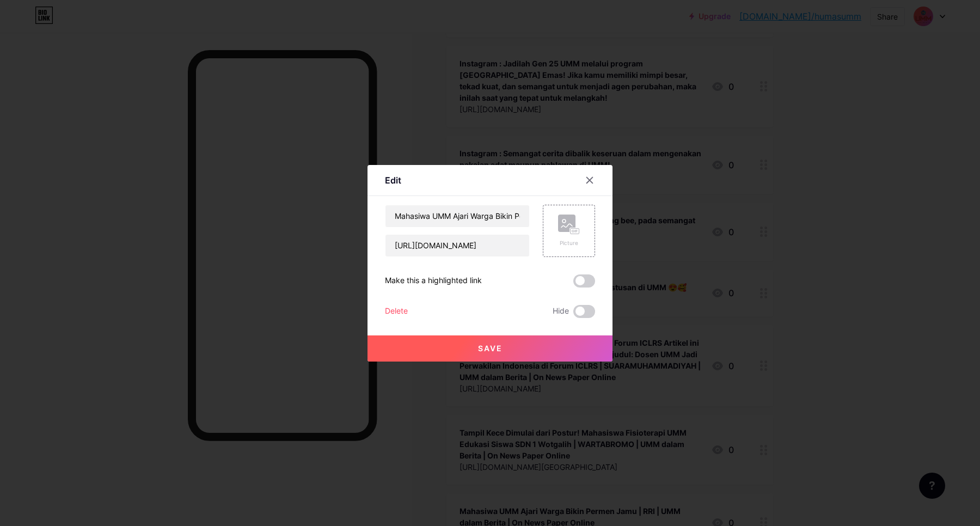
click at [401, 307] on div "Delete" at bounding box center [396, 311] width 23 height 13
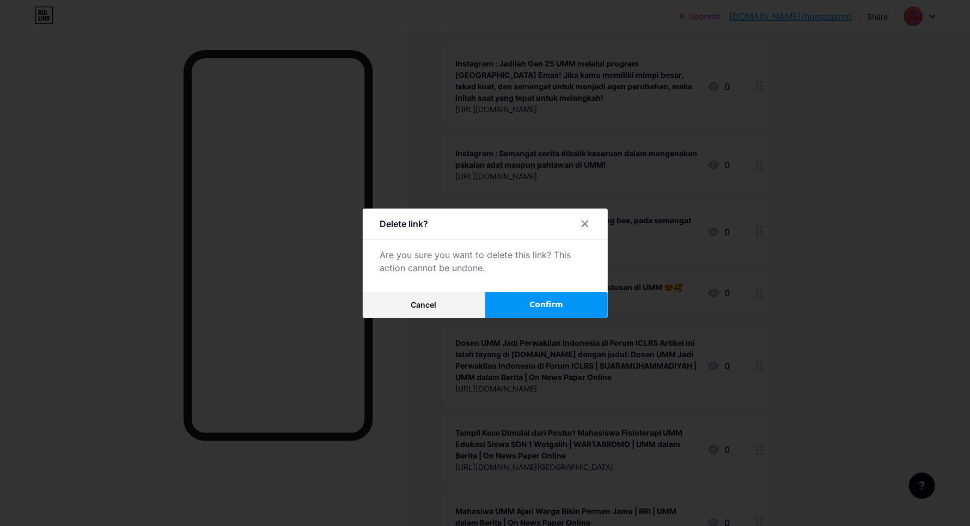
drag, startPoint x: 515, startPoint y: 305, endPoint x: 551, endPoint y: 307, distance: 36.0
click at [516, 305] on button "Confirm" at bounding box center [546, 305] width 123 height 26
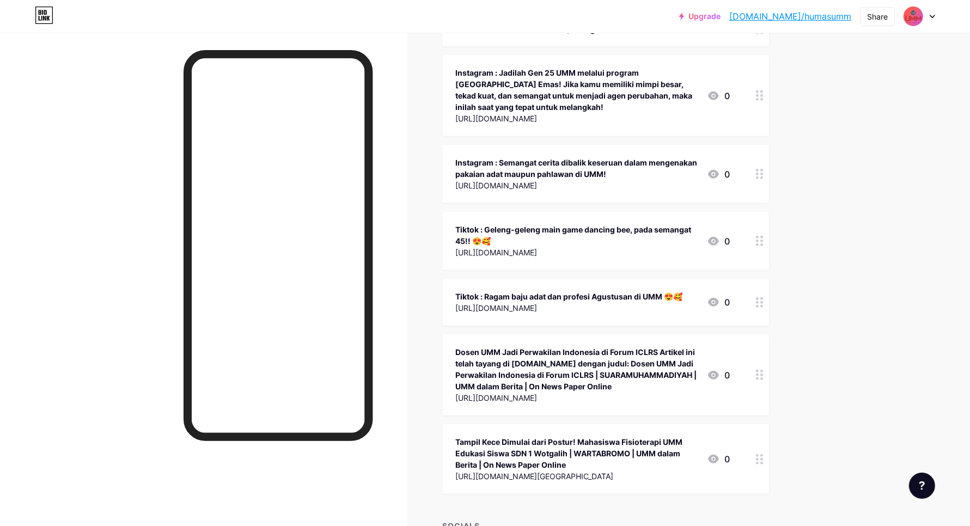
click at [759, 462] on circle at bounding box center [757, 463] width 3 height 3
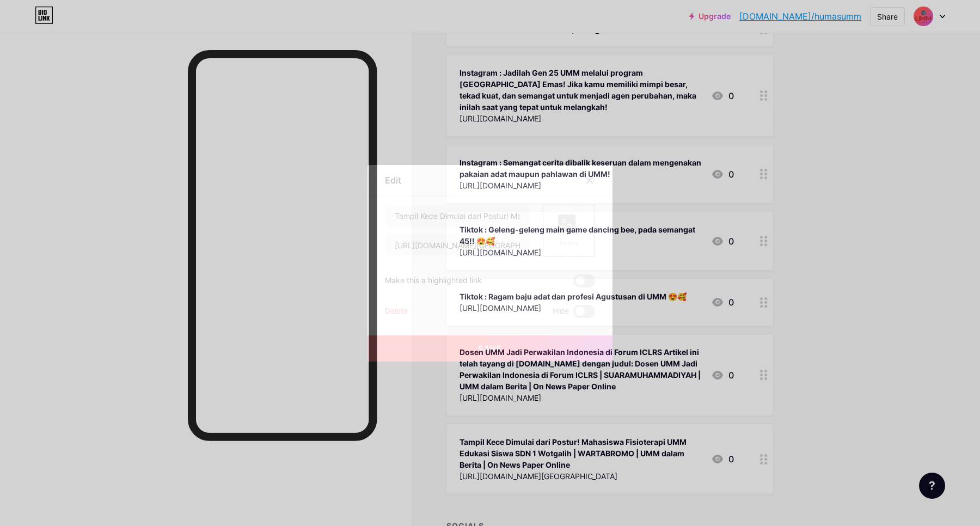
drag, startPoint x: 398, startPoint y: 309, endPoint x: 406, endPoint y: 308, distance: 8.2
click at [406, 308] on div "Delete" at bounding box center [396, 311] width 23 height 13
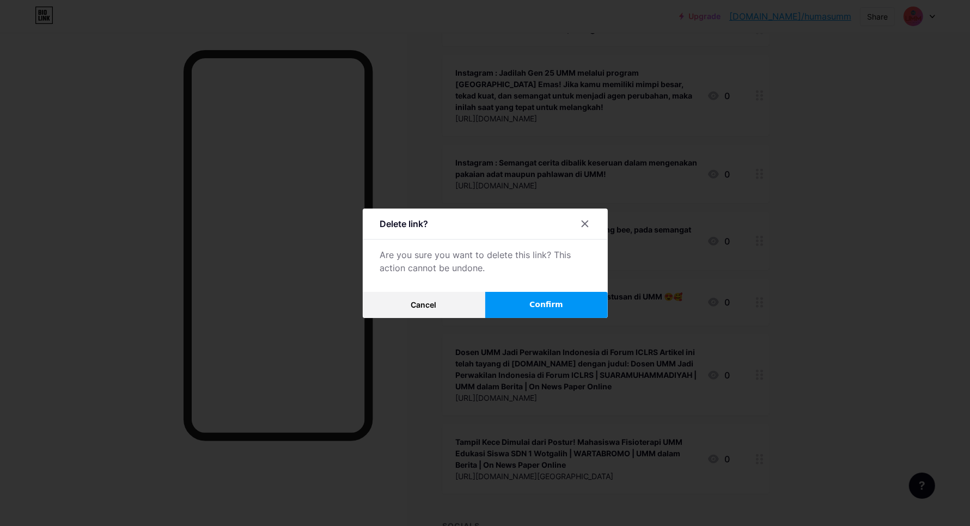
click at [603, 300] on button "Confirm" at bounding box center [546, 305] width 123 height 26
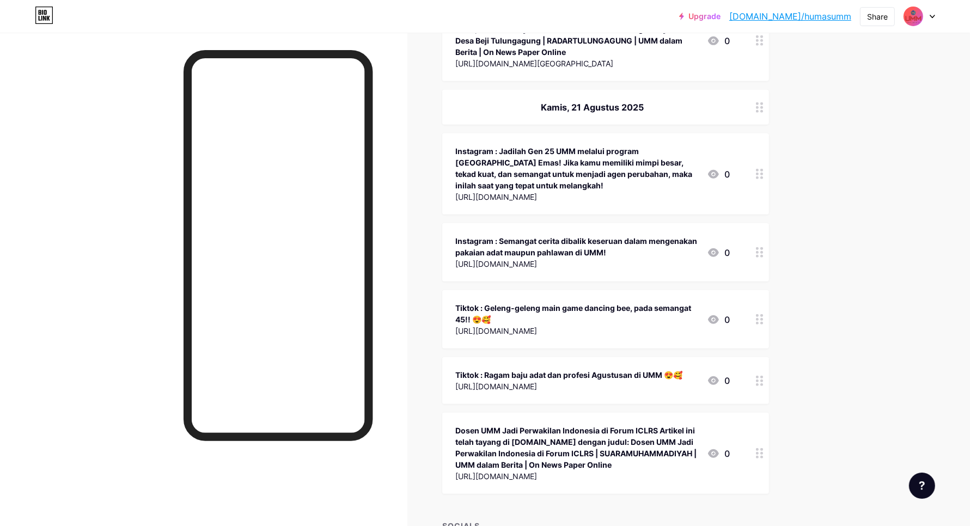
click at [769, 413] on div at bounding box center [759, 453] width 19 height 81
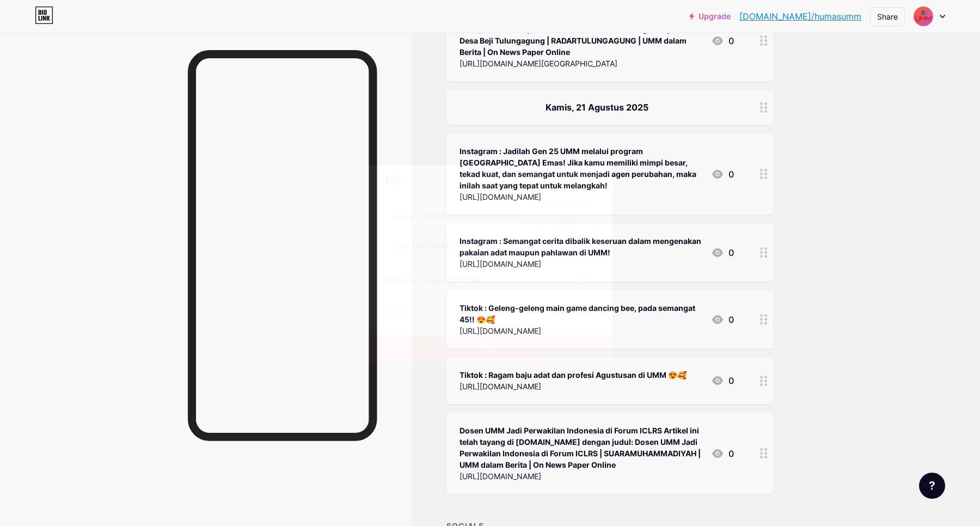
click at [401, 308] on div "Delete" at bounding box center [396, 311] width 23 height 13
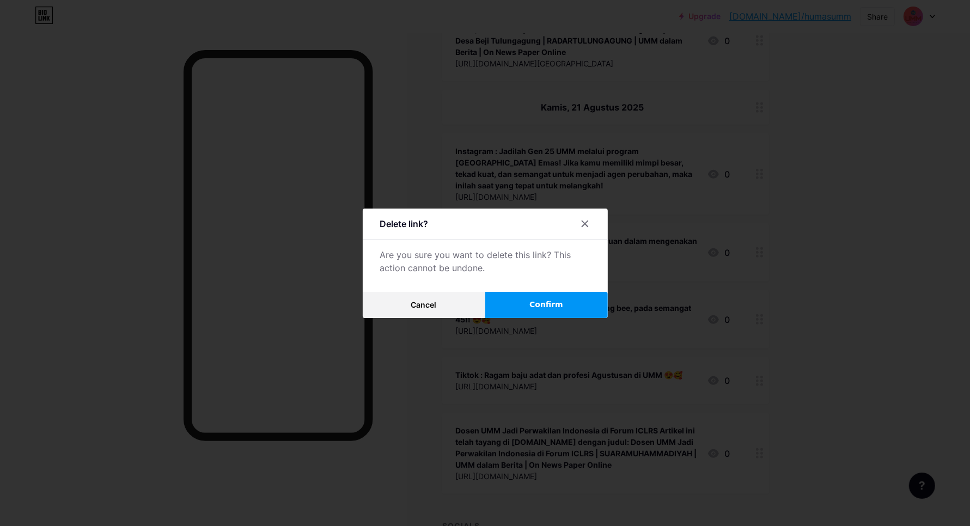
click at [592, 305] on button "Confirm" at bounding box center [546, 305] width 123 height 26
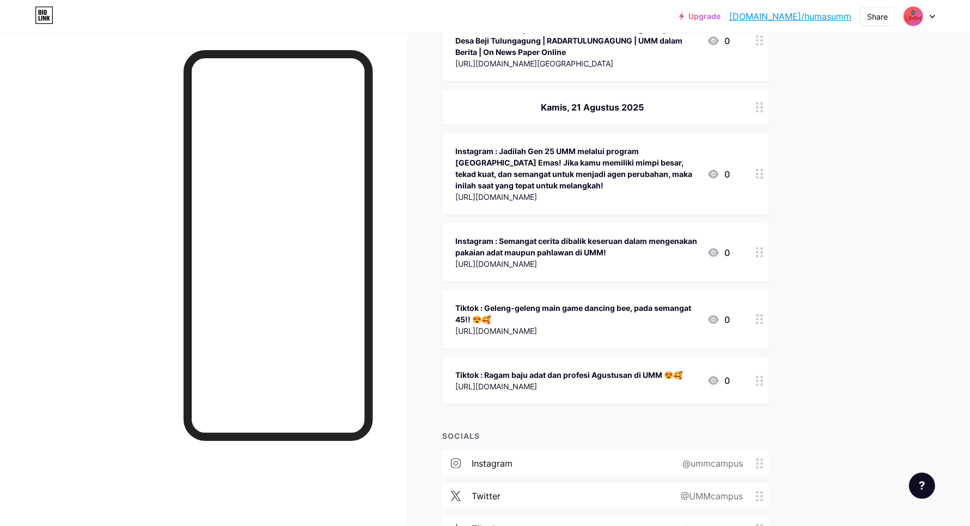
scroll to position [27511, 0]
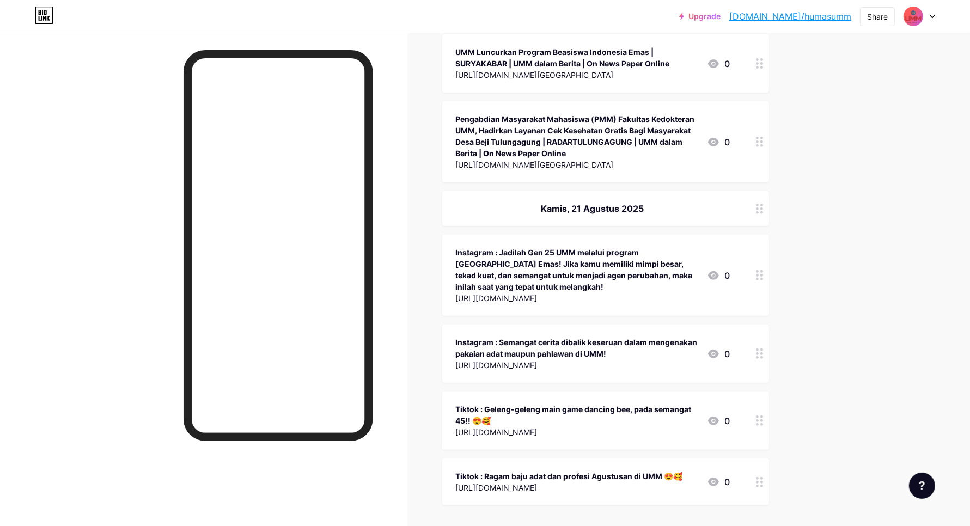
click at [759, 481] on circle at bounding box center [757, 482] width 3 height 3
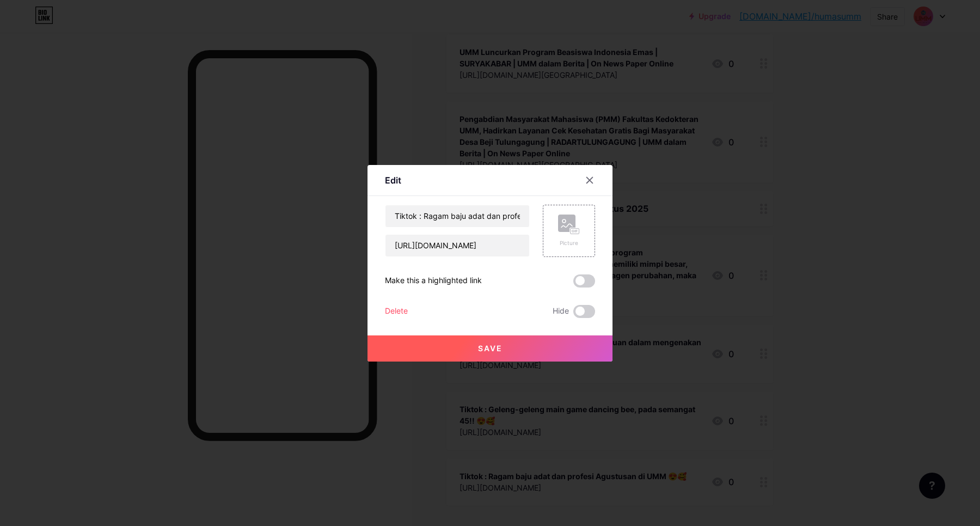
click at [402, 309] on div "Delete" at bounding box center [396, 311] width 23 height 13
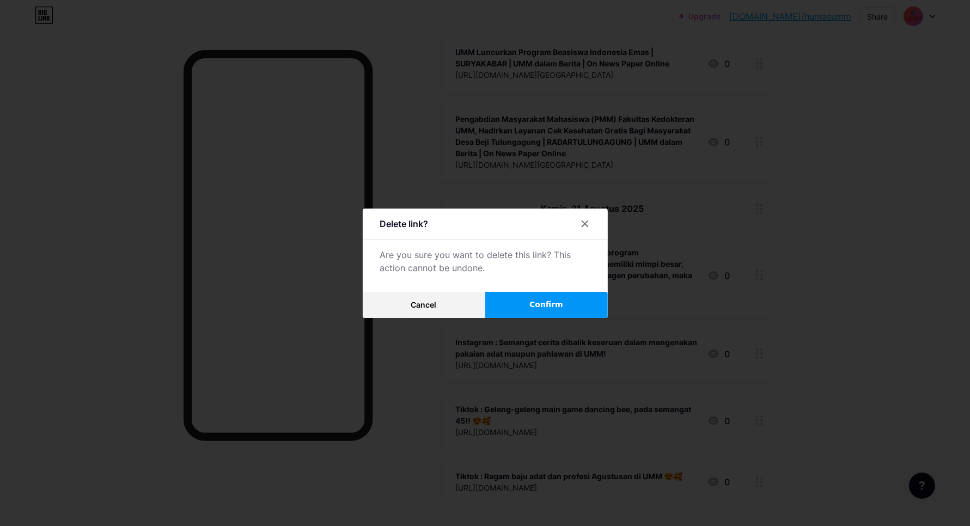
drag, startPoint x: 529, startPoint y: 309, endPoint x: 533, endPoint y: 305, distance: 5.8
click at [529, 307] on button "Confirm" at bounding box center [546, 305] width 123 height 26
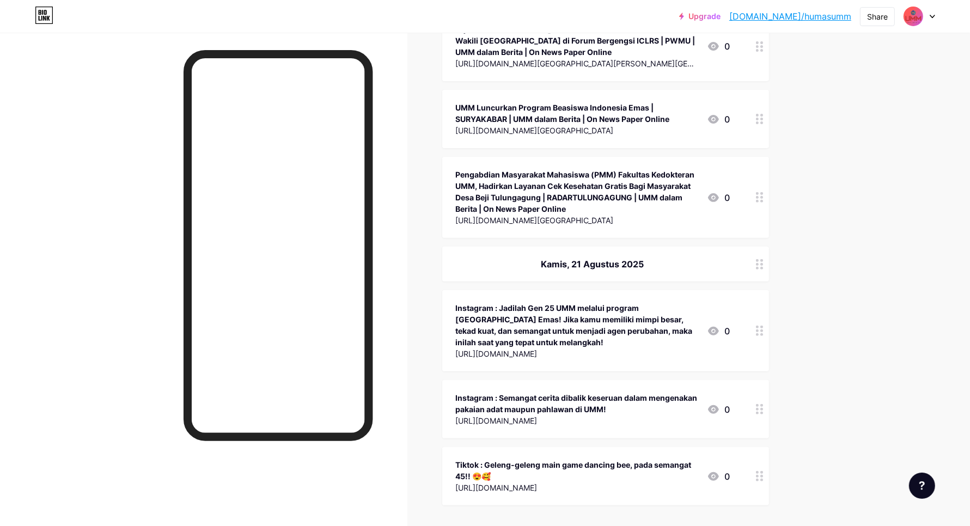
click at [763, 447] on div at bounding box center [759, 476] width 19 height 58
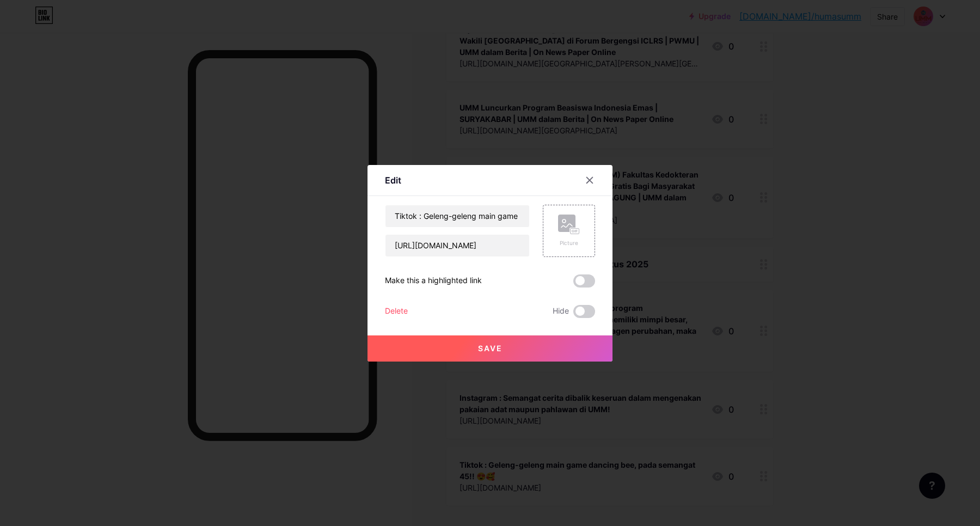
click at [399, 315] on div "Delete" at bounding box center [396, 311] width 23 height 13
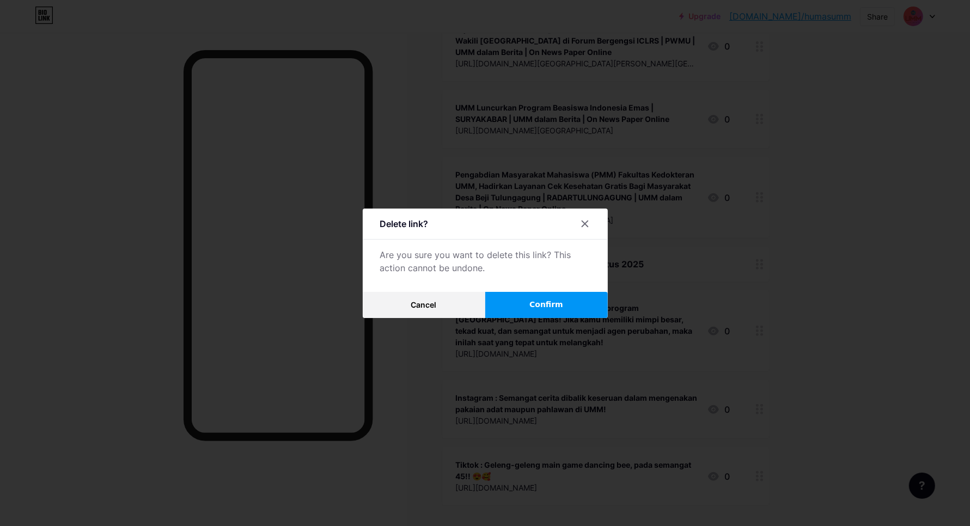
click at [527, 311] on button "Confirm" at bounding box center [546, 305] width 123 height 26
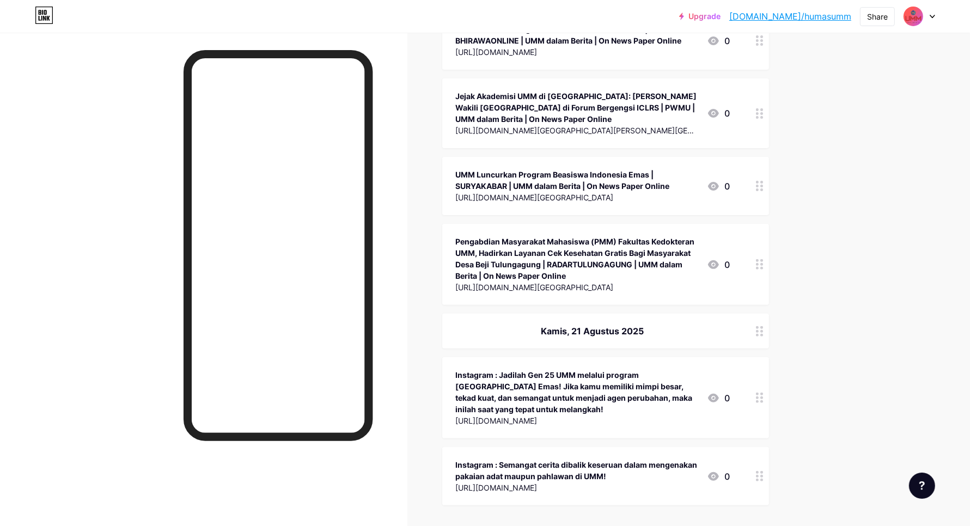
click at [763, 471] on icon at bounding box center [760, 476] width 8 height 10
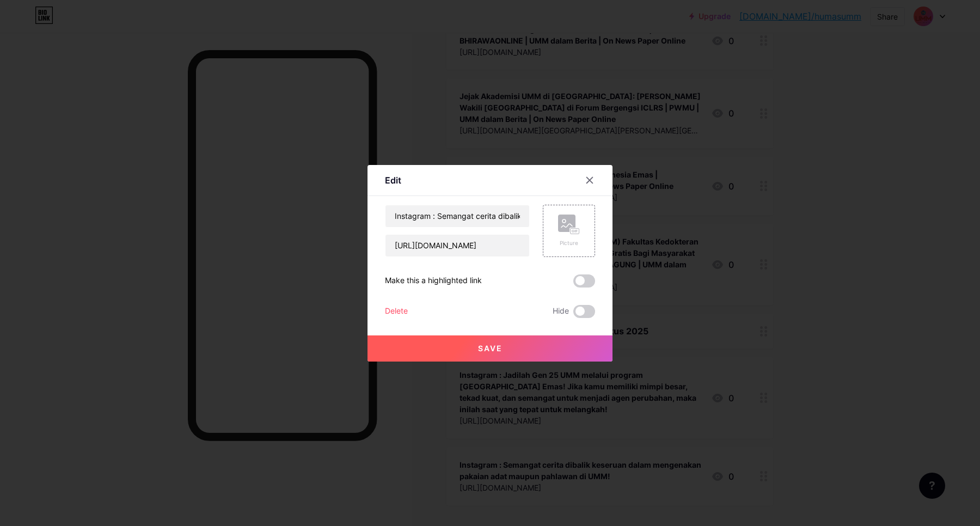
drag, startPoint x: 395, startPoint y: 311, endPoint x: 402, endPoint y: 309, distance: 7.4
click at [402, 309] on div "Delete" at bounding box center [396, 311] width 23 height 13
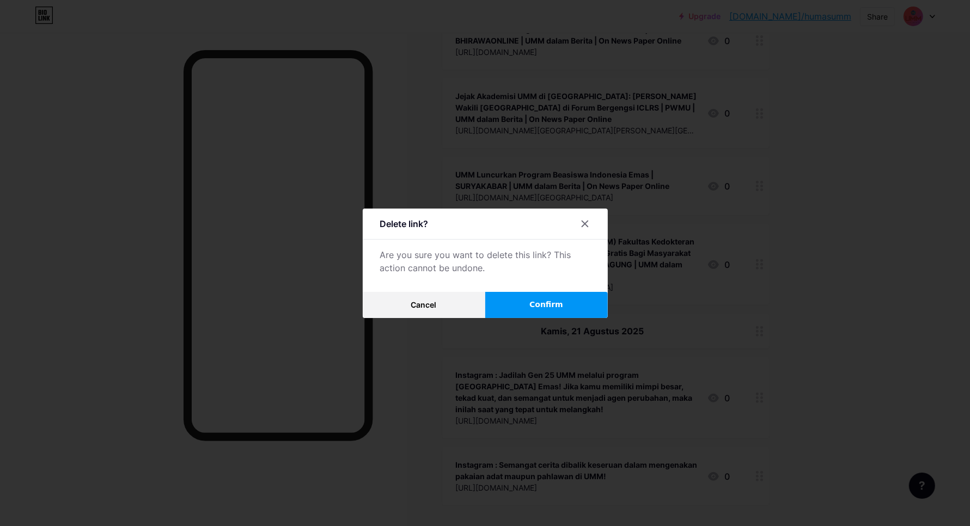
click at [527, 300] on button "Confirm" at bounding box center [546, 305] width 123 height 26
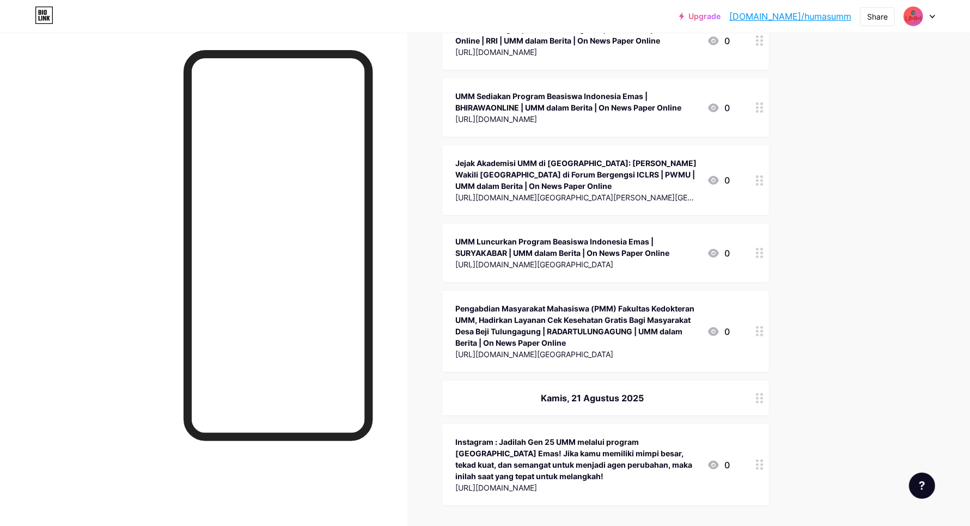
click at [763, 424] on div at bounding box center [759, 464] width 19 height 81
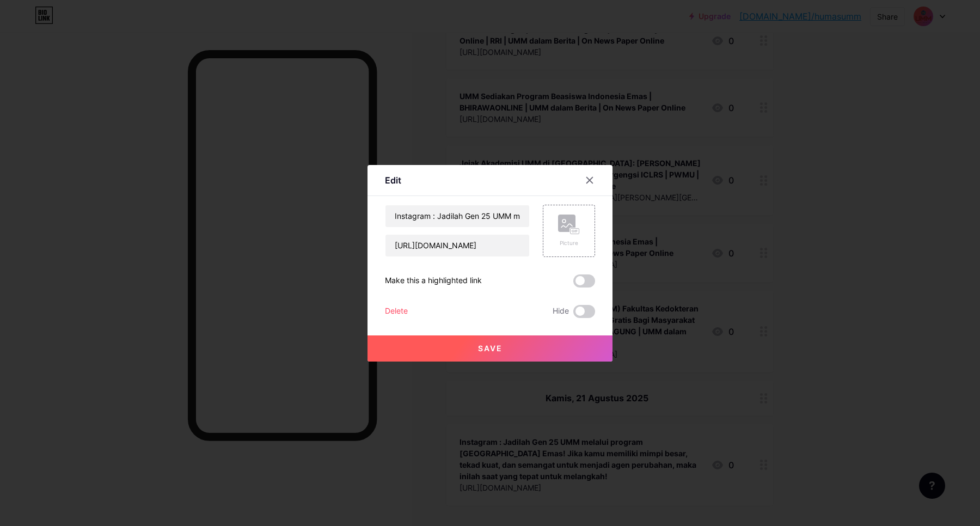
click at [399, 308] on div "Delete" at bounding box center [396, 311] width 23 height 13
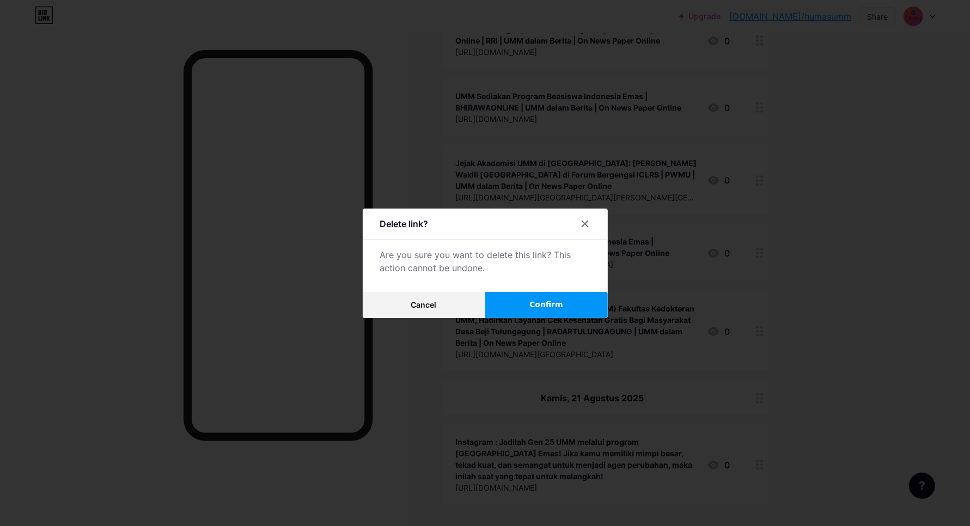
click at [517, 305] on button "Confirm" at bounding box center [546, 305] width 123 height 26
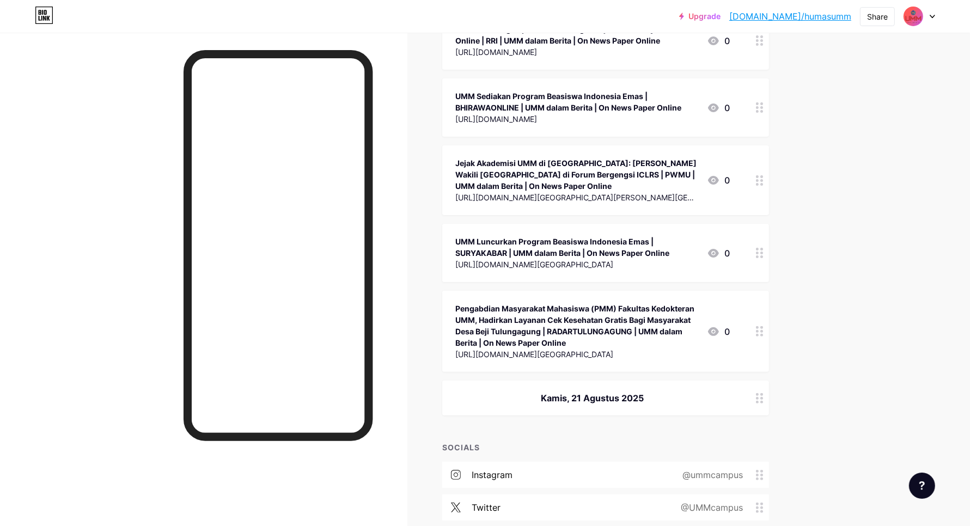
scroll to position [27232, 0]
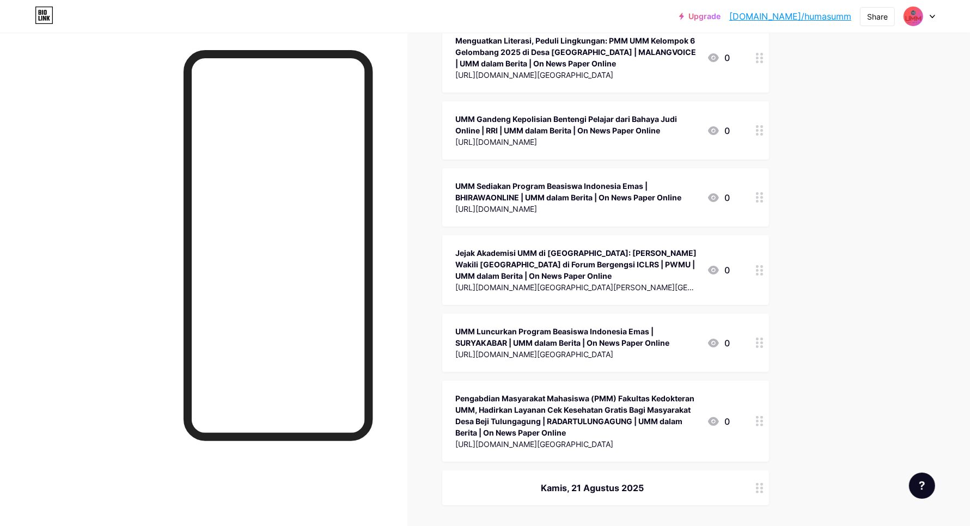
click at [759, 483] on circle at bounding box center [757, 484] width 3 height 3
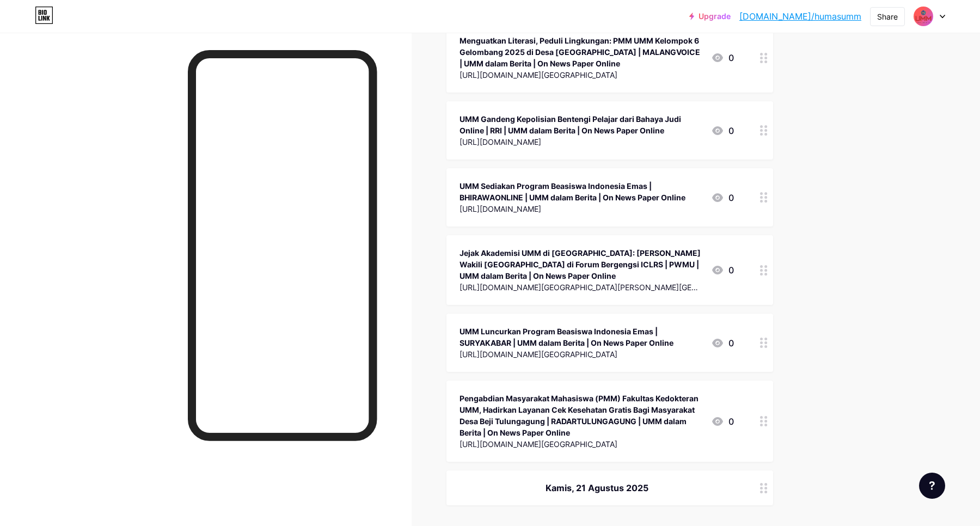
drag, startPoint x: 399, startPoint y: 284, endPoint x: 405, endPoint y: 284, distance: 6.0
click at [405, 284] on div "Delete" at bounding box center [396, 283] width 23 height 13
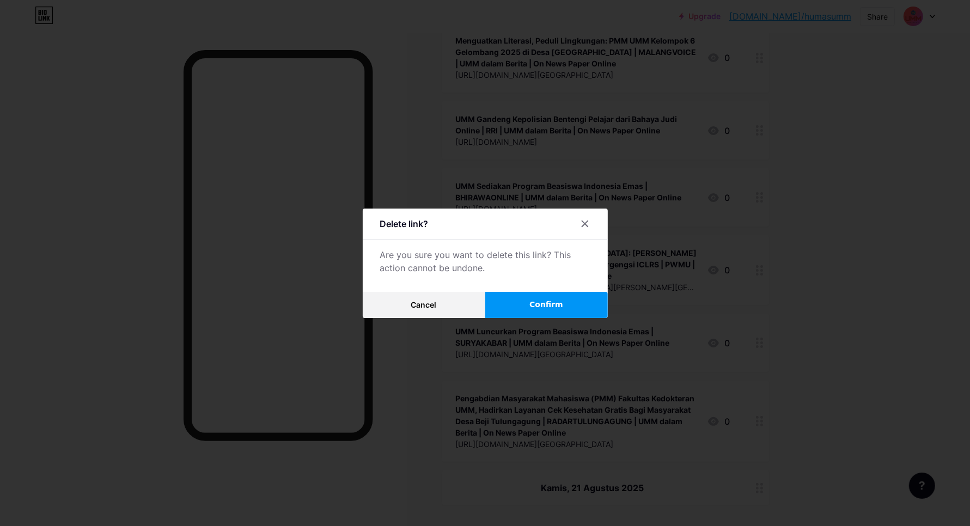
click at [570, 294] on button "Confirm" at bounding box center [546, 305] width 123 height 26
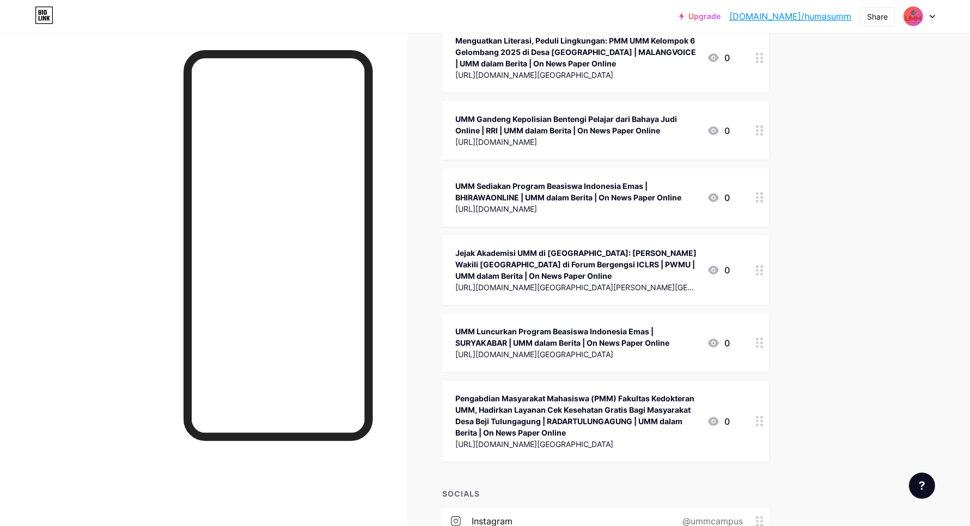
scroll to position [27188, 0]
